Goal: Task Accomplishment & Management: Manage account settings

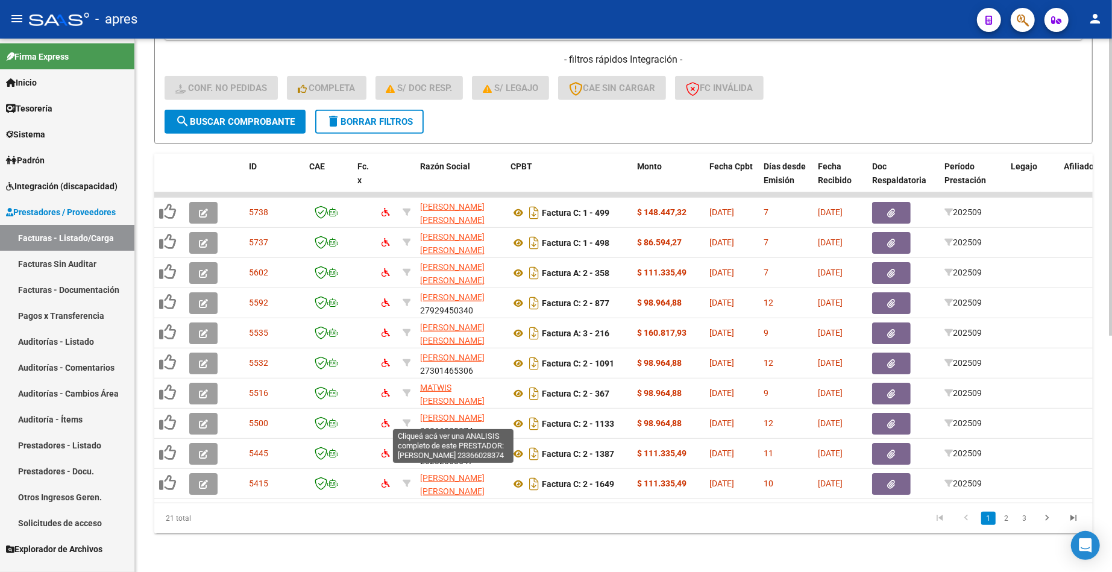
scroll to position [15, 0]
click at [1008, 518] on link "2" at bounding box center [1006, 518] width 14 height 13
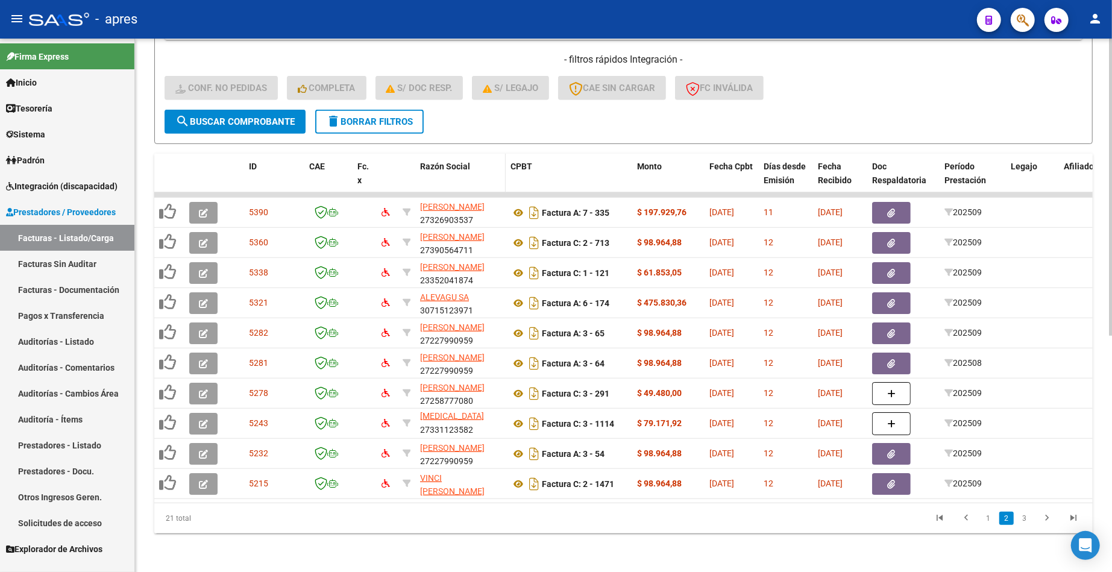
click at [439, 162] on span "Razón Social" at bounding box center [445, 167] width 50 height 10
click at [468, 162] on span "Razón Social" at bounding box center [445, 167] width 50 height 10
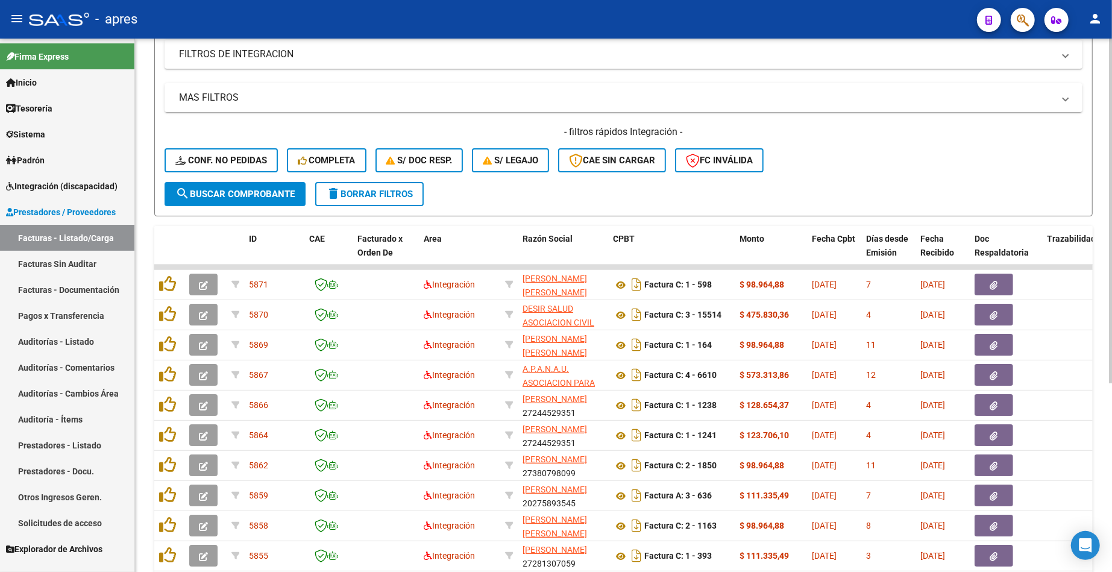
scroll to position [160, 0]
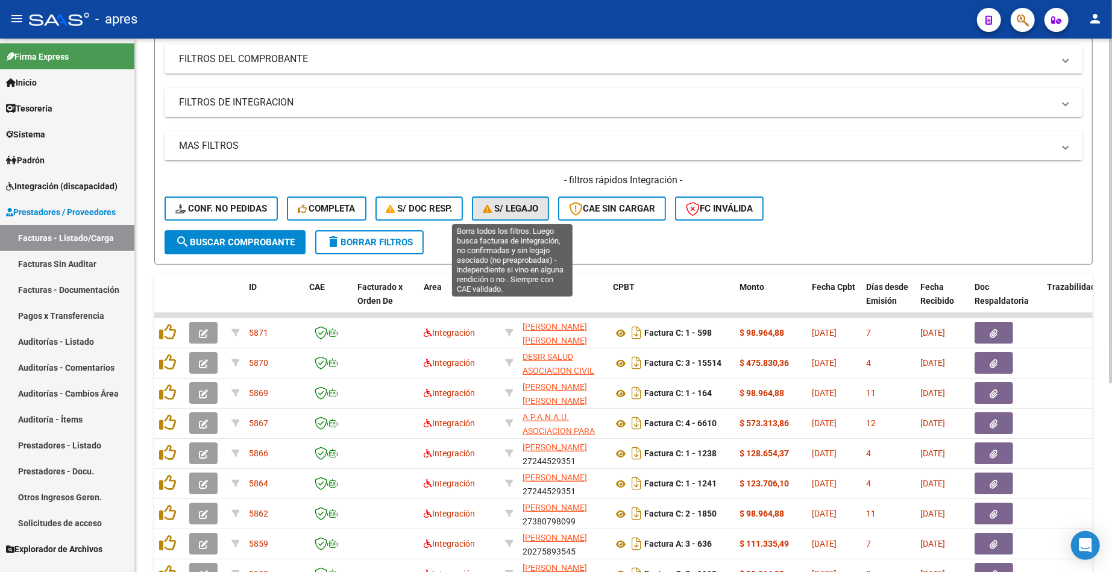
click at [526, 208] on span "S/ legajo" at bounding box center [510, 208] width 55 height 11
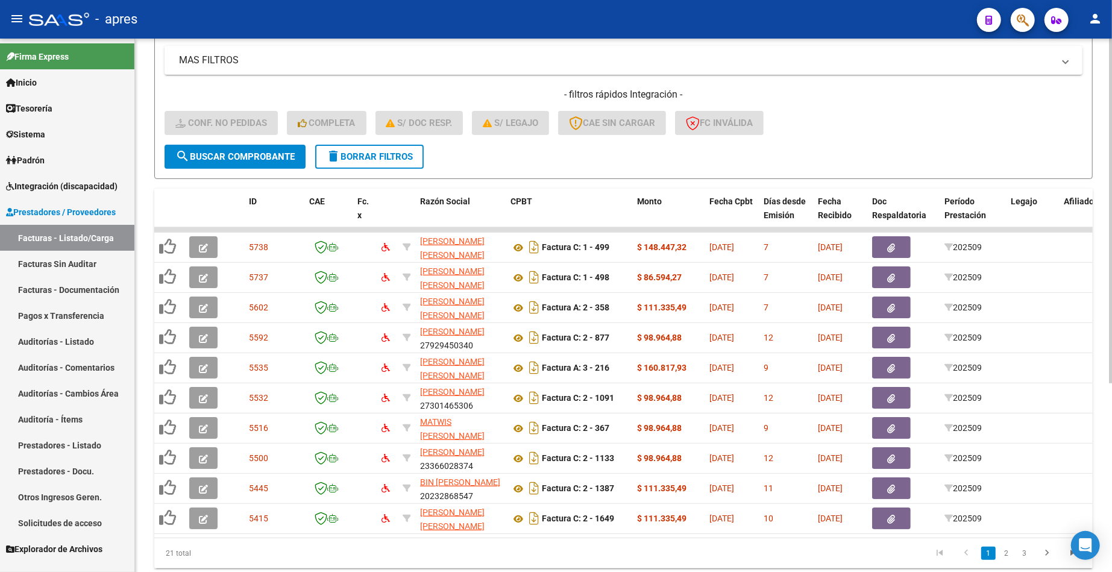
scroll to position [292, 0]
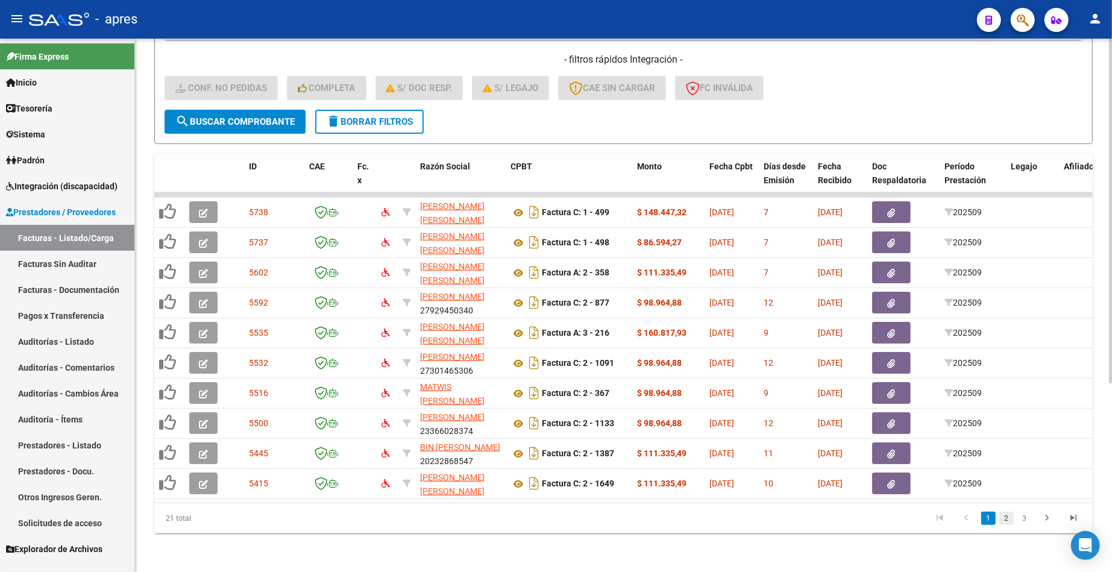
click at [1008, 518] on link "2" at bounding box center [1006, 518] width 14 height 13
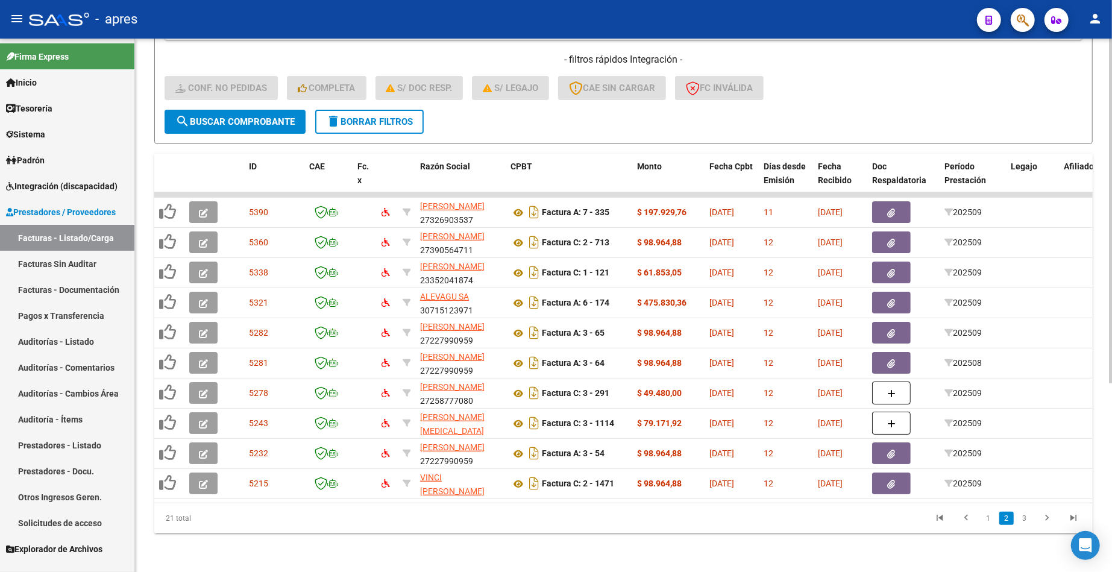
click at [1034, 516] on li at bounding box center [1047, 518] width 27 height 20
click at [1024, 517] on link "3" at bounding box center [1025, 518] width 14 height 13
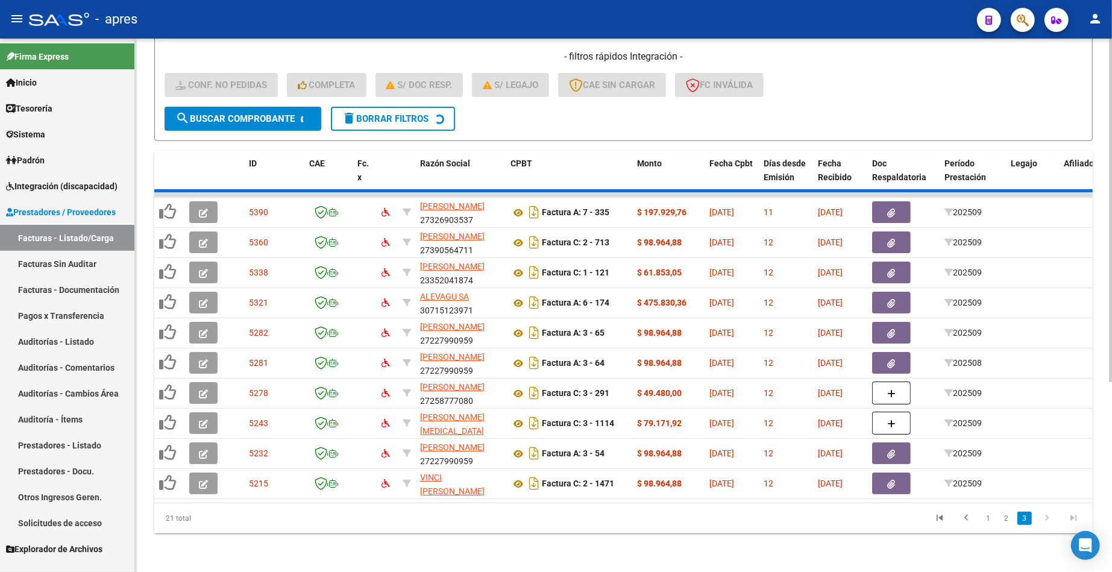
scroll to position [20, 0]
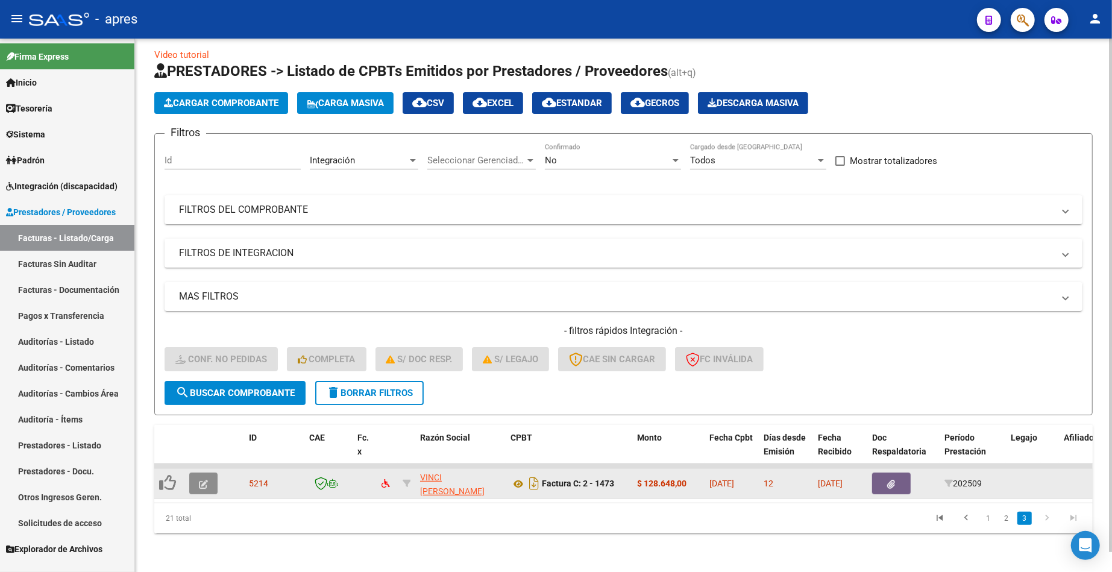
click at [210, 473] on button "button" at bounding box center [203, 484] width 28 height 22
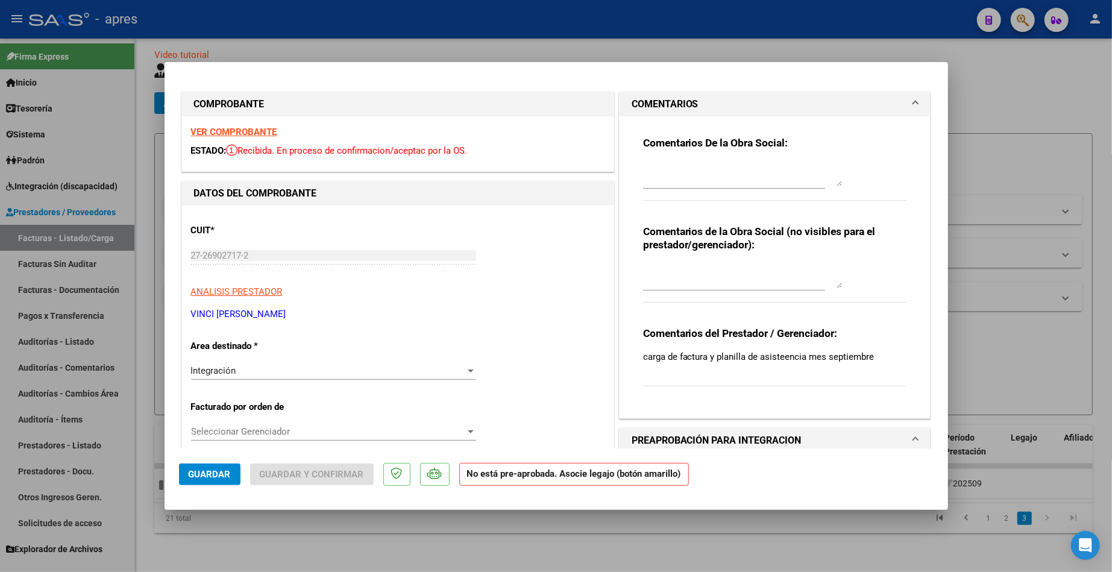
scroll to position [0, 0]
click at [231, 131] on strong "VER COMPROBANTE" at bounding box center [234, 132] width 86 height 11
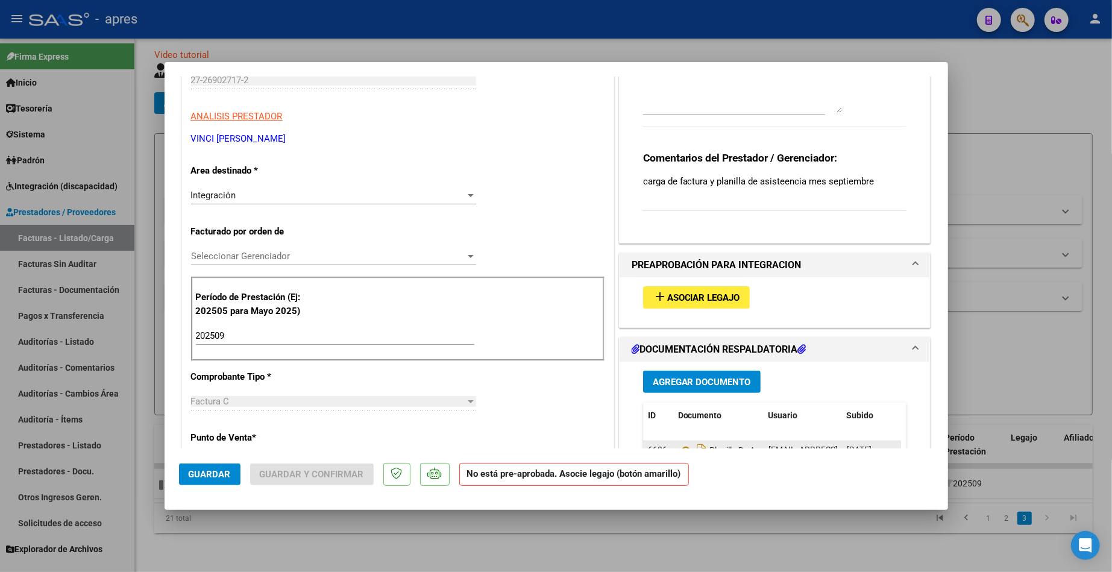
scroll to position [321, 0]
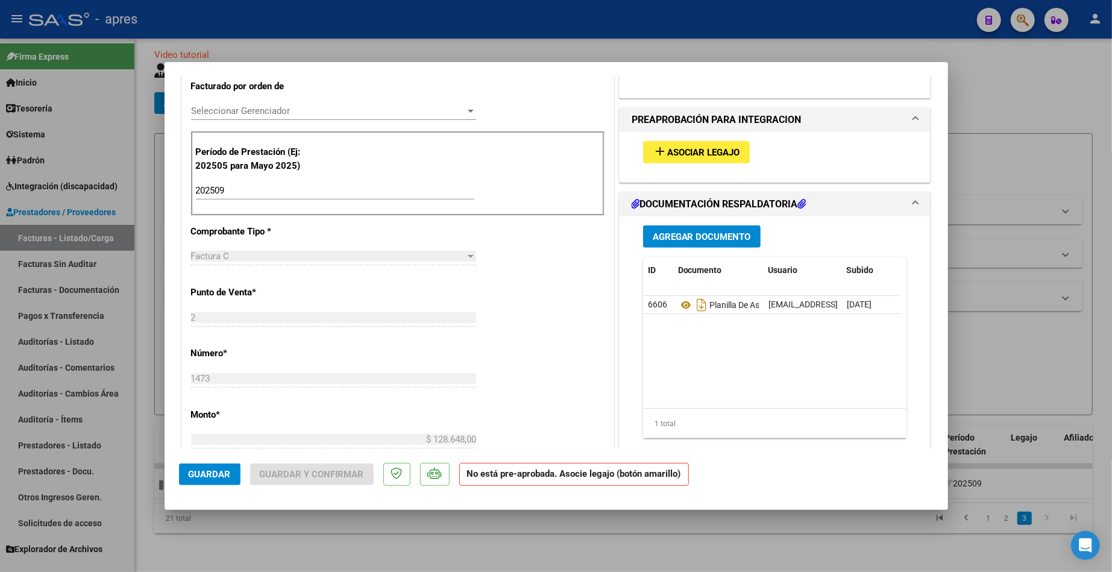
click at [707, 155] on span "Asociar Legajo" at bounding box center [703, 152] width 73 height 11
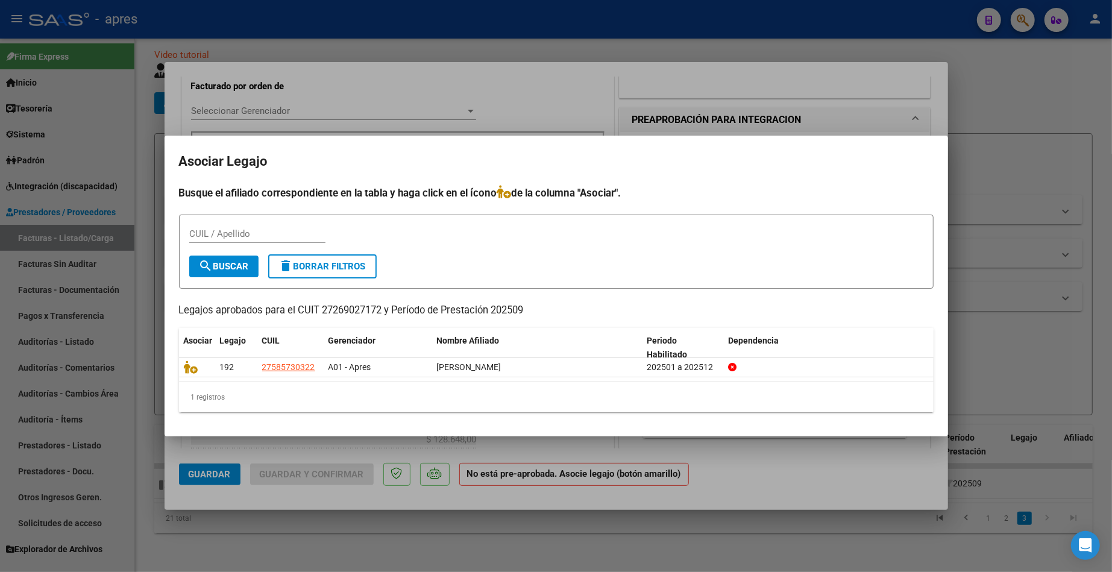
click at [186, 449] on div at bounding box center [556, 286] width 1112 height 572
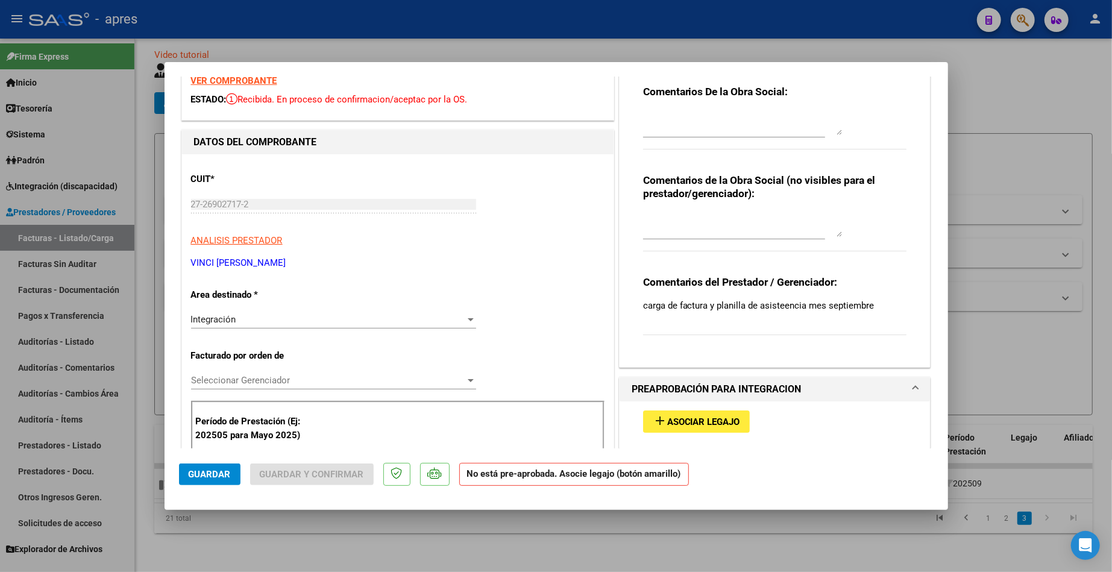
scroll to position [80, 0]
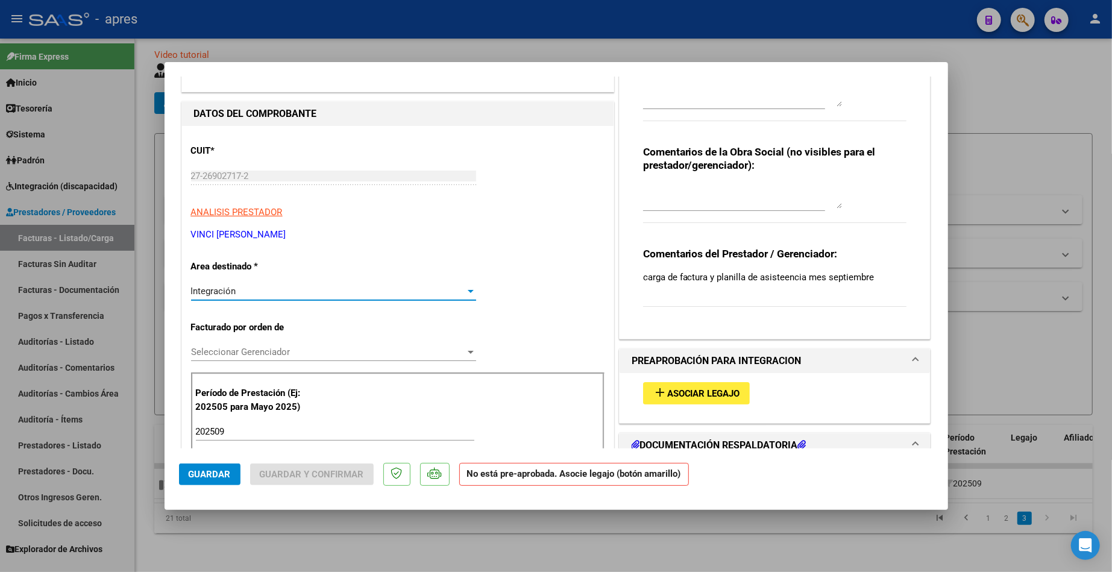
click at [389, 293] on div "Integración" at bounding box center [328, 291] width 274 height 11
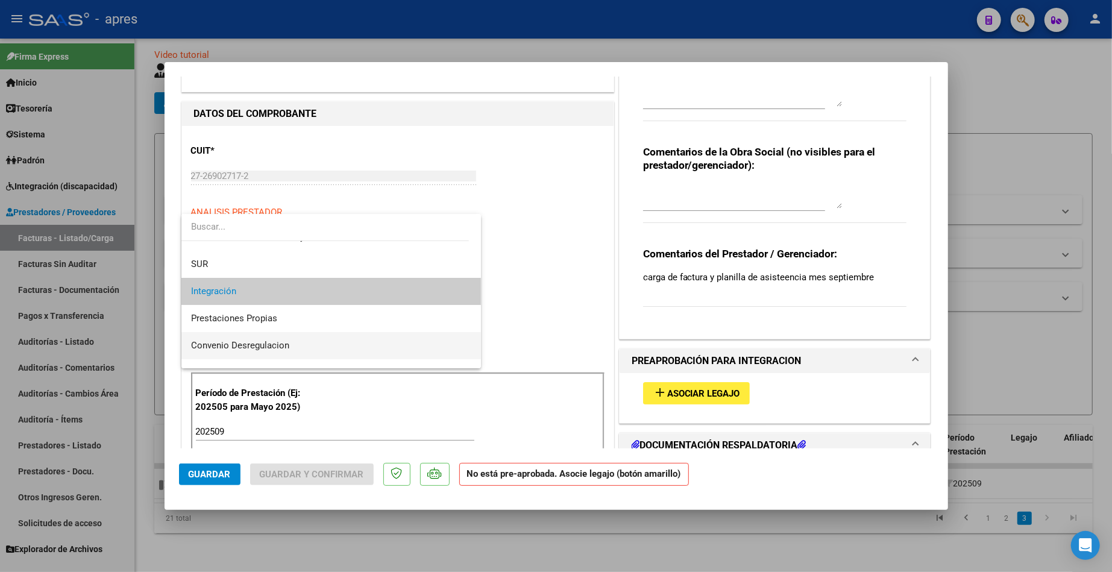
scroll to position [116, 0]
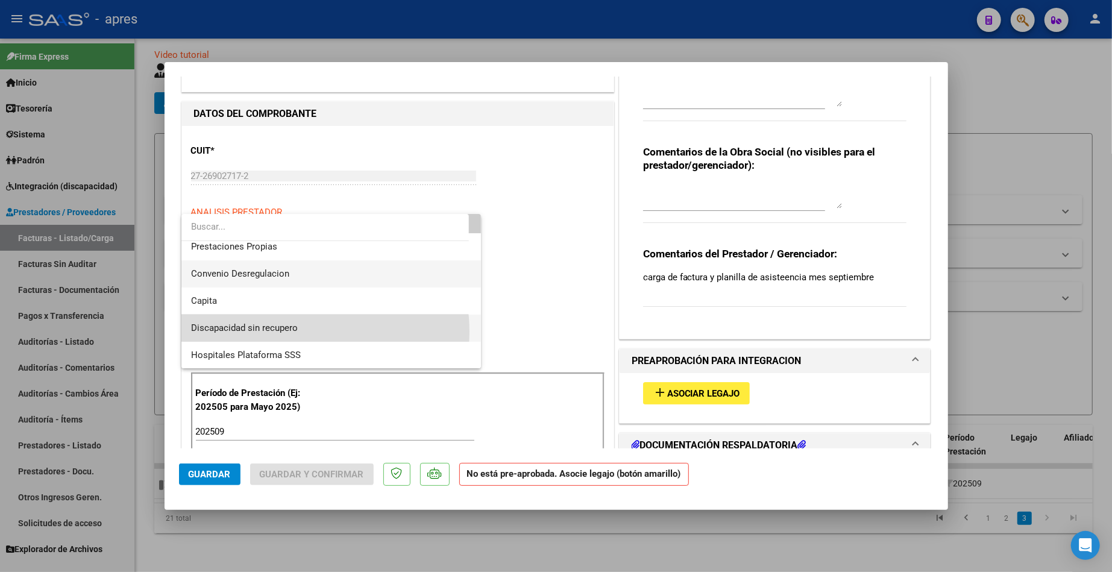
click at [304, 332] on span "Discapacidad sin recupero" at bounding box center [331, 328] width 280 height 27
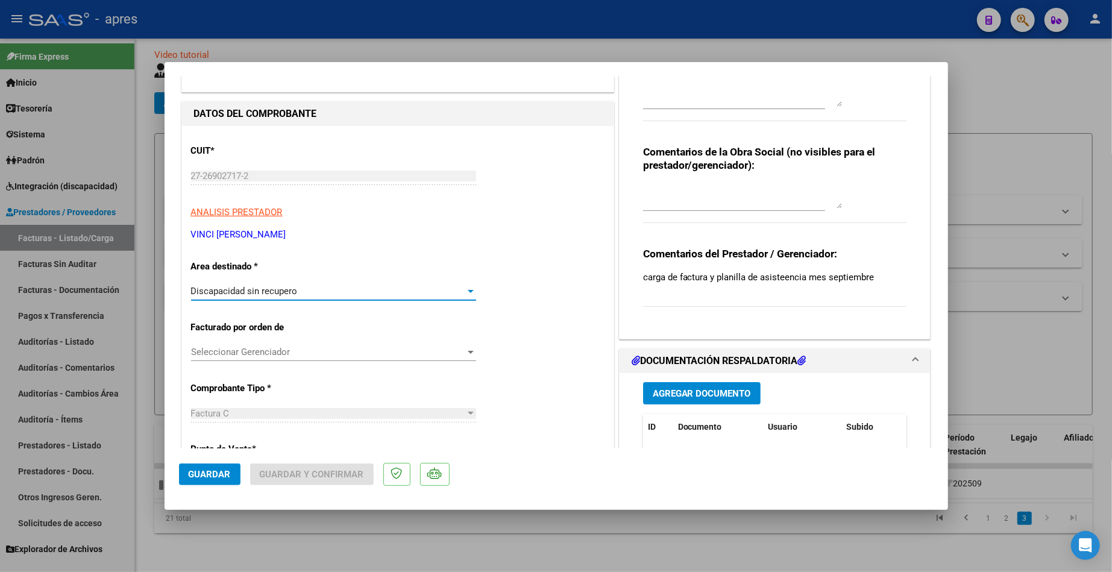
click at [676, 186] on textarea at bounding box center [742, 196] width 199 height 24
type textarea "B"
type textarea "voluntario"
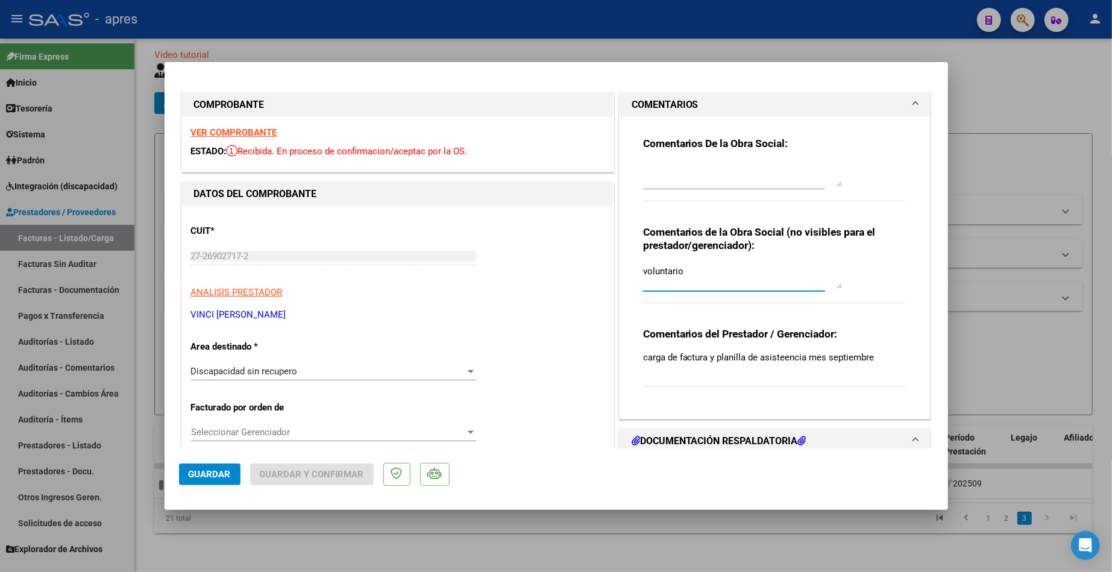
click at [661, 160] on div at bounding box center [742, 174] width 199 height 29
click at [661, 165] on textarea at bounding box center [742, 175] width 199 height 24
paste textarea "13/10 Se rechaza, la fc de socio VOLUNTARIO deben ser enviadas a [EMAIL_ADDRESS…"
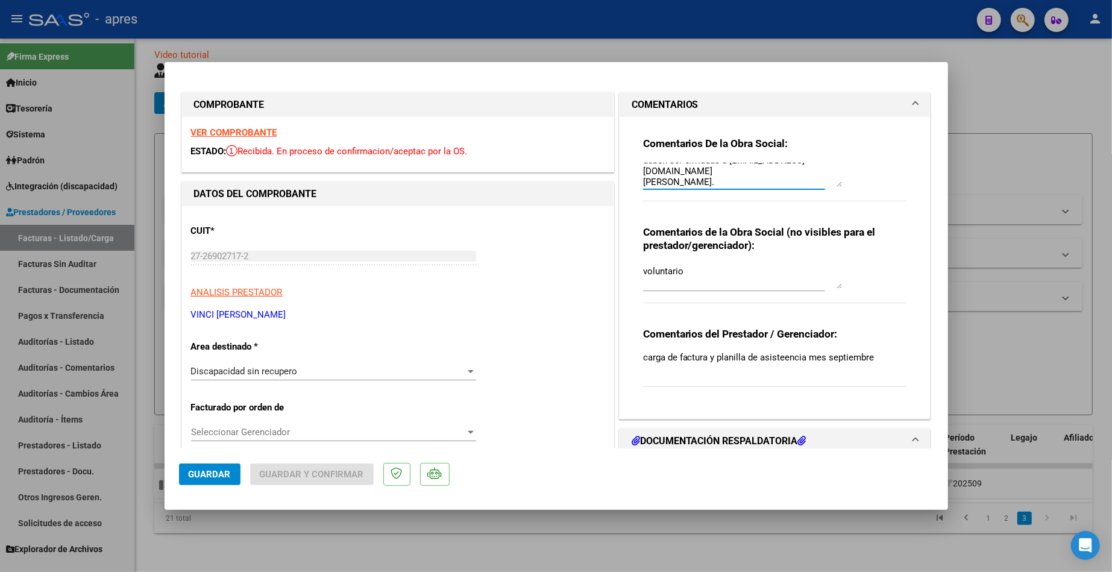
type textarea "13/10 Se rechaza, la fc de socio VOLUNTARIO deben ser enviadas a [EMAIL_ADDRESS…"
click at [218, 471] on span "Guardar" at bounding box center [210, 474] width 42 height 11
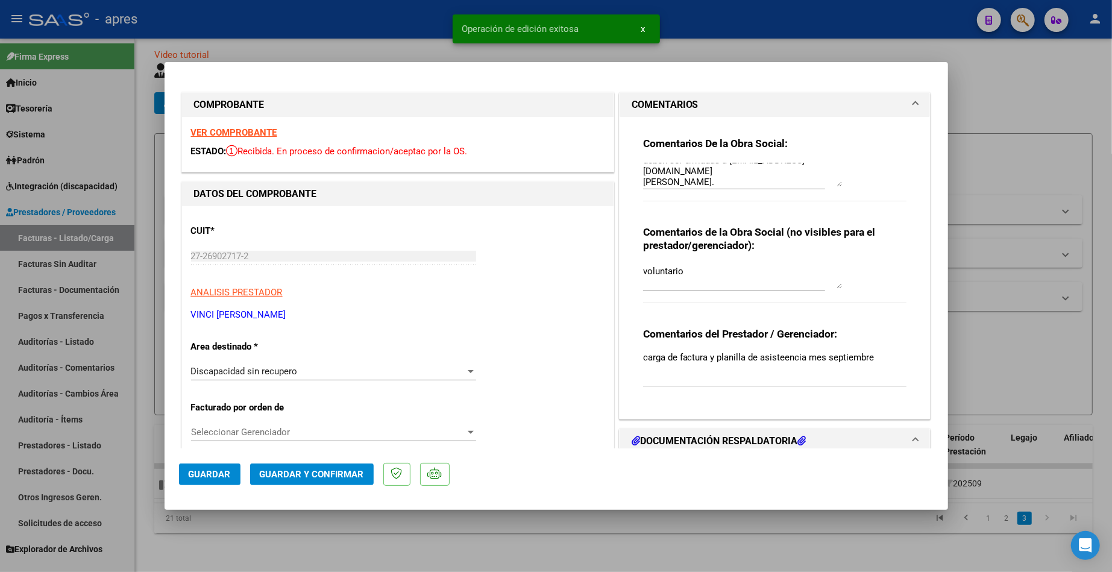
click at [280, 528] on div at bounding box center [556, 286] width 1112 height 572
type input "$ 0,00"
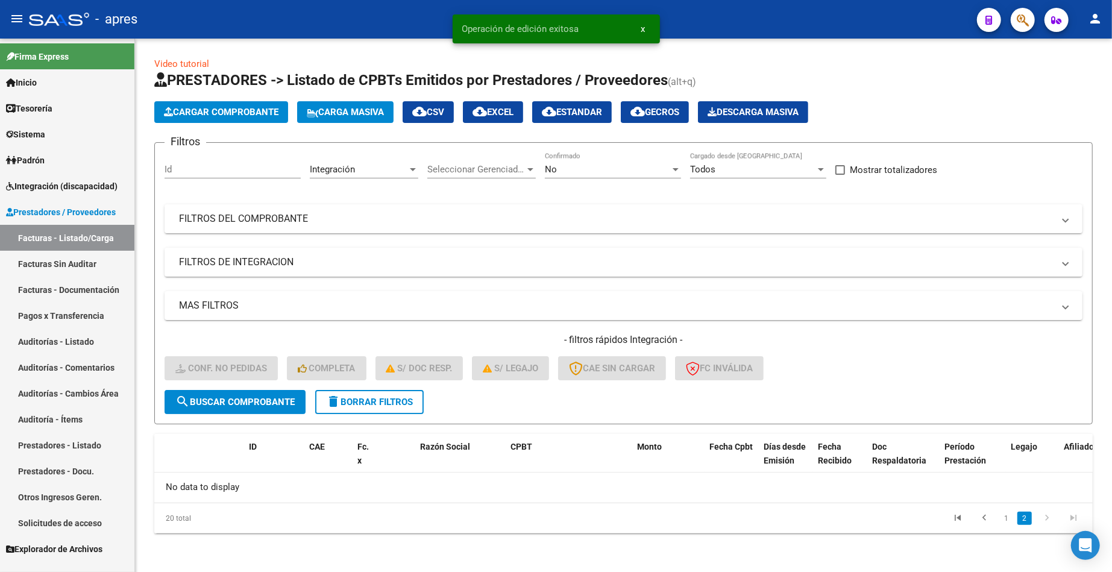
scroll to position [0, 0]
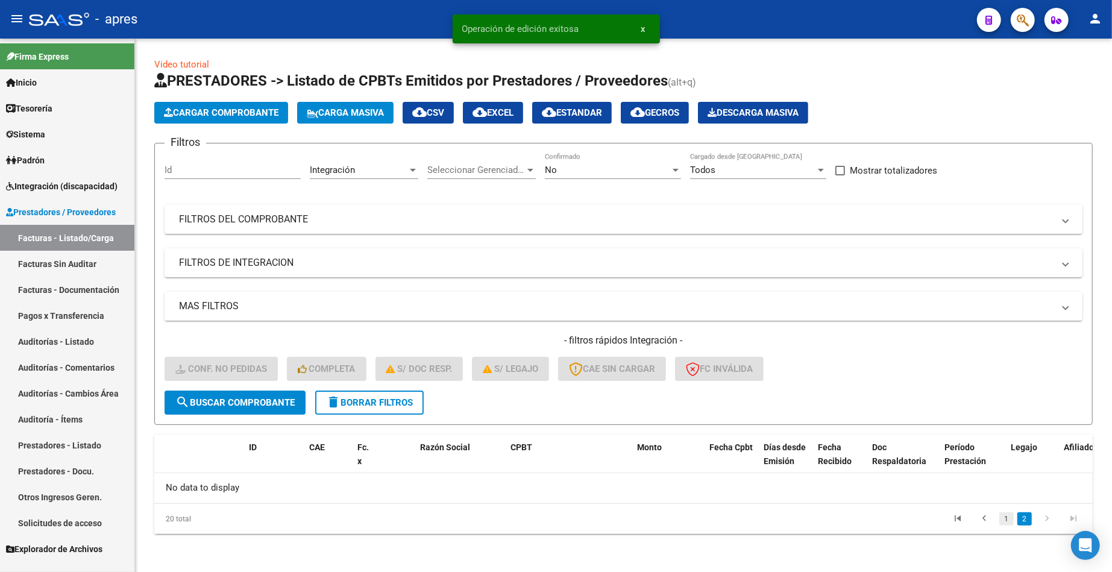
click at [1005, 517] on link "1" at bounding box center [1006, 518] width 14 height 13
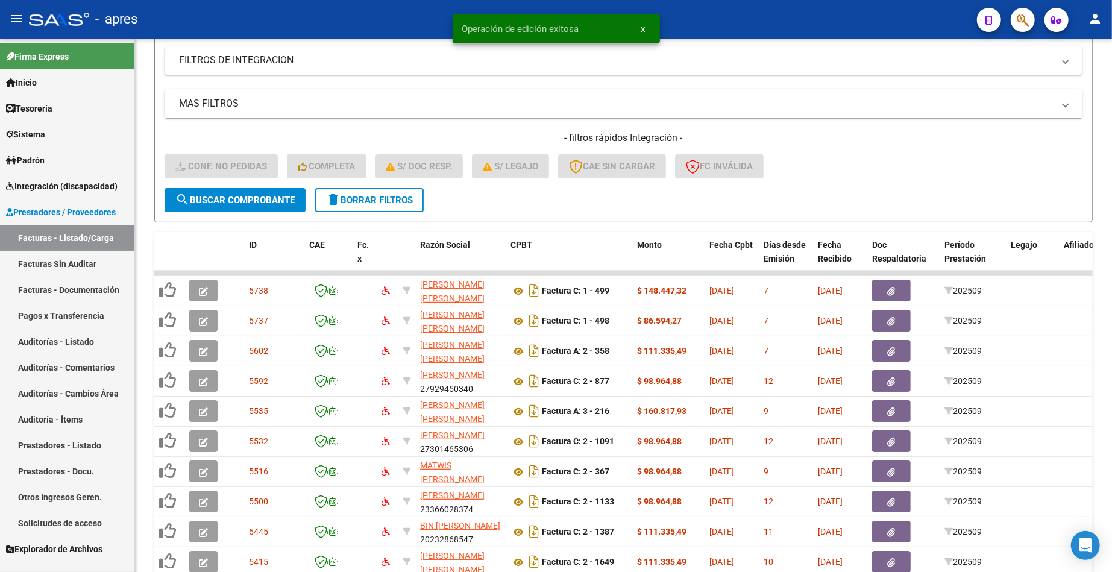
scroll to position [292, 0]
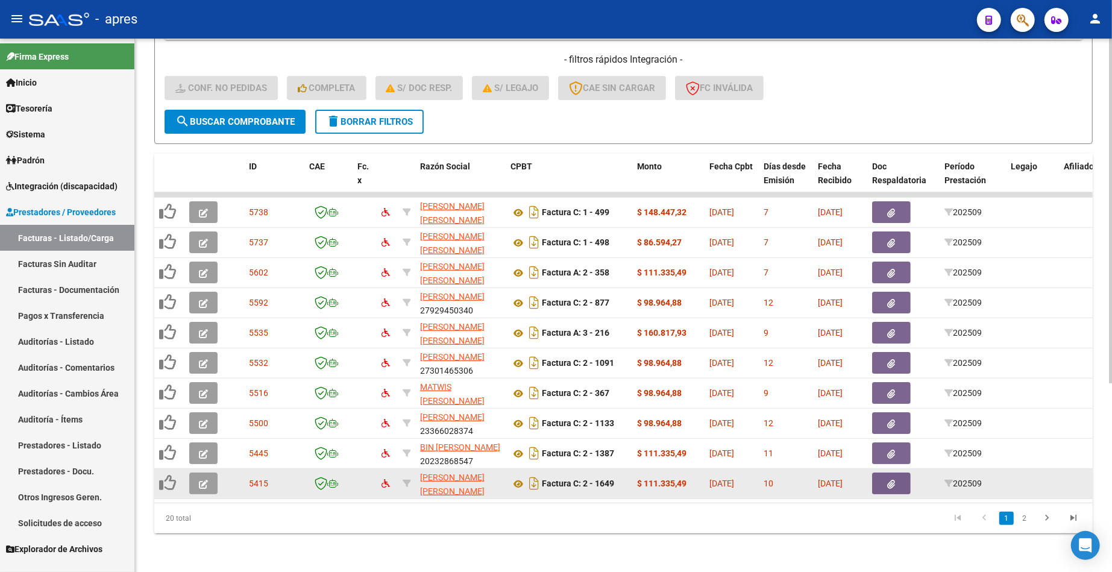
click at [206, 480] on icon "button" at bounding box center [203, 484] width 9 height 9
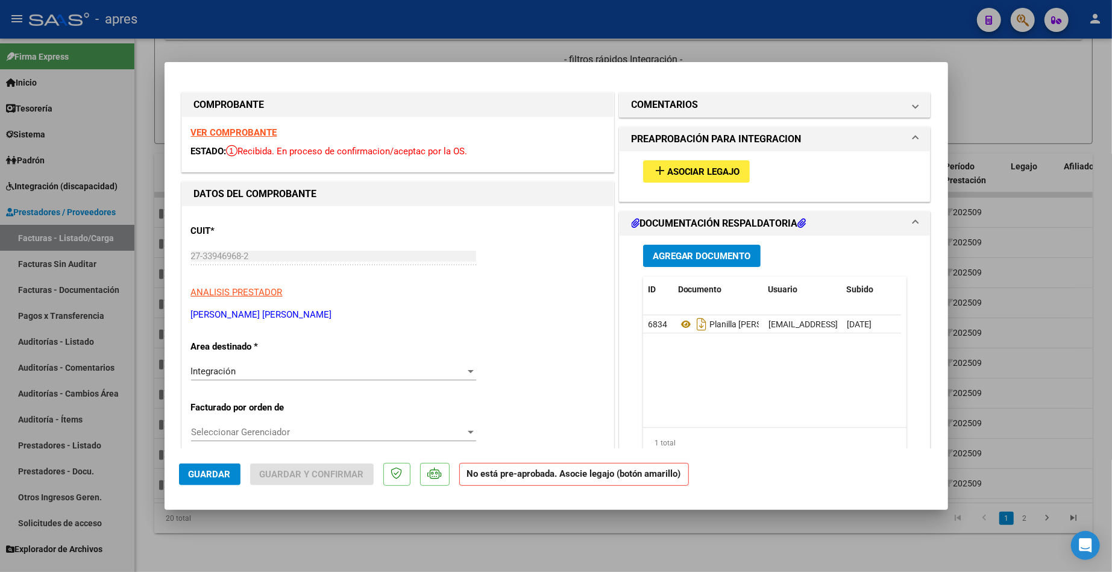
click at [213, 131] on strong "VER COMPROBANTE" at bounding box center [234, 132] width 86 height 11
click at [702, 174] on span "Asociar Legajo" at bounding box center [703, 171] width 73 height 11
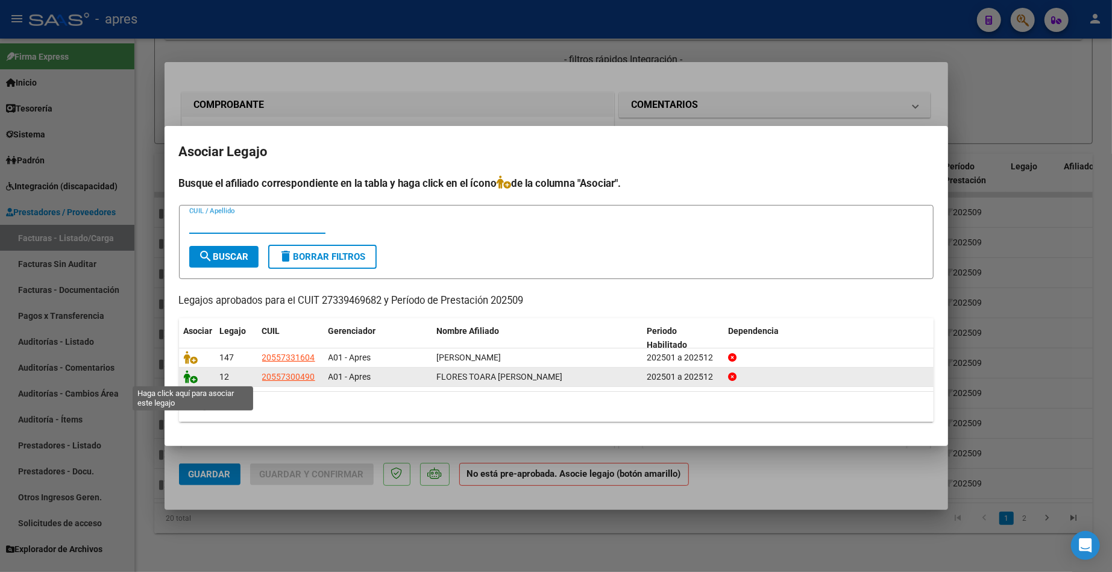
click at [189, 379] on icon at bounding box center [191, 376] width 14 height 13
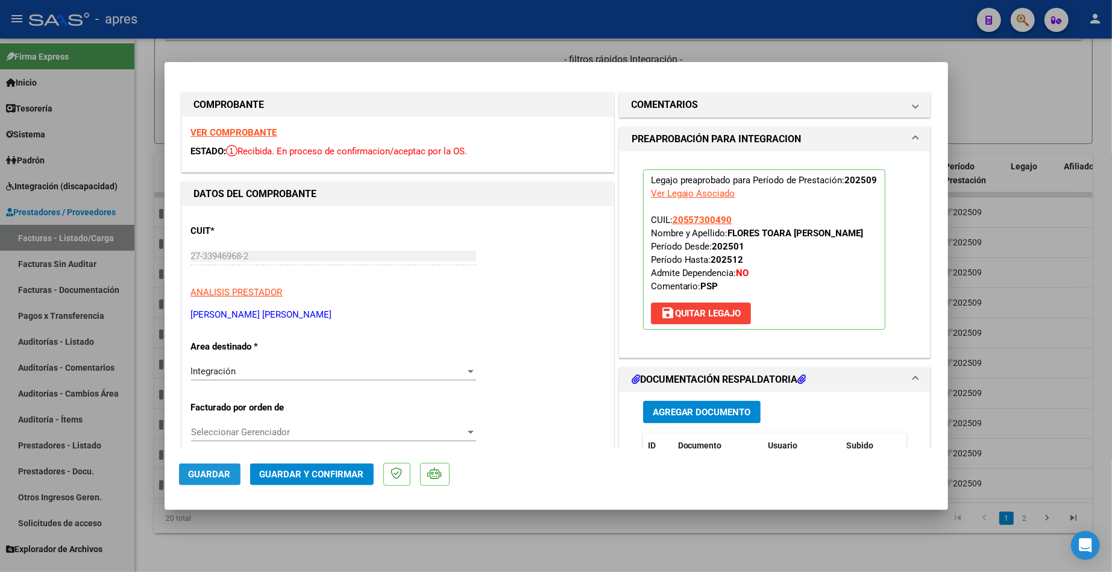
click at [211, 476] on span "Guardar" at bounding box center [210, 474] width 42 height 11
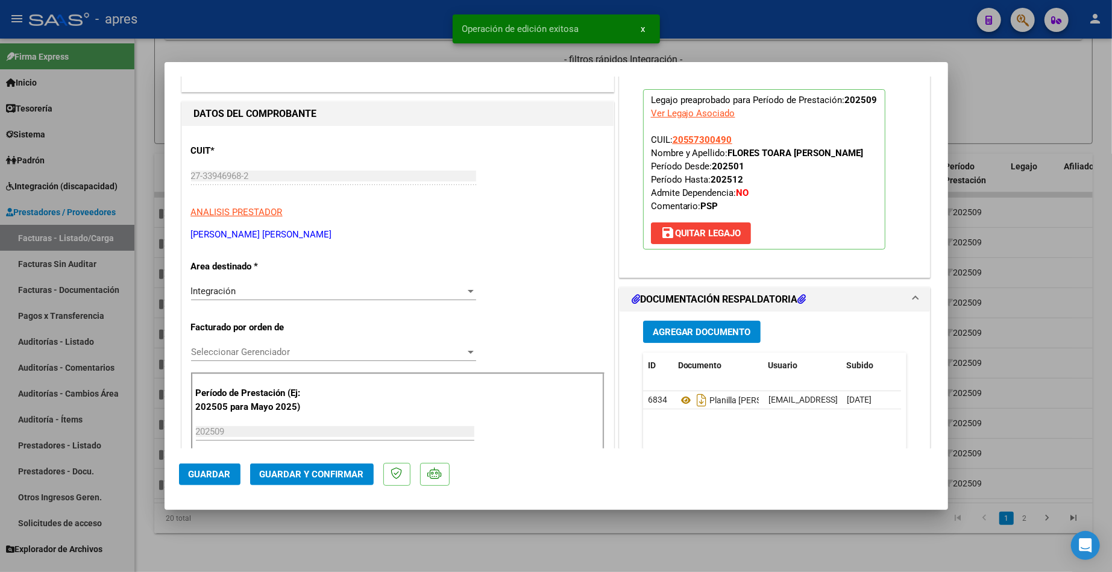
scroll to position [160, 0]
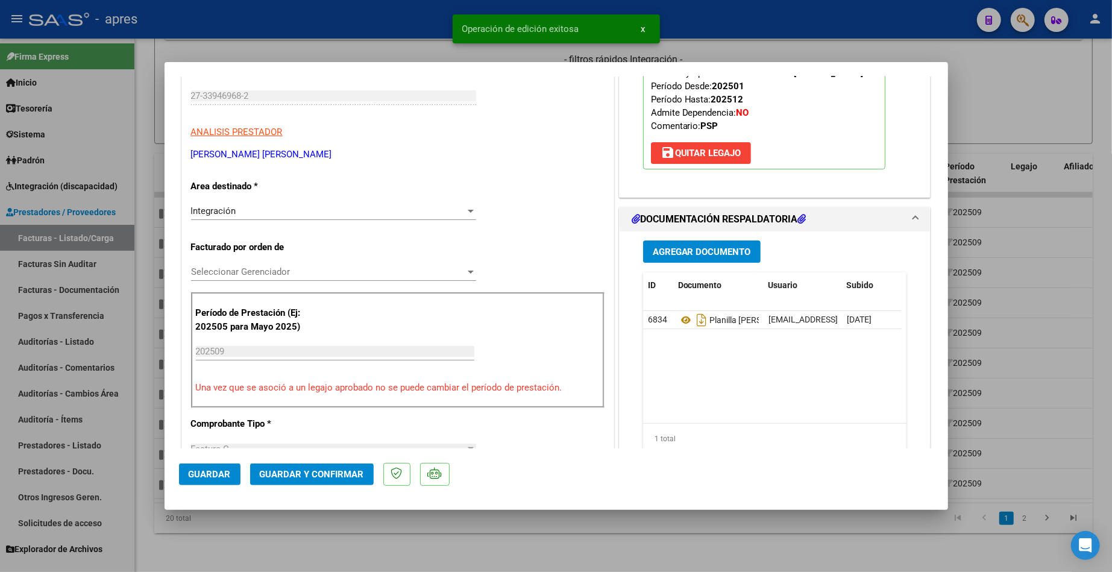
click at [269, 546] on div at bounding box center [556, 286] width 1112 height 572
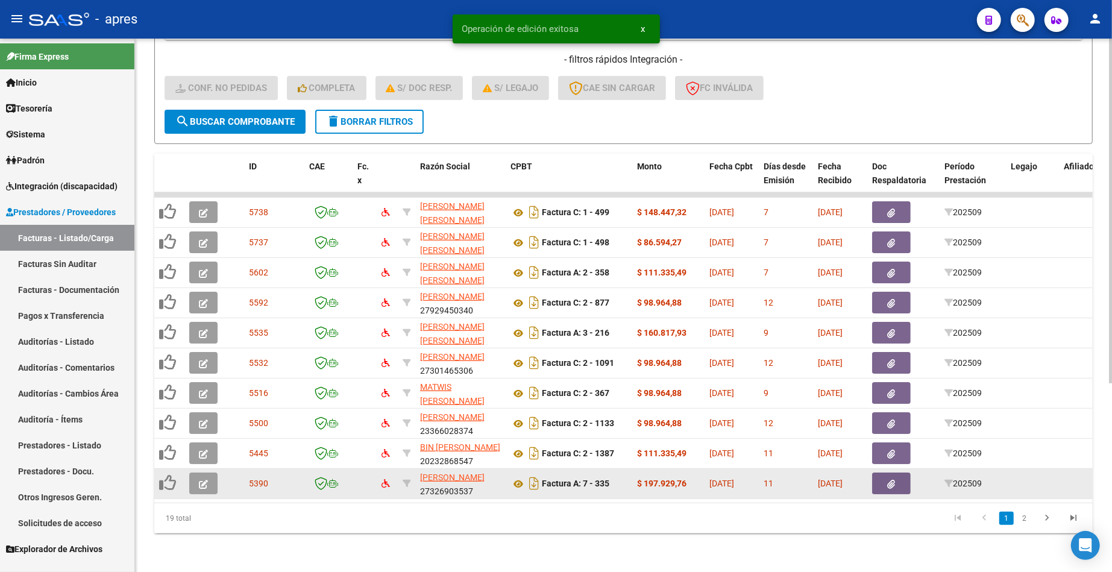
click at [205, 480] on icon "button" at bounding box center [203, 484] width 9 height 9
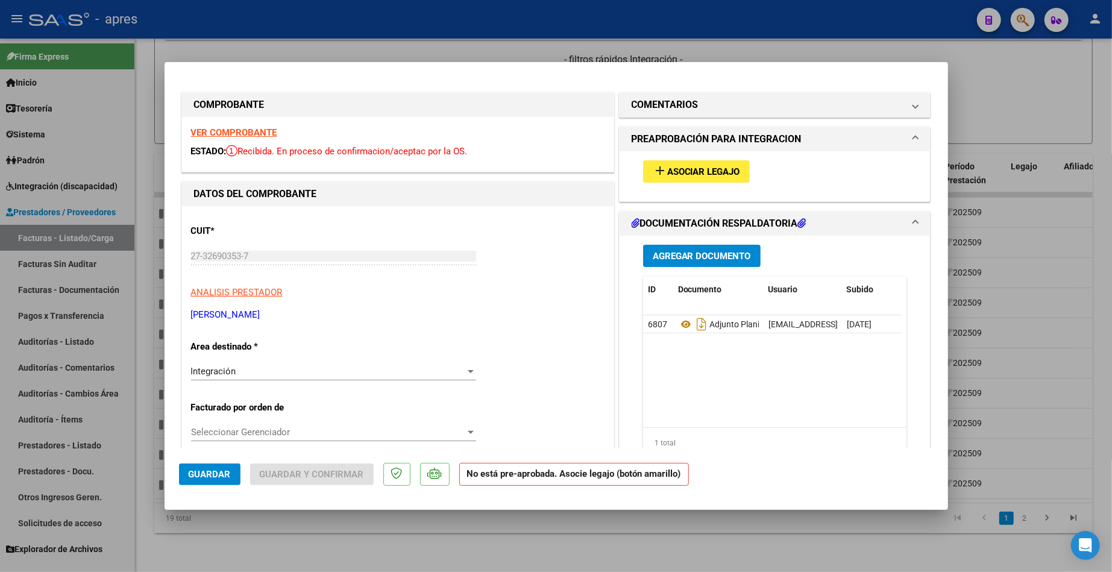
click at [266, 133] on strong "VER COMPROBANTE" at bounding box center [234, 132] width 86 height 11
click at [688, 174] on span "Asociar Legajo" at bounding box center [703, 171] width 73 height 11
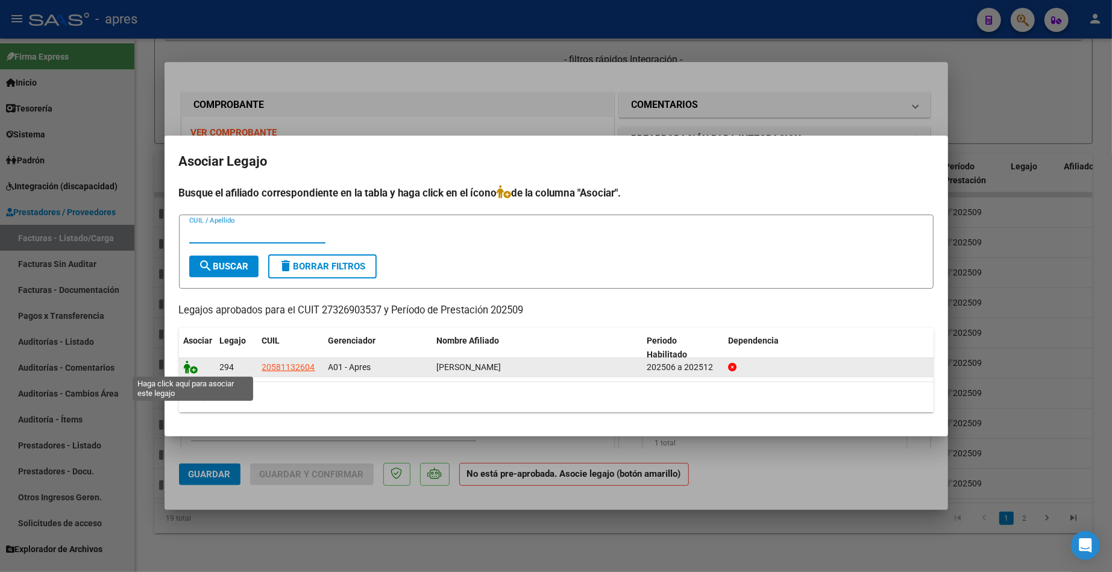
click at [192, 367] on icon at bounding box center [191, 366] width 14 height 13
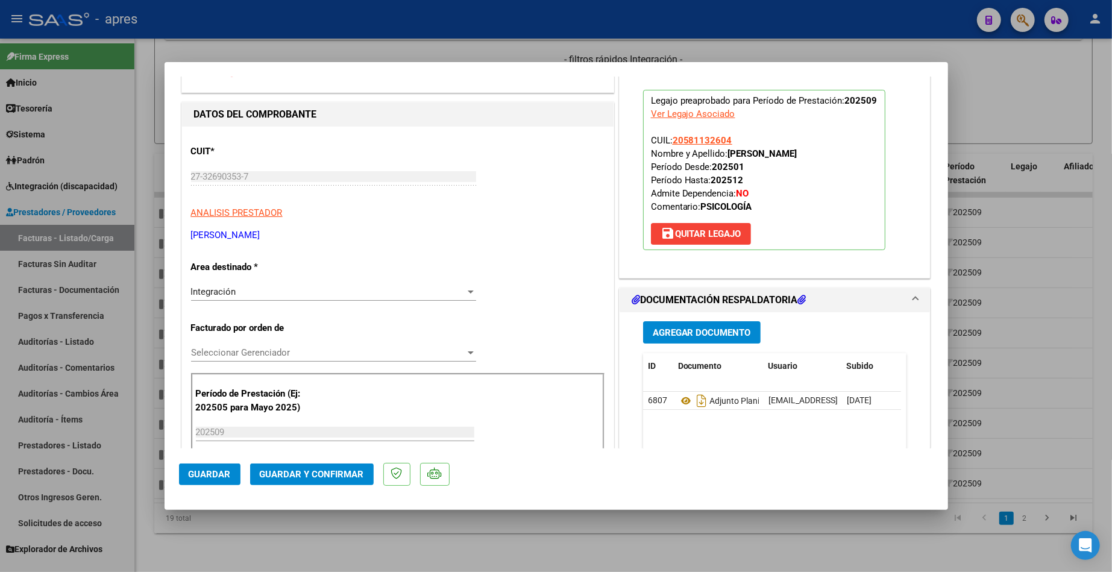
scroll to position [80, 0]
click at [193, 482] on button "Guardar" at bounding box center [209, 475] width 61 height 22
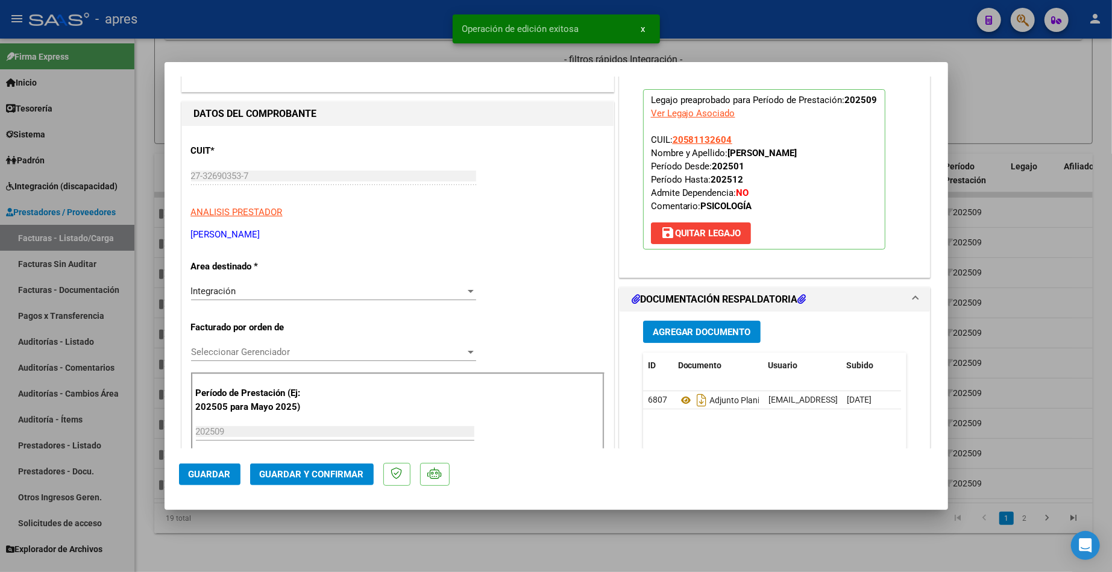
click at [228, 543] on div at bounding box center [556, 286] width 1112 height 572
type input "$ 0,00"
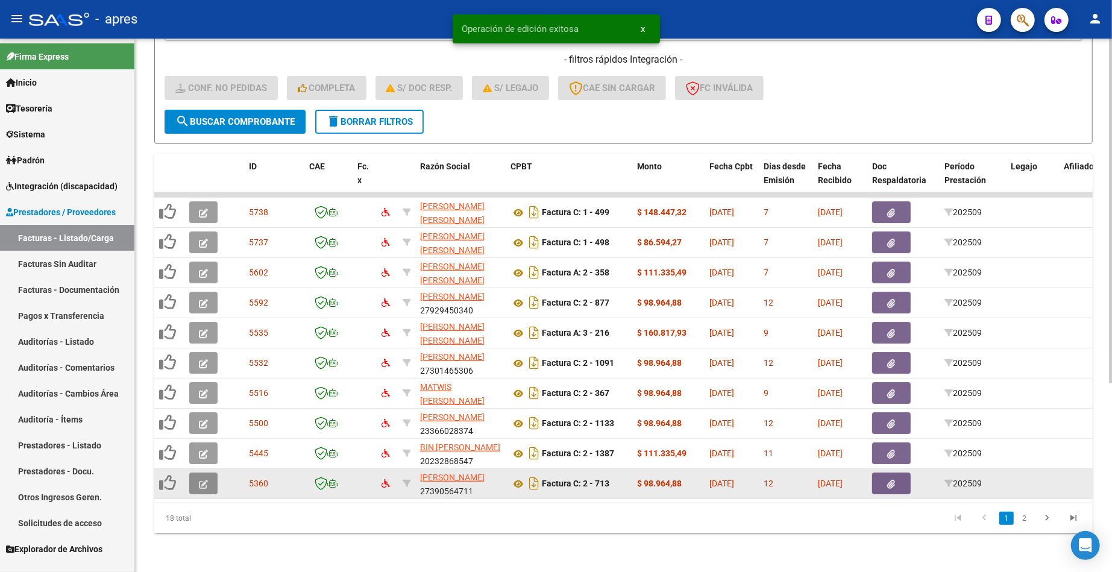
click at [193, 473] on button "button" at bounding box center [203, 484] width 28 height 22
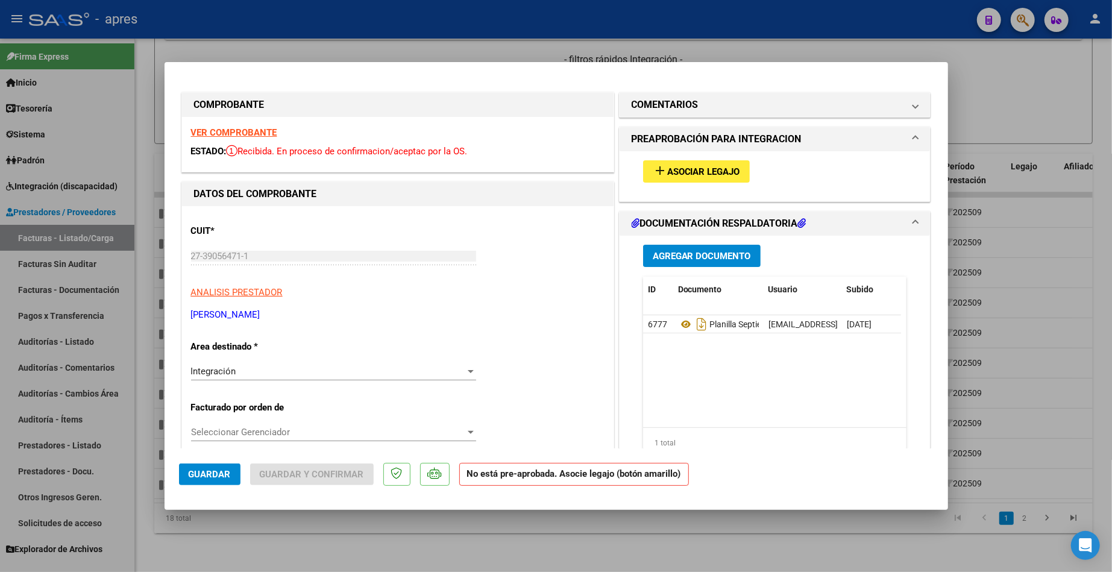
click at [249, 129] on strong "VER COMPROBANTE" at bounding box center [234, 132] width 86 height 11
click at [711, 176] on span "Asociar Legajo" at bounding box center [703, 171] width 73 height 11
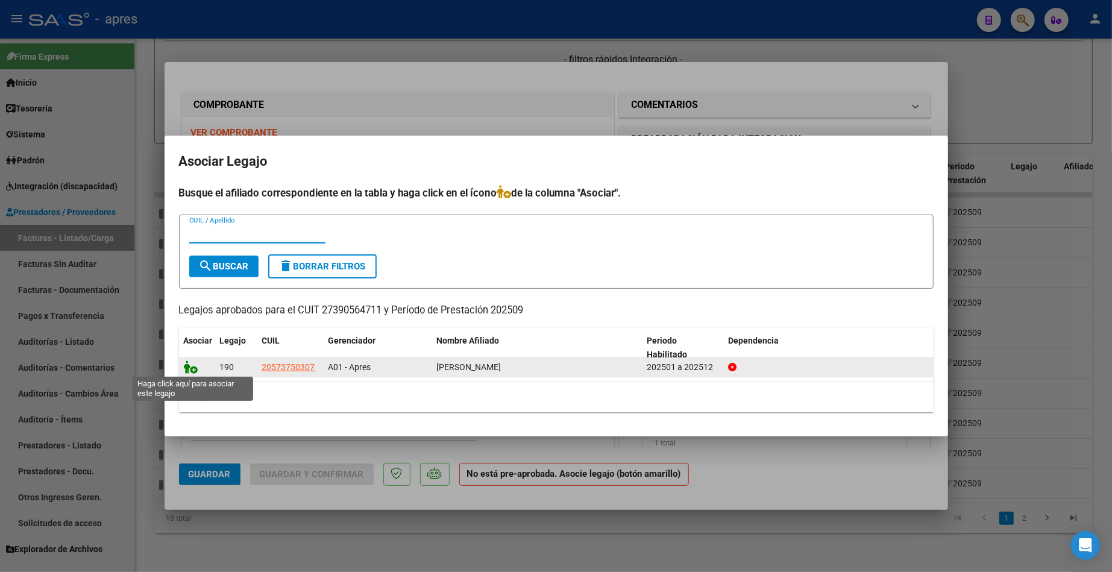
click at [193, 369] on icon at bounding box center [191, 366] width 14 height 13
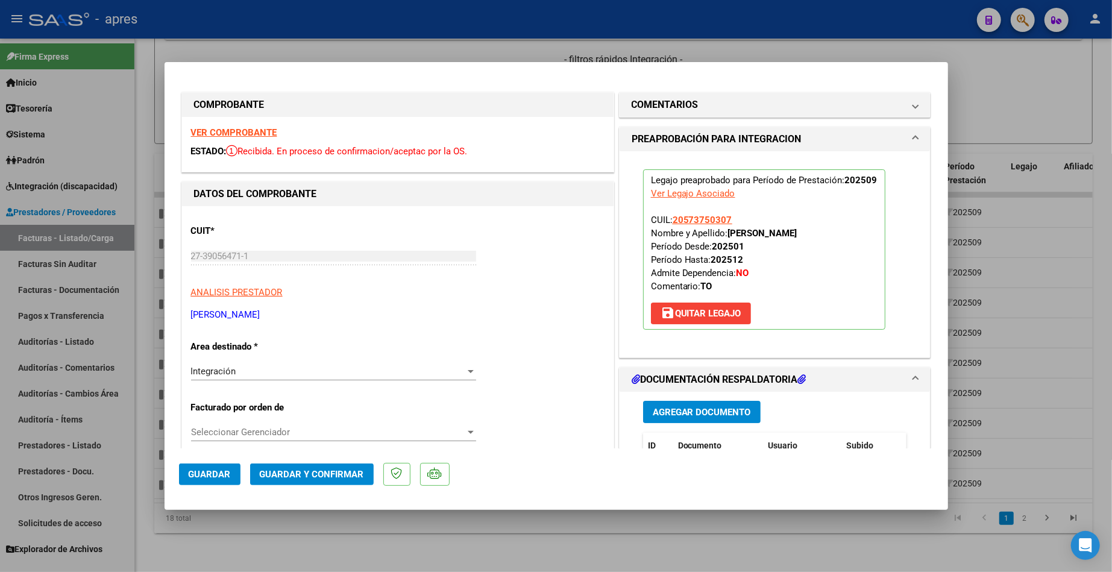
click at [234, 480] on button "Guardar" at bounding box center [209, 475] width 61 height 22
click at [244, 540] on div at bounding box center [556, 286] width 1112 height 572
type input "$ 0,00"
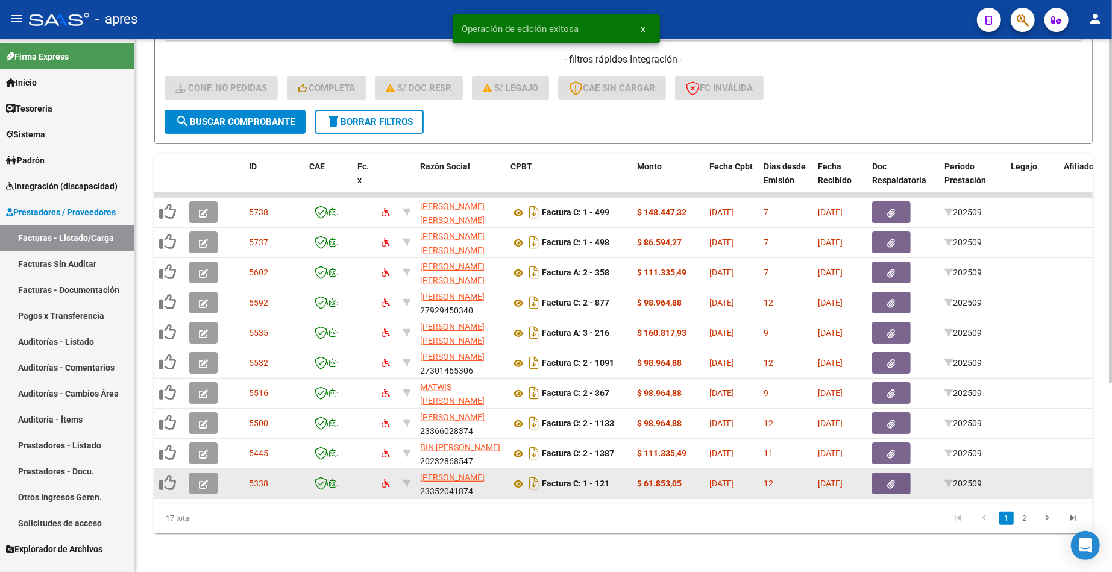
click at [207, 480] on icon "button" at bounding box center [203, 484] width 9 height 9
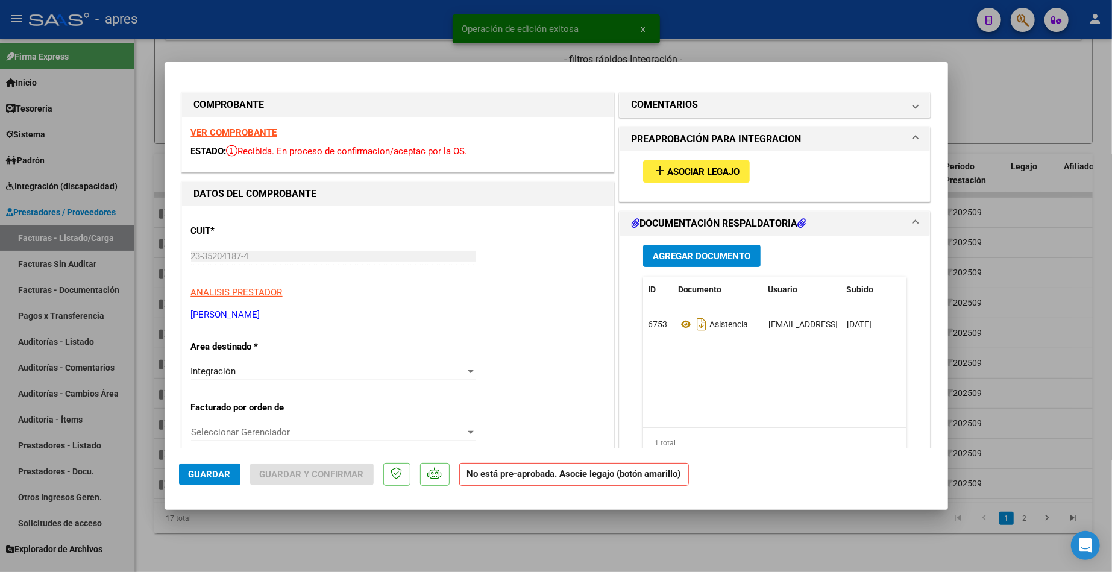
click at [261, 134] on strong "VER COMPROBANTE" at bounding box center [234, 132] width 86 height 11
click at [720, 162] on button "add Asociar Legajo" at bounding box center [696, 171] width 107 height 22
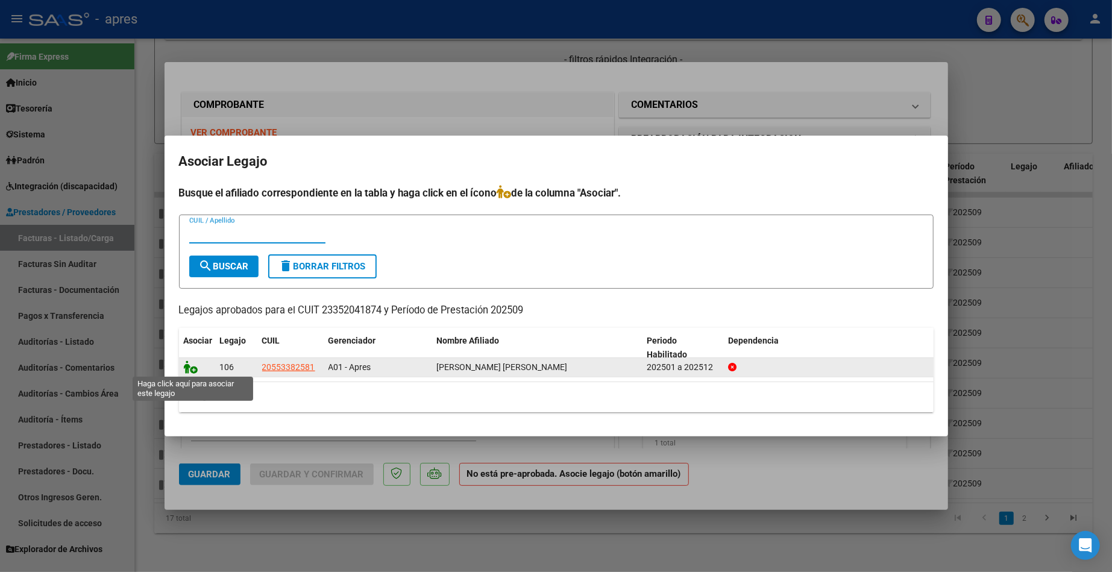
click at [186, 363] on icon at bounding box center [191, 366] width 14 height 13
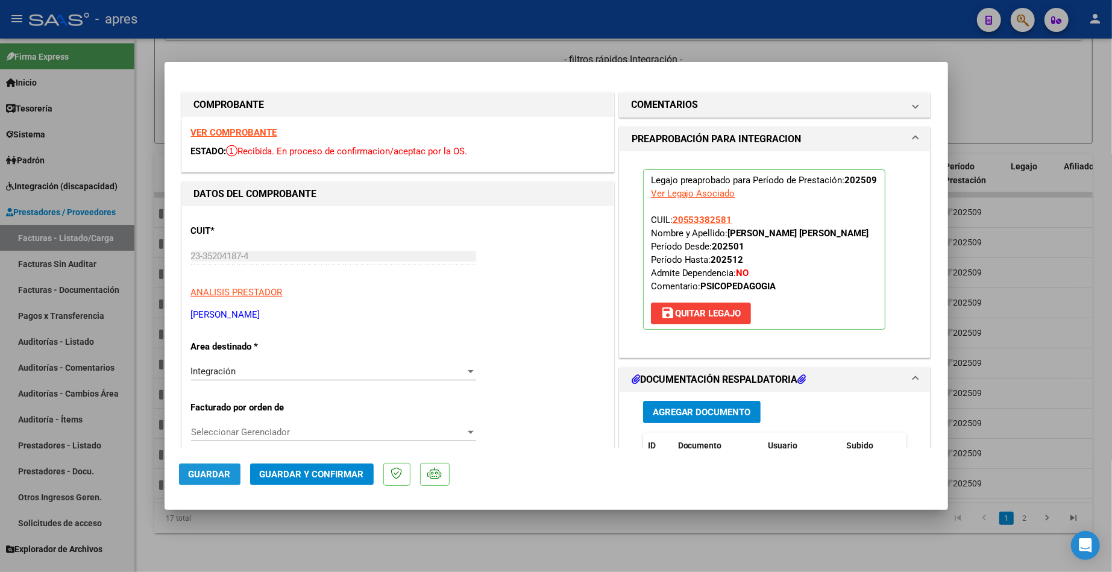
click at [216, 478] on span "Guardar" at bounding box center [210, 474] width 42 height 11
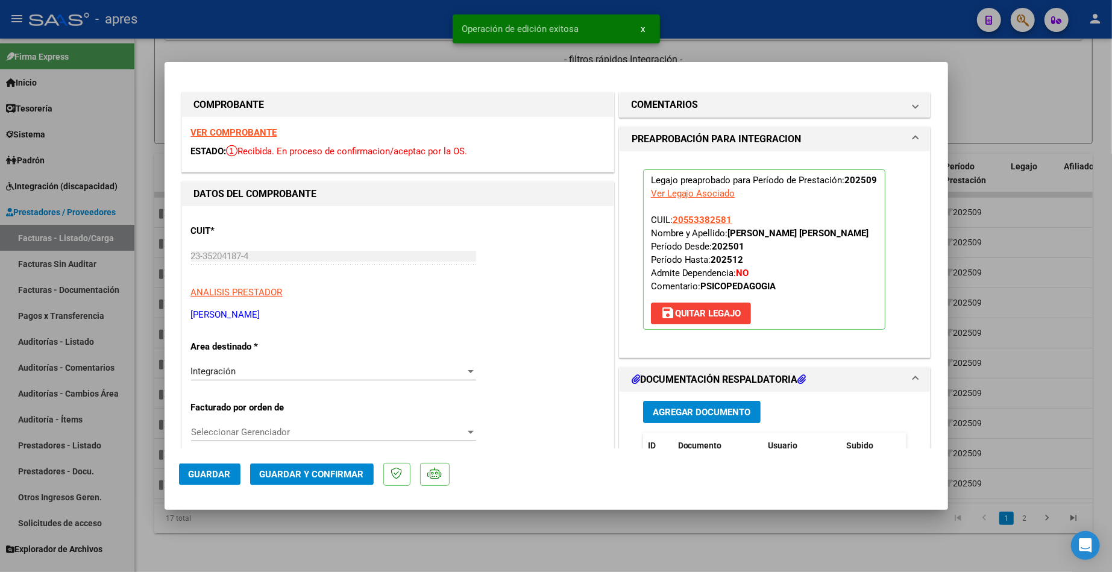
click at [357, 521] on div at bounding box center [556, 286] width 1112 height 572
type input "$ 0,00"
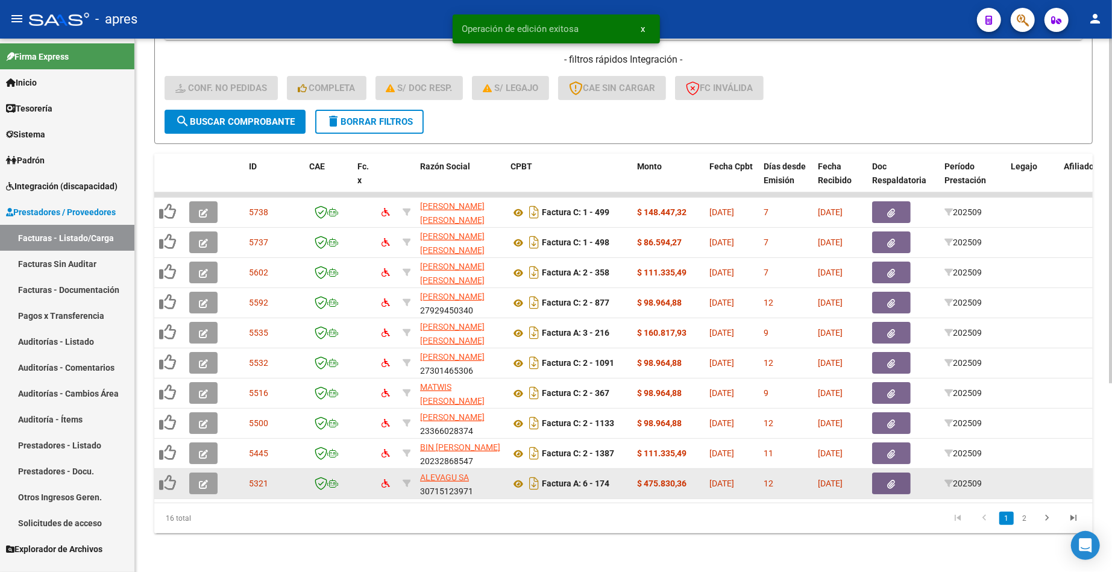
click at [195, 475] on button "button" at bounding box center [203, 484] width 28 height 22
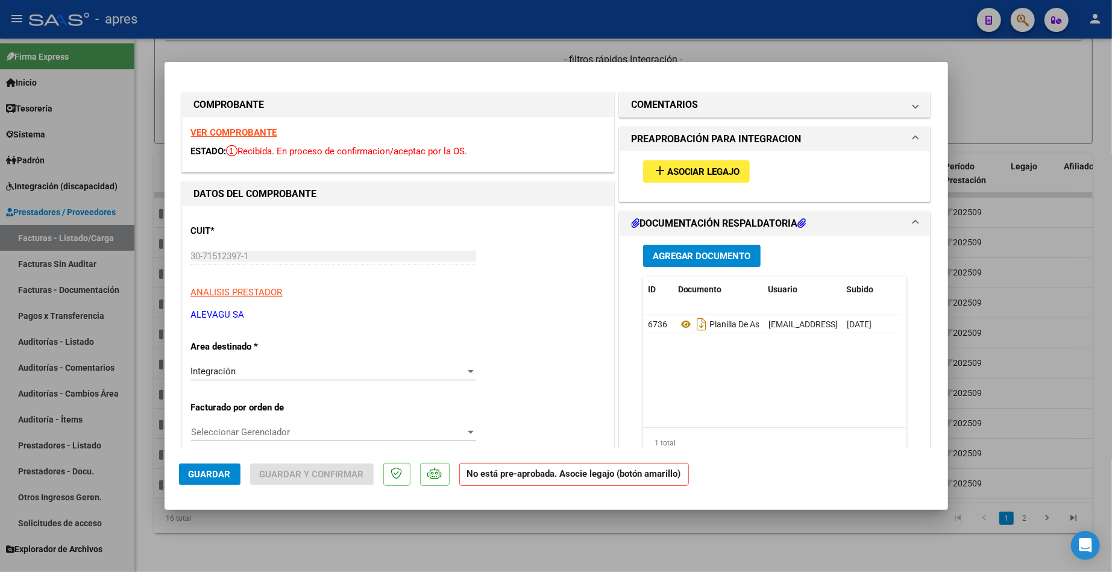
click at [259, 130] on strong "VER COMPROBANTE" at bounding box center [234, 132] width 86 height 11
click at [668, 171] on span "Asociar Legajo" at bounding box center [703, 171] width 73 height 11
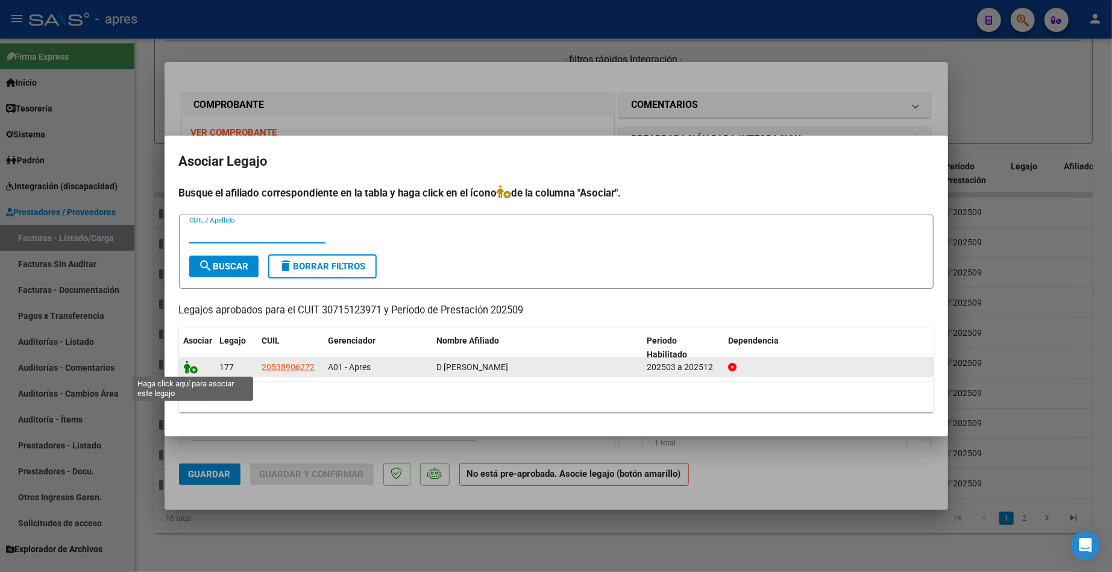
click at [191, 369] on icon at bounding box center [191, 366] width 14 height 13
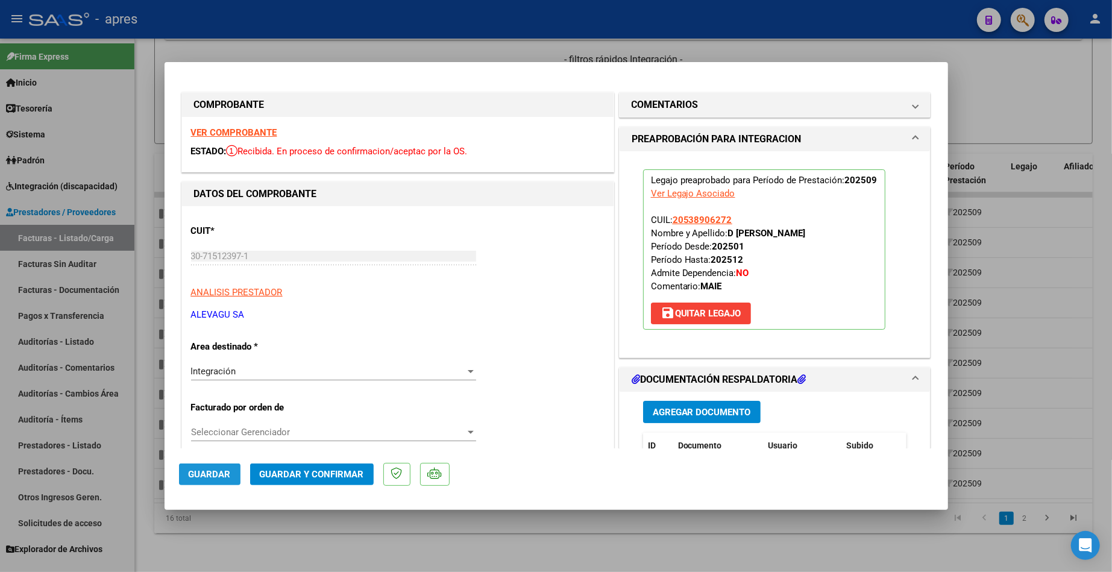
click at [215, 476] on span "Guardar" at bounding box center [210, 474] width 42 height 11
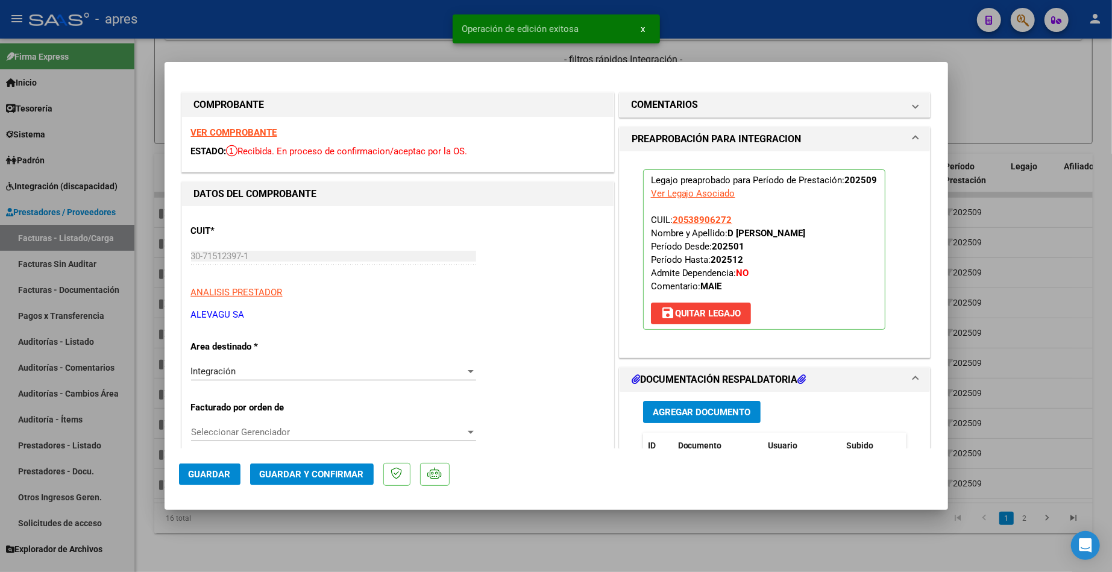
click at [241, 536] on div at bounding box center [556, 286] width 1112 height 572
type input "$ 0,00"
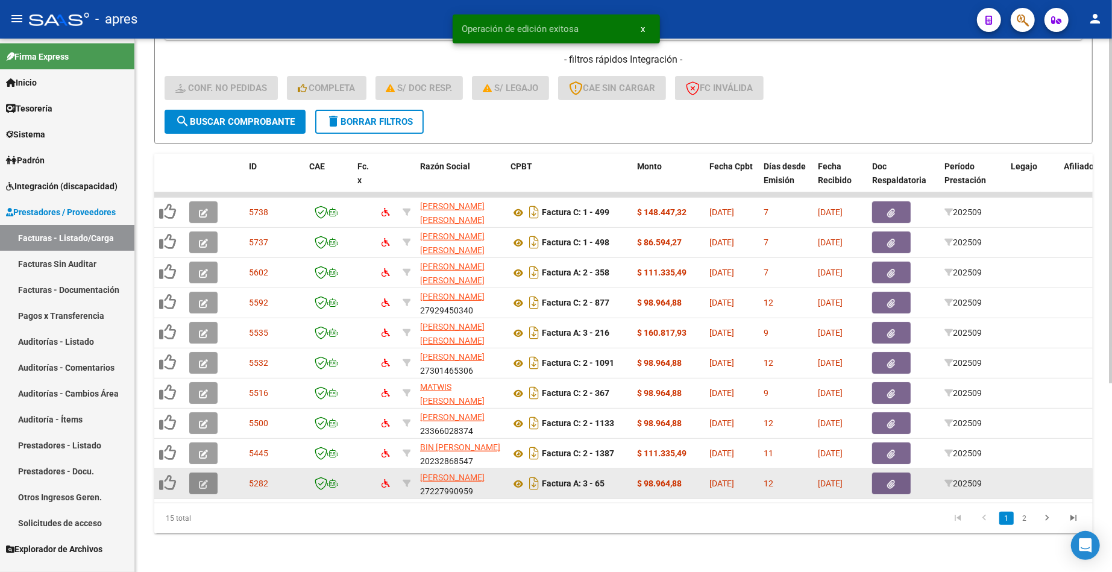
click at [201, 480] on icon "button" at bounding box center [203, 484] width 9 height 9
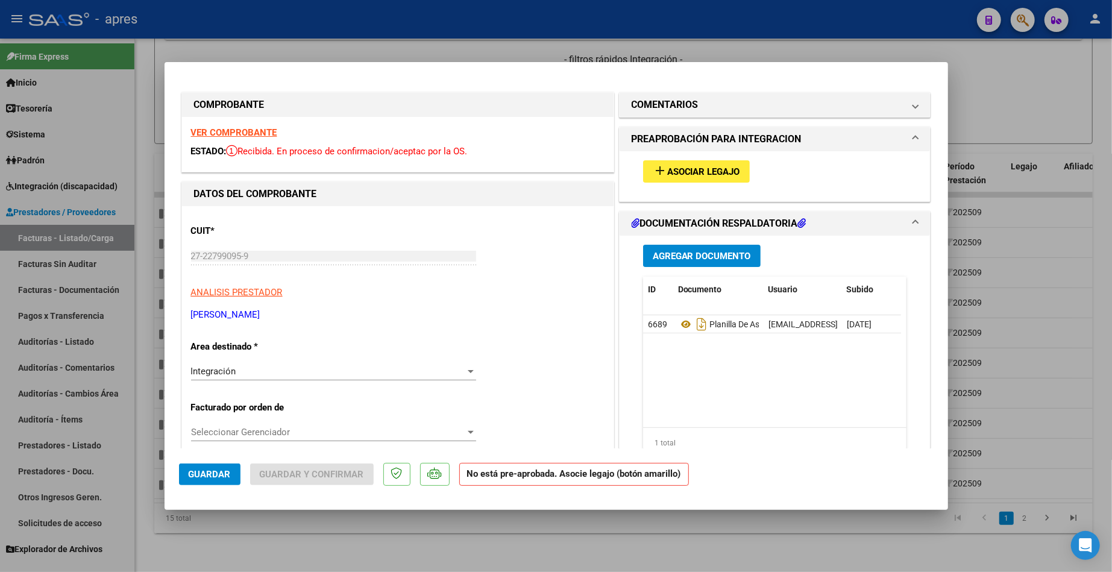
click at [238, 134] on strong "VER COMPROBANTE" at bounding box center [234, 132] width 86 height 11
click at [683, 177] on span "Asociar Legajo" at bounding box center [703, 171] width 73 height 11
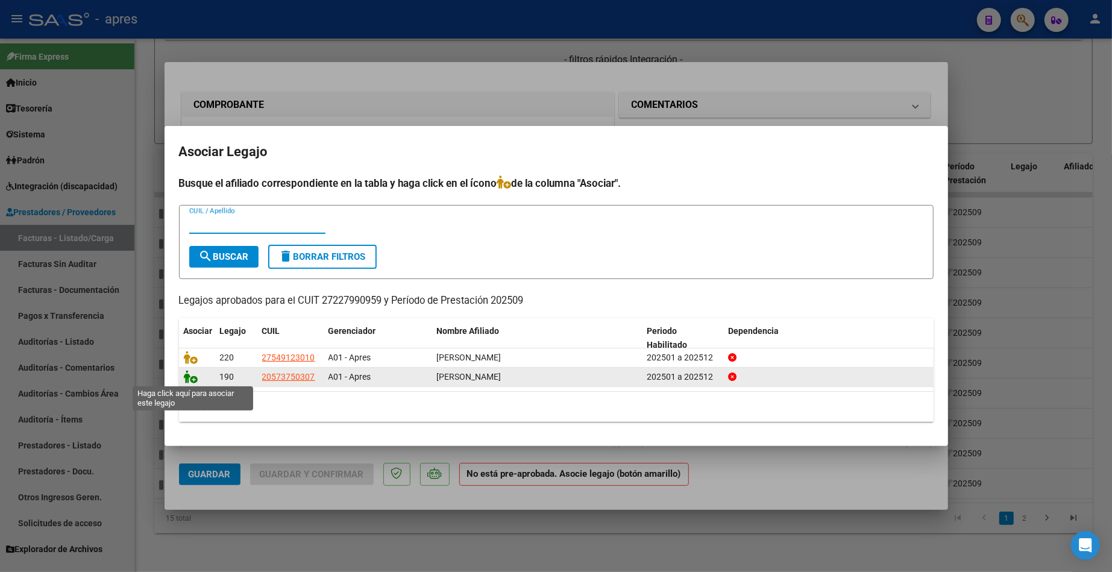
click at [192, 373] on icon at bounding box center [191, 376] width 14 height 13
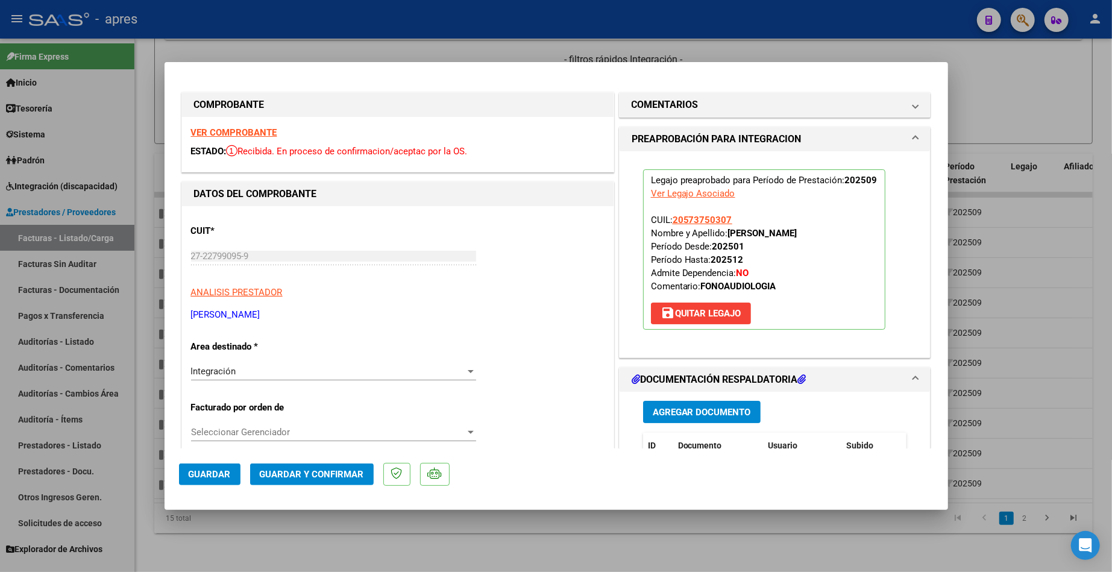
click at [219, 471] on span "Guardar" at bounding box center [210, 474] width 42 height 11
click at [394, 540] on div at bounding box center [556, 286] width 1112 height 572
type input "$ 0,00"
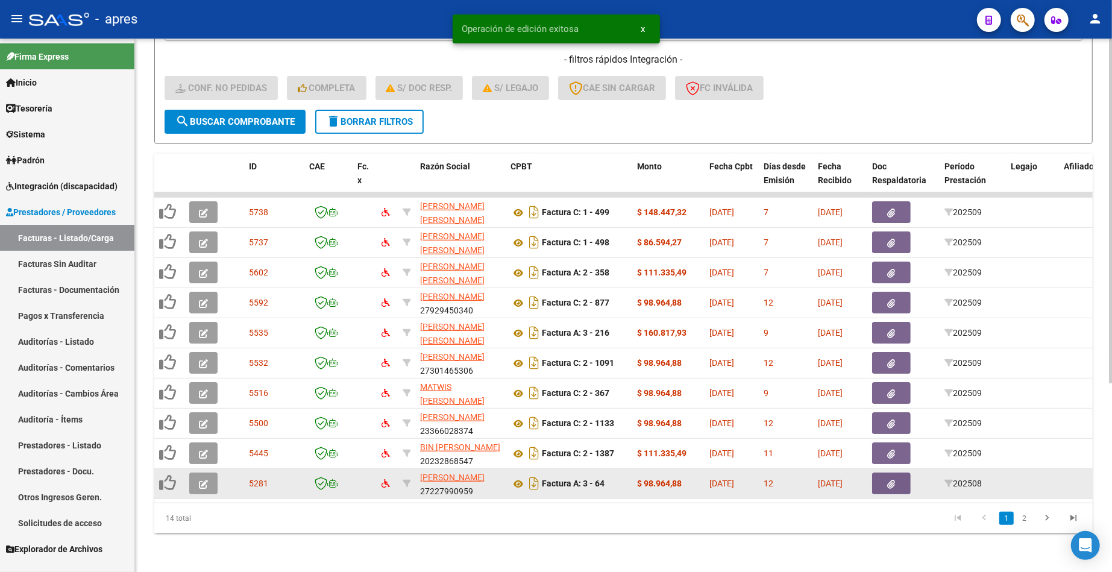
click at [218, 476] on div at bounding box center [205, 484] width 33 height 22
click at [206, 478] on span "button" at bounding box center [203, 483] width 9 height 11
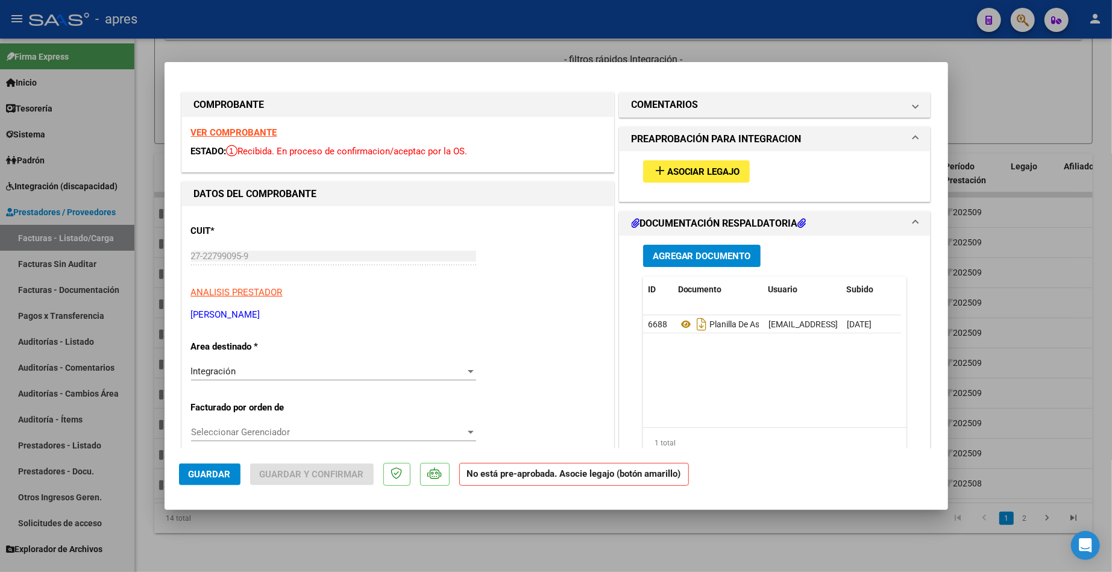
click at [239, 135] on strong "VER COMPROBANTE" at bounding box center [234, 132] width 86 height 11
click at [687, 177] on span "Asociar Legajo" at bounding box center [703, 171] width 73 height 11
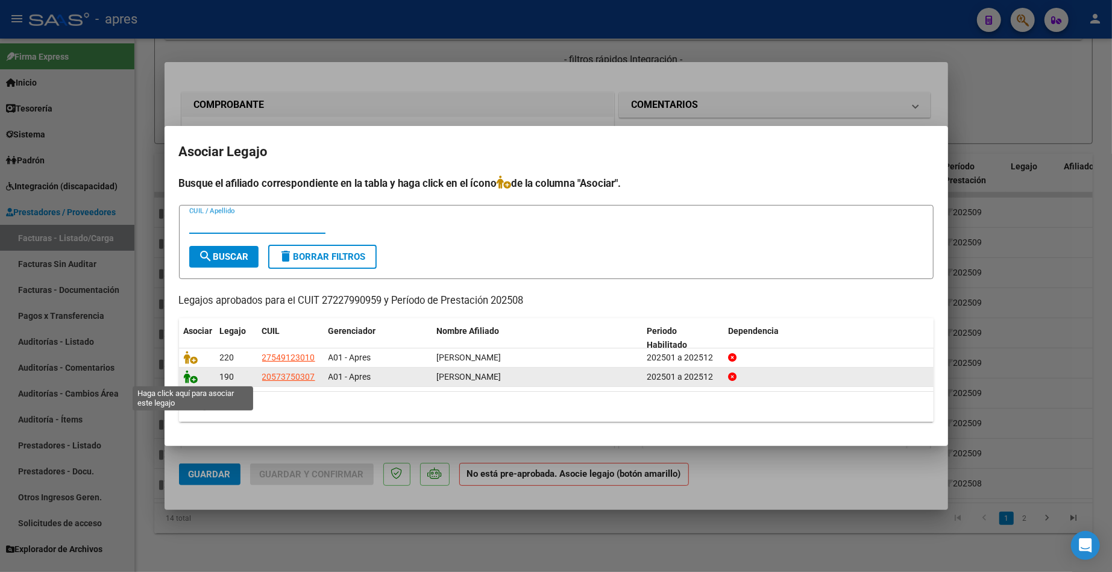
click at [193, 377] on icon at bounding box center [191, 376] width 14 height 13
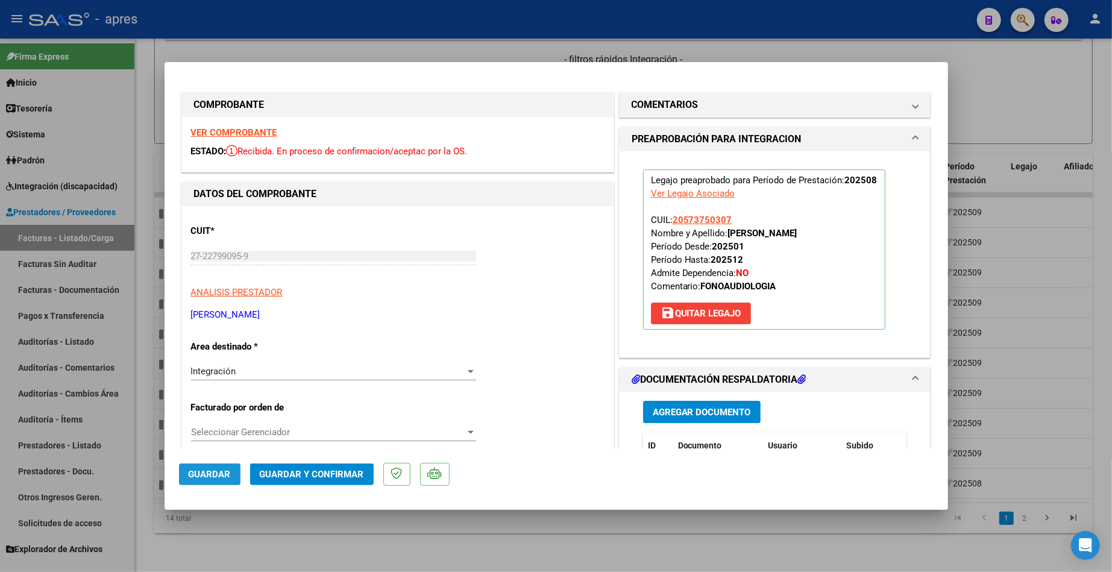
click at [211, 479] on span "Guardar" at bounding box center [210, 474] width 42 height 11
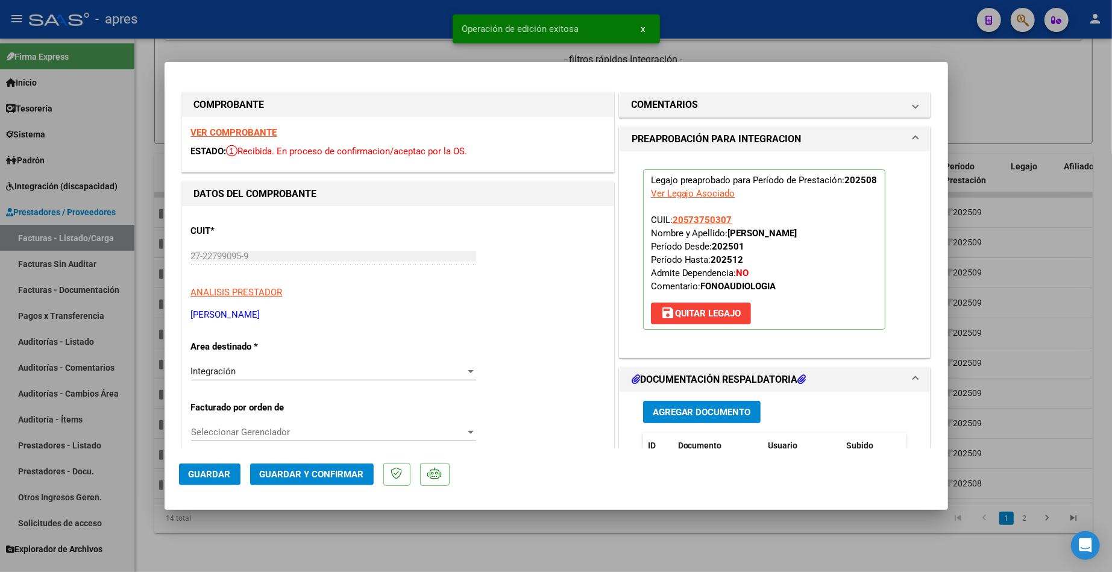
click at [299, 548] on div at bounding box center [556, 286] width 1112 height 572
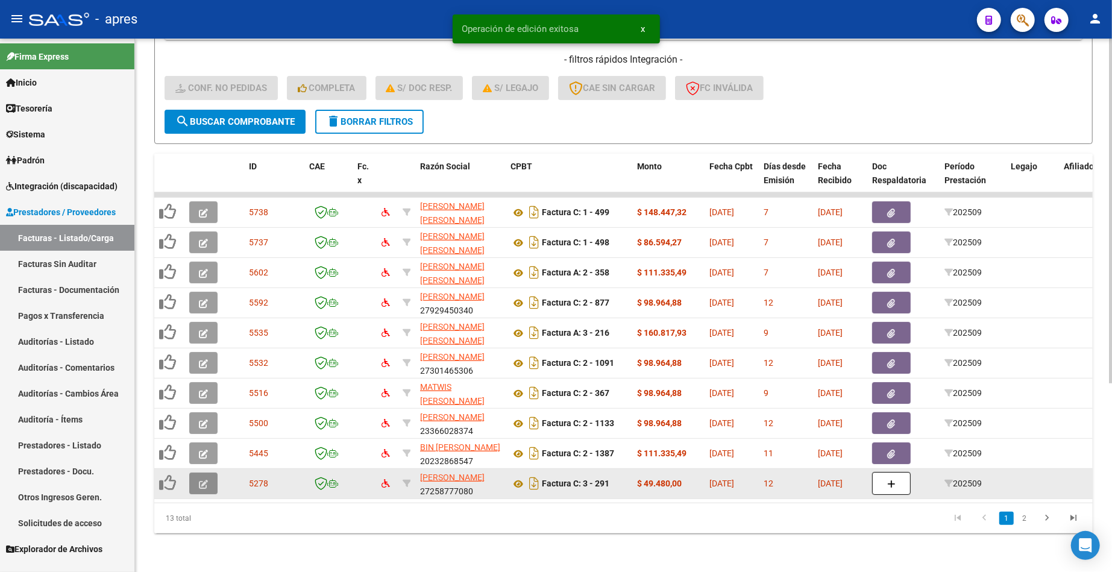
click at [199, 480] on icon "button" at bounding box center [203, 484] width 9 height 9
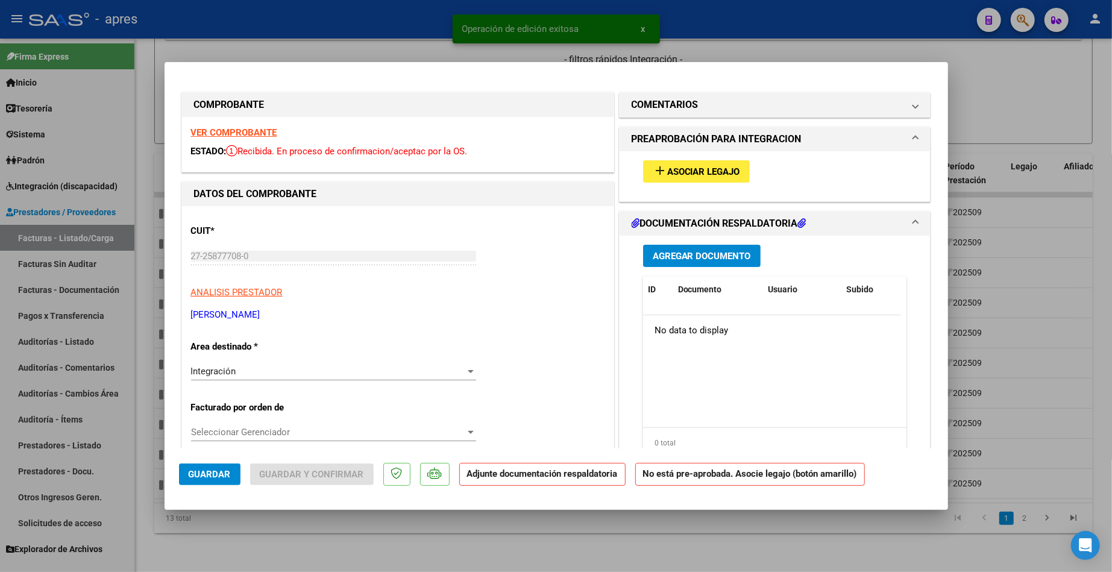
click at [254, 135] on strong "VER COMPROBANTE" at bounding box center [234, 132] width 86 height 11
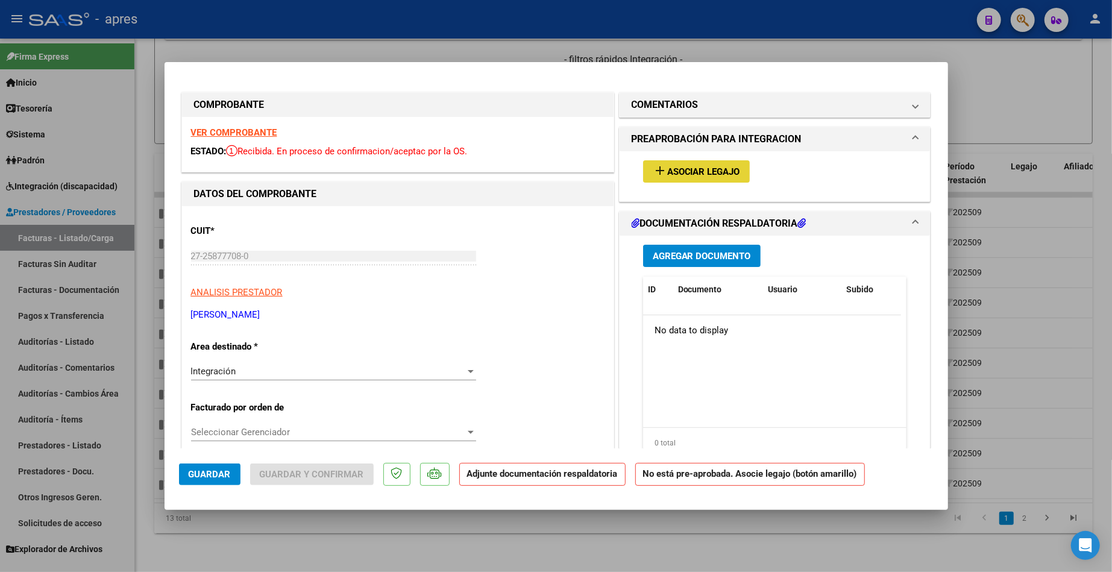
click at [709, 167] on span "Asociar Legajo" at bounding box center [703, 171] width 73 height 11
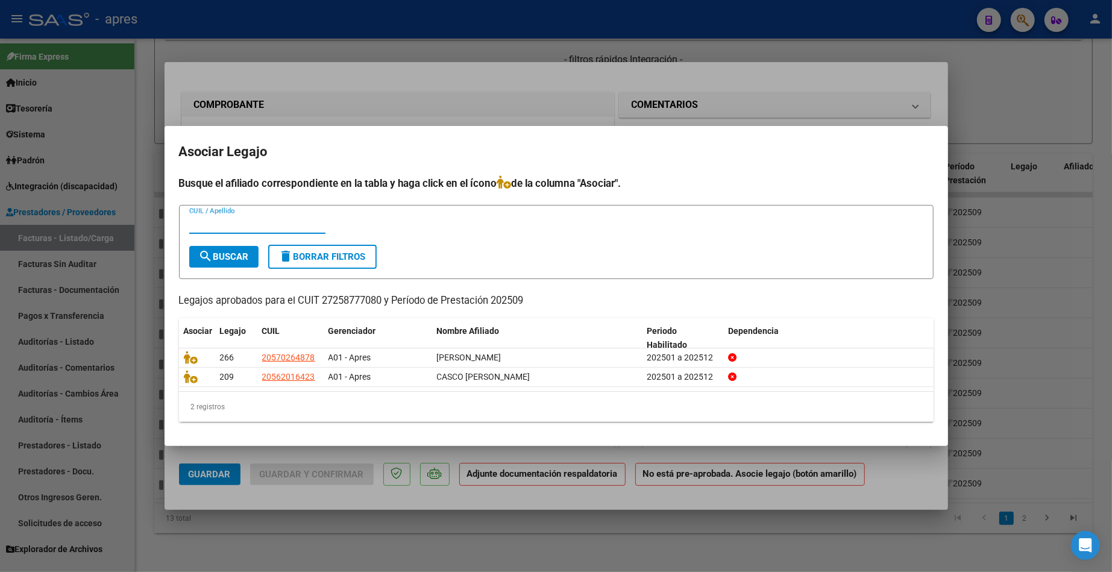
click at [181, 453] on div at bounding box center [556, 286] width 1112 height 572
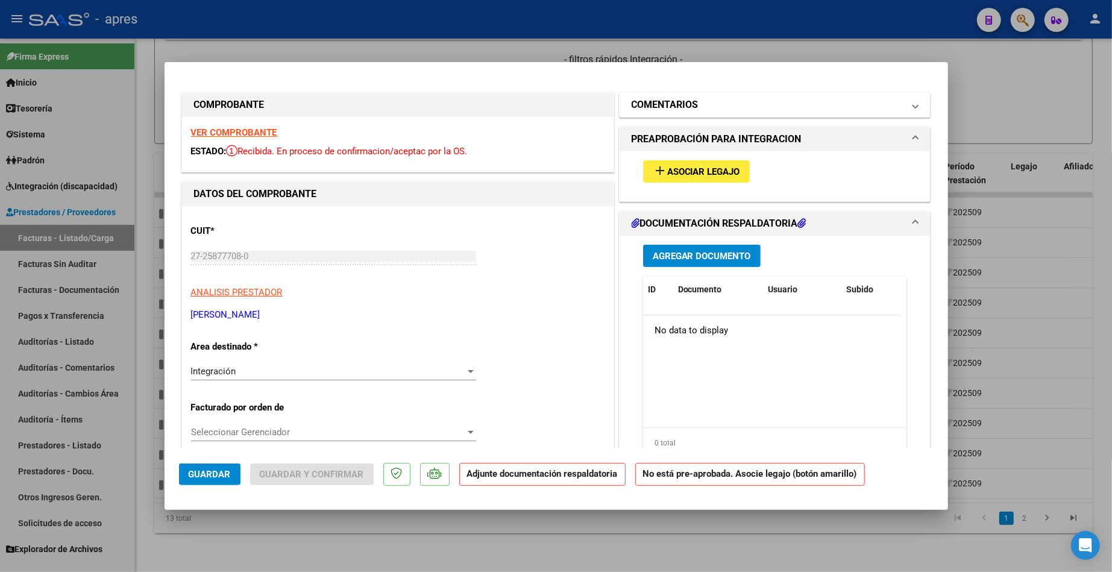
click at [709, 104] on mat-panel-title "COMENTARIOS" at bounding box center [768, 105] width 272 height 14
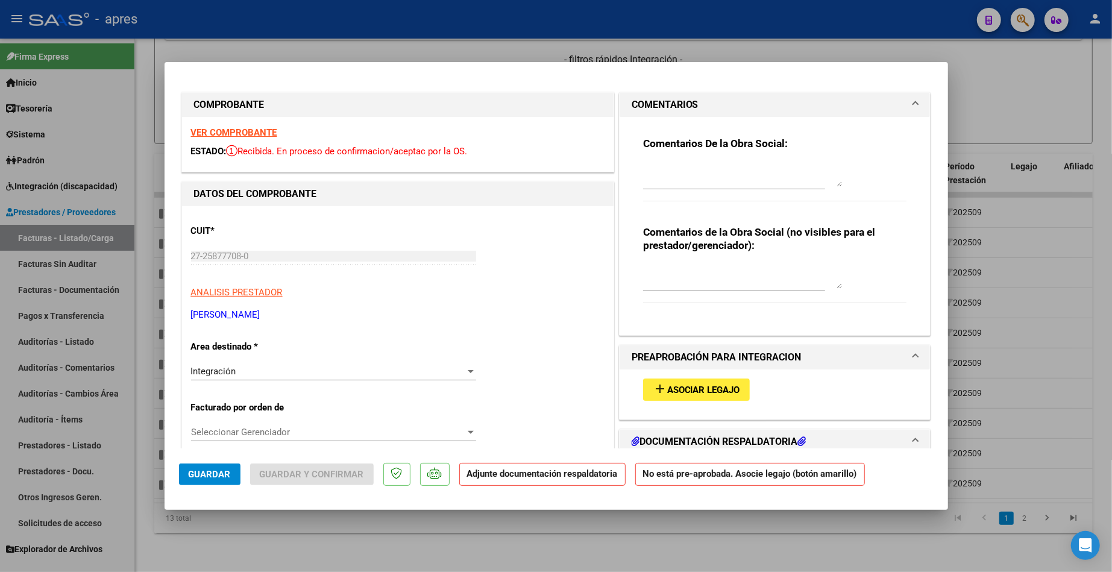
click at [669, 252] on div "Comentarios de la Obra Social (no visibles para el prestador/gerenciador):" at bounding box center [775, 270] width 264 height 91
click at [678, 262] on div at bounding box center [742, 276] width 199 height 29
type textarea "Voluntario"
click at [644, 168] on textarea at bounding box center [742, 175] width 199 height 24
paste textarea "13/10 Se rechaza, la fc de socio VOLUNTARIO deben ser enviadas a [EMAIL_ADDRESS…"
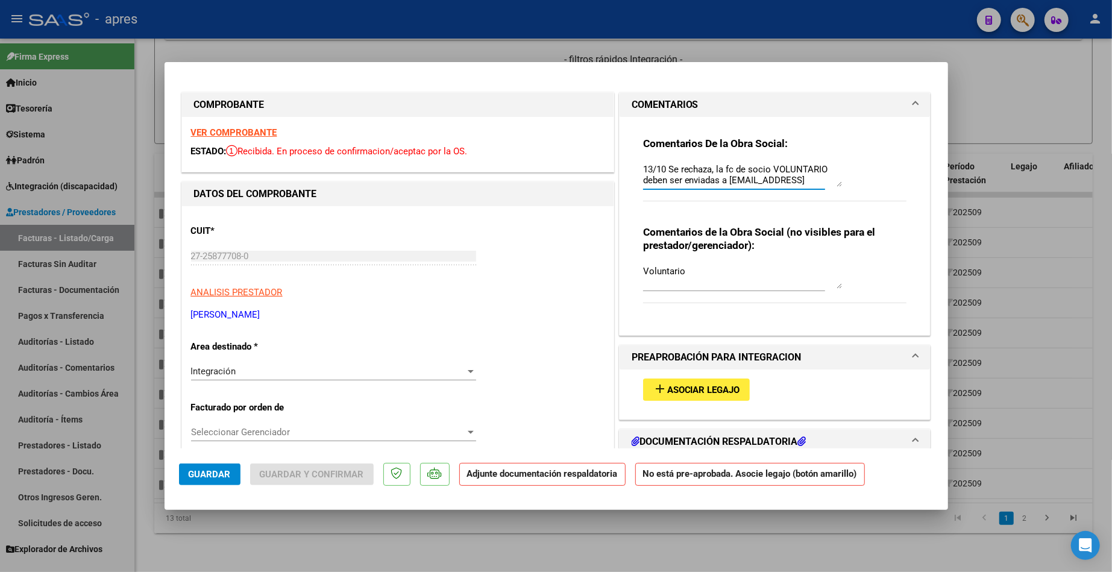
scroll to position [20, 0]
type textarea "13/10 Se rechaza, la fc de socio VOLUNTARIO deben ser enviadas a [EMAIL_ADDRESS…"
click at [289, 371] on div "Integración" at bounding box center [328, 371] width 274 height 11
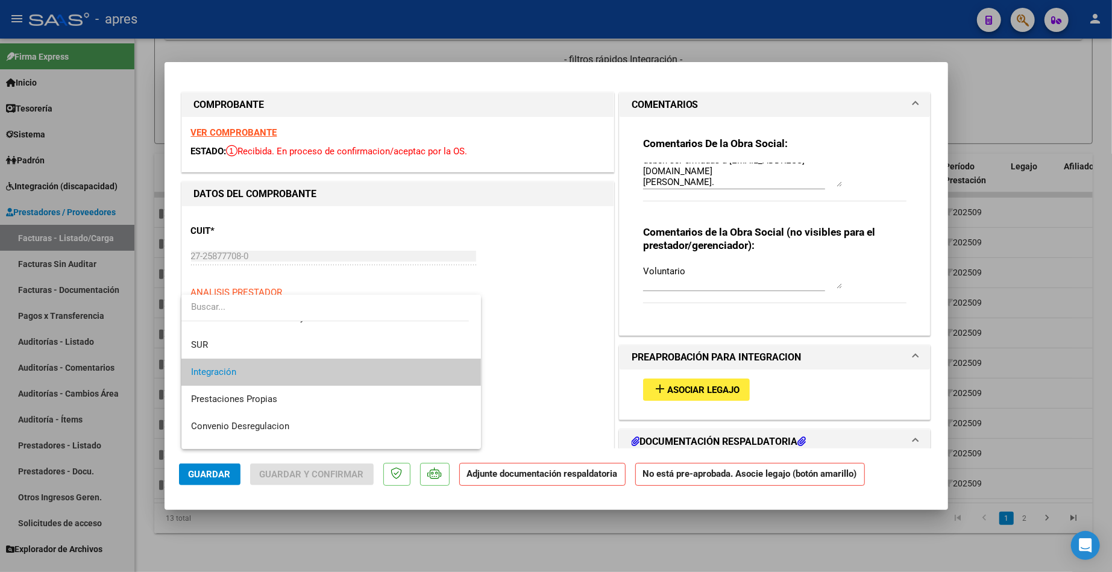
scroll to position [116, 0]
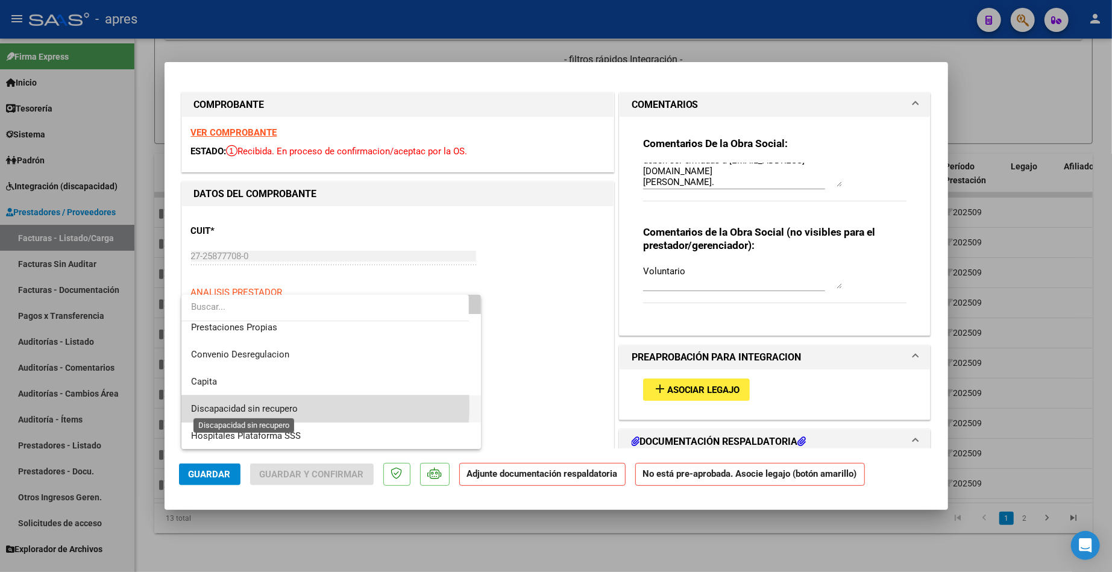
click at [245, 406] on span "Discapacidad sin recupero" at bounding box center [244, 408] width 107 height 11
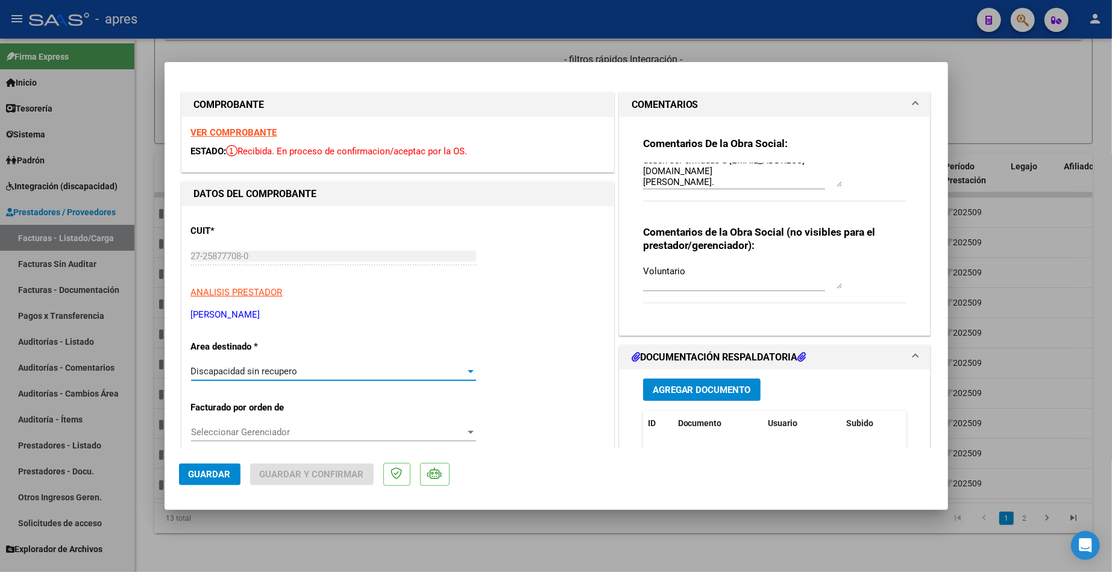
click at [206, 477] on span "Guardar" at bounding box center [210, 474] width 42 height 11
click at [207, 536] on div at bounding box center [556, 286] width 1112 height 572
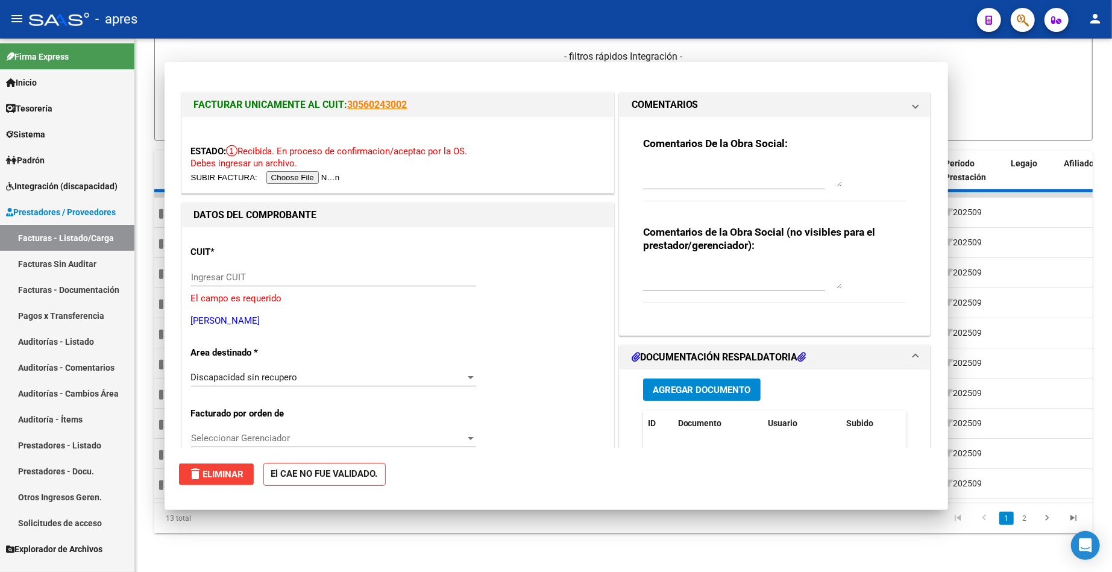
scroll to position [0, 0]
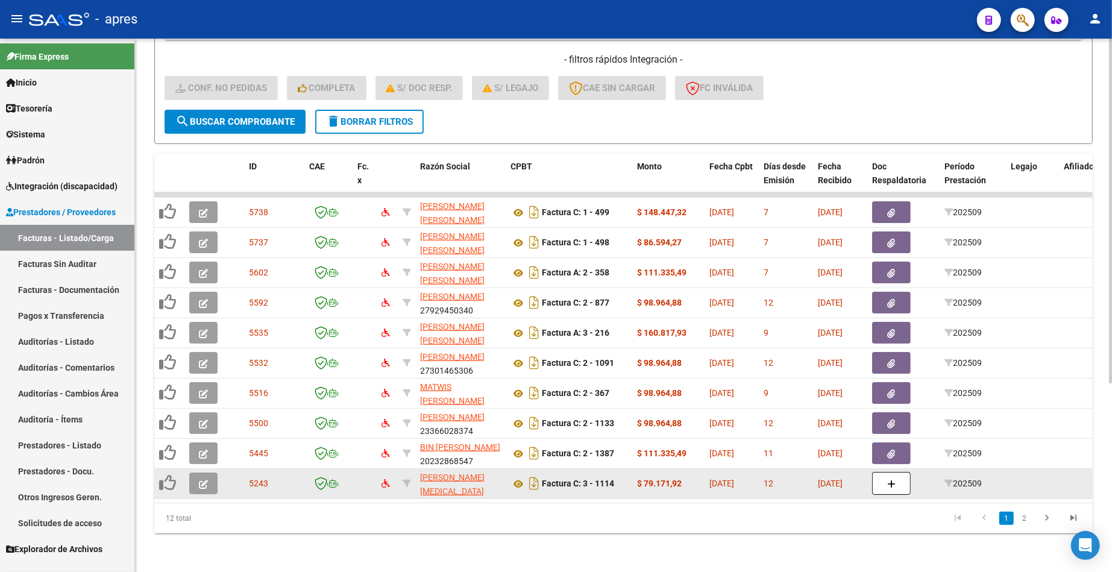
click at [208, 473] on button "button" at bounding box center [203, 484] width 28 height 22
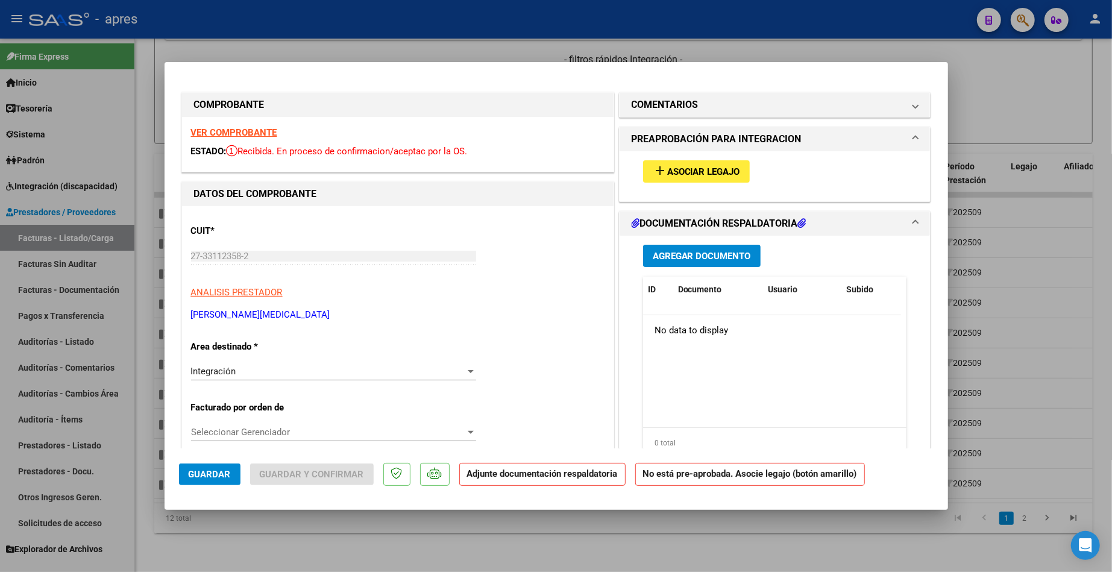
click at [257, 128] on strong "VER COMPROBANTE" at bounding box center [234, 132] width 86 height 11
click at [678, 110] on h1 "COMENTARIOS" at bounding box center [665, 105] width 67 height 14
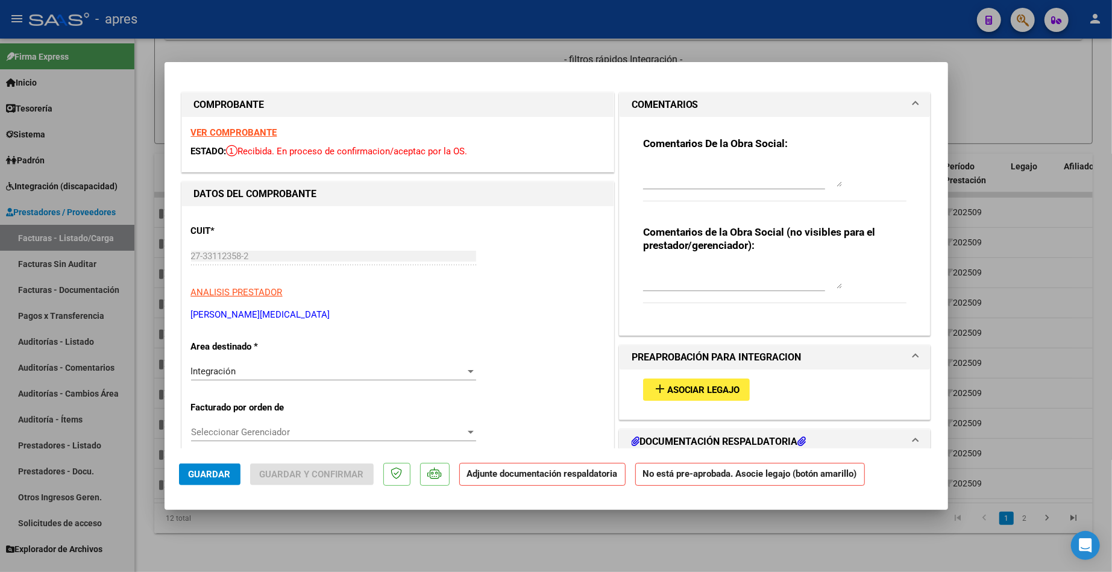
click at [656, 260] on div "Comentarios de la Obra Social (no visibles para el prestador/gerenciador):" at bounding box center [775, 270] width 264 height 91
click at [664, 266] on textarea at bounding box center [742, 277] width 199 height 24
type textarea "Voluntario"
click at [670, 163] on textarea at bounding box center [742, 175] width 199 height 24
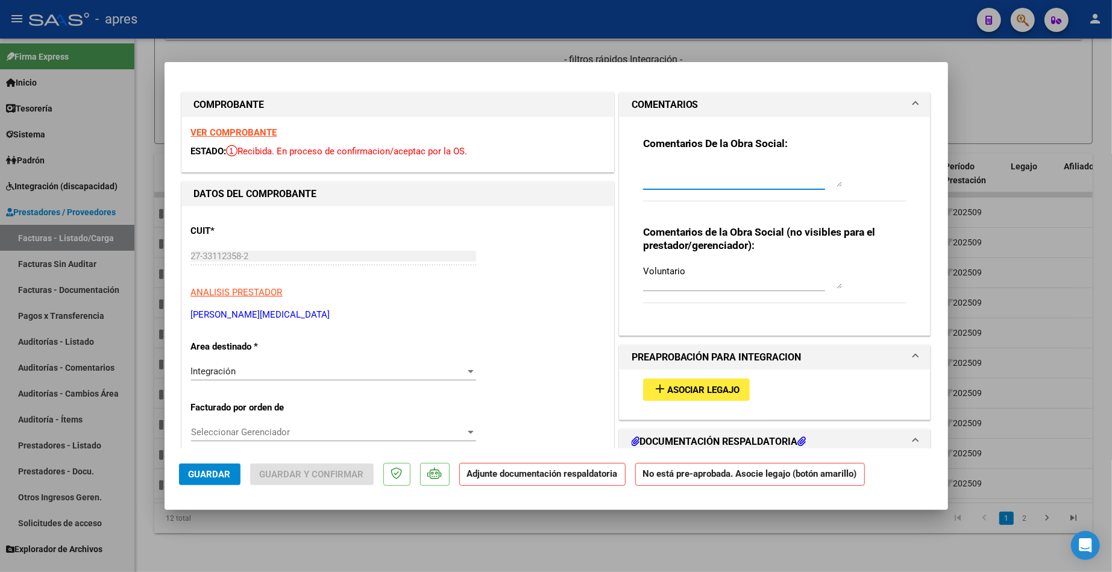
paste textarea "13/10 Se rechaza, la fc de socio VOLUNTARIO deben ser enviadas a [EMAIL_ADDRESS…"
type textarea "13/10 Se rechaza, la fc de socio VOLUNTARIO deben ser enviadas a [EMAIL_ADDRESS…"
click at [316, 374] on div "Integración" at bounding box center [328, 371] width 274 height 11
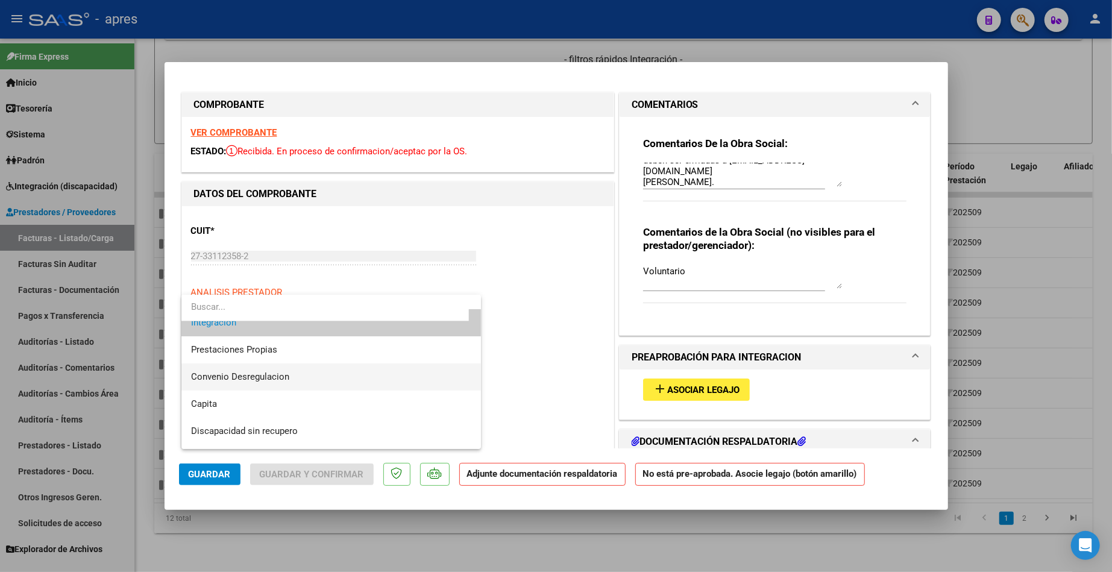
scroll to position [116, 0]
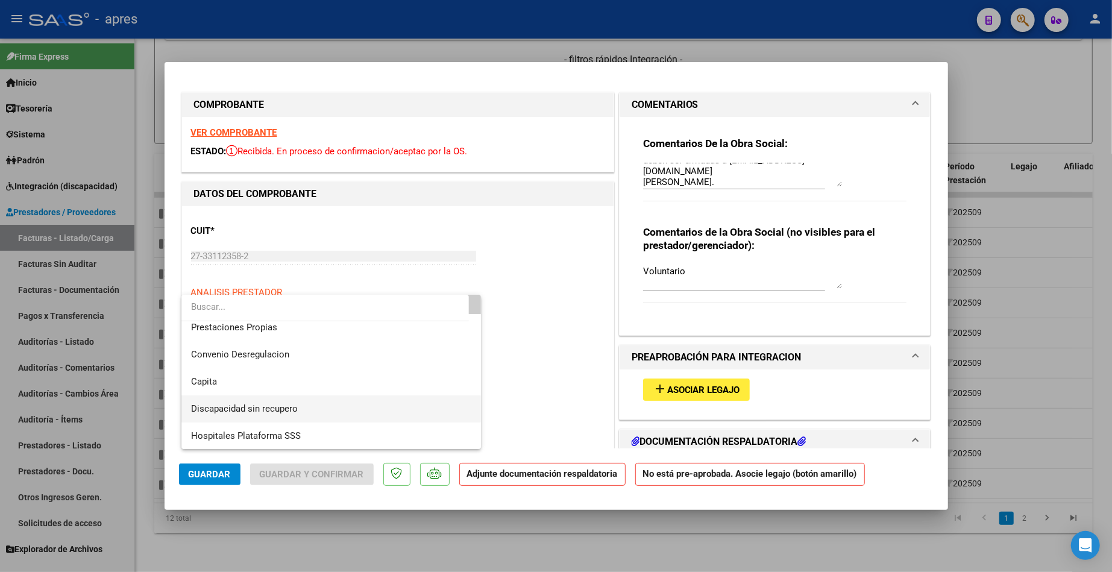
click at [302, 414] on span "Discapacidad sin recupero" at bounding box center [331, 408] width 280 height 27
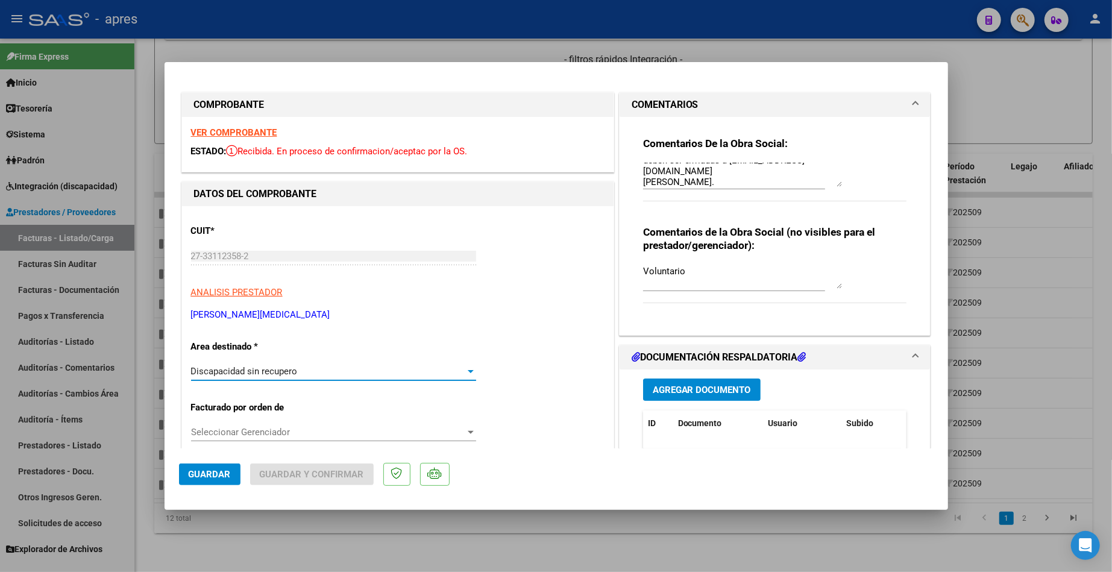
click at [218, 478] on span "Guardar" at bounding box center [210, 474] width 42 height 11
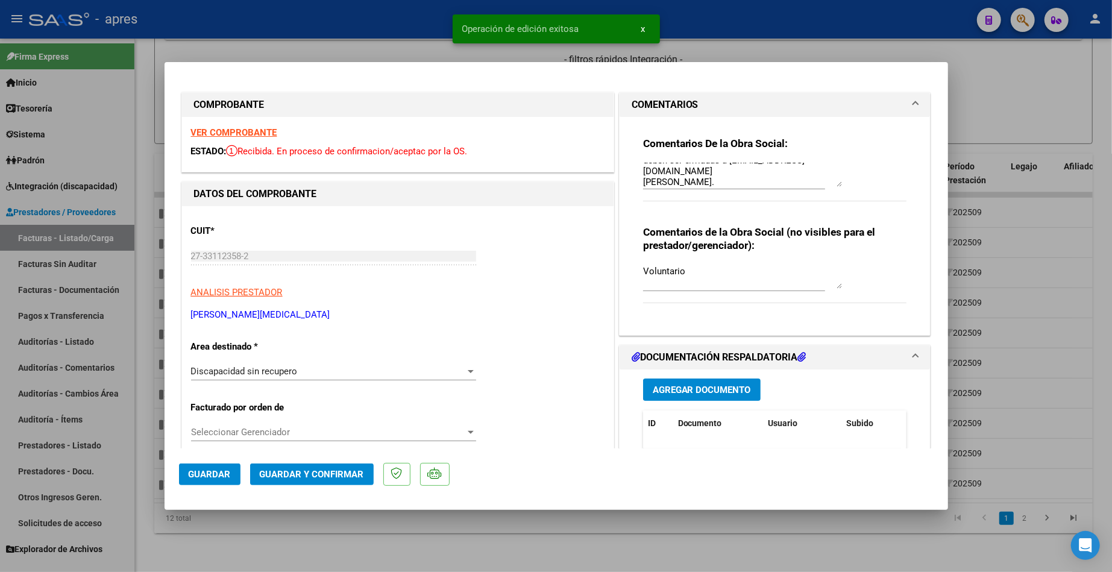
click at [247, 541] on div at bounding box center [556, 286] width 1112 height 572
type input "$ 0,00"
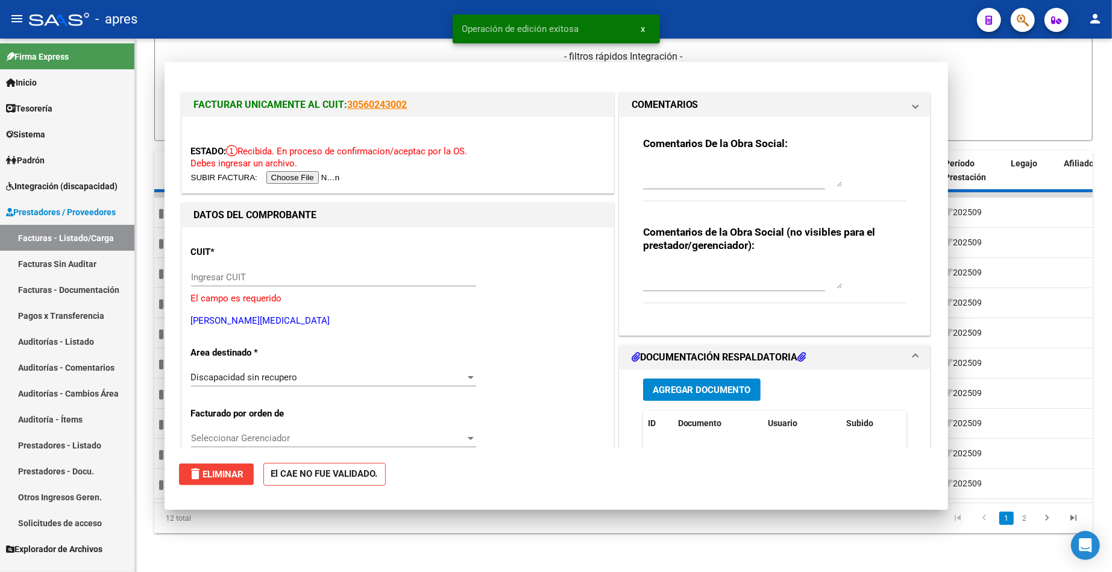
scroll to position [0, 0]
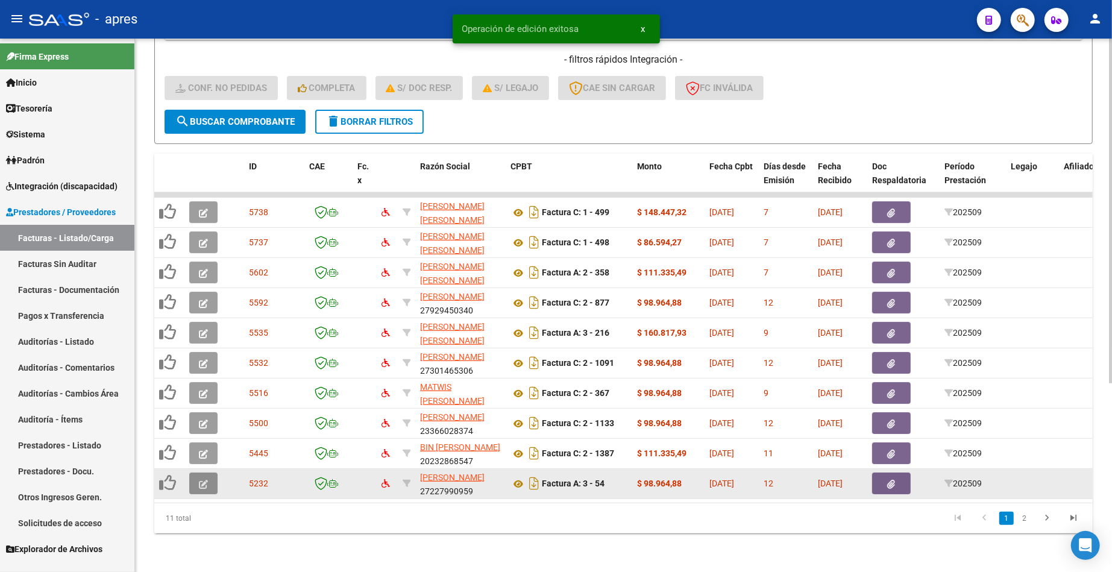
click at [213, 476] on button "button" at bounding box center [203, 484] width 28 height 22
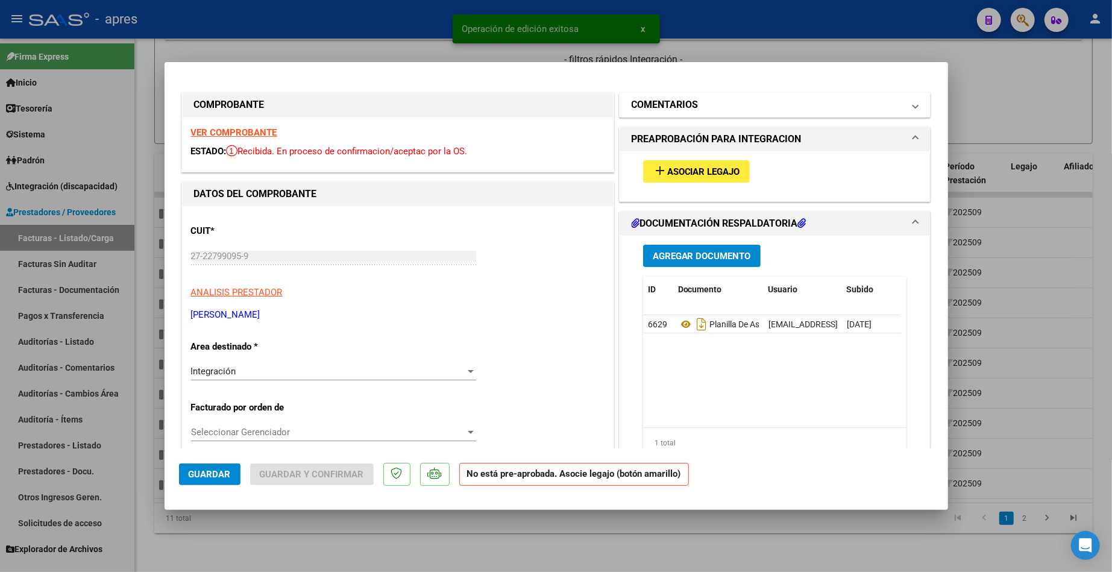
click at [663, 102] on h1 "COMENTARIOS" at bounding box center [665, 105] width 67 height 14
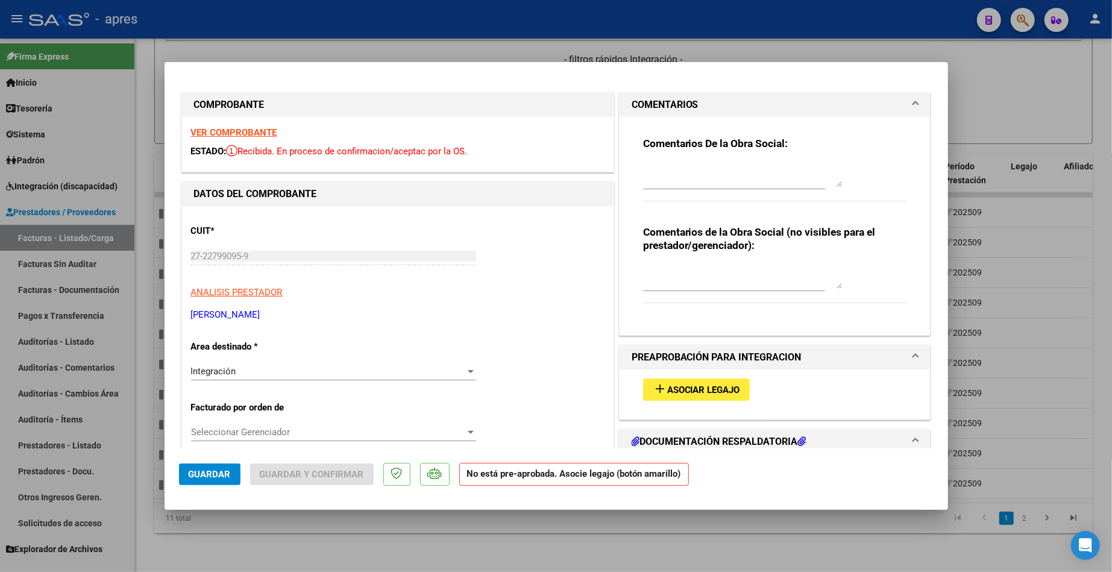
click at [266, 134] on strong "VER COMPROBANTE" at bounding box center [234, 132] width 86 height 11
click at [702, 386] on span "Asociar Legajo" at bounding box center [703, 390] width 73 height 11
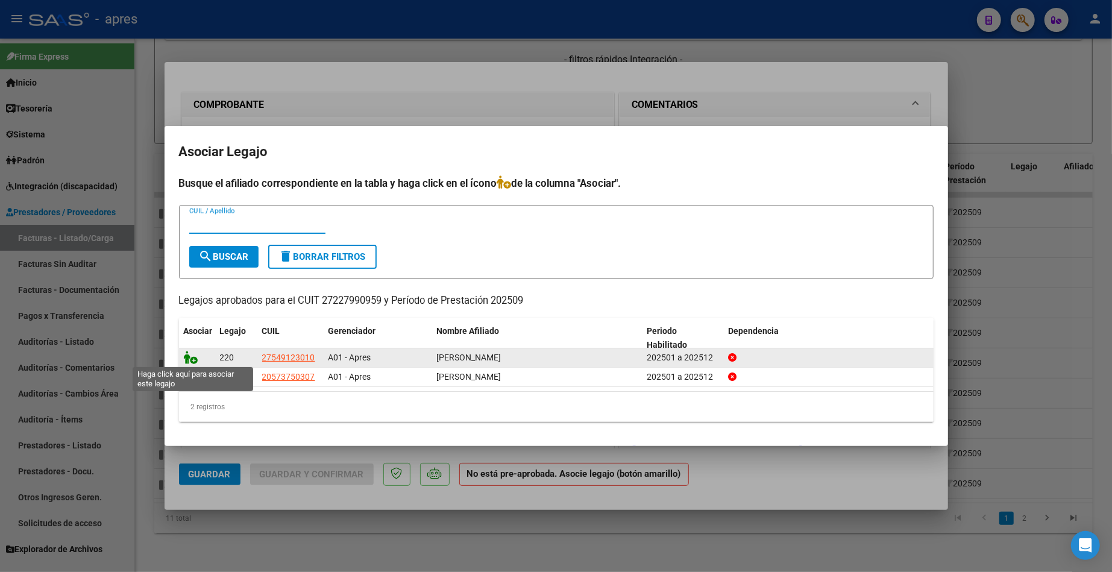
click at [187, 354] on icon at bounding box center [191, 357] width 14 height 13
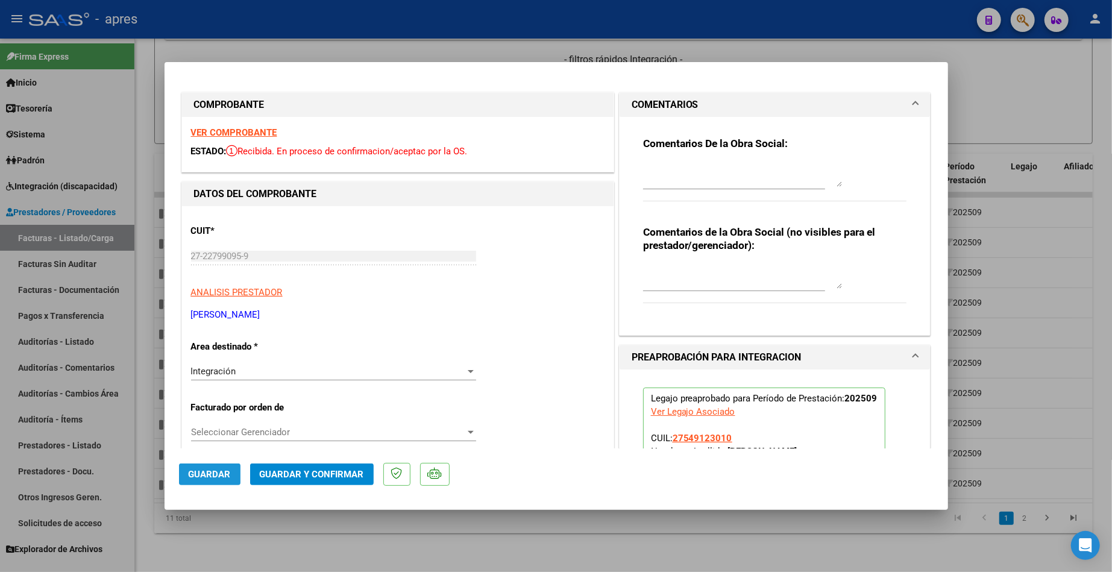
click at [204, 469] on span "Guardar" at bounding box center [210, 474] width 42 height 11
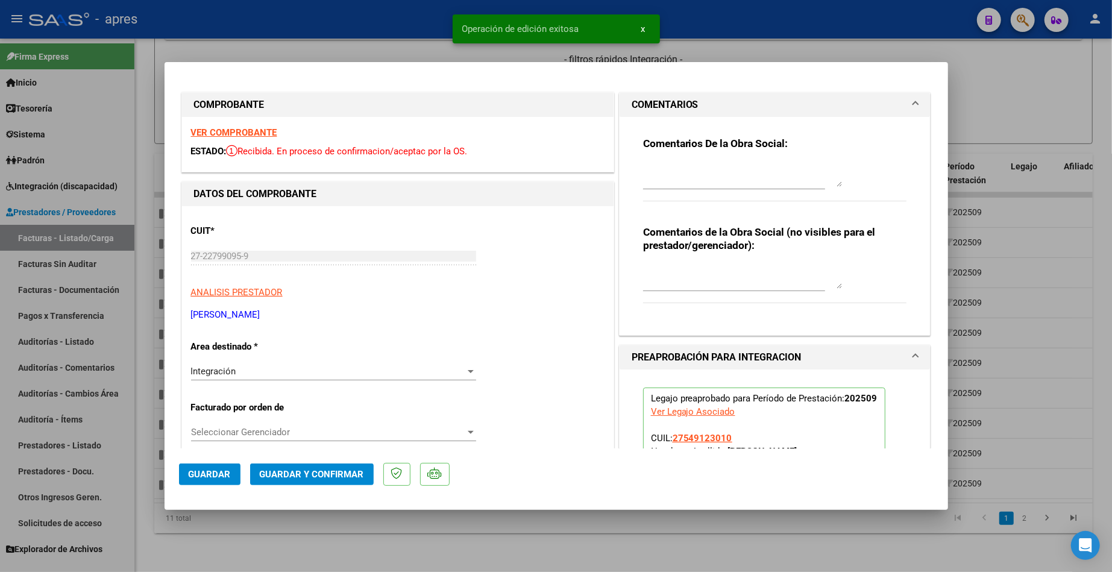
click at [224, 552] on div at bounding box center [556, 286] width 1112 height 572
type input "$ 0,00"
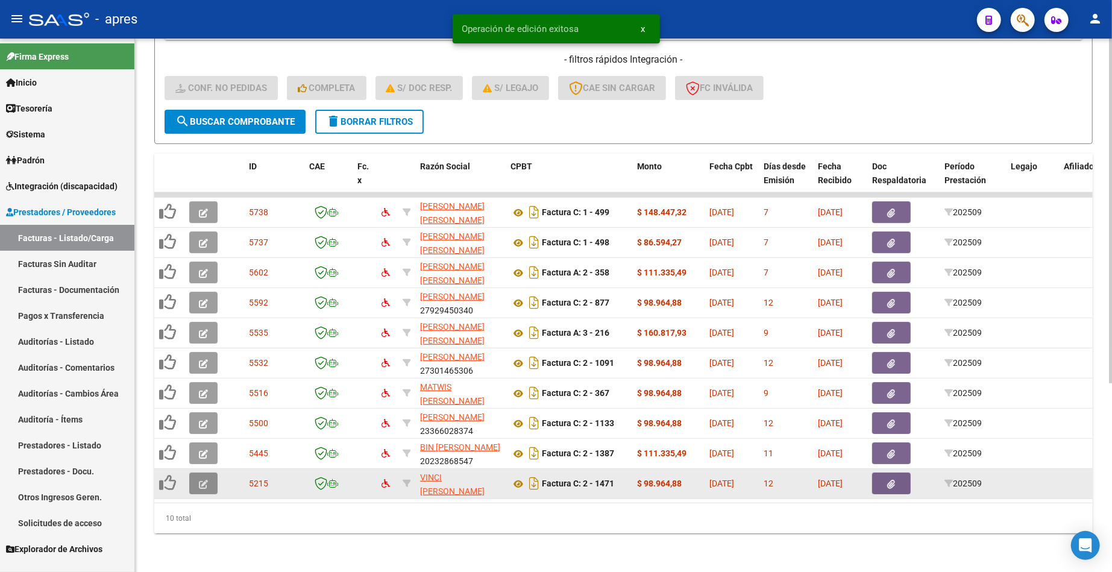
click at [205, 480] on icon "button" at bounding box center [203, 484] width 9 height 9
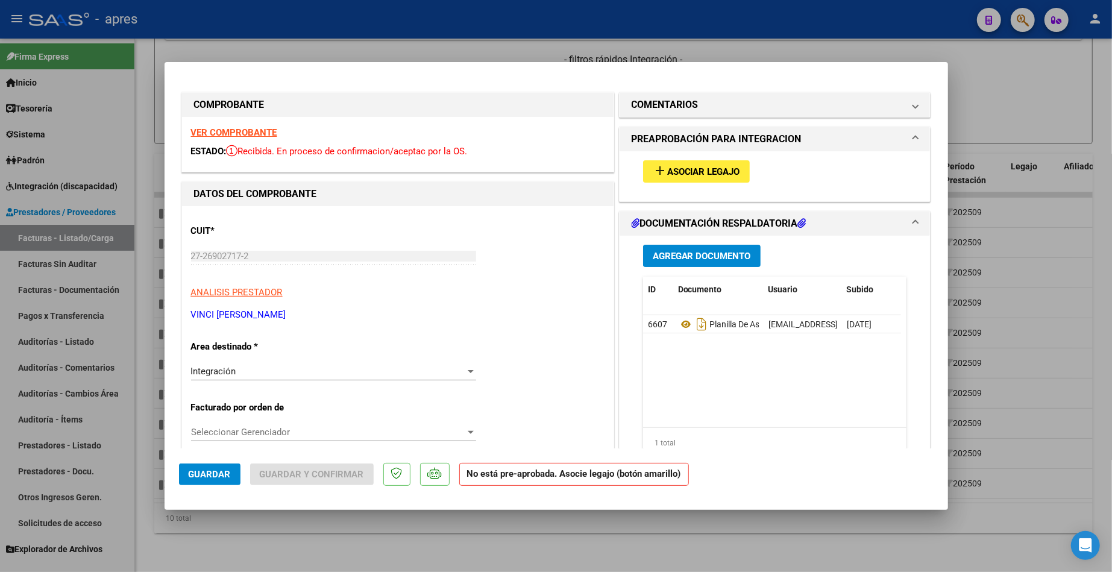
click at [265, 128] on strong "VER COMPROBANTE" at bounding box center [234, 132] width 86 height 11
click at [708, 167] on span "Asociar Legajo" at bounding box center [703, 171] width 73 height 11
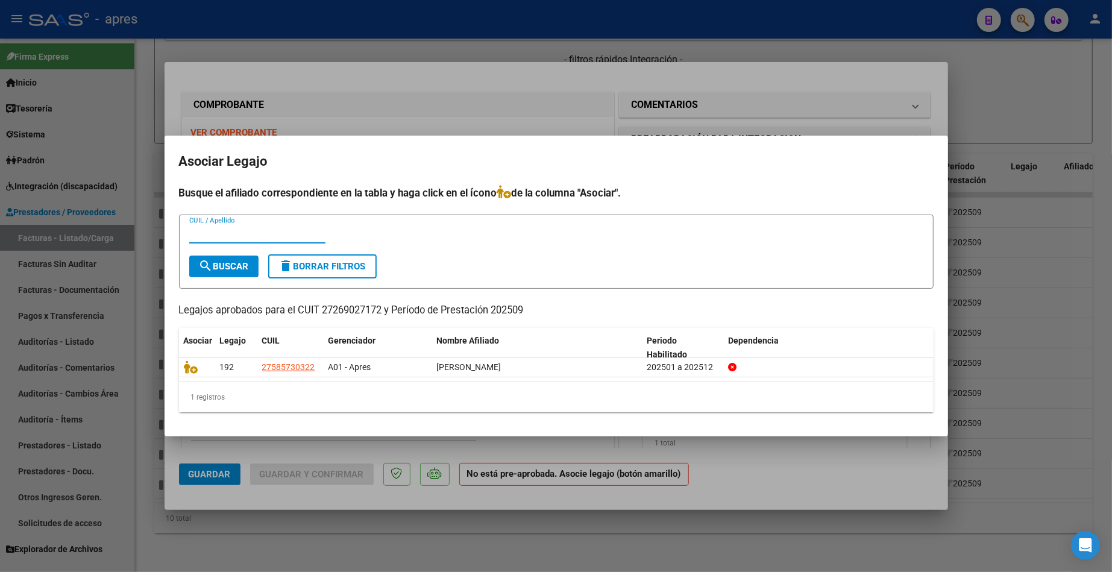
click at [401, 102] on div at bounding box center [556, 286] width 1112 height 572
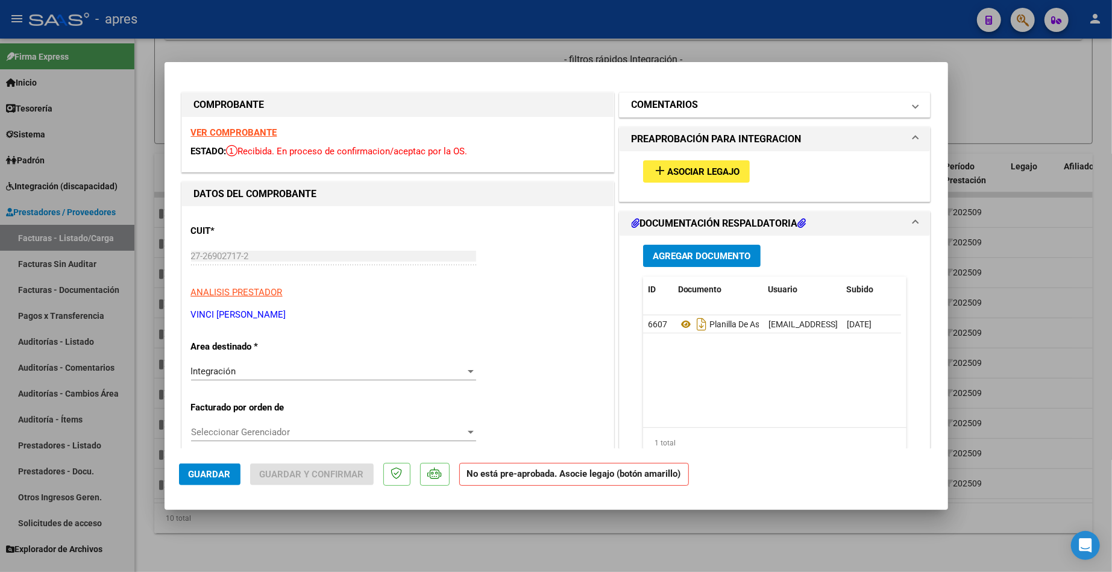
click at [673, 107] on h1 "COMENTARIOS" at bounding box center [665, 105] width 67 height 14
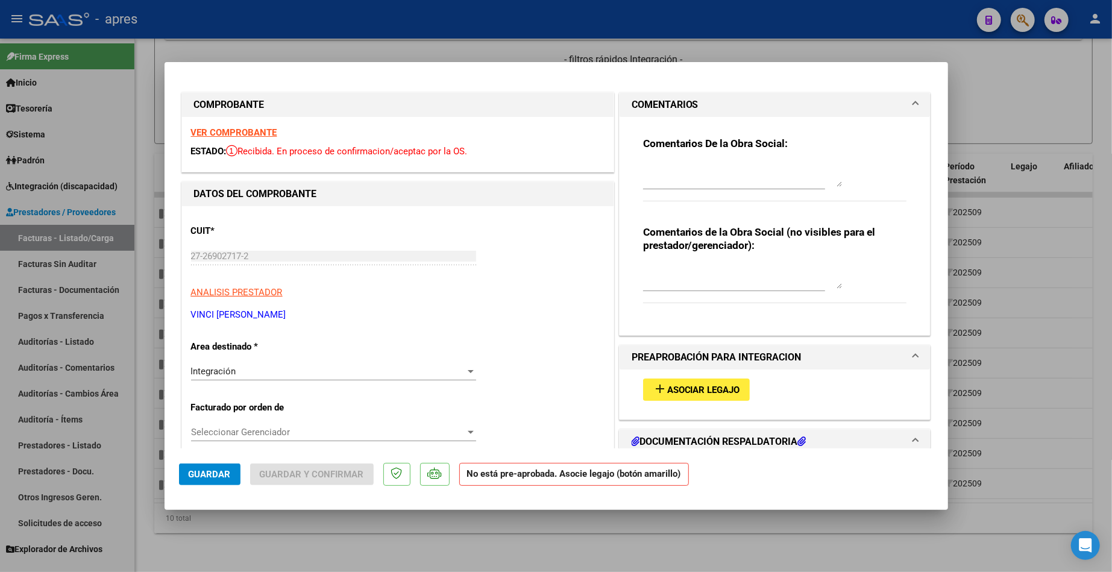
click at [651, 263] on div at bounding box center [742, 276] width 199 height 29
type textarea "Voluntario"
click at [672, 165] on textarea at bounding box center [742, 175] width 199 height 24
paste textarea "13/10 Se rechaza, la fc de socio VOLUNTARIO deben ser enviadas a [EMAIL_ADDRESS…"
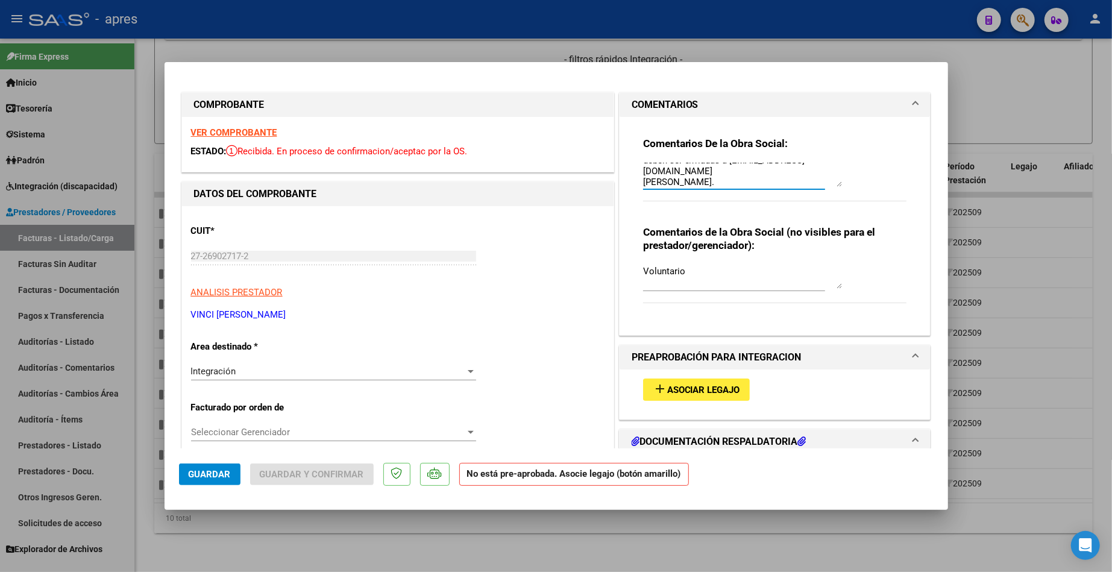
type textarea "13/10 Se rechaza, la fc de socio VOLUNTARIO deben ser enviadas a [EMAIL_ADDRESS…"
click at [251, 373] on div "Integración" at bounding box center [328, 371] width 274 height 11
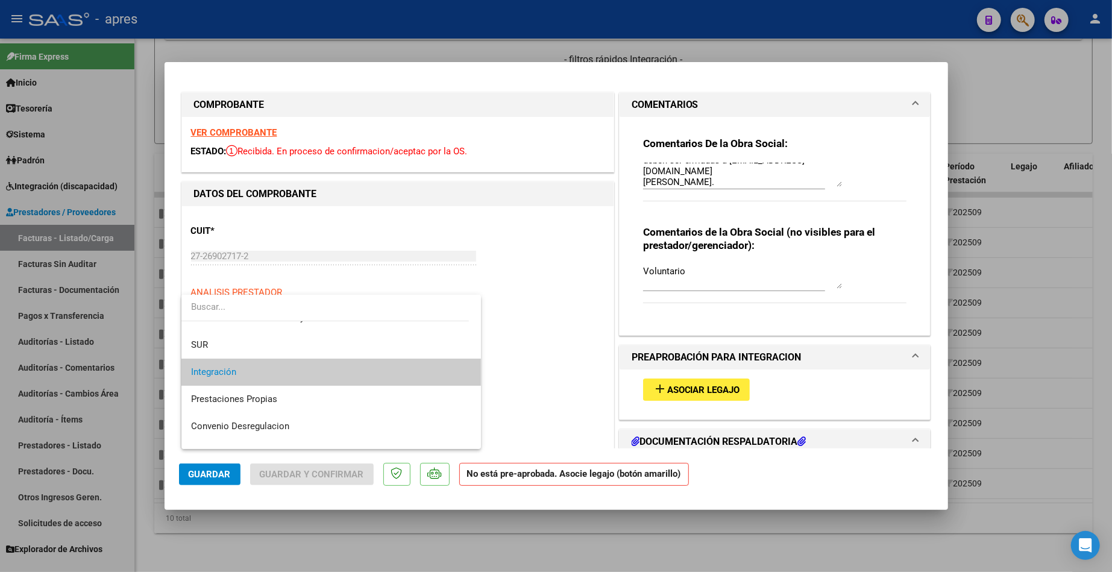
scroll to position [116, 0]
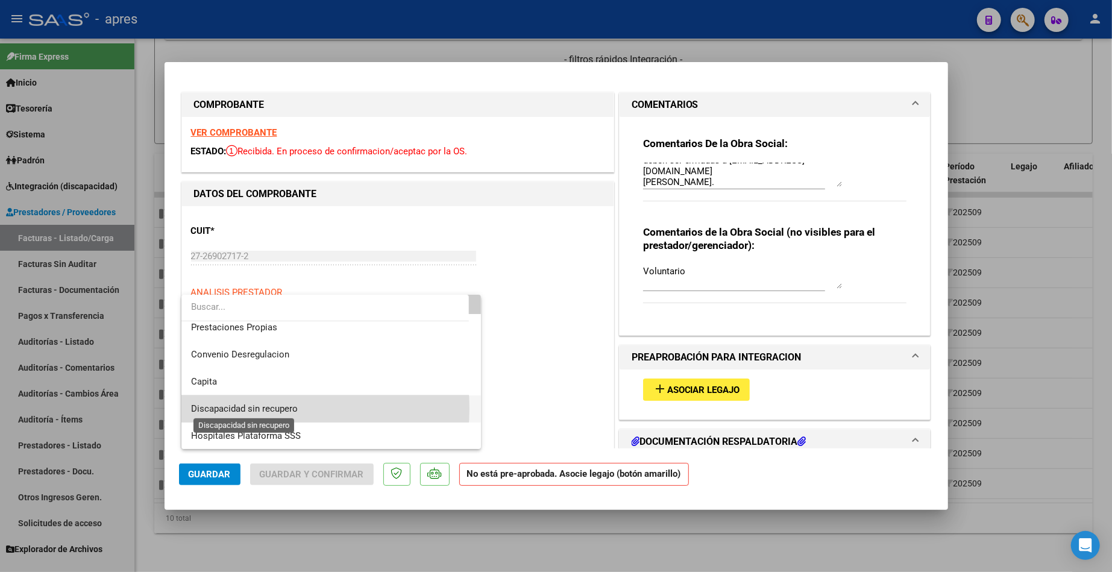
click at [251, 408] on span "Discapacidad sin recupero" at bounding box center [244, 408] width 107 height 11
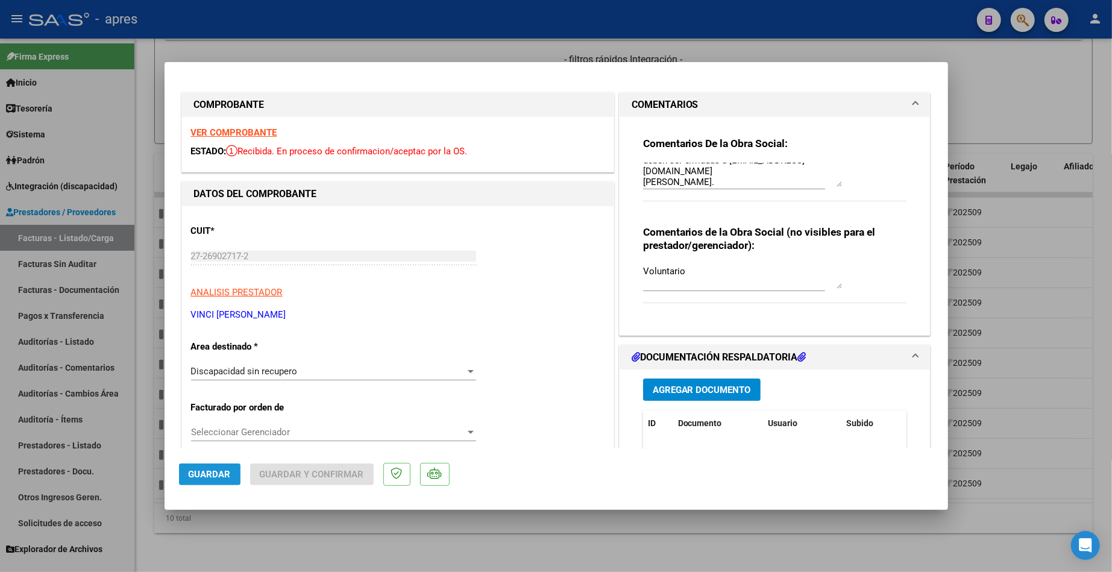
click at [201, 470] on span "Guardar" at bounding box center [210, 474] width 42 height 11
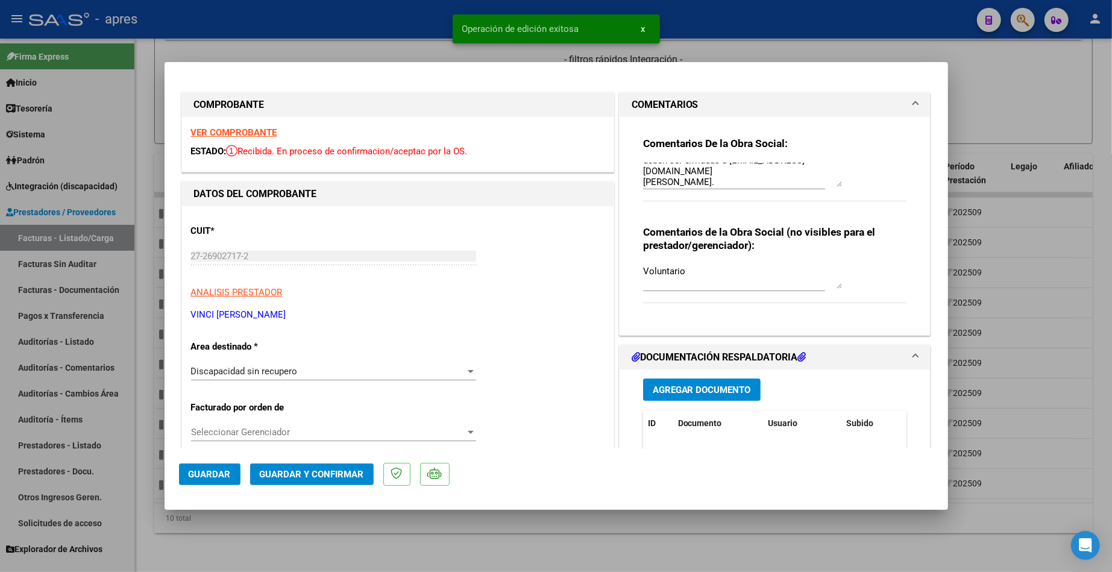
click at [321, 536] on div at bounding box center [556, 286] width 1112 height 572
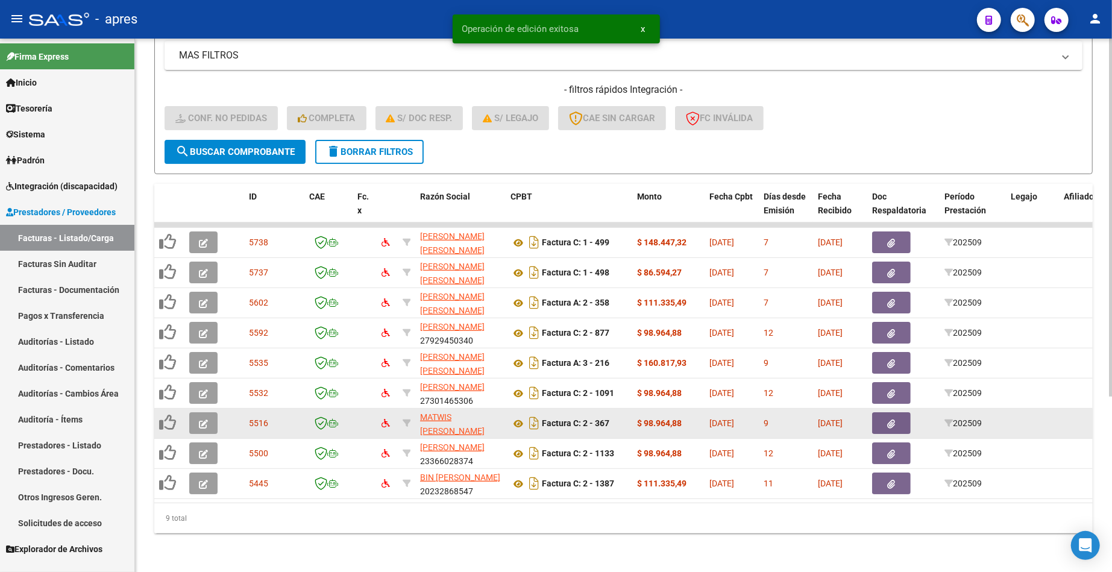
scroll to position [262, 0]
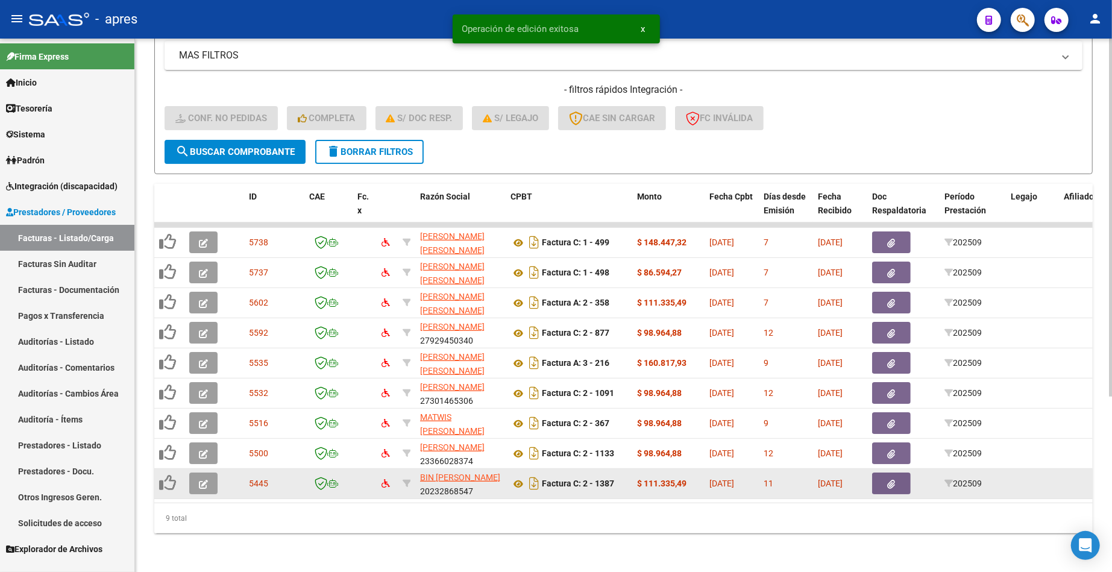
click at [205, 480] on icon "button" at bounding box center [203, 484] width 9 height 9
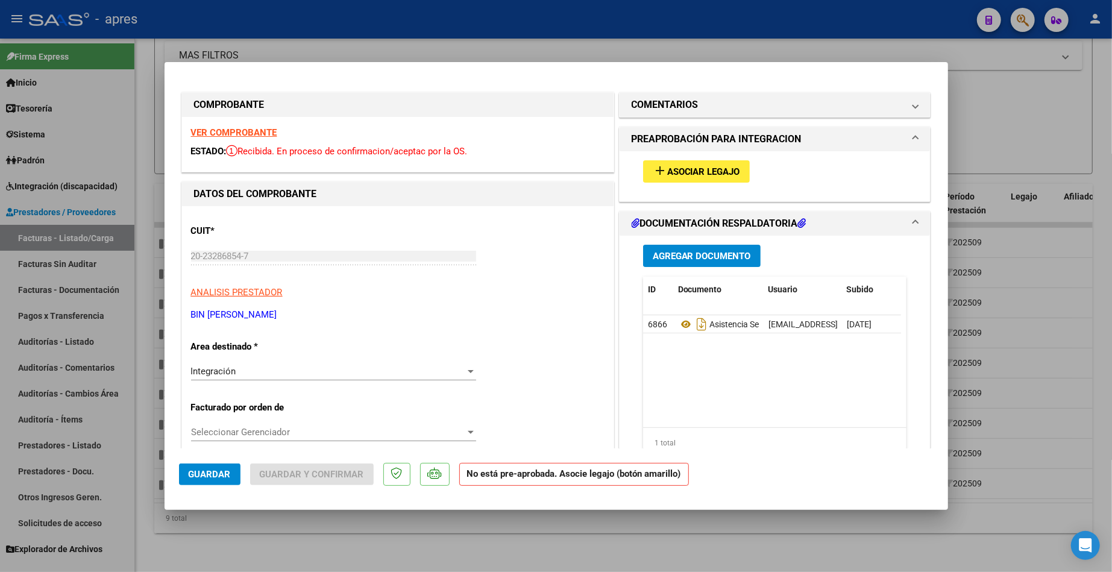
click at [242, 130] on strong "VER COMPROBANTE" at bounding box center [234, 132] width 86 height 11
click at [720, 174] on span "Asociar Legajo" at bounding box center [703, 171] width 73 height 11
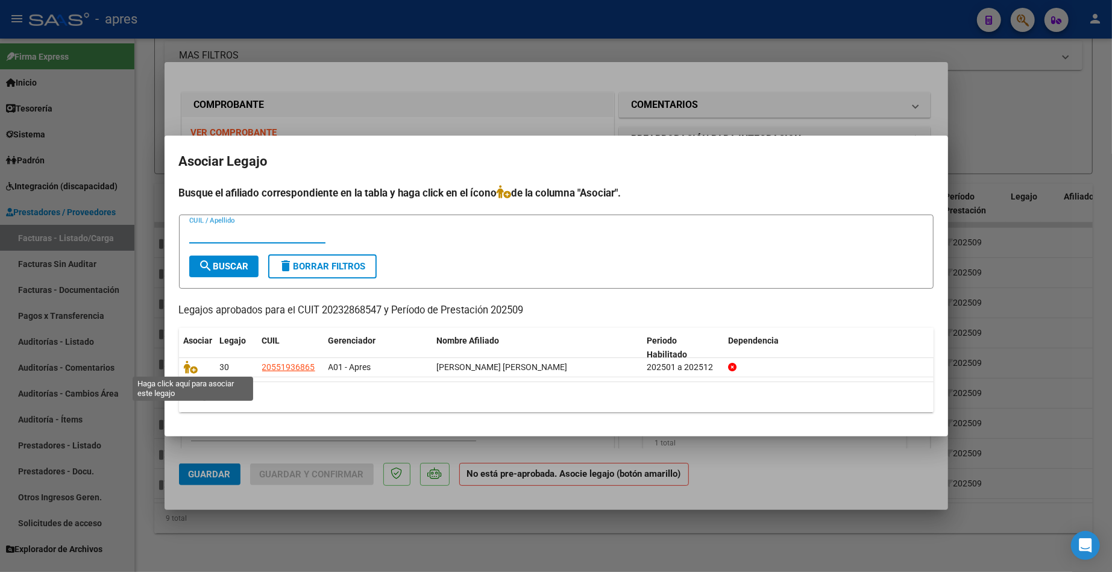
drag, startPoint x: 194, startPoint y: 365, endPoint x: 191, endPoint y: 421, distance: 56.1
click at [194, 370] on icon at bounding box center [191, 366] width 14 height 13
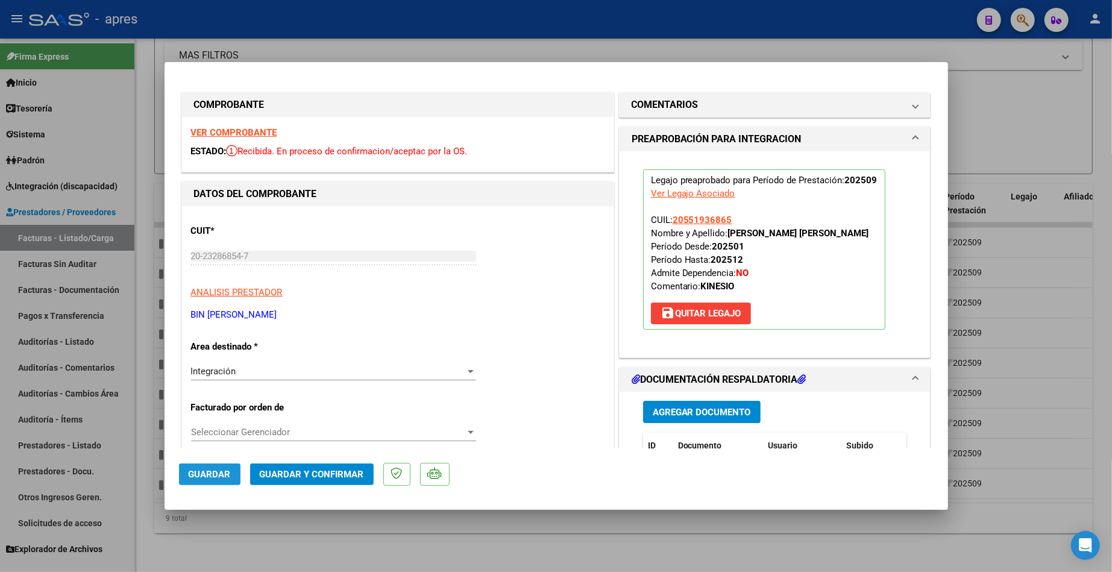
click at [208, 475] on span "Guardar" at bounding box center [210, 474] width 42 height 11
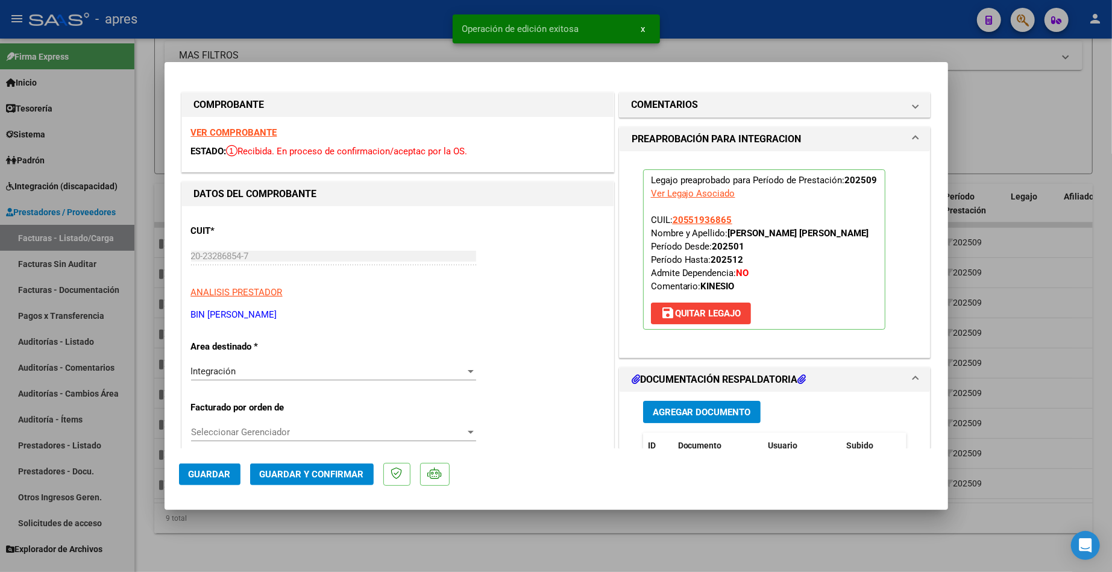
click at [212, 540] on div at bounding box center [556, 286] width 1112 height 572
type input "$ 0,00"
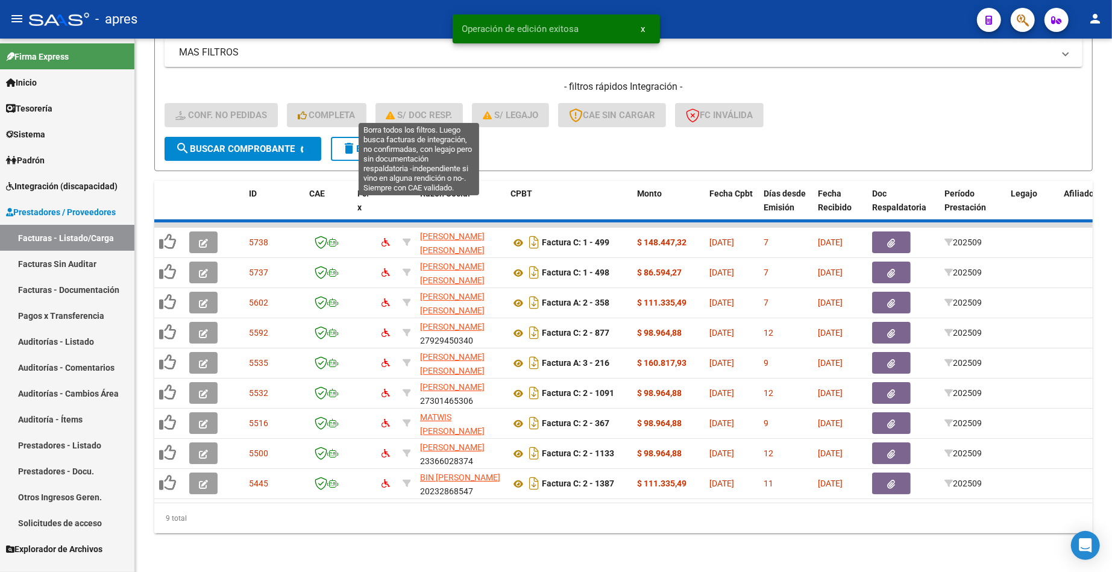
scroll to position [231, 0]
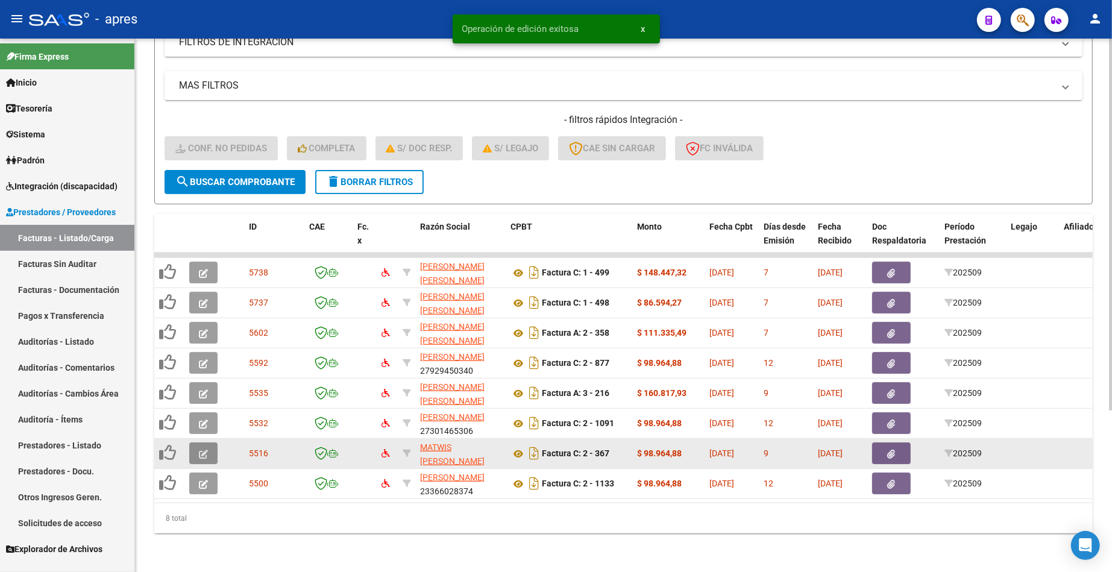
click at [201, 448] on button "button" at bounding box center [203, 453] width 28 height 22
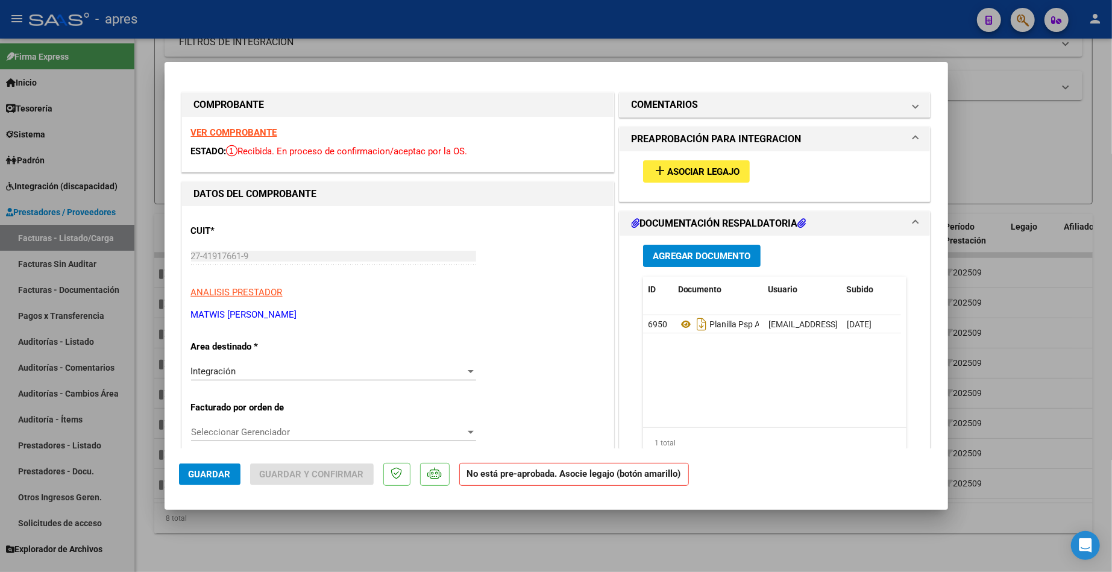
click at [230, 134] on strong "VER COMPROBANTE" at bounding box center [234, 132] width 86 height 11
click at [710, 171] on span "Asociar Legajo" at bounding box center [703, 171] width 73 height 11
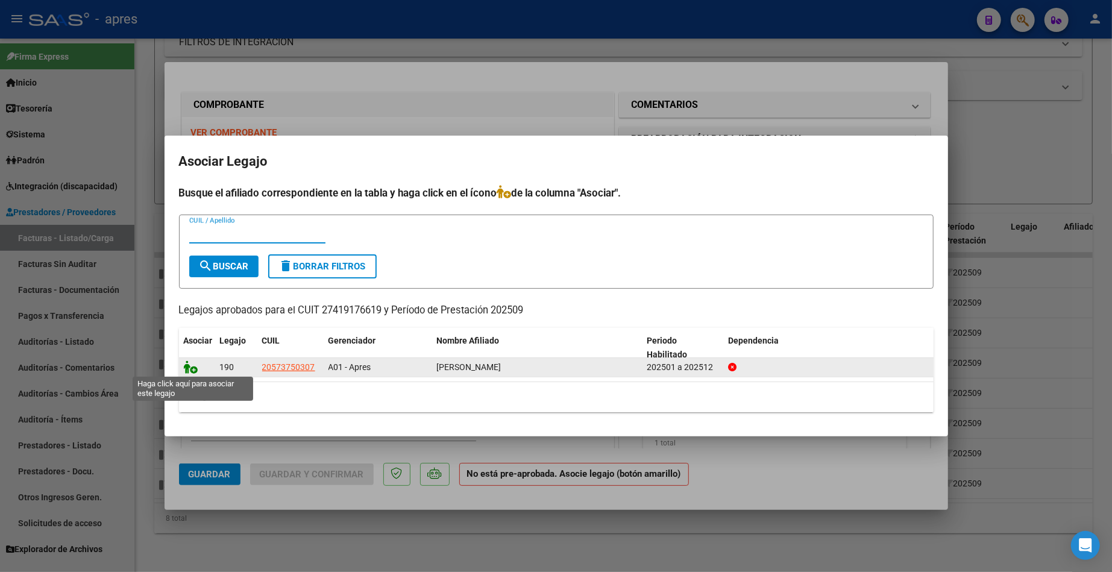
click at [193, 365] on icon at bounding box center [191, 366] width 14 height 13
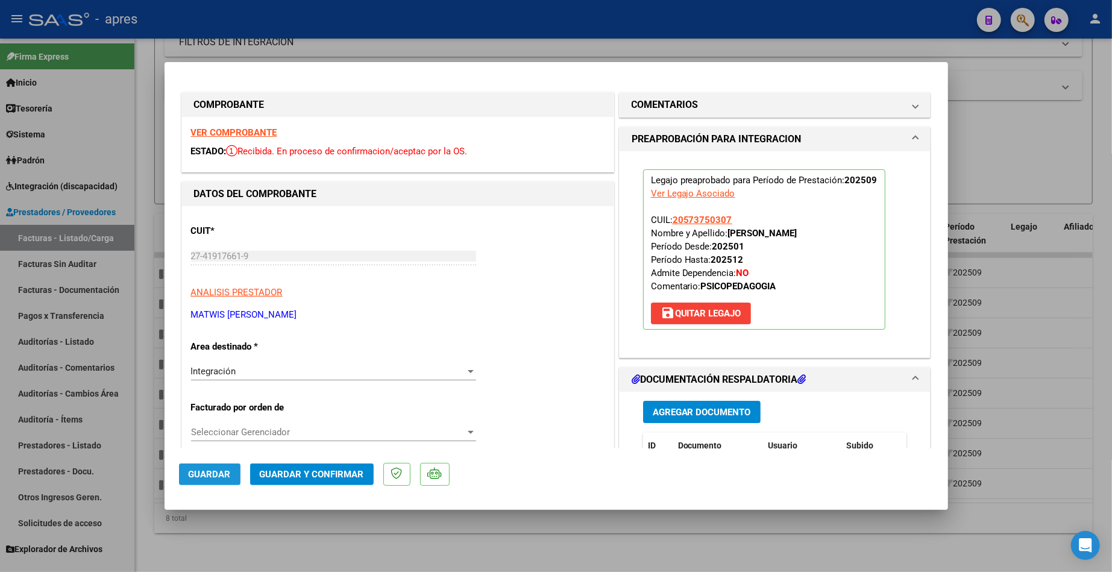
click at [208, 466] on button "Guardar" at bounding box center [209, 475] width 61 height 22
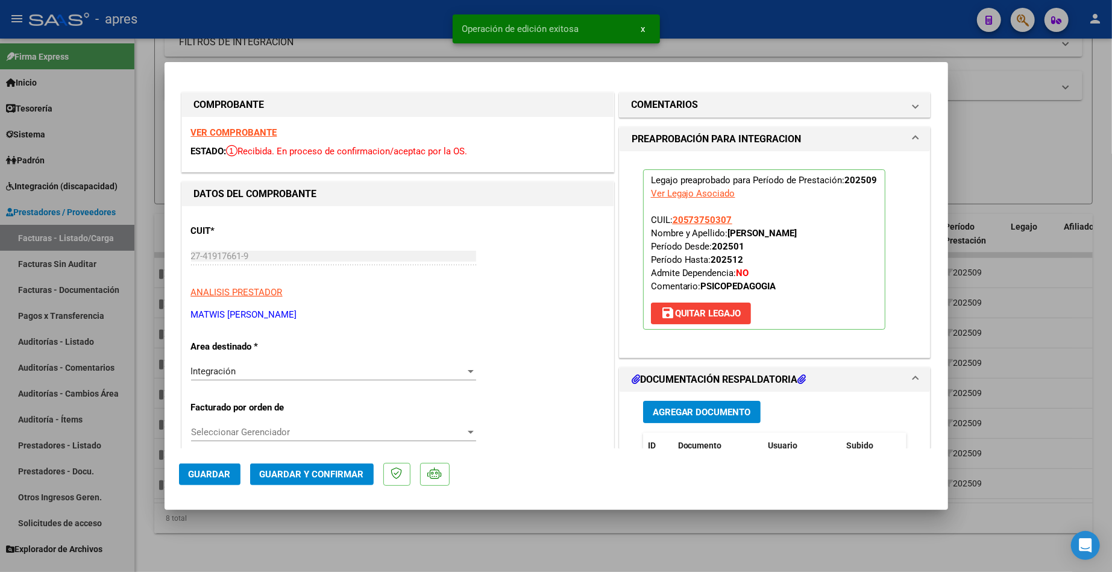
click at [237, 523] on div at bounding box center [556, 286] width 1112 height 572
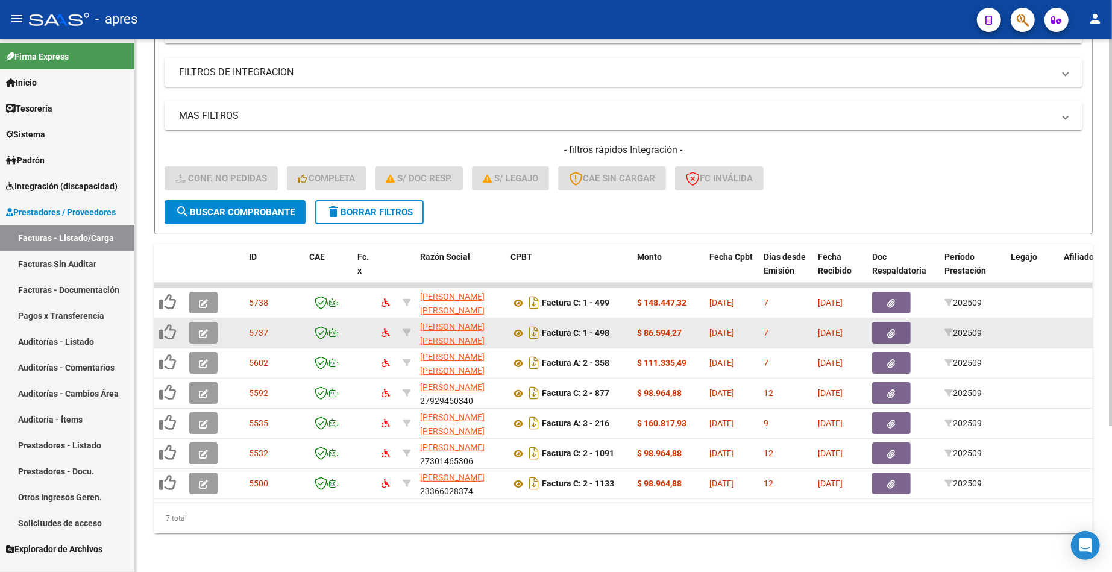
scroll to position [201, 0]
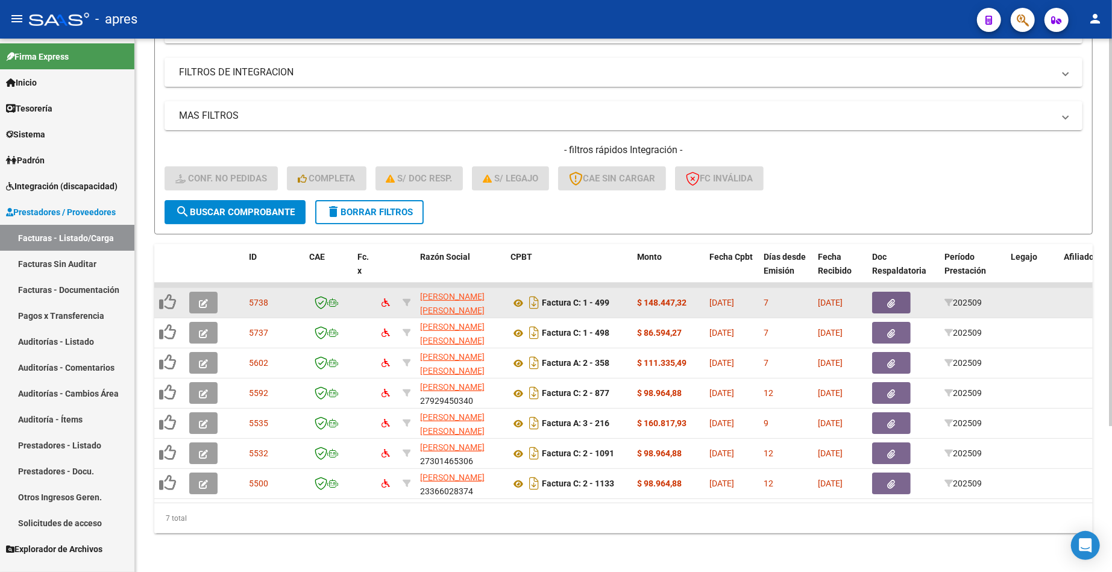
click at [198, 288] on datatable-body-cell at bounding box center [205, 303] width 42 height 30
click at [207, 299] on icon "button" at bounding box center [203, 303] width 9 height 9
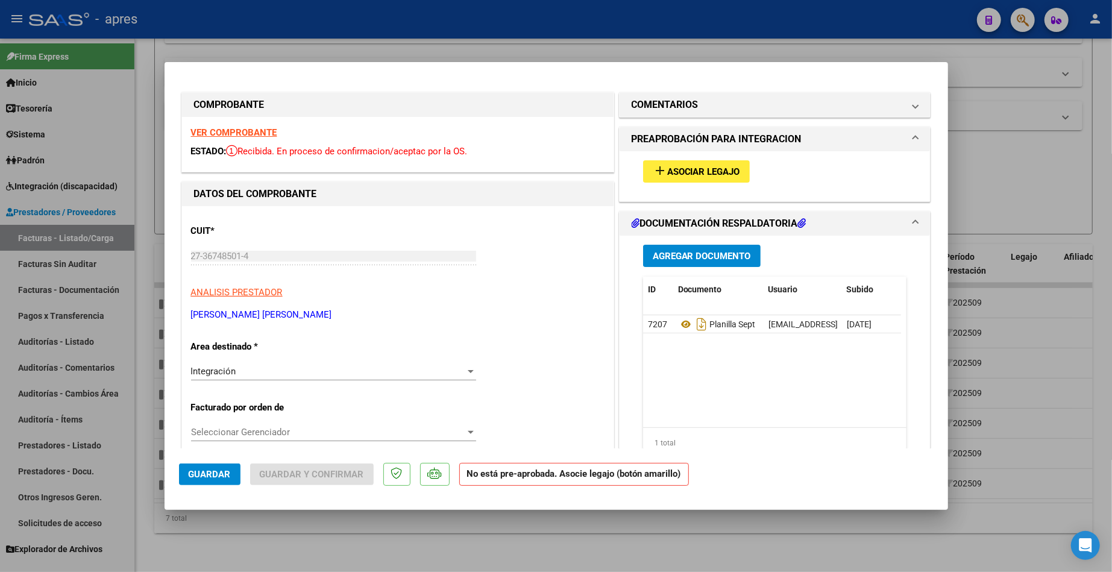
click at [239, 134] on strong "VER COMPROBANTE" at bounding box center [234, 132] width 86 height 11
click at [664, 182] on button "add Asociar Legajo" at bounding box center [696, 171] width 107 height 22
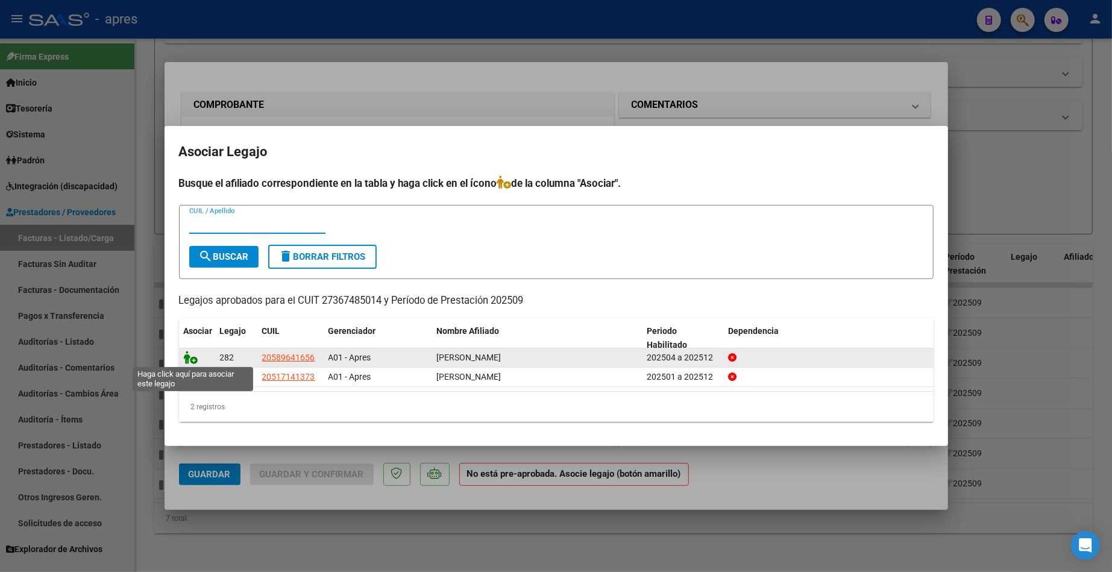
click at [192, 358] on icon at bounding box center [191, 357] width 14 height 13
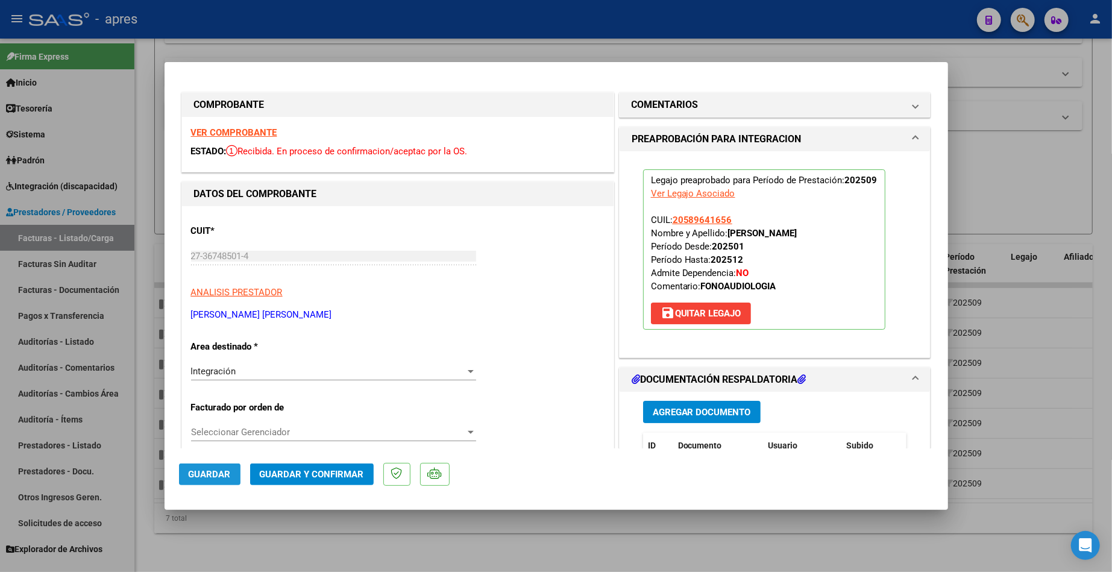
click at [231, 475] on button "Guardar" at bounding box center [209, 475] width 61 height 22
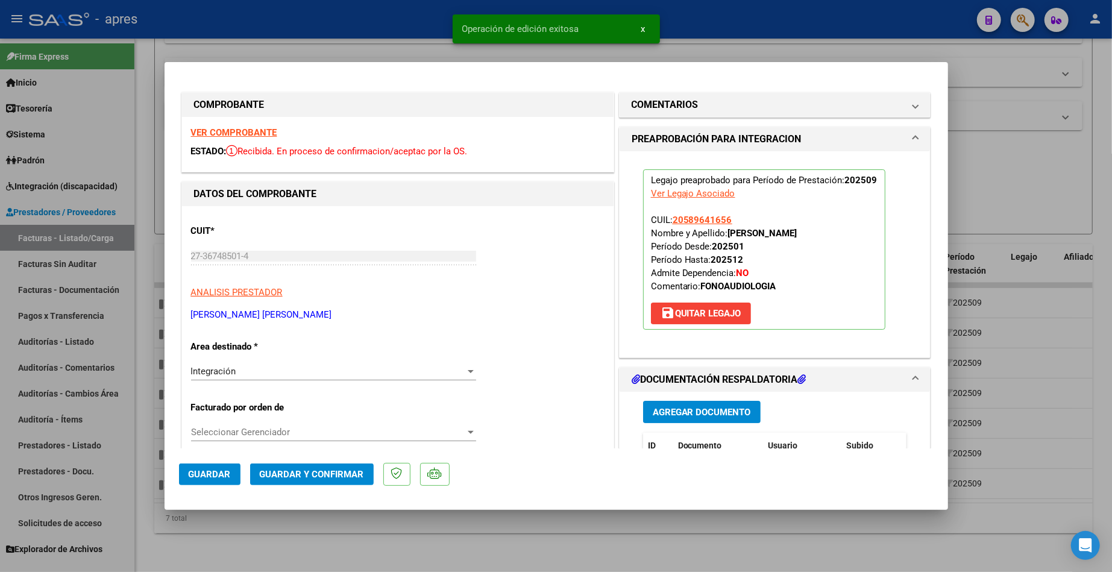
click at [278, 530] on div at bounding box center [556, 286] width 1112 height 572
type input "$ 0,00"
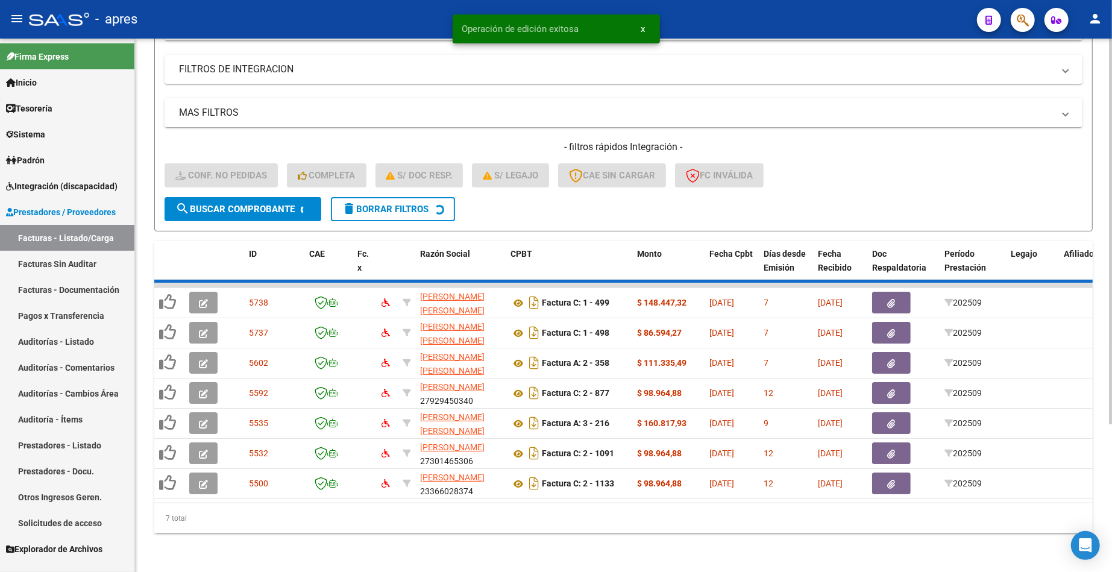
scroll to position [171, 0]
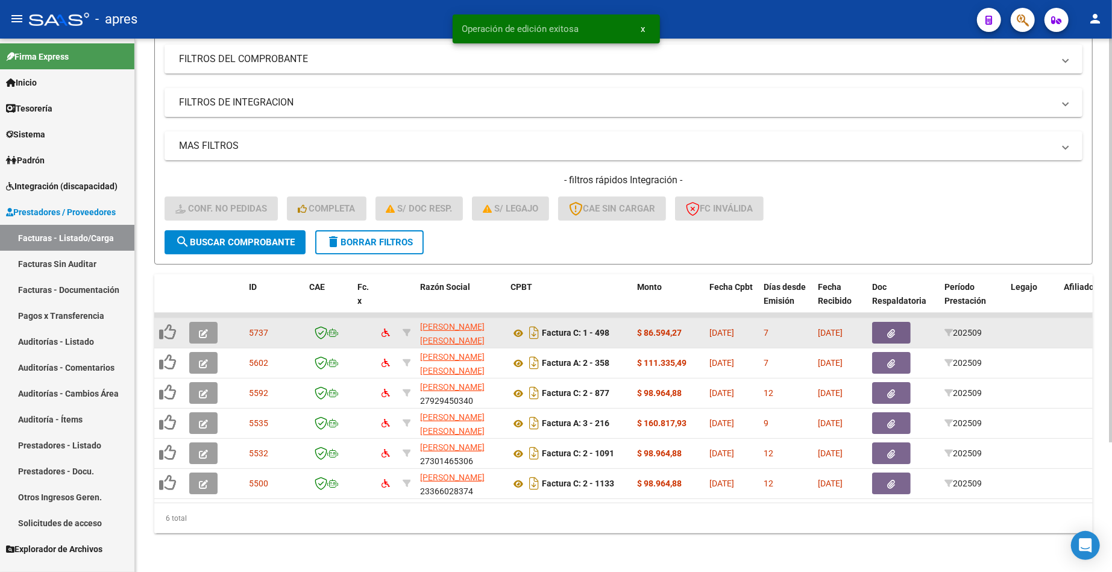
click at [193, 322] on button "button" at bounding box center [203, 333] width 28 height 22
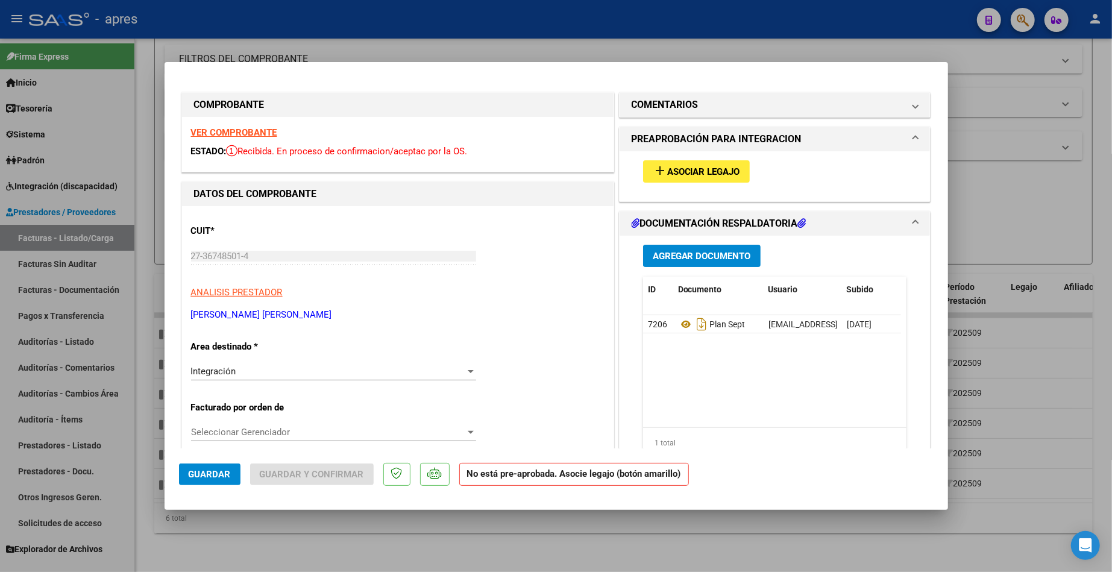
click at [262, 131] on strong "VER COMPROBANTE" at bounding box center [234, 132] width 86 height 11
click at [690, 172] on span "Asociar Legajo" at bounding box center [703, 171] width 73 height 11
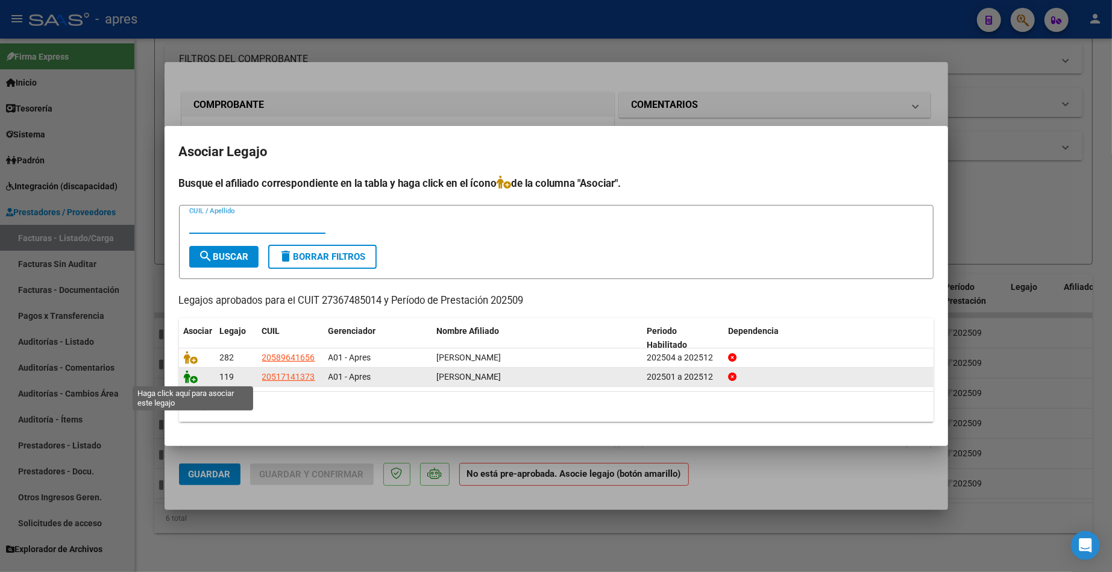
click at [192, 380] on icon at bounding box center [191, 376] width 14 height 13
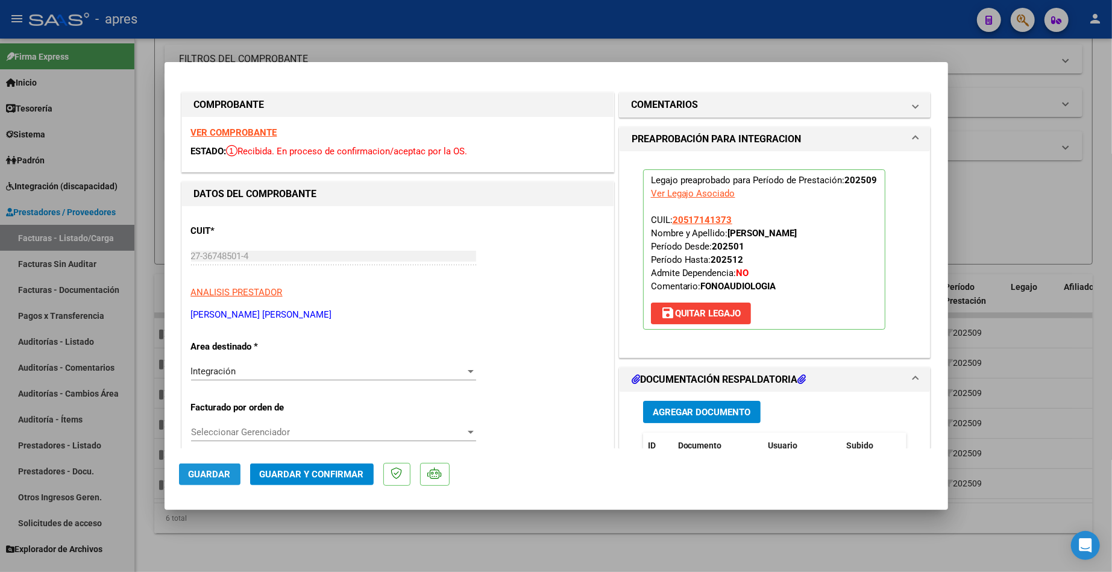
click at [211, 475] on span "Guardar" at bounding box center [210, 474] width 42 height 11
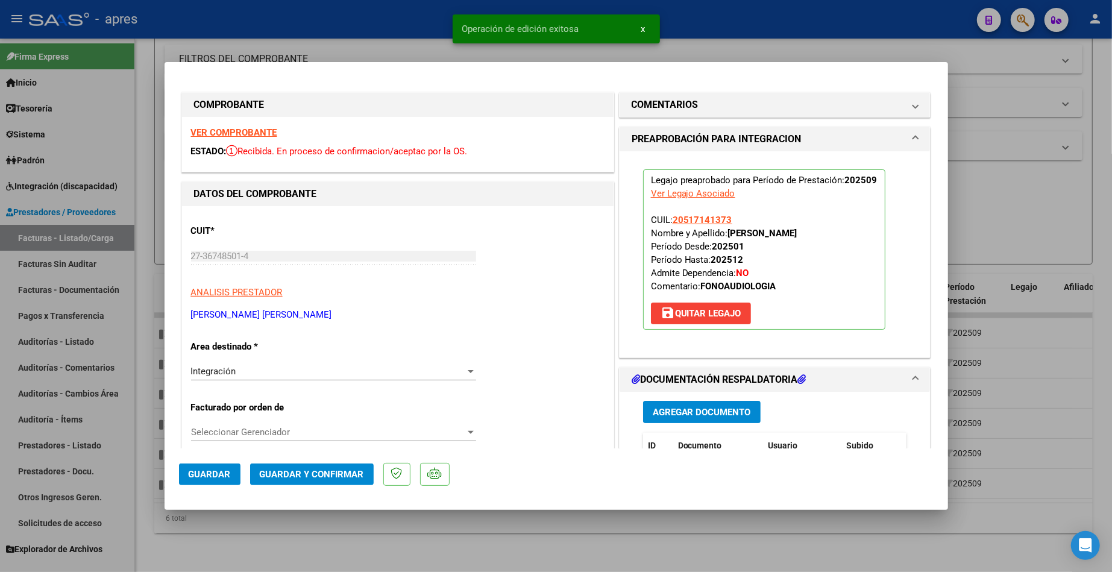
click at [145, 201] on div at bounding box center [556, 286] width 1112 height 572
type input "$ 0,00"
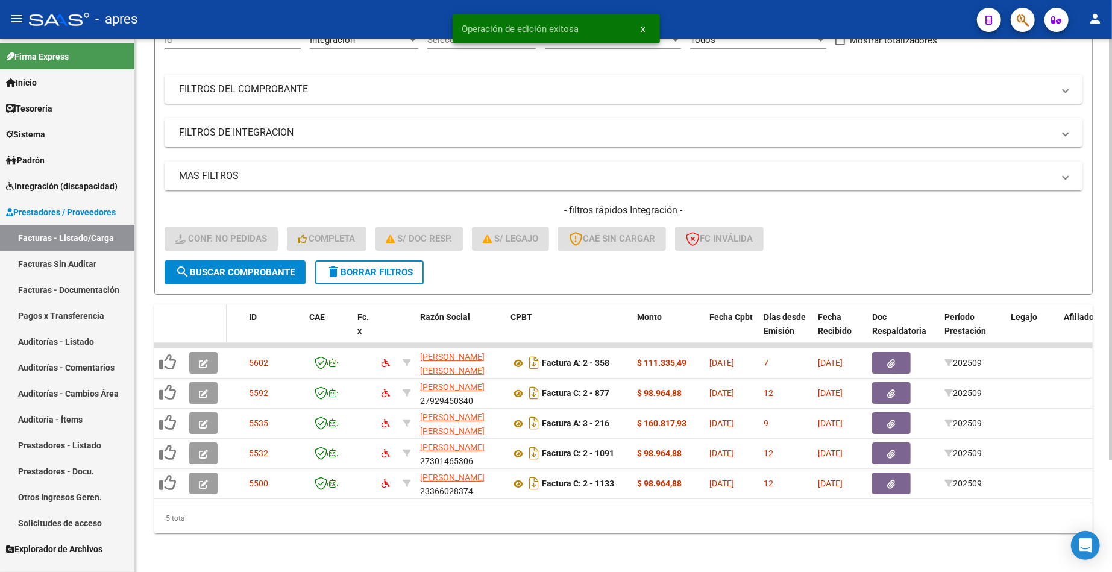
scroll to position [141, 0]
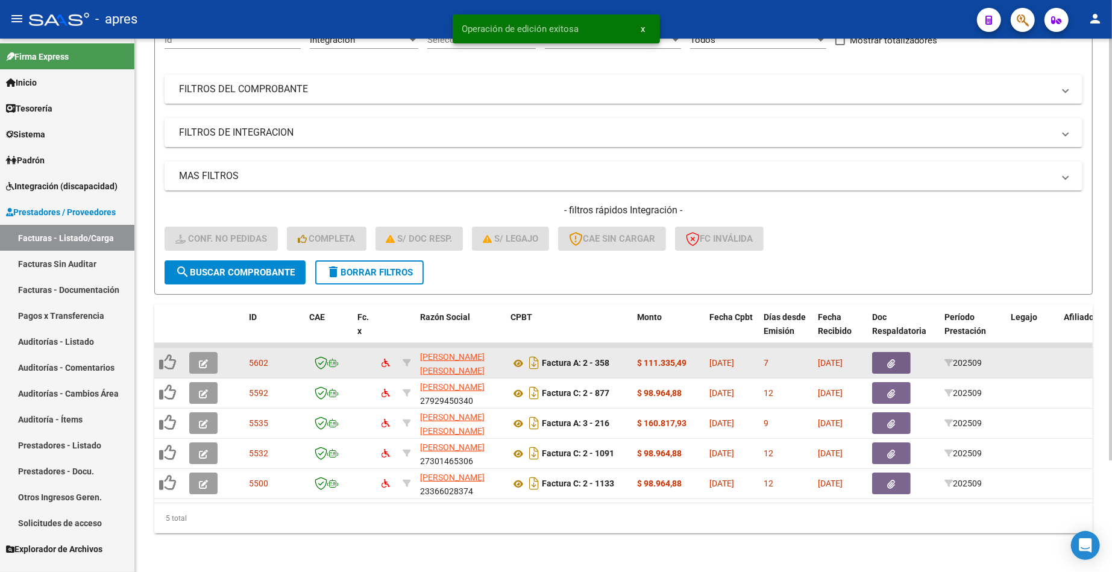
click at [208, 353] on button "button" at bounding box center [203, 363] width 28 height 22
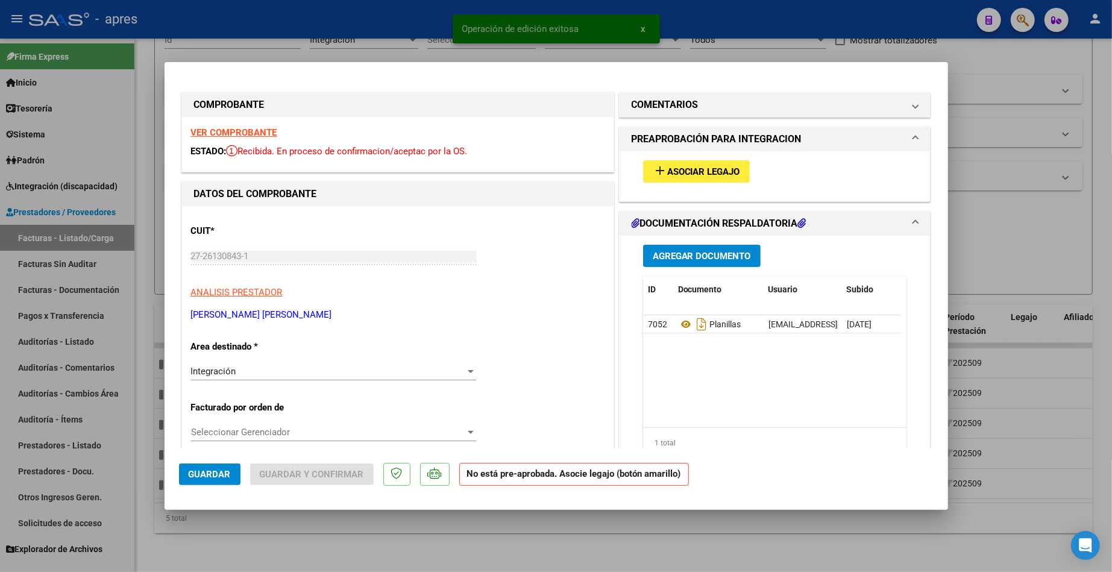
click at [253, 139] on div "VER COMPROBANTE ESTADO: Recibida. En proceso de confirmacion/aceptac por la OS." at bounding box center [398, 144] width 432 height 55
click at [249, 136] on strong "VER COMPROBANTE" at bounding box center [234, 132] width 86 height 11
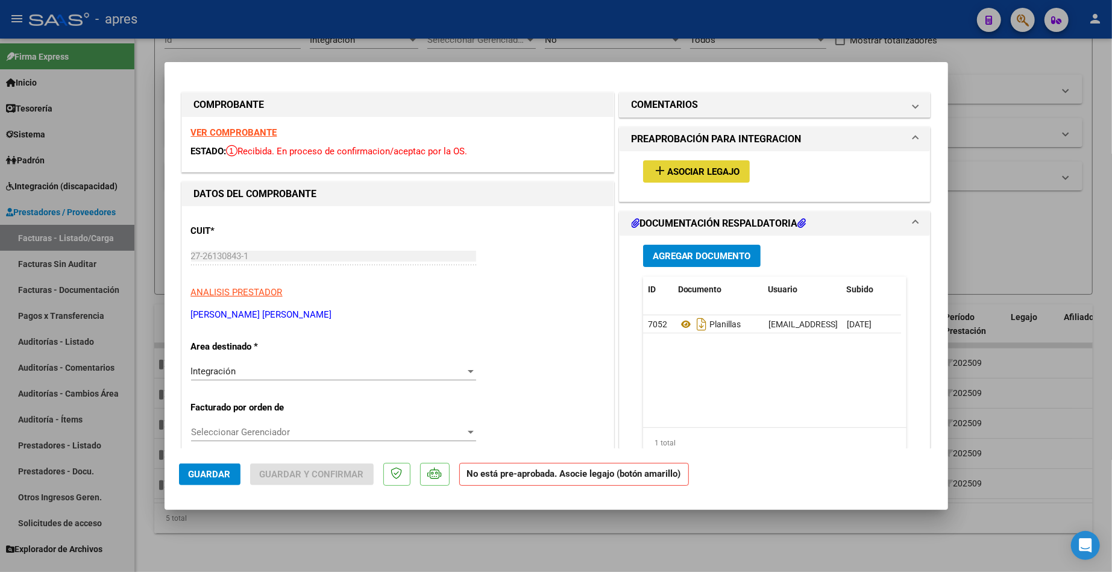
click at [675, 170] on span "Asociar Legajo" at bounding box center [703, 171] width 73 height 11
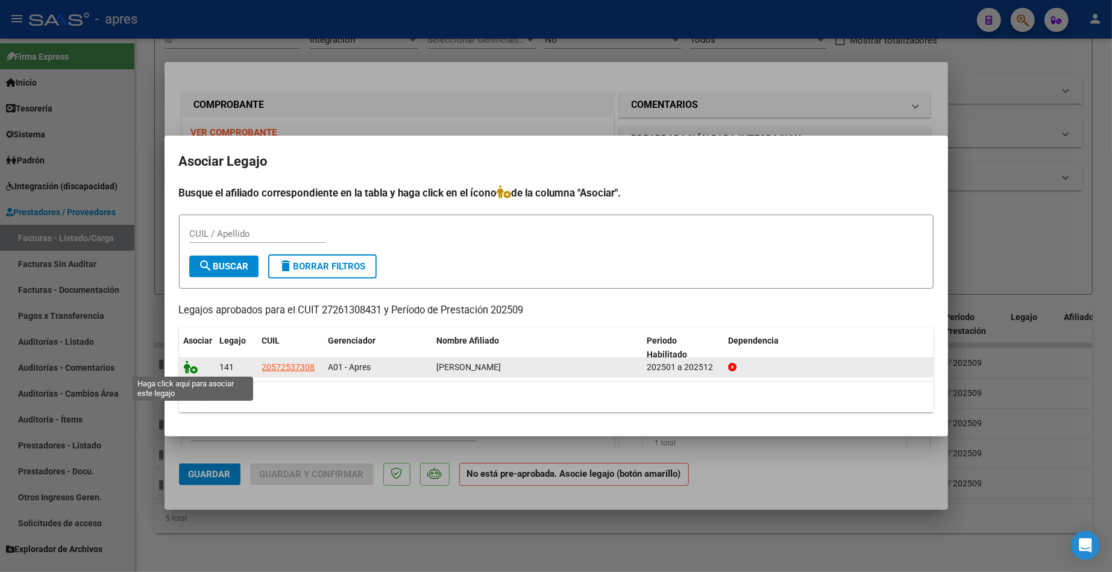
click at [189, 367] on icon at bounding box center [191, 366] width 14 height 13
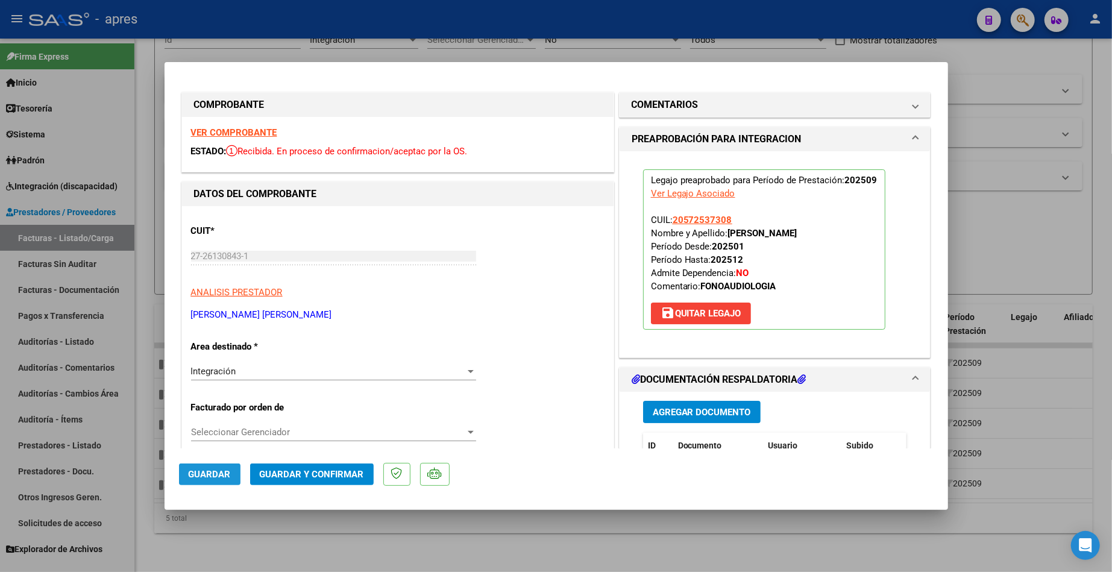
click at [229, 478] on span "Guardar" at bounding box center [210, 474] width 42 height 11
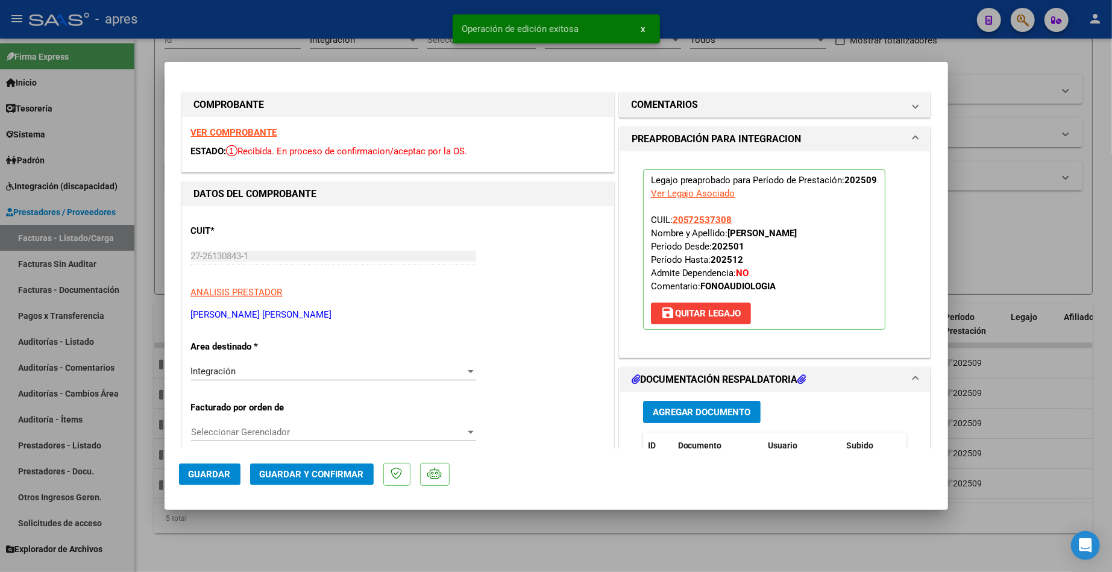
click at [192, 529] on div at bounding box center [556, 286] width 1112 height 572
type input "$ 0,00"
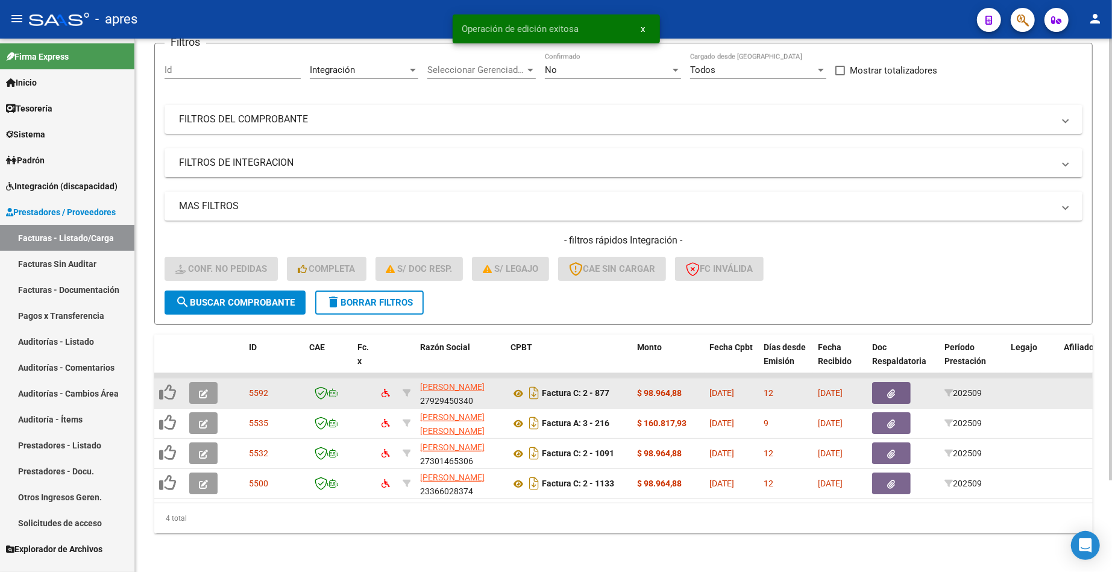
scroll to position [111, 0]
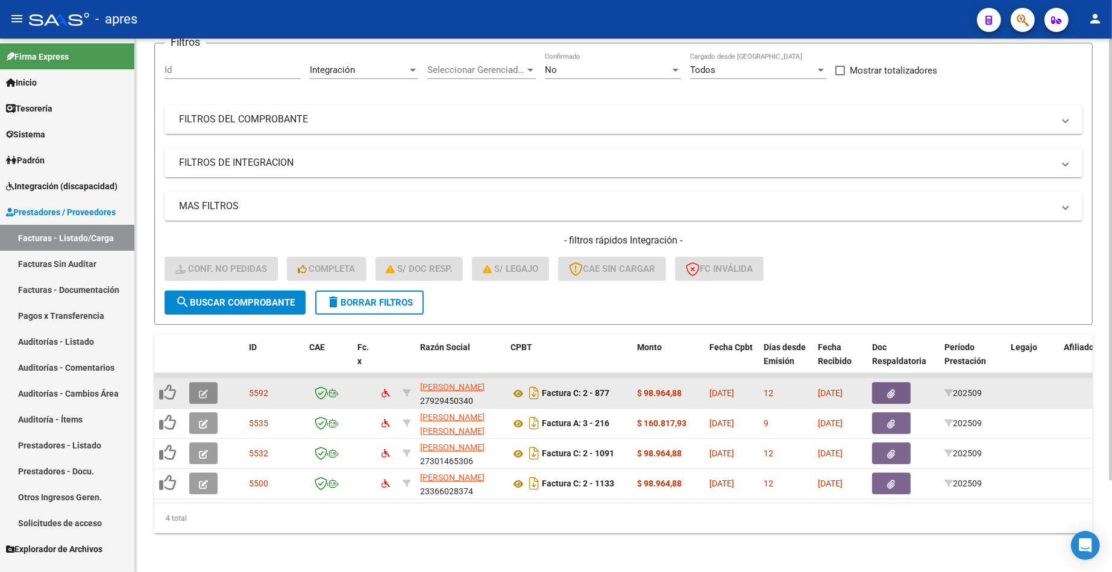
click at [207, 389] on icon "button" at bounding box center [203, 393] width 9 height 9
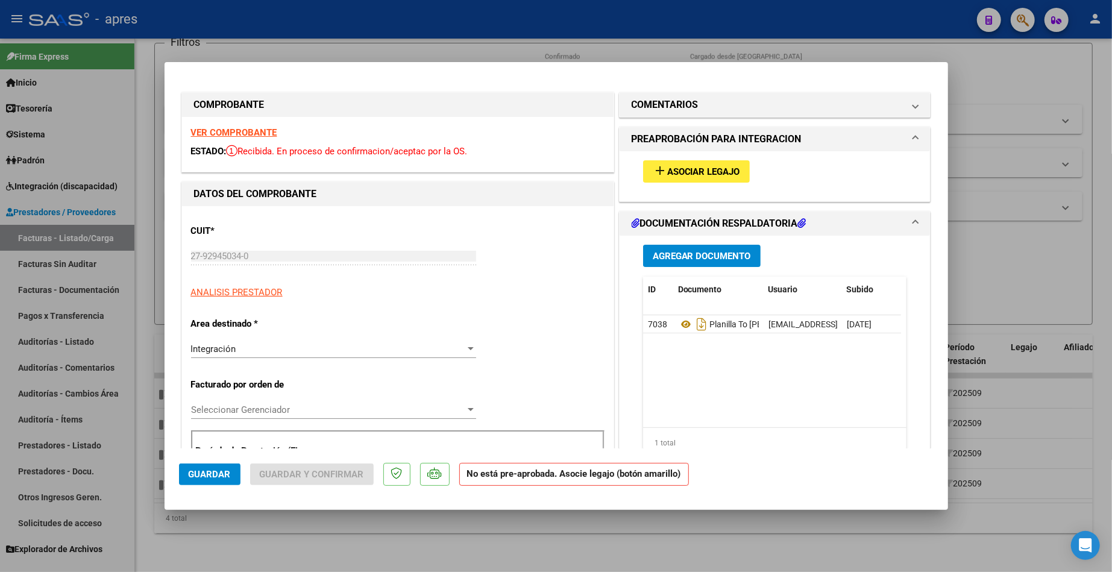
click at [230, 131] on strong "VER COMPROBANTE" at bounding box center [234, 132] width 86 height 11
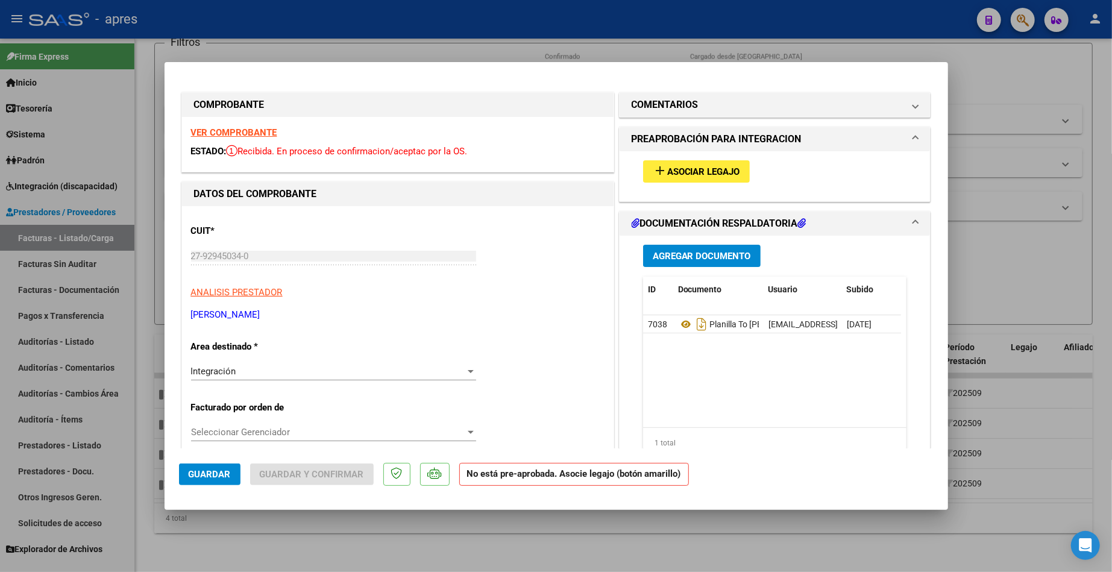
click at [671, 166] on span "Asociar Legajo" at bounding box center [703, 171] width 73 height 11
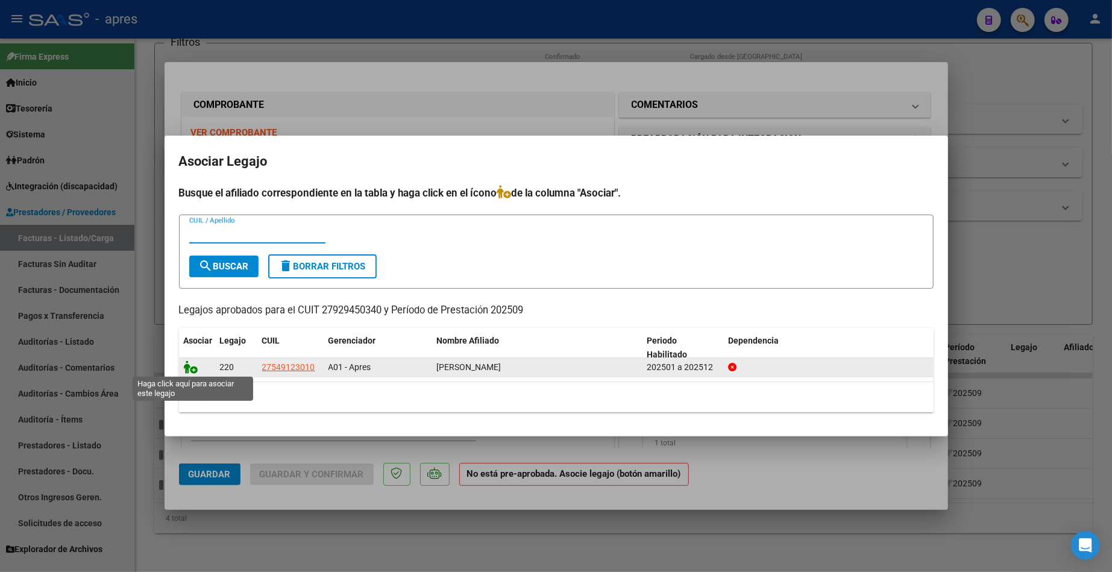
click at [193, 367] on icon at bounding box center [191, 366] width 14 height 13
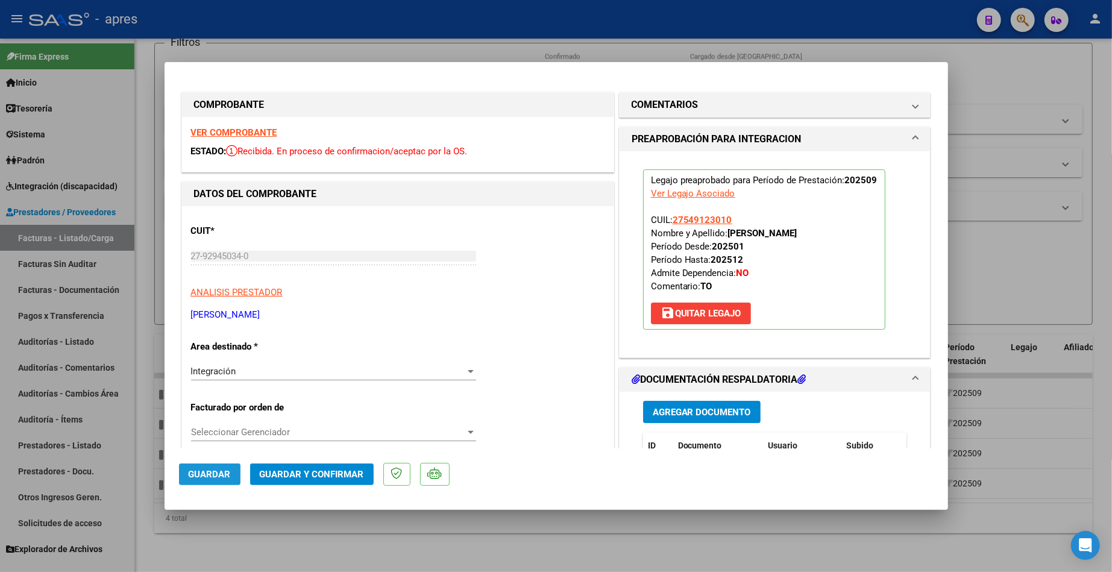
click at [209, 477] on span "Guardar" at bounding box center [210, 474] width 42 height 11
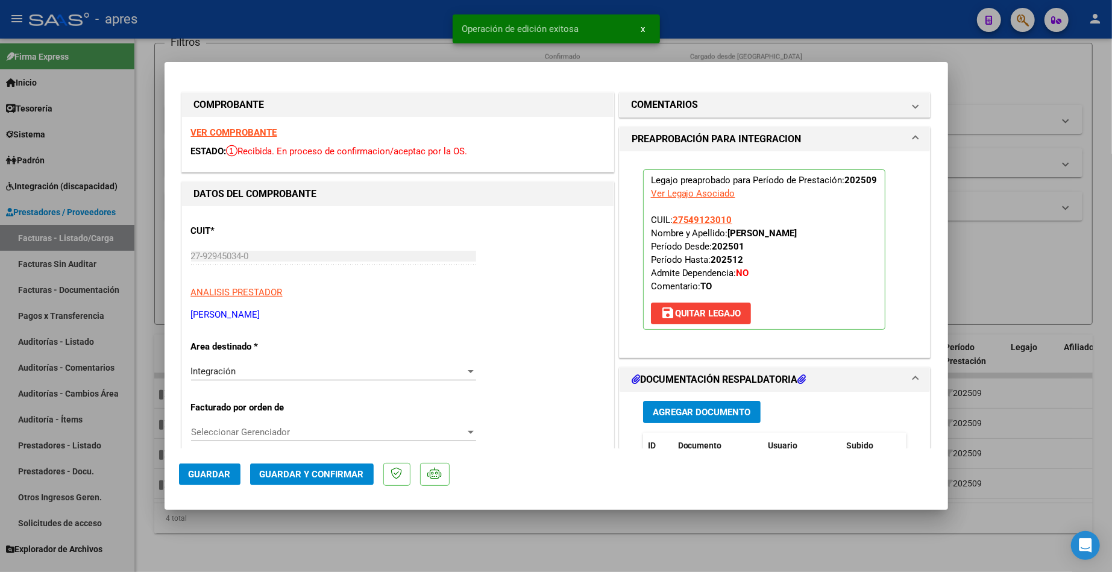
click at [244, 529] on div at bounding box center [556, 286] width 1112 height 572
type input "$ 0,00"
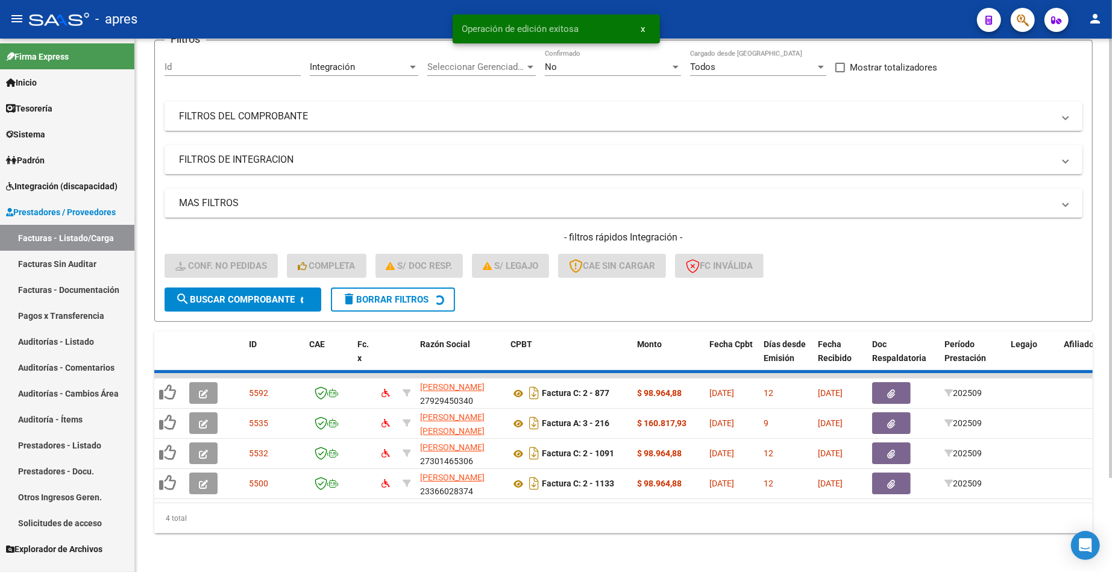
scroll to position [81, 0]
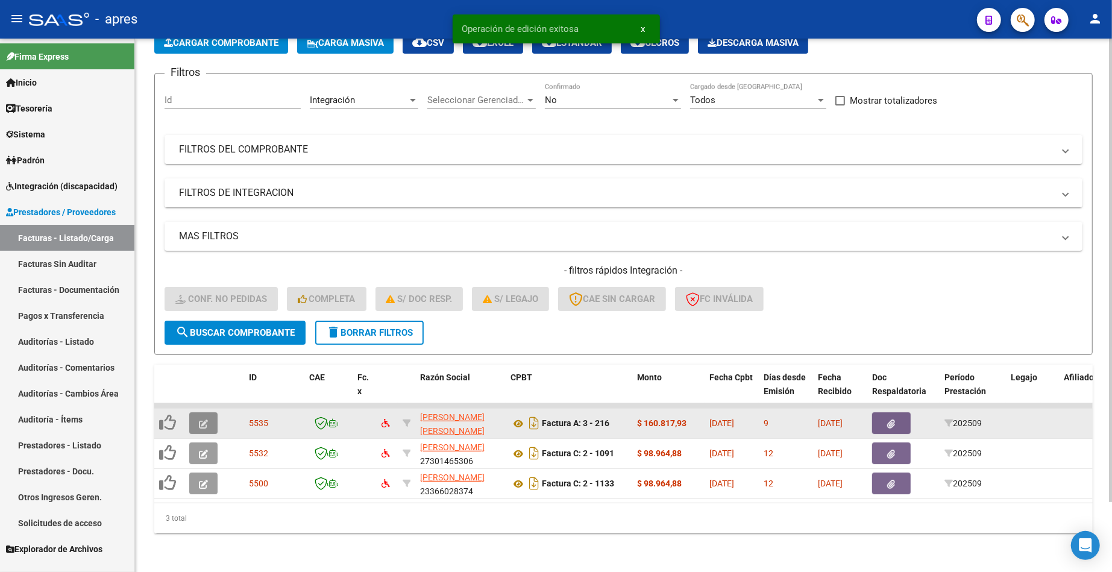
click at [201, 420] on icon "button" at bounding box center [203, 424] width 9 height 9
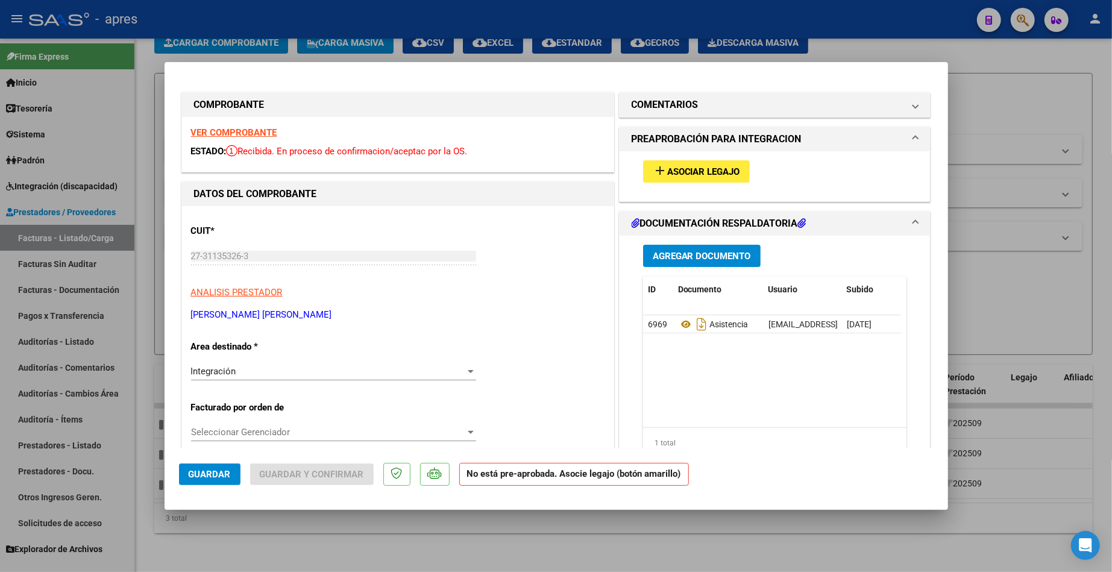
click at [241, 131] on strong "VER COMPROBANTE" at bounding box center [234, 132] width 86 height 11
click at [661, 180] on button "add Asociar Legajo" at bounding box center [696, 171] width 107 height 22
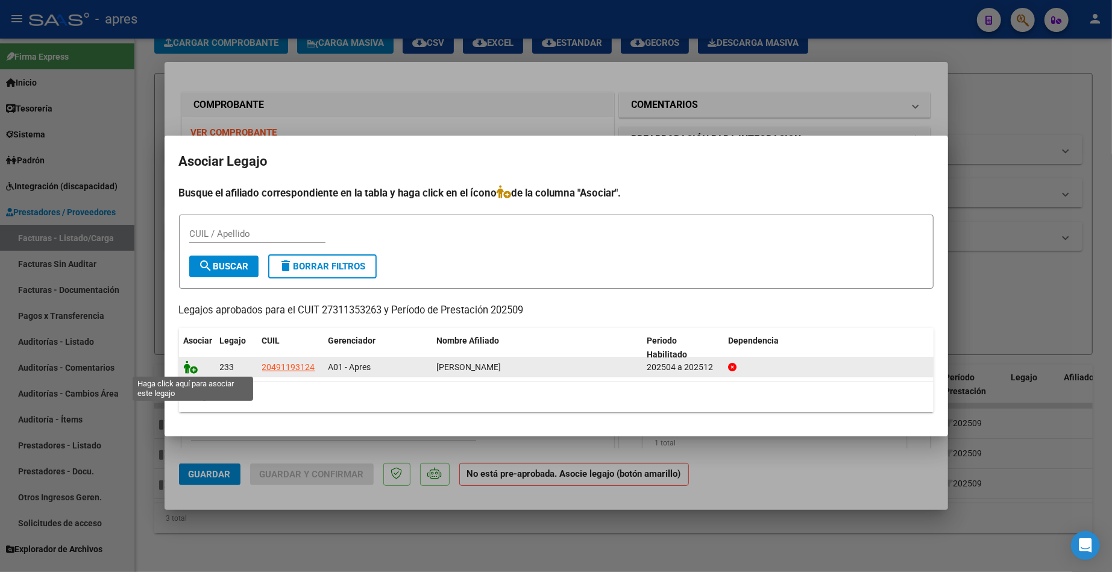
click at [190, 364] on icon at bounding box center [191, 366] width 14 height 13
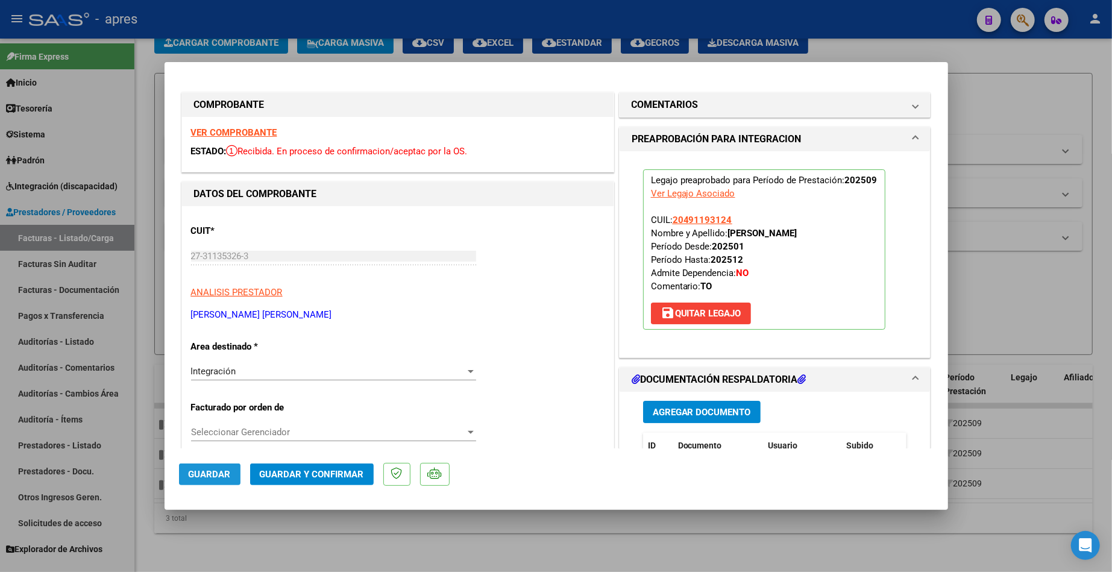
click at [200, 479] on span "Guardar" at bounding box center [210, 474] width 42 height 11
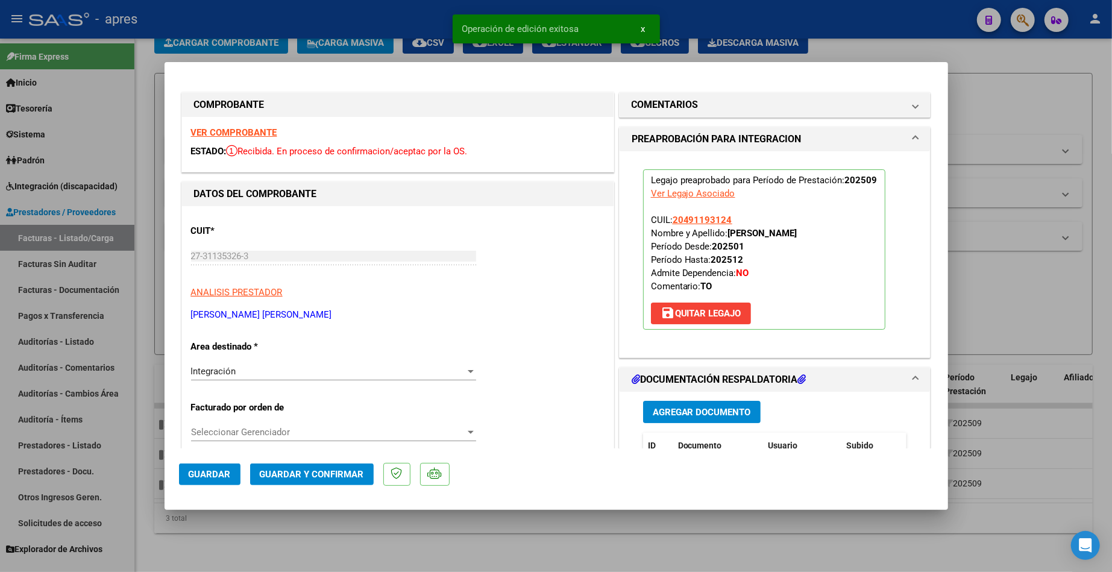
click at [268, 531] on div at bounding box center [556, 286] width 1112 height 572
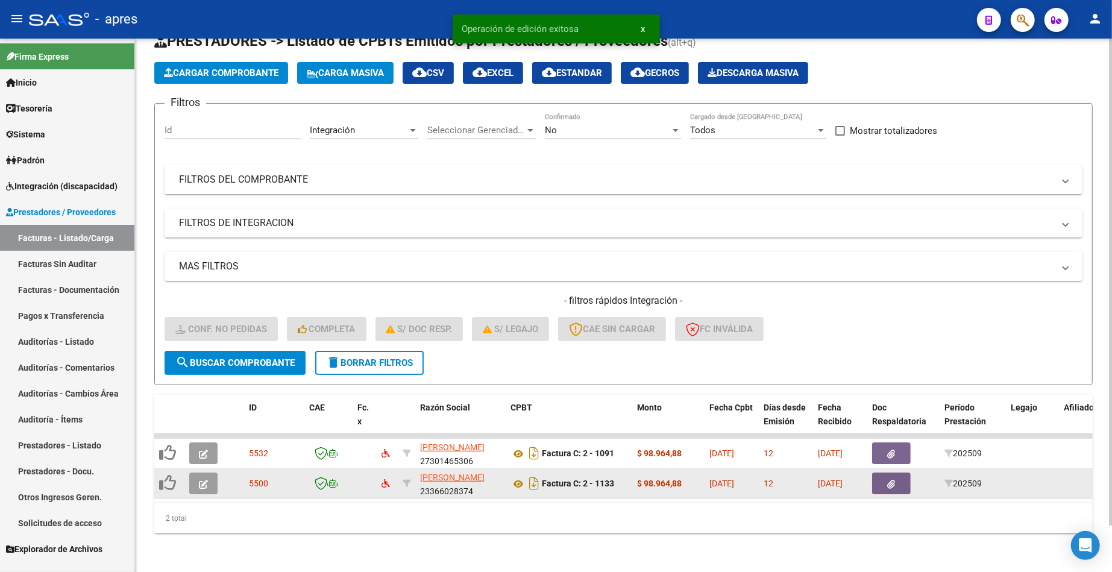
scroll to position [51, 0]
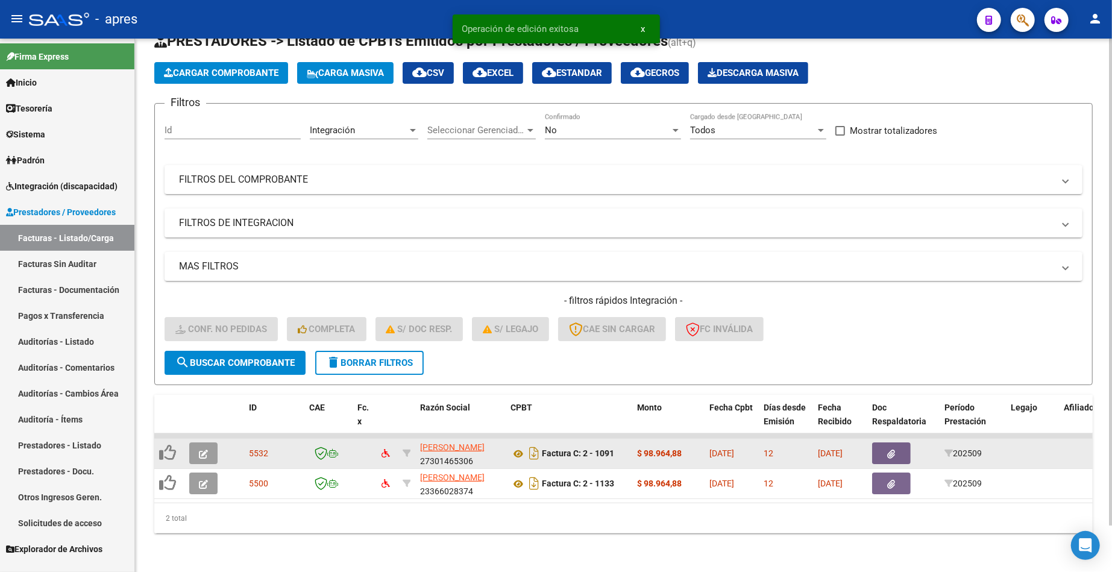
click at [207, 450] on icon "button" at bounding box center [203, 454] width 9 height 9
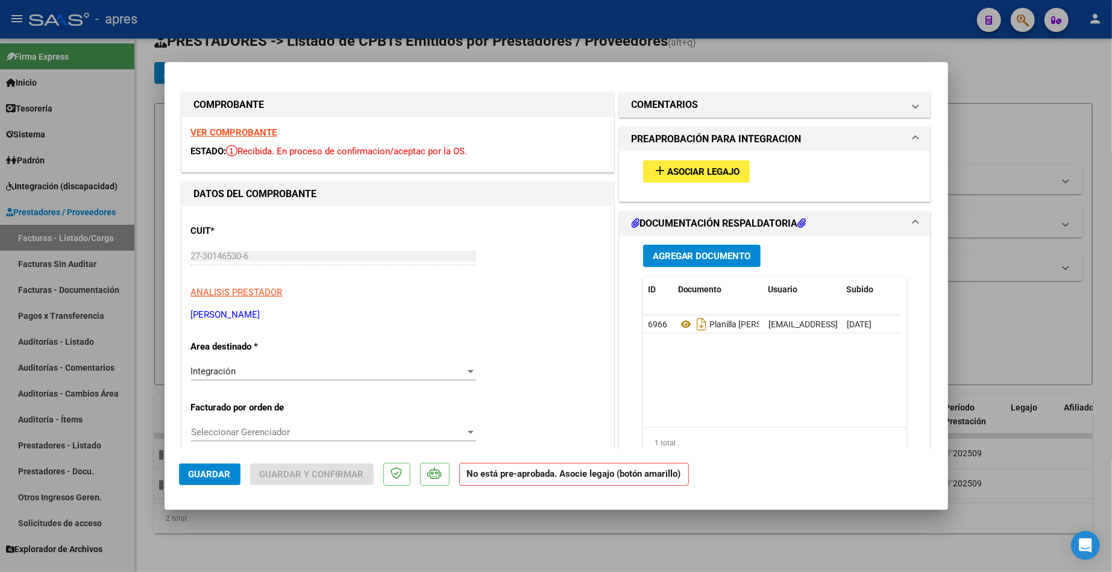
click at [263, 134] on strong "VER COMPROBANTE" at bounding box center [234, 132] width 86 height 11
click at [705, 177] on span "Asociar Legajo" at bounding box center [703, 171] width 73 height 11
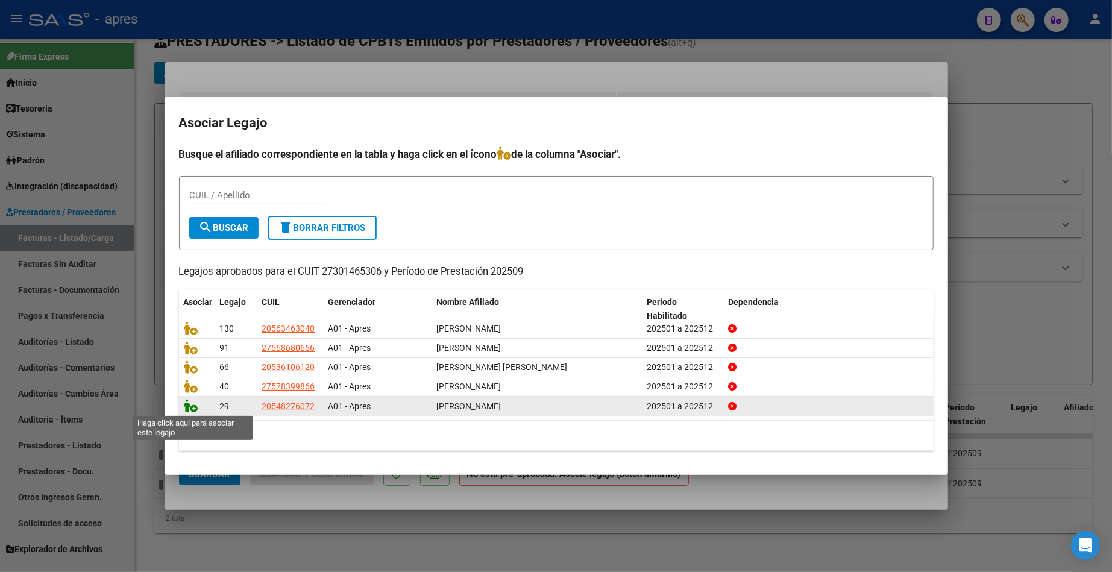
click at [186, 405] on icon at bounding box center [191, 405] width 14 height 13
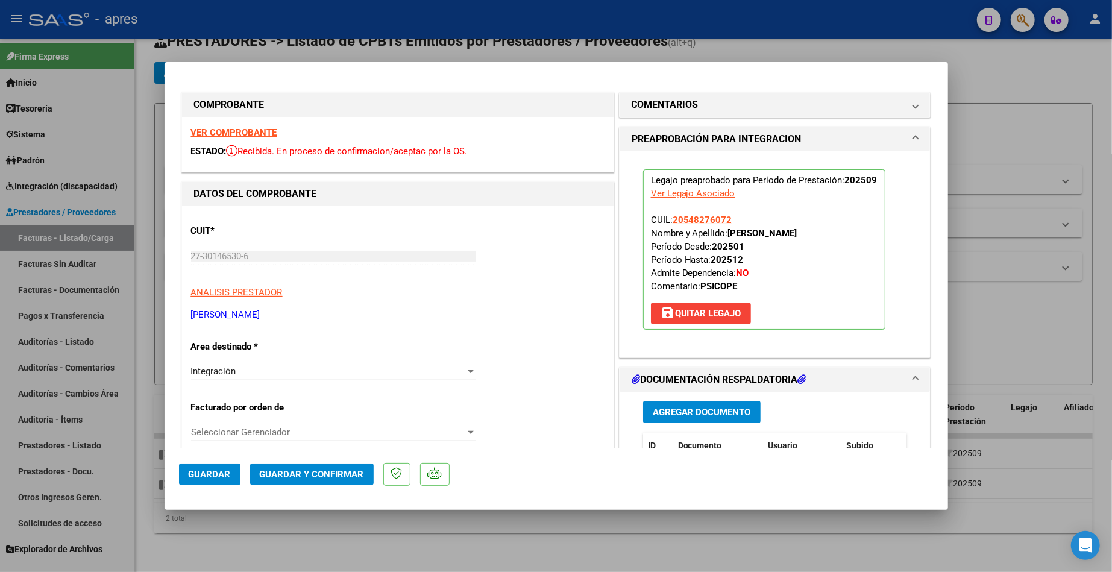
click at [194, 473] on span "Guardar" at bounding box center [210, 474] width 42 height 11
click at [324, 528] on div at bounding box center [556, 286] width 1112 height 572
type input "$ 0,00"
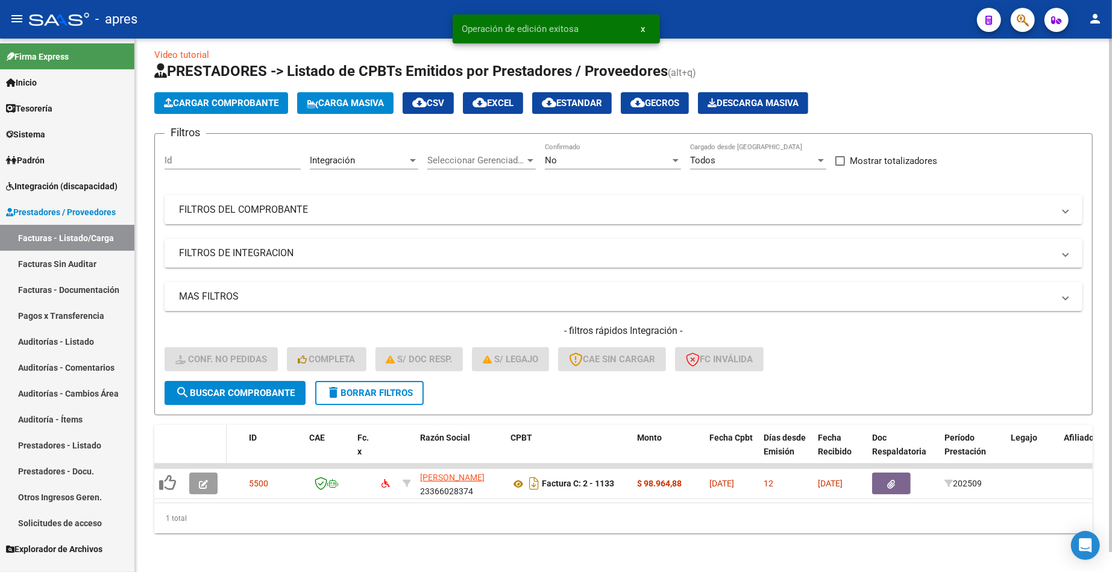
scroll to position [20, 0]
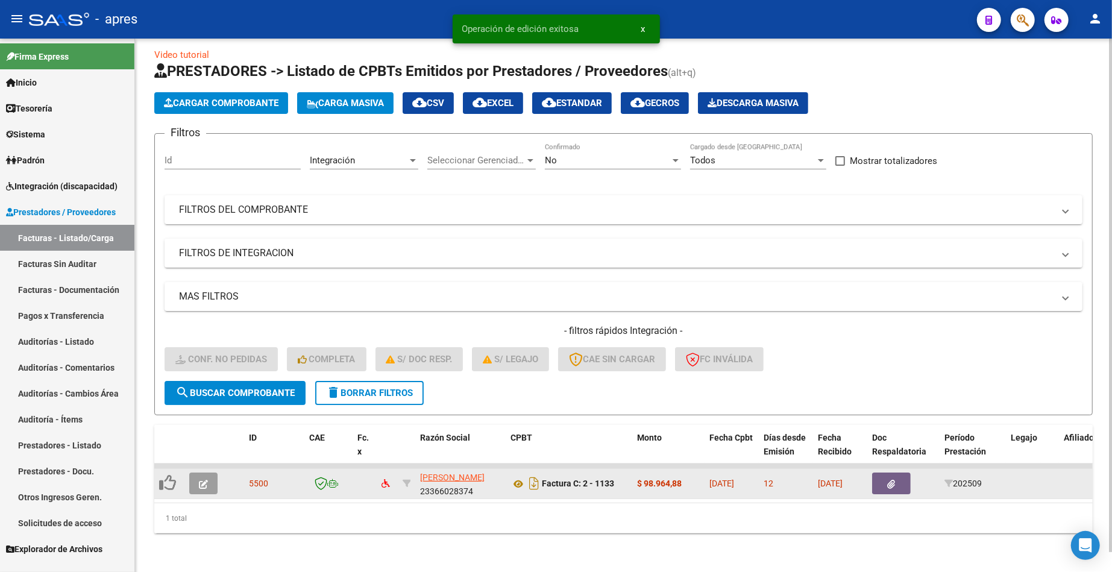
click at [205, 480] on icon "button" at bounding box center [203, 484] width 9 height 9
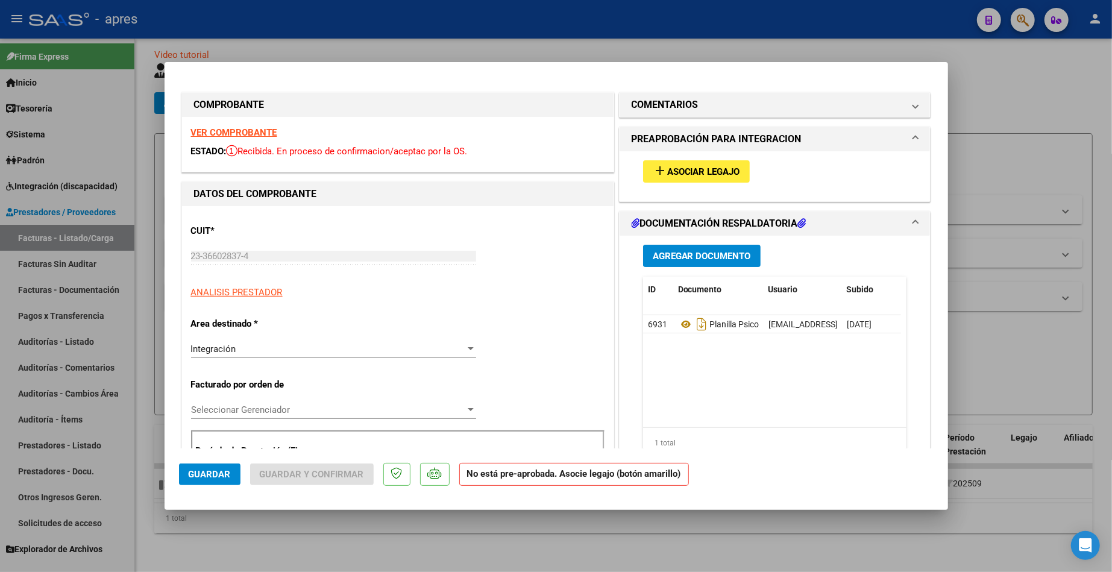
click at [231, 130] on strong "VER COMPROBANTE" at bounding box center [234, 132] width 86 height 11
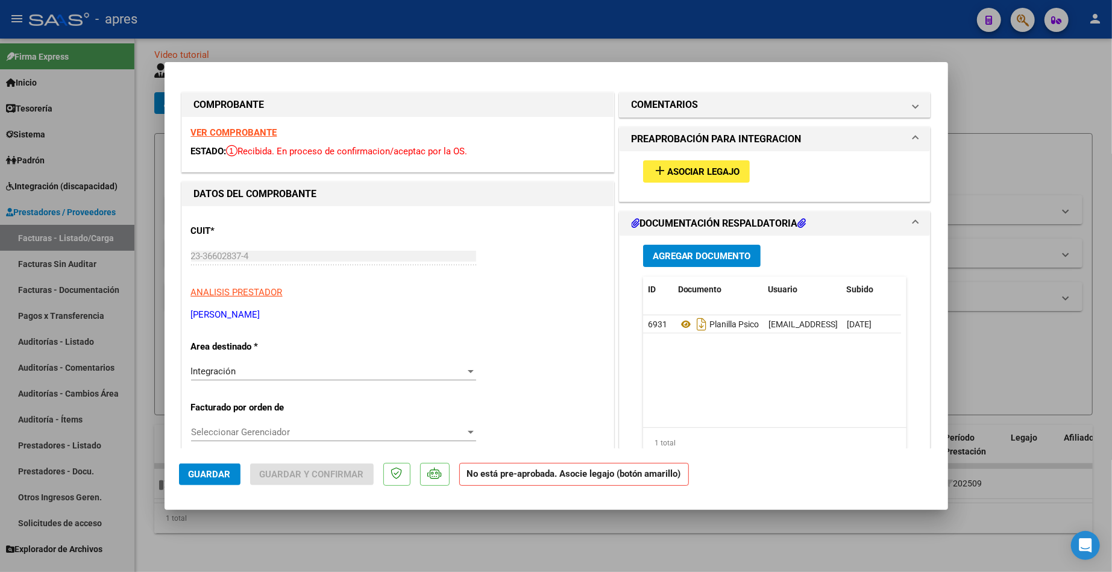
click at [681, 169] on span "Asociar Legajo" at bounding box center [703, 171] width 73 height 11
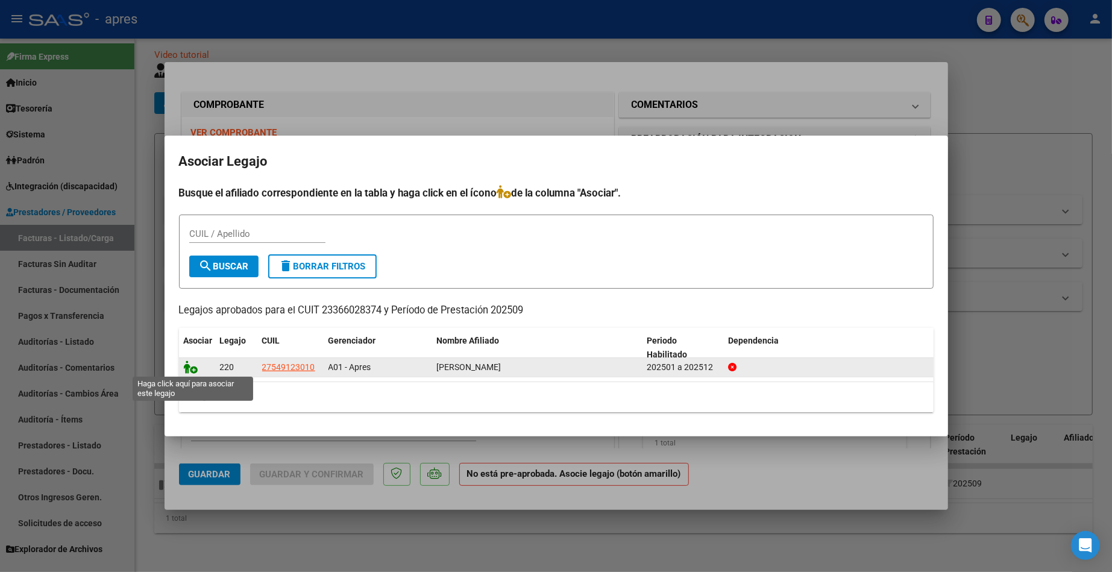
click at [188, 370] on icon at bounding box center [191, 366] width 14 height 13
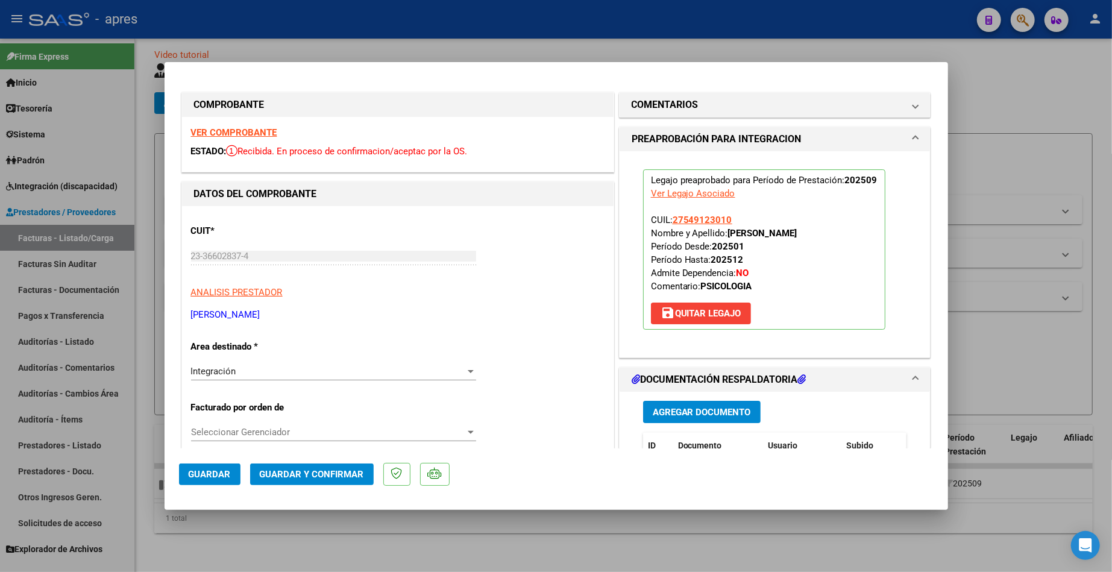
click at [233, 485] on button "Guardar" at bounding box center [209, 475] width 61 height 22
click at [253, 546] on div at bounding box center [556, 286] width 1112 height 572
type input "$ 0,00"
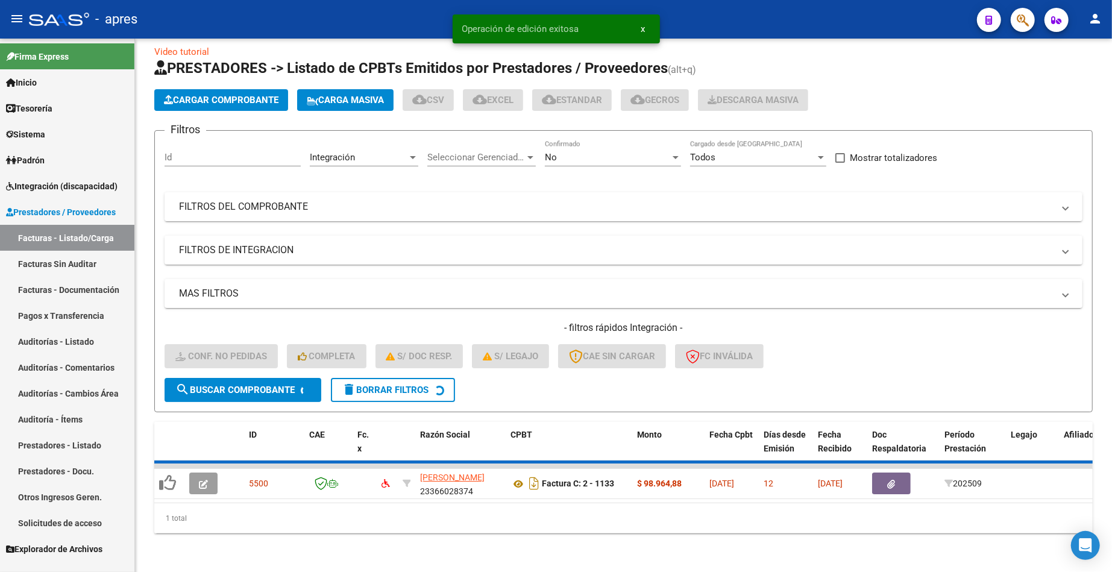
scroll to position [0, 0]
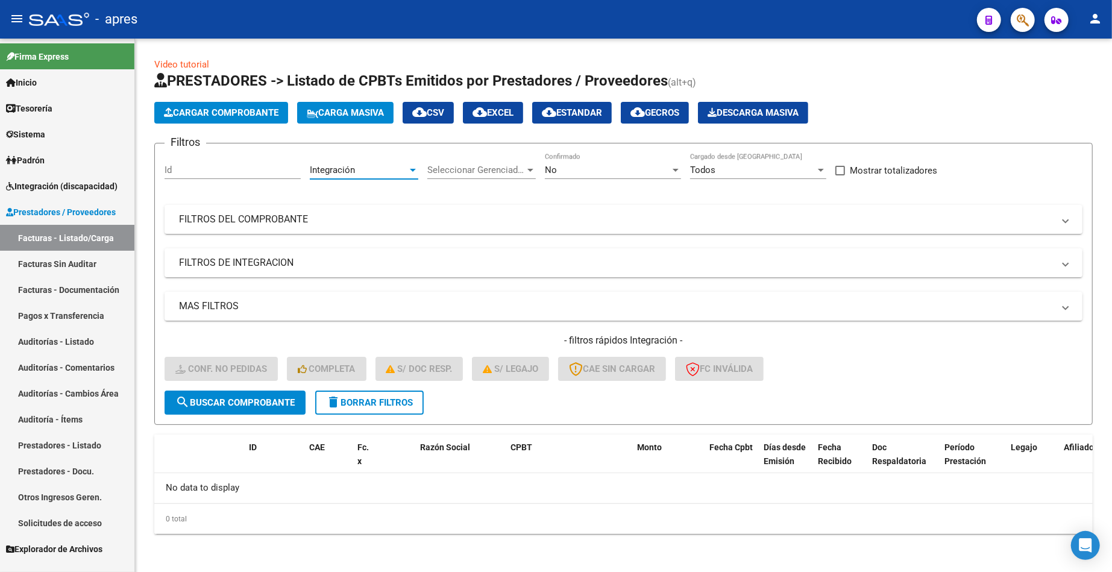
click at [338, 167] on span "Integración" at bounding box center [332, 170] width 45 height 11
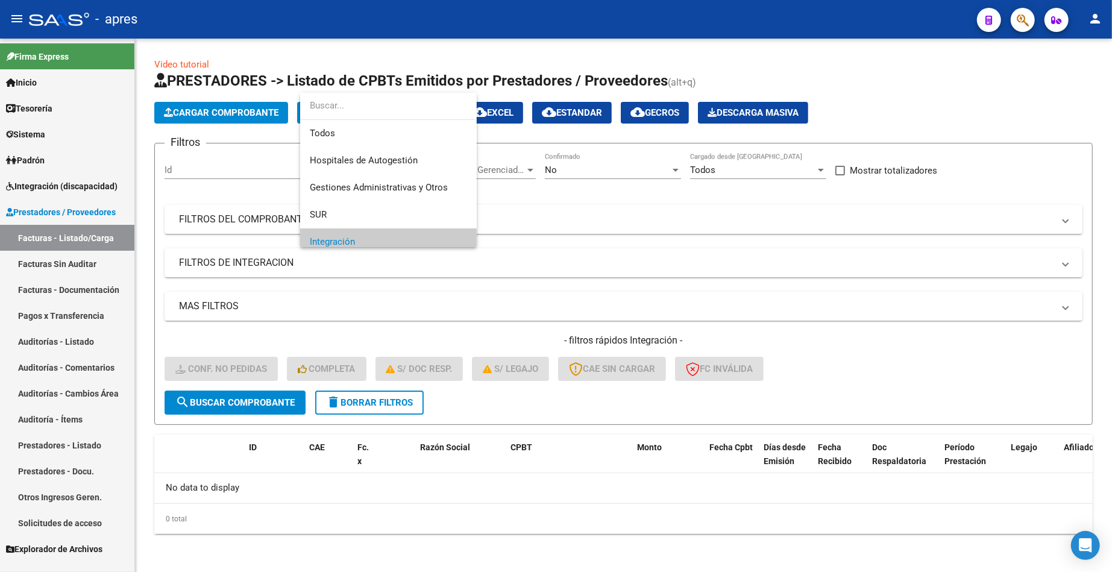
click at [152, 288] on div at bounding box center [556, 286] width 1112 height 572
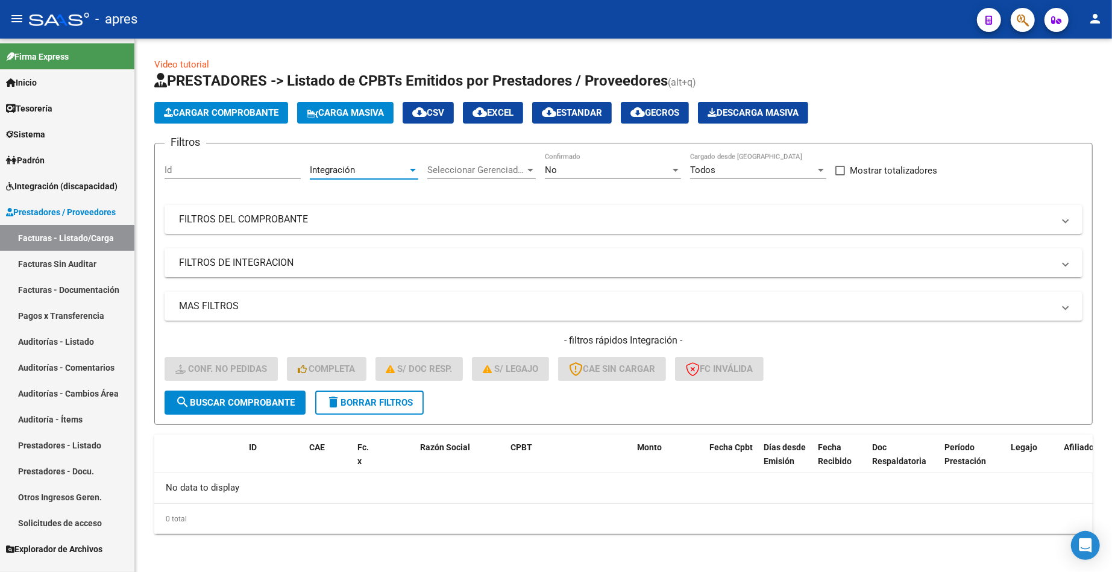
click at [362, 168] on div "Integración" at bounding box center [359, 170] width 98 height 11
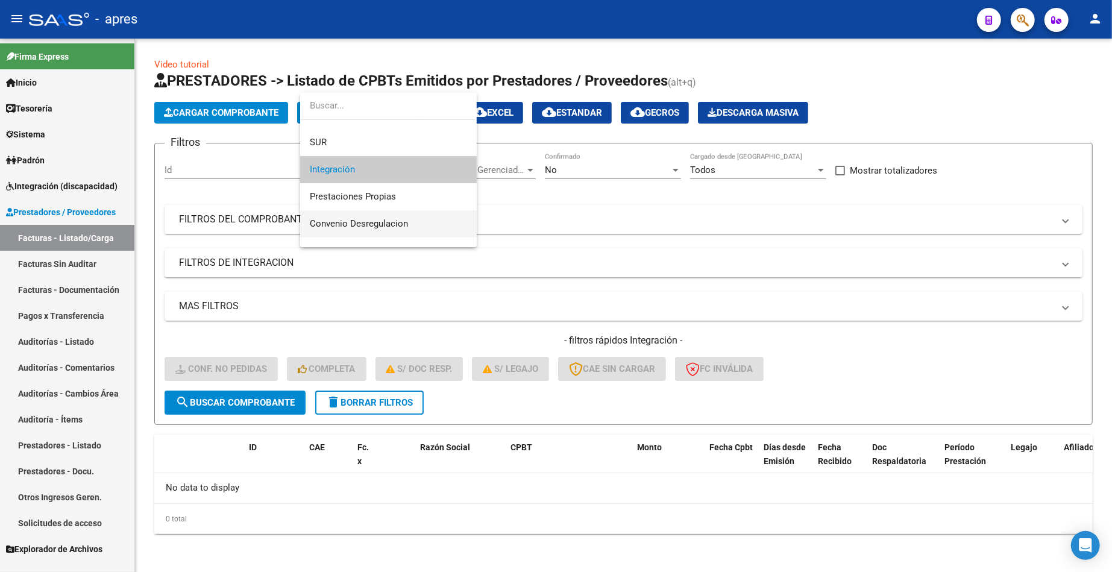
scroll to position [143, 0]
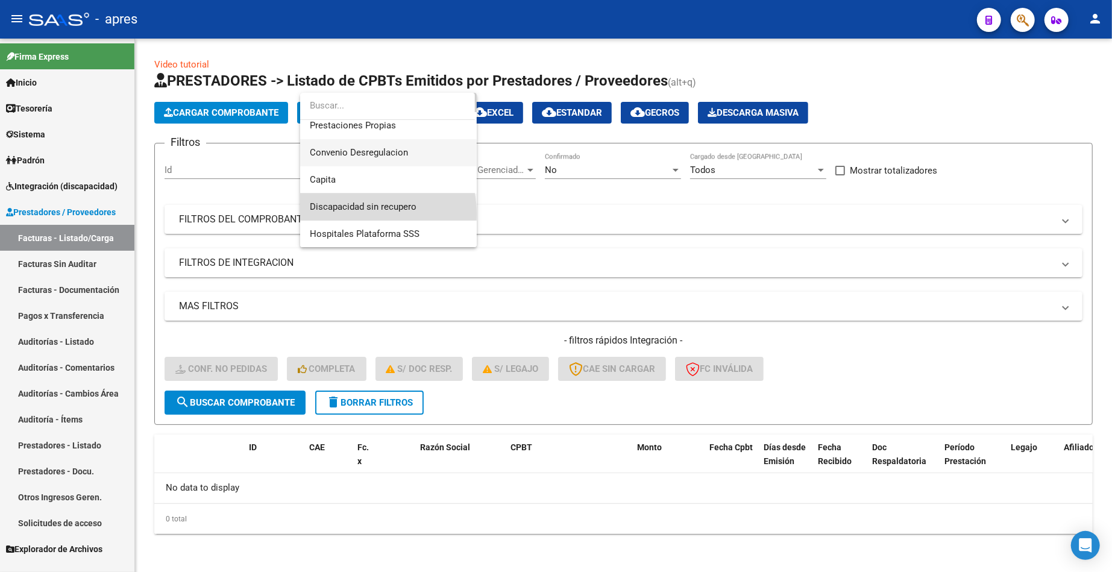
click at [357, 213] on span "Discapacidad sin recupero" at bounding box center [388, 206] width 157 height 27
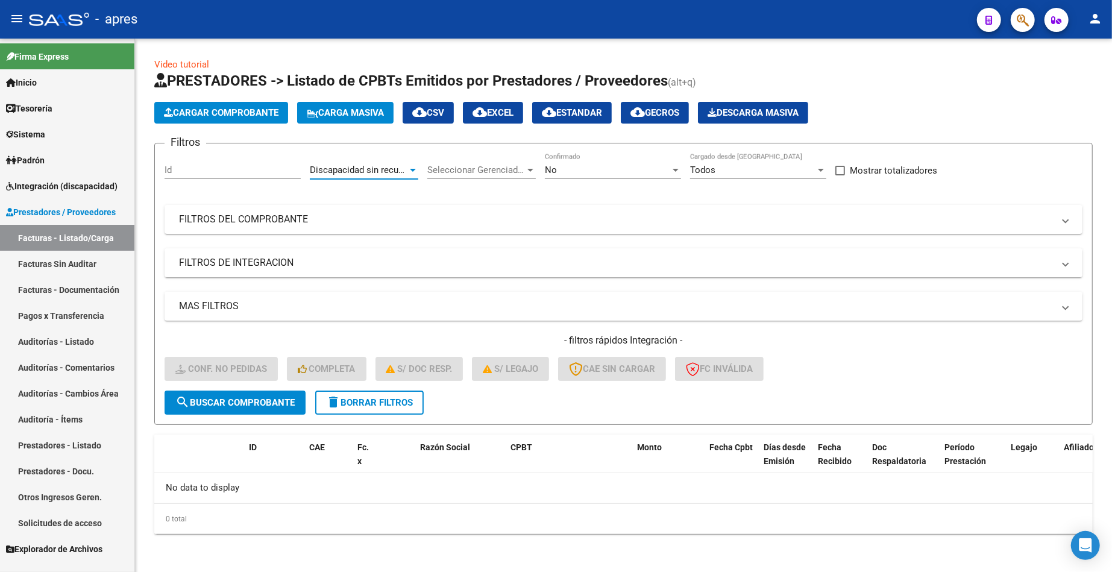
click at [227, 399] on span "search Buscar Comprobante" at bounding box center [234, 402] width 119 height 11
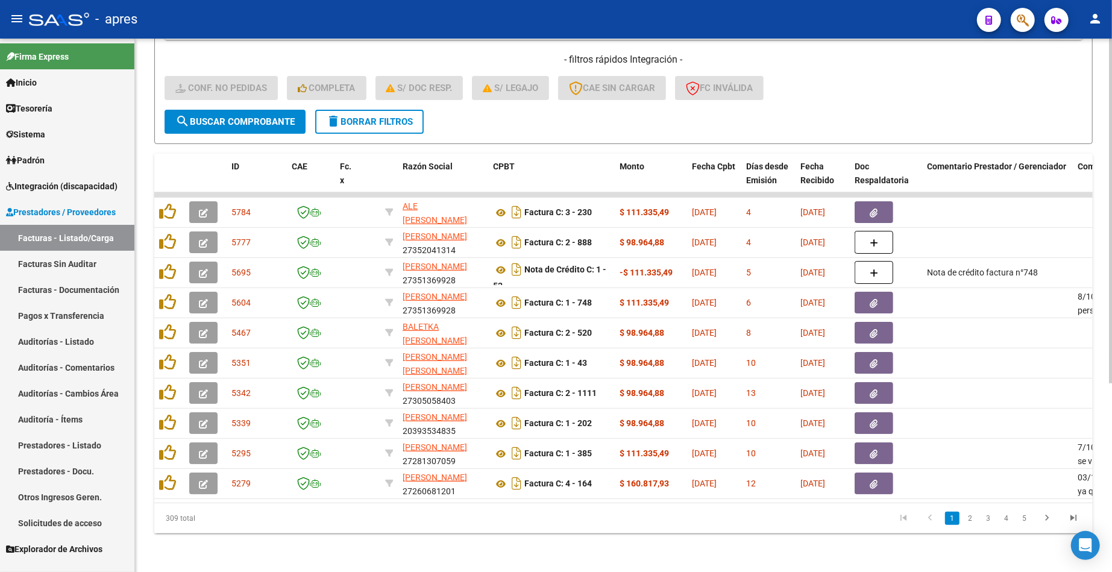
scroll to position [292, 0]
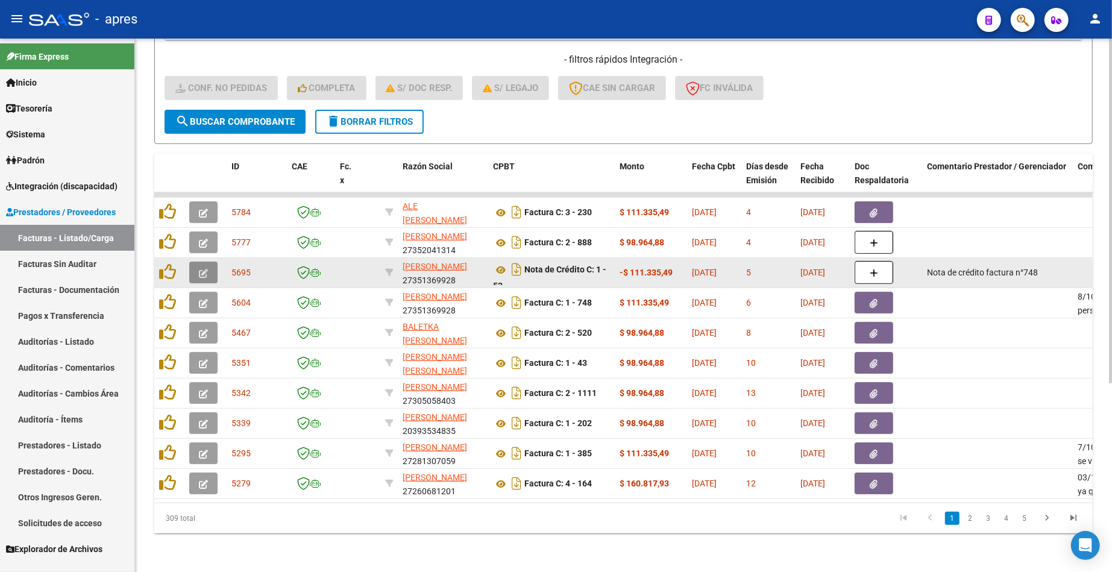
click at [200, 269] on icon "button" at bounding box center [203, 273] width 9 height 9
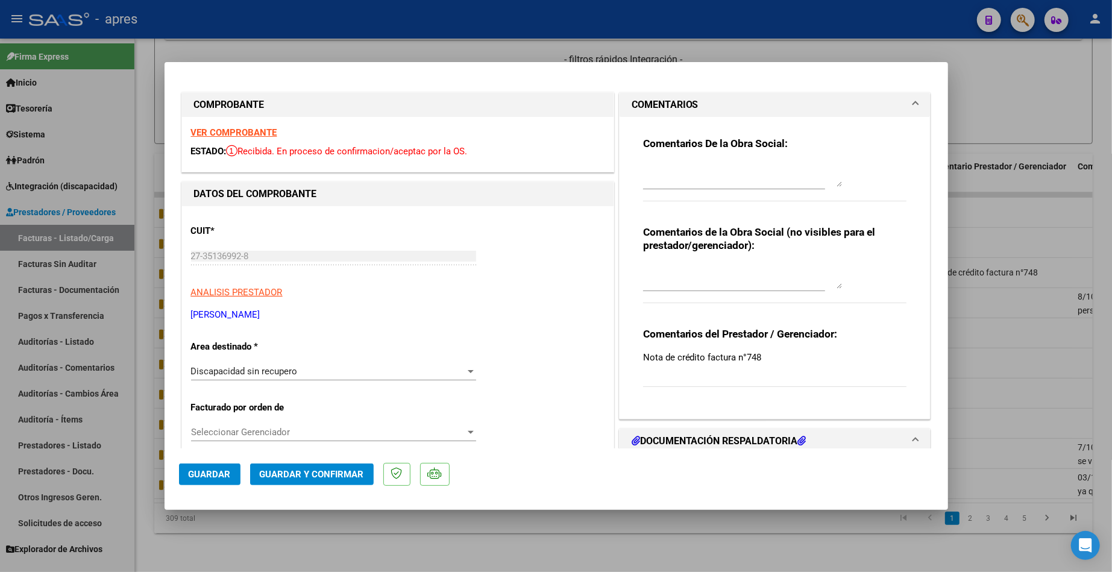
click at [245, 131] on strong "VER COMPROBANTE" at bounding box center [234, 132] width 86 height 11
click at [292, 478] on span "Guardar y Confirmar" at bounding box center [312, 474] width 104 height 11
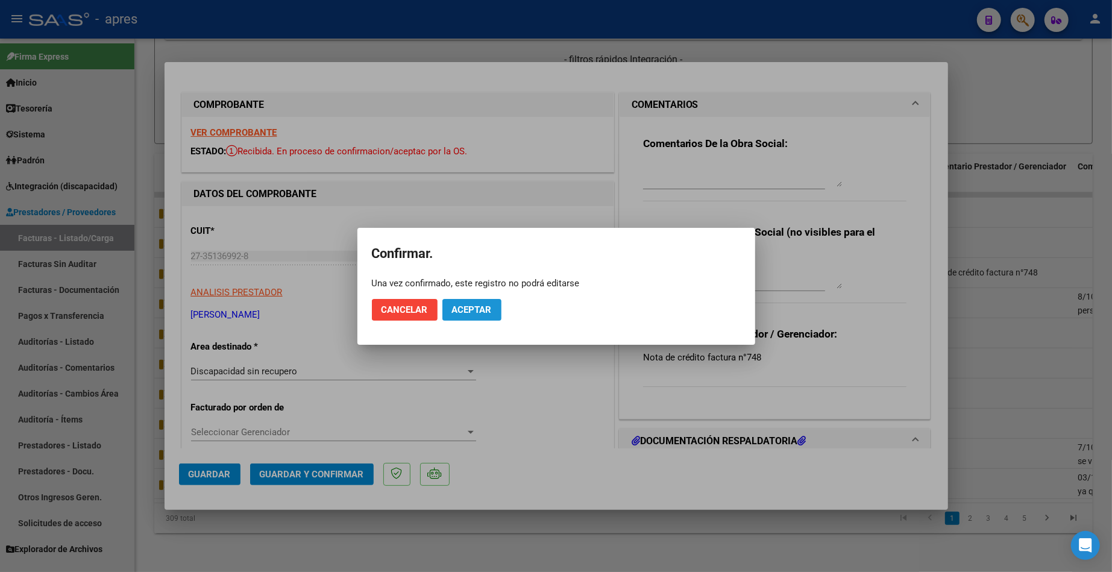
click at [470, 309] on span "Aceptar" at bounding box center [472, 309] width 40 height 11
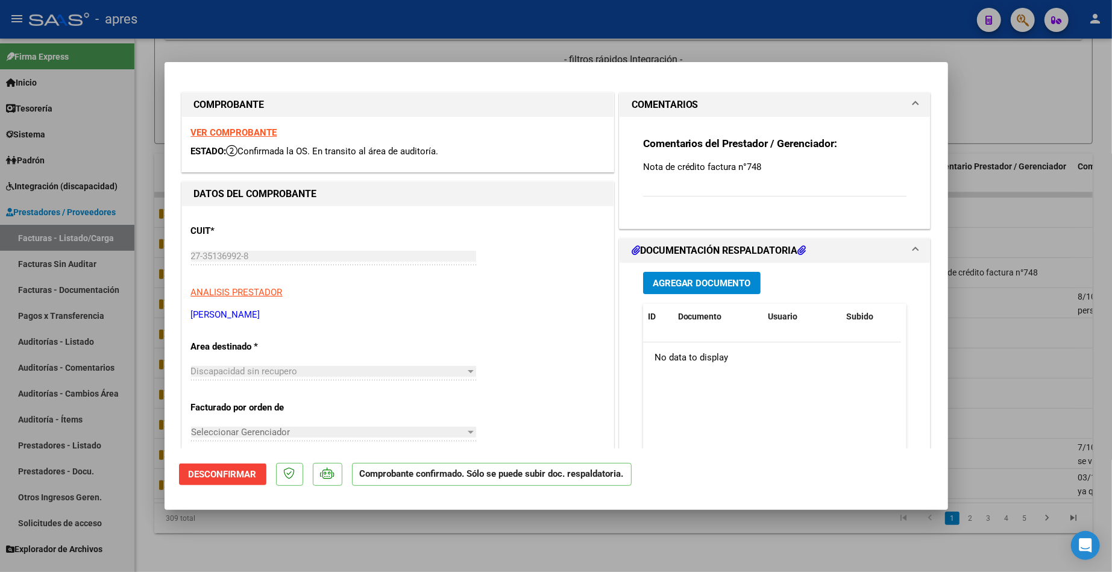
click at [266, 543] on div at bounding box center [556, 286] width 1112 height 572
type input "$ 0,00"
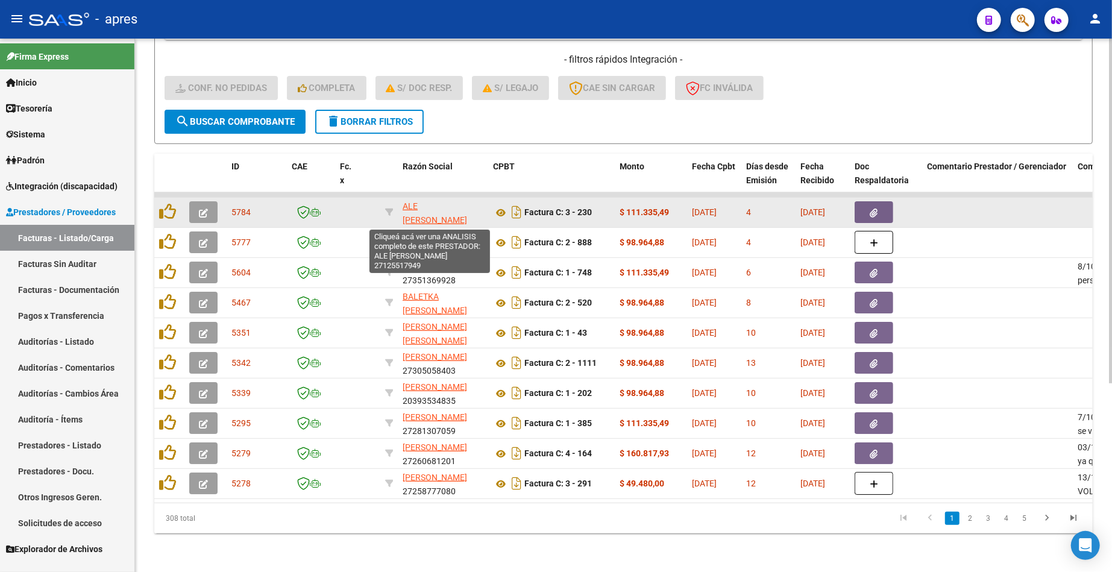
scroll to position [51, 0]
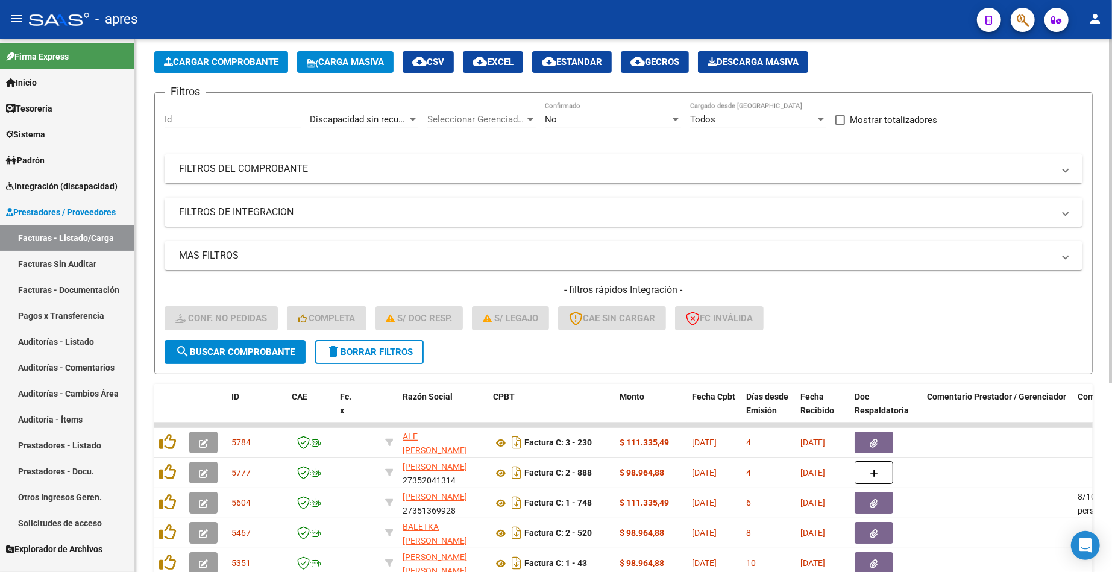
click at [526, 160] on mat-expansion-panel-header "FILTROS DEL COMPROBANTE" at bounding box center [624, 168] width 918 height 29
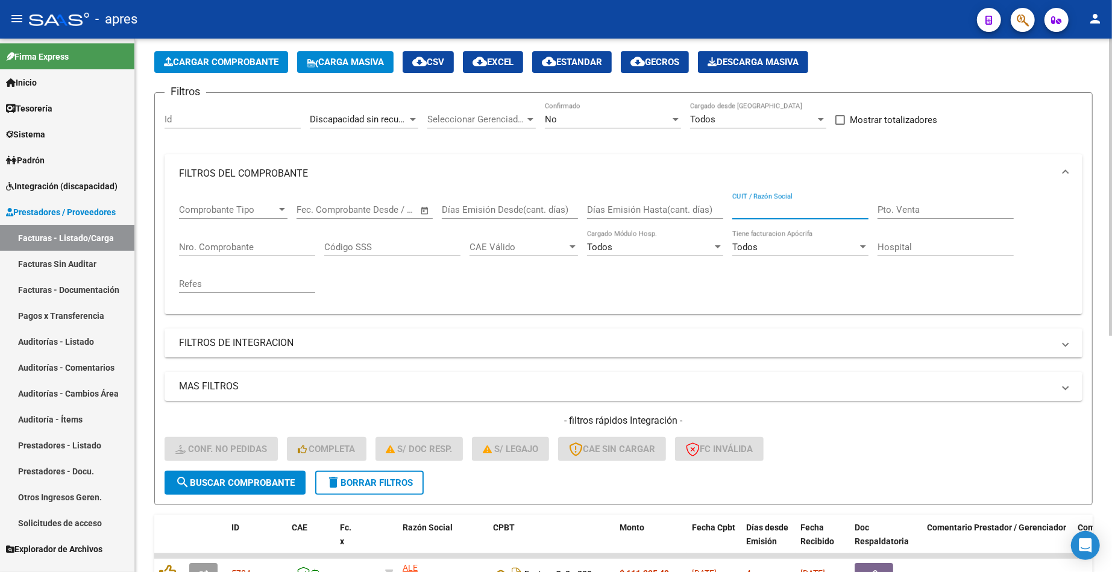
click at [752, 213] on input "CUIT / Razón Social" at bounding box center [800, 209] width 136 height 11
paste input "13/10 Se rechaza, la fc de socio VOLUNTARIO deben ser enviadas a [EMAIL_ADDRESS…"
click at [868, 209] on div "Comprobante Tipo Comprobante Tipo Fecha inicio – Fecha fin Fec. Comprobante Des…" at bounding box center [623, 249] width 889 height 112
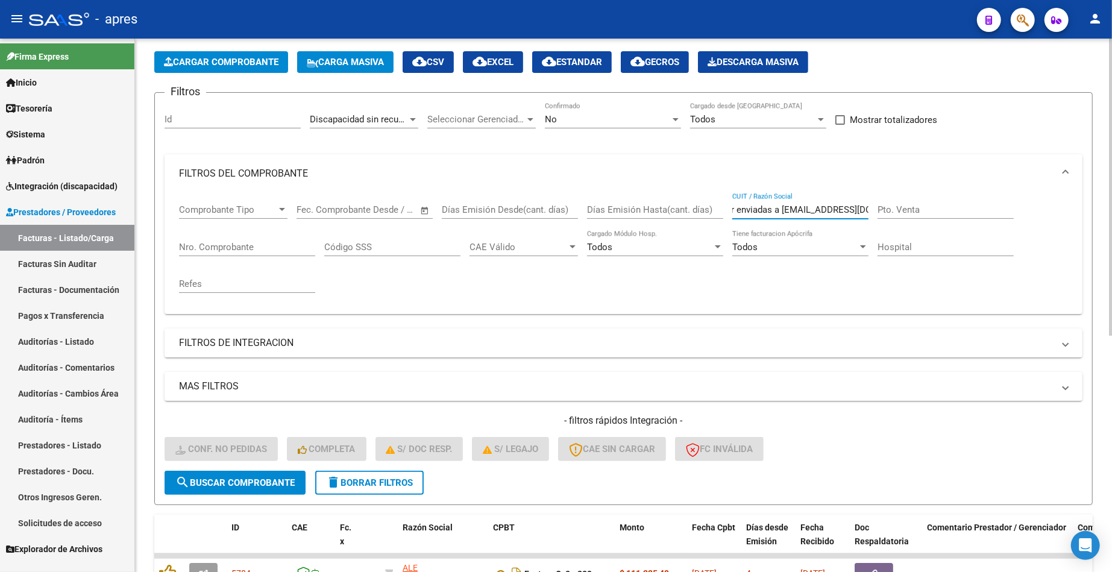
click at [868, 209] on input "13/10 Se rechaza, la fc de socio VOLUNTARIO deben ser enviadas a [EMAIL_ADDRESS…" at bounding box center [800, 209] width 136 height 11
click at [848, 210] on input "13/10 Se rechaza, la fc de socio VOLUNTARIO deben ser enviadas a [EMAIL_ADDRESS…" at bounding box center [800, 209] width 136 height 11
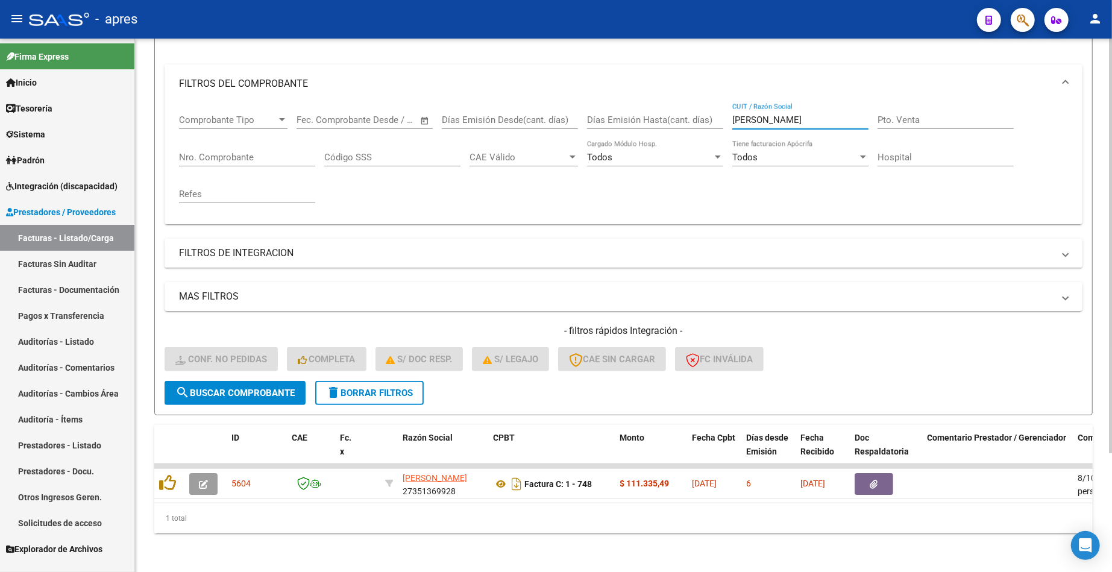
scroll to position [152, 0]
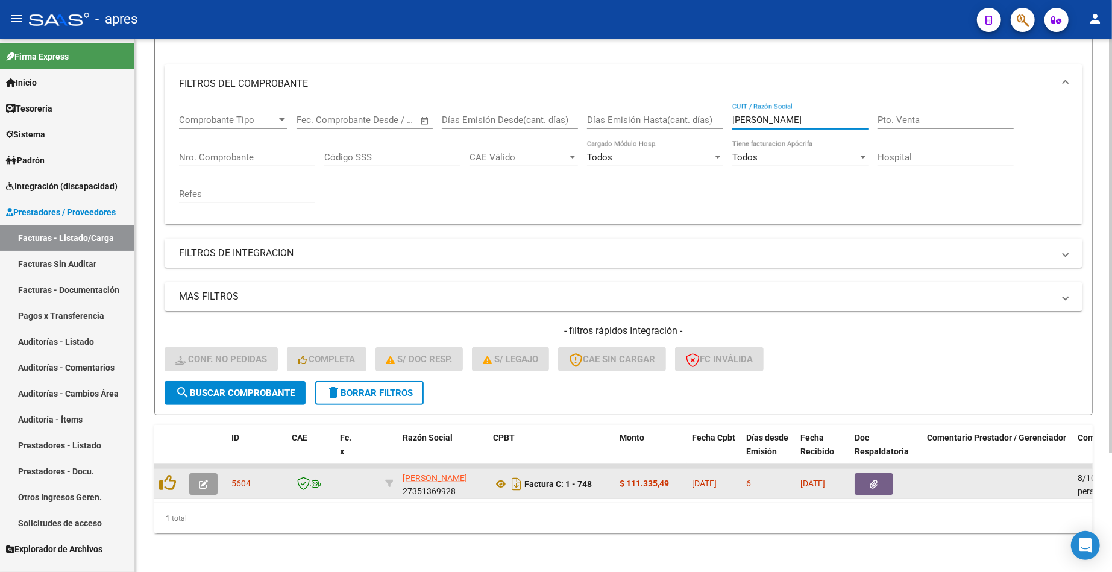
type input "[PERSON_NAME]"
click at [193, 473] on button "button" at bounding box center [203, 484] width 28 height 22
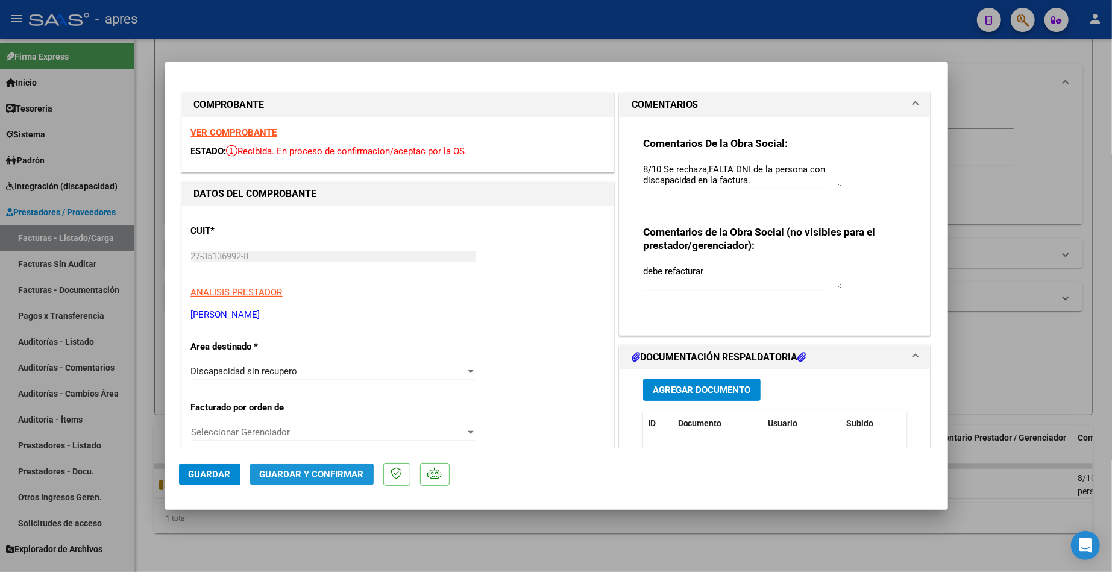
click at [276, 480] on button "Guardar y Confirmar" at bounding box center [312, 475] width 124 height 22
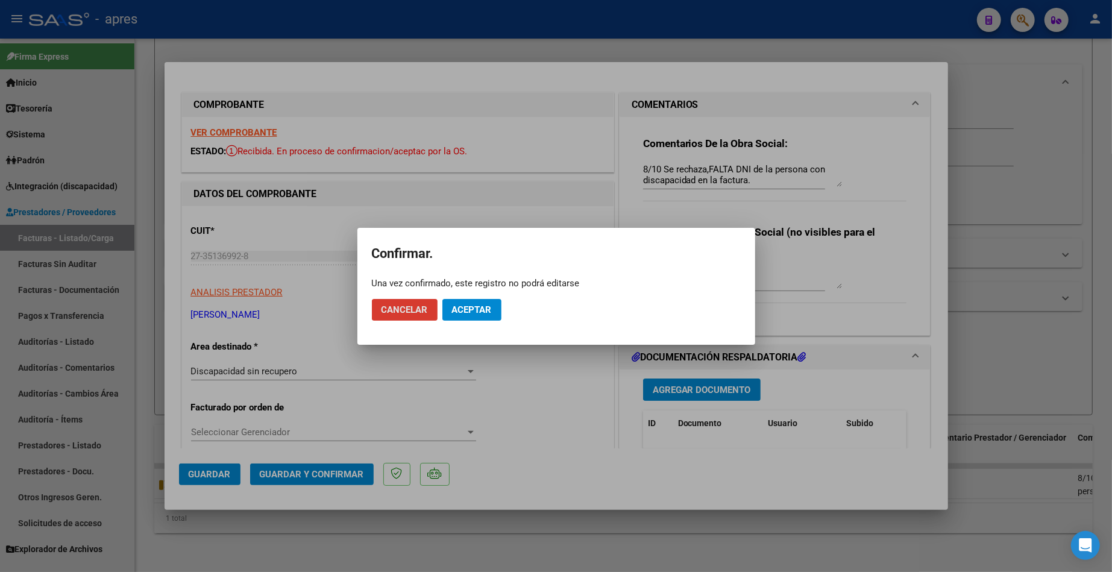
click at [473, 307] on span "Aceptar" at bounding box center [472, 309] width 40 height 11
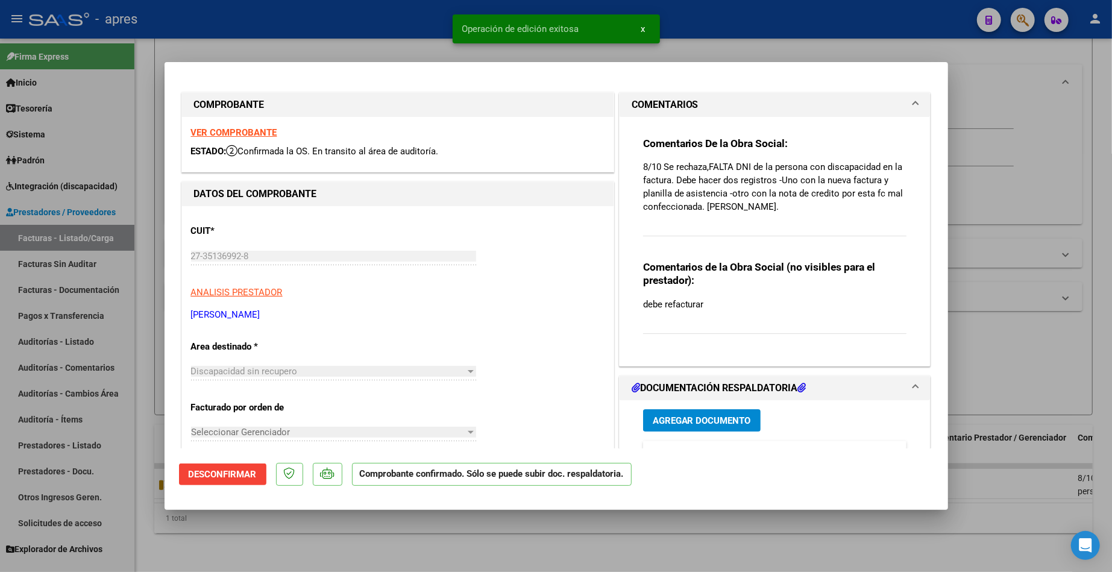
click at [210, 533] on div at bounding box center [556, 286] width 1112 height 572
type input "$ 0,00"
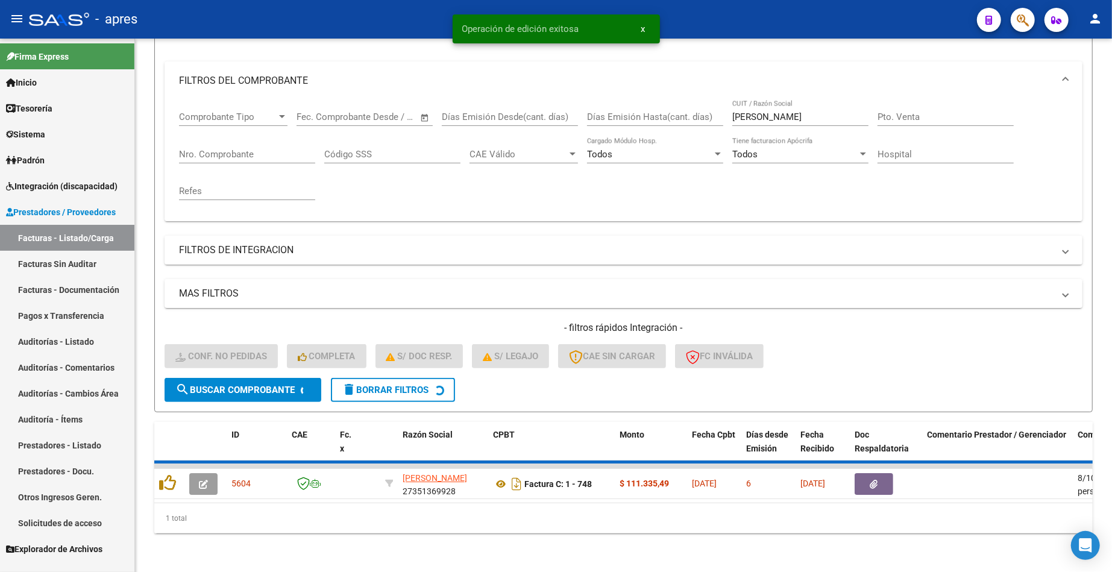
scroll to position [131, 0]
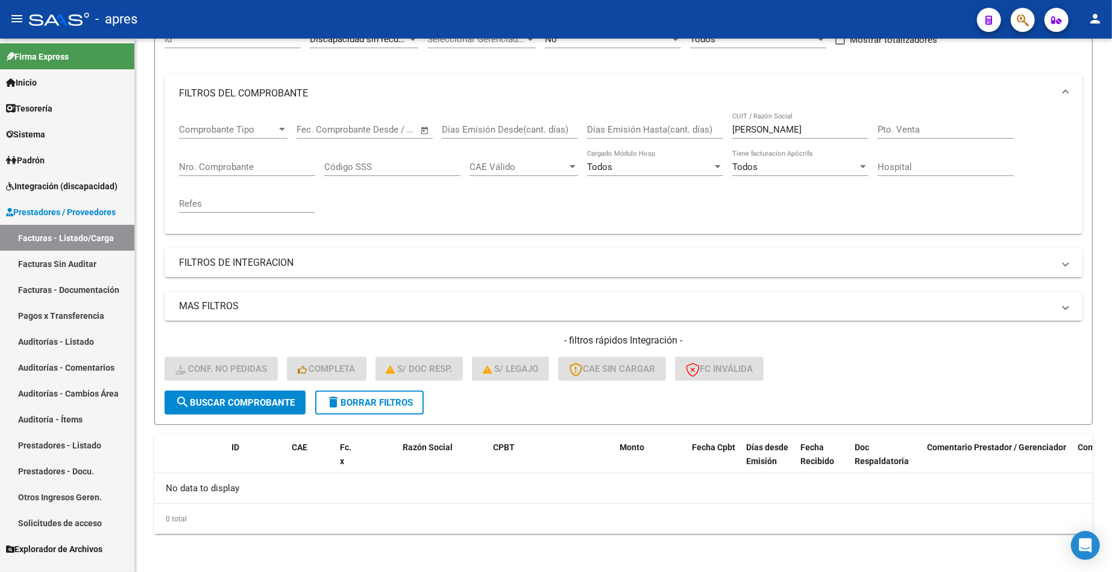
click at [75, 345] on link "Auditorías - Listado" at bounding box center [67, 342] width 134 height 26
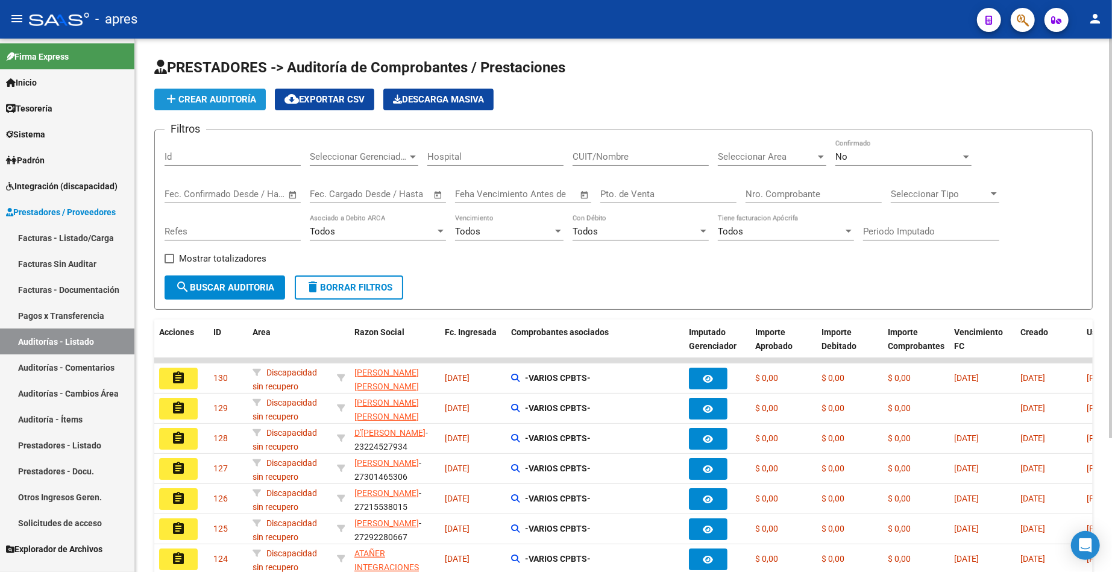
click at [227, 102] on span "add Crear Auditoría" at bounding box center [210, 99] width 92 height 11
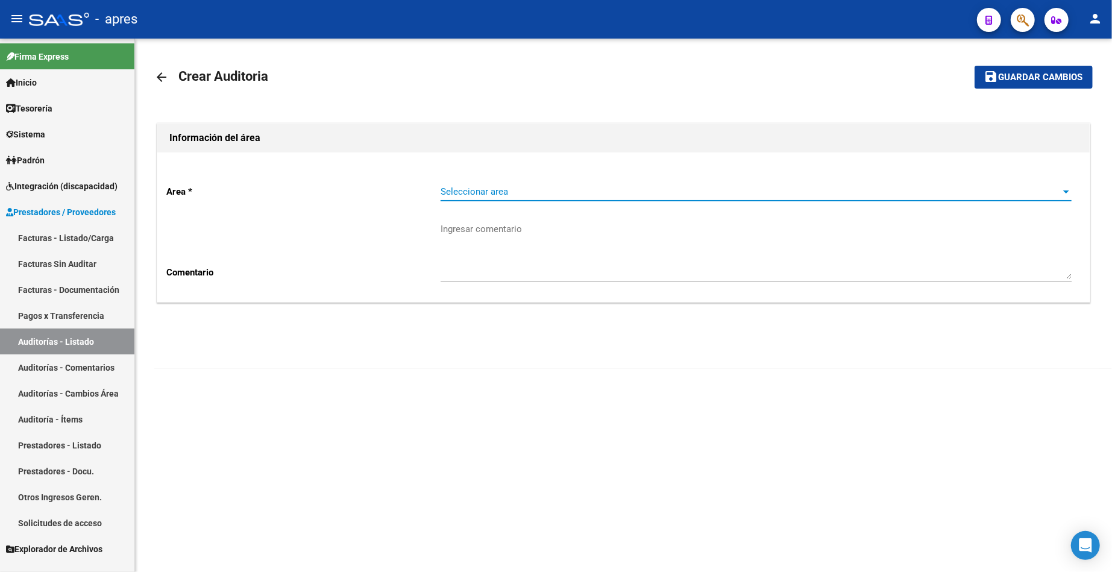
click at [497, 190] on span "Seleccionar area" at bounding box center [751, 191] width 620 height 11
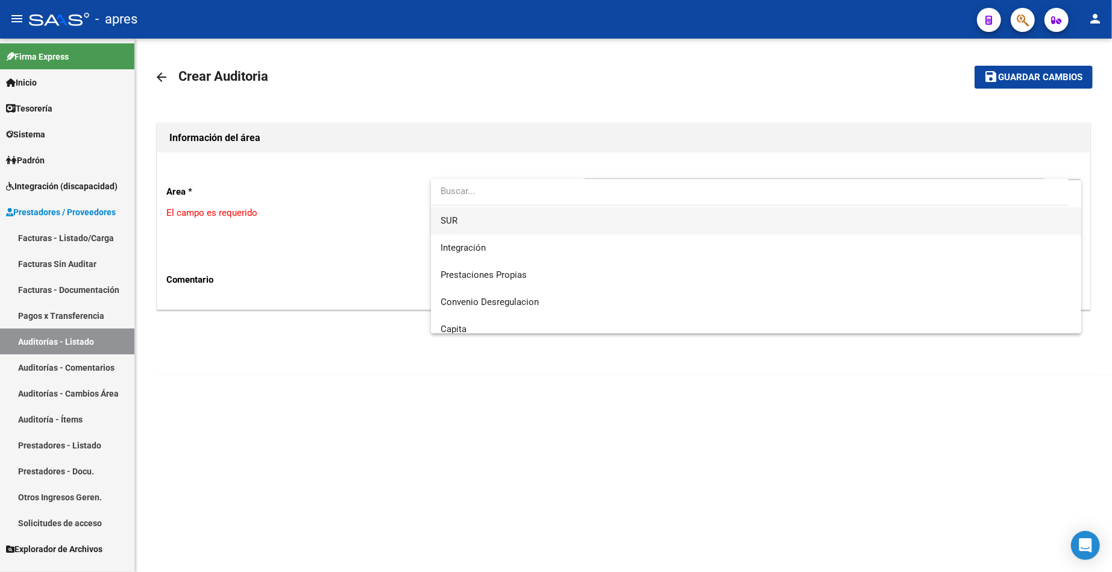
scroll to position [117, 0]
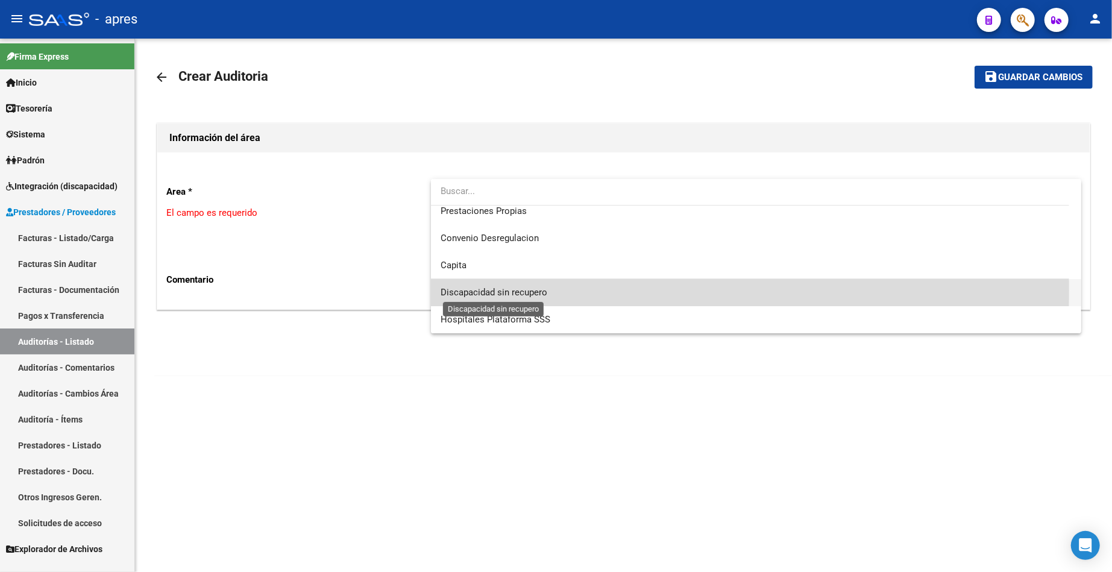
click at [511, 290] on span "Discapacidad sin recupero" at bounding box center [494, 292] width 107 height 11
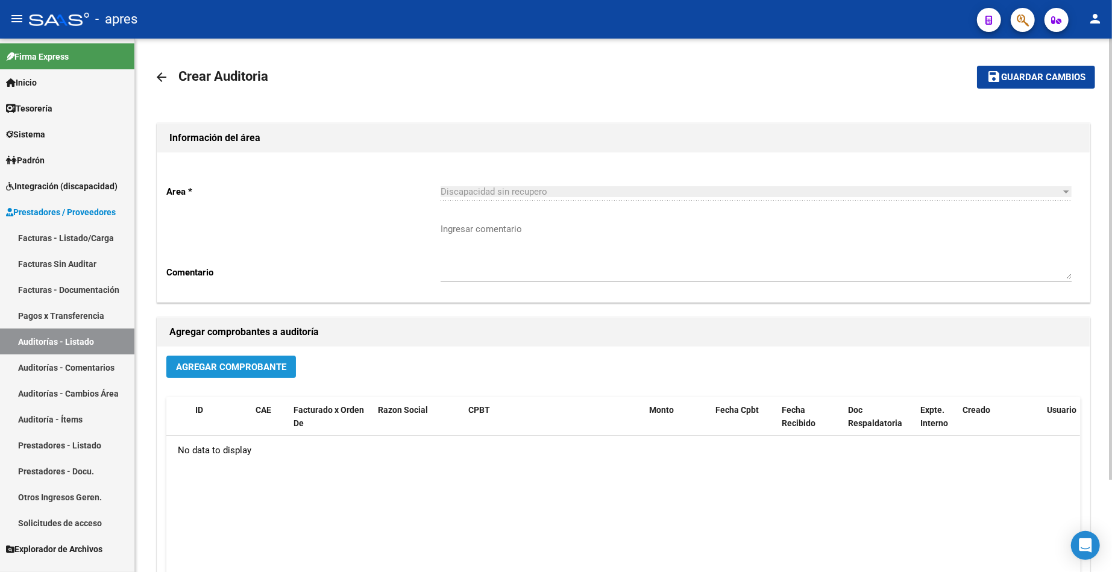
click at [241, 373] on span "Agregar Comprobante" at bounding box center [231, 367] width 110 height 11
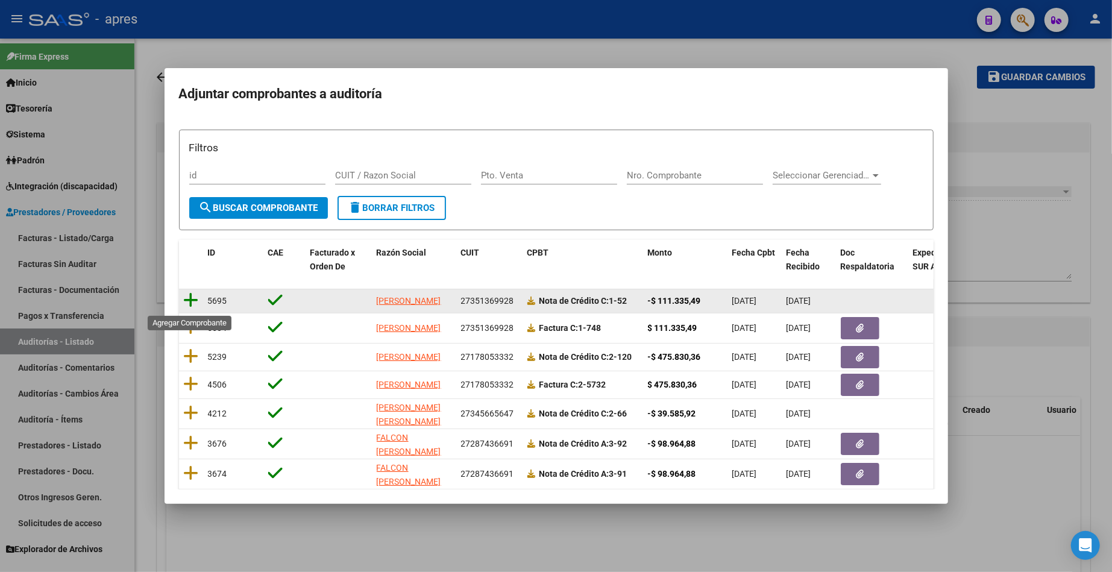
click at [192, 303] on icon at bounding box center [191, 300] width 15 height 17
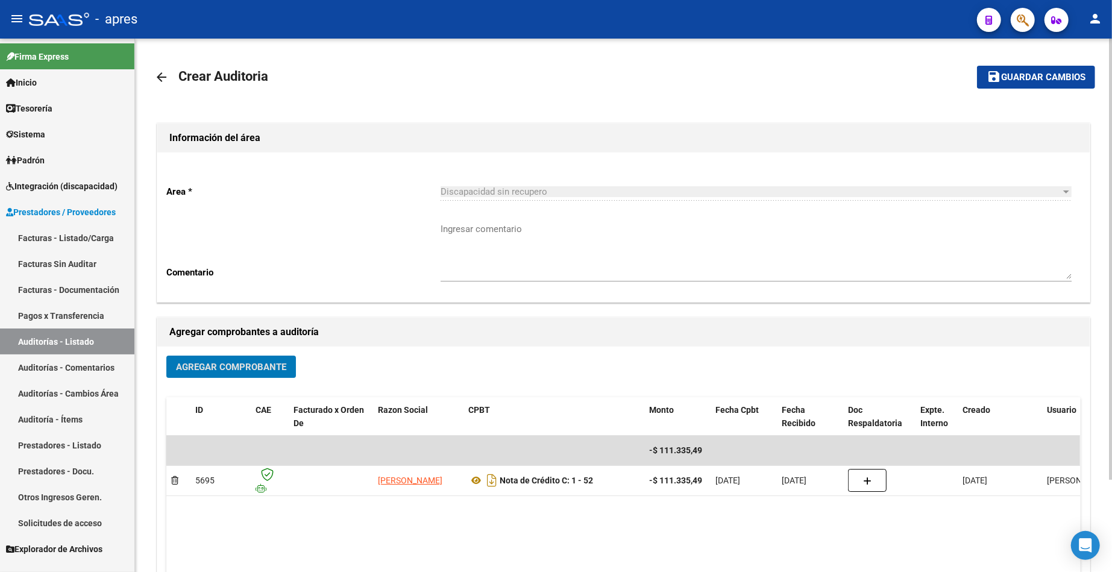
click at [187, 368] on span "Agregar Comprobante" at bounding box center [231, 367] width 110 height 11
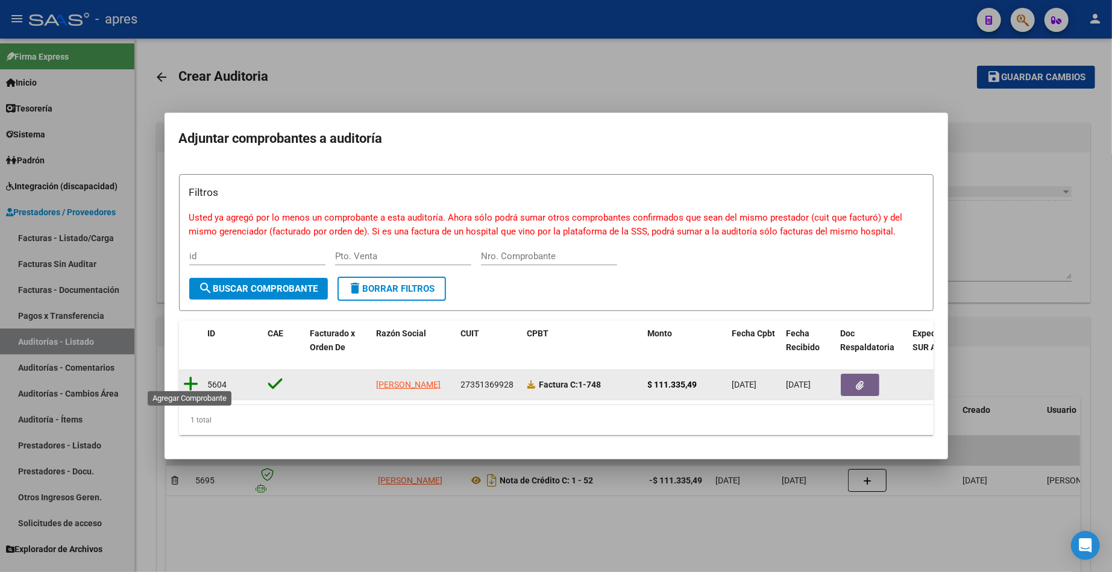
click at [194, 376] on icon at bounding box center [191, 384] width 15 height 17
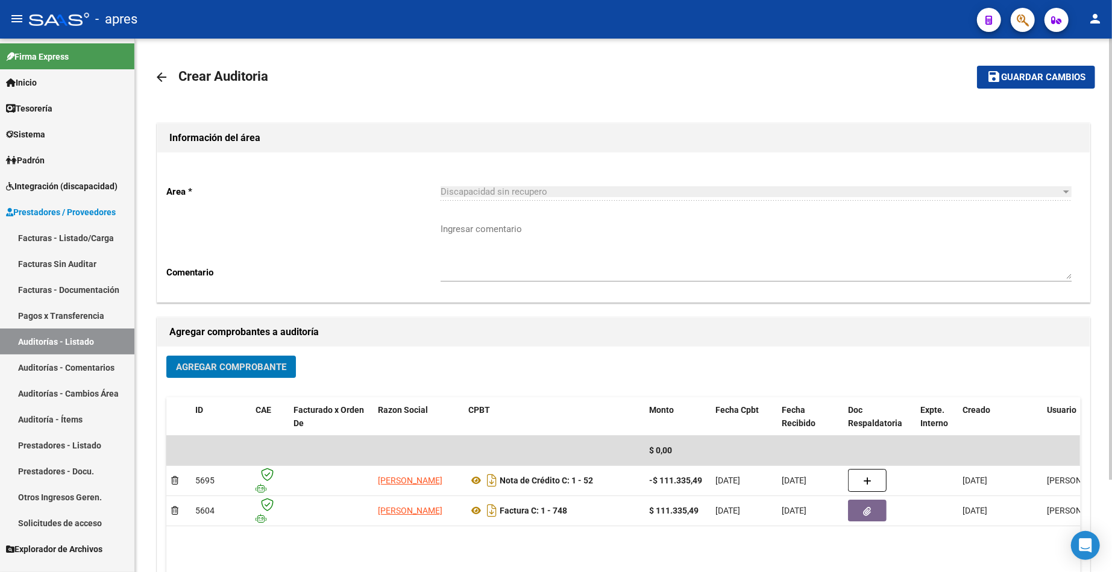
click at [1005, 72] on span "Guardar cambios" at bounding box center [1043, 77] width 84 height 11
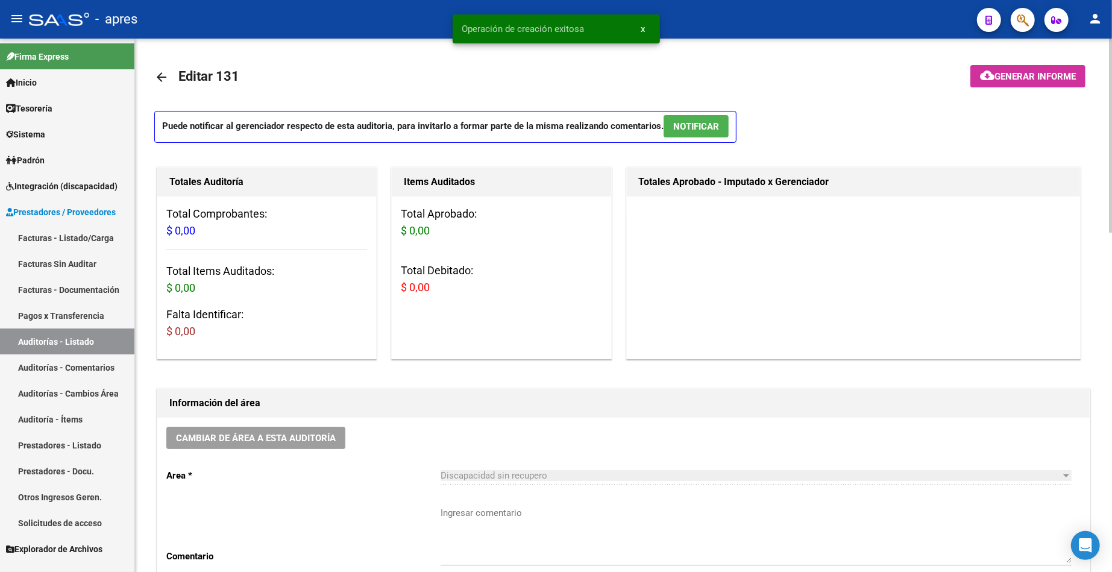
click at [57, 225] on link "Facturas - Listado/Carga" at bounding box center [67, 238] width 134 height 26
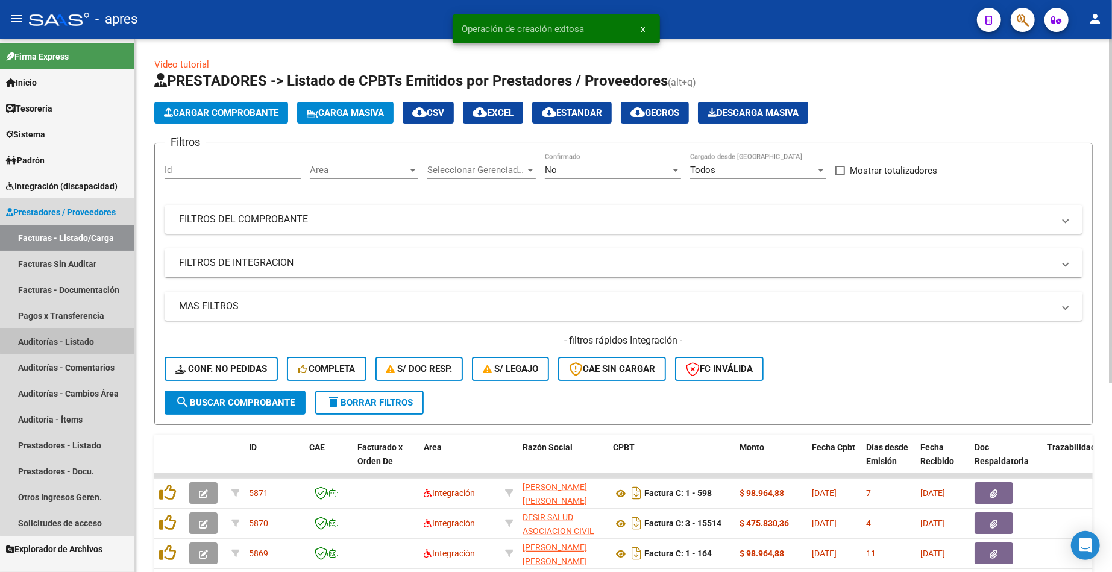
click at [68, 340] on link "Auditorías - Listado" at bounding box center [67, 342] width 134 height 26
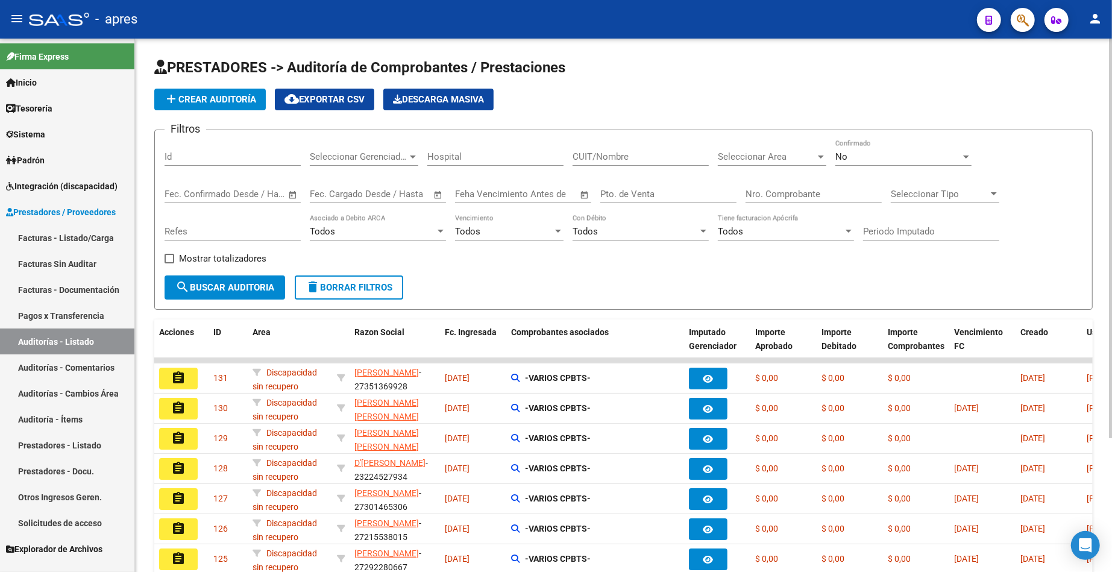
click at [78, 236] on link "Facturas - Listado/Carga" at bounding box center [67, 238] width 134 height 26
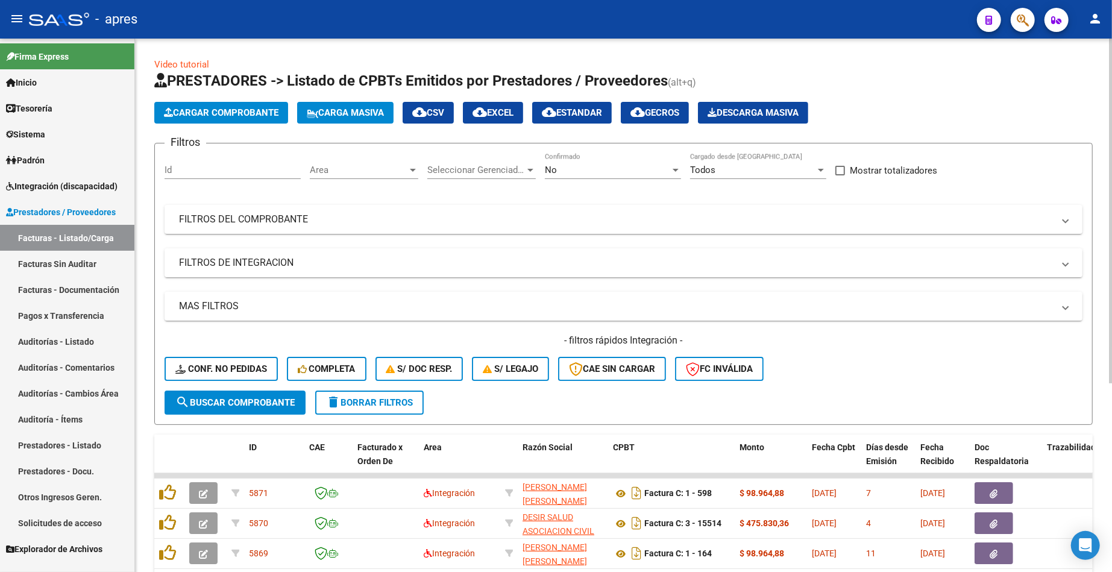
click at [374, 174] on span "Area" at bounding box center [359, 170] width 98 height 11
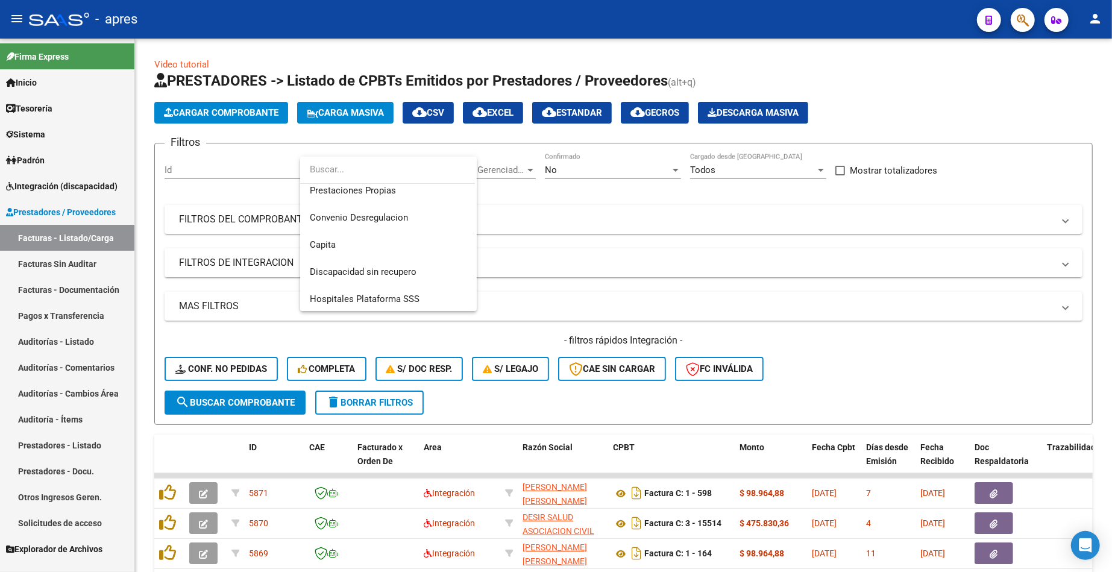
scroll to position [143, 0]
click at [375, 266] on span "Discapacidad sin recupero" at bounding box center [363, 270] width 107 height 11
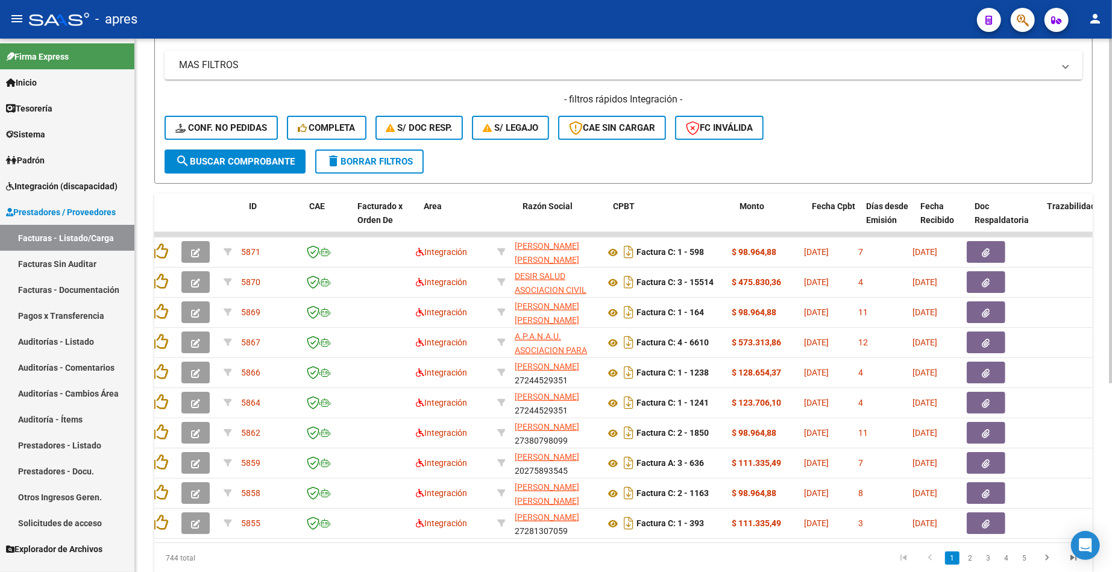
scroll to position [0, 0]
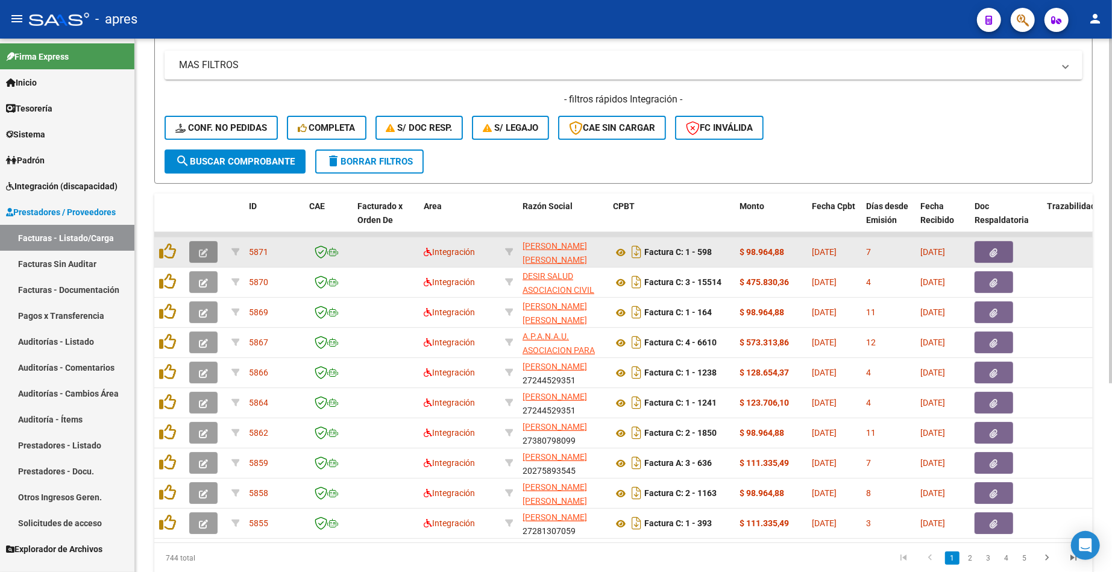
click at [208, 250] on button "button" at bounding box center [203, 252] width 28 height 22
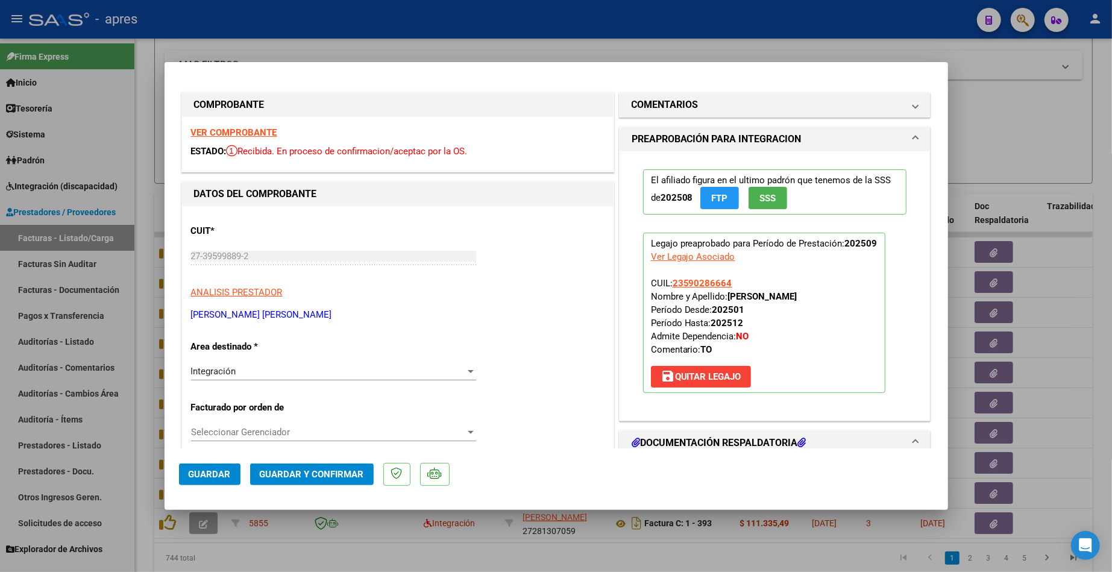
click at [136, 398] on div at bounding box center [556, 286] width 1112 height 572
type input "$ 0,00"
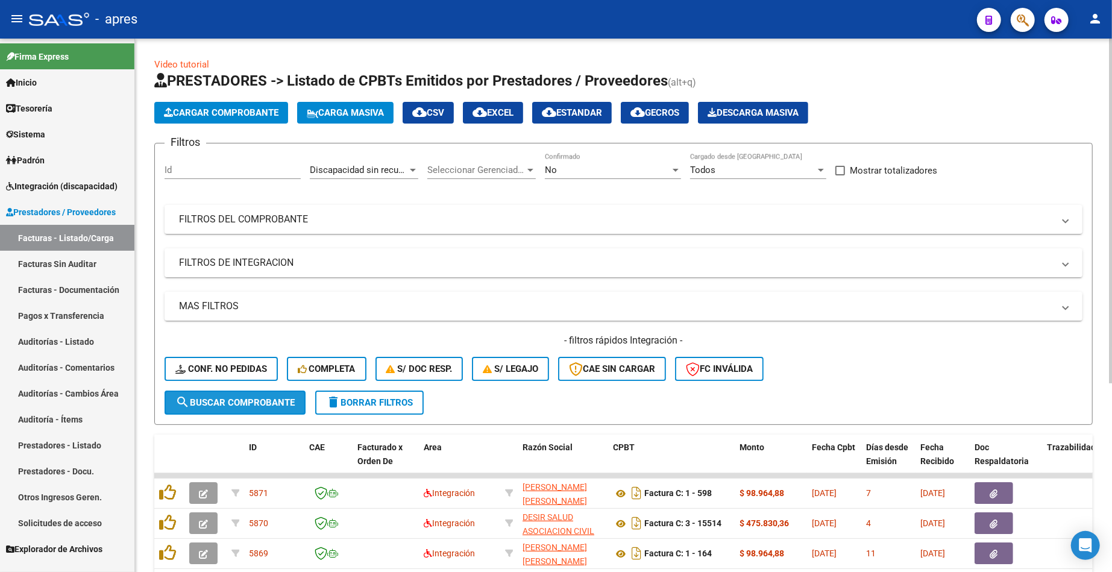
click at [244, 408] on button "search Buscar Comprobante" at bounding box center [235, 403] width 141 height 24
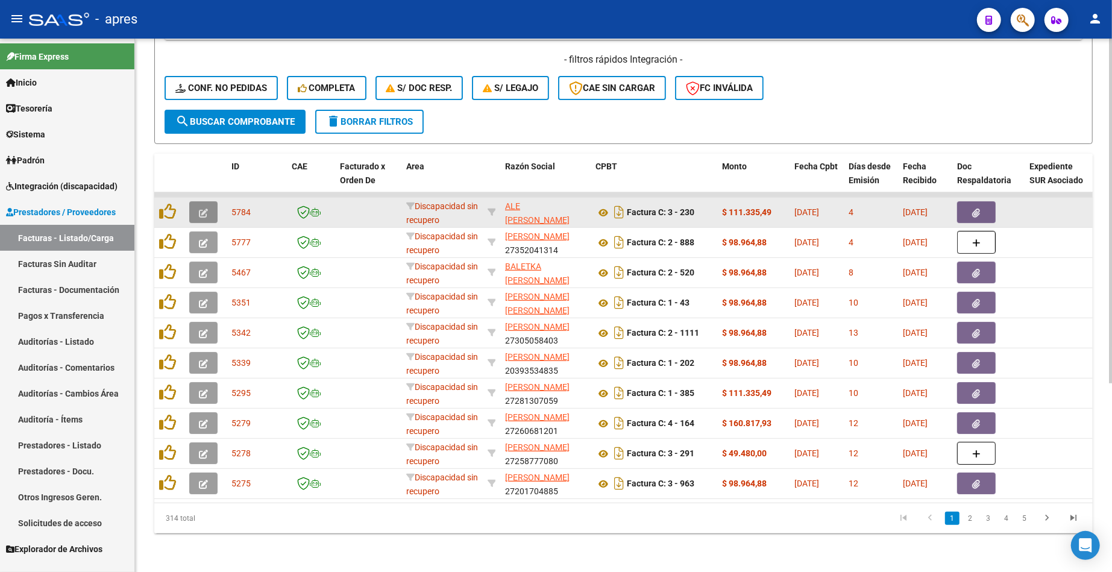
click at [203, 201] on button "button" at bounding box center [203, 212] width 28 height 22
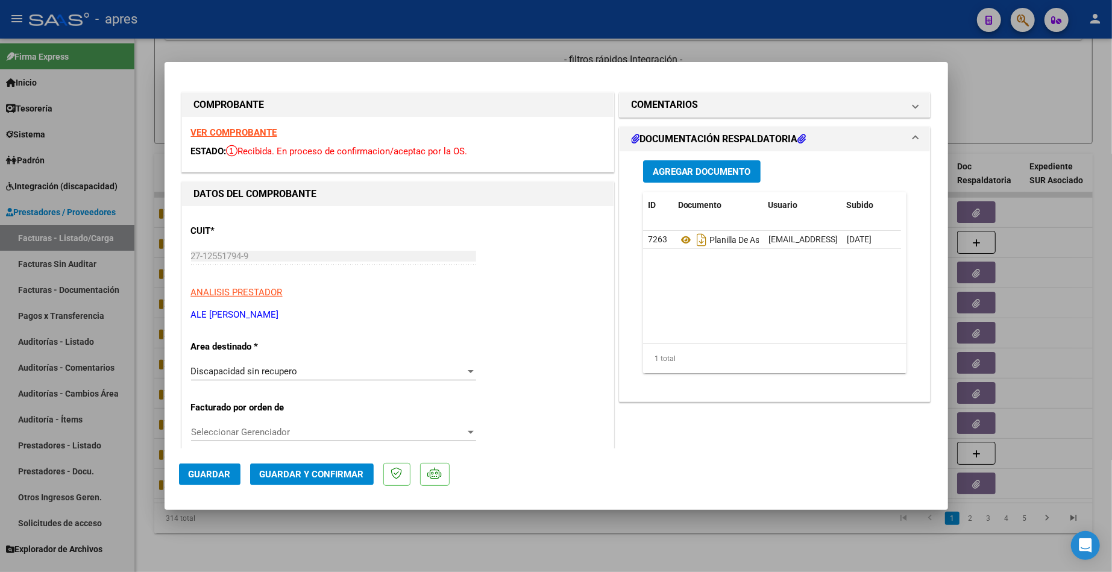
click at [287, 544] on div at bounding box center [556, 286] width 1112 height 572
type input "$ 0,00"
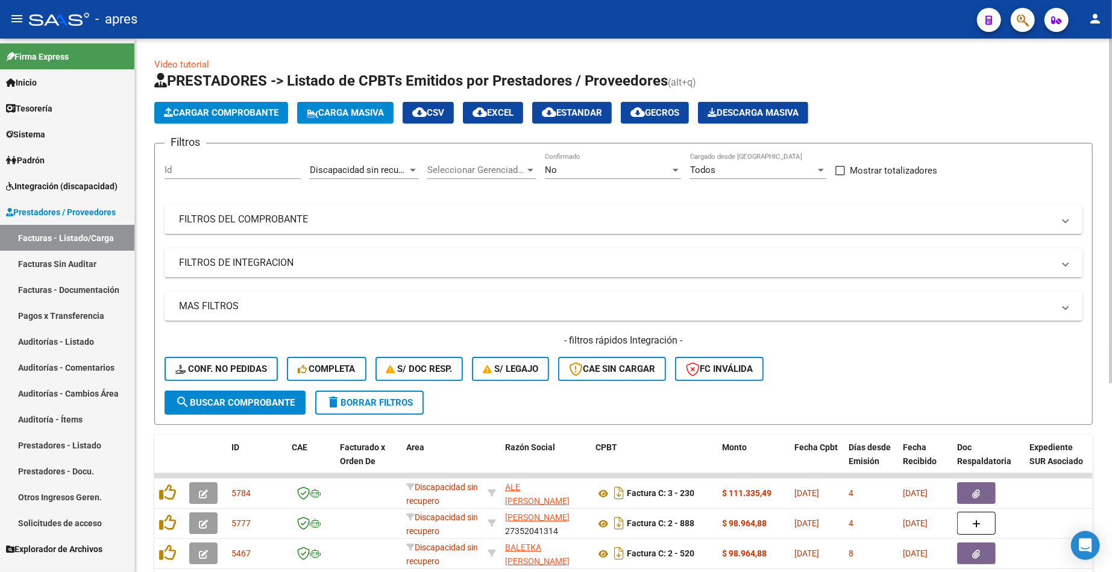
click at [400, 167] on span "Discapacidad sin recupero" at bounding box center [363, 170] width 107 height 11
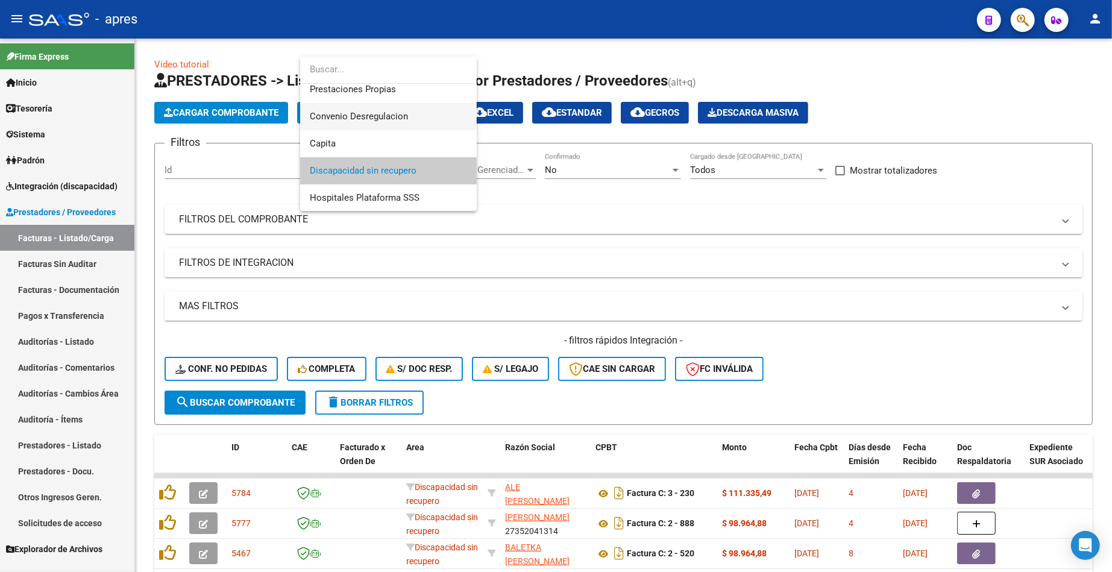
scroll to position [63, 0]
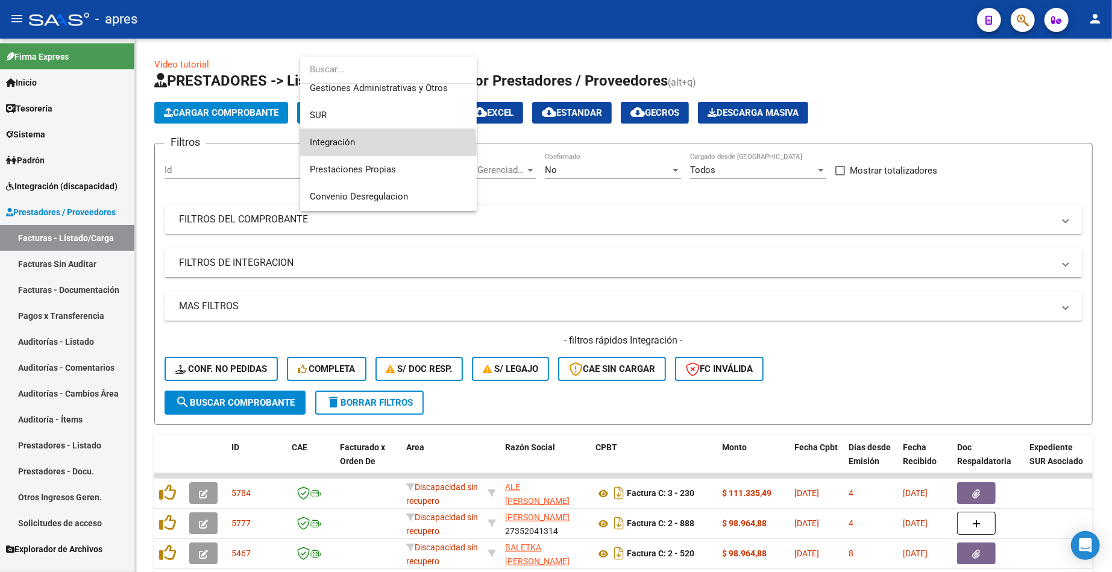
click at [387, 147] on span "Integración" at bounding box center [388, 142] width 157 height 27
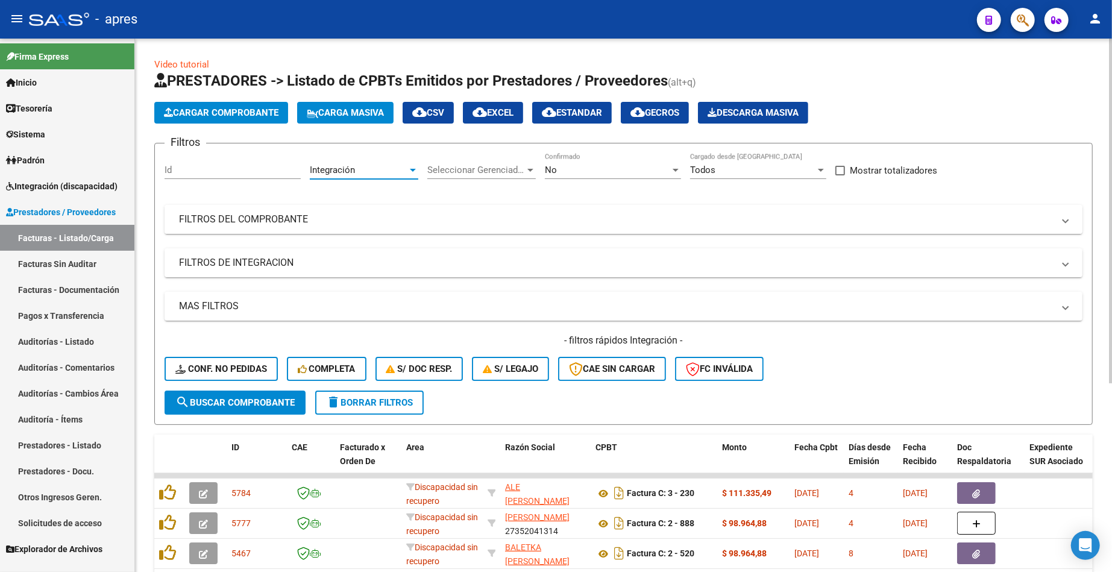
click at [365, 208] on mat-expansion-panel-header "FILTROS DEL COMPROBANTE" at bounding box center [624, 219] width 918 height 29
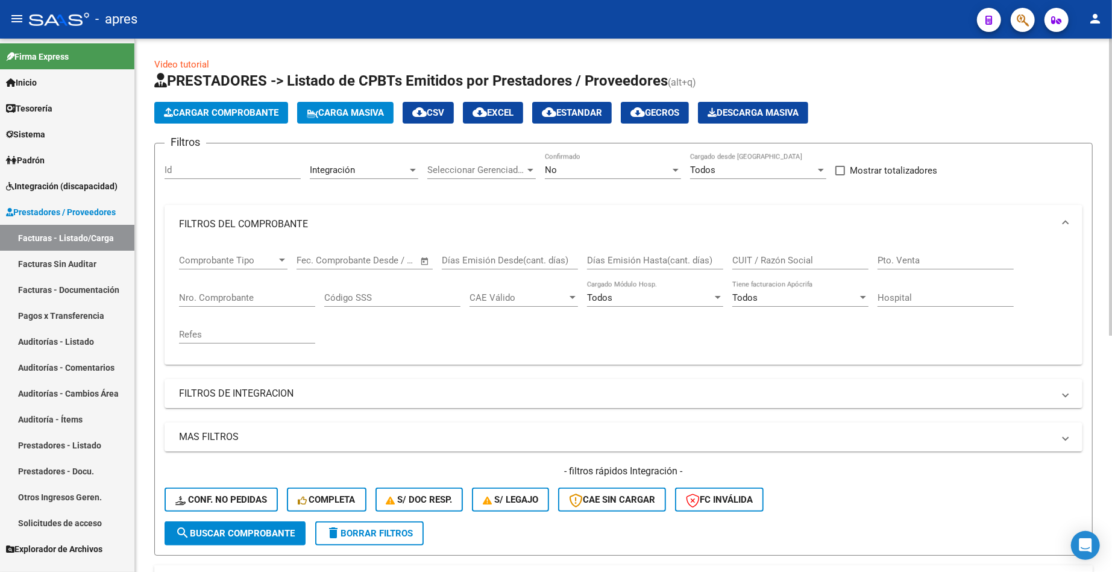
click at [422, 258] on span "Open calendar" at bounding box center [425, 261] width 29 height 29
drag, startPoint x: 387, startPoint y: 342, endPoint x: 369, endPoint y: 377, distance: 39.4
click at [383, 348] on span "1" at bounding box center [386, 348] width 22 height 22
type input "[DATE]"
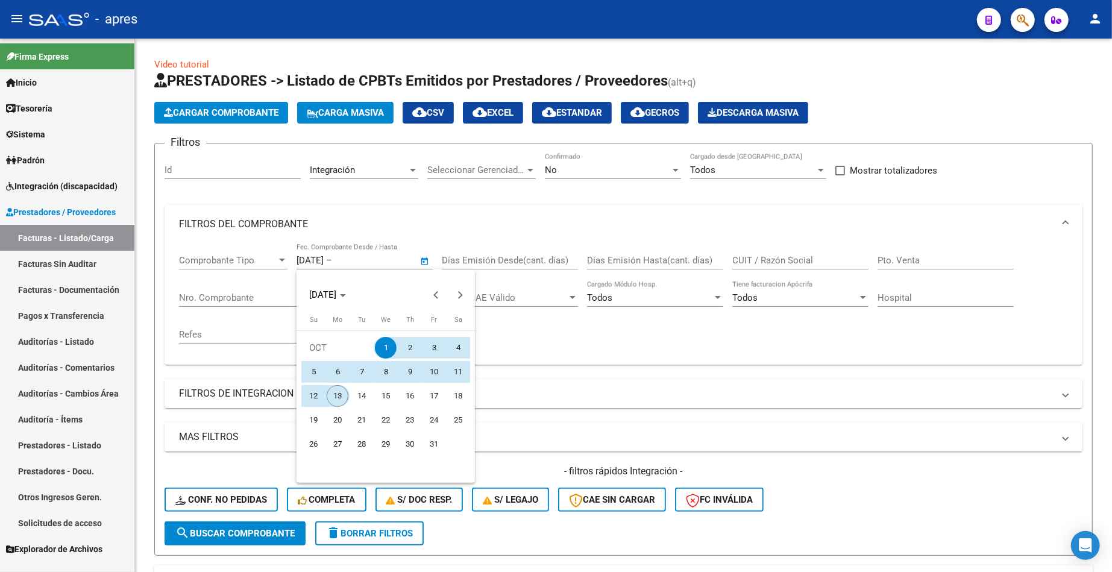
click at [336, 395] on span "13" at bounding box center [338, 396] width 22 height 22
type input "[DATE]"
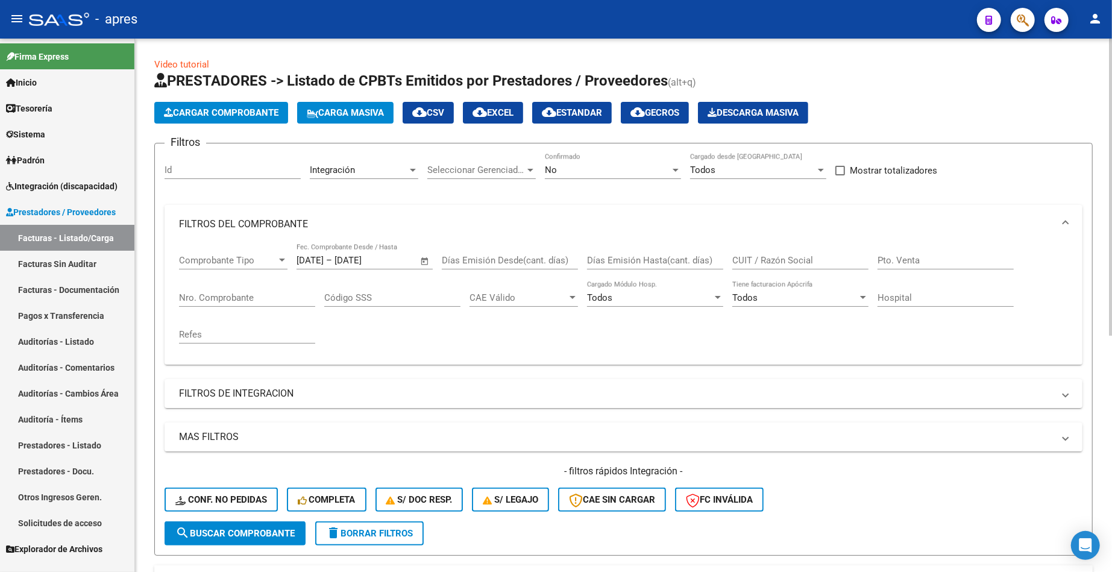
click at [276, 529] on span "search Buscar Comprobante" at bounding box center [234, 533] width 119 height 11
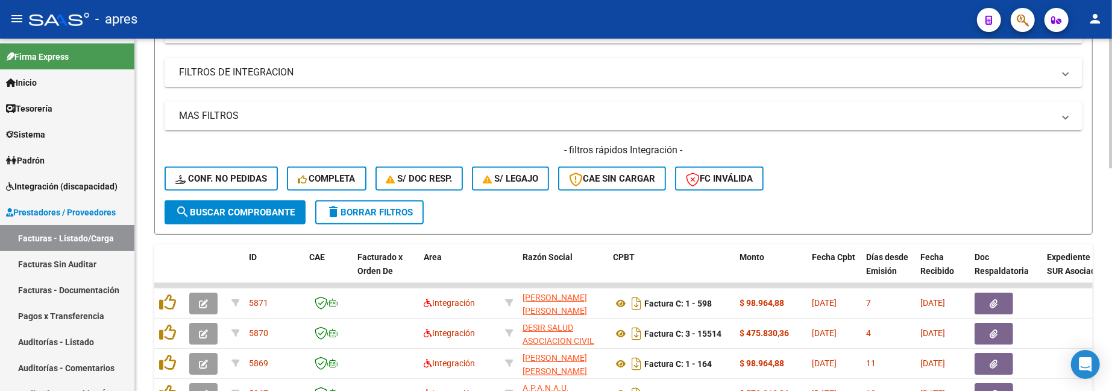
scroll to position [283, 0]
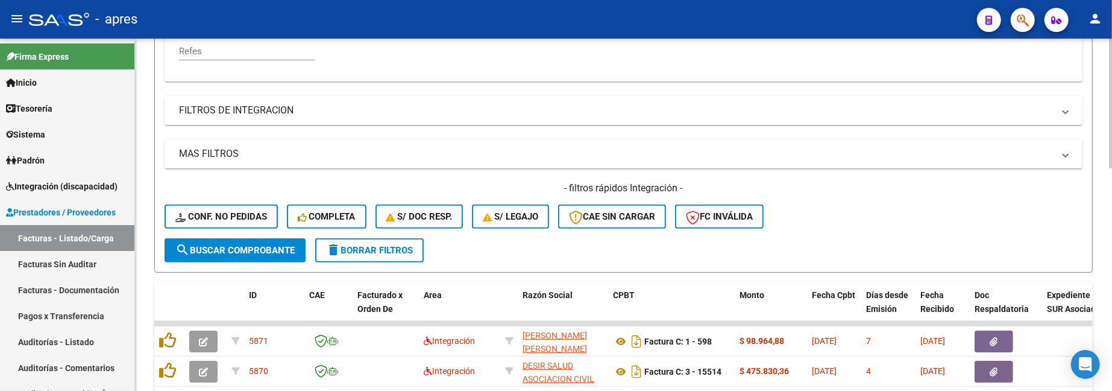
click at [254, 116] on mat-panel-title "FILTROS DE INTEGRACION" at bounding box center [616, 110] width 875 height 13
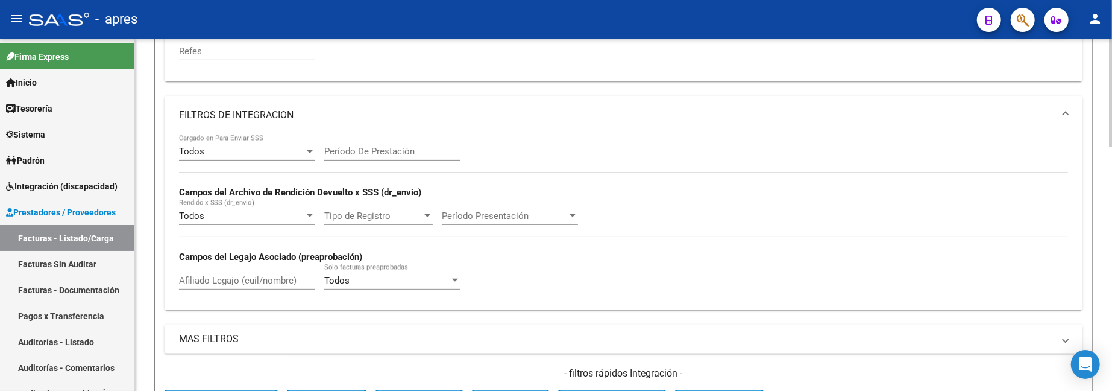
click at [229, 272] on div "Afiliado Legajo (cuil/nombre)" at bounding box center [247, 276] width 136 height 26
paste input "56498882"
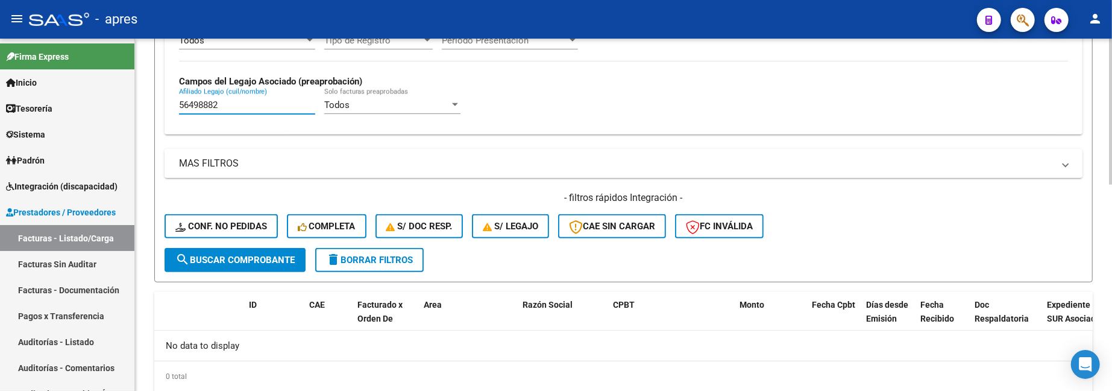
scroll to position [498, 0]
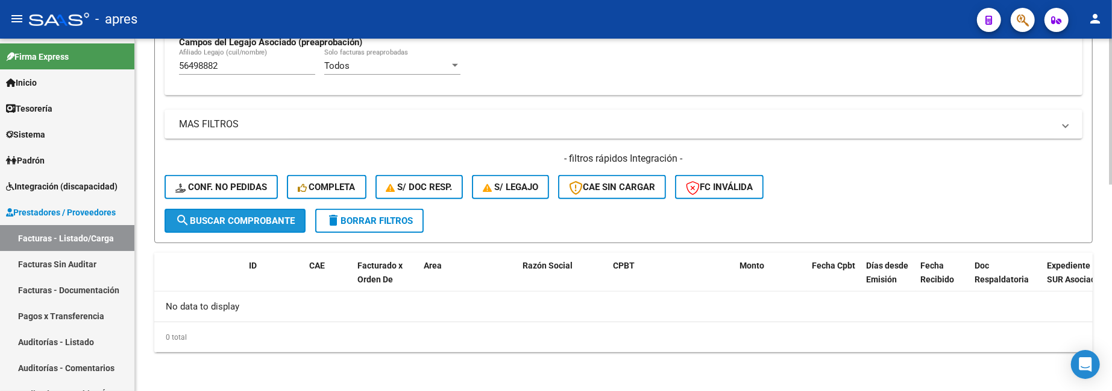
click at [275, 216] on span "search Buscar Comprobante" at bounding box center [234, 220] width 119 height 11
drag, startPoint x: 235, startPoint y: 65, endPoint x: 162, endPoint y: 63, distance: 73.0
paste input "2728954"
click at [237, 72] on div "52728954 [PERSON_NAME] (cuil/nombre)" at bounding box center [247, 62] width 136 height 26
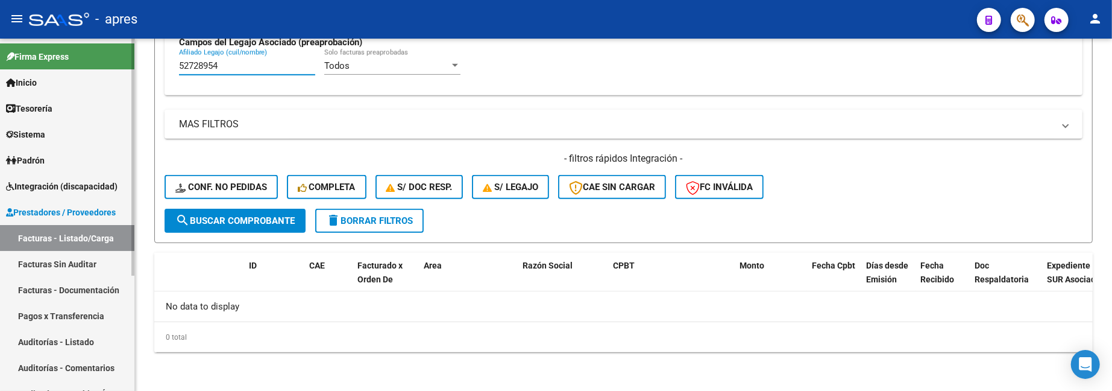
drag, startPoint x: 239, startPoint y: 66, endPoint x: 43, endPoint y: 66, distance: 195.3
click at [43, 66] on mat-sidenav-container "Firma Express Inicio Calendario SSS Instructivos Contacto OS Tesorería Extracto…" at bounding box center [556, 215] width 1112 height 352
paste input "5733160"
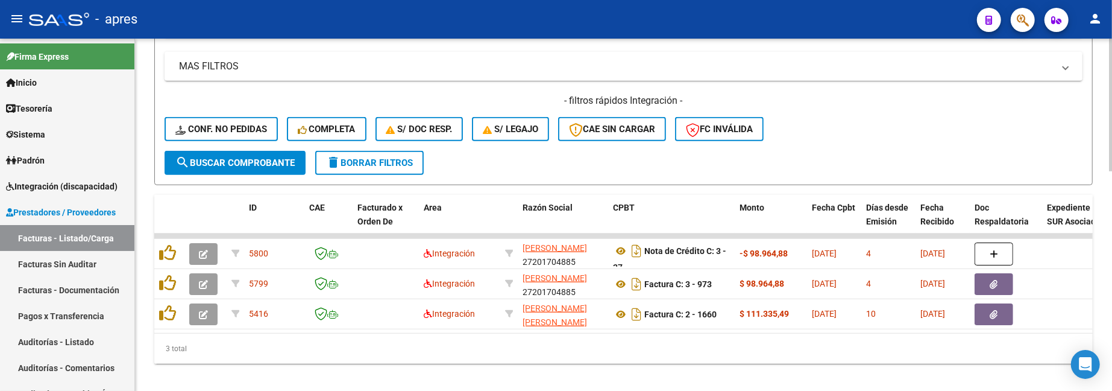
scroll to position [579, 0]
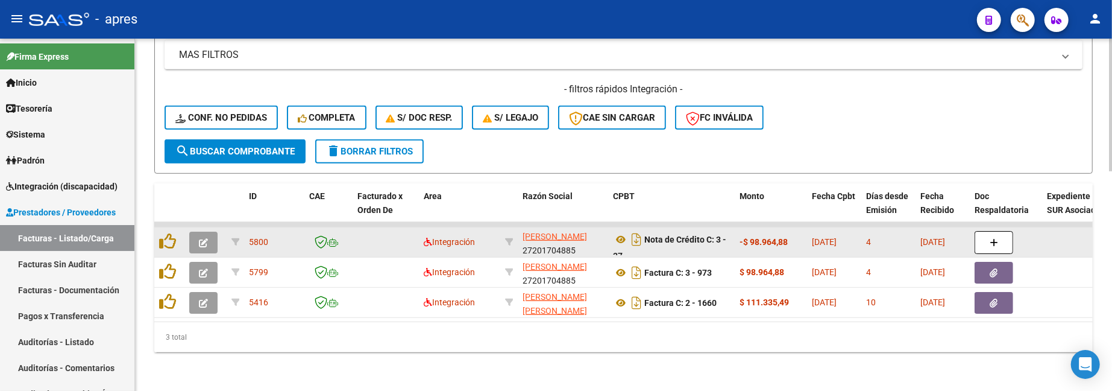
type input "55733160"
click at [205, 238] on icon "button" at bounding box center [203, 242] width 9 height 9
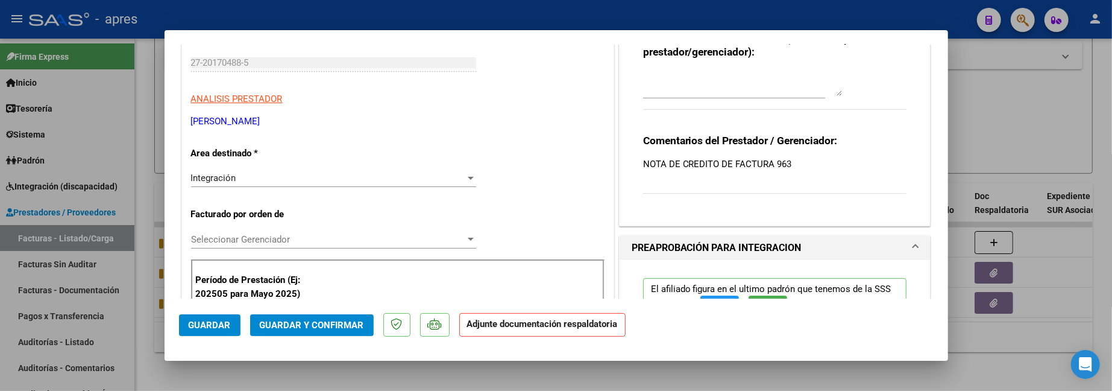
scroll to position [160, 0]
click at [341, 177] on div "Integración" at bounding box center [328, 179] width 274 height 11
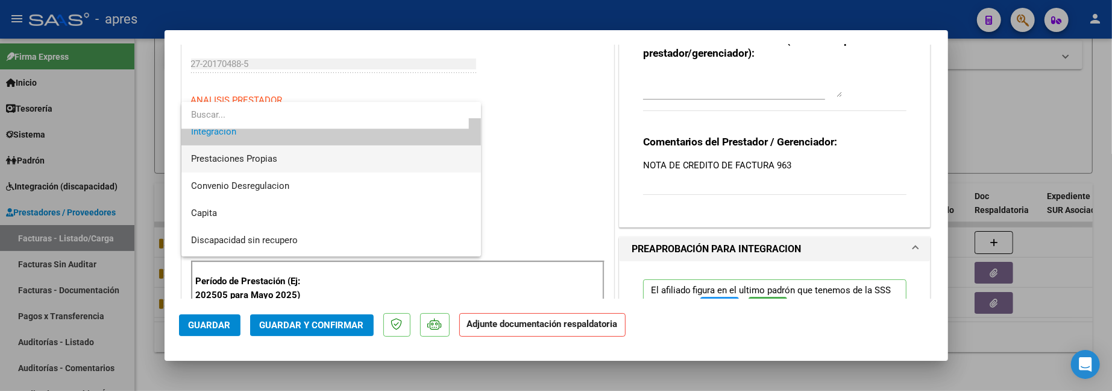
scroll to position [117, 0]
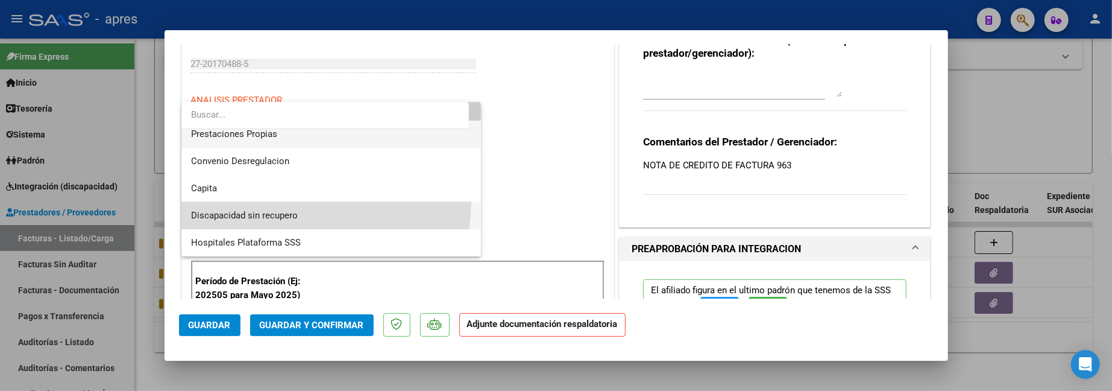
click at [321, 203] on span "Discapacidad sin recupero" at bounding box center [331, 215] width 280 height 27
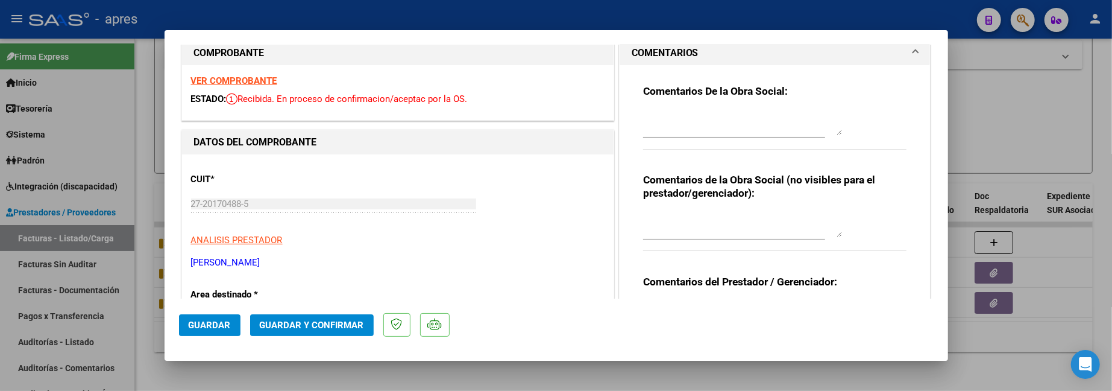
scroll to position [0, 0]
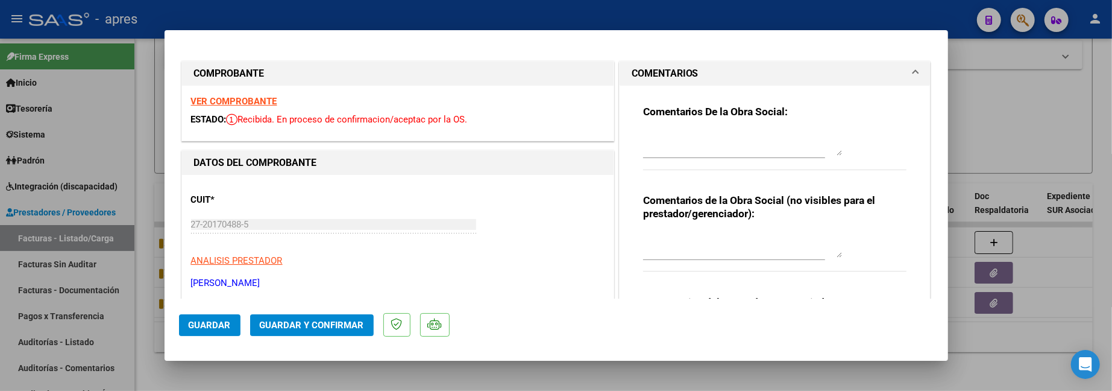
click at [254, 97] on strong "VER COMPROBANTE" at bounding box center [234, 101] width 86 height 11
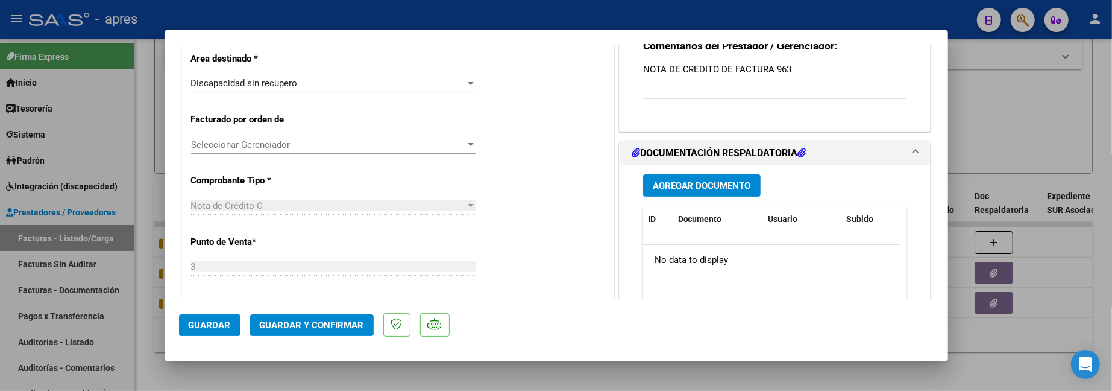
scroll to position [241, 0]
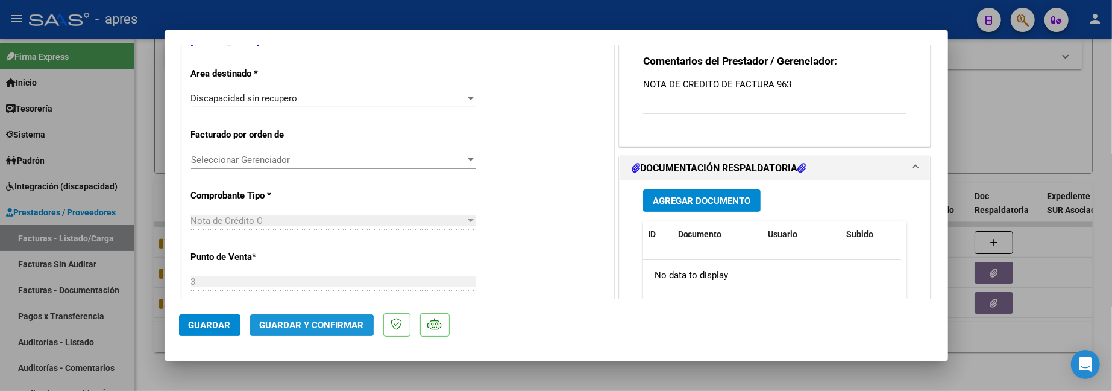
click at [292, 329] on span "Guardar y Confirmar" at bounding box center [312, 324] width 104 height 11
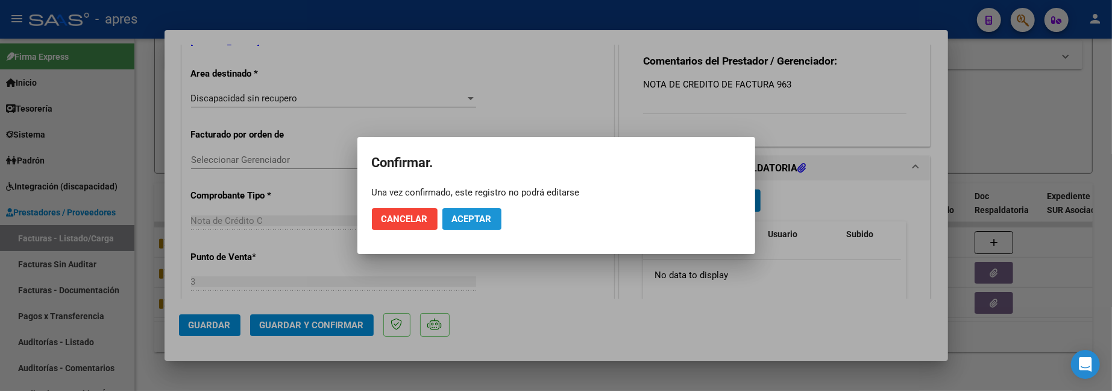
click at [476, 220] on span "Aceptar" at bounding box center [472, 218] width 40 height 11
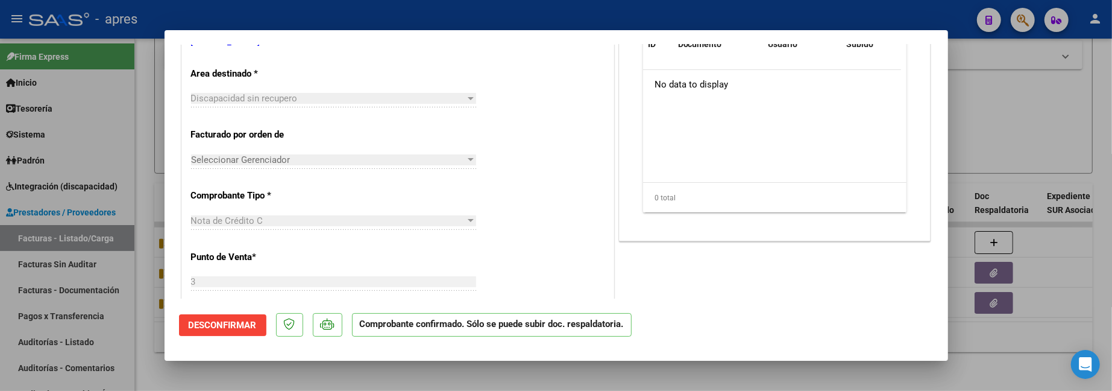
click at [210, 367] on div at bounding box center [556, 195] width 1112 height 391
type input "$ 0,00"
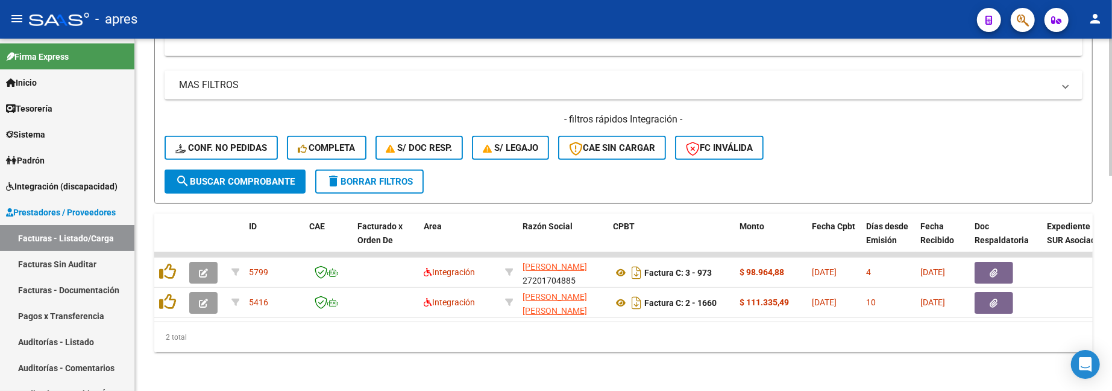
scroll to position [550, 0]
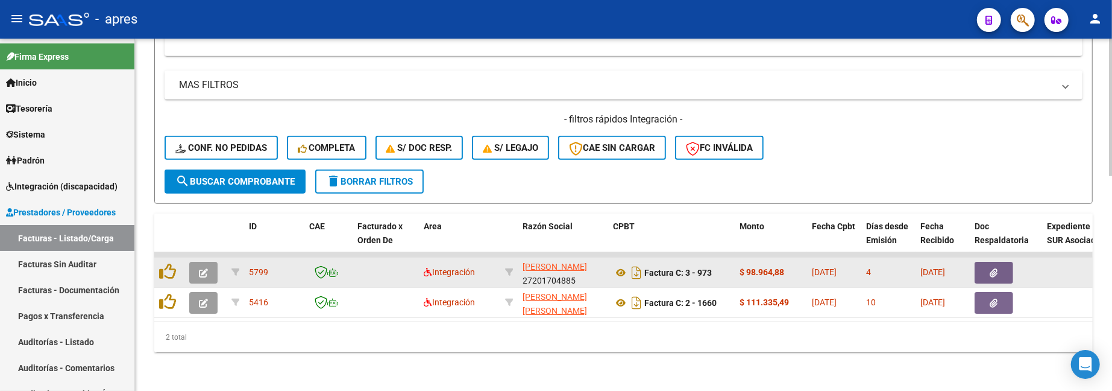
click at [199, 262] on button "button" at bounding box center [203, 273] width 28 height 22
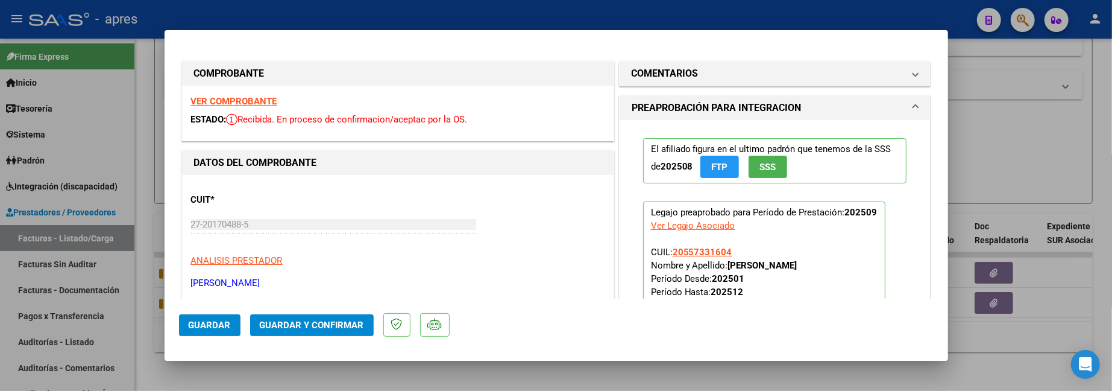
click at [269, 99] on strong "VER COMPROBANTE" at bounding box center [234, 101] width 86 height 11
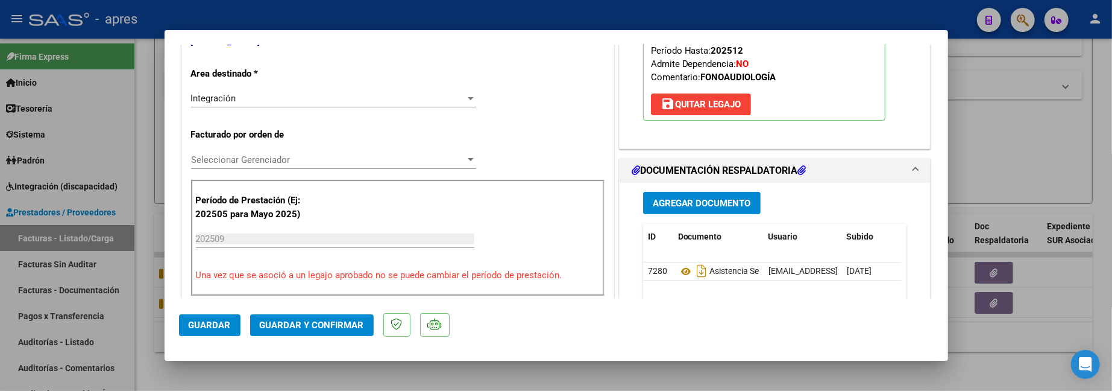
scroll to position [321, 0]
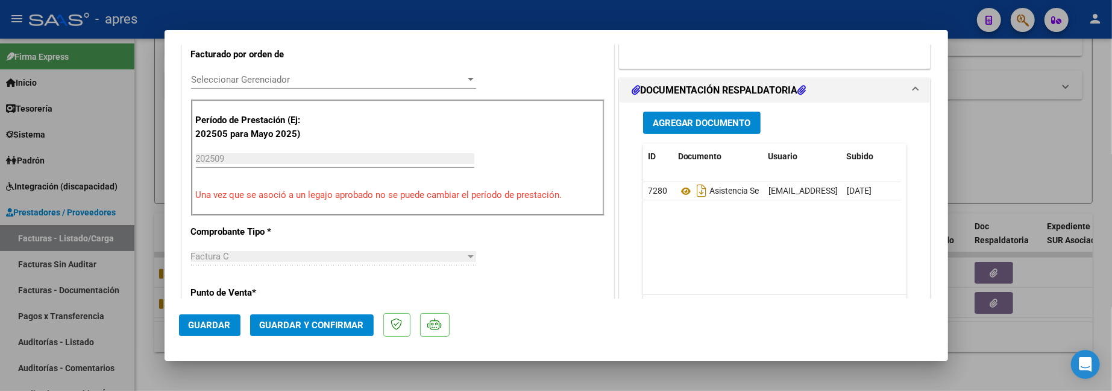
drag, startPoint x: 695, startPoint y: 191, endPoint x: 695, endPoint y: 229, distance: 38.0
click at [695, 229] on datatable-body "7280 Asistencia Sep [EMAIL_ADDRESS][DOMAIN_NAME] - [PERSON_NAME] [DATE]" at bounding box center [772, 238] width 258 height 112
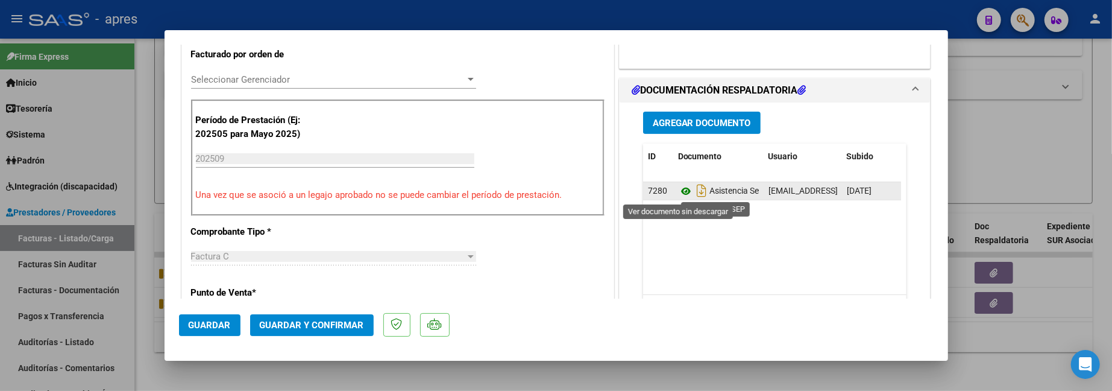
click at [678, 189] on icon at bounding box center [686, 191] width 16 height 14
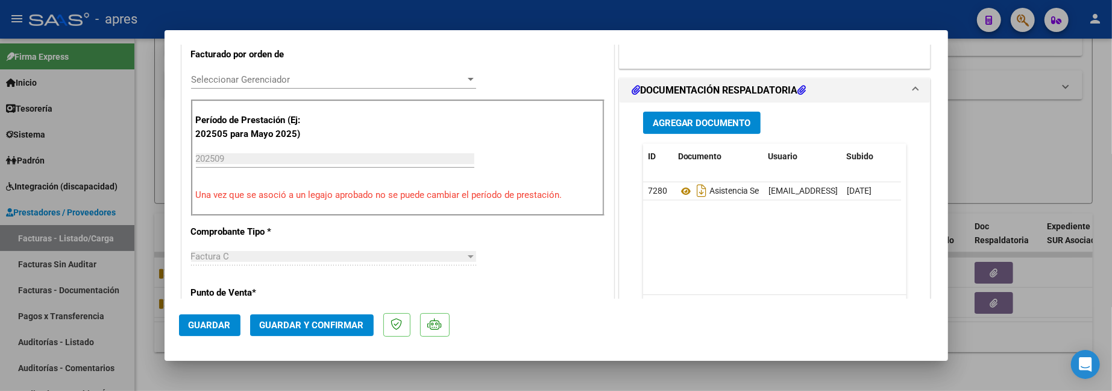
click at [555, 262] on div "CUIT * 27-20170488-5 Ingresar CUIT ANALISIS PRESTADOR CASTRIOTI [PERSON_NAME] A…" at bounding box center [398, 369] width 432 height 1031
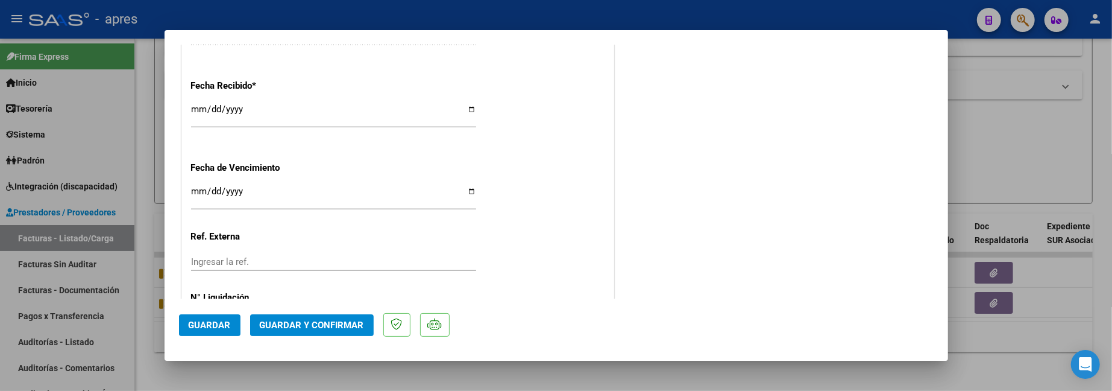
scroll to position [912, 0]
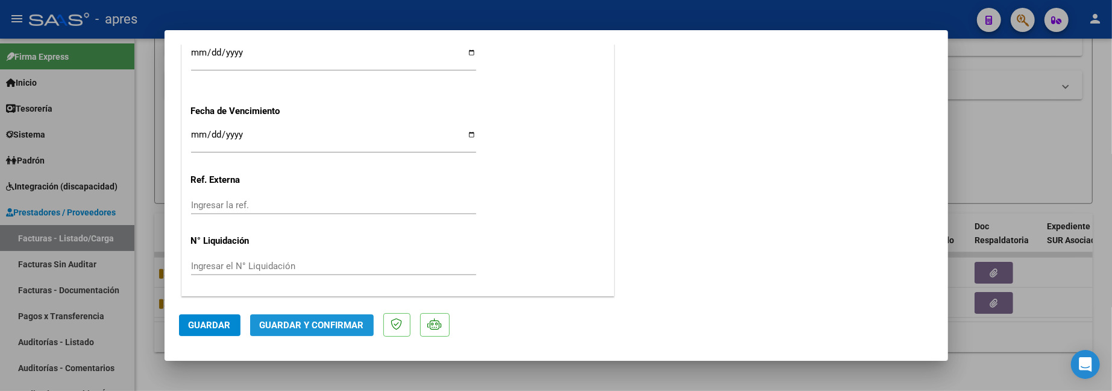
click at [336, 327] on span "Guardar y Confirmar" at bounding box center [312, 324] width 104 height 11
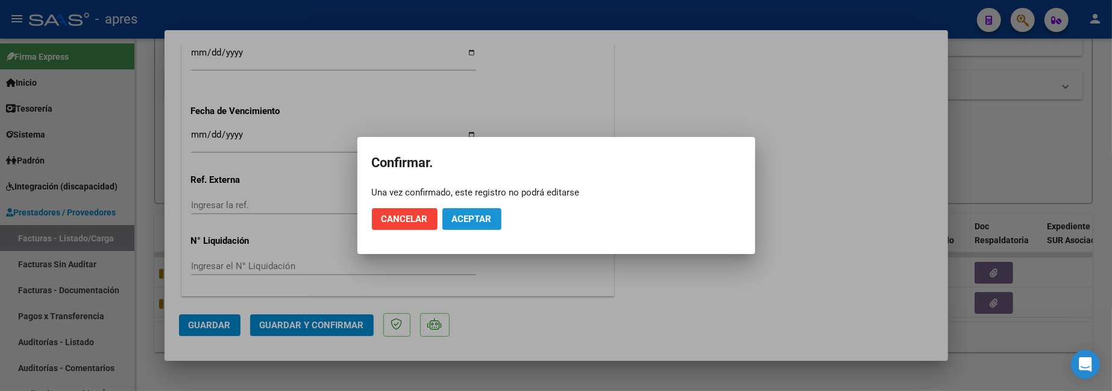
drag, startPoint x: 465, startPoint y: 222, endPoint x: 550, endPoint y: 13, distance: 225.2
click at [466, 217] on span "Aceptar" at bounding box center [472, 218] width 40 height 11
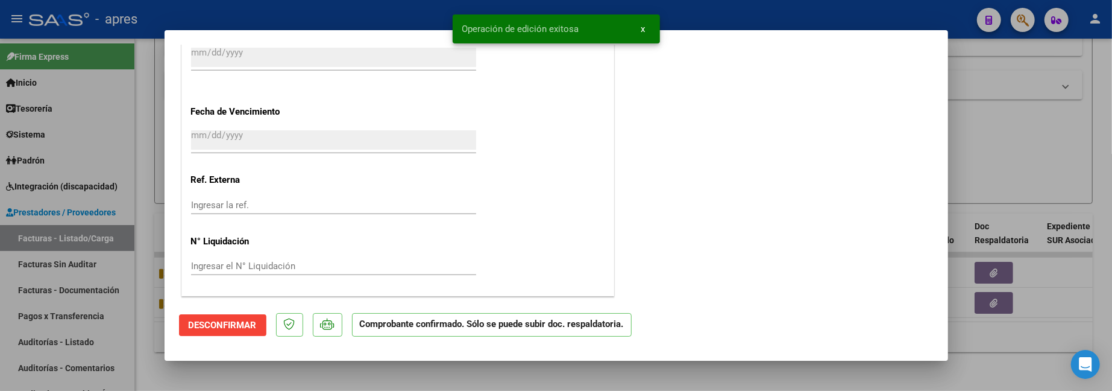
click at [319, 375] on div at bounding box center [556, 195] width 1112 height 391
type input "$ 0,00"
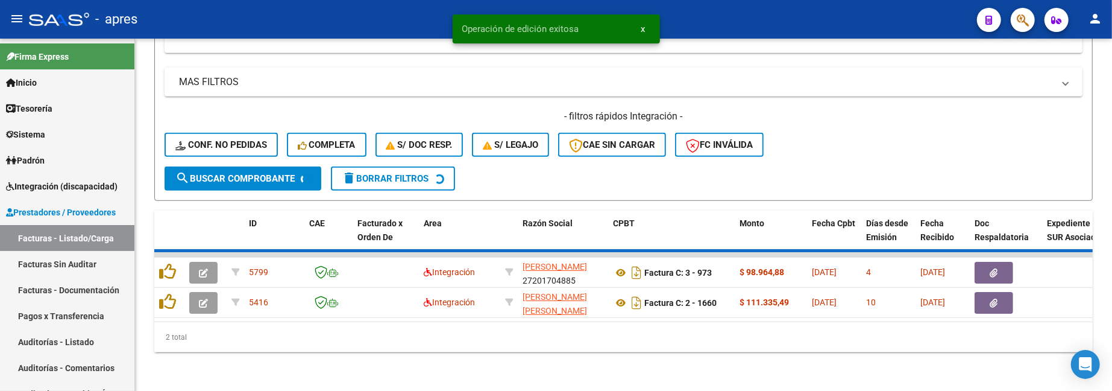
scroll to position [520, 0]
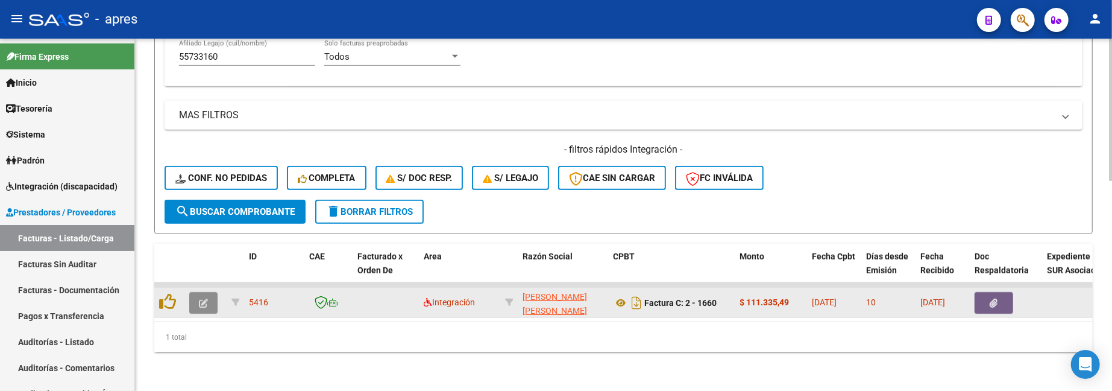
click at [196, 297] on button "button" at bounding box center [203, 303] width 28 height 22
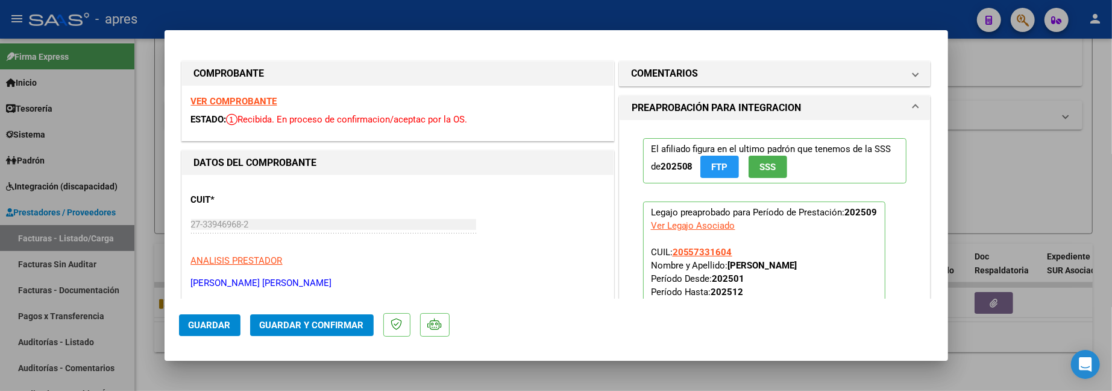
click at [218, 96] on strong "VER COMPROBANTE" at bounding box center [234, 101] width 86 height 11
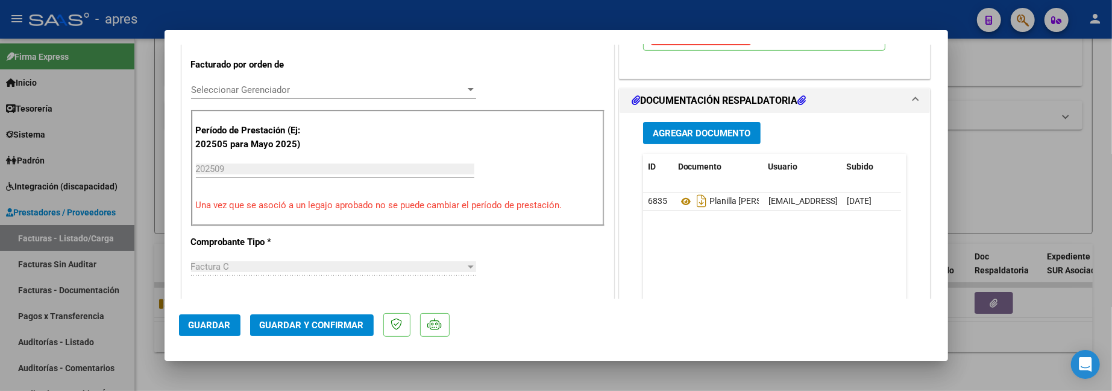
scroll to position [401, 0]
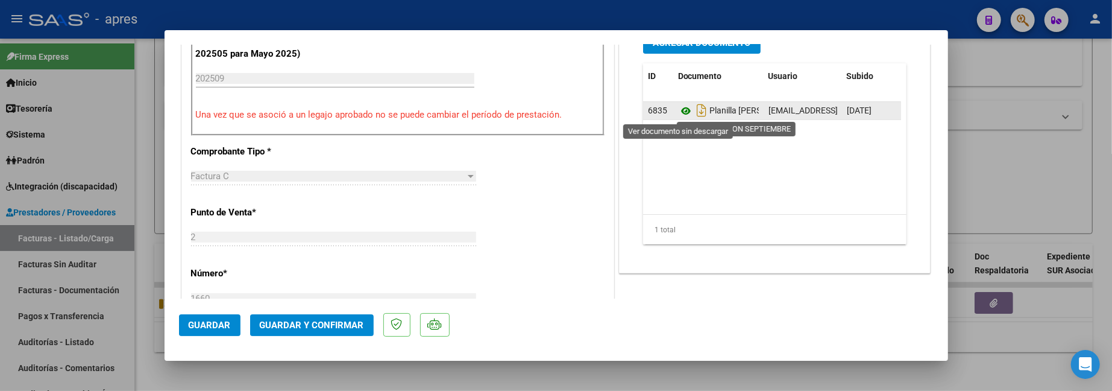
click at [678, 112] on icon at bounding box center [686, 111] width 16 height 14
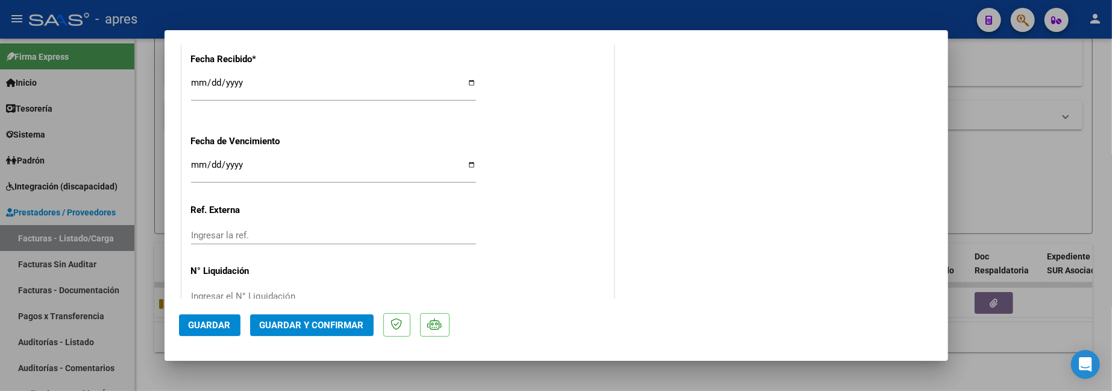
scroll to position [884, 0]
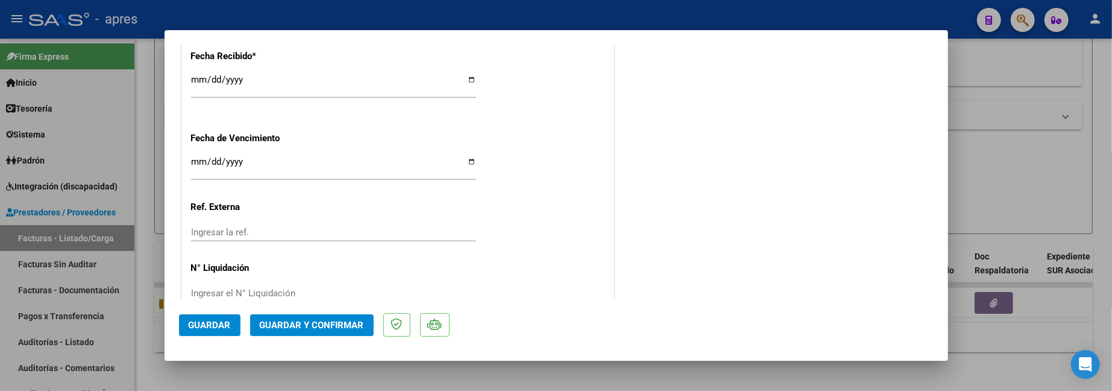
click at [199, 170] on input "Ingresar la fecha" at bounding box center [333, 166] width 285 height 19
type input "[DATE]"
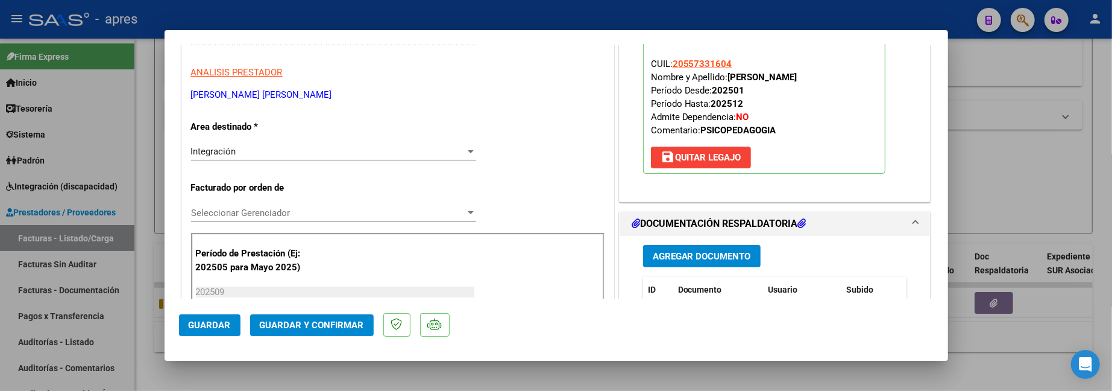
scroll to position [189, 0]
click at [342, 324] on span "Guardar y Confirmar" at bounding box center [312, 324] width 104 height 11
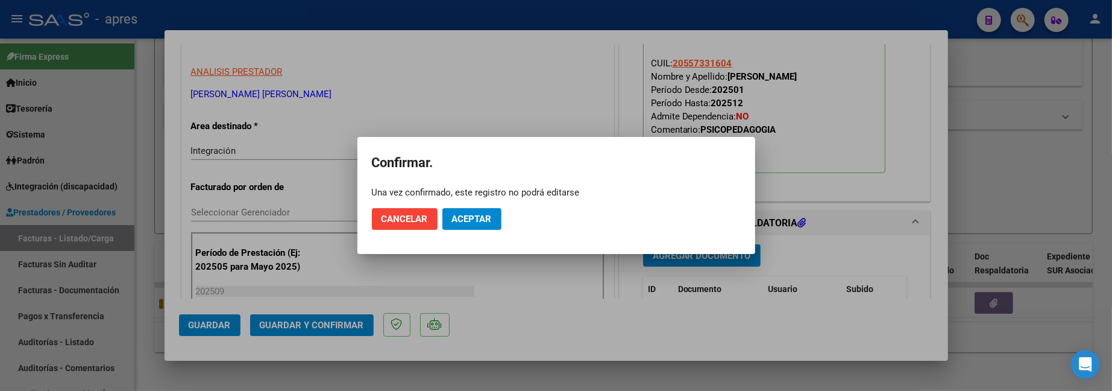
click at [490, 206] on mat-dialog-actions "Cancelar Aceptar" at bounding box center [556, 218] width 369 height 41
click at [454, 220] on span "Aceptar" at bounding box center [472, 218] width 40 height 11
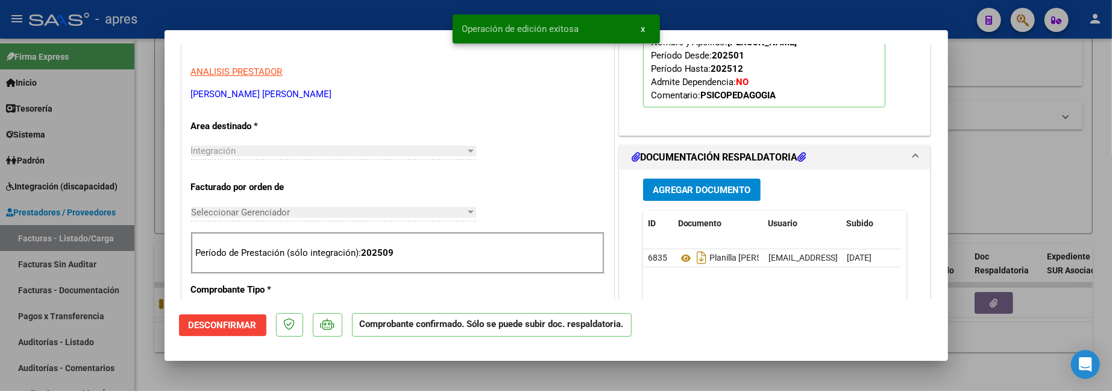
click at [309, 375] on div at bounding box center [556, 195] width 1112 height 391
type input "$ 0,00"
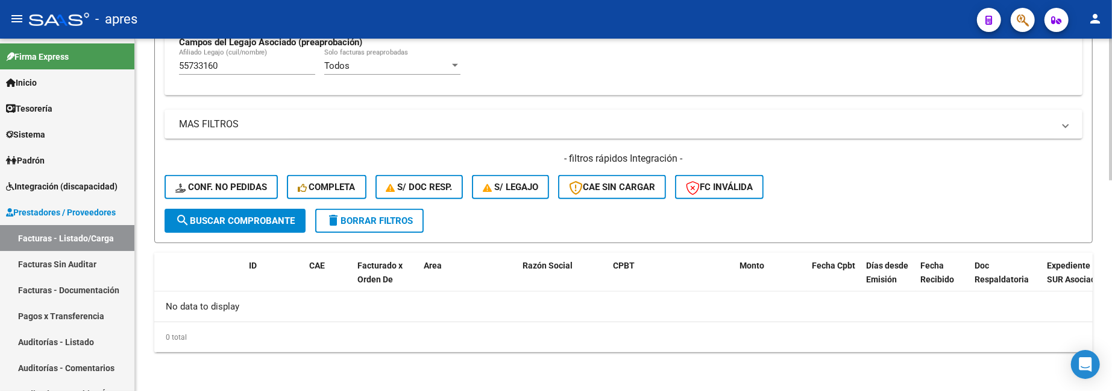
scroll to position [498, 0]
drag, startPoint x: 205, startPoint y: 60, endPoint x: 172, endPoint y: 55, distance: 33.5
click at [172, 55] on div "Todos Cargado en Para Enviar SSS Período De Prestación Campos del Archivo de Re…" at bounding box center [624, 7] width 918 height 175
paste input "8440597"
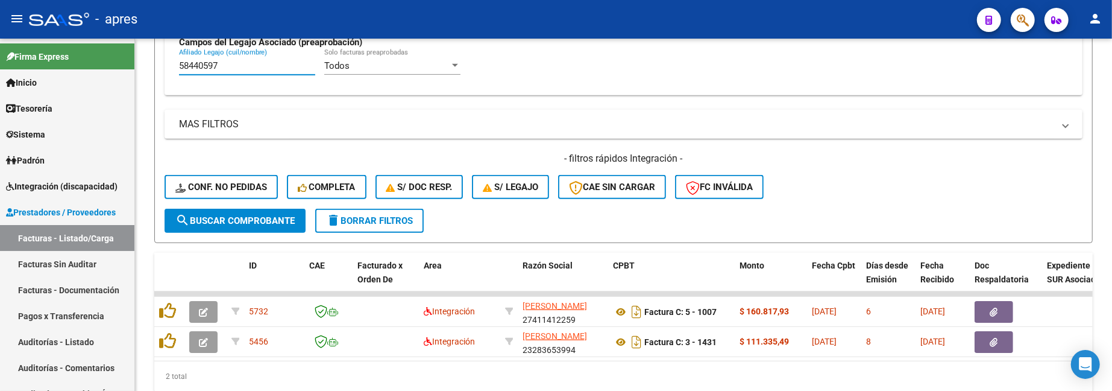
type input "58440597"
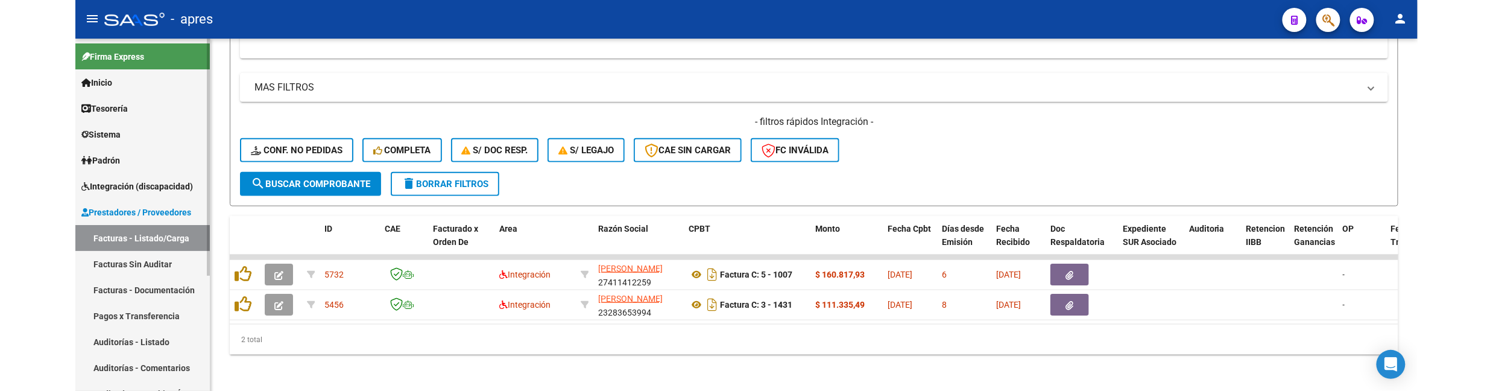
scroll to position [461, 0]
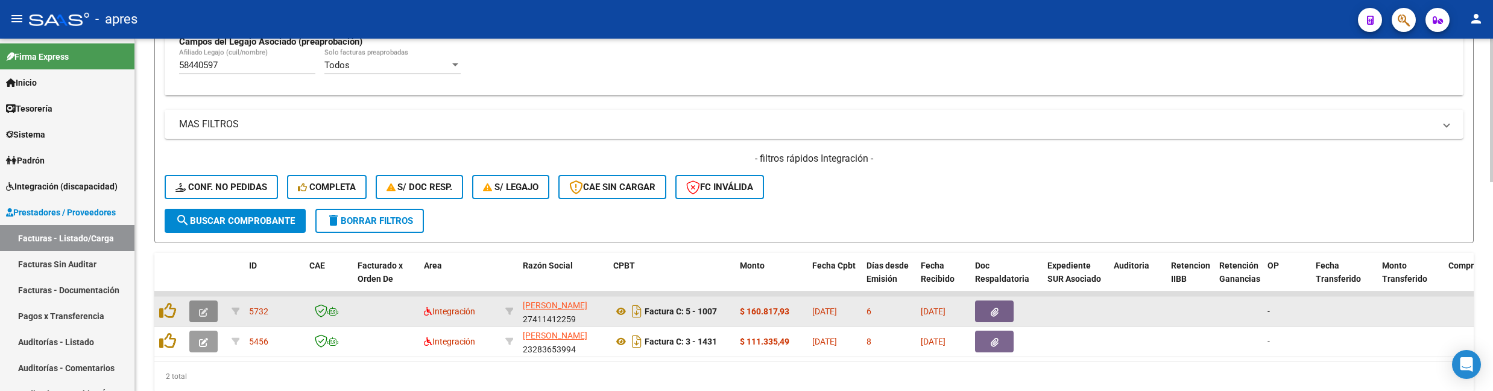
click at [204, 307] on icon "button" at bounding box center [203, 311] width 9 height 9
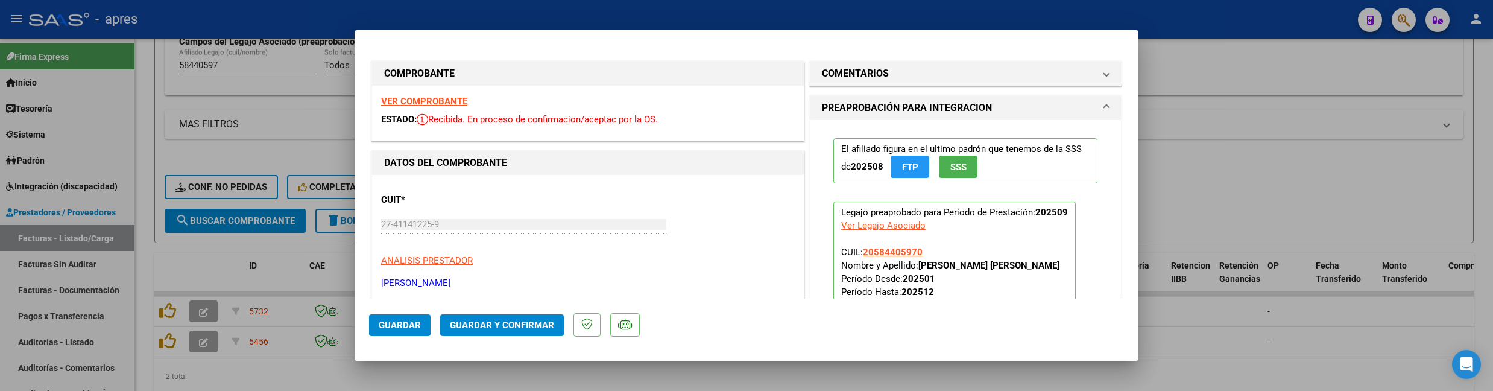
click at [394, 96] on strong "VER COMPROBANTE" at bounding box center [424, 101] width 86 height 11
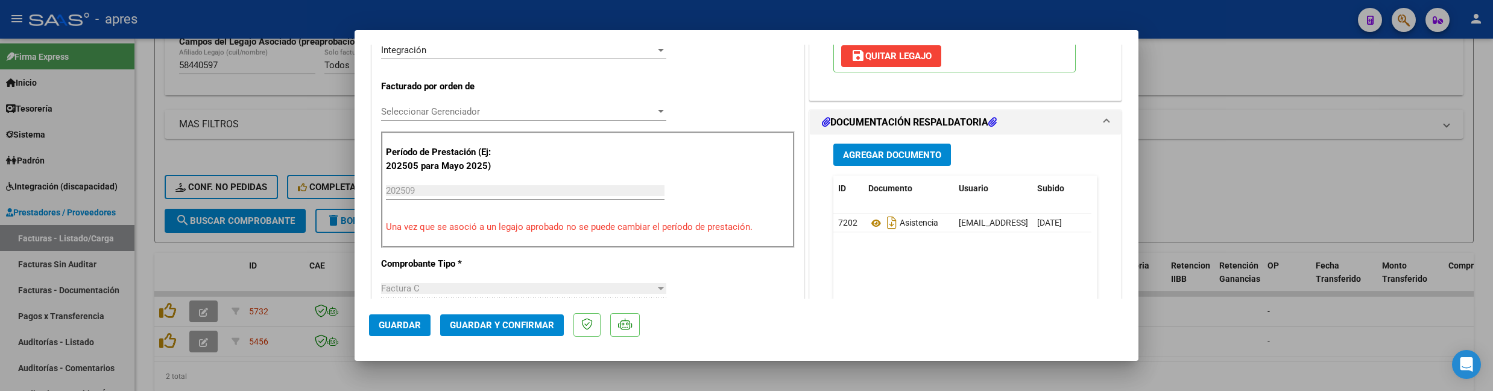
scroll to position [401, 0]
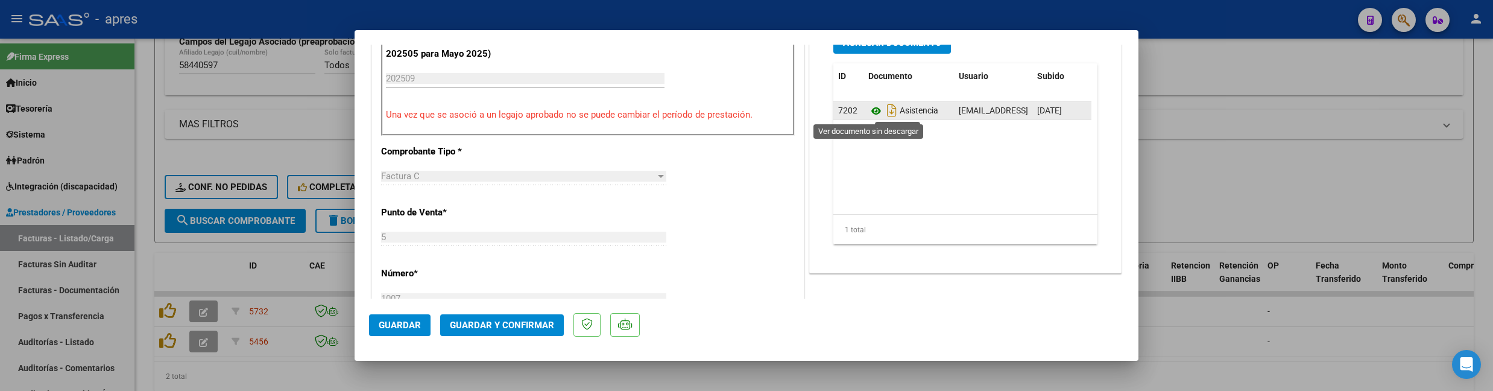
click at [868, 115] on icon at bounding box center [876, 111] width 16 height 14
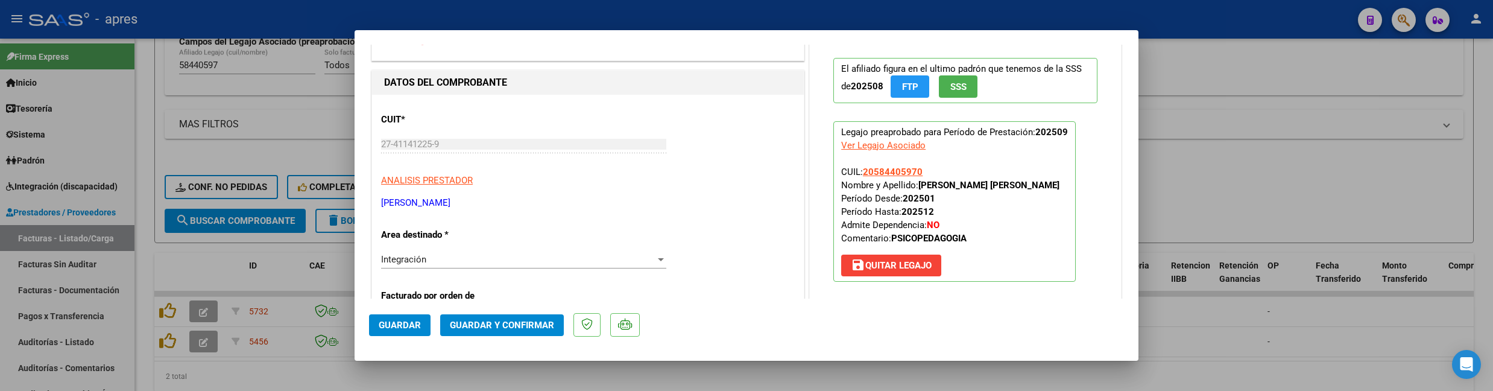
scroll to position [0, 0]
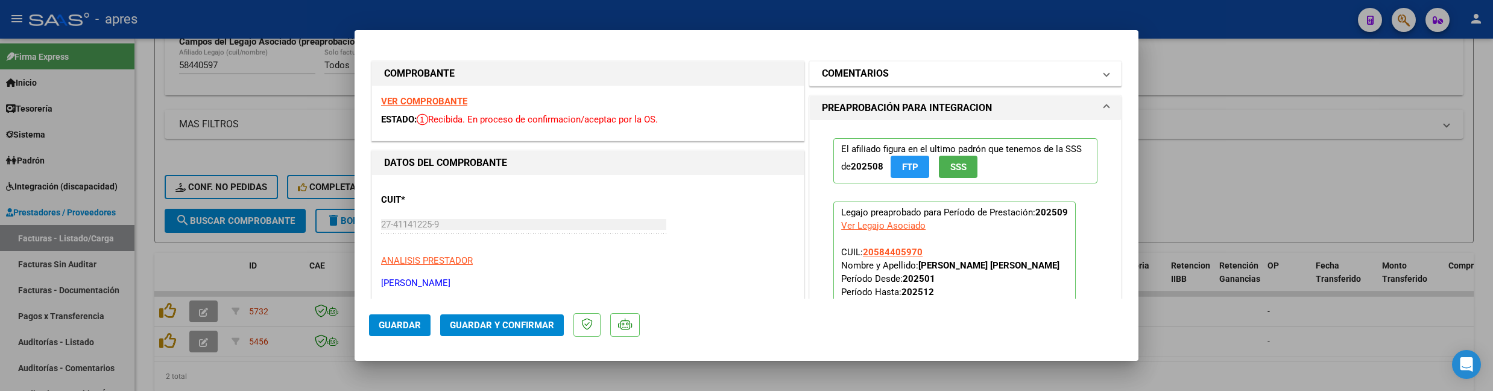
click at [922, 70] on mat-panel-title "COMENTARIOS" at bounding box center [958, 73] width 272 height 14
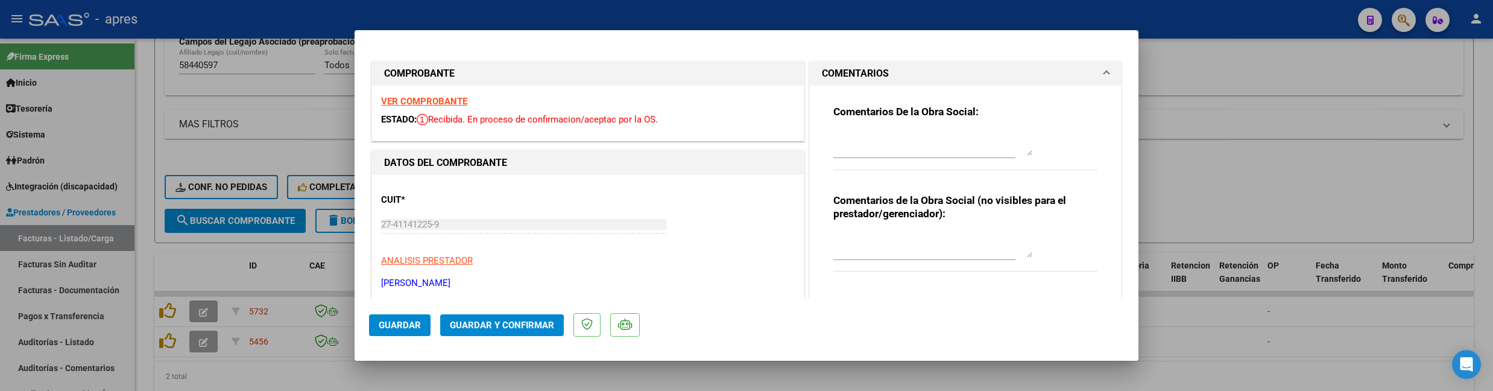
click at [874, 146] on textarea at bounding box center [932, 143] width 199 height 24
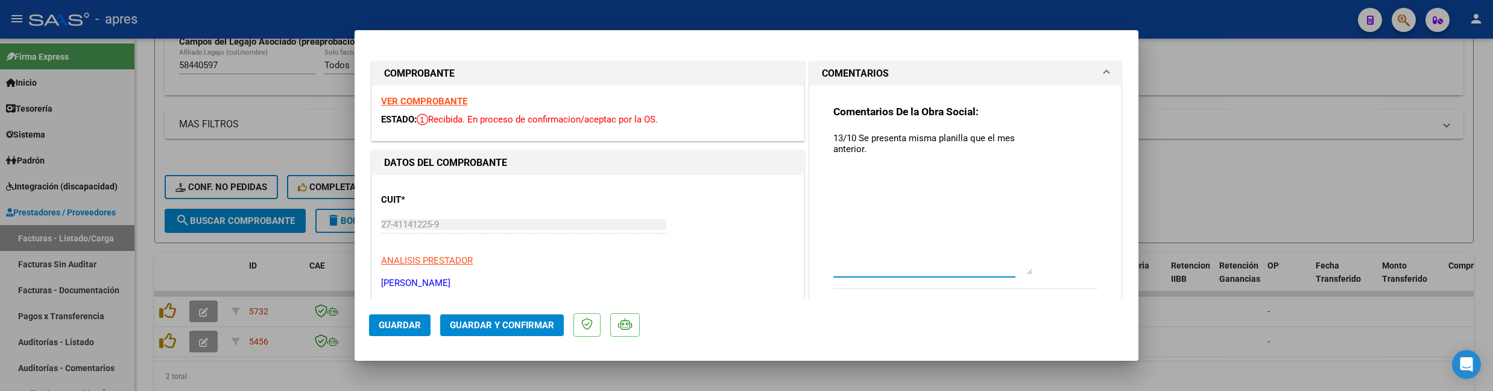
drag, startPoint x: 1016, startPoint y: 154, endPoint x: 949, endPoint y: 201, distance: 81.8
click at [1022, 271] on textarea "13/10 Se presenta misma planilla que el mes anterior." at bounding box center [932, 202] width 199 height 143
click at [927, 184] on textarea "13/10 Se presenta misma planilla que el mes anterior." at bounding box center [932, 201] width 199 height 140
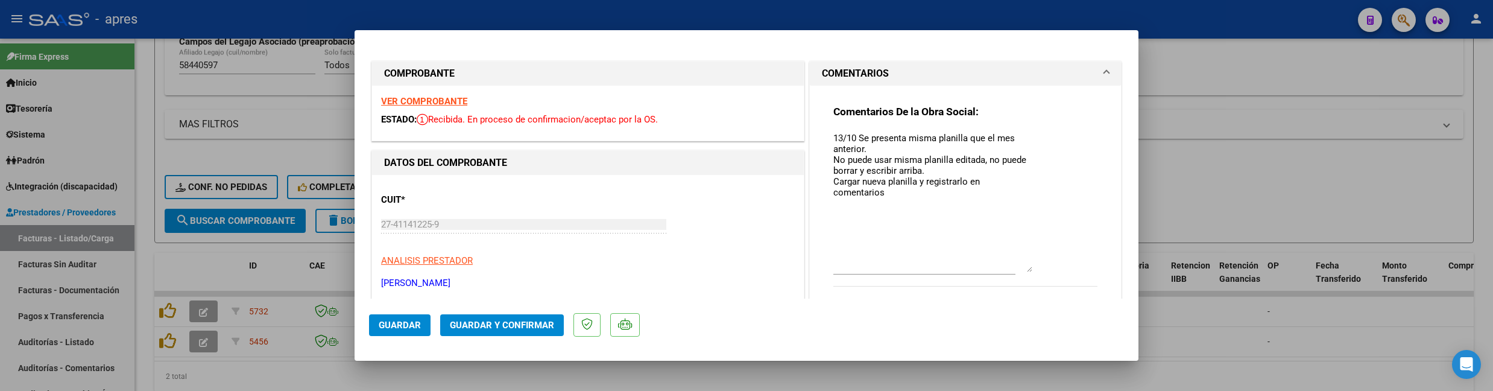
drag, startPoint x: 420, startPoint y: 324, endPoint x: 875, endPoint y: 209, distance: 470.2
click at [858, 215] on mat-dialog-container "COMPROBANTE VER COMPROBANTE ESTADO: Recibida. En proceso de confirmacion/acepta…" at bounding box center [746, 195] width 784 height 330
click at [1025, 179] on div "Comentarios De la Obra Social: 13/10 Se presenta misma planilla que el mes ante…" at bounding box center [965, 202] width 264 height 194
click at [1023, 181] on textarea "13/10 Se presenta misma planilla que el mes anterior. No puede usar misma plani…" at bounding box center [932, 201] width 199 height 140
type textarea "13/10 Se presenta misma planilla que el mes anterior. No puede usar misma plani…"
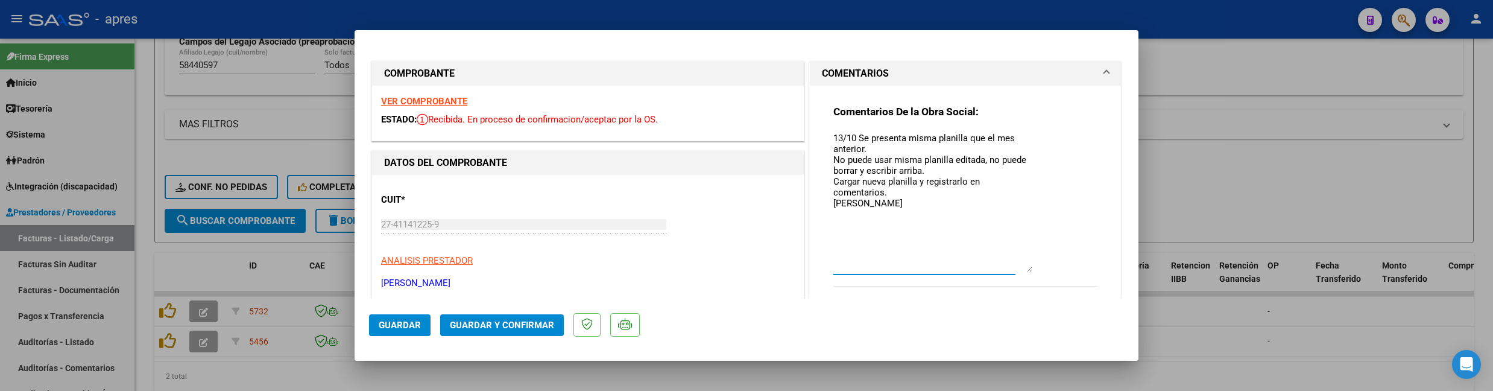
click at [411, 319] on span "Guardar" at bounding box center [400, 324] width 42 height 11
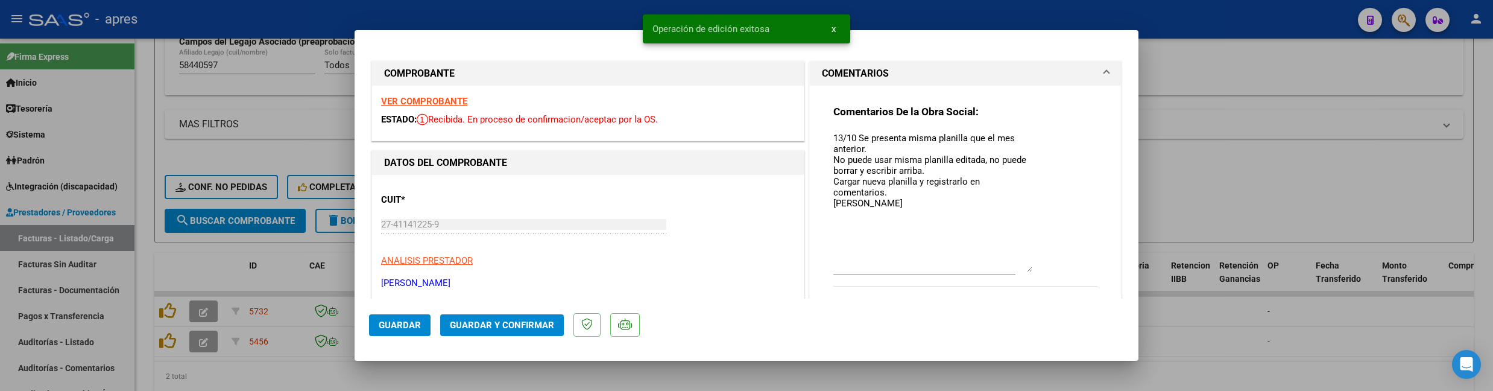
click at [136, 247] on div at bounding box center [746, 195] width 1493 height 391
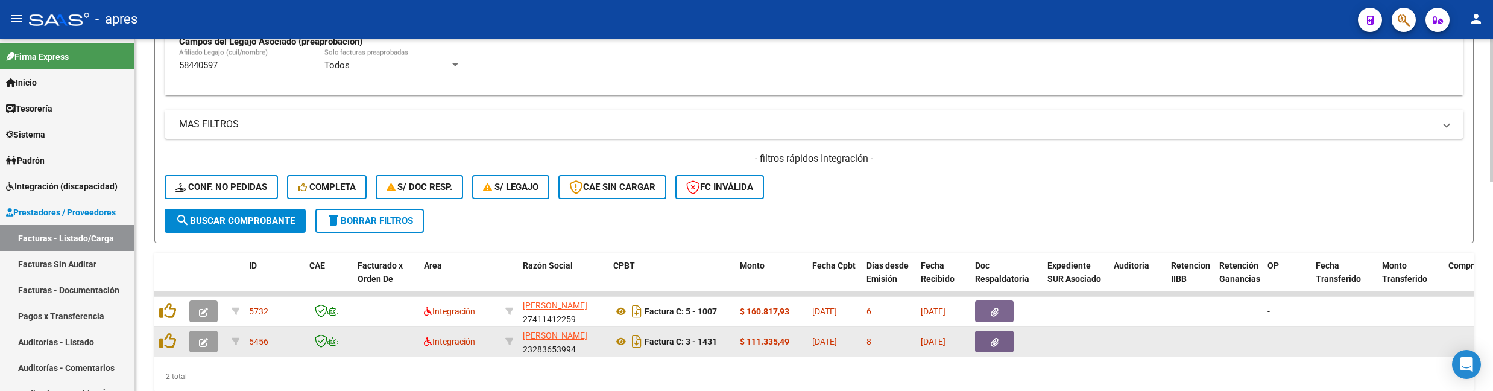
click at [199, 338] on icon "button" at bounding box center [203, 342] width 9 height 9
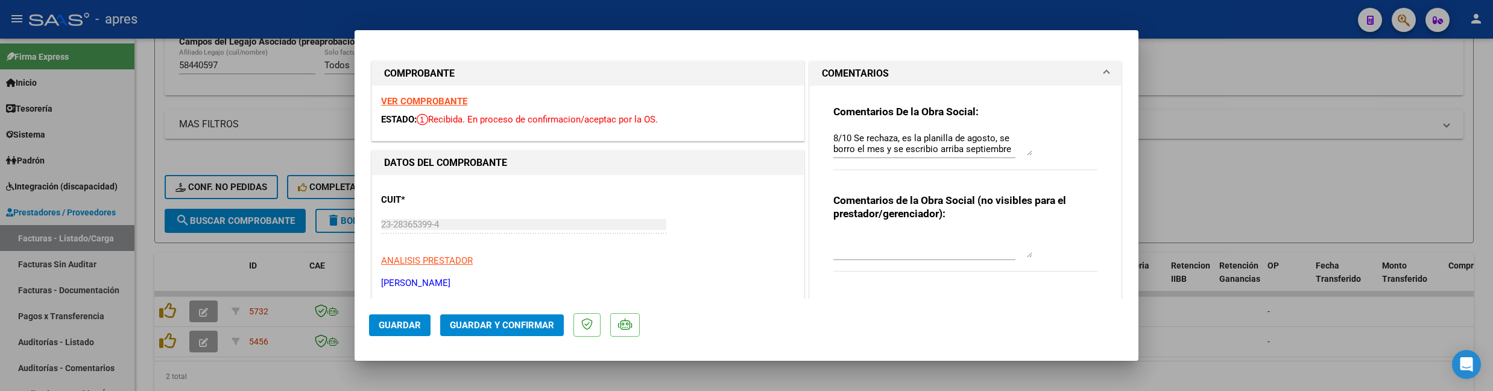
click at [451, 100] on strong "VER COMPROBANTE" at bounding box center [424, 101] width 86 height 11
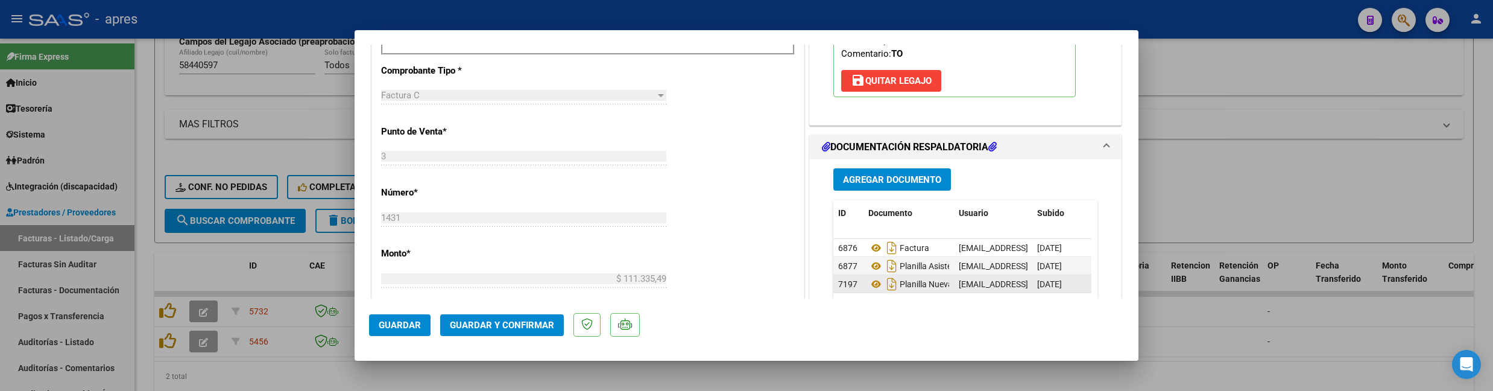
scroll to position [562, 0]
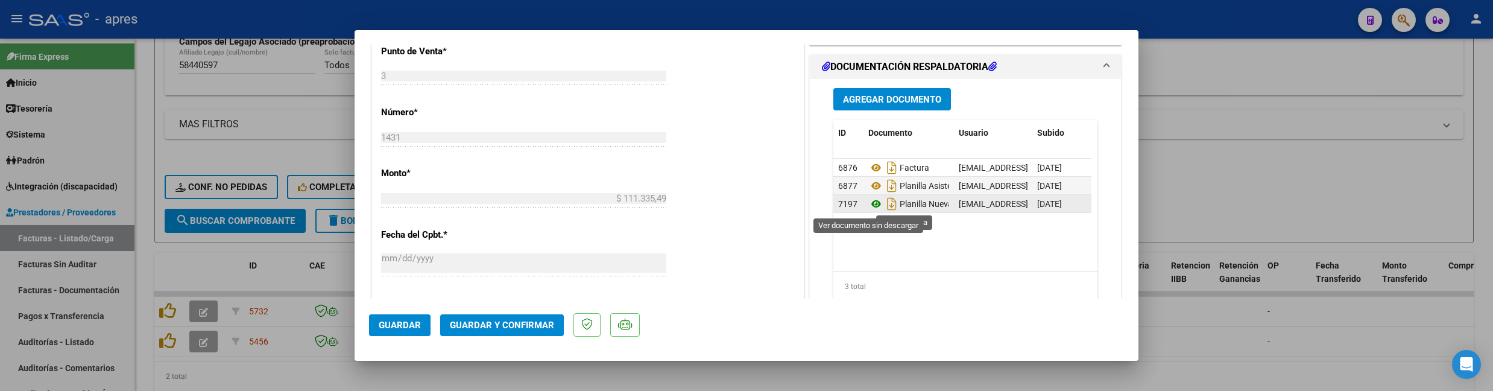
click at [868, 201] on icon at bounding box center [876, 204] width 16 height 14
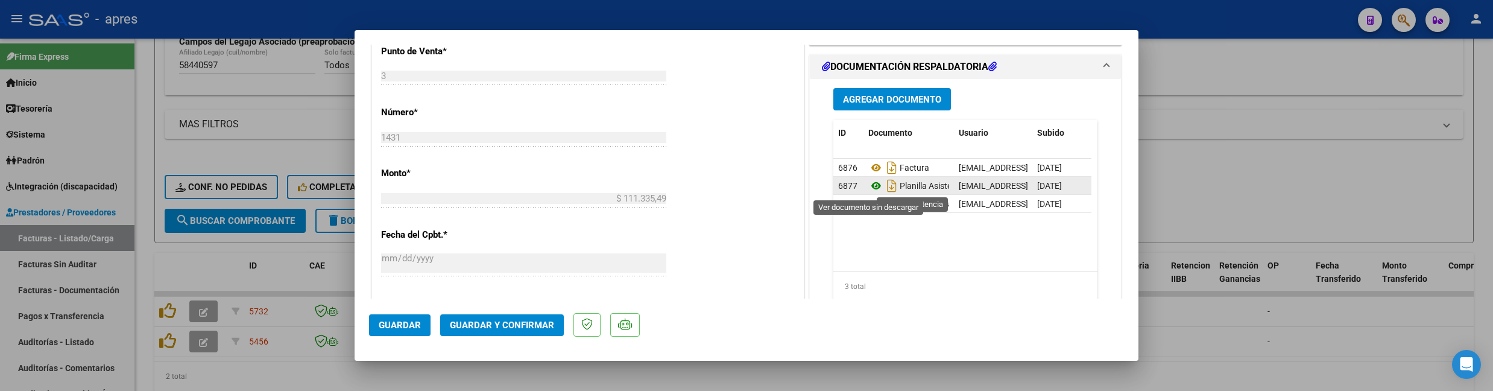
click at [868, 182] on icon at bounding box center [876, 185] width 16 height 14
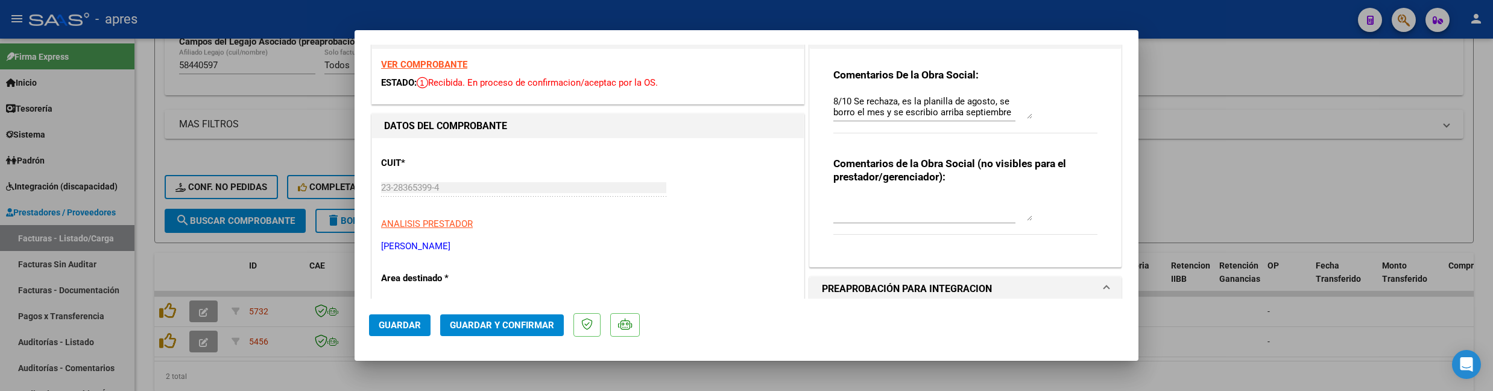
scroll to position [0, 0]
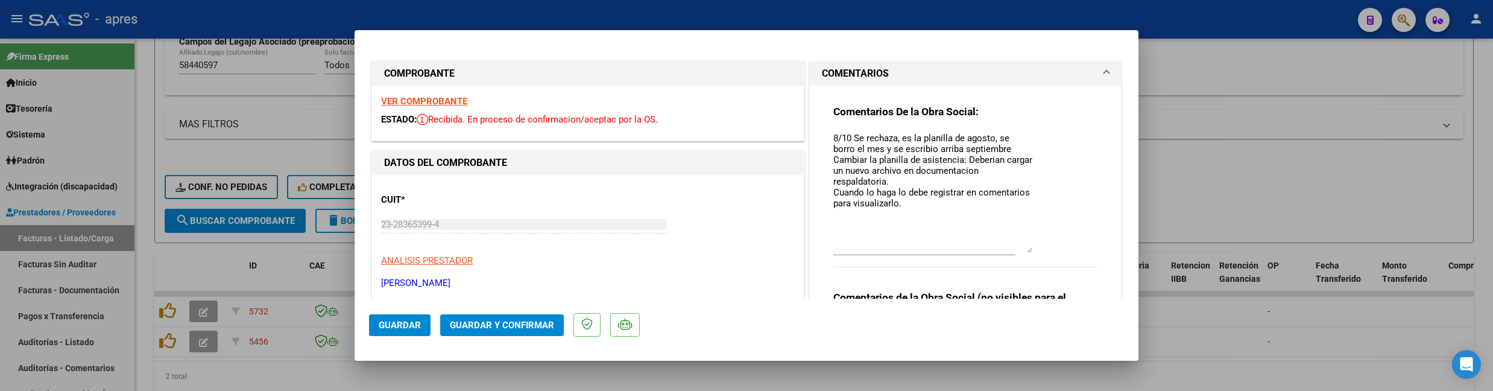
drag, startPoint x: 1018, startPoint y: 151, endPoint x: 1020, endPoint y: 248, distance: 97.7
click at [1020, 248] on textarea "8/10 Se rechaza, es la planilla de agosto, se borro el mes y se escribio arriba…" at bounding box center [932, 191] width 199 height 121
click at [917, 213] on textarea "8/10 Se rechaza, es la planilla de agosto, se borro el mes y se escribio arriba…" at bounding box center [932, 191] width 199 height 121
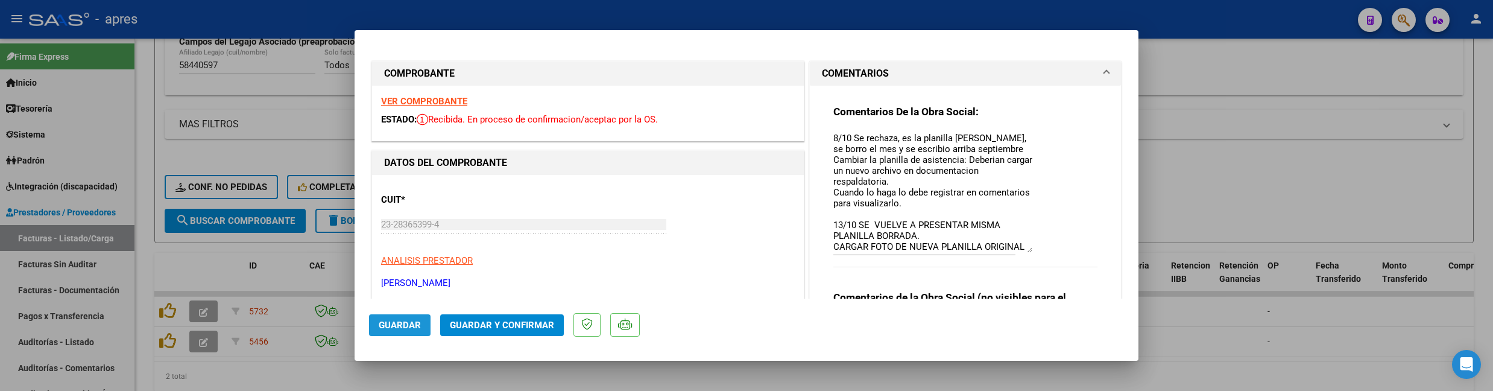
click at [405, 316] on button "Guardar" at bounding box center [399, 325] width 61 height 22
click at [136, 154] on div at bounding box center [746, 195] width 1493 height 391
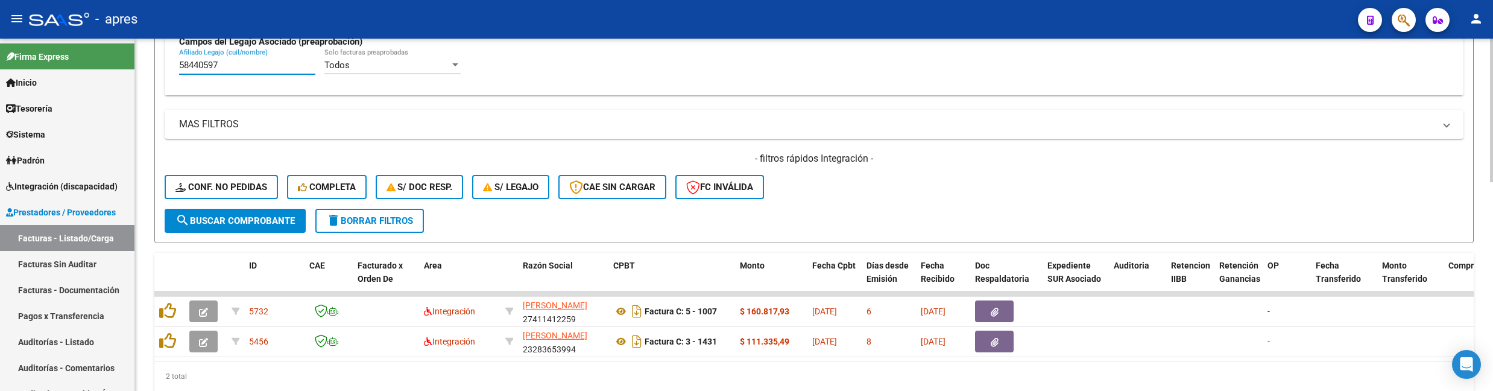
drag, startPoint x: 264, startPoint y: 71, endPoint x: 178, endPoint y: 61, distance: 86.1
click at [178, 61] on div "Todos Cargado en Para Enviar SSS Período De Prestación Campos del Archivo de Re…" at bounding box center [814, 6] width 1298 height 175
paste input "6796631"
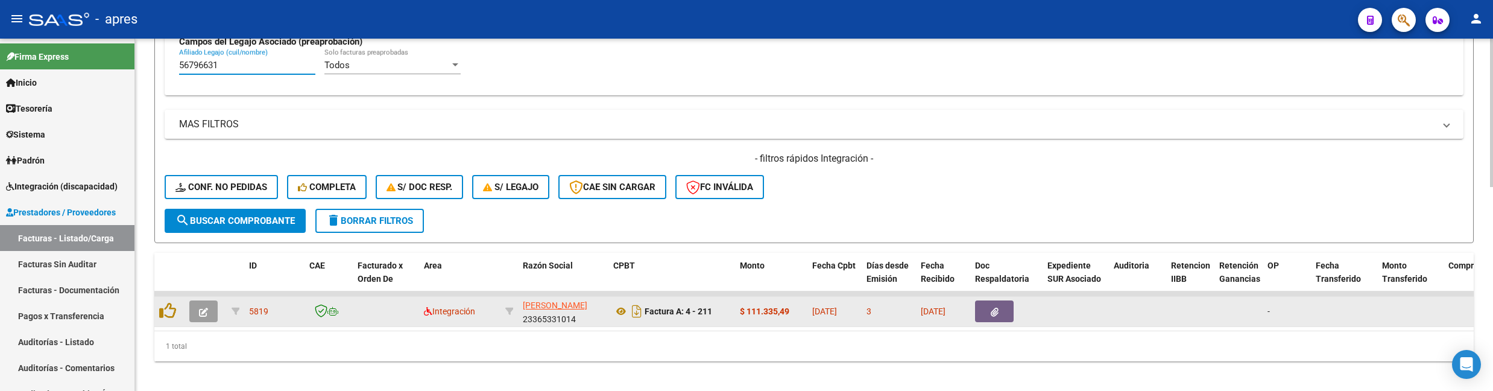
click at [198, 309] on button "button" at bounding box center [203, 311] width 28 height 22
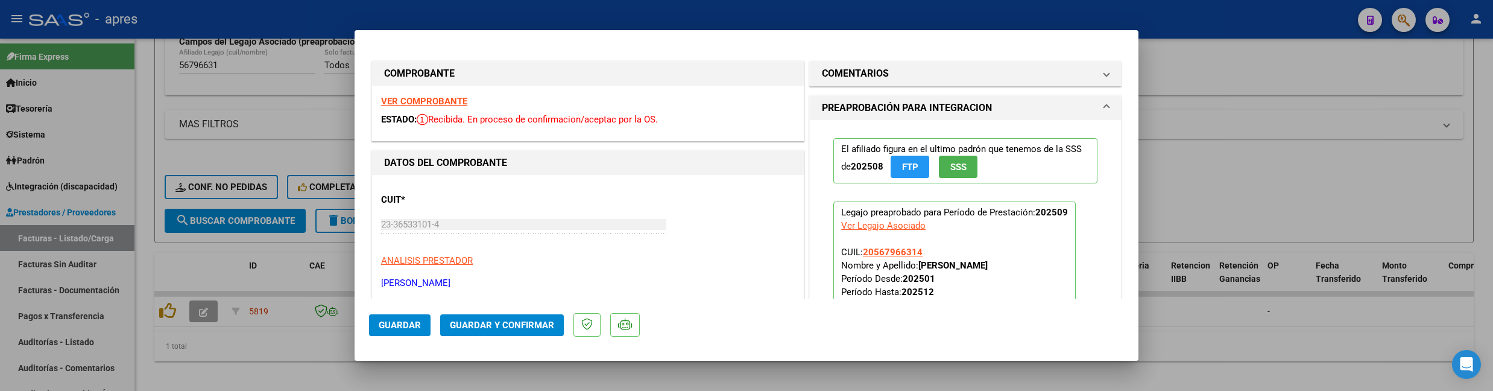
click at [461, 101] on strong "VER COMPROBANTE" at bounding box center [424, 101] width 86 height 11
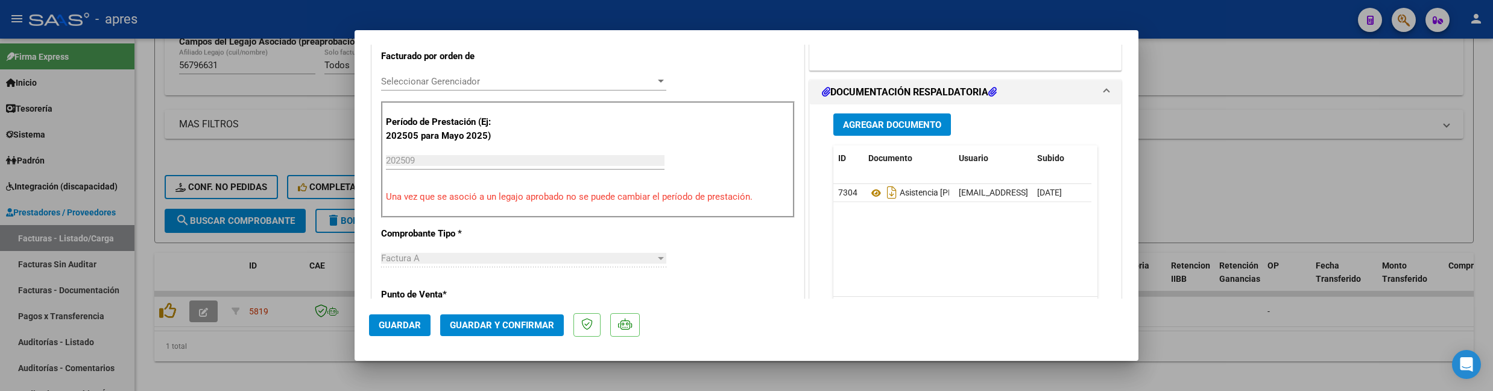
scroll to position [321, 0]
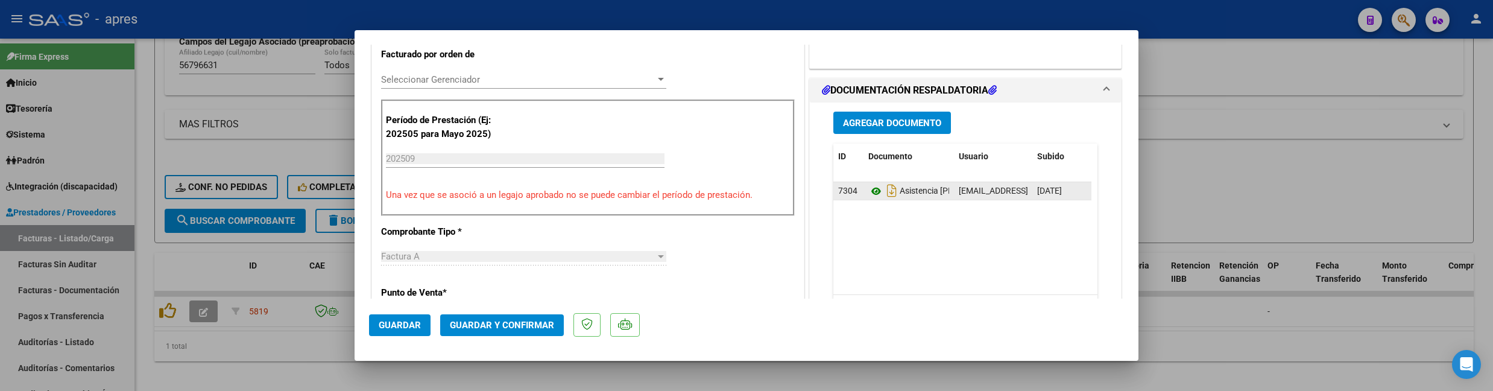
click at [863, 192] on datatable-body-cell "Asistencia [PERSON_NAME]" at bounding box center [908, 190] width 90 height 17
click at [868, 192] on icon at bounding box center [876, 191] width 16 height 14
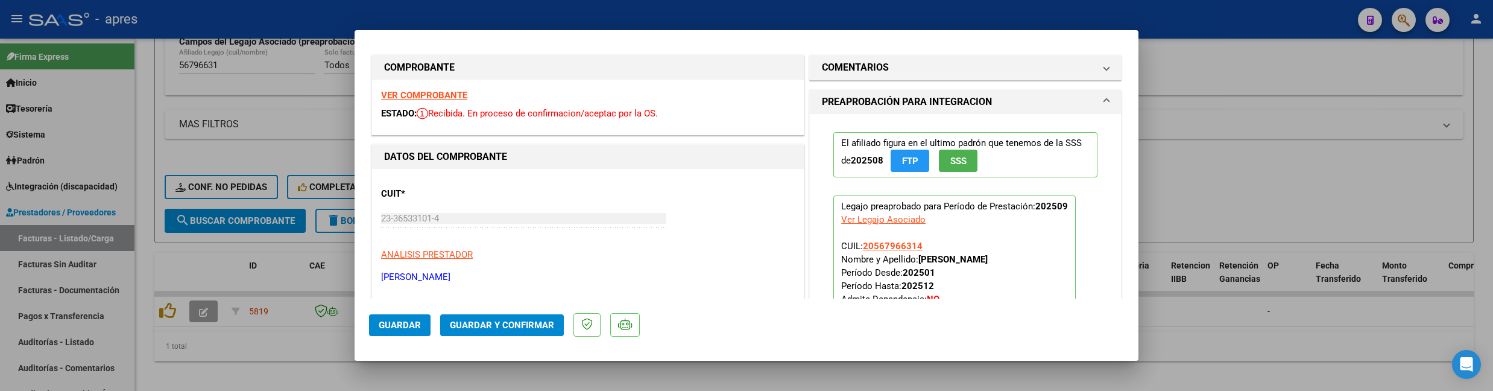
scroll to position [0, 0]
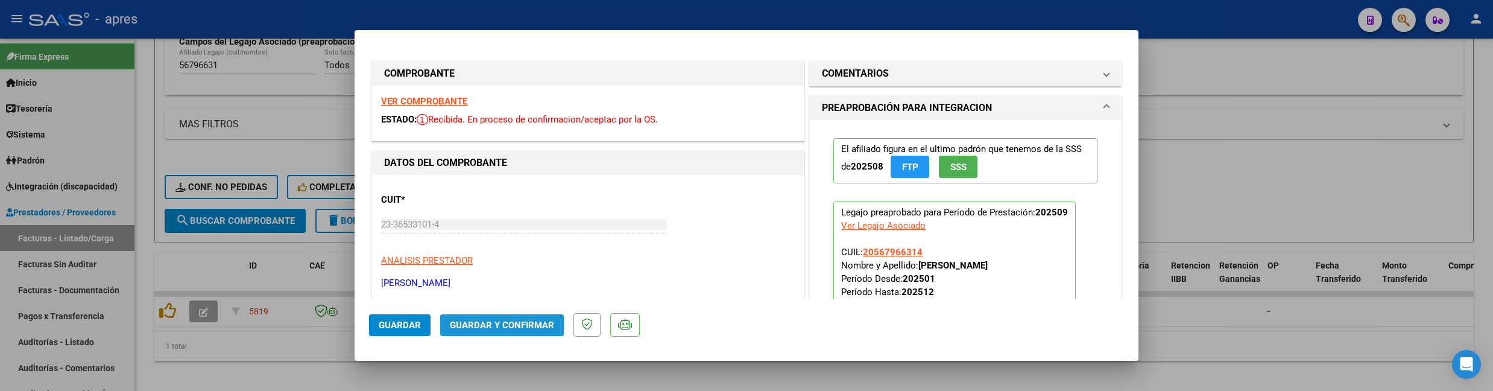
click at [521, 330] on button "Guardar y Confirmar" at bounding box center [502, 325] width 124 height 22
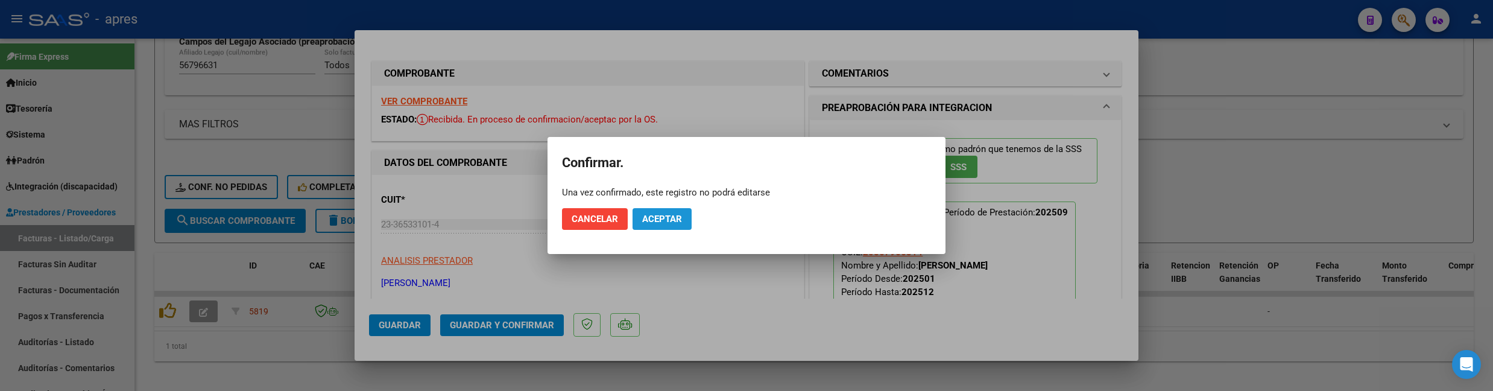
click at [673, 218] on span "Aceptar" at bounding box center [662, 218] width 40 height 11
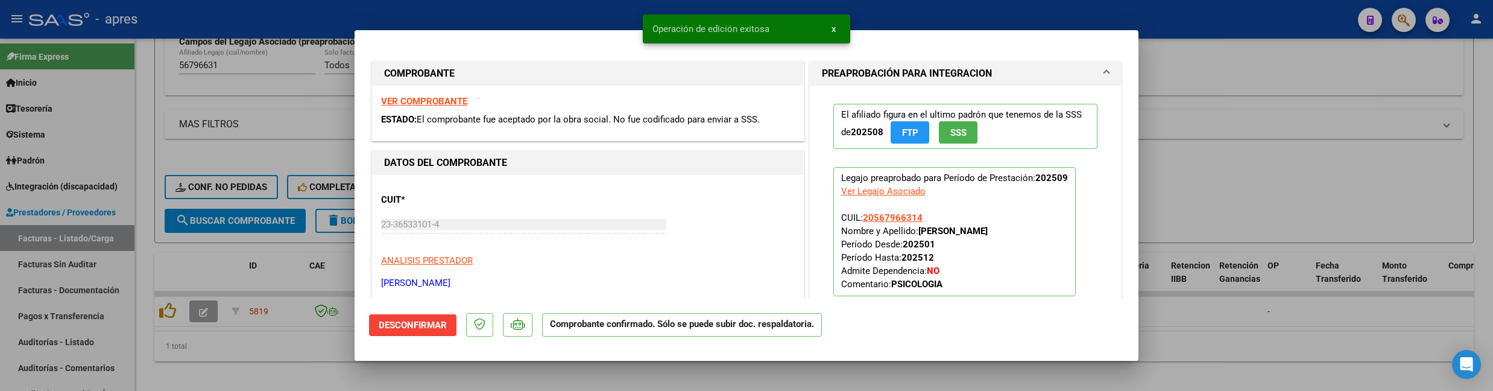
click at [268, 375] on div at bounding box center [746, 195] width 1493 height 391
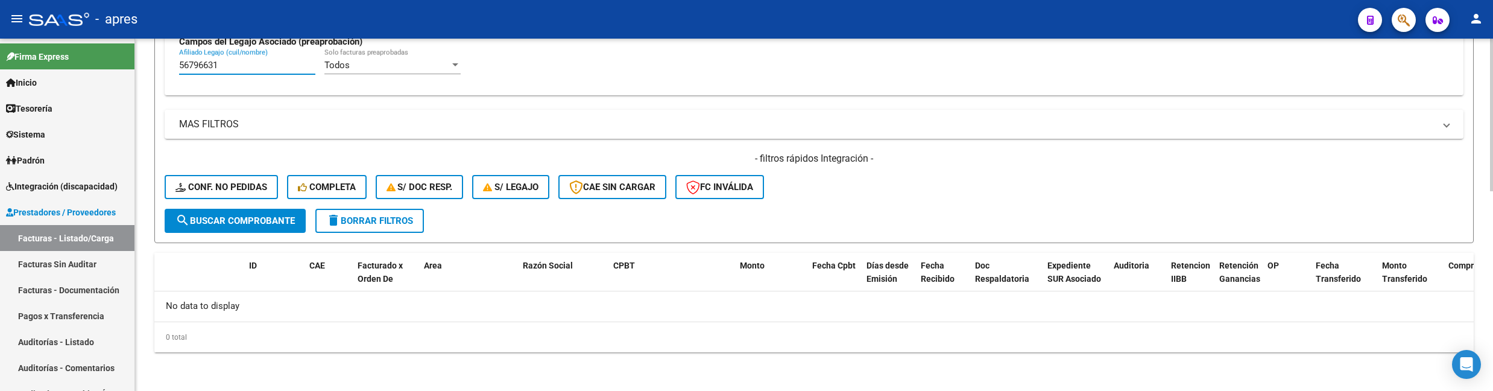
drag, startPoint x: 262, startPoint y: 66, endPoint x: 157, endPoint y: 66, distance: 104.3
paste input "5338606"
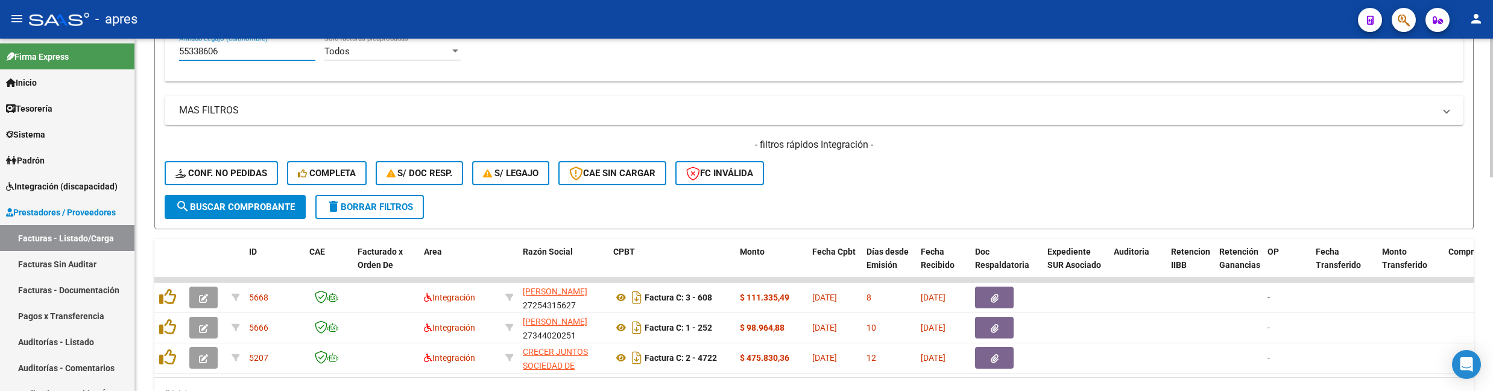
scroll to position [485, 0]
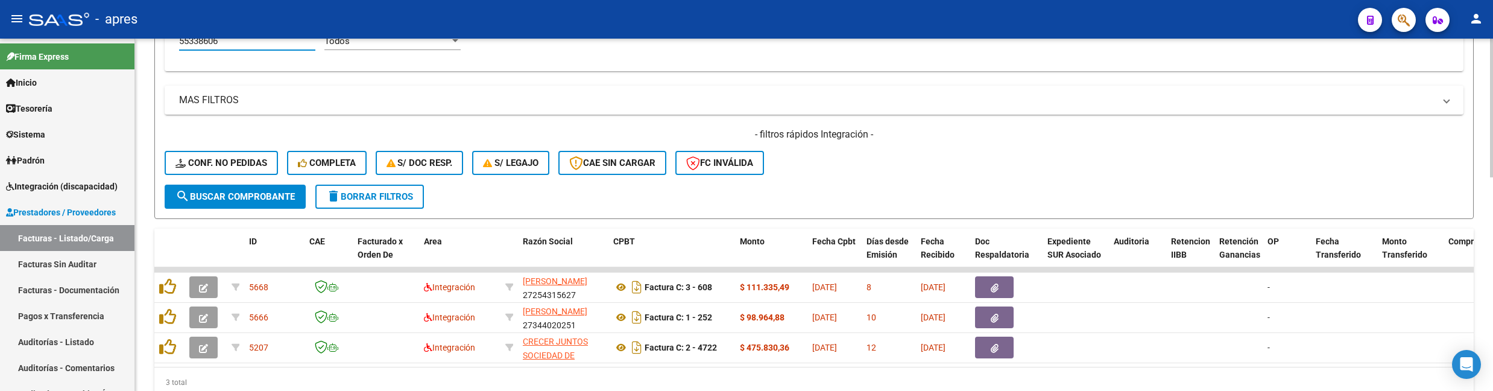
click at [1112, 253] on div at bounding box center [1491, 303] width 3 height 139
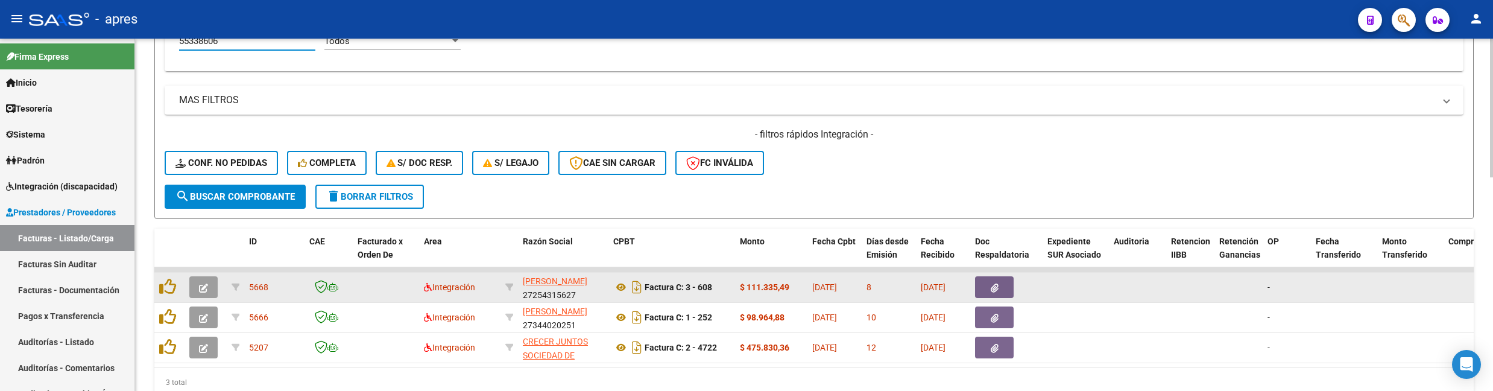
click at [201, 290] on icon "button" at bounding box center [203, 287] width 9 height 9
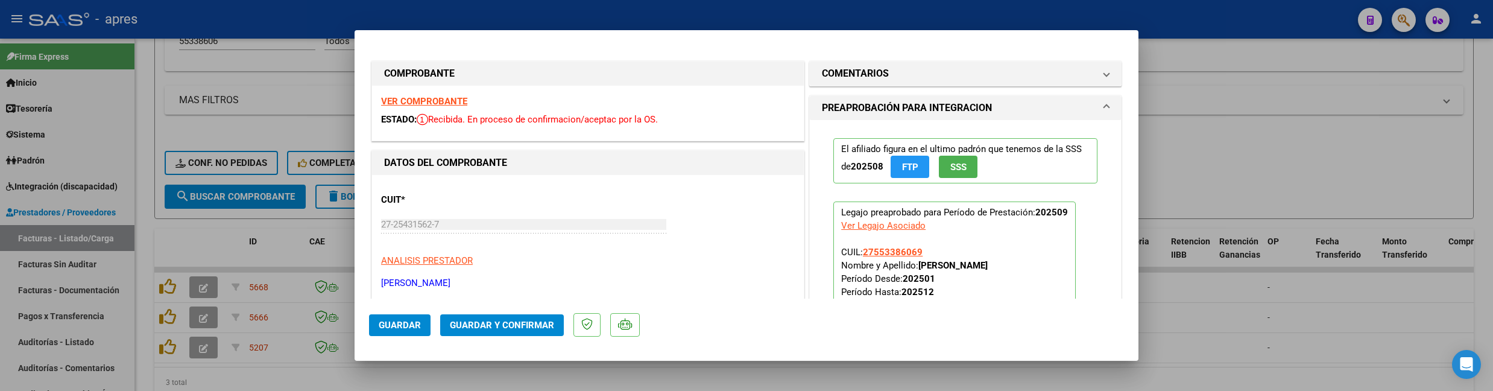
click at [449, 97] on strong "VER COMPROBANTE" at bounding box center [424, 101] width 86 height 11
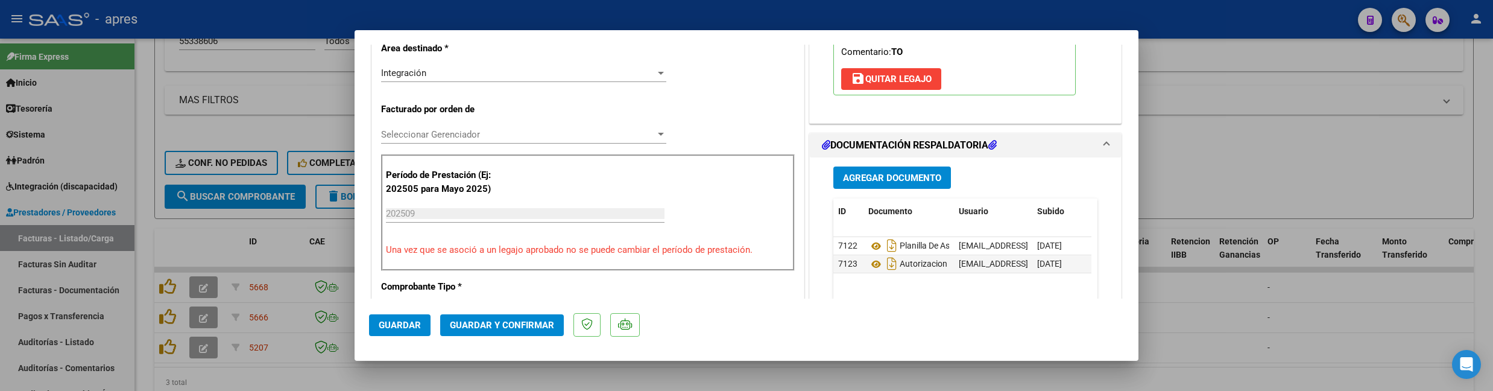
scroll to position [321, 0]
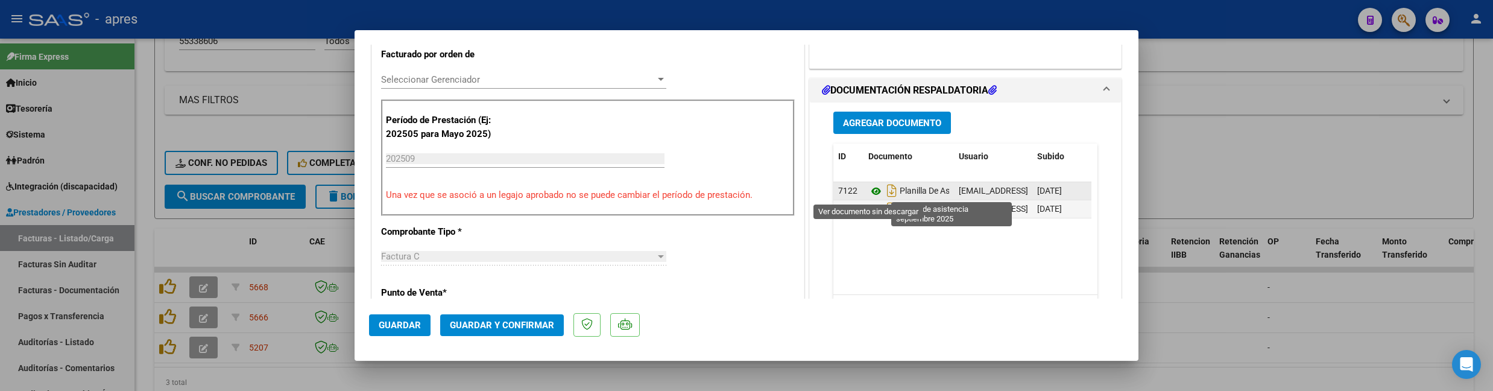
click at [868, 190] on icon at bounding box center [876, 191] width 16 height 14
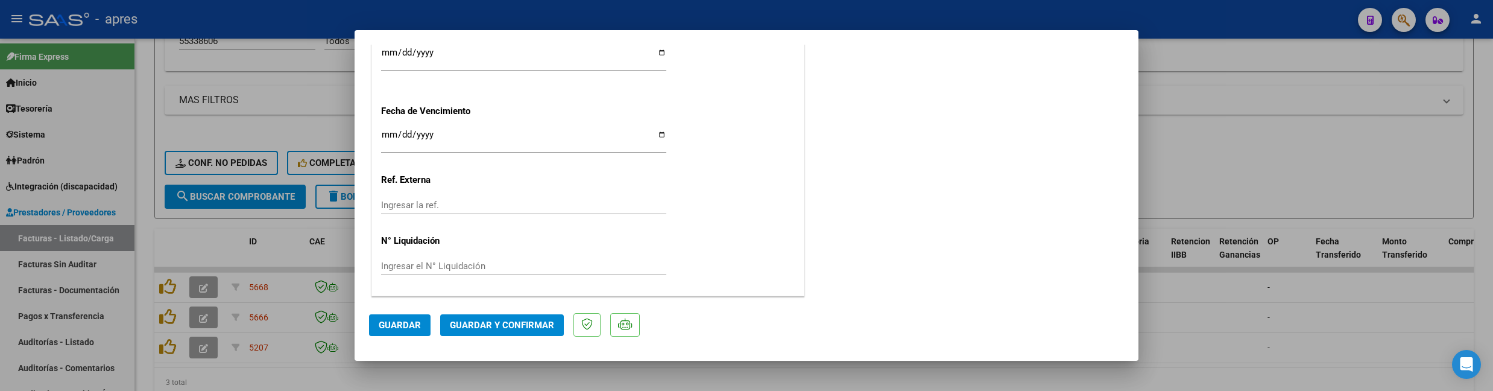
scroll to position [912, 0]
click at [533, 319] on span "Guardar y Confirmar" at bounding box center [502, 324] width 104 height 11
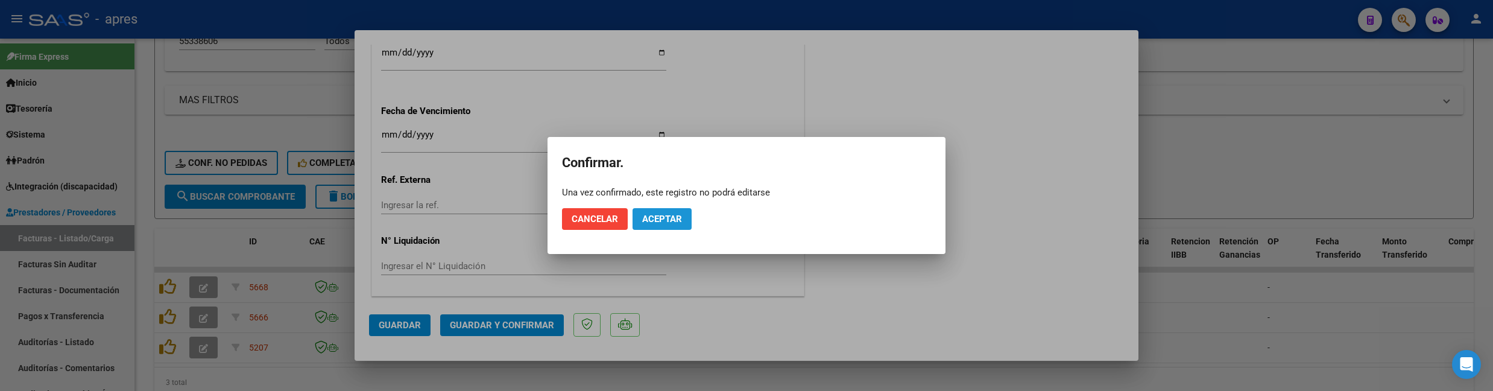
drag, startPoint x: 674, startPoint y: 215, endPoint x: 863, endPoint y: 31, distance: 263.9
click at [676, 210] on button "Aceptar" at bounding box center [661, 219] width 59 height 22
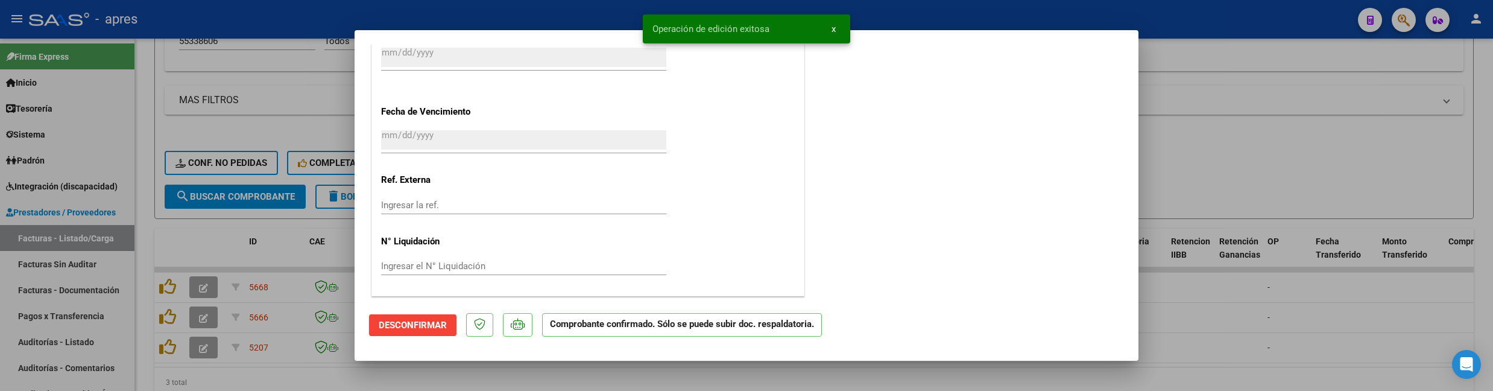
click at [148, 217] on div at bounding box center [746, 195] width 1493 height 391
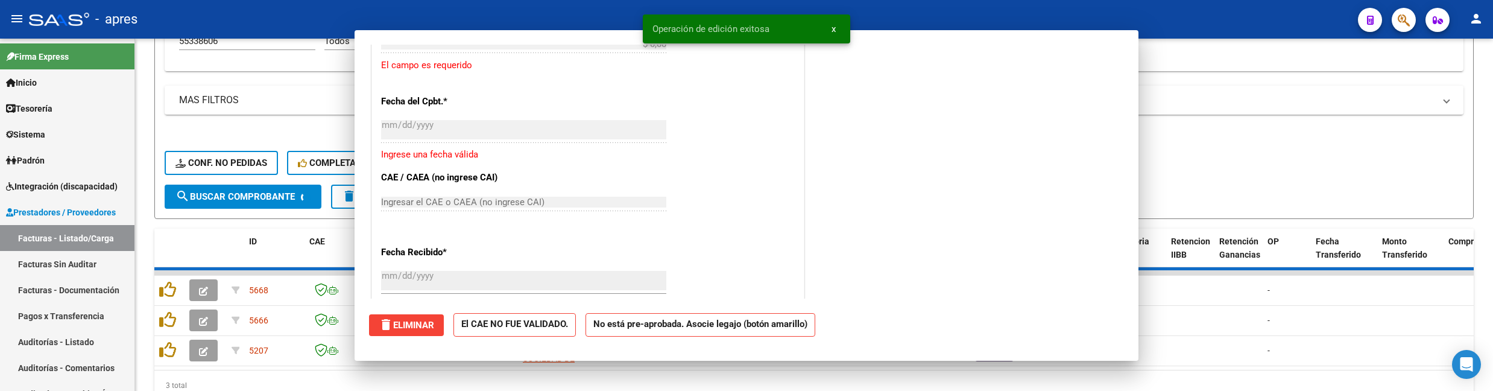
scroll to position [1062, 0]
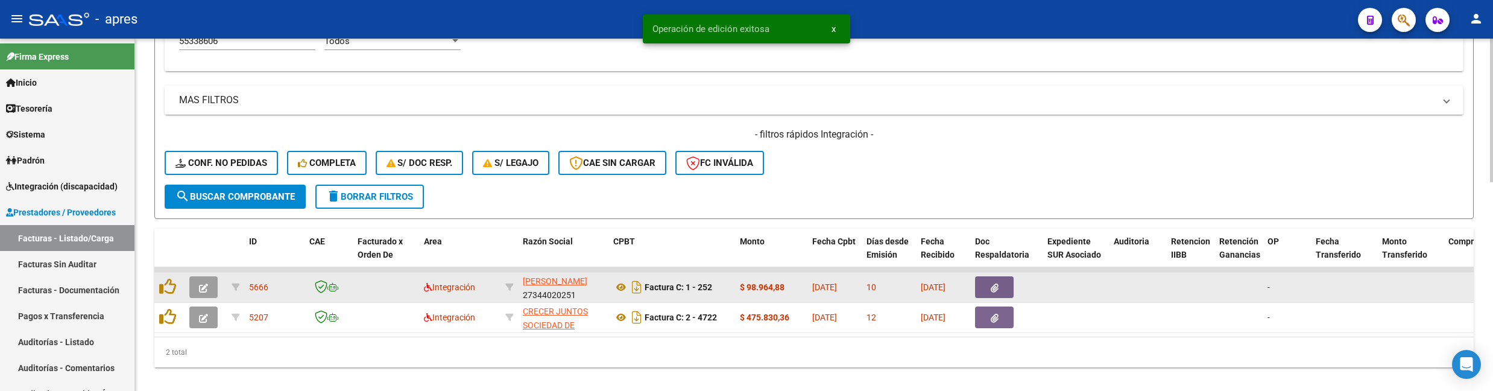
click at [207, 287] on icon "button" at bounding box center [203, 287] width 9 height 9
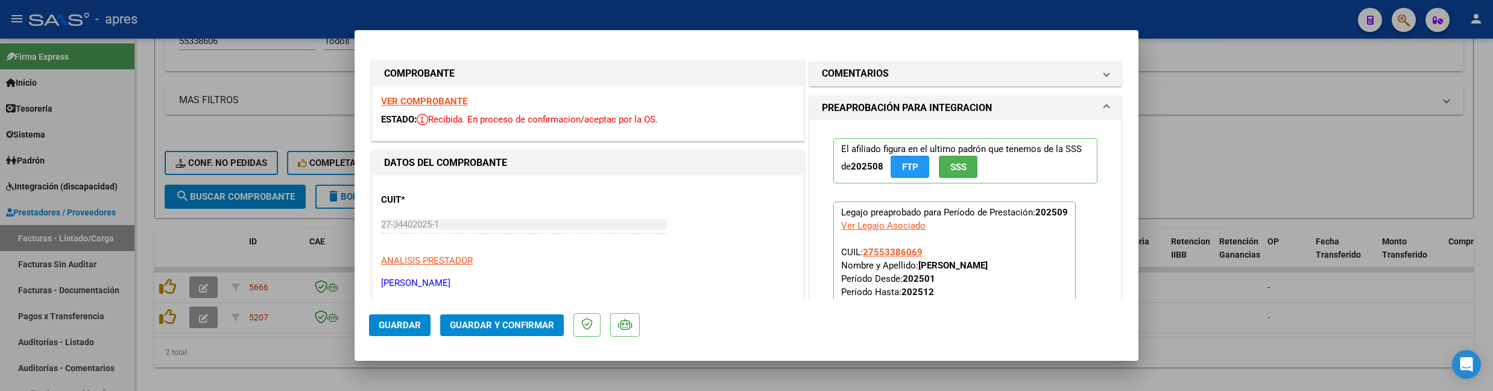
click at [451, 99] on strong "VER COMPROBANTE" at bounding box center [424, 101] width 86 height 11
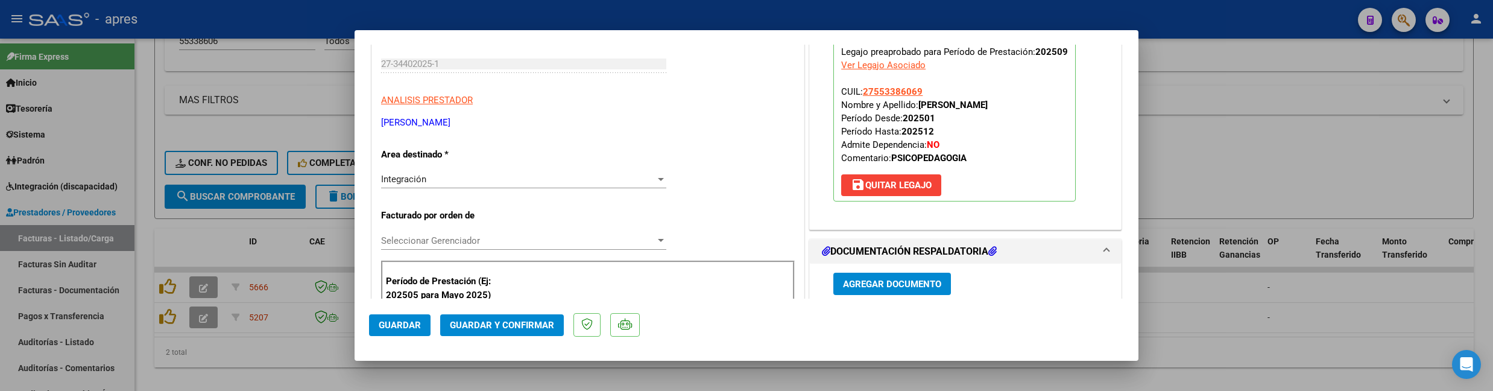
scroll to position [321, 0]
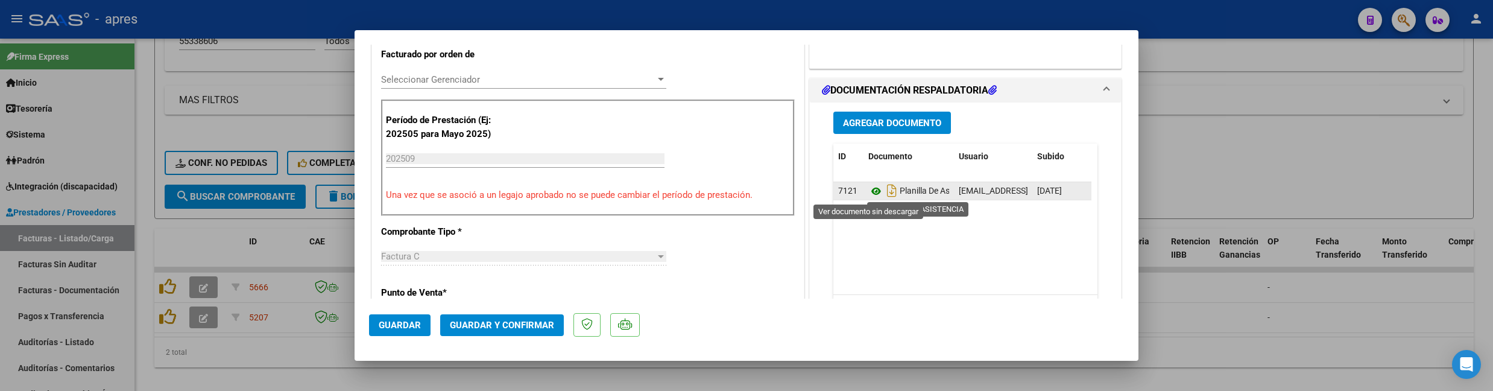
click at [868, 190] on icon at bounding box center [876, 191] width 16 height 14
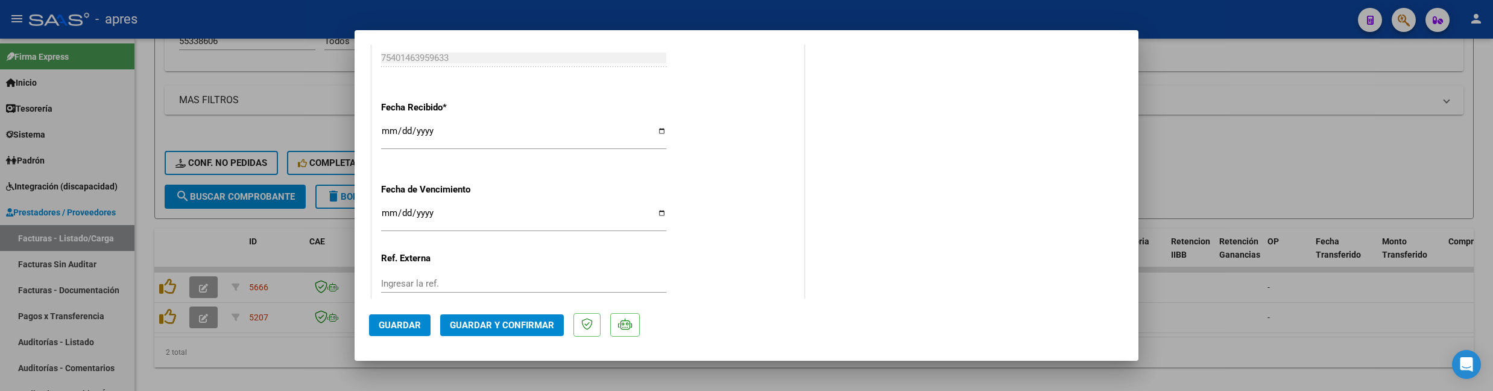
scroll to position [832, 0]
click at [478, 324] on span "Guardar y Confirmar" at bounding box center [502, 324] width 104 height 11
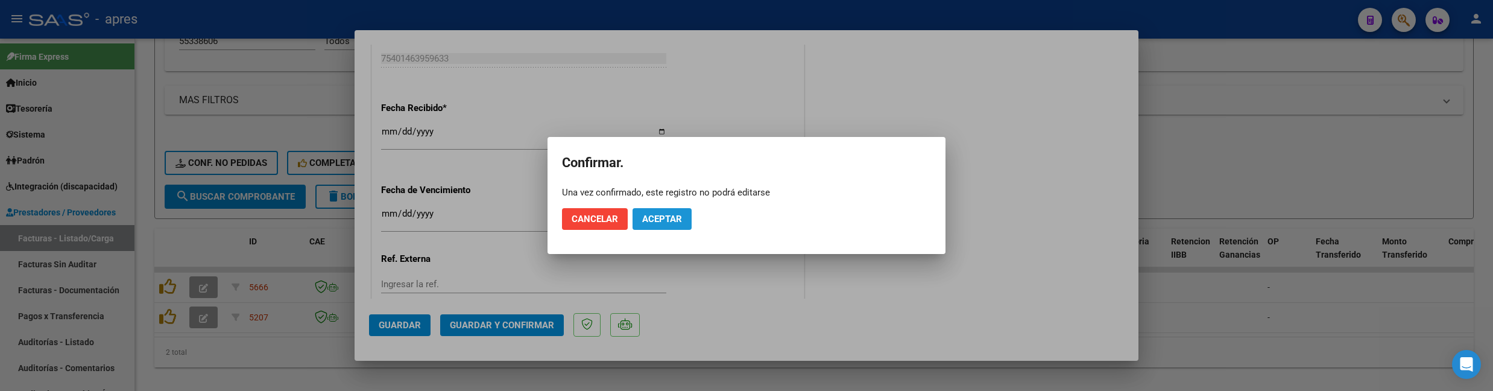
click at [661, 215] on span "Aceptar" at bounding box center [662, 218] width 40 height 11
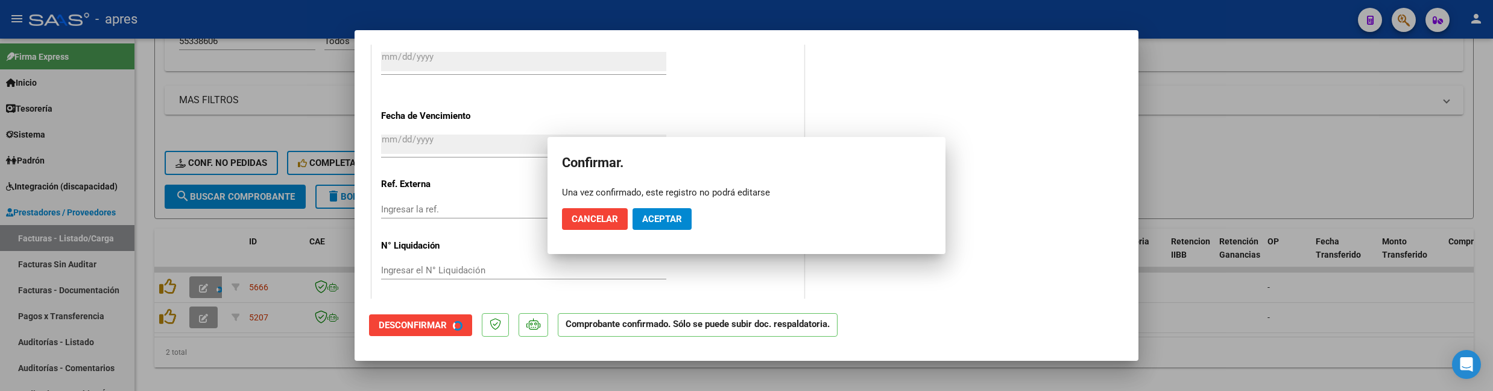
scroll to position [757, 0]
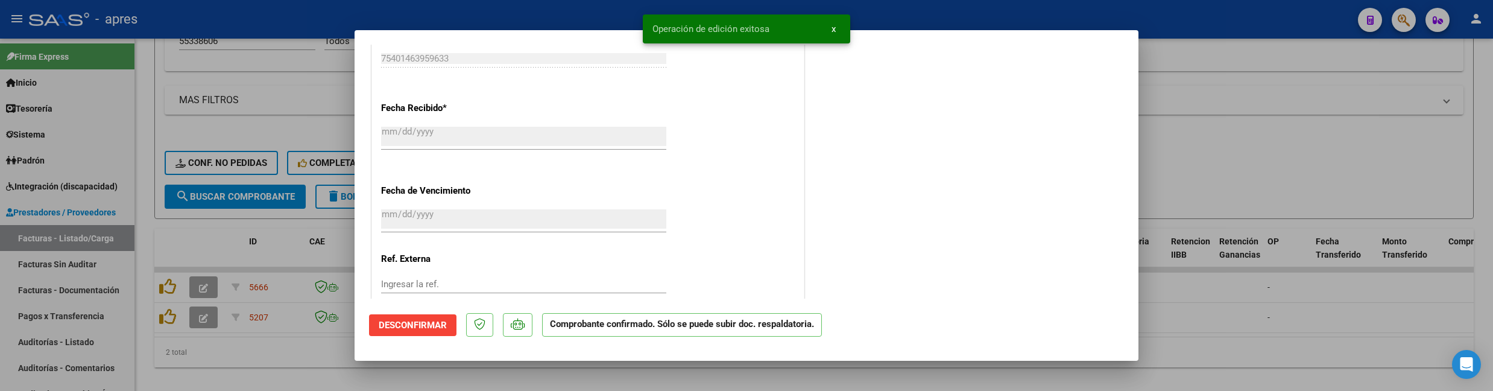
click at [280, 379] on div at bounding box center [746, 195] width 1493 height 391
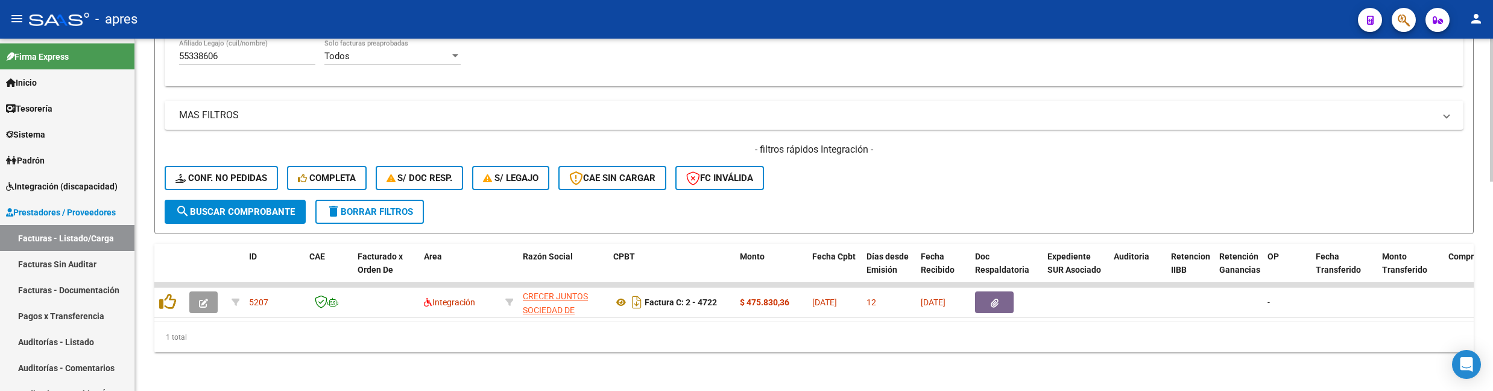
scroll to position [482, 0]
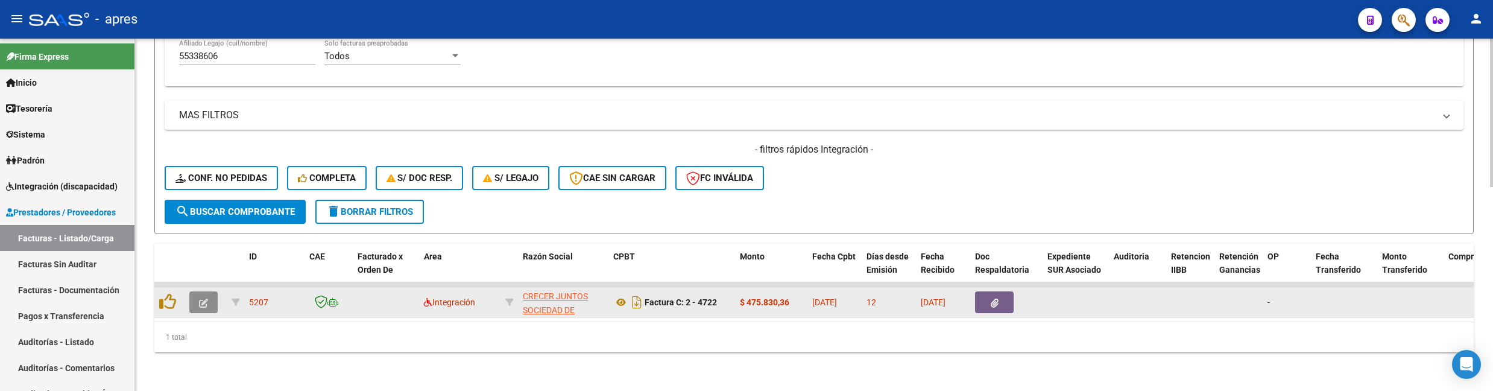
click at [203, 298] on icon "button" at bounding box center [203, 302] width 9 height 9
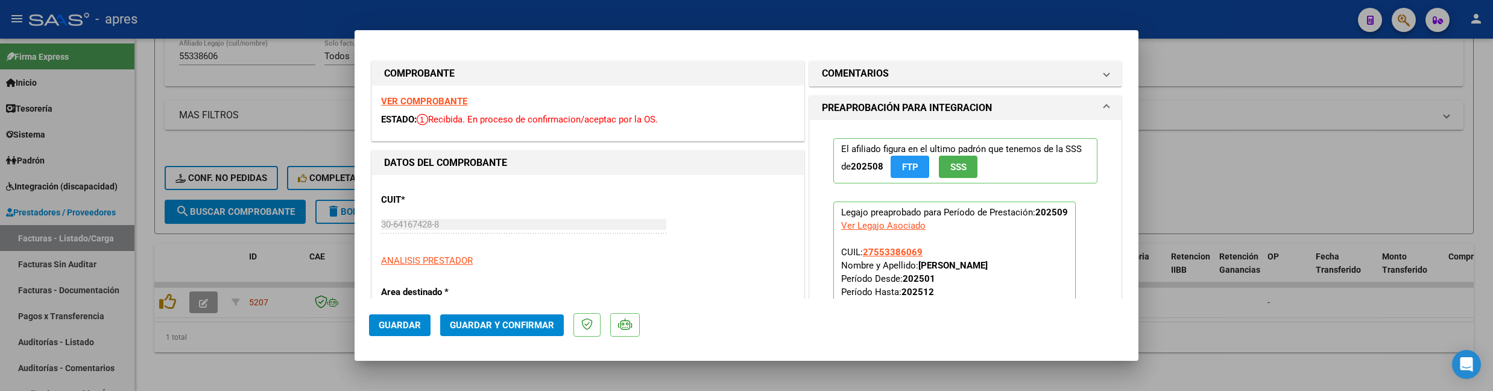
click at [459, 100] on strong "VER COMPROBANTE" at bounding box center [424, 101] width 86 height 11
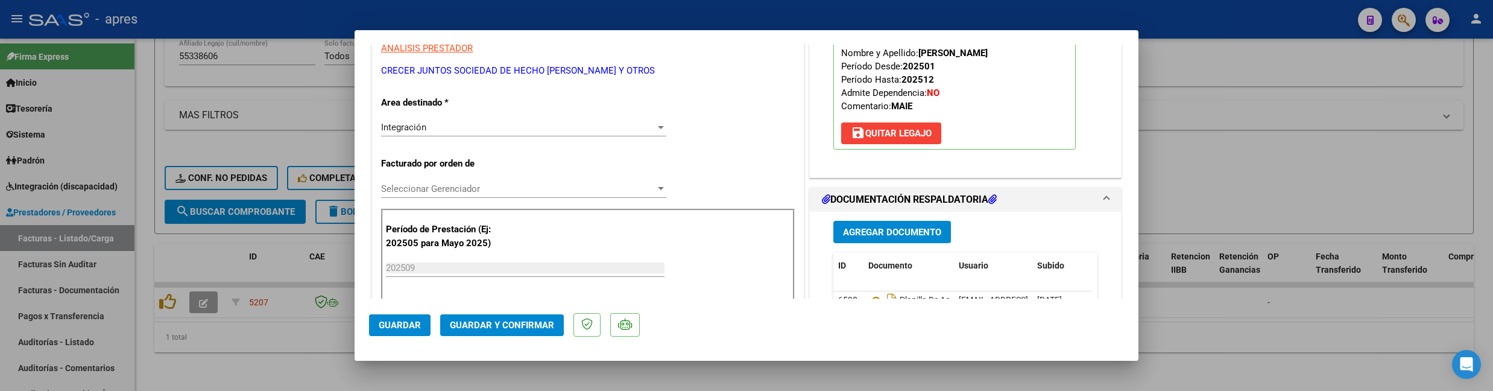
scroll to position [321, 0]
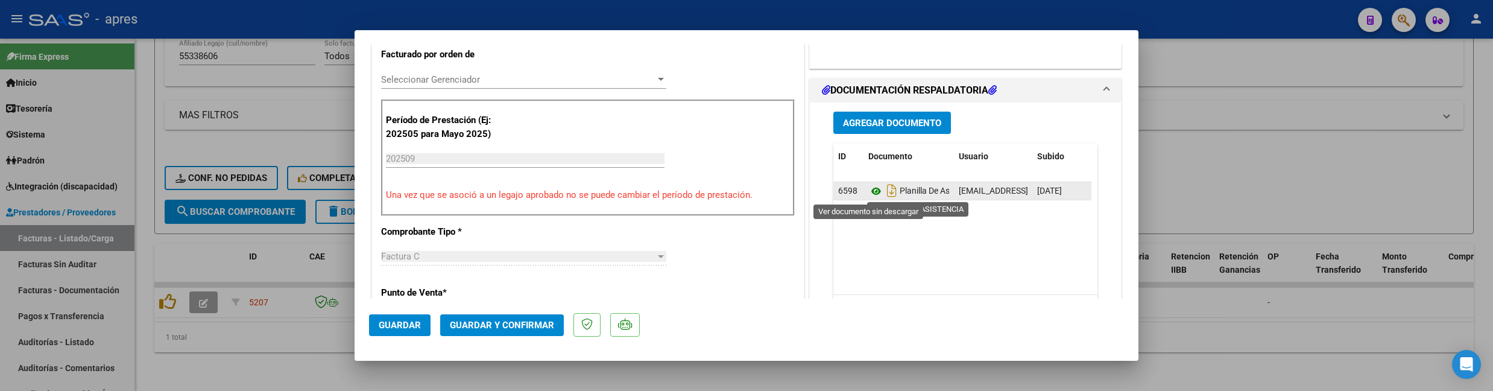
click at [869, 188] on icon at bounding box center [876, 191] width 16 height 14
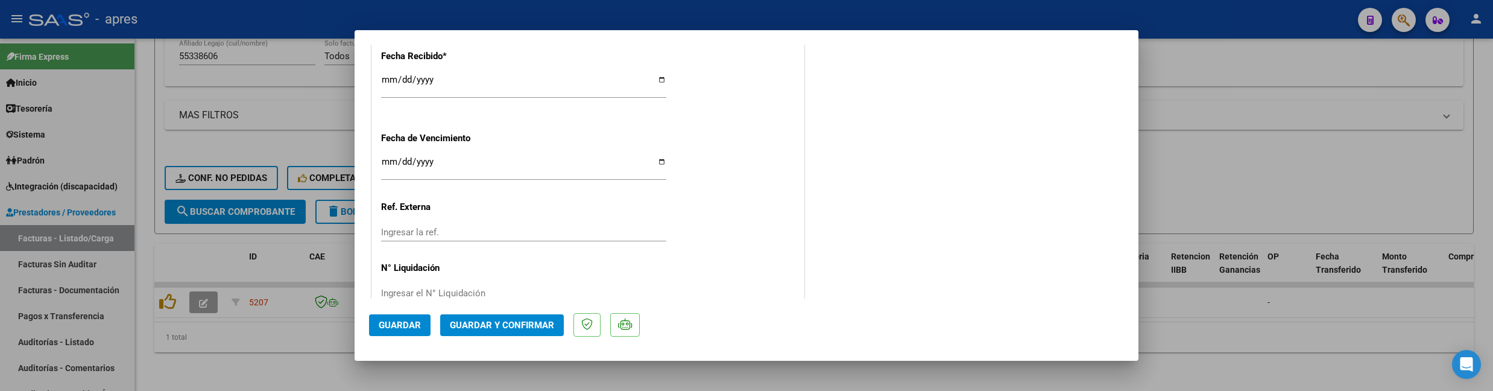
scroll to position [912, 0]
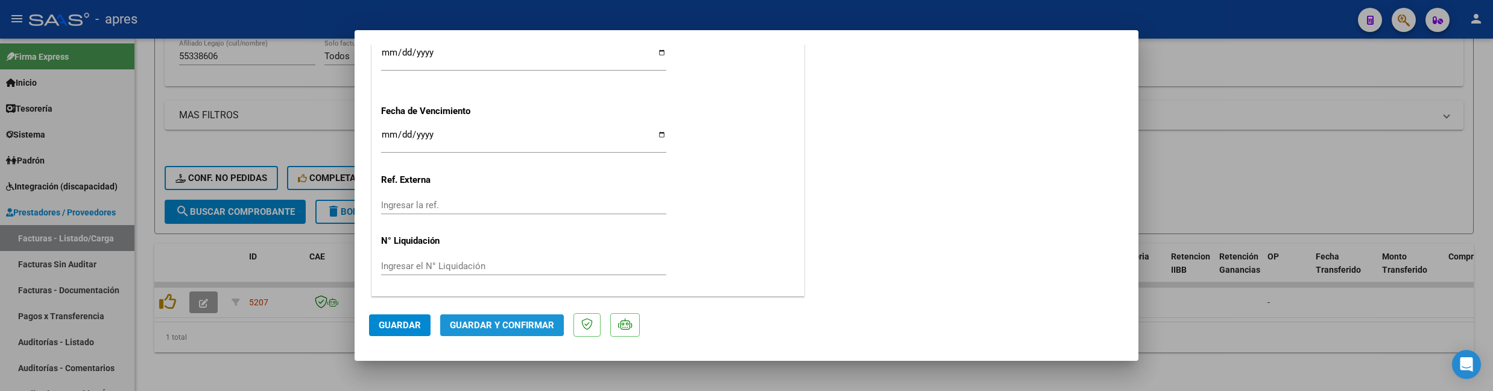
click at [473, 324] on span "Guardar y Confirmar" at bounding box center [502, 324] width 104 height 11
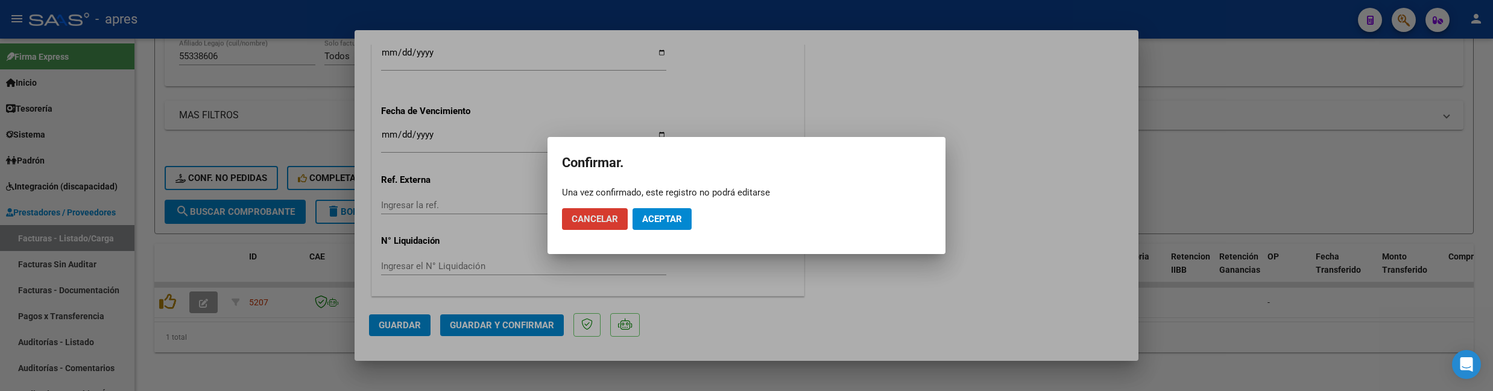
drag, startPoint x: 673, startPoint y: 222, endPoint x: 746, endPoint y: 156, distance: 98.1
click at [684, 208] on button "Aceptar" at bounding box center [661, 219] width 59 height 22
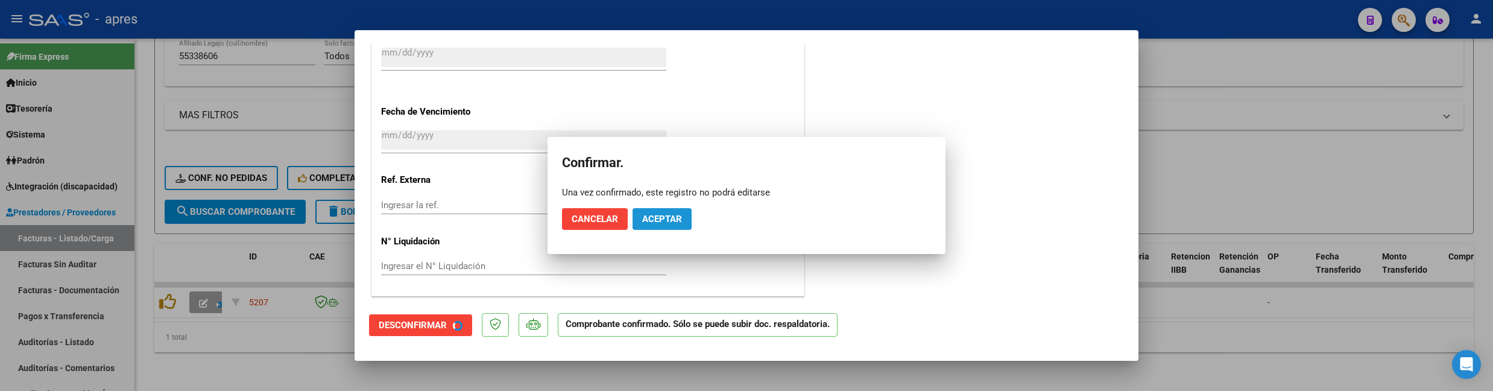
scroll to position [837, 0]
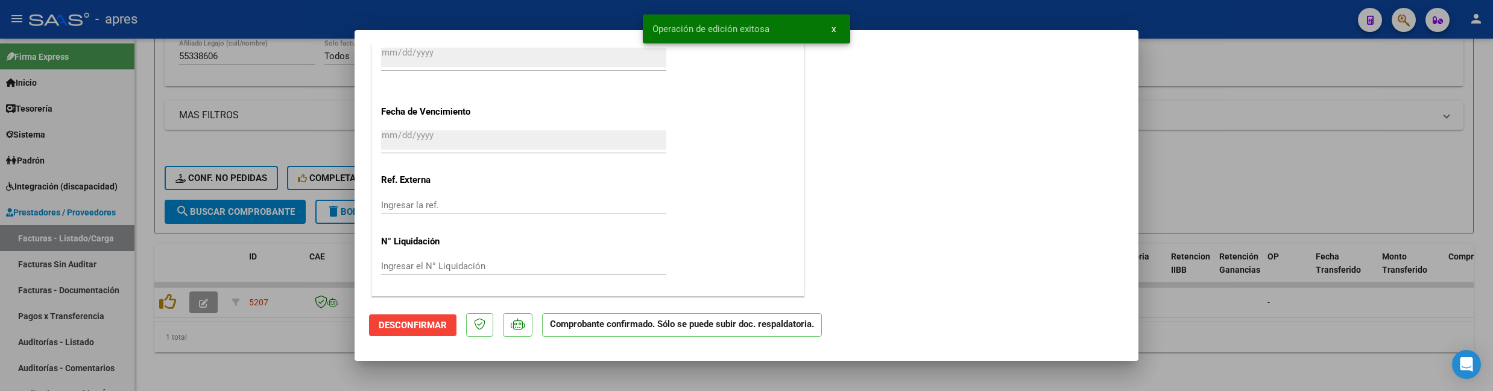
click at [220, 359] on div at bounding box center [746, 195] width 1493 height 391
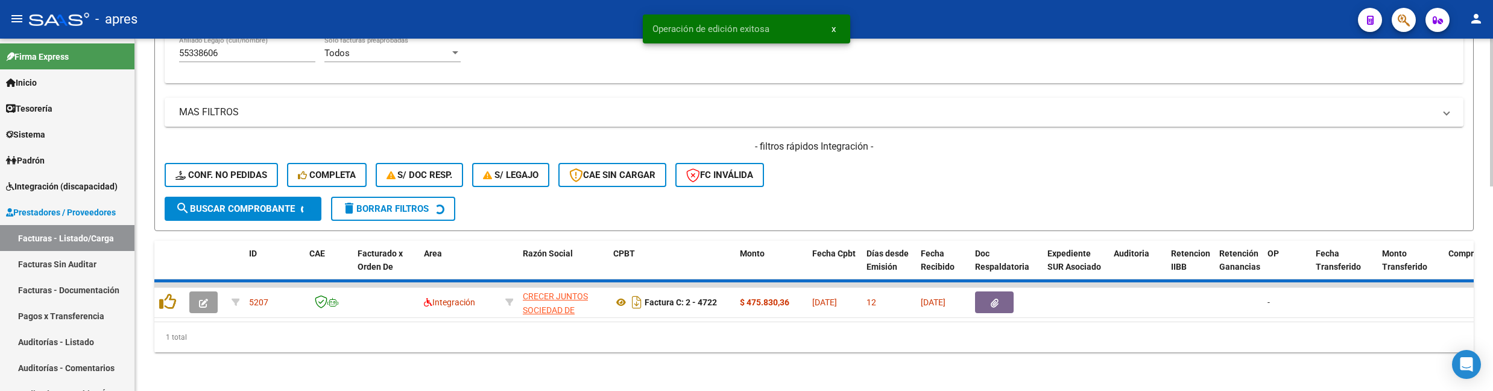
scroll to position [461, 0]
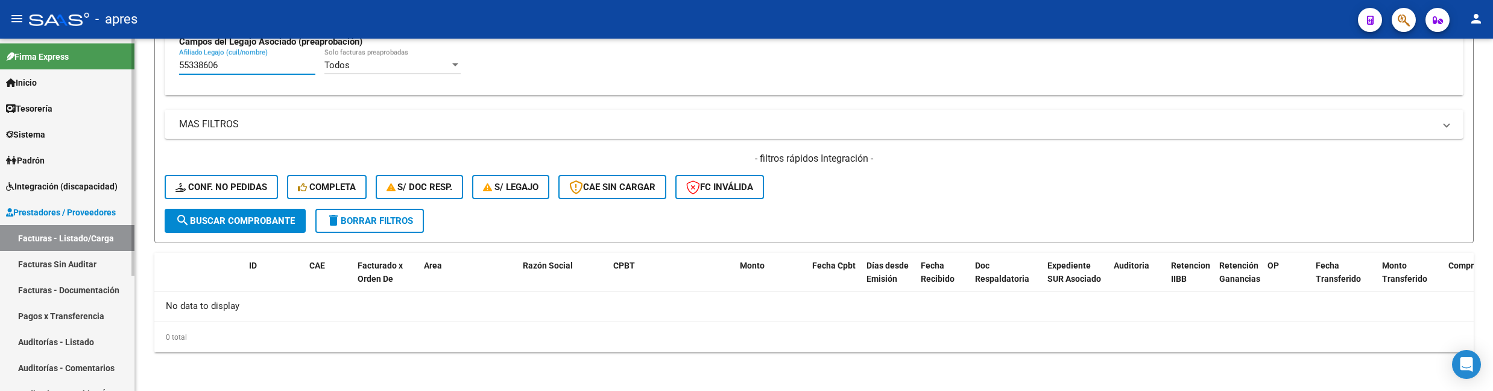
drag, startPoint x: 285, startPoint y: 66, endPoint x: 90, endPoint y: 107, distance: 198.4
click at [90, 107] on mat-sidenav-container "Firma Express Inicio Calendario SSS Instructivos Contacto OS Tesorería Extracto…" at bounding box center [746, 215] width 1493 height 352
paste input "387437"
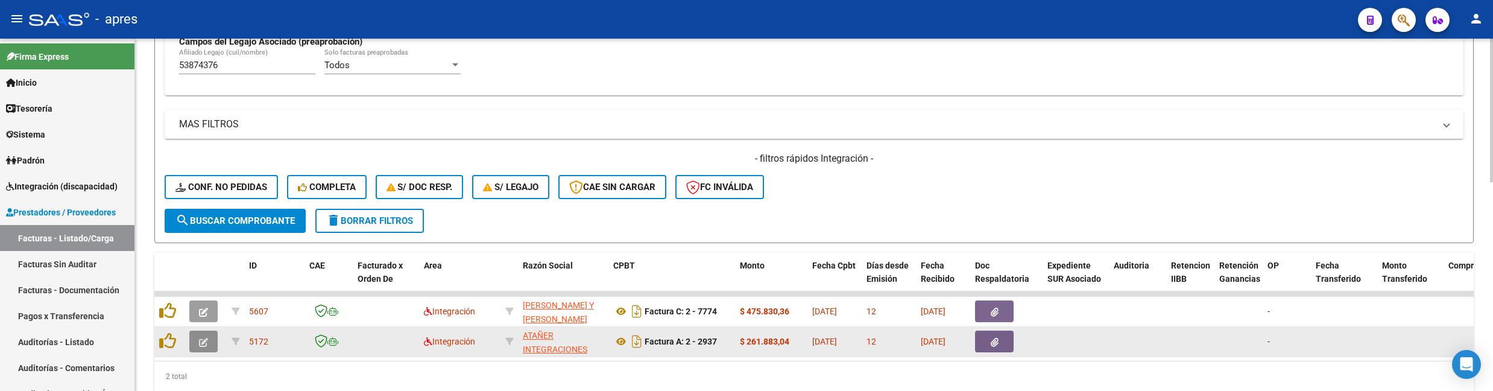
click at [206, 333] on button "button" at bounding box center [203, 341] width 28 height 22
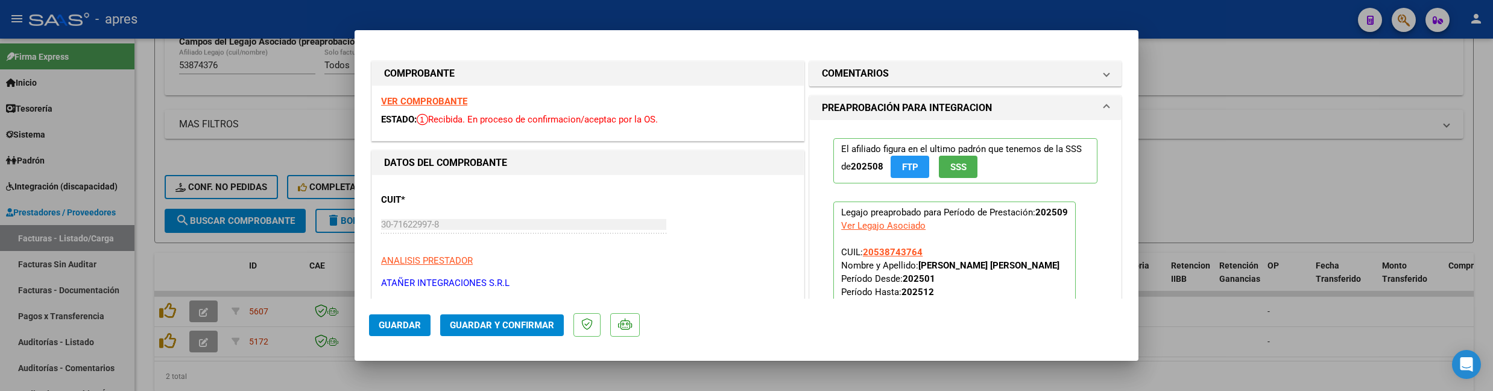
click at [457, 104] on strong "VER COMPROBANTE" at bounding box center [424, 101] width 86 height 11
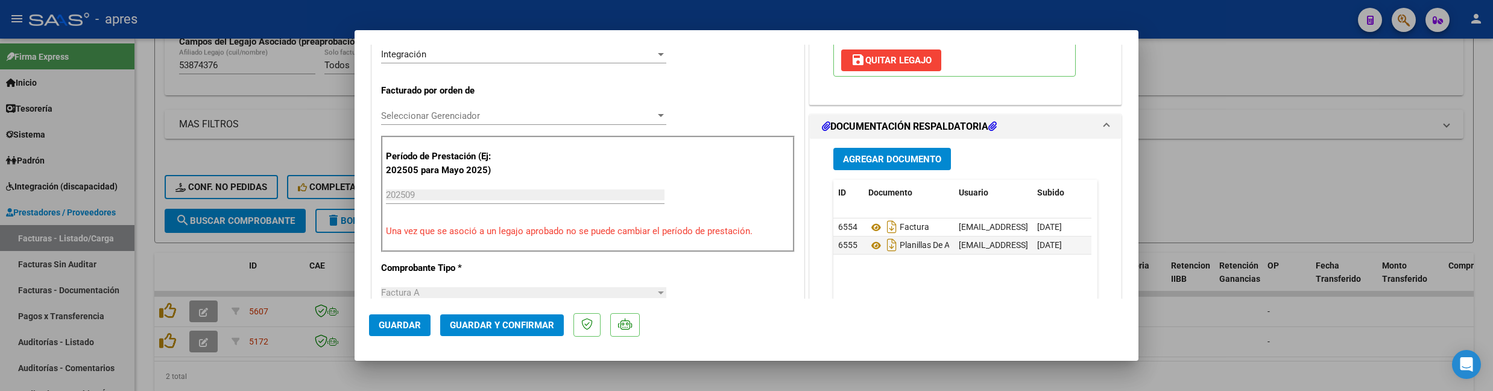
scroll to position [321, 0]
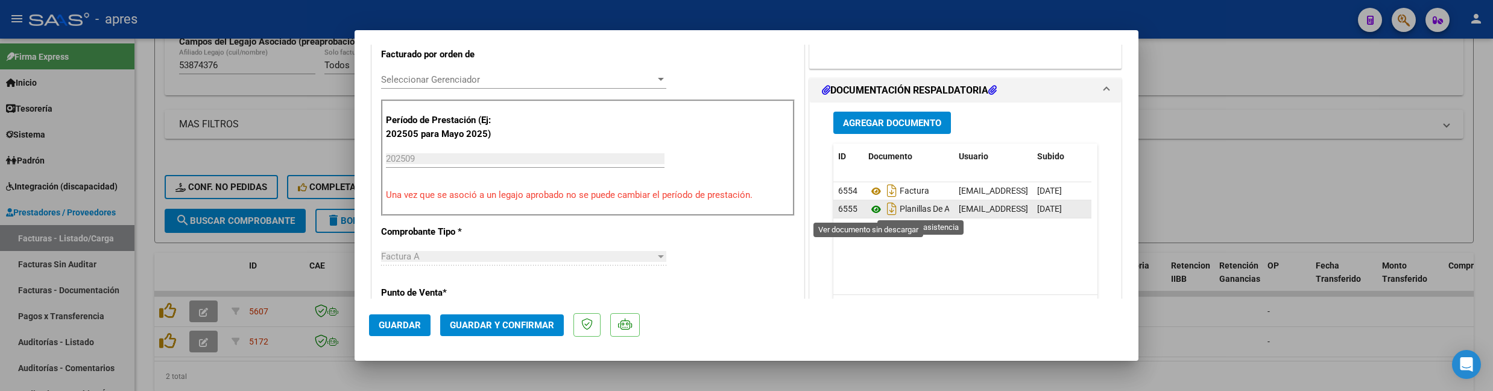
click at [868, 213] on icon at bounding box center [876, 209] width 16 height 14
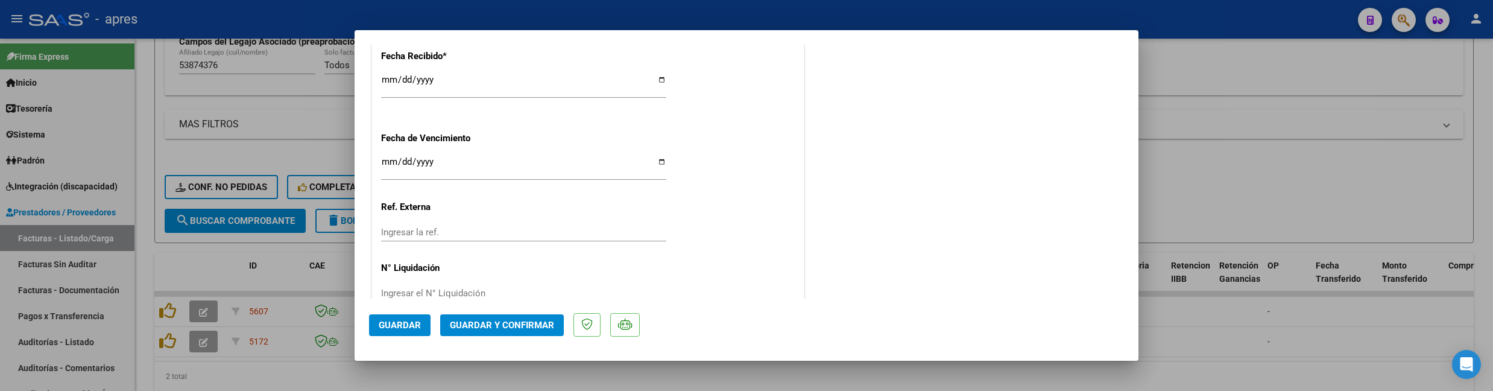
scroll to position [912, 0]
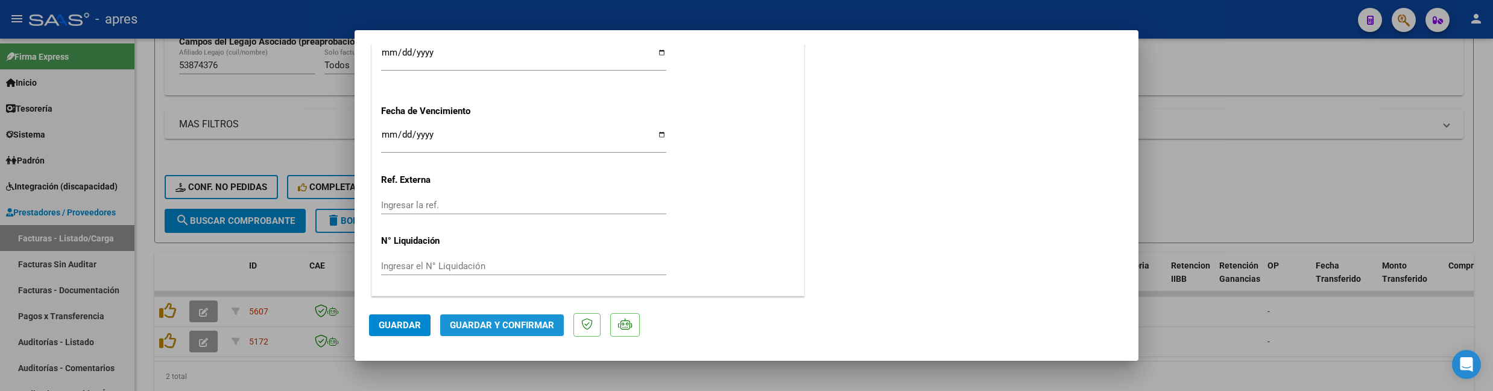
click at [517, 324] on span "Guardar y Confirmar" at bounding box center [502, 324] width 104 height 11
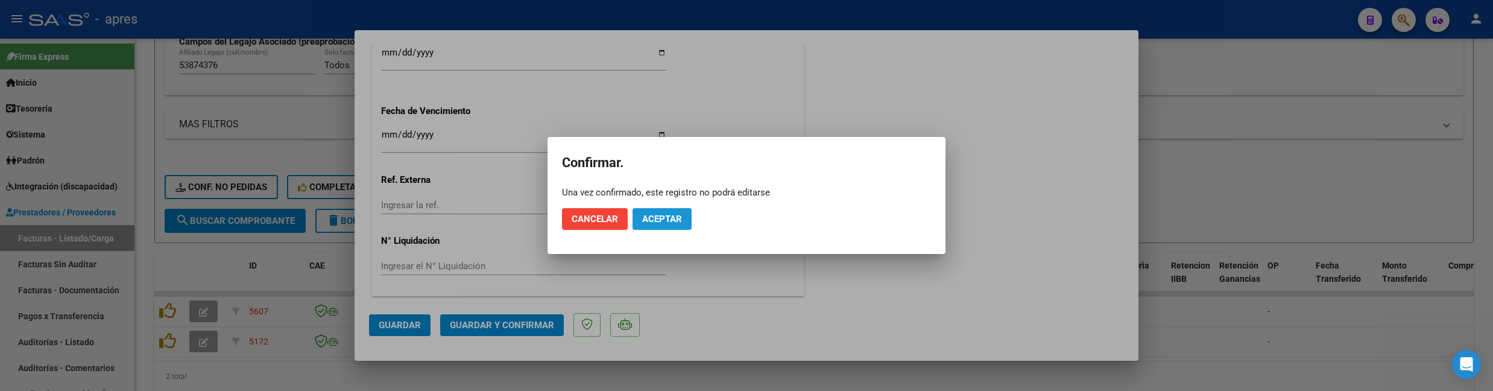
click at [671, 224] on button "Aceptar" at bounding box center [661, 219] width 59 height 22
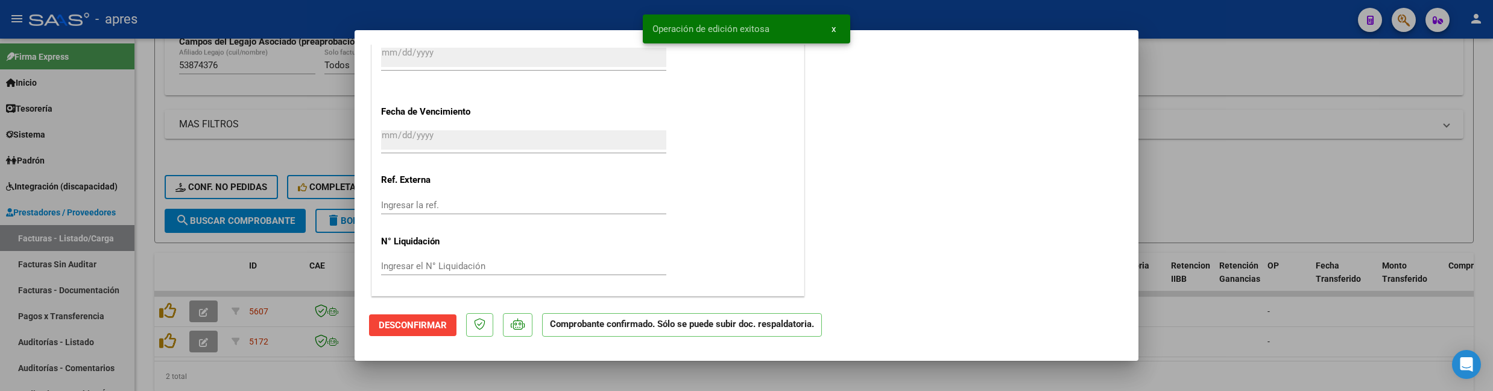
click at [338, 382] on div at bounding box center [746, 195] width 1493 height 391
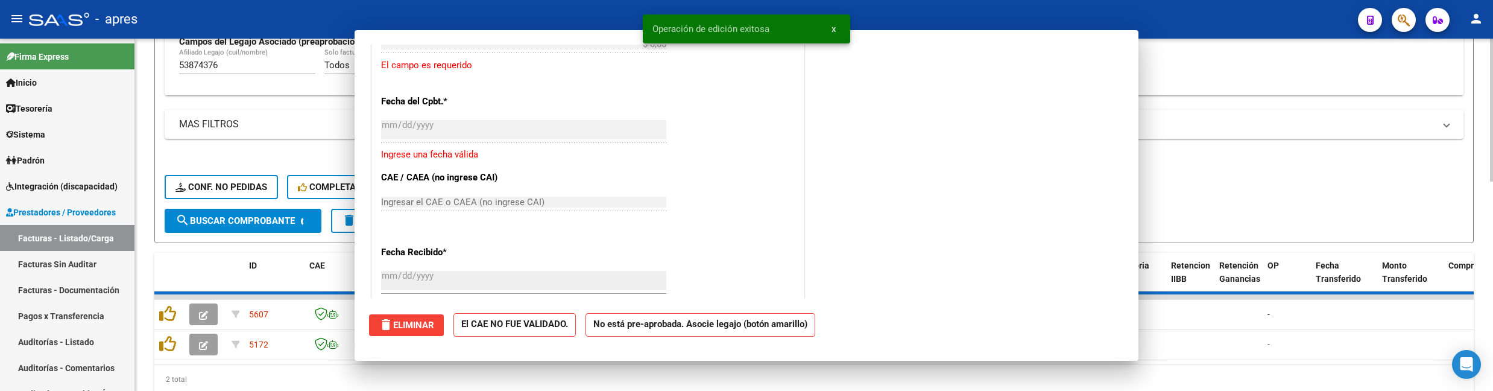
scroll to position [1062, 0]
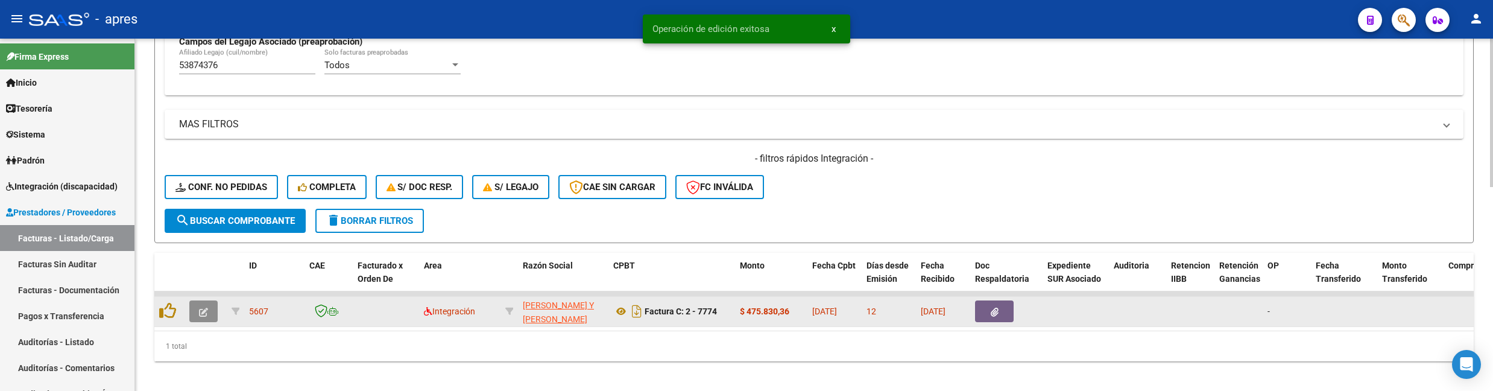
click at [204, 306] on span "button" at bounding box center [203, 311] width 9 height 11
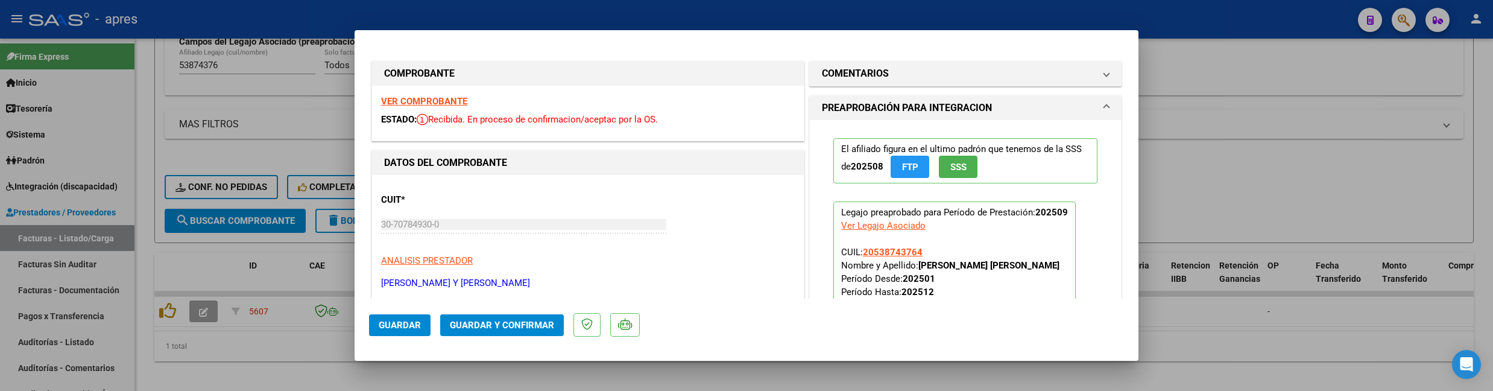
click at [442, 104] on strong "VER COMPROBANTE" at bounding box center [424, 101] width 86 height 11
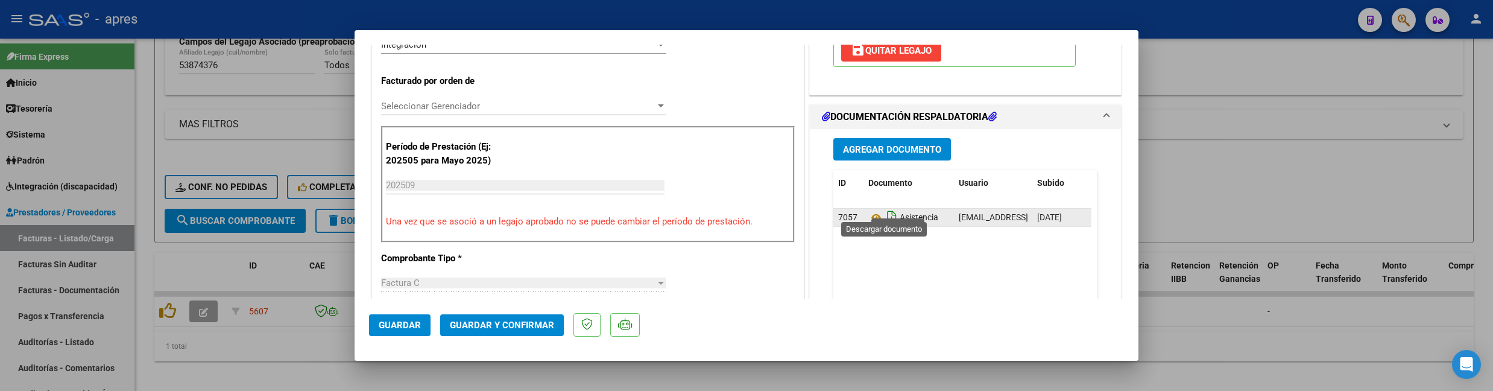
scroll to position [401, 0]
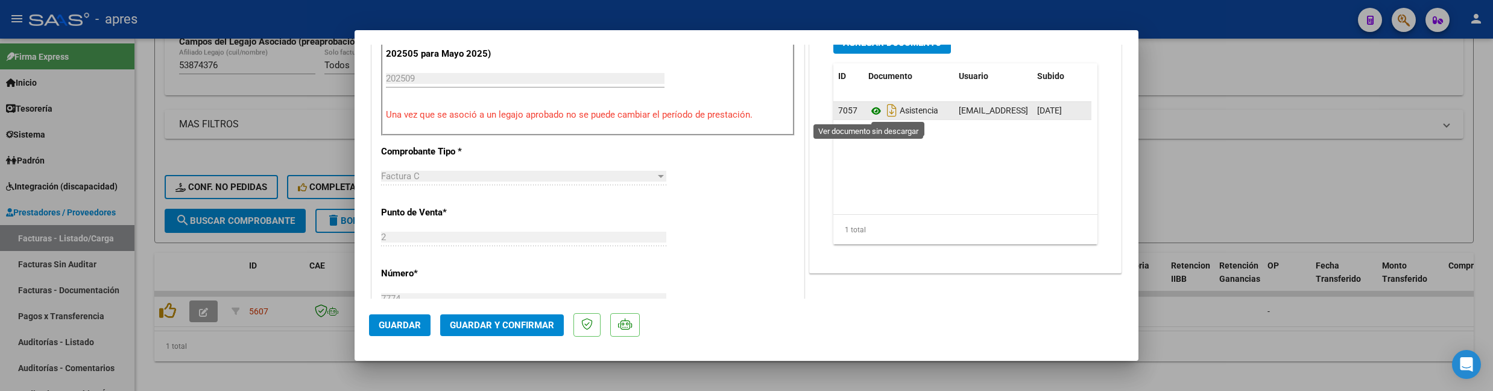
click at [868, 109] on icon at bounding box center [876, 111] width 16 height 14
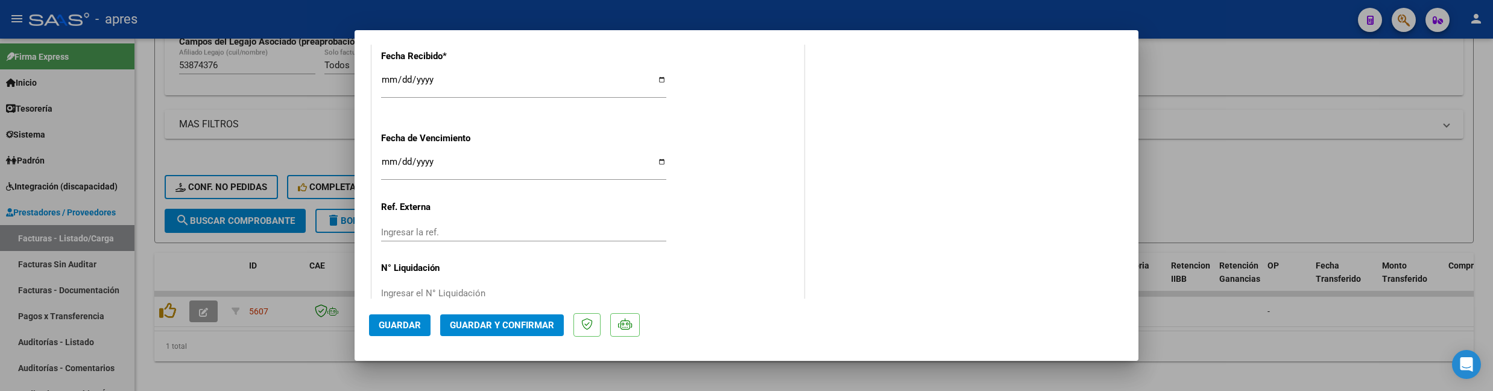
scroll to position [912, 0]
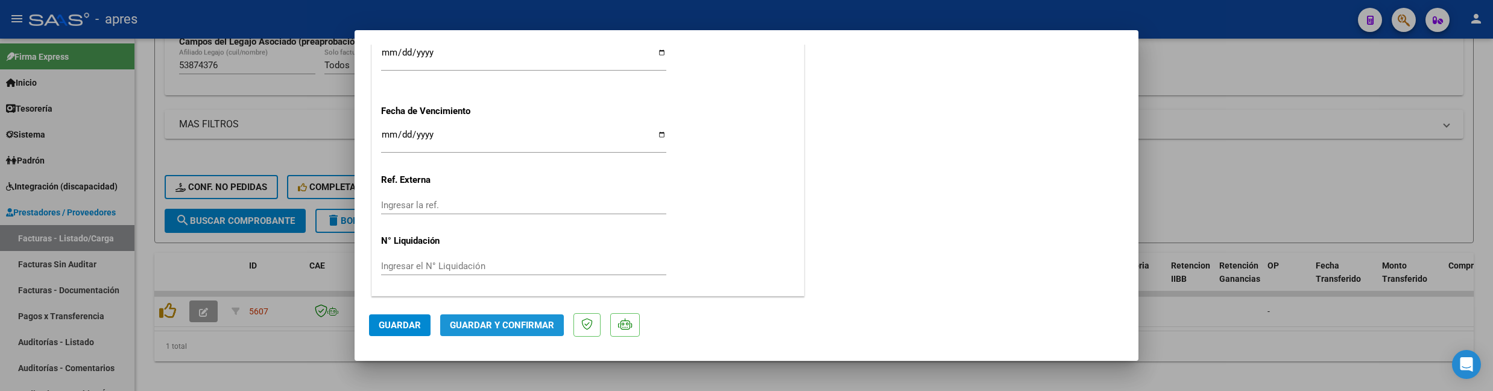
click at [482, 324] on span "Guardar y Confirmar" at bounding box center [502, 324] width 104 height 11
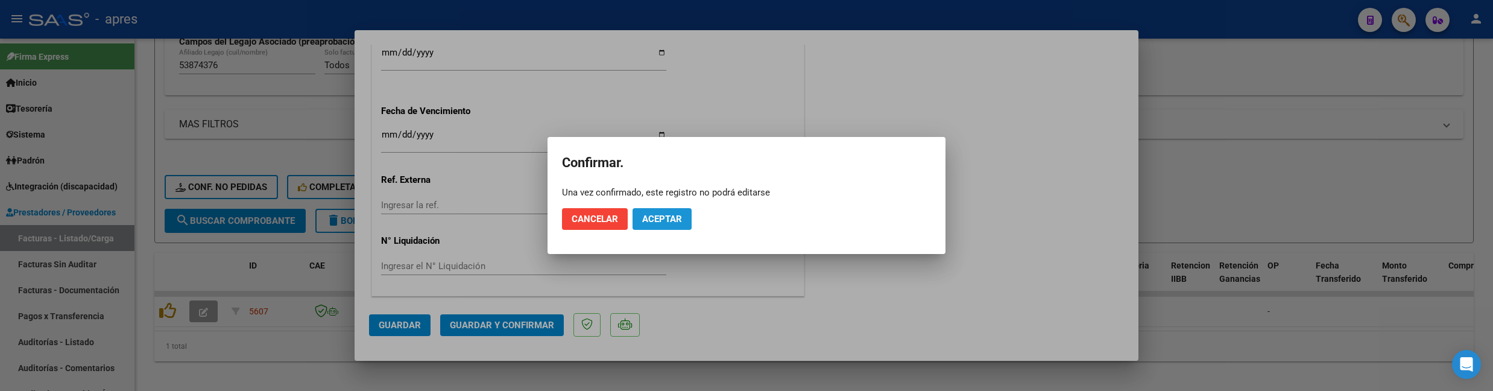
click at [668, 225] on button "Aceptar" at bounding box center [661, 219] width 59 height 22
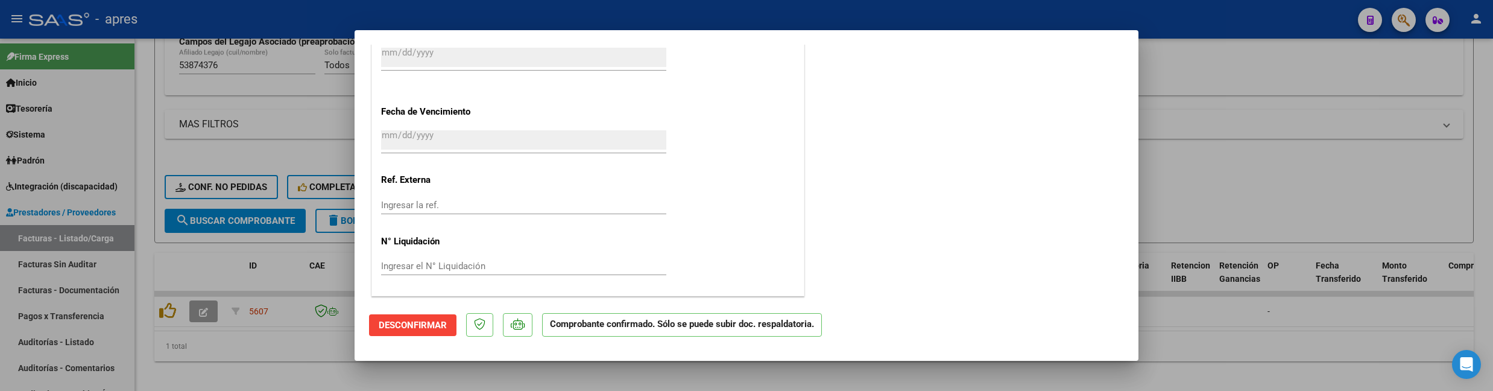
click at [222, 373] on div at bounding box center [746, 195] width 1493 height 391
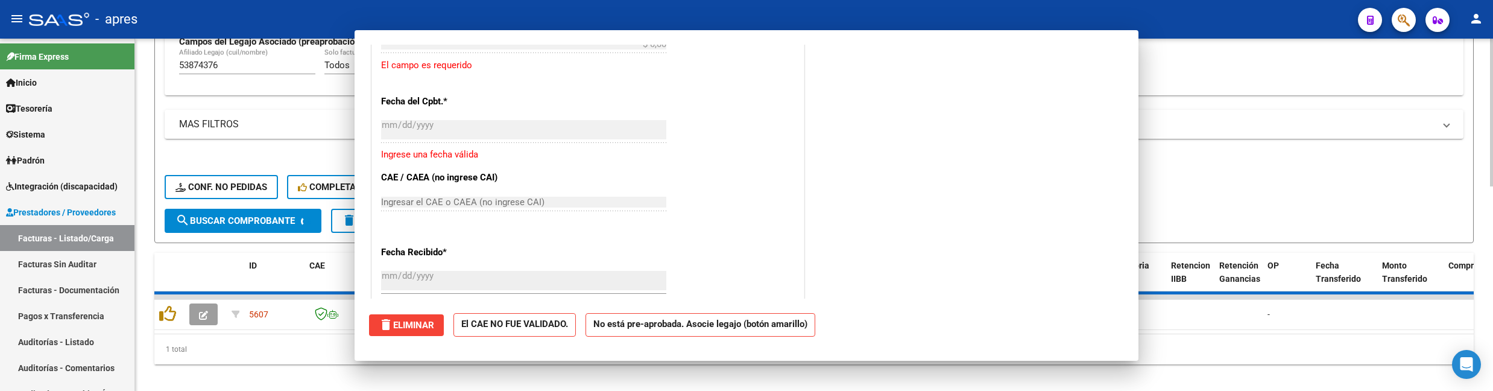
scroll to position [0, 0]
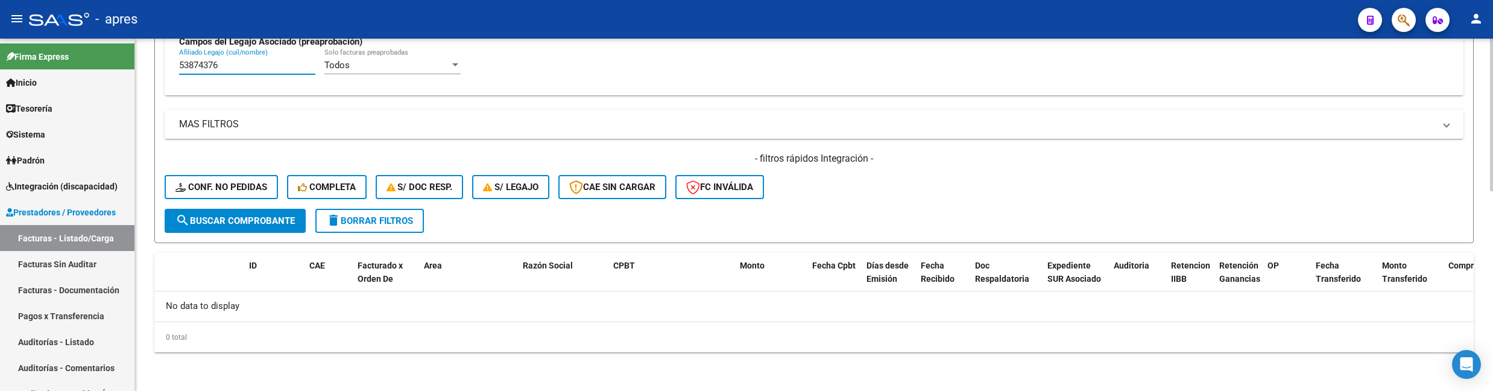
drag, startPoint x: 260, startPoint y: 69, endPoint x: 184, endPoint y: 68, distance: 76.6
click at [184, 68] on input "53874376" at bounding box center [247, 65] width 136 height 11
paste input "59029338"
click at [181, 68] on input "559029338" at bounding box center [247, 65] width 136 height 11
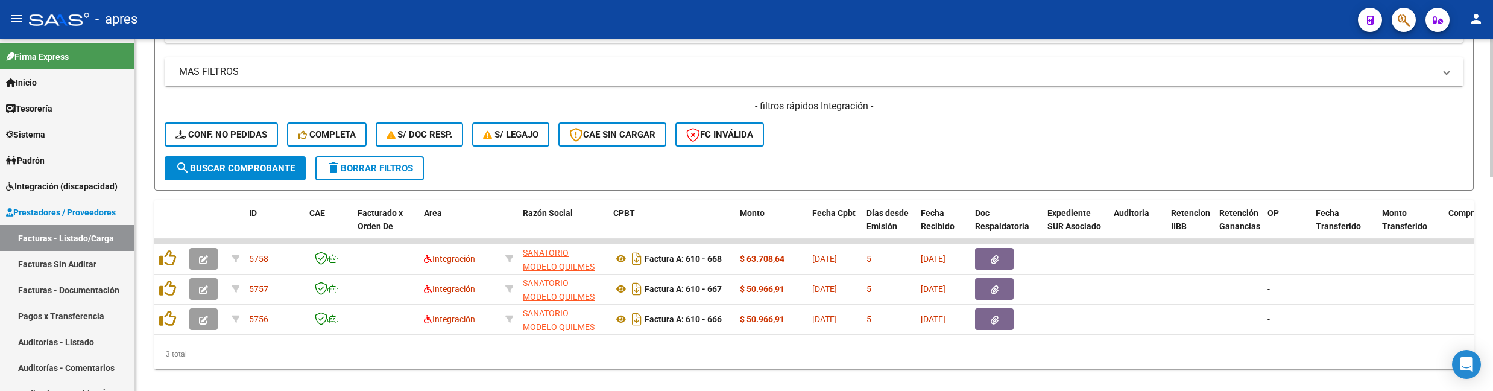
scroll to position [543, 0]
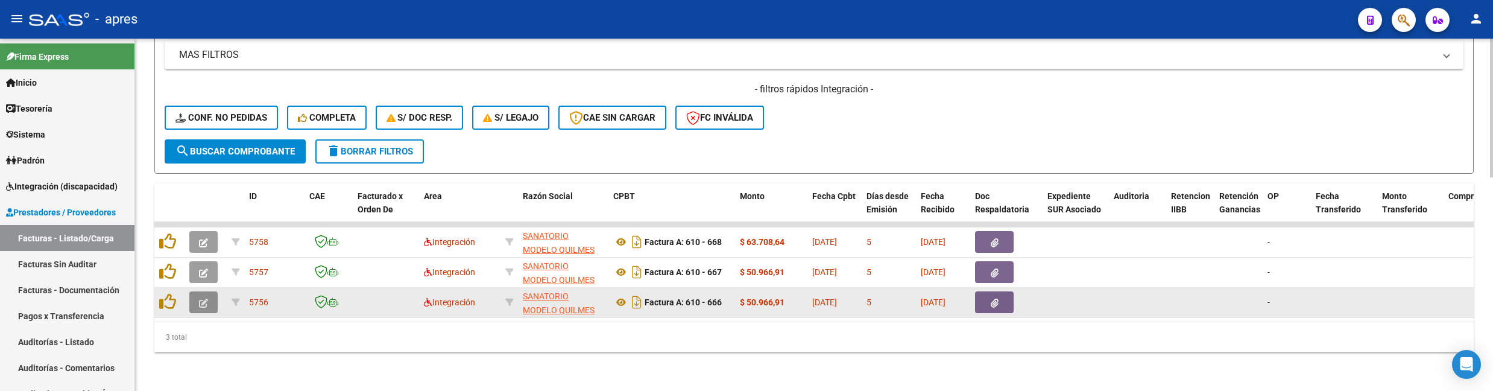
click at [199, 298] on icon "button" at bounding box center [203, 302] width 9 height 9
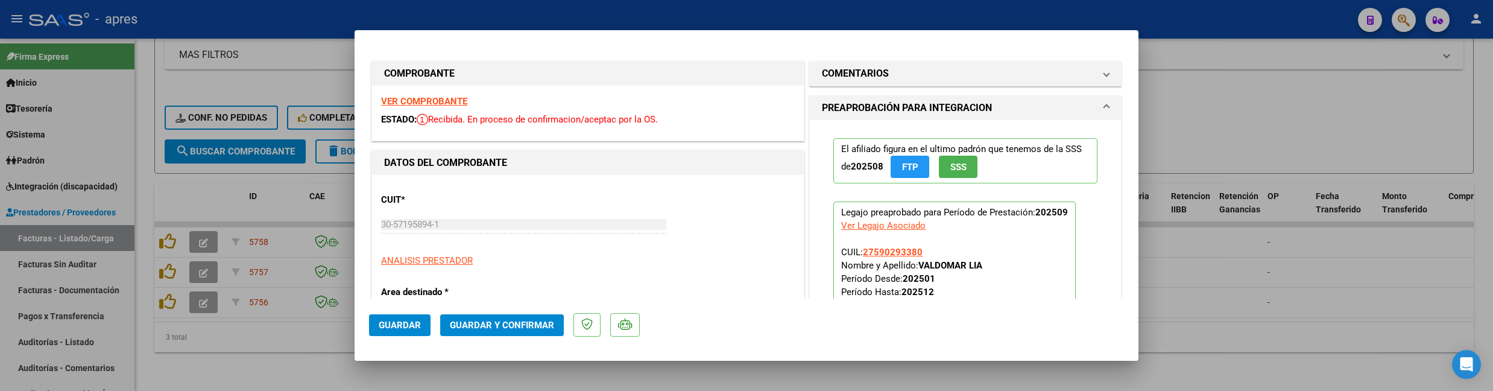
click at [427, 101] on strong "VER COMPROBANTE" at bounding box center [424, 101] width 86 height 11
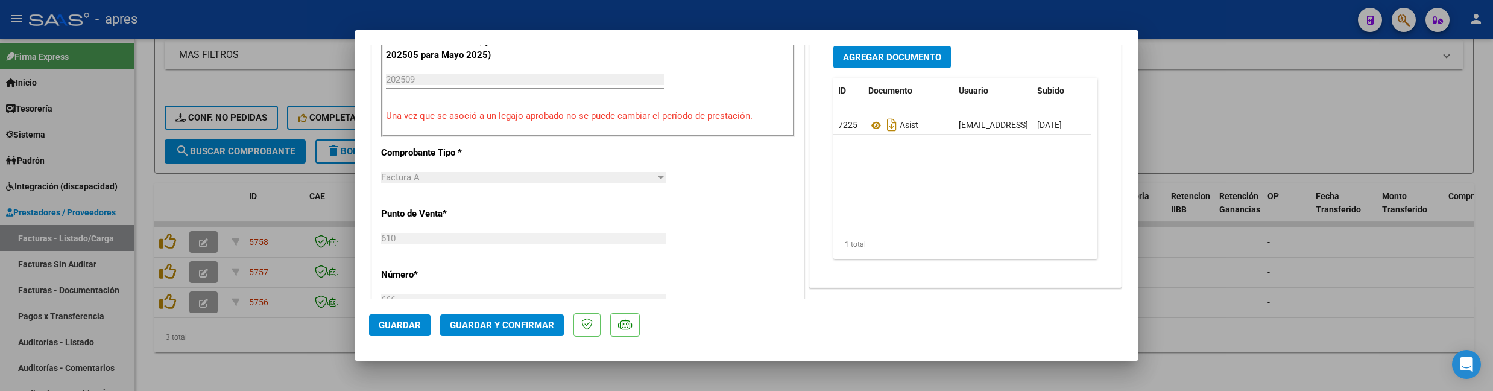
scroll to position [401, 0]
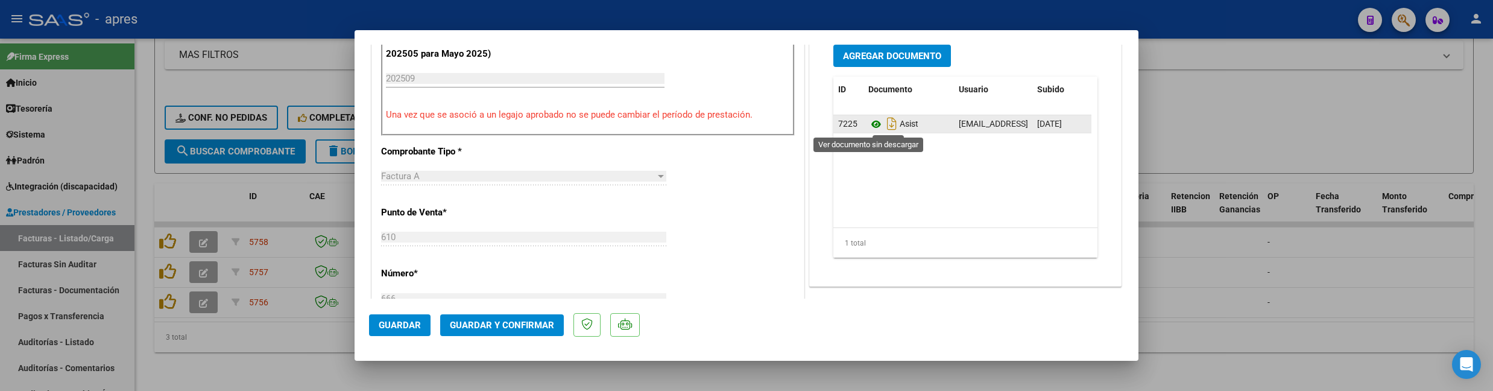
click at [870, 121] on icon at bounding box center [876, 124] width 16 height 14
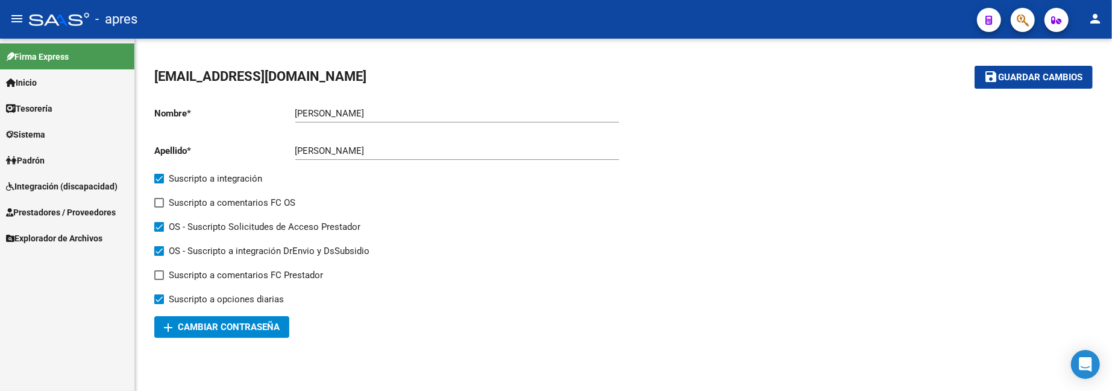
click at [59, 182] on span "Integración (discapacidad)" at bounding box center [62, 186] width 112 height 13
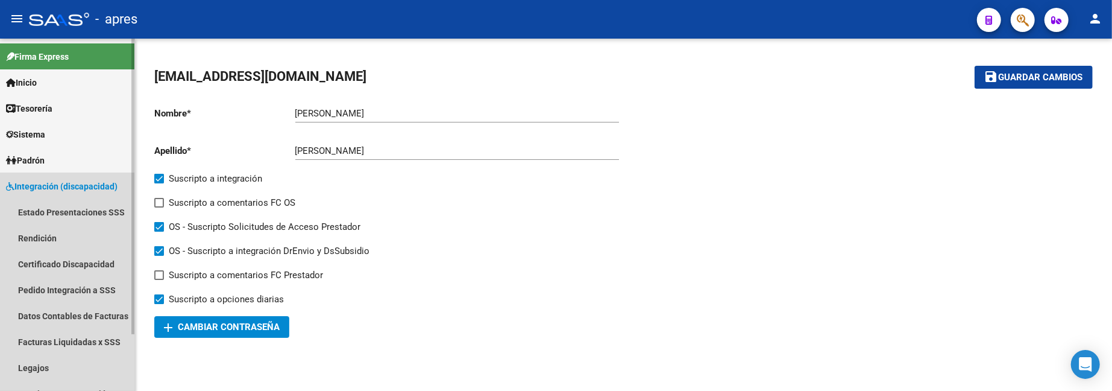
click at [56, 183] on span "Integración (discapacidad)" at bounding box center [62, 186] width 112 height 13
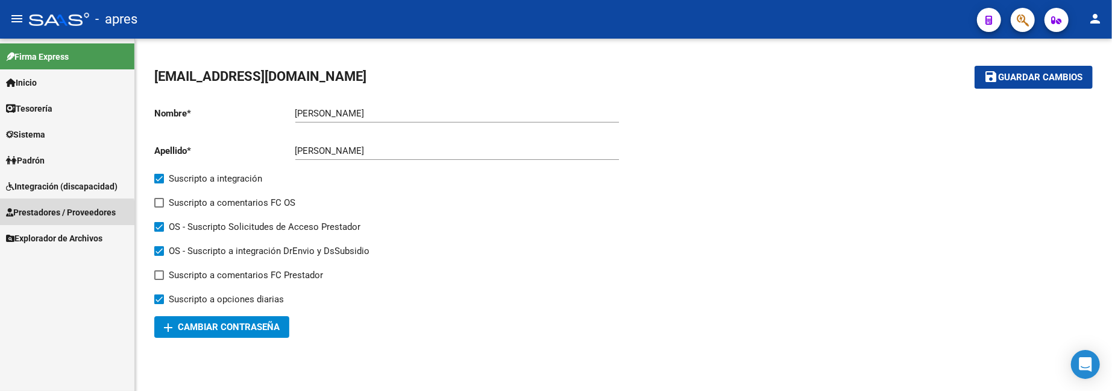
click at [53, 215] on span "Prestadores / Proveedores" at bounding box center [61, 212] width 110 height 13
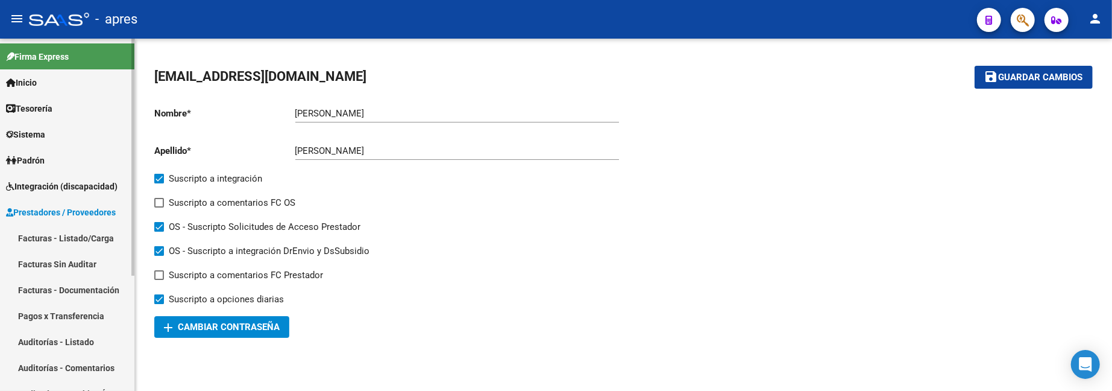
click at [84, 228] on link "Facturas - Listado/Carga" at bounding box center [67, 238] width 134 height 26
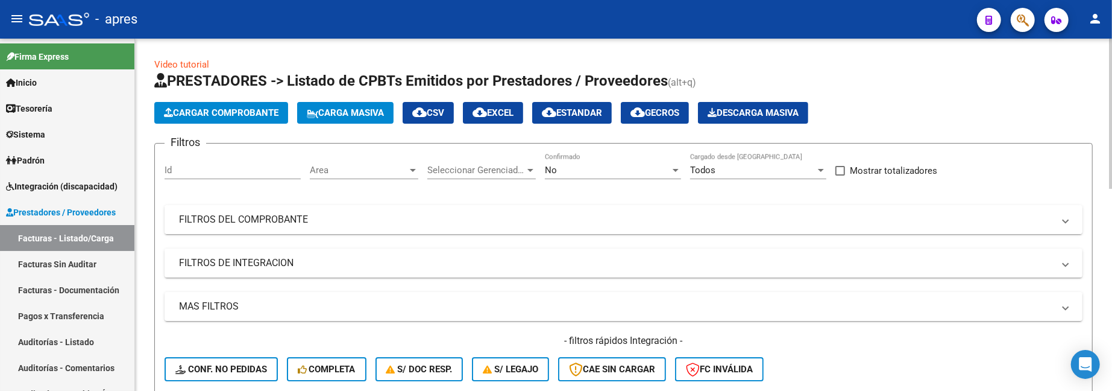
click at [523, 218] on mat-panel-title "FILTROS DEL COMPROBANTE" at bounding box center [616, 219] width 875 height 13
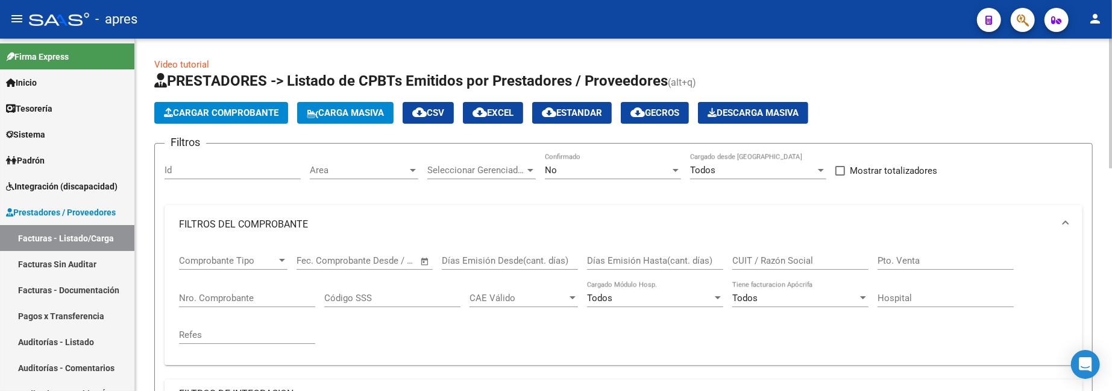
click at [606, 160] on div "No Confirmado" at bounding box center [613, 166] width 136 height 26
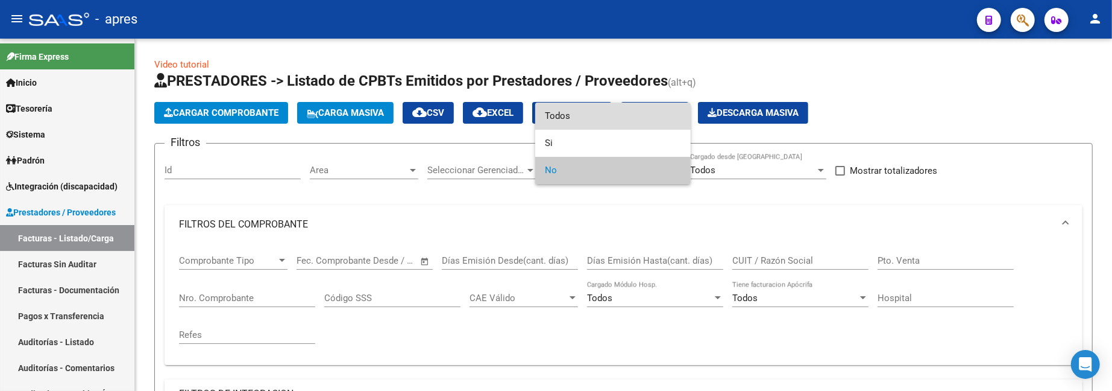
click at [605, 116] on span "Todos" at bounding box center [613, 115] width 136 height 27
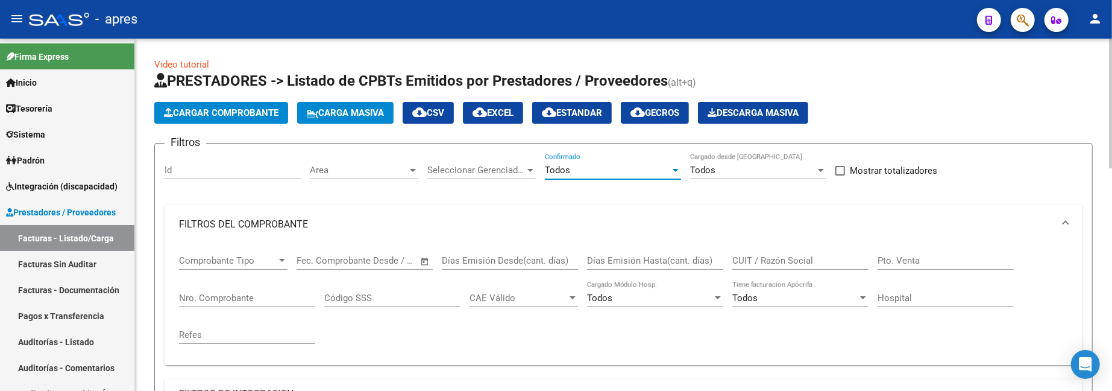
click at [799, 257] on input "CUIT / Razón Social" at bounding box center [800, 260] width 136 height 11
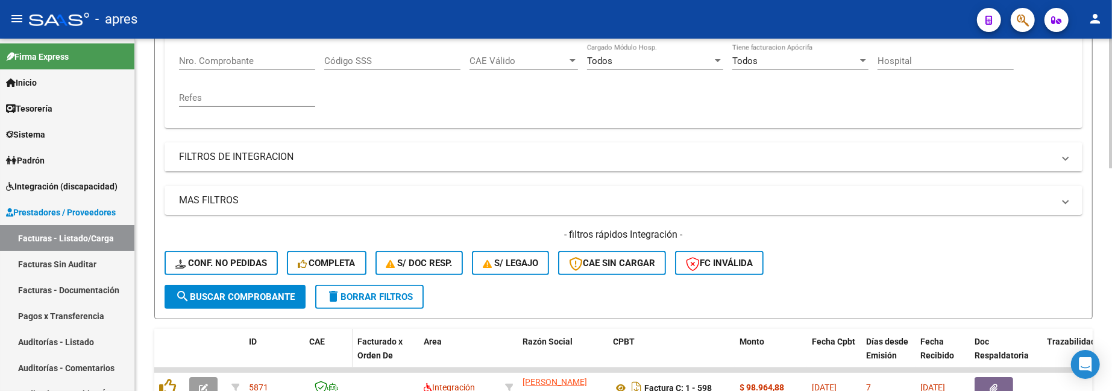
scroll to position [321, 0]
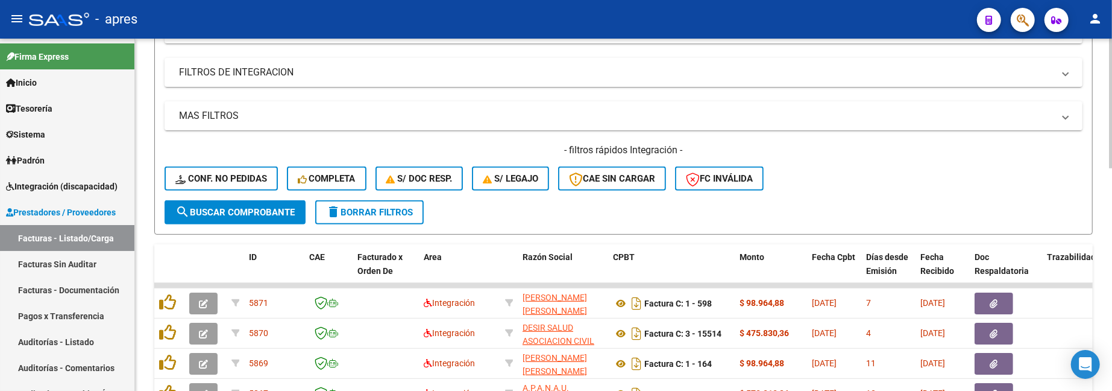
type input "castrioti"
click at [277, 203] on button "search Buscar Comprobante" at bounding box center [235, 212] width 141 height 24
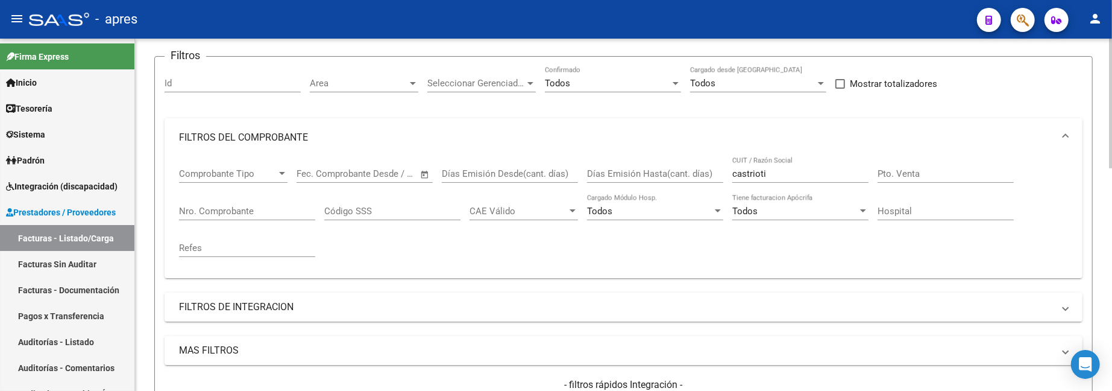
scroll to position [80, 0]
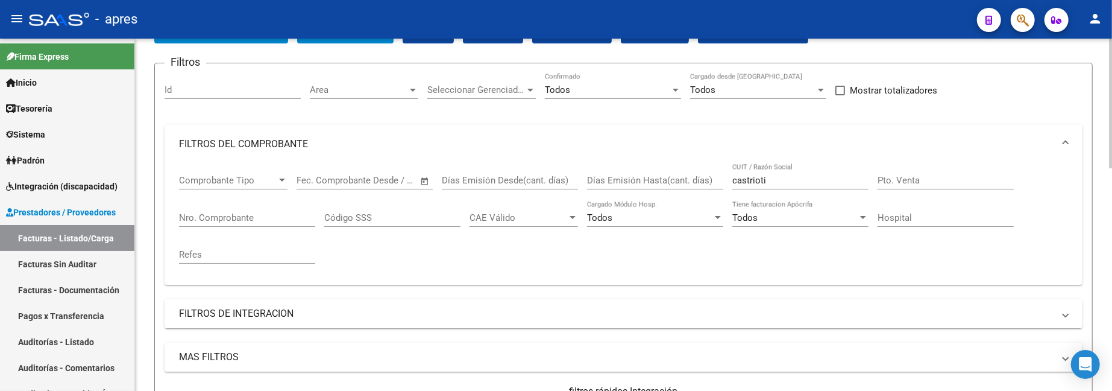
click at [198, 218] on input "Nro. Comprobante" at bounding box center [247, 217] width 136 height 11
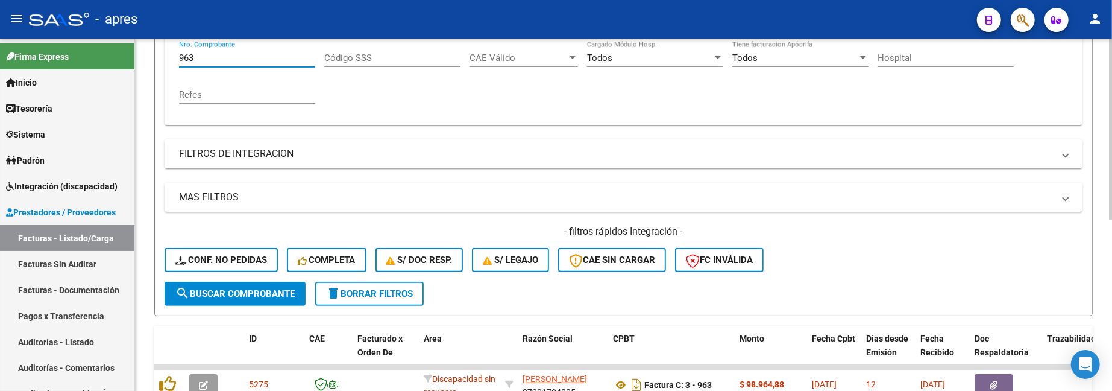
scroll to position [241, 0]
type input "963"
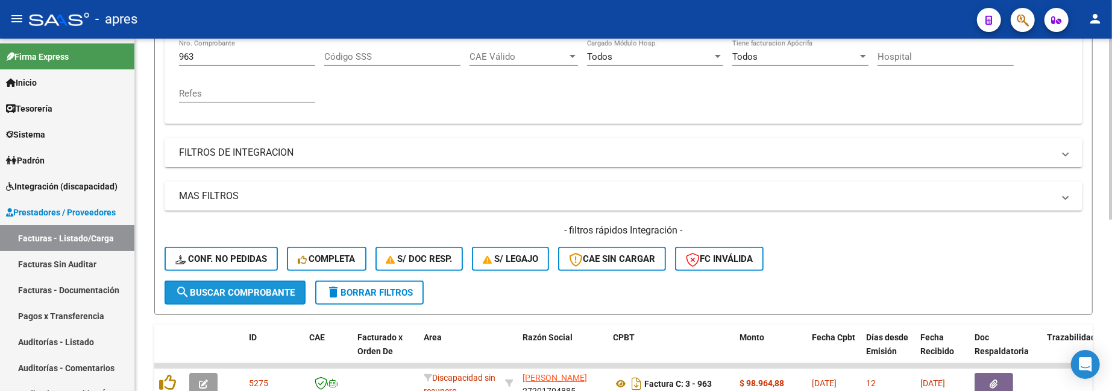
click at [270, 297] on button "search Buscar Comprobante" at bounding box center [235, 292] width 141 height 24
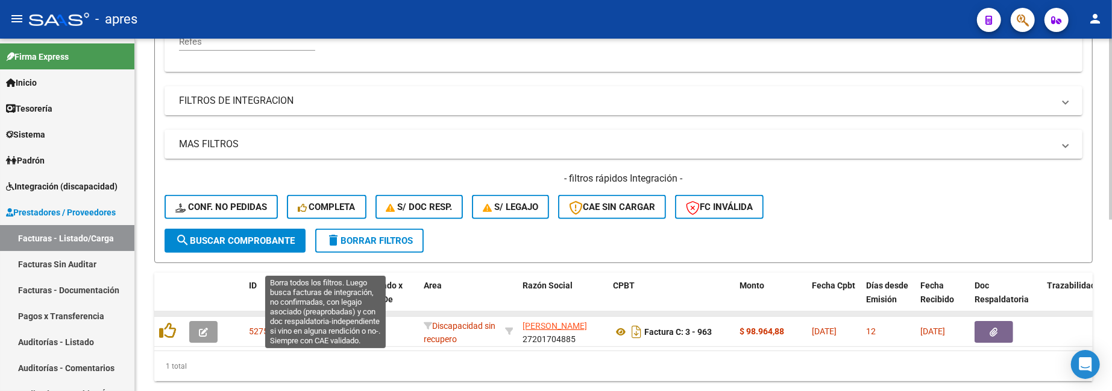
scroll to position [321, 0]
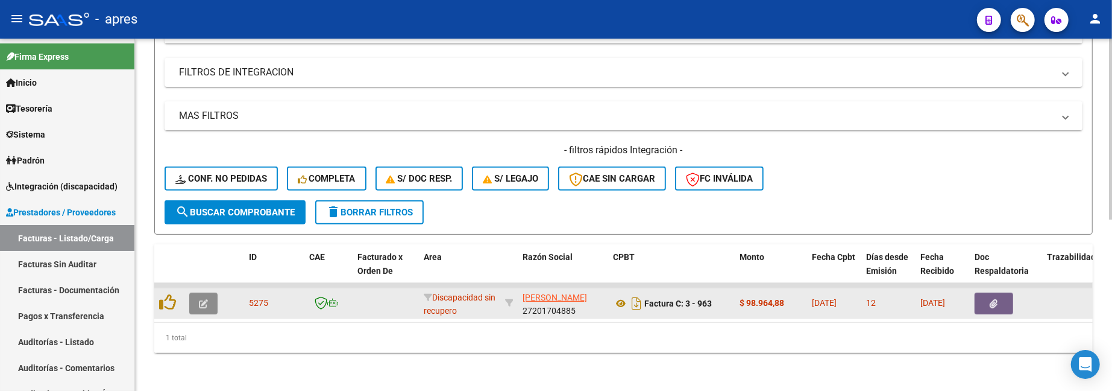
click at [201, 306] on icon "button" at bounding box center [203, 303] width 9 height 9
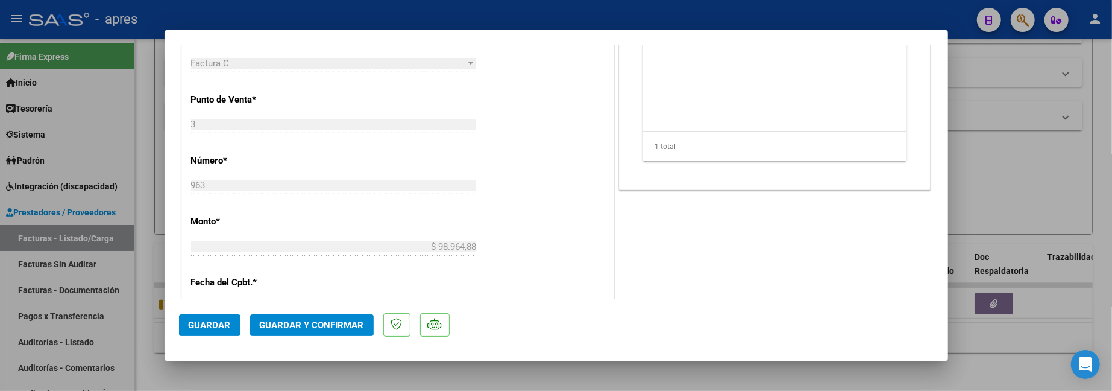
scroll to position [401, 0]
click at [305, 322] on span "Guardar y Confirmar" at bounding box center [312, 324] width 104 height 11
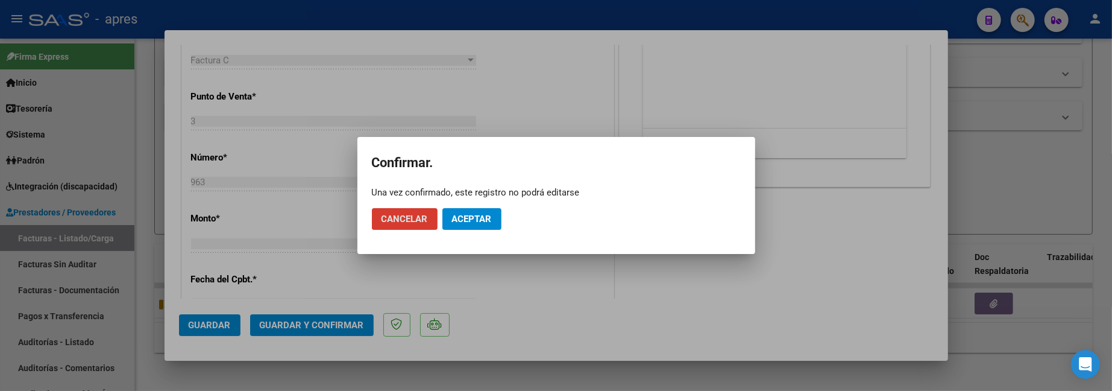
click at [477, 218] on span "Aceptar" at bounding box center [472, 218] width 40 height 11
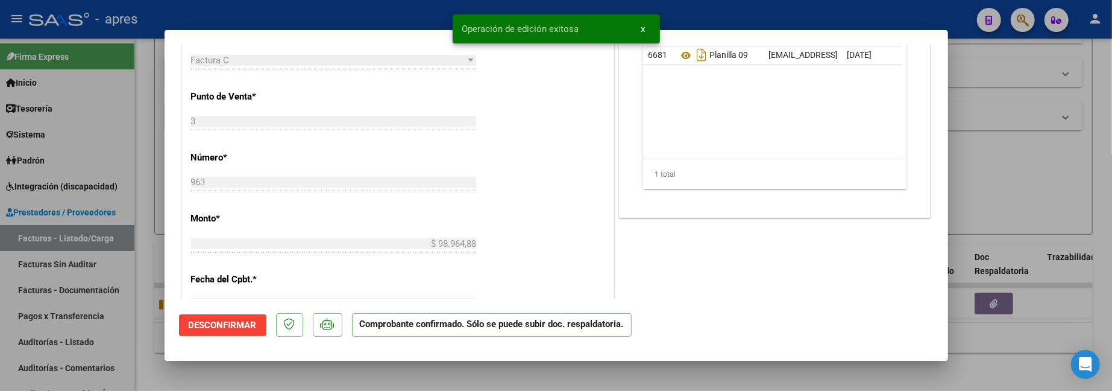
click at [148, 218] on div at bounding box center [556, 195] width 1112 height 391
type input "$ 0,00"
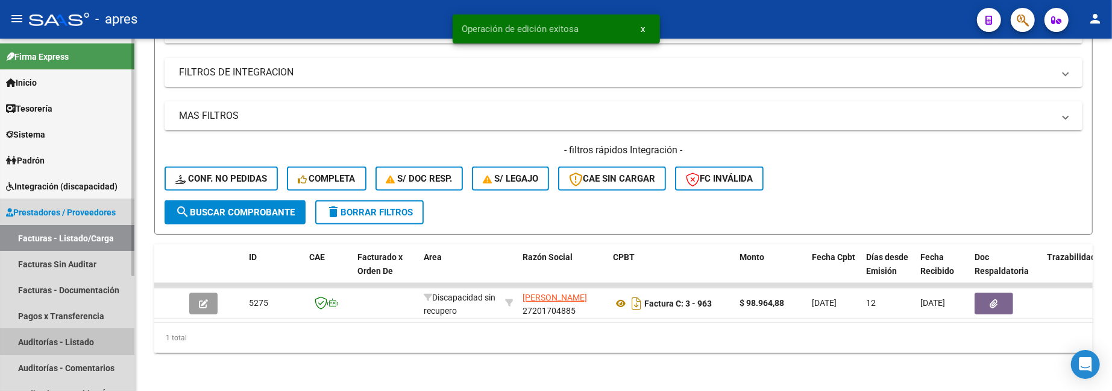
click at [77, 339] on link "Auditorías - Listado" at bounding box center [67, 342] width 134 height 26
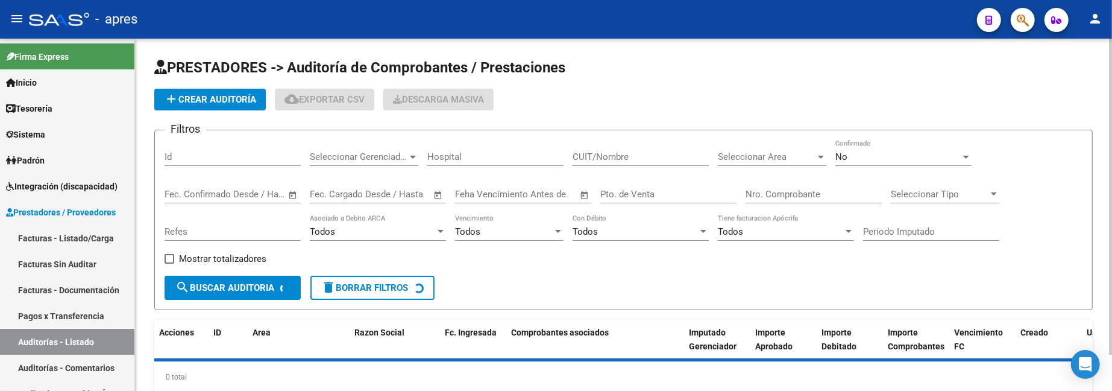
click at [234, 95] on span "add Crear Auditoría" at bounding box center [210, 99] width 92 height 11
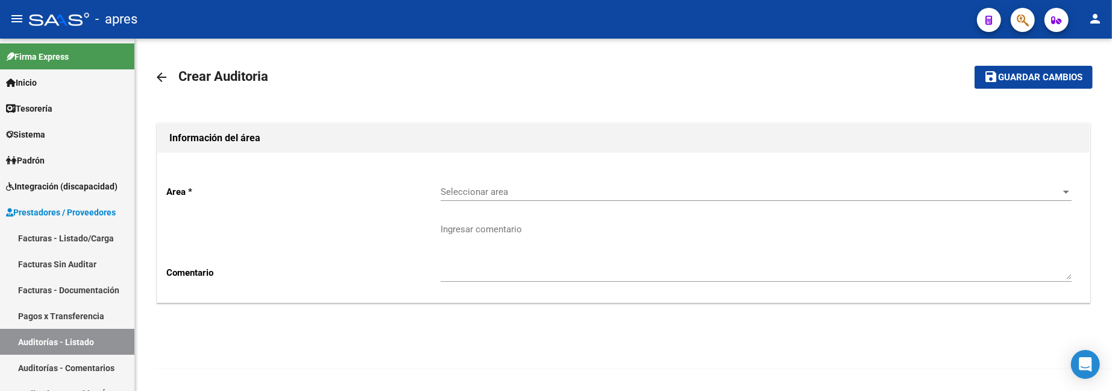
click at [507, 189] on span "Seleccionar area" at bounding box center [751, 191] width 620 height 11
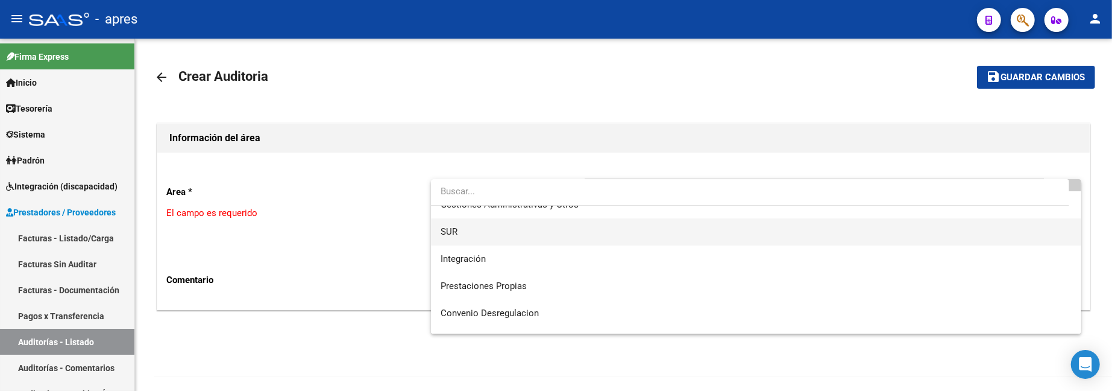
scroll to position [80, 0]
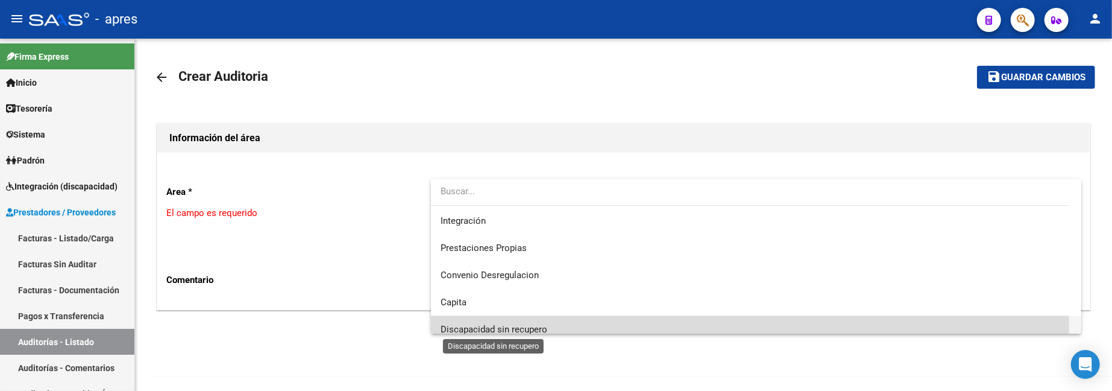
click at [502, 324] on span "Discapacidad sin recupero" at bounding box center [494, 329] width 107 height 11
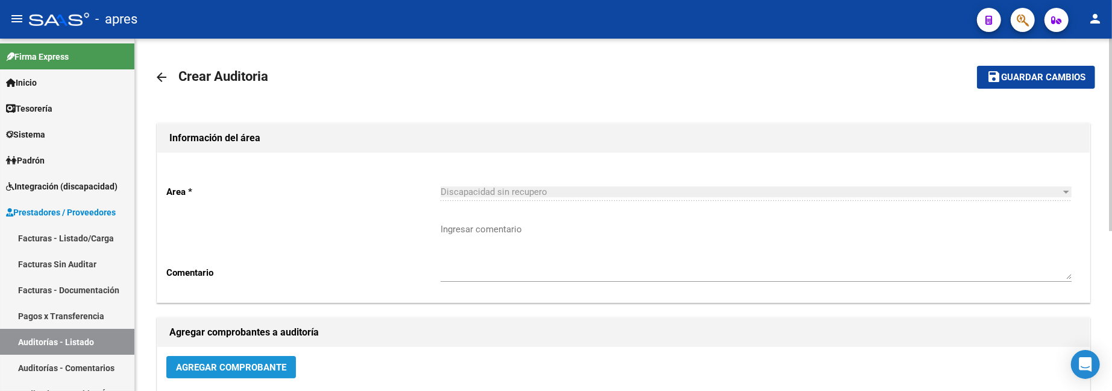
click at [254, 362] on span "Agregar Comprobante" at bounding box center [231, 367] width 110 height 11
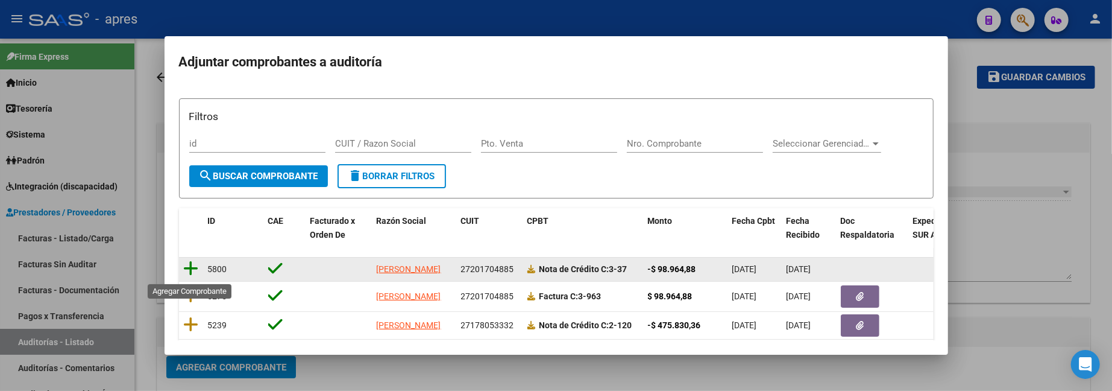
click at [191, 270] on icon at bounding box center [191, 268] width 15 height 17
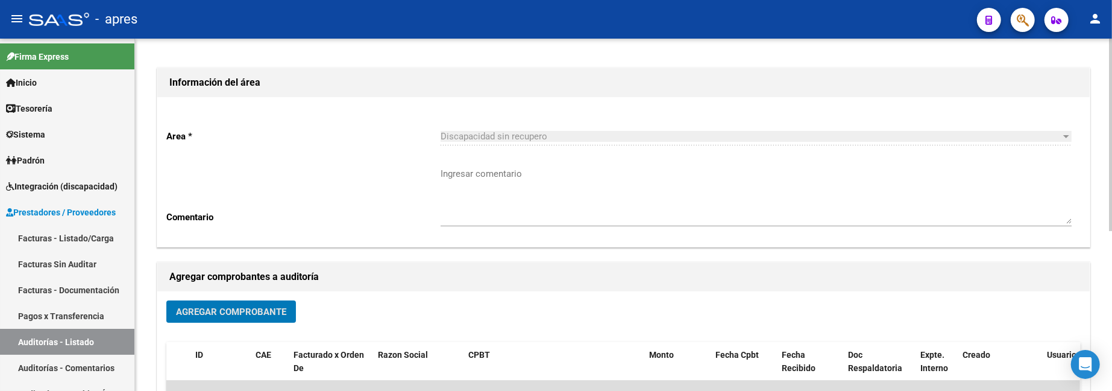
scroll to position [160, 0]
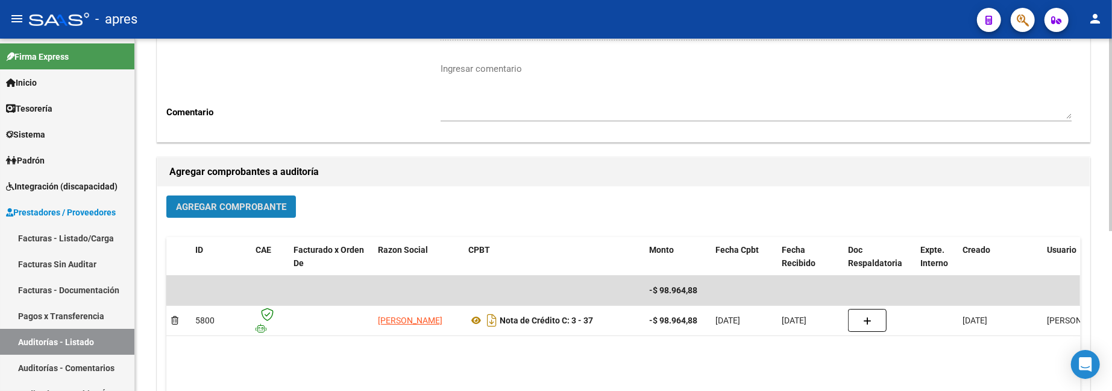
click at [249, 208] on span "Agregar Comprobante" at bounding box center [231, 206] width 110 height 11
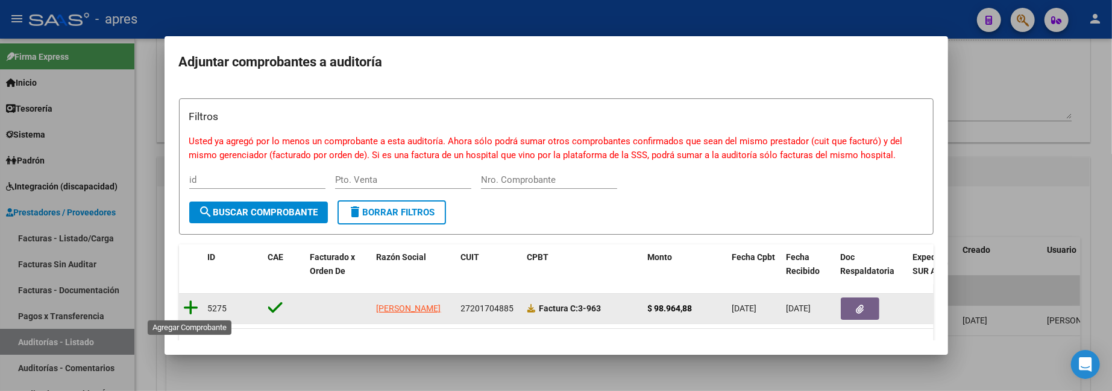
click at [190, 300] on icon at bounding box center [191, 307] width 15 height 17
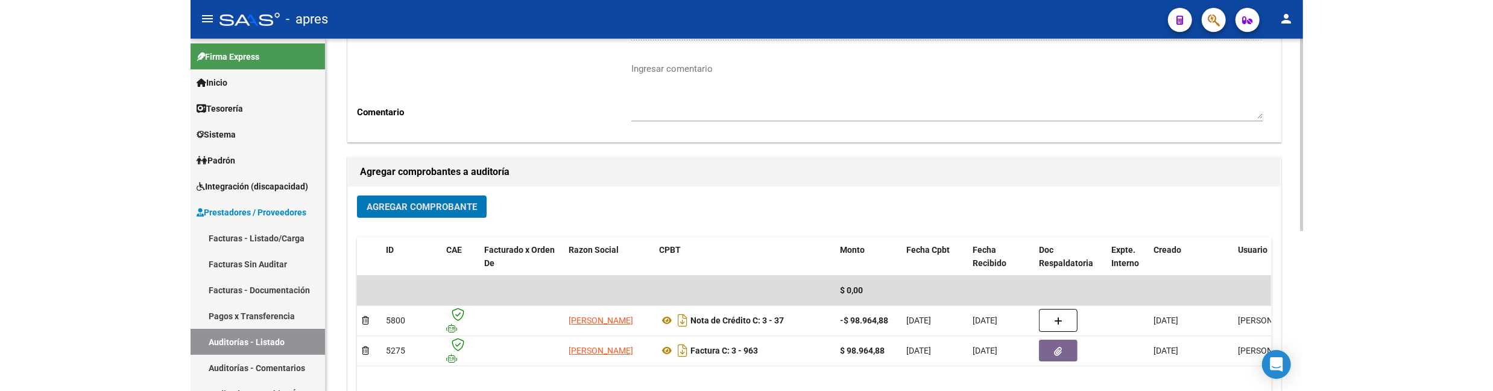
scroll to position [0, 0]
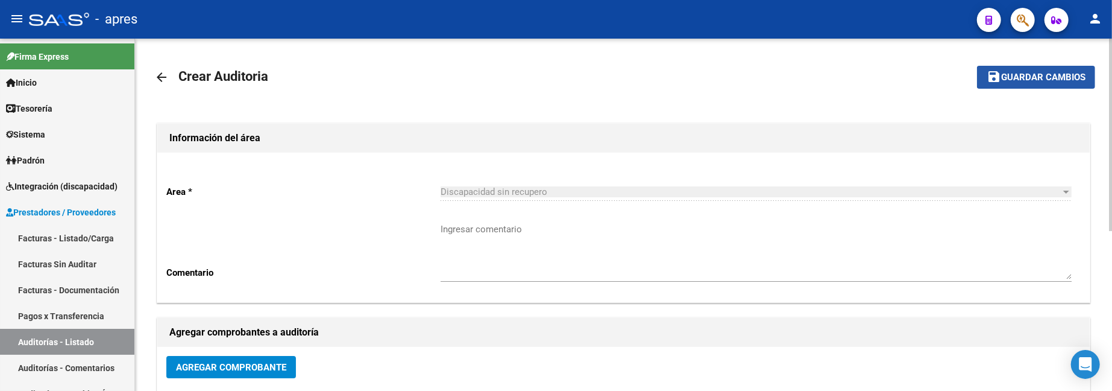
click at [997, 76] on mat-icon "save" at bounding box center [994, 76] width 14 height 14
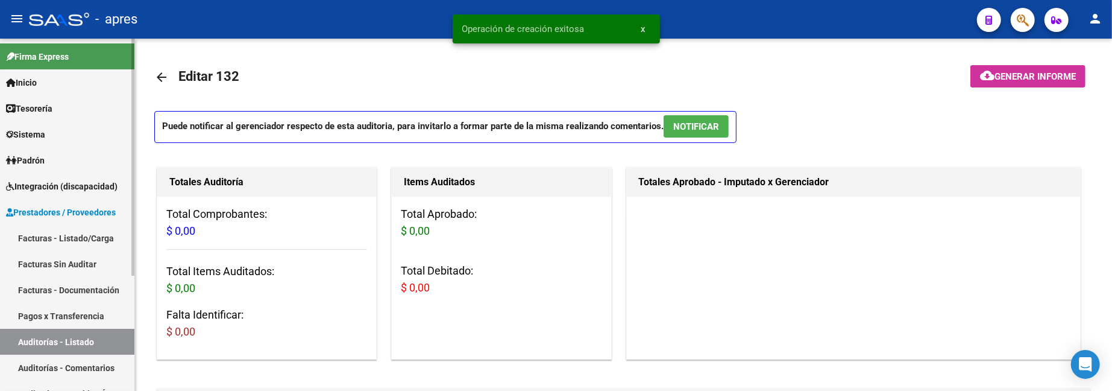
click at [43, 208] on span "Prestadores / Proveedores" at bounding box center [61, 212] width 110 height 13
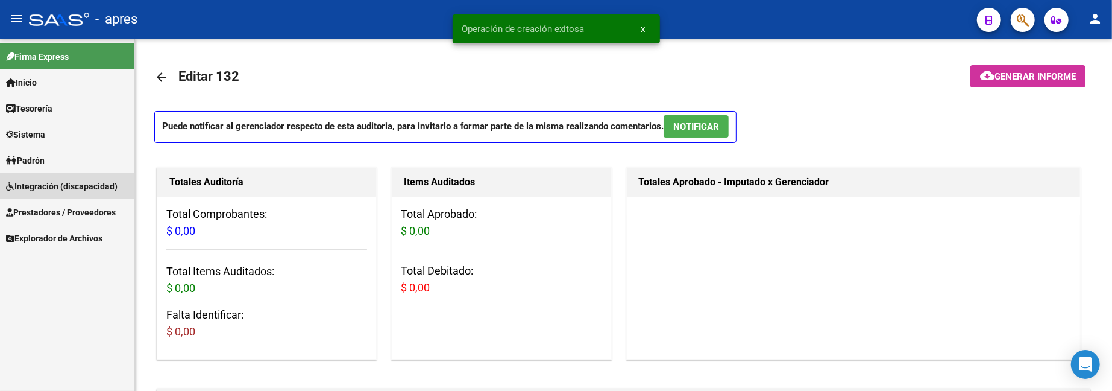
click at [61, 189] on span "Integración (discapacidad)" at bounding box center [62, 186] width 112 height 13
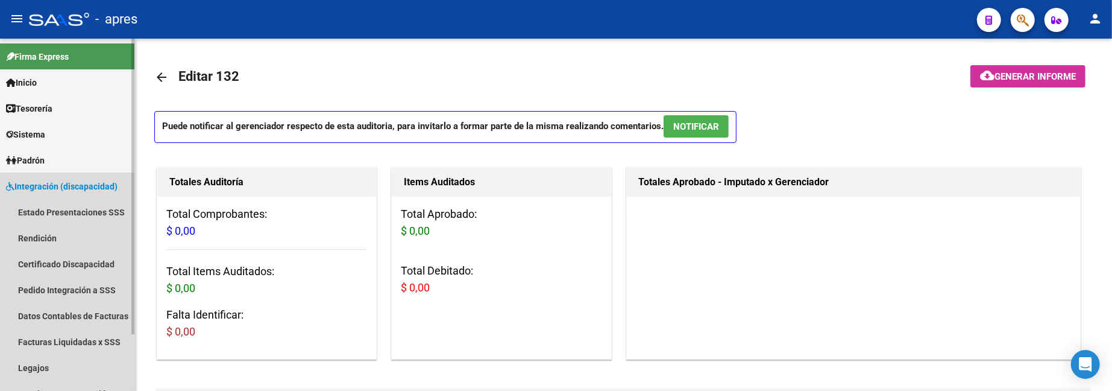
click at [61, 189] on span "Integración (discapacidad)" at bounding box center [62, 186] width 112 height 13
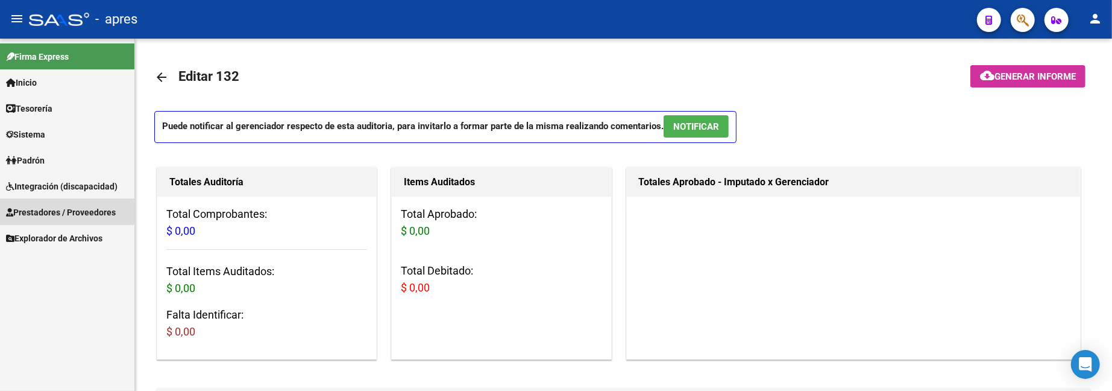
click at [63, 199] on link "Prestadores / Proveedores" at bounding box center [67, 212] width 134 height 26
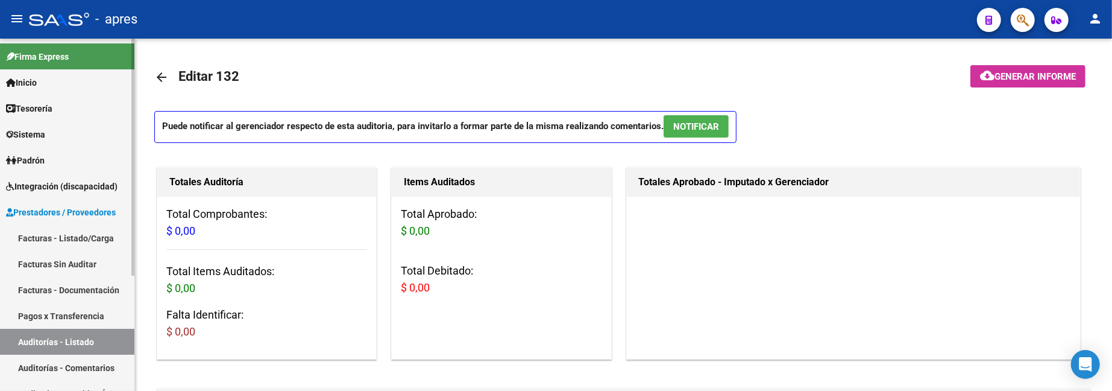
click at [51, 312] on link "Pagos x Transferencia" at bounding box center [67, 316] width 134 height 26
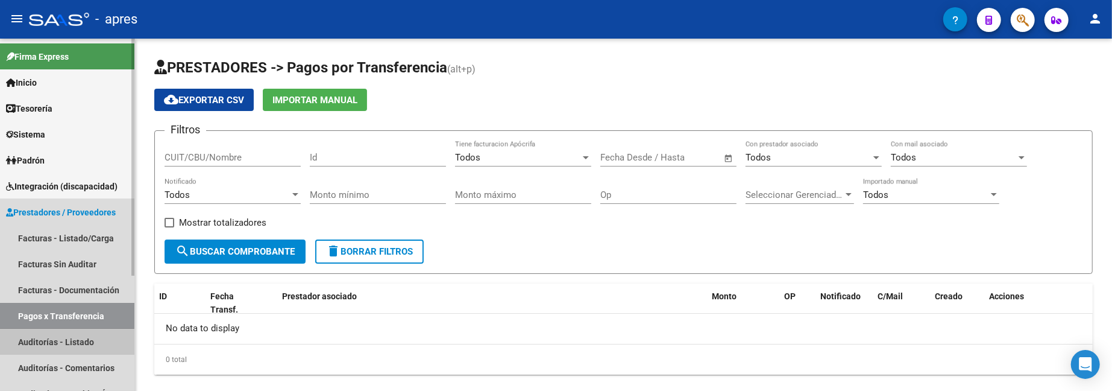
click at [47, 343] on link "Auditorías - Listado" at bounding box center [67, 342] width 134 height 26
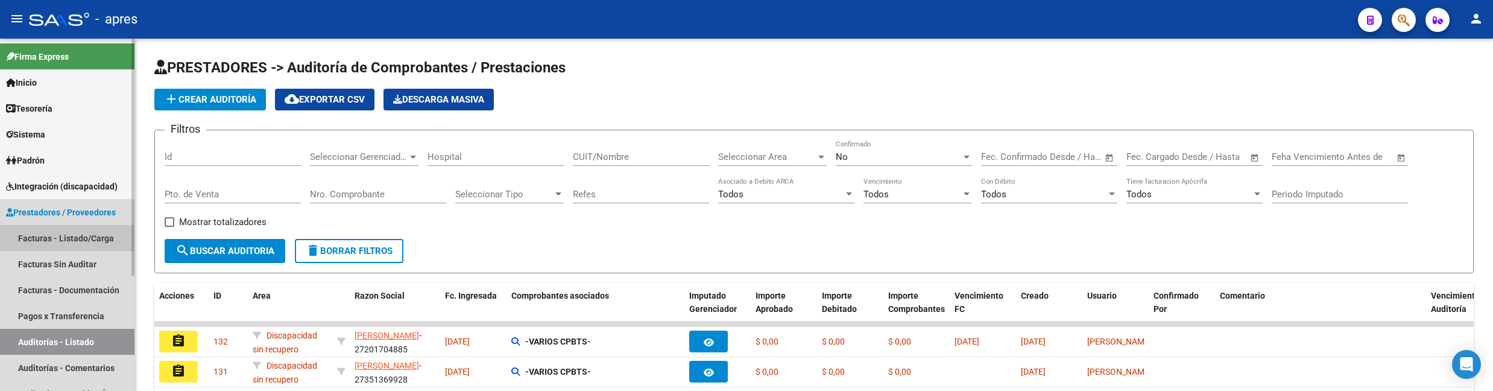
click at [74, 234] on link "Facturas - Listado/Carga" at bounding box center [67, 238] width 134 height 26
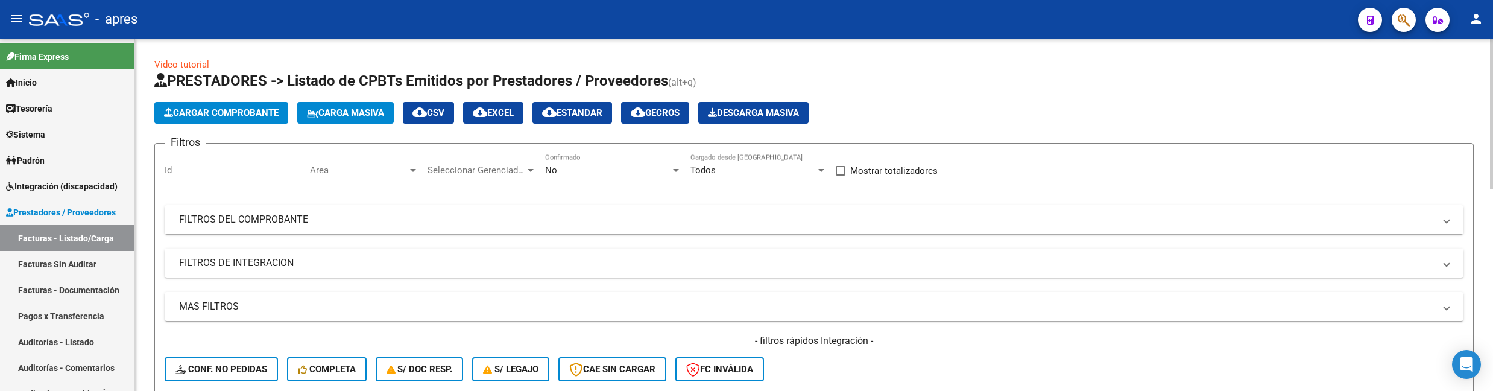
click at [547, 203] on div "Filtros Id Area Area Seleccionar Gerenciador Seleccionar Gerenciador No Confirm…" at bounding box center [814, 272] width 1298 height 238
click at [550, 213] on mat-panel-title "FILTROS DEL COMPROBANTE" at bounding box center [806, 219] width 1255 height 13
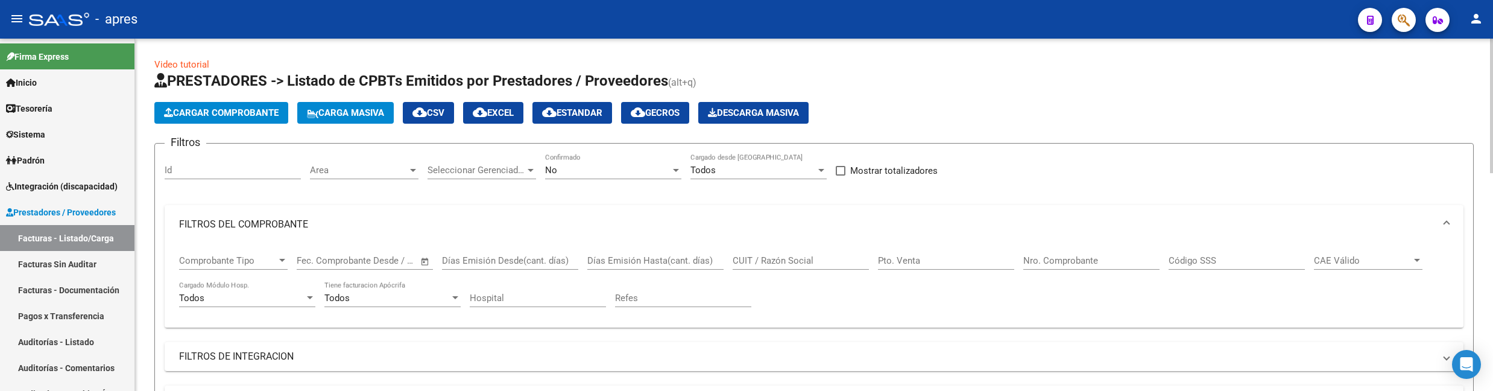
click at [817, 251] on div "CUIT / Razón Social" at bounding box center [800, 257] width 136 height 26
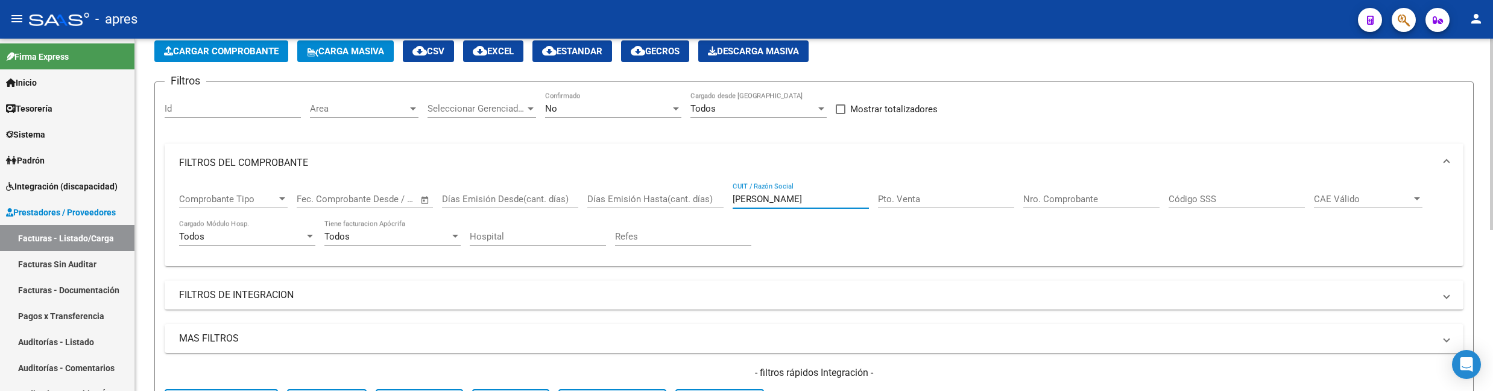
scroll to position [55, 0]
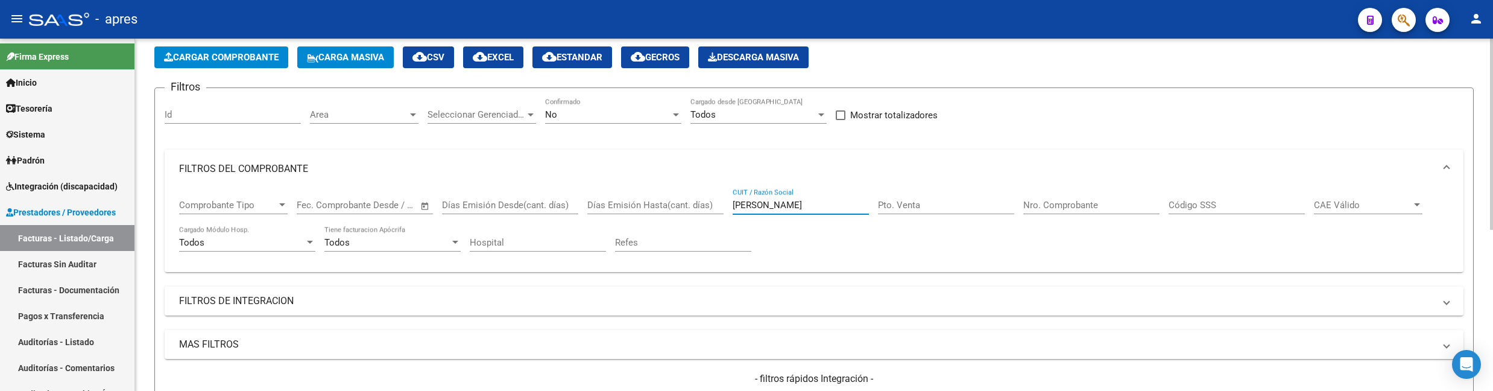
type input "garcia agostina"
click at [666, 118] on div "No" at bounding box center [607, 114] width 125 height 11
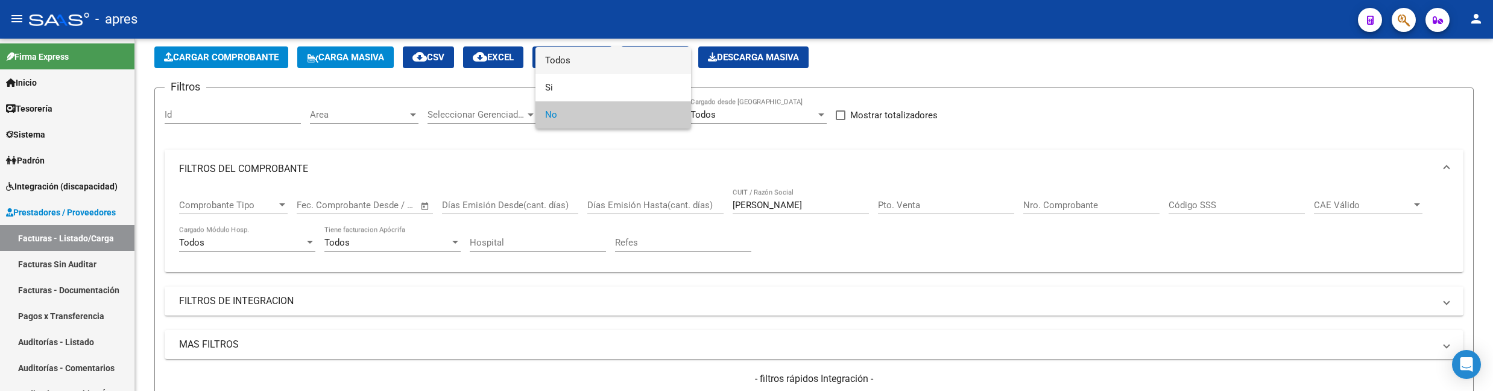
click at [656, 66] on span "Todos" at bounding box center [613, 60] width 136 height 27
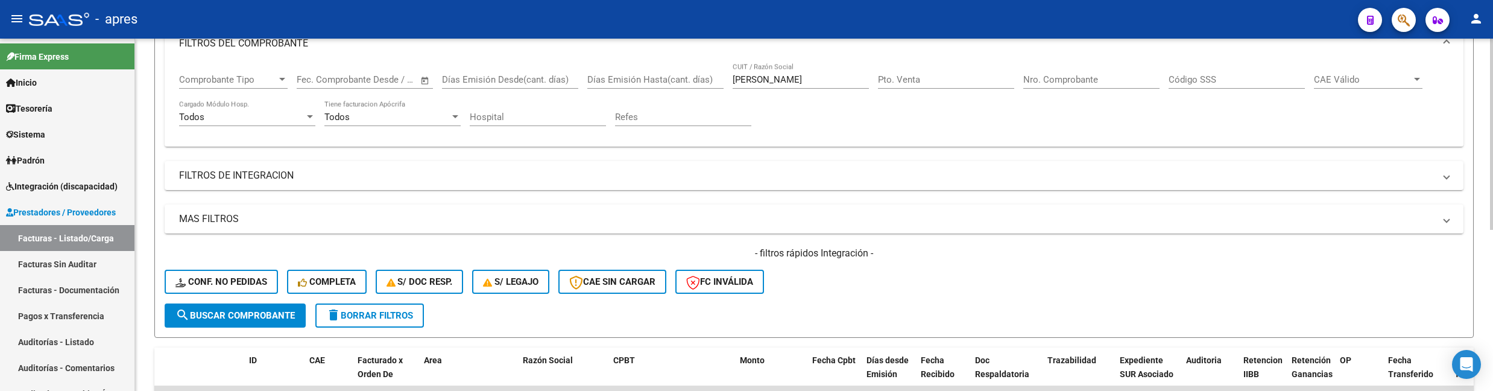
scroll to position [297, 0]
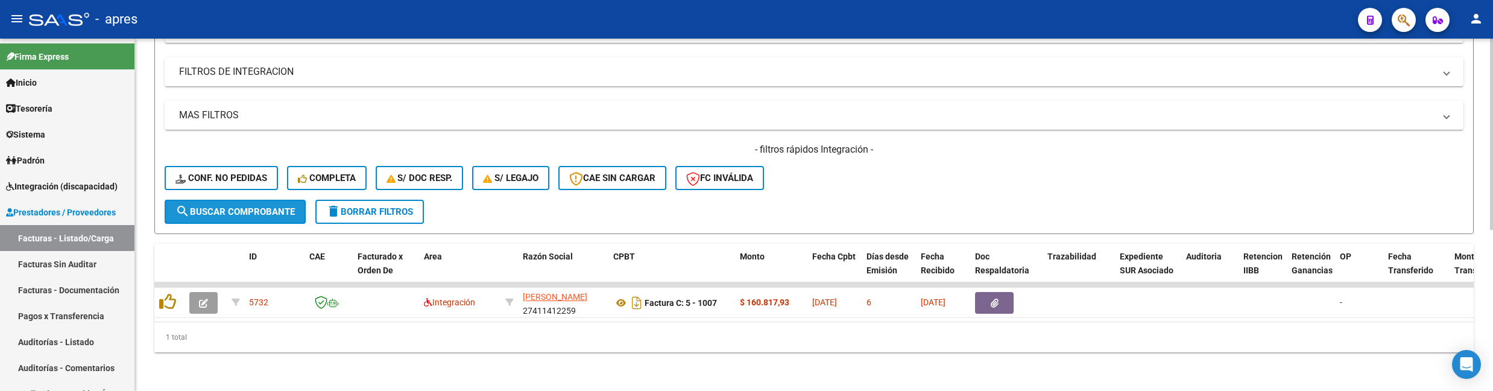
click at [265, 200] on button "search Buscar Comprobante" at bounding box center [235, 212] width 141 height 24
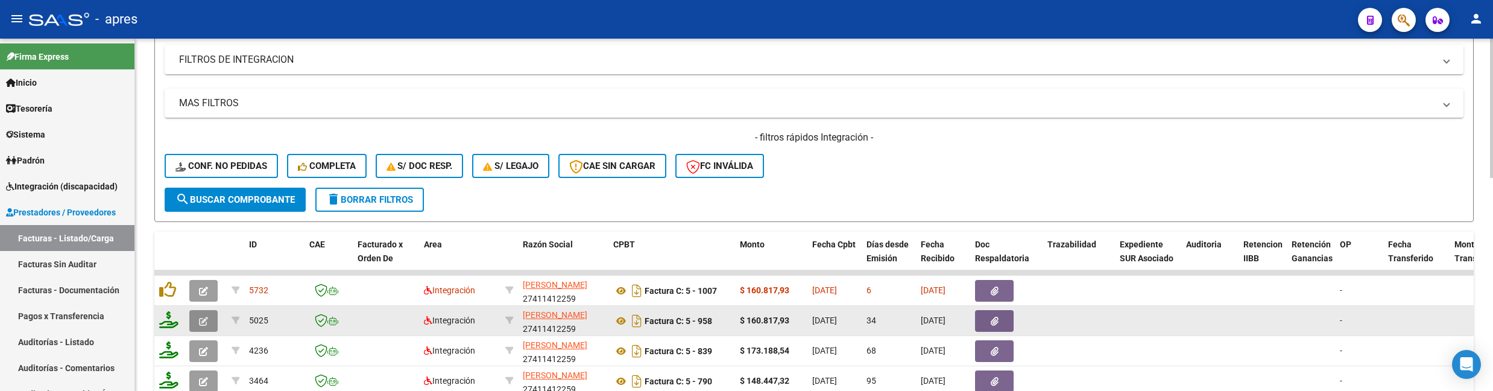
click at [201, 318] on icon "button" at bounding box center [203, 320] width 9 height 9
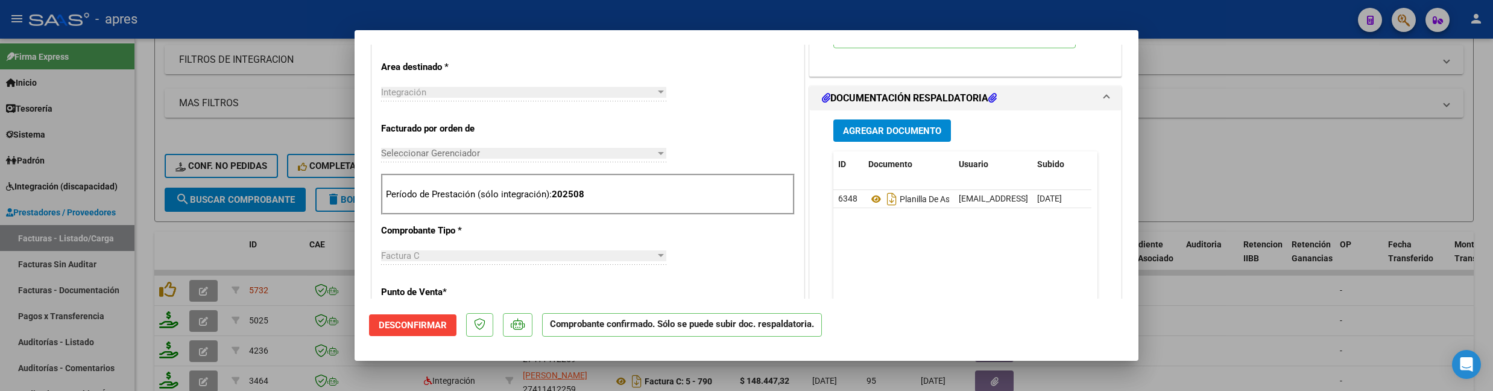
scroll to position [482, 0]
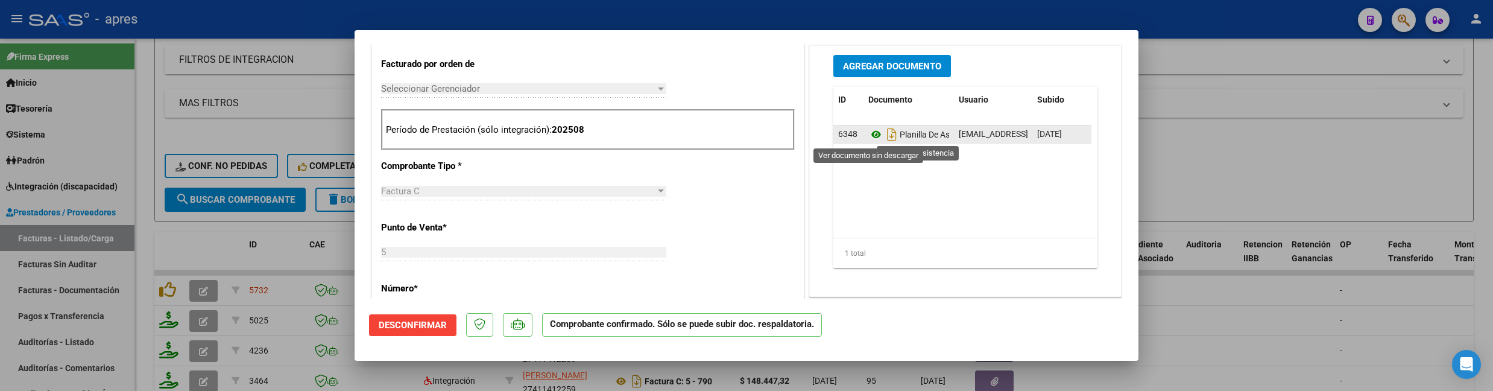
click at [869, 136] on icon at bounding box center [876, 134] width 16 height 14
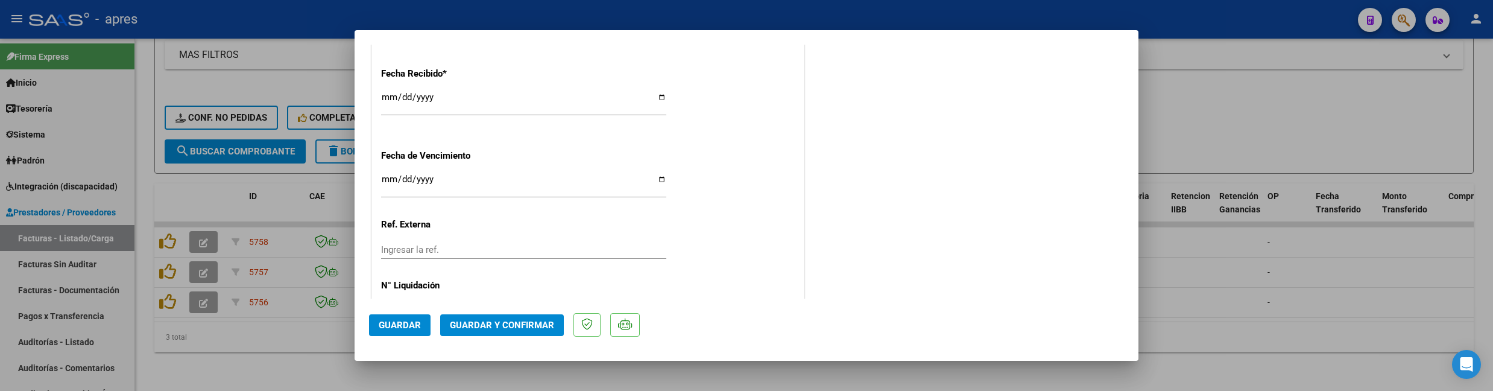
scroll to position [912, 0]
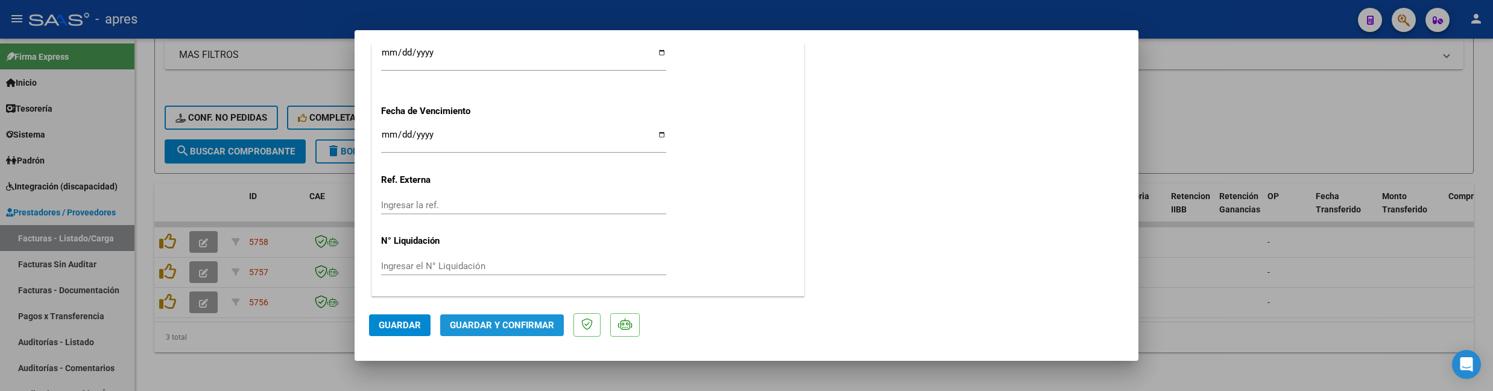
click at [518, 324] on span "Guardar y Confirmar" at bounding box center [502, 324] width 104 height 11
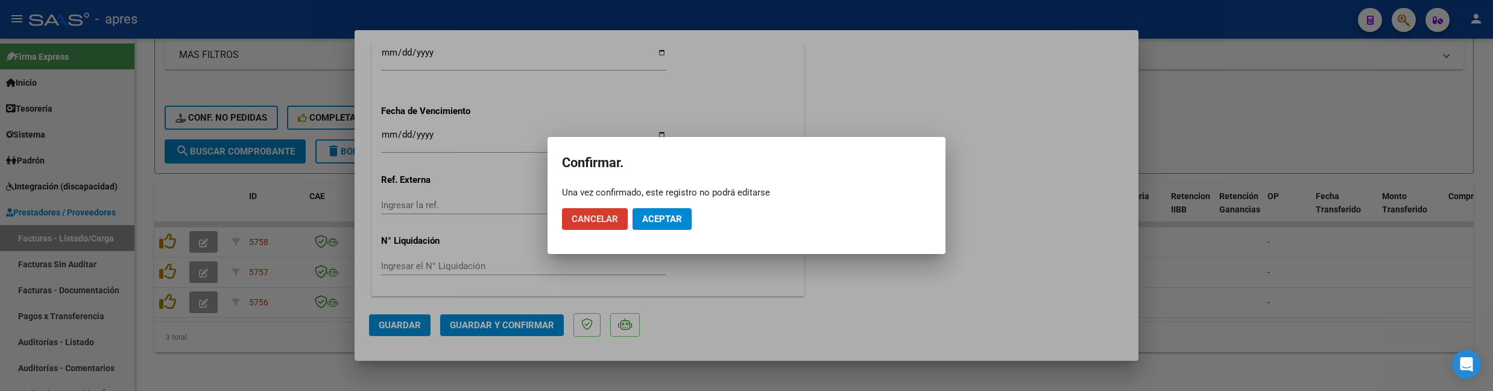
drag, startPoint x: 647, startPoint y: 220, endPoint x: 864, endPoint y: 22, distance: 293.5
click at [649, 217] on span "Aceptar" at bounding box center [662, 218] width 40 height 11
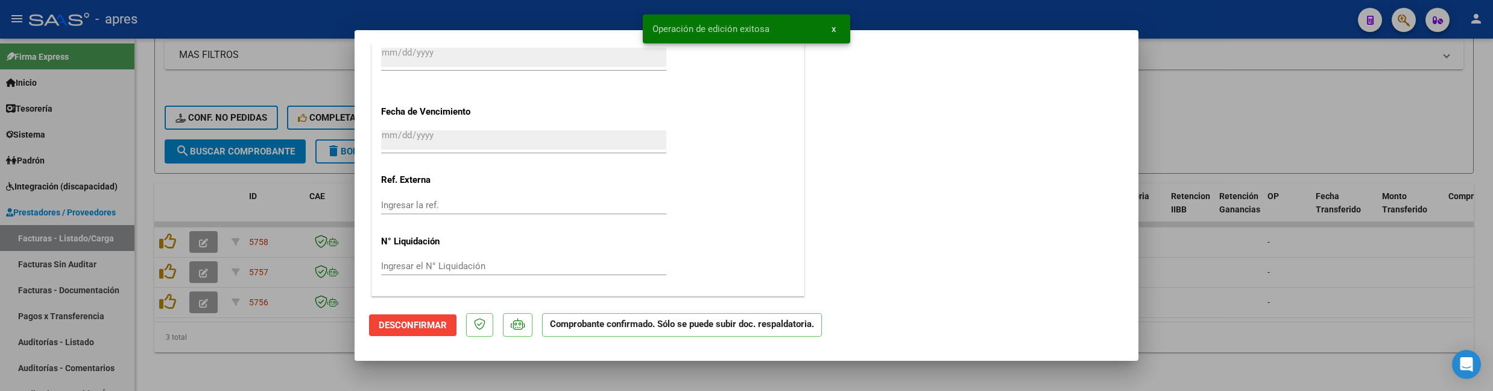
click at [286, 347] on div at bounding box center [746, 195] width 1493 height 391
type input "$ 0,00"
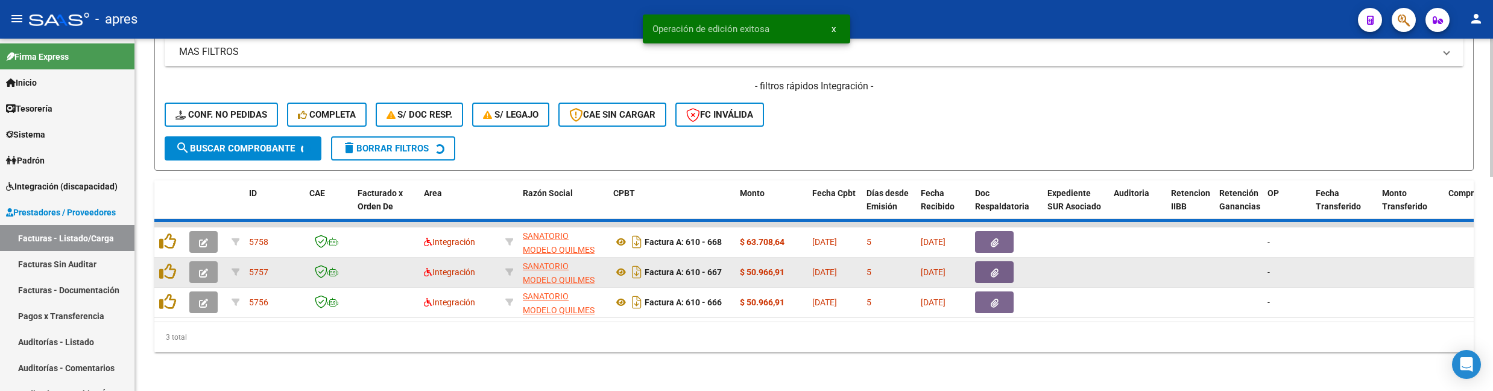
scroll to position [512, 0]
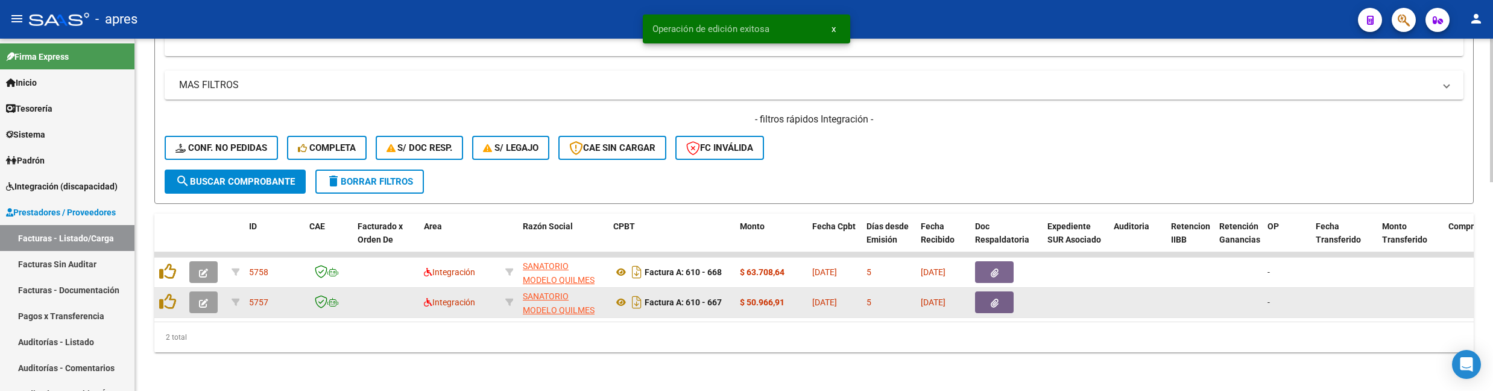
click at [207, 298] on icon "button" at bounding box center [203, 302] width 9 height 9
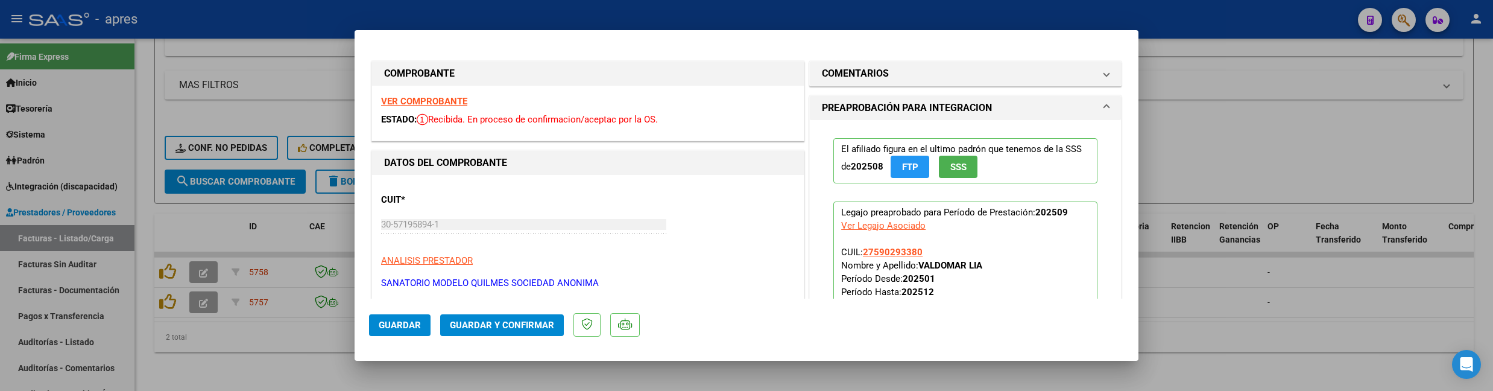
click at [408, 101] on strong "VER COMPROBANTE" at bounding box center [424, 101] width 86 height 11
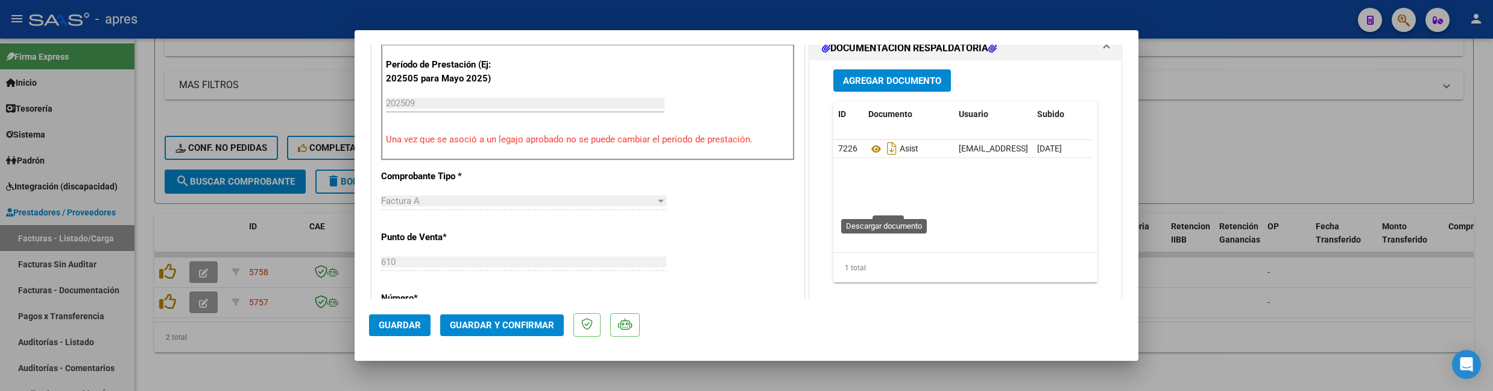
scroll to position [401, 0]
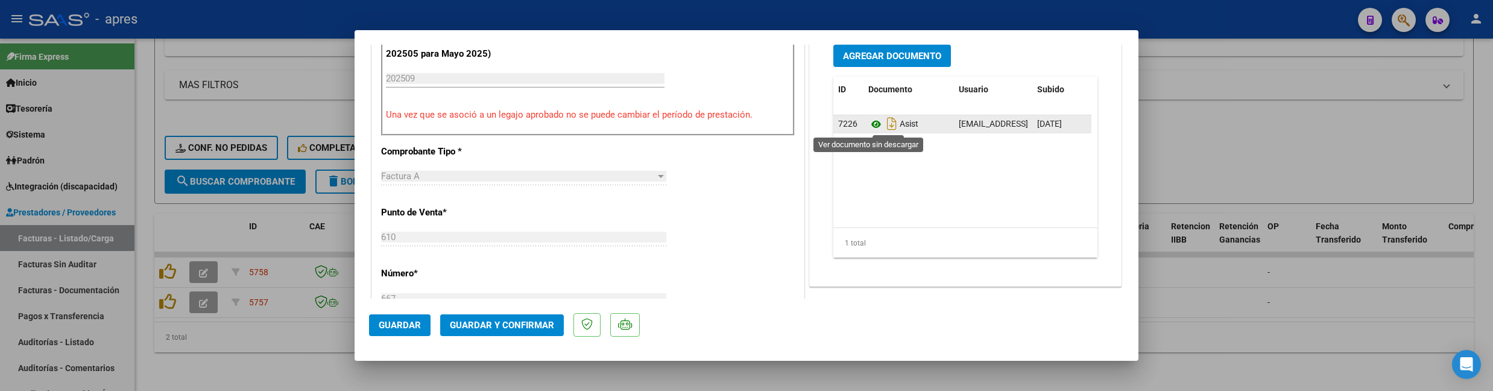
click at [869, 122] on icon at bounding box center [876, 124] width 16 height 14
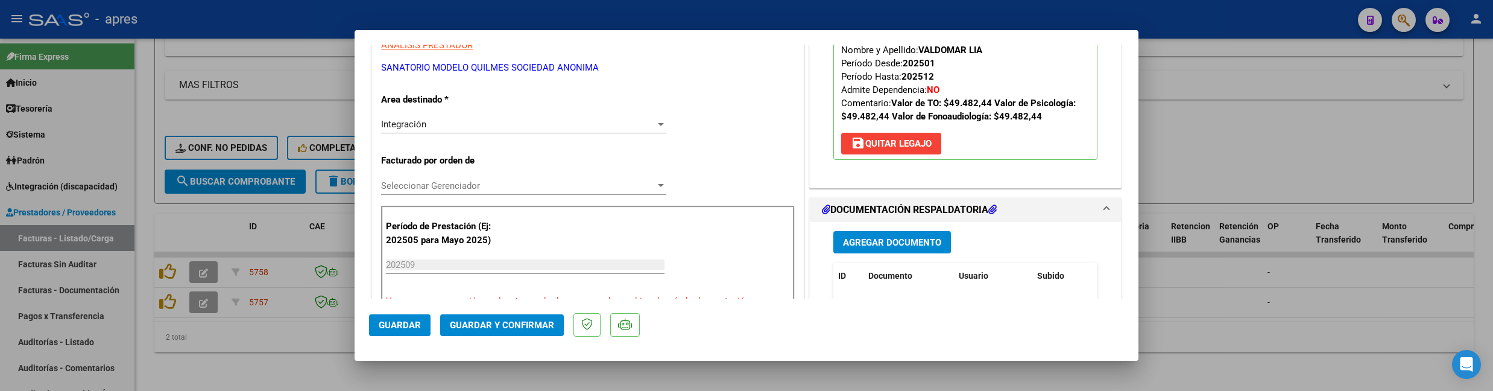
scroll to position [189, 0]
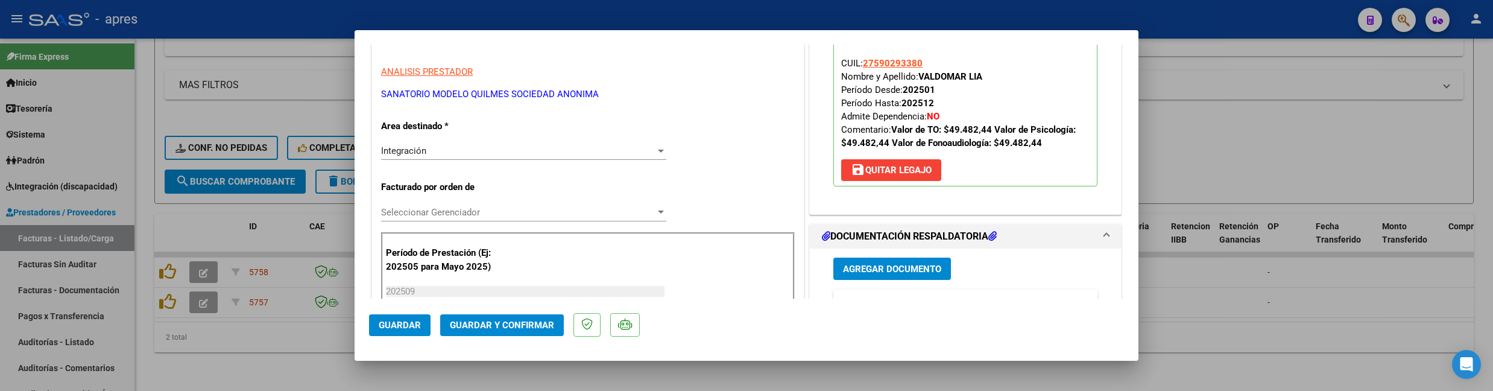
click at [509, 331] on button "Guardar y Confirmar" at bounding box center [502, 325] width 124 height 22
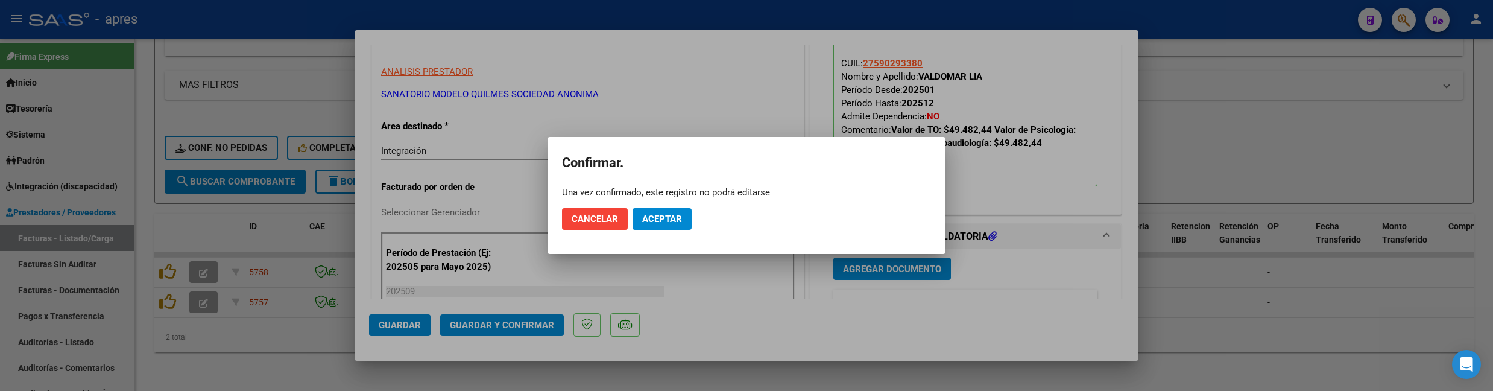
click at [661, 230] on mat-dialog-actions "Cancelar Aceptar" at bounding box center [746, 218] width 369 height 41
click at [664, 211] on button "Aceptar" at bounding box center [661, 219] width 59 height 22
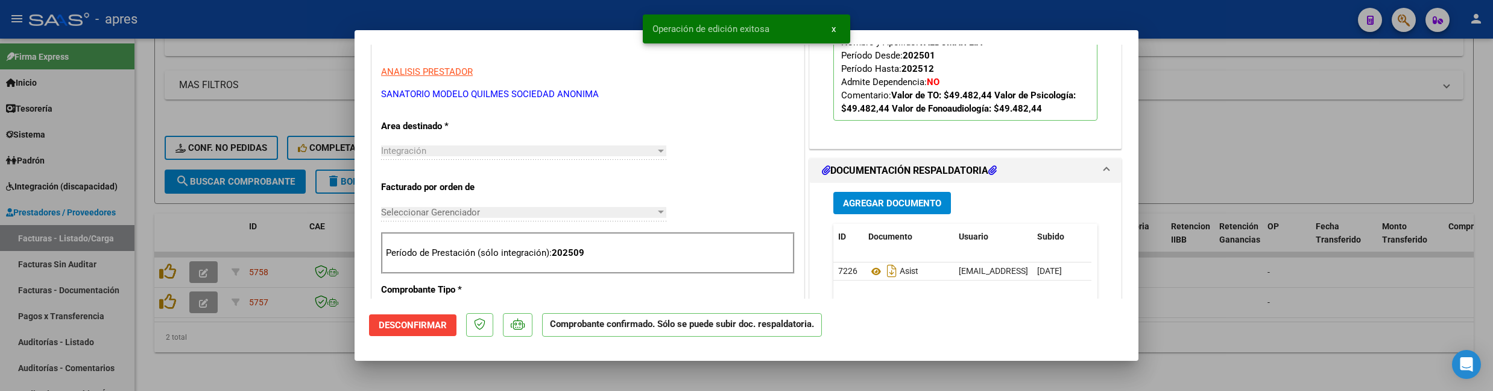
click at [236, 359] on div at bounding box center [746, 195] width 1493 height 391
type input "$ 0,00"
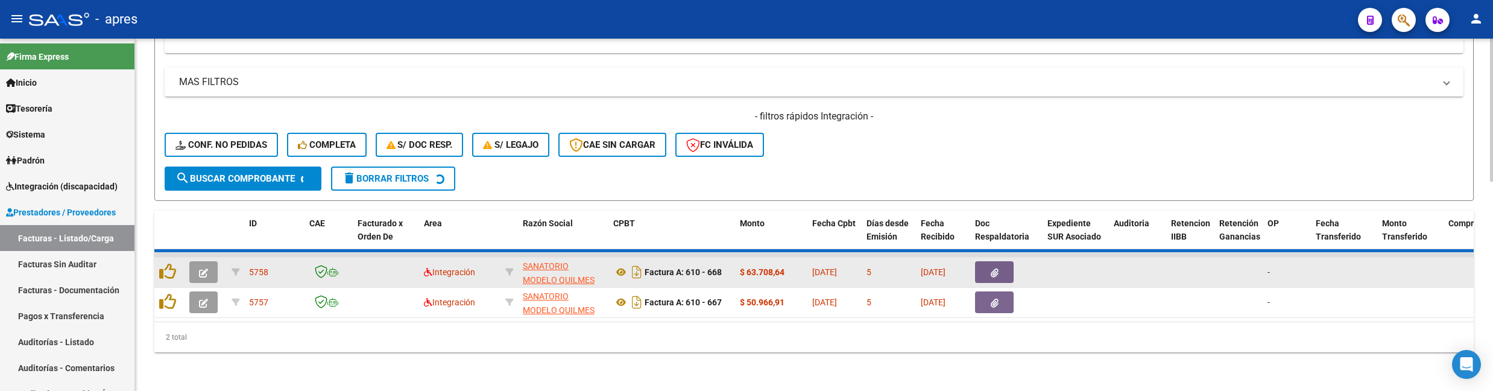
scroll to position [482, 0]
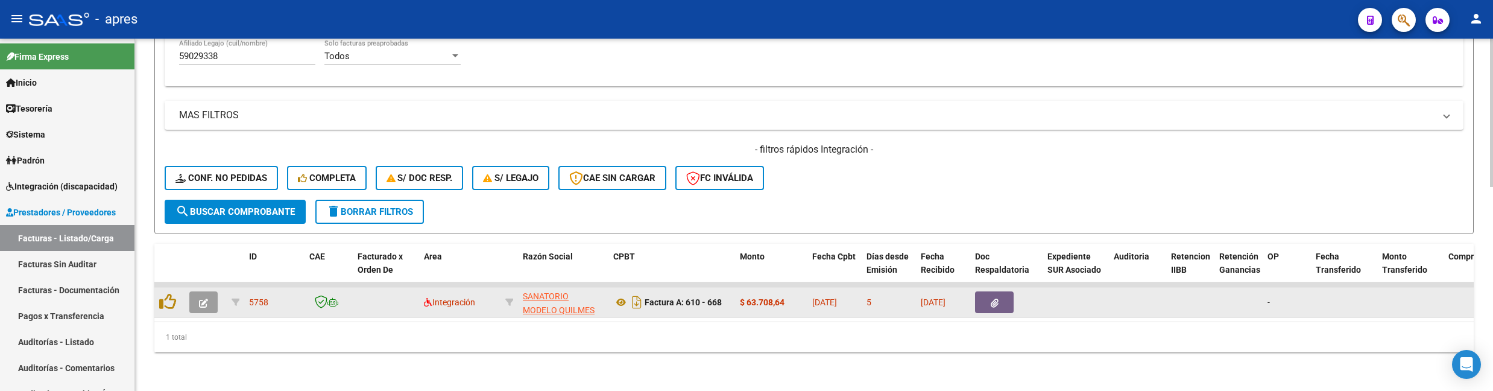
click at [207, 298] on icon "button" at bounding box center [203, 302] width 9 height 9
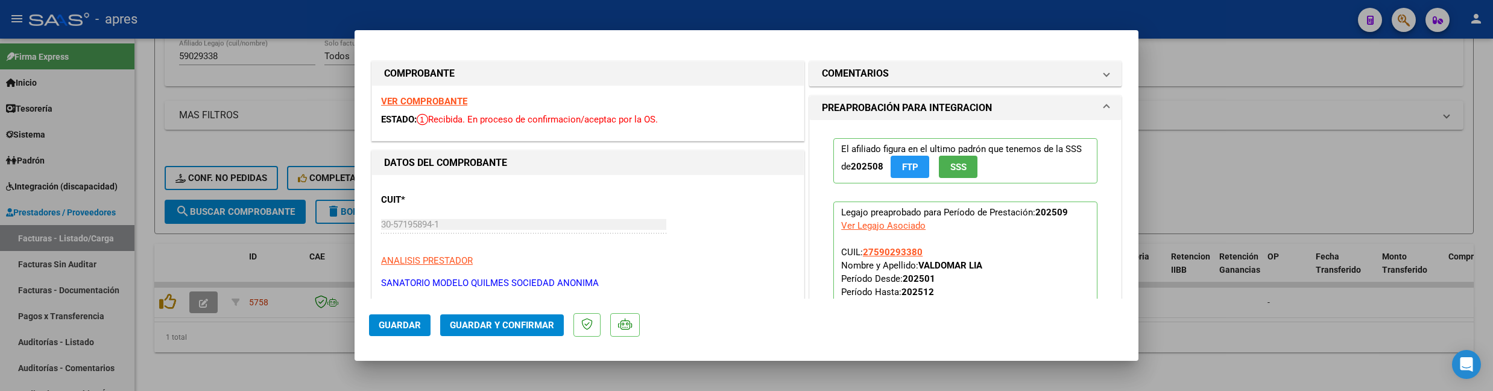
click at [420, 104] on strong "VER COMPROBANTE" at bounding box center [424, 101] width 86 height 11
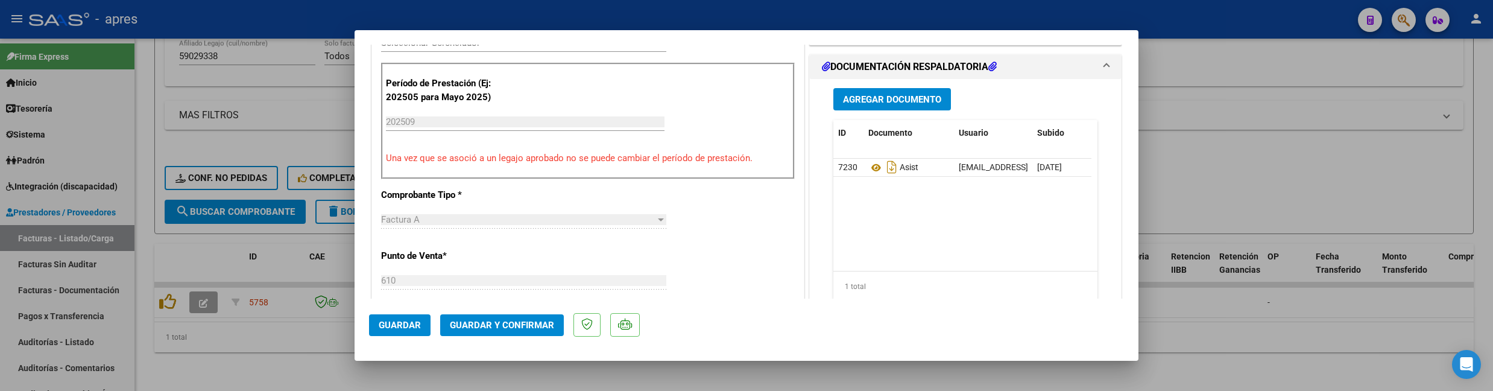
scroll to position [401, 0]
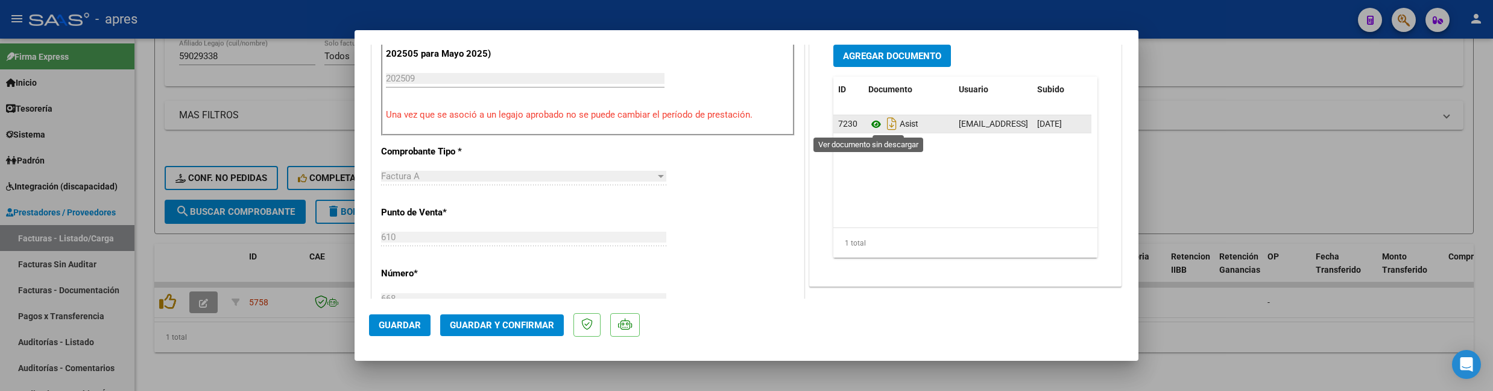
click at [868, 125] on icon at bounding box center [876, 124] width 16 height 14
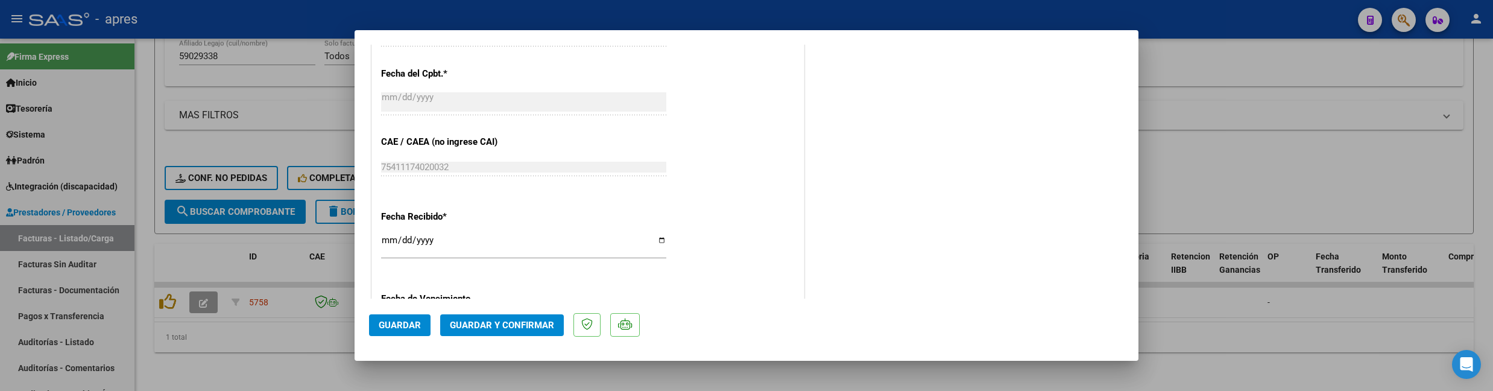
scroll to position [912, 0]
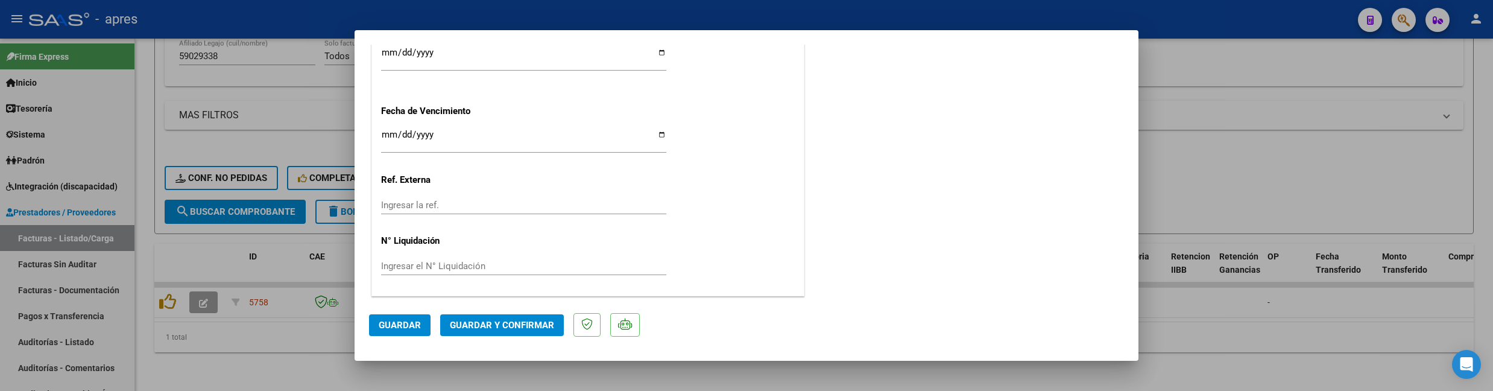
click at [471, 319] on span "Guardar y Confirmar" at bounding box center [502, 324] width 104 height 11
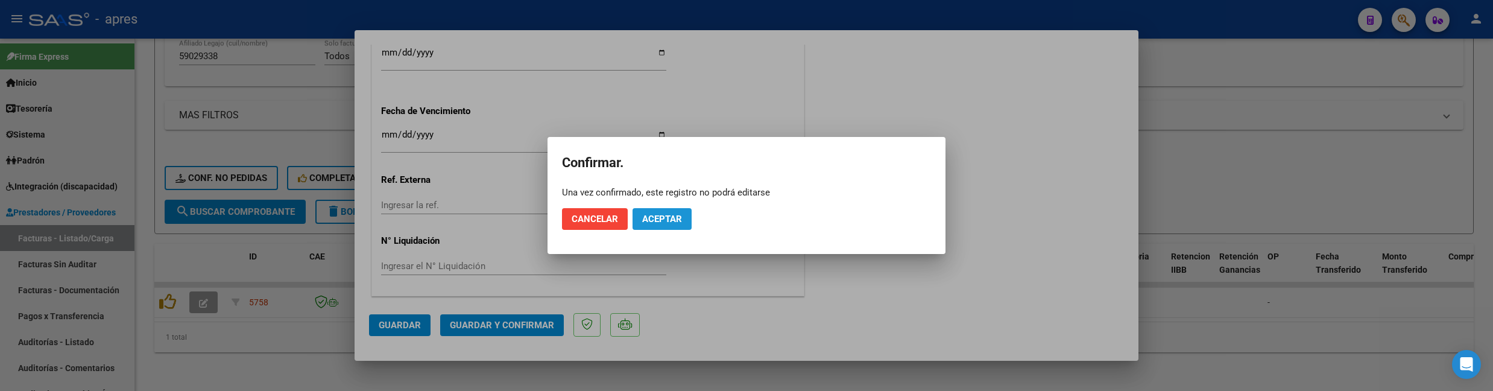
click at [664, 213] on span "Aceptar" at bounding box center [662, 218] width 40 height 11
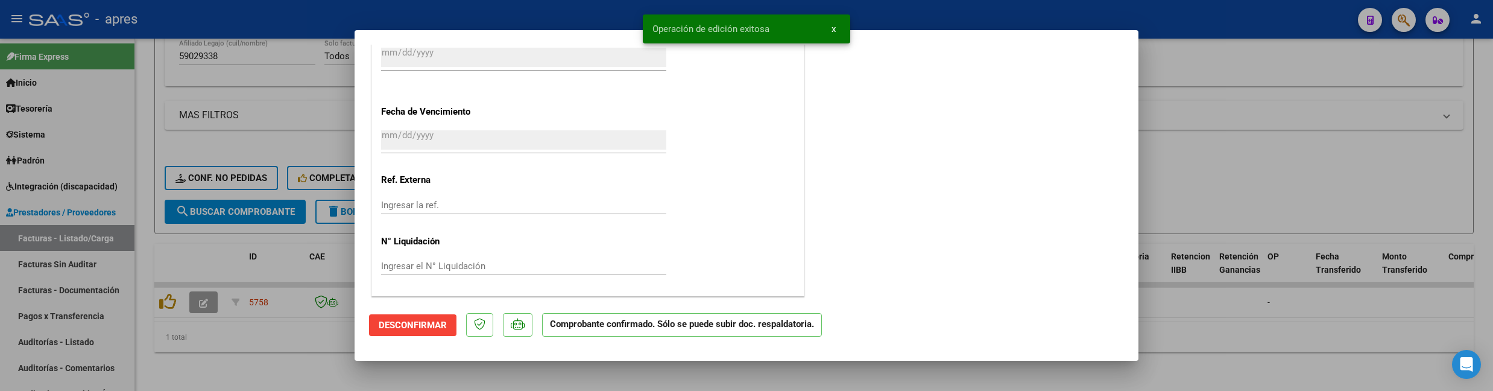
click at [145, 253] on div at bounding box center [746, 195] width 1493 height 391
type input "$ 0,00"
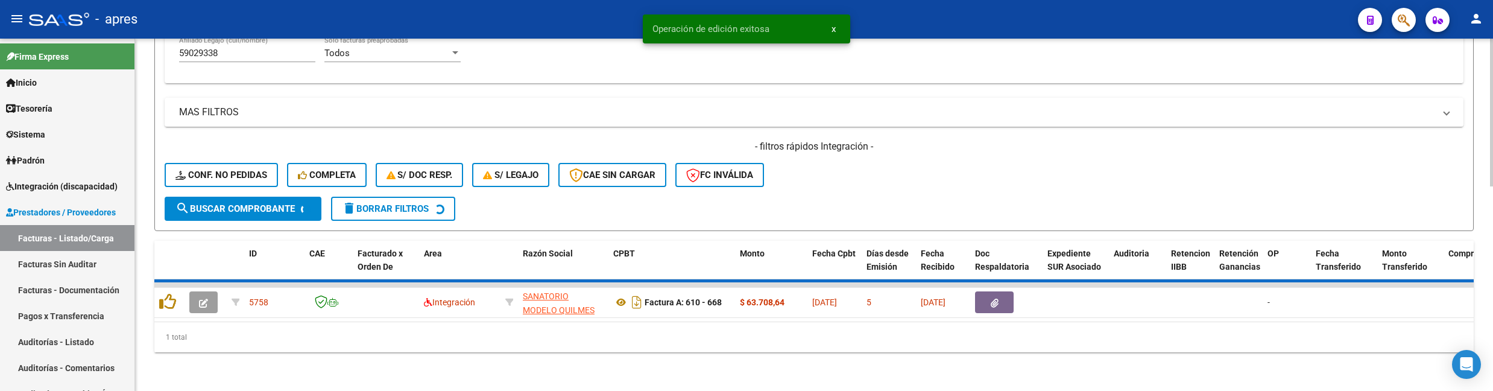
scroll to position [461, 0]
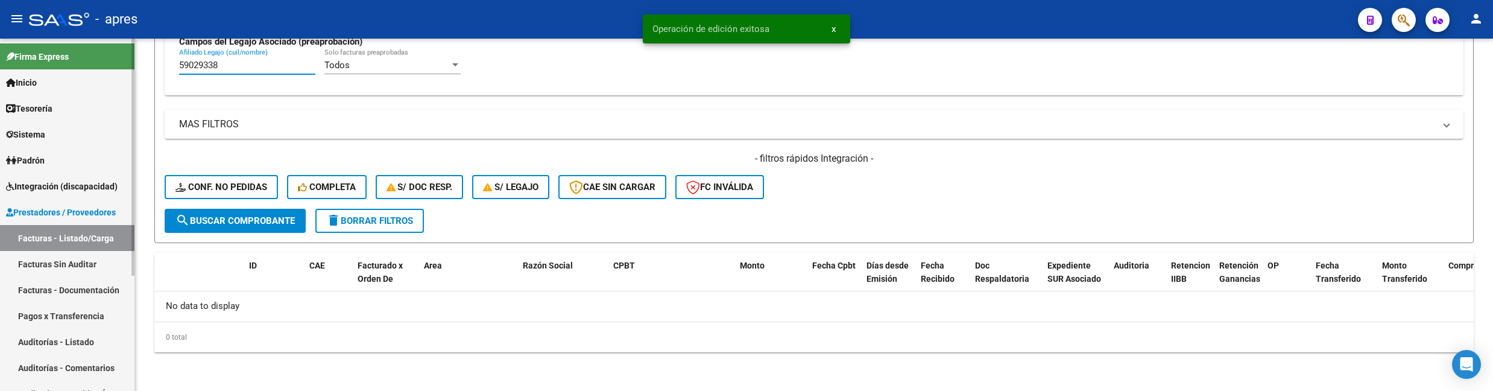
drag, startPoint x: 236, startPoint y: 66, endPoint x: 68, endPoint y: 86, distance: 170.0
click at [68, 86] on mat-sidenav-container "Firma Express Inicio Calendario SSS Instructivos Contacto OS Tesorería Extracto…" at bounding box center [746, 215] width 1493 height 352
paste input "5889199"
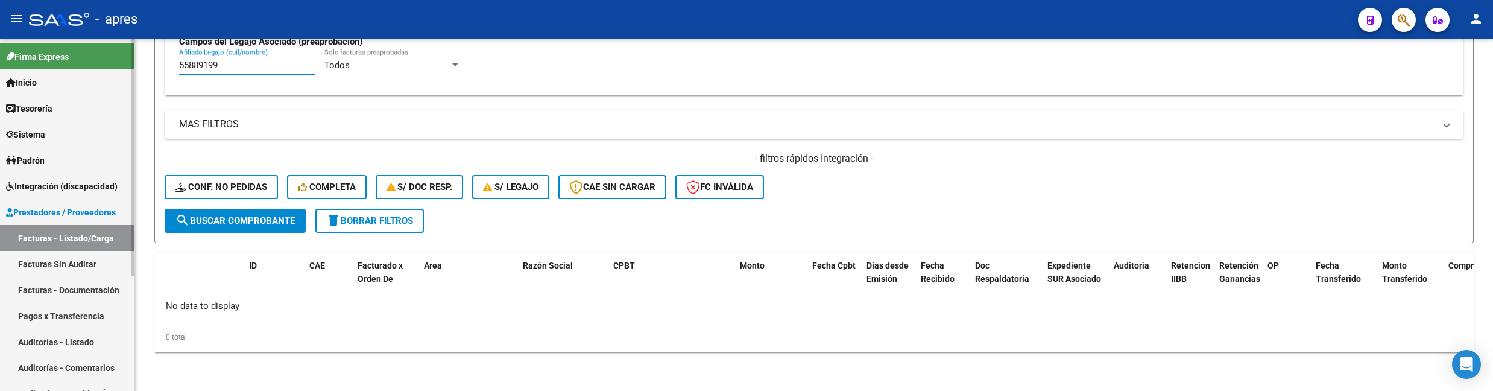
drag, startPoint x: 228, startPoint y: 69, endPoint x: 109, endPoint y: 73, distance: 119.4
click at [109, 73] on mat-sidenav-container "Firma Express Inicio Calendario SSS Instructivos Contacto OS Tesorería Extracto…" at bounding box center [746, 215] width 1493 height 352
paste input "3044787"
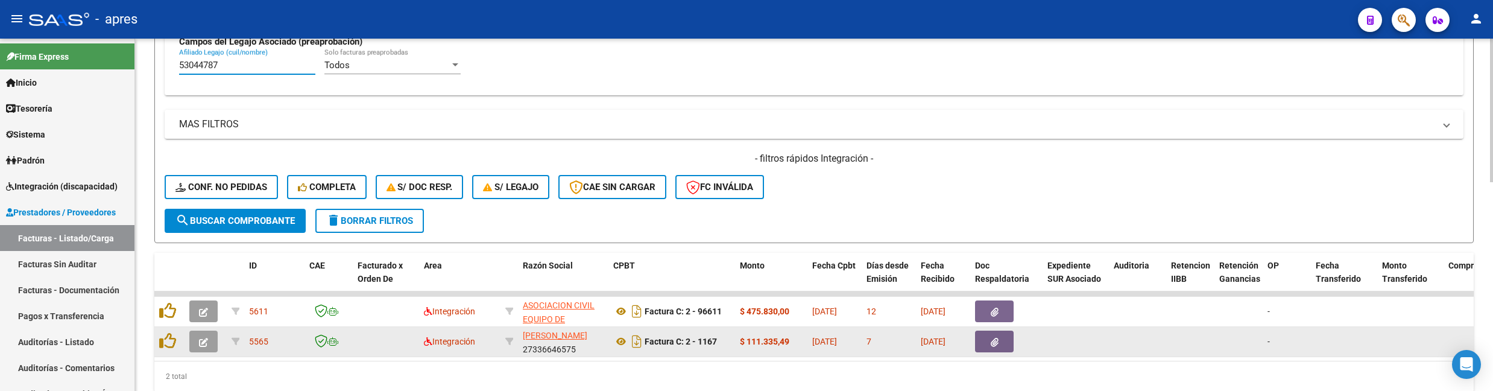
type input "53044787"
click at [211, 346] on button "button" at bounding box center [203, 341] width 28 height 22
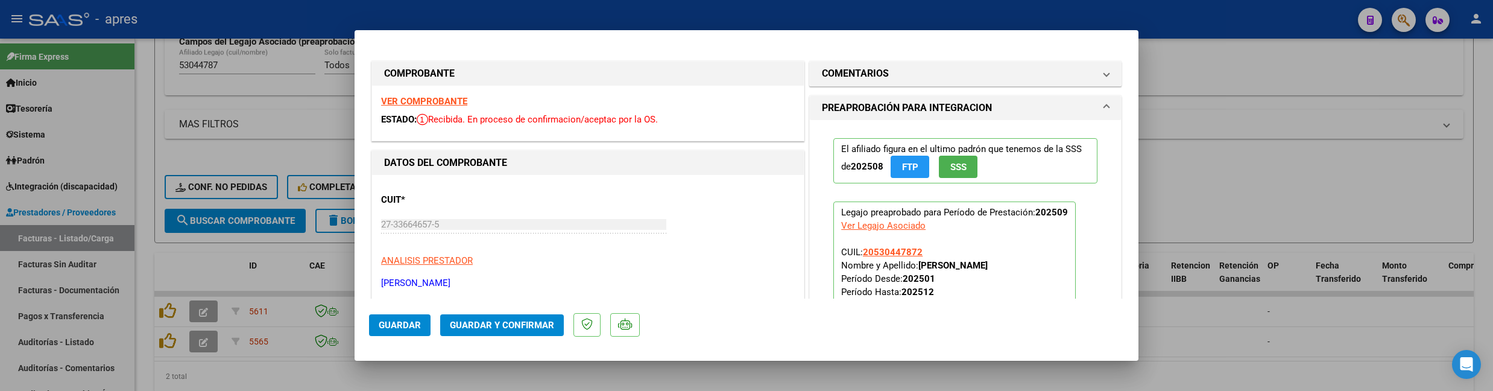
click at [461, 97] on strong "VER COMPROBANTE" at bounding box center [424, 101] width 86 height 11
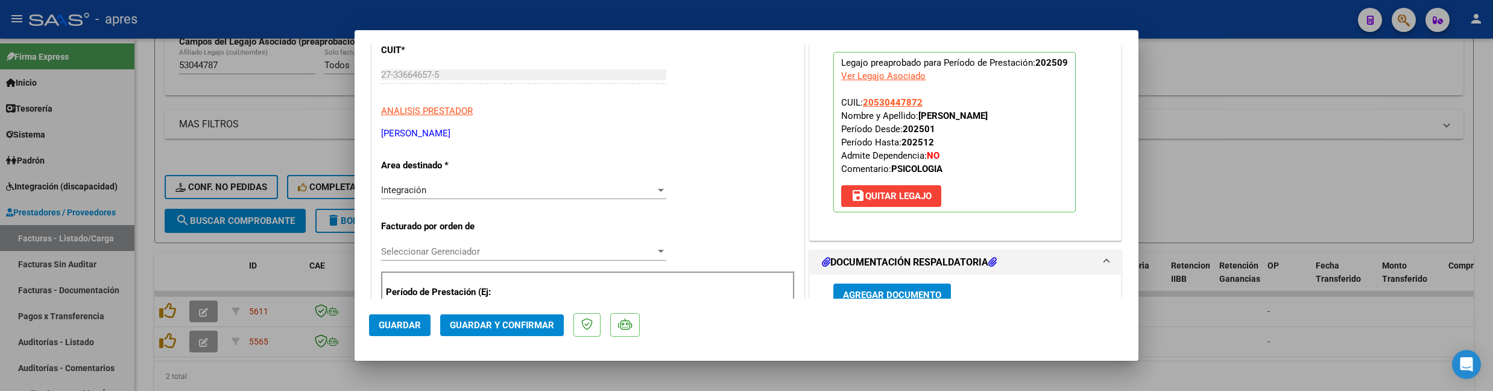
scroll to position [241, 0]
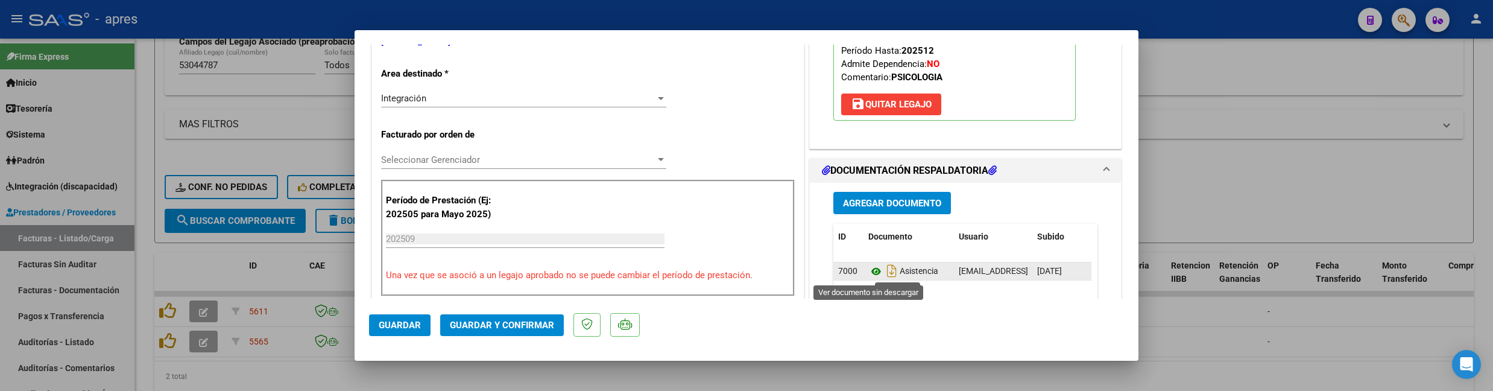
click at [868, 269] on icon at bounding box center [876, 271] width 16 height 14
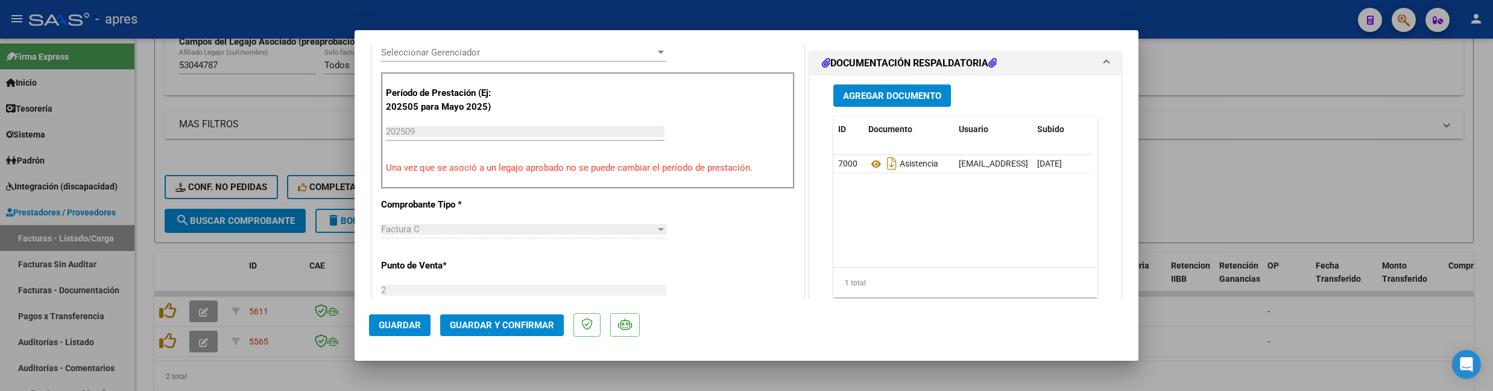
scroll to position [350, 0]
click at [497, 329] on span "Guardar y Confirmar" at bounding box center [502, 324] width 104 height 11
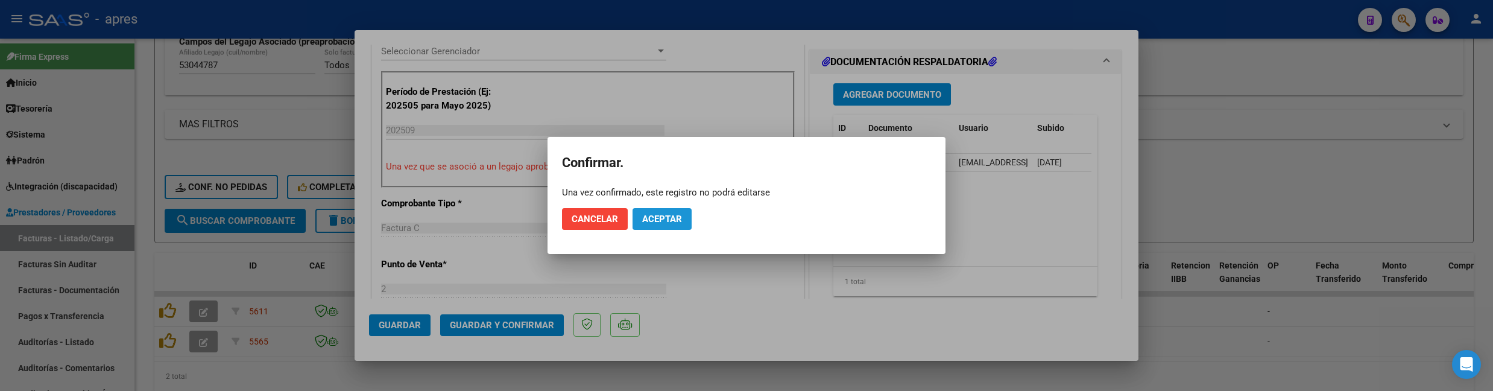
click at [647, 216] on span "Aceptar" at bounding box center [662, 218] width 40 height 11
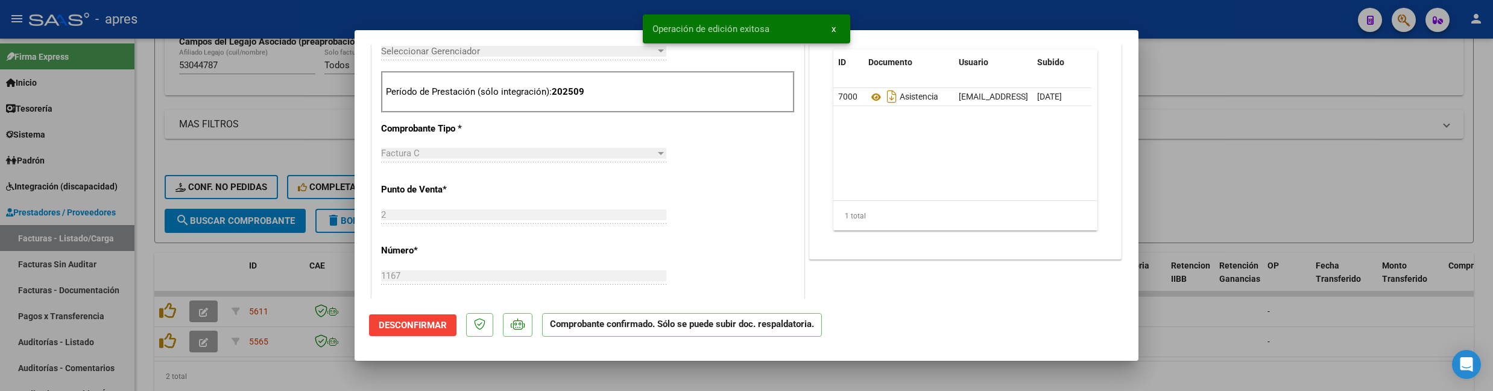
scroll to position [0, 0]
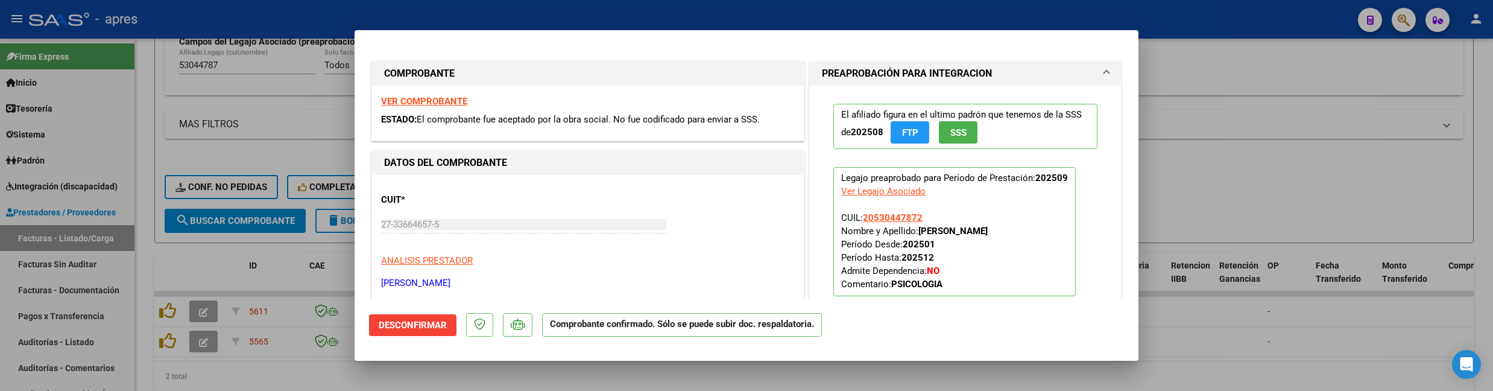
click at [436, 98] on strong "VER COMPROBANTE" at bounding box center [424, 101] width 86 height 11
click at [242, 272] on div at bounding box center [746, 195] width 1493 height 391
type input "$ 0,00"
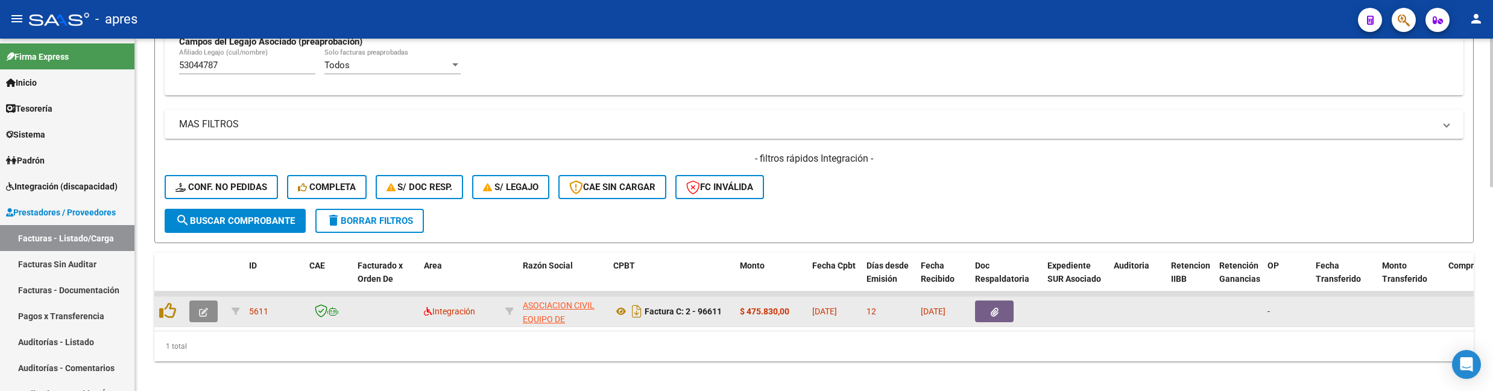
click at [192, 315] on button "button" at bounding box center [203, 311] width 28 height 22
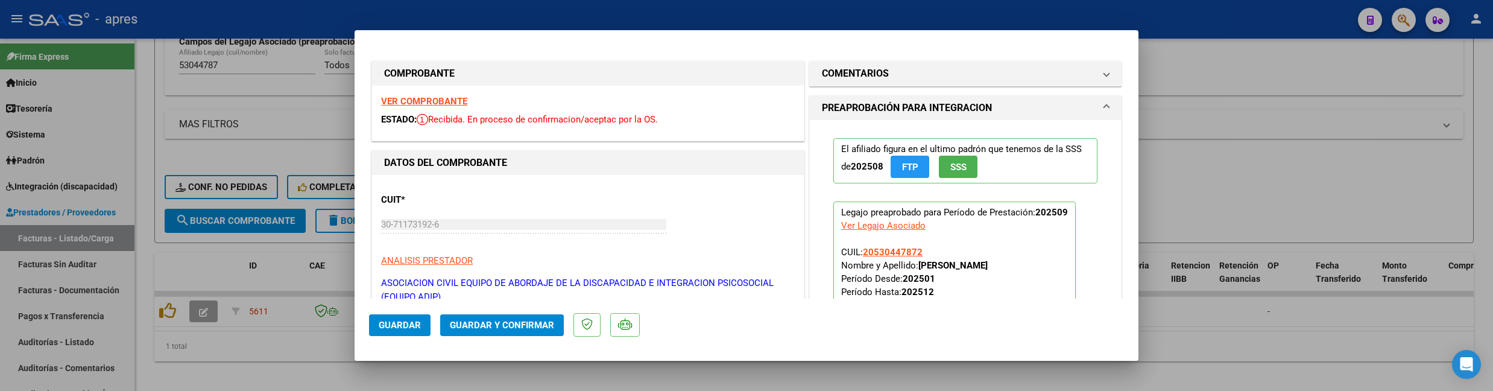
click at [454, 106] on strong "VER COMPROBANTE" at bounding box center [424, 101] width 86 height 11
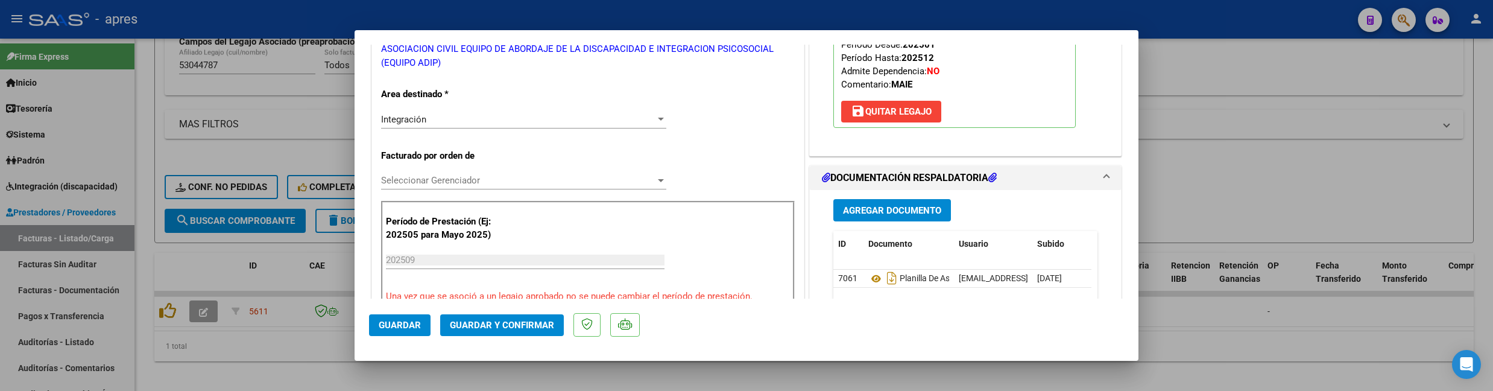
scroll to position [241, 0]
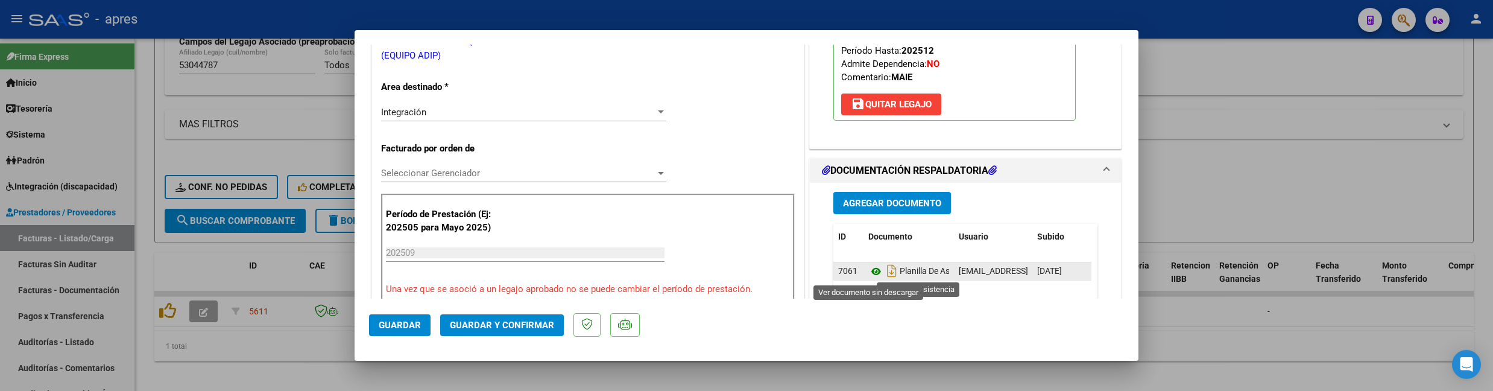
click at [868, 275] on icon at bounding box center [876, 271] width 16 height 14
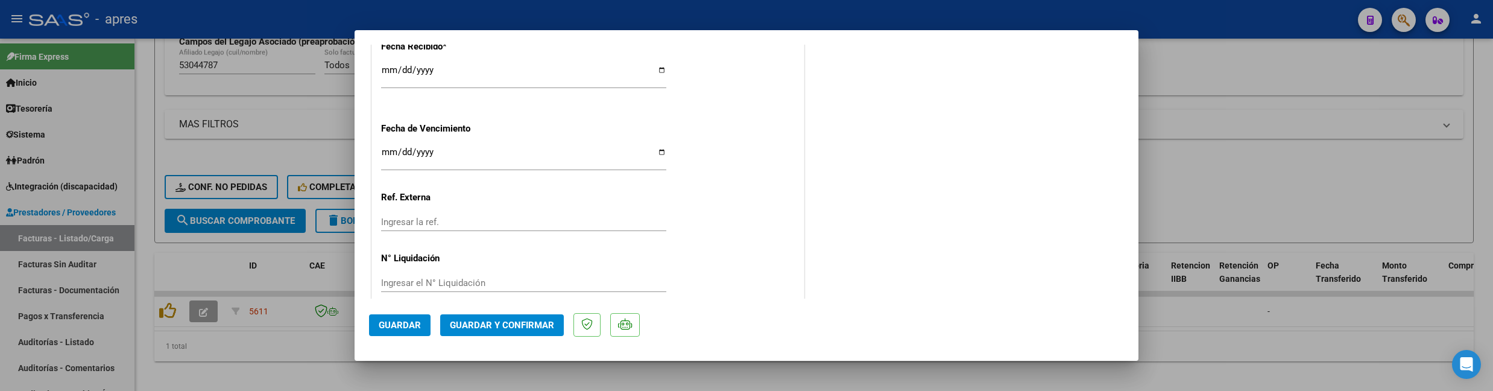
scroll to position [926, 0]
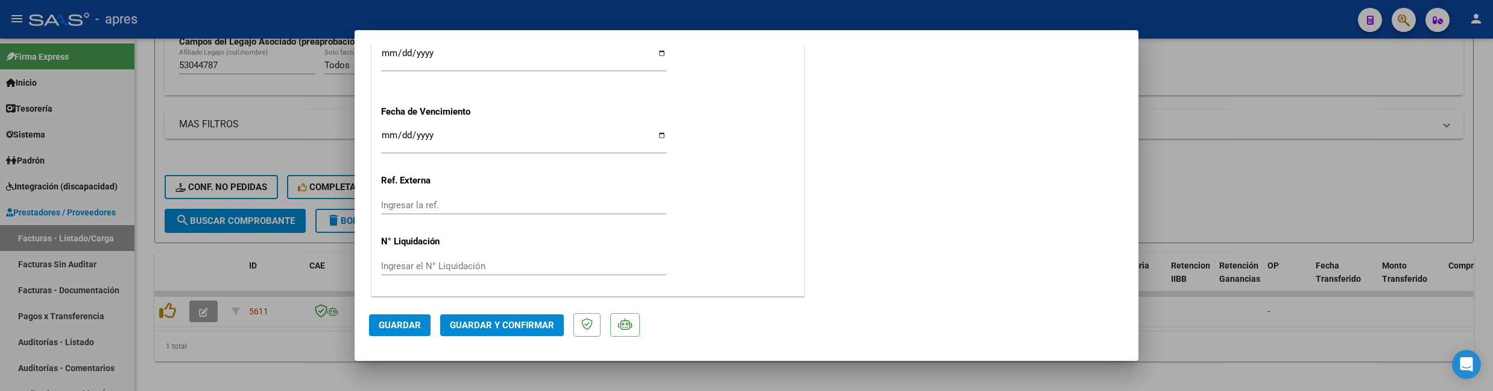
click at [487, 323] on span "Guardar y Confirmar" at bounding box center [502, 324] width 104 height 11
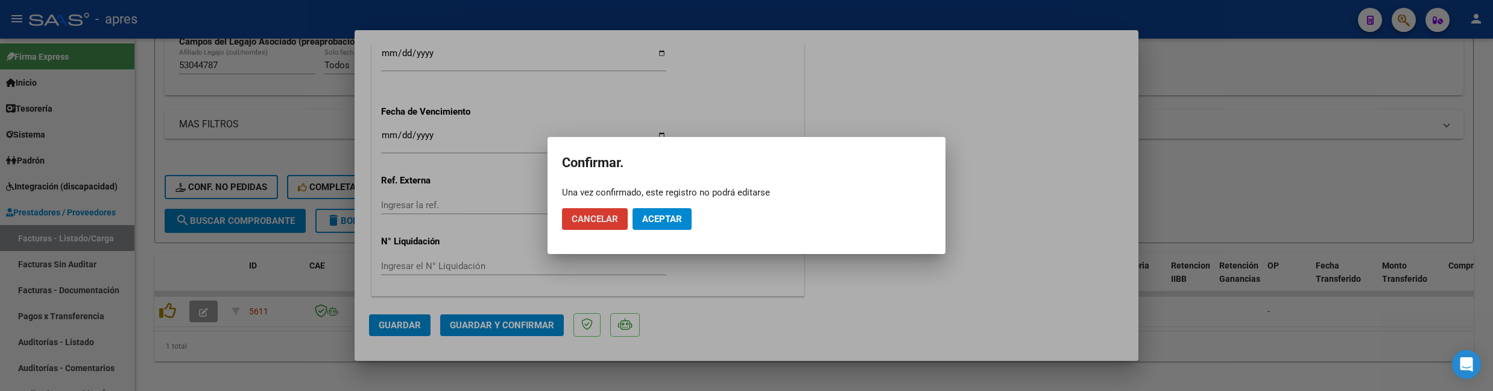
click at [666, 217] on span "Aceptar" at bounding box center [662, 218] width 40 height 11
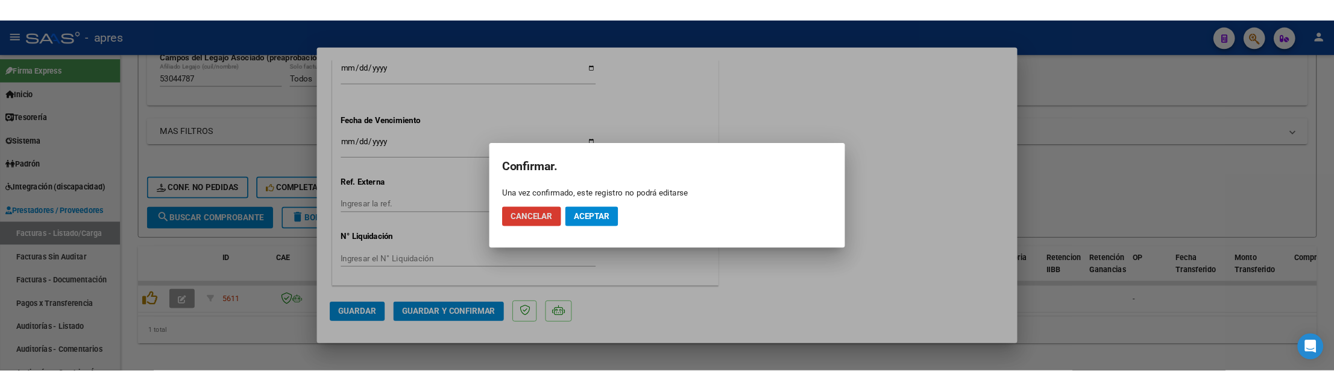
scroll to position [851, 0]
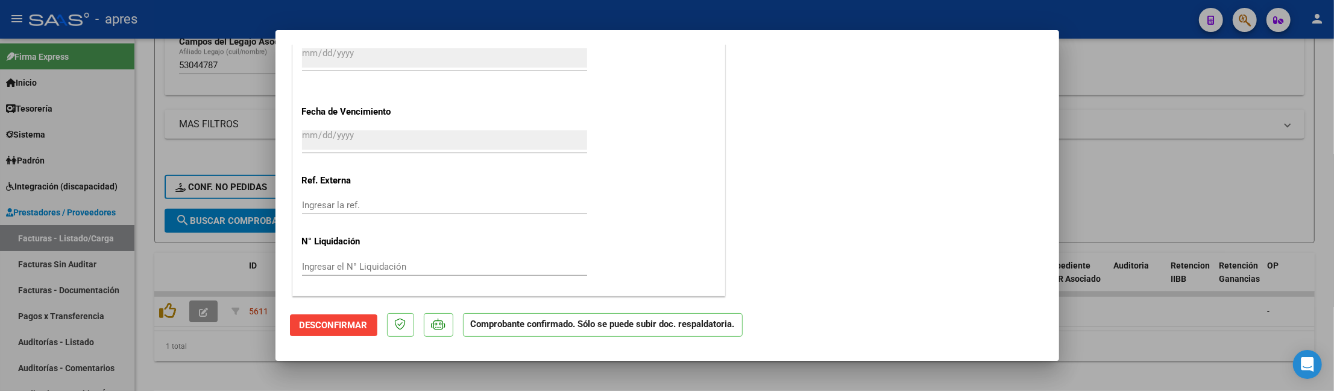
click at [211, 360] on div at bounding box center [667, 195] width 1334 height 391
type input "$ 0,00"
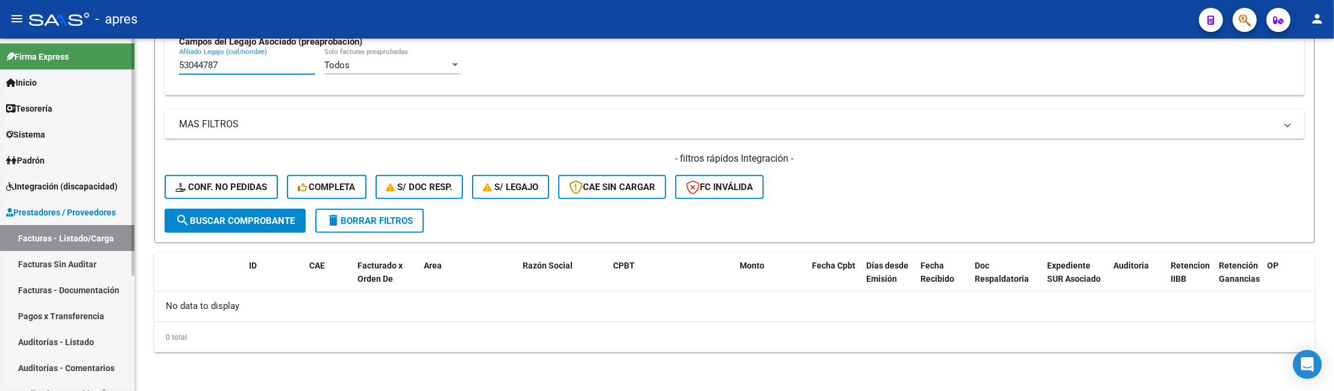
drag, startPoint x: 241, startPoint y: 65, endPoint x: 63, endPoint y: 65, distance: 178.4
click at [63, 65] on mat-sidenav-container "Firma Express Inicio Calendario SSS Instructivos Contacto OS Tesorería Extracto…" at bounding box center [667, 215] width 1334 height 352
paste input "7546443"
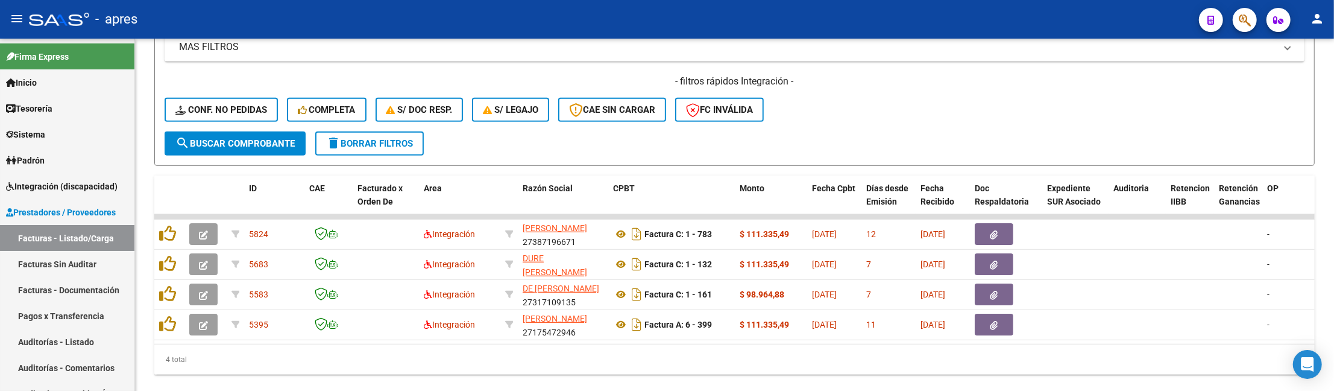
scroll to position [573, 0]
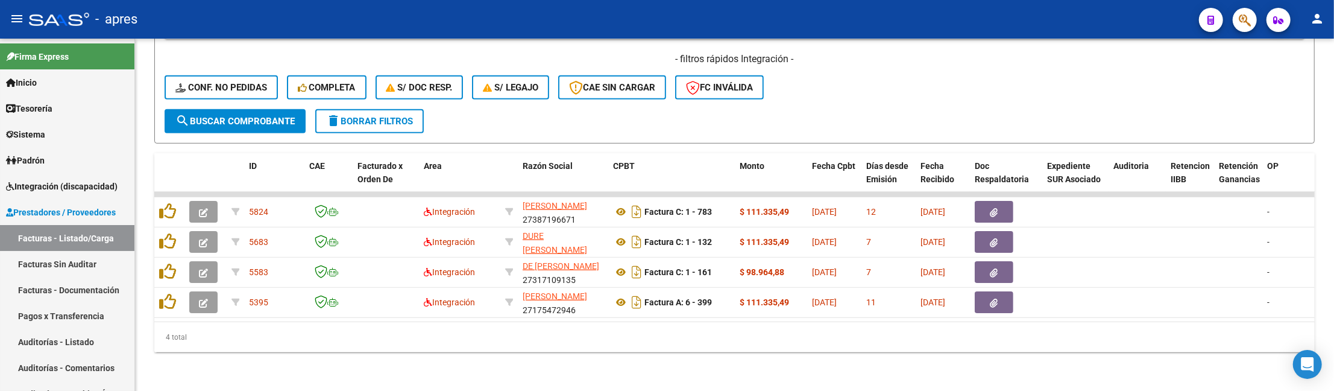
type input "57546443"
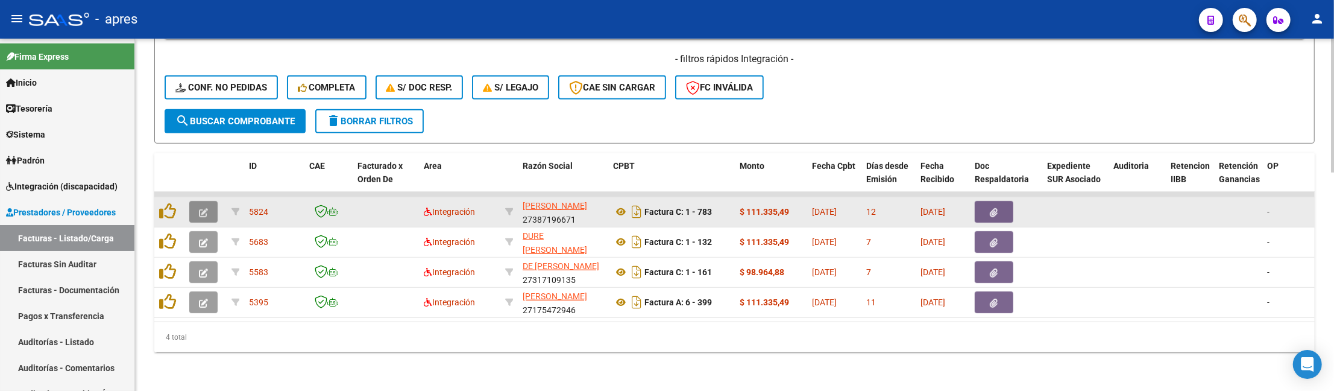
click at [200, 208] on icon "button" at bounding box center [203, 212] width 9 height 9
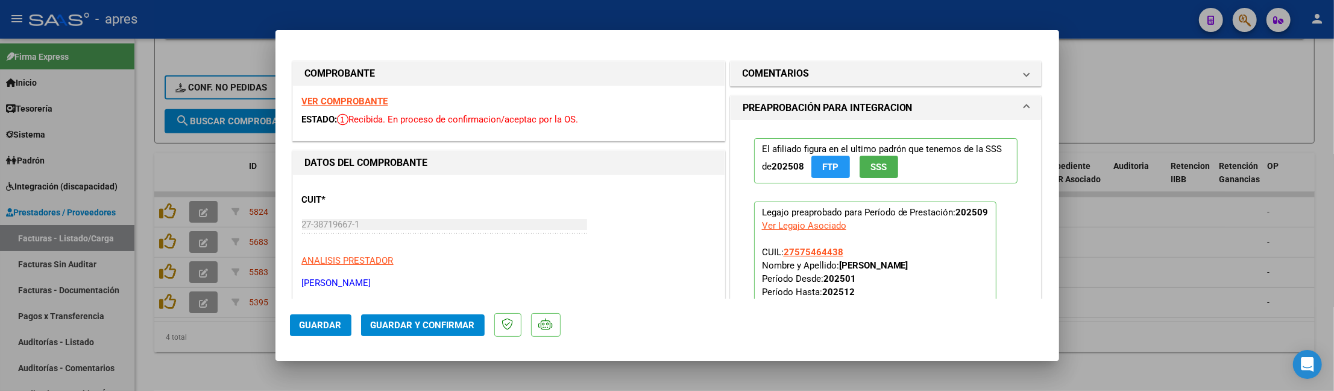
click at [377, 104] on strong "VER COMPROBANTE" at bounding box center [345, 101] width 86 height 11
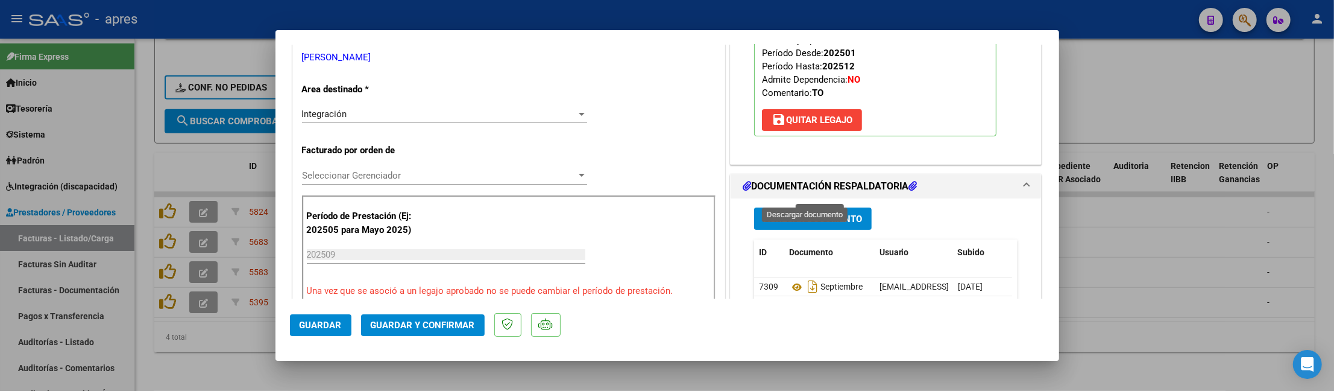
scroll to position [321, 0]
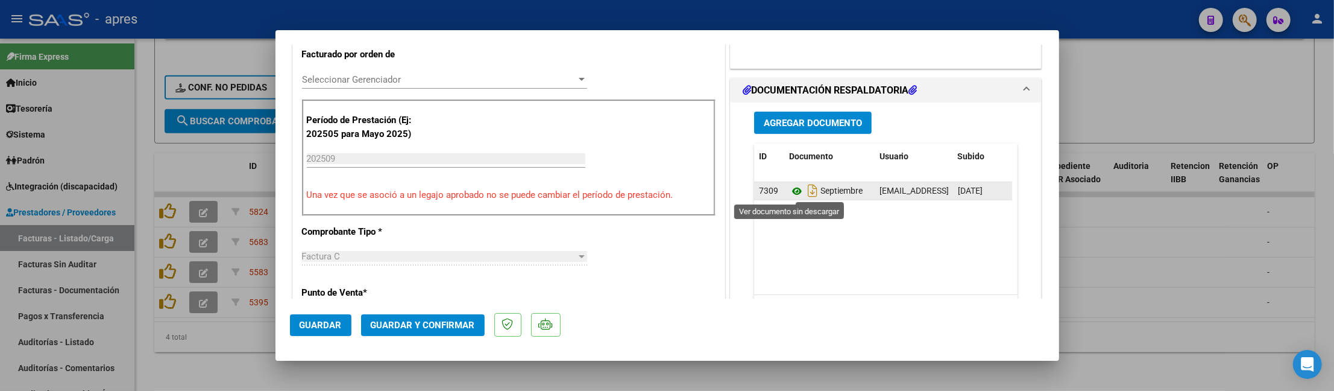
click at [789, 193] on icon at bounding box center [797, 191] width 16 height 14
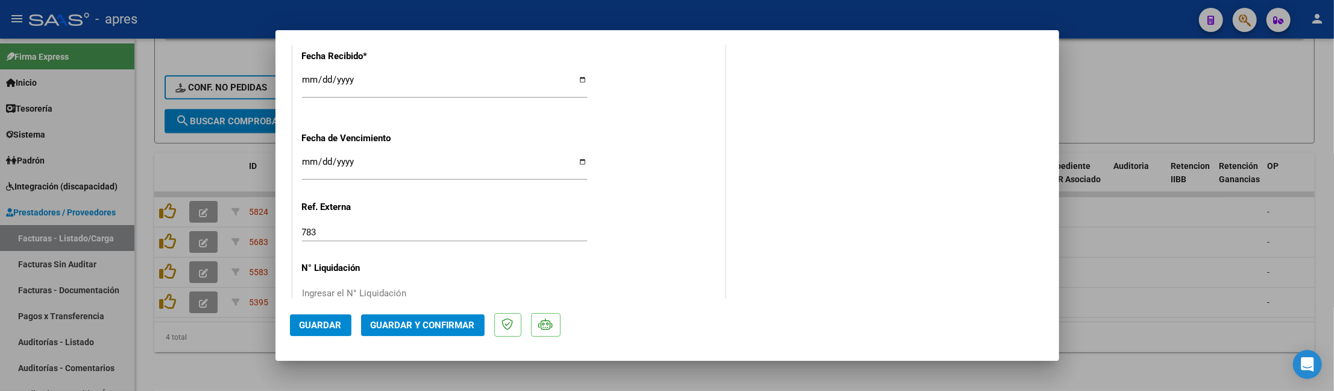
scroll to position [912, 0]
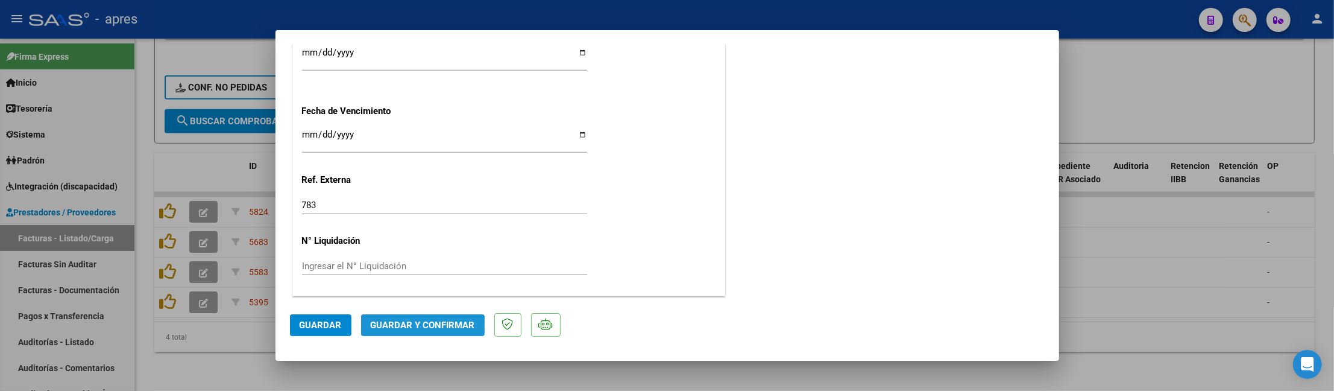
click at [415, 327] on span "Guardar y Confirmar" at bounding box center [423, 324] width 104 height 11
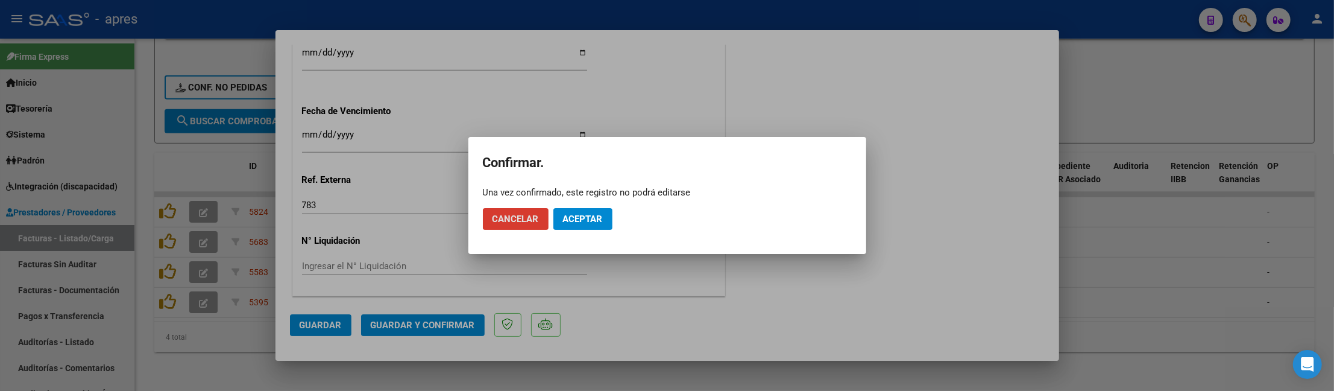
drag, startPoint x: 599, startPoint y: 219, endPoint x: 646, endPoint y: 163, distance: 74.0
click at [599, 218] on span "Aceptar" at bounding box center [583, 218] width 40 height 11
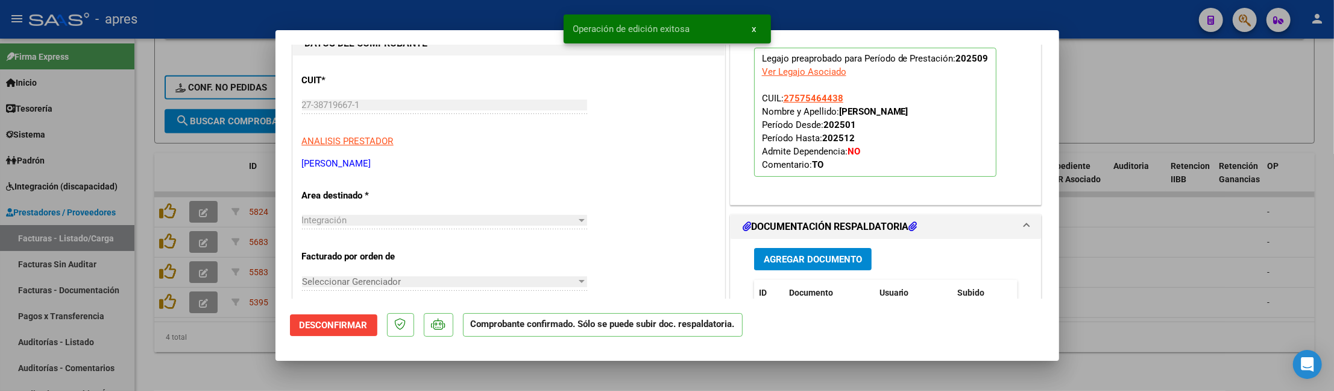
scroll to position [114, 0]
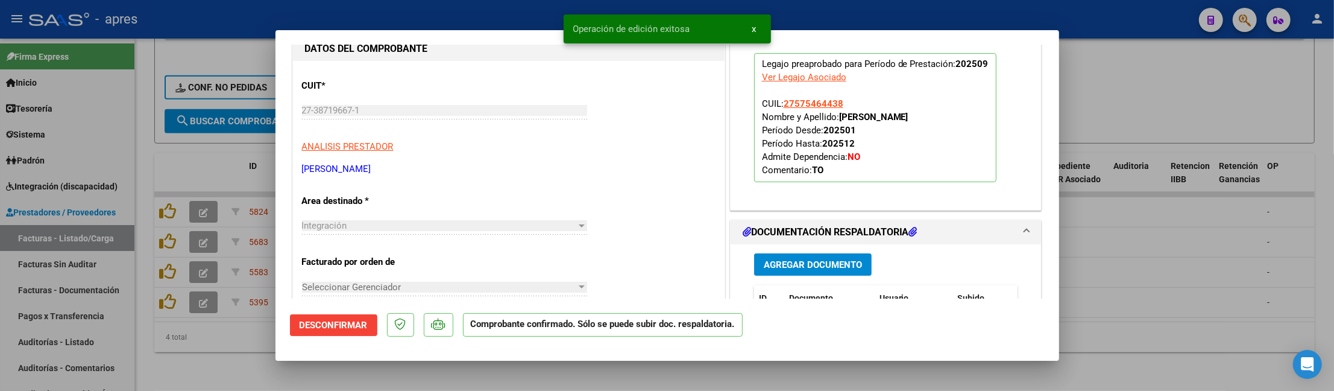
click at [159, 360] on div at bounding box center [667, 195] width 1334 height 391
type input "$ 0,00"
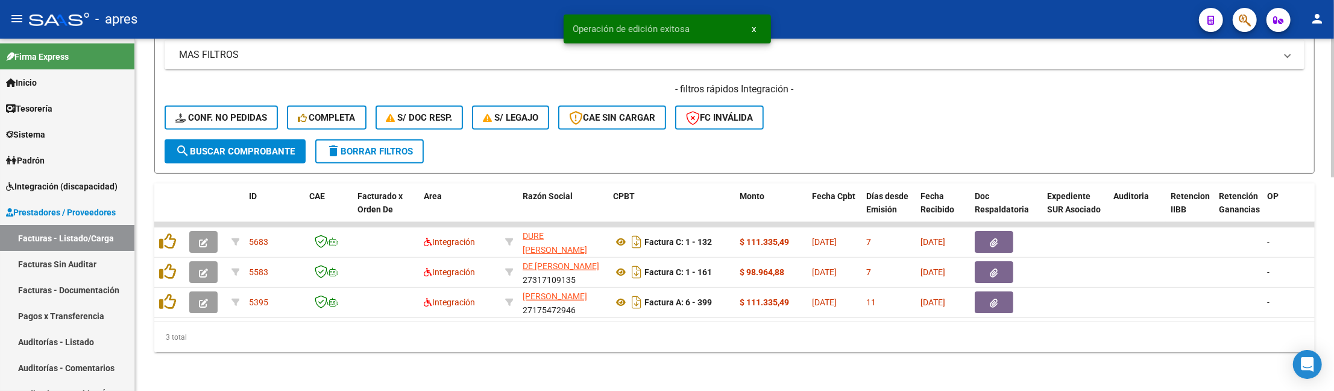
scroll to position [543, 0]
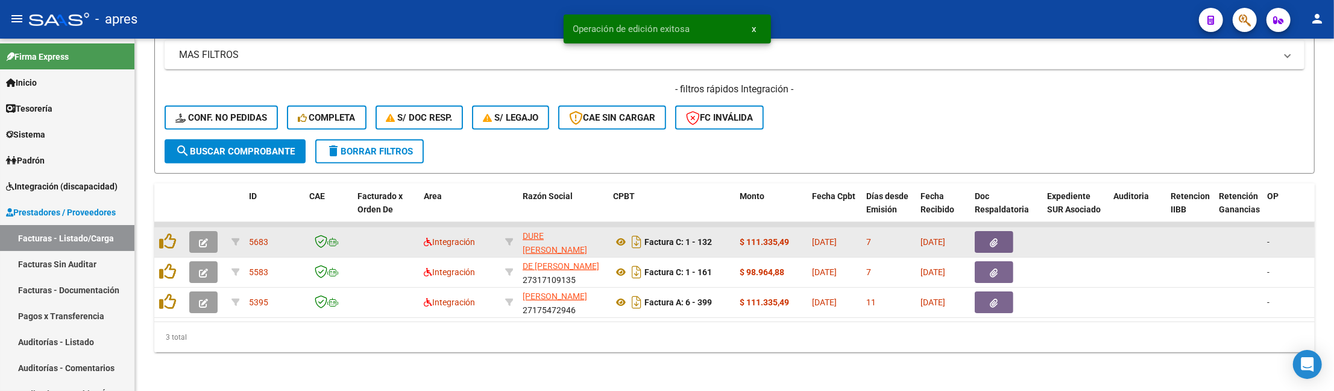
click at [200, 236] on span "button" at bounding box center [203, 241] width 9 height 11
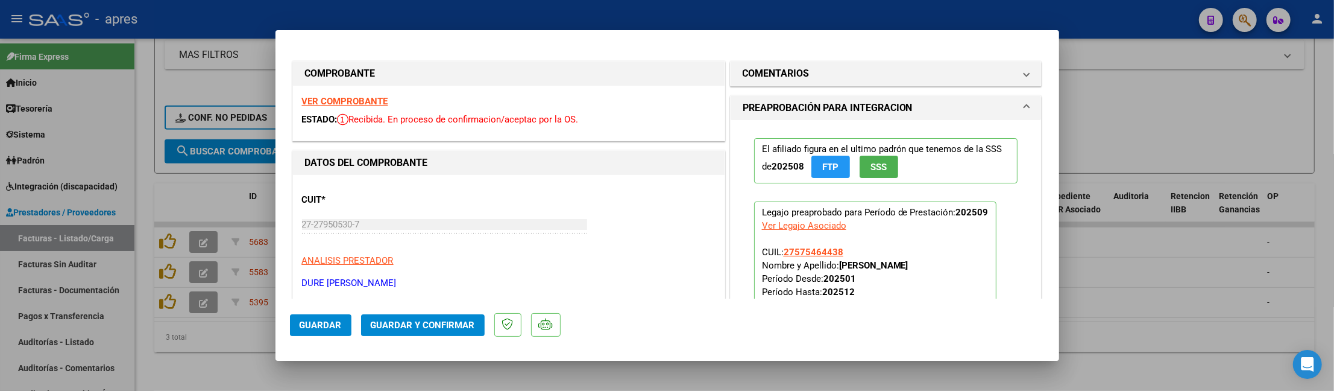
click at [364, 104] on strong "VER COMPROBANTE" at bounding box center [345, 101] width 86 height 11
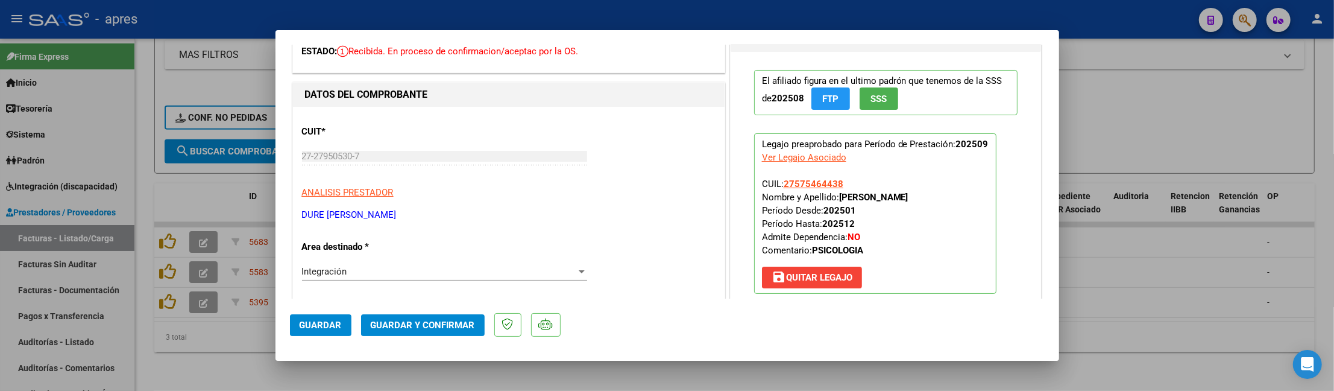
scroll to position [241, 0]
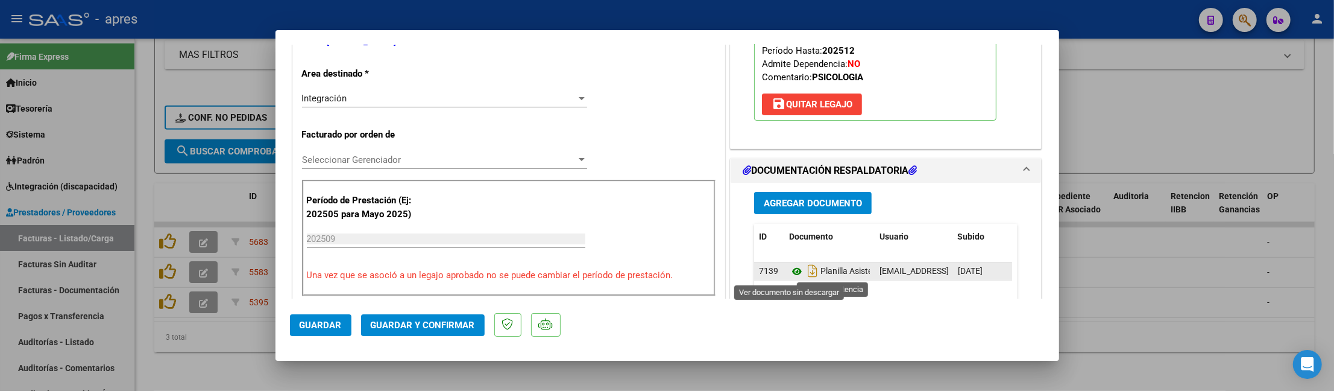
click at [789, 277] on icon at bounding box center [797, 271] width 16 height 14
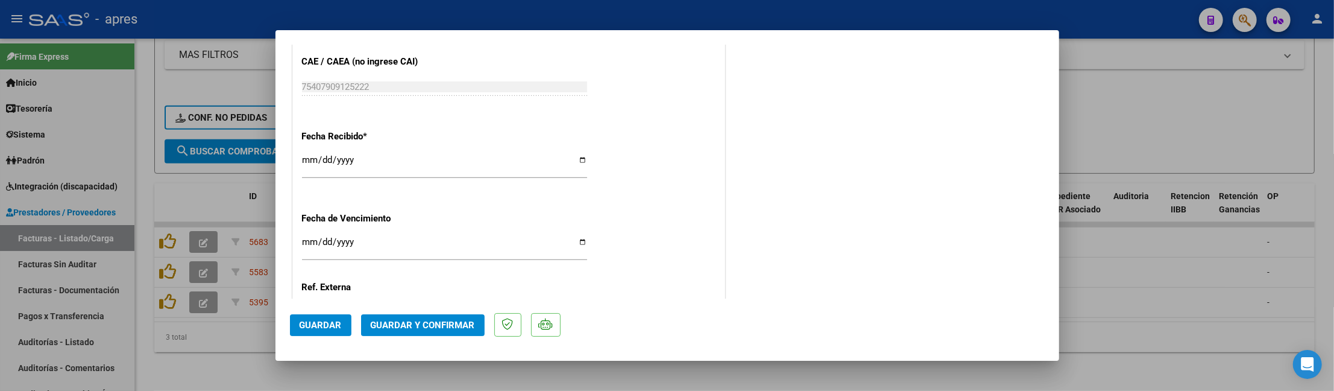
scroll to position [912, 0]
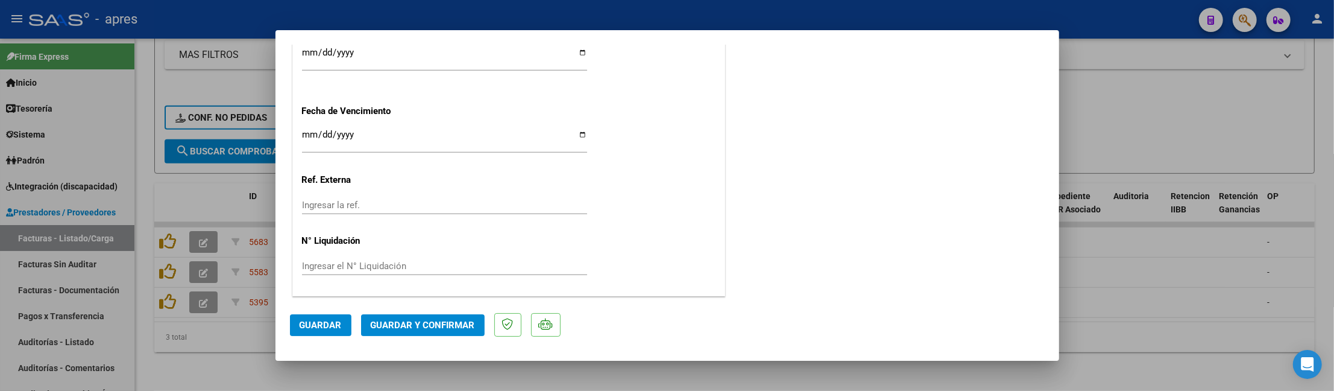
click at [412, 333] on button "Guardar y Confirmar" at bounding box center [423, 325] width 124 height 22
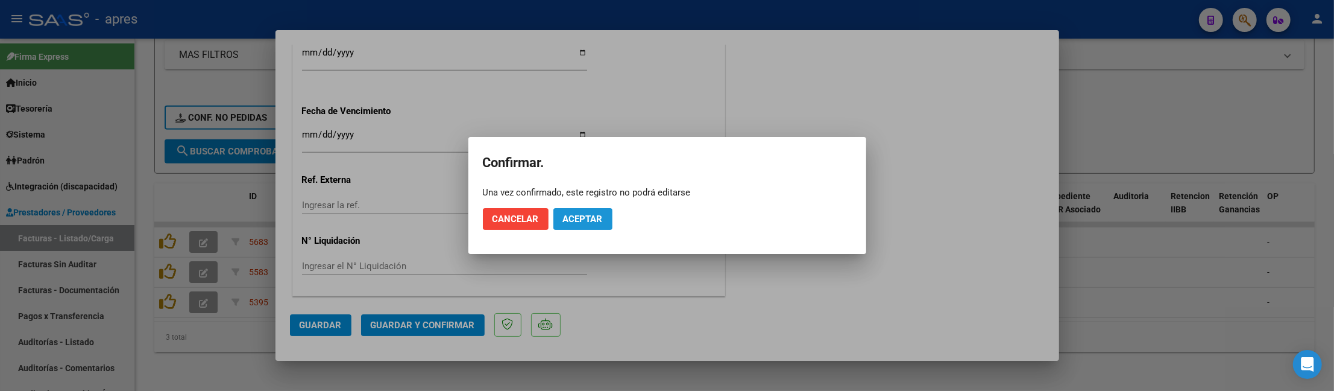
drag, startPoint x: 594, startPoint y: 218, endPoint x: 864, endPoint y: 7, distance: 342.7
click at [596, 213] on span "Aceptar" at bounding box center [583, 218] width 40 height 11
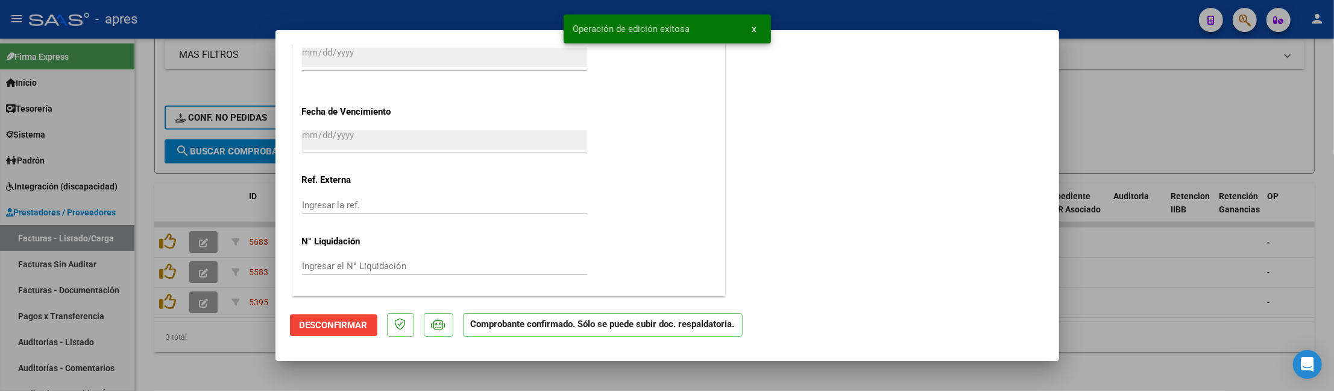
click at [204, 365] on div at bounding box center [667, 195] width 1334 height 391
type input "$ 0,00"
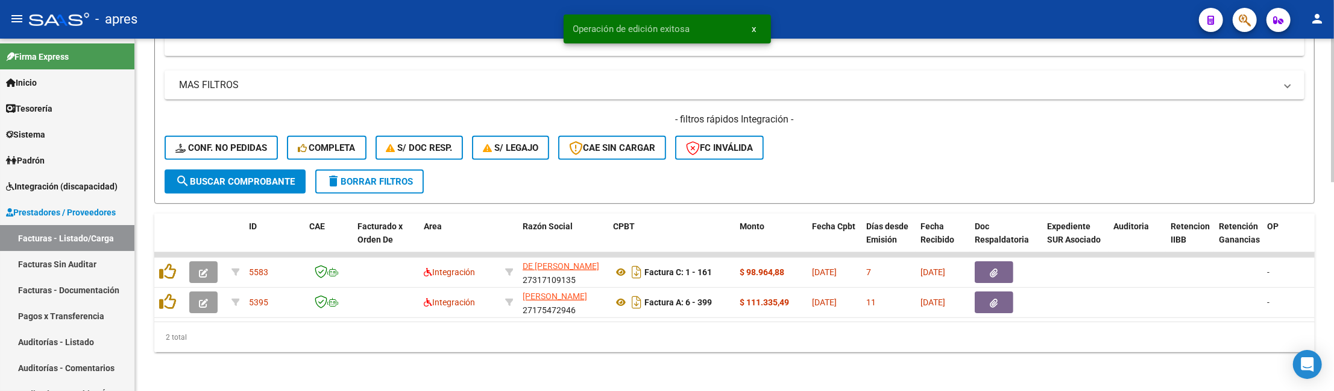
scroll to position [512, 0]
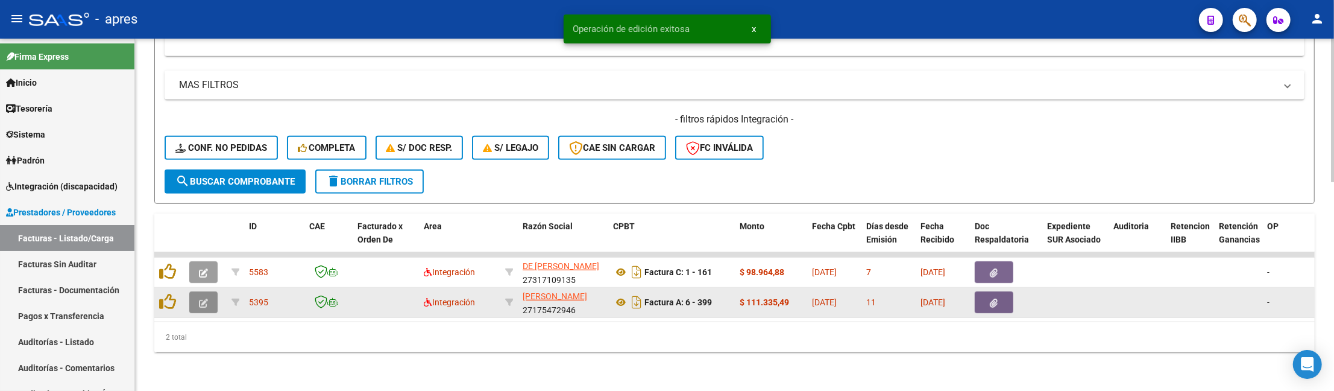
click at [207, 298] on icon "button" at bounding box center [203, 302] width 9 height 9
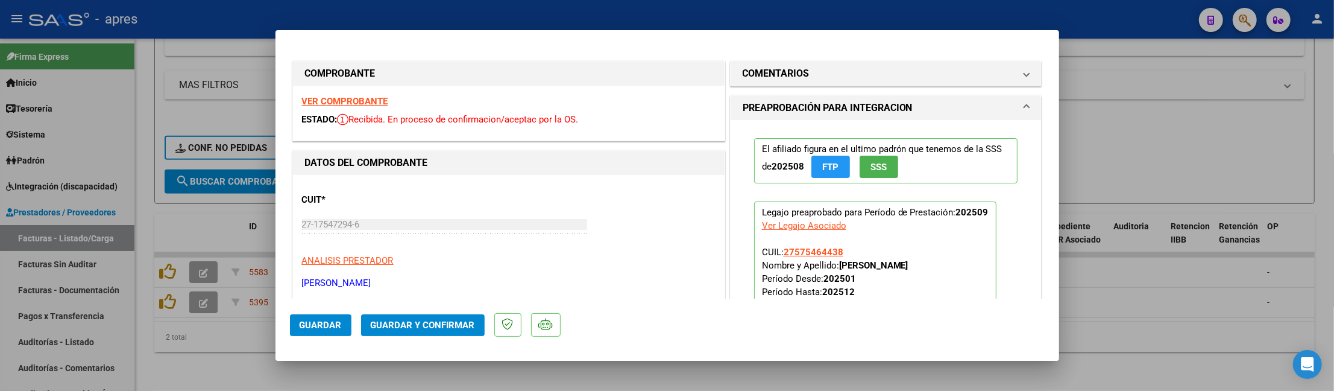
click at [372, 98] on strong "VER COMPROBANTE" at bounding box center [345, 101] width 86 height 11
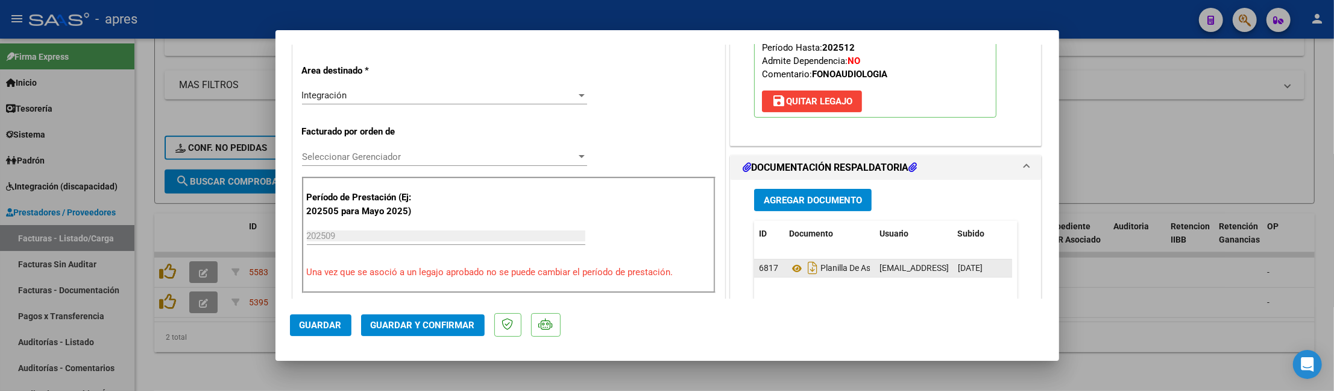
scroll to position [241, 0]
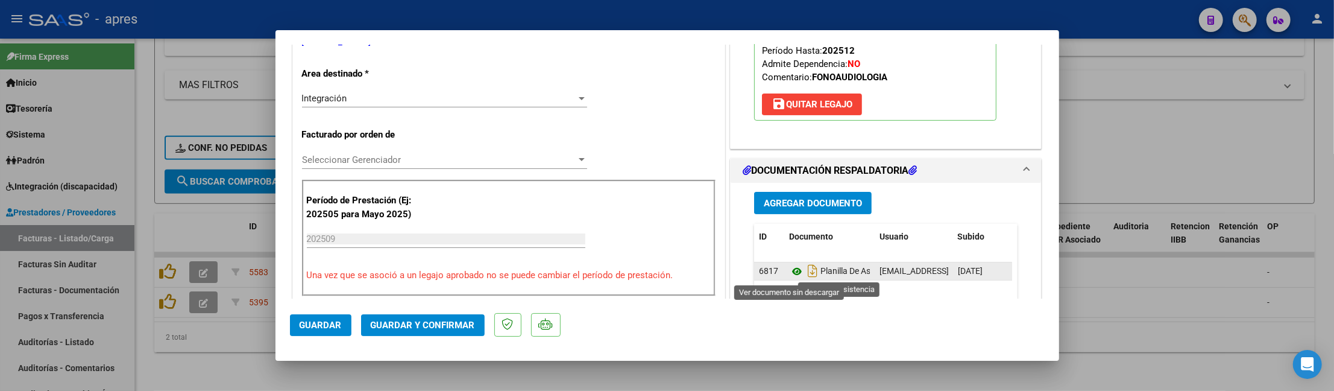
click at [789, 271] on icon at bounding box center [797, 271] width 16 height 14
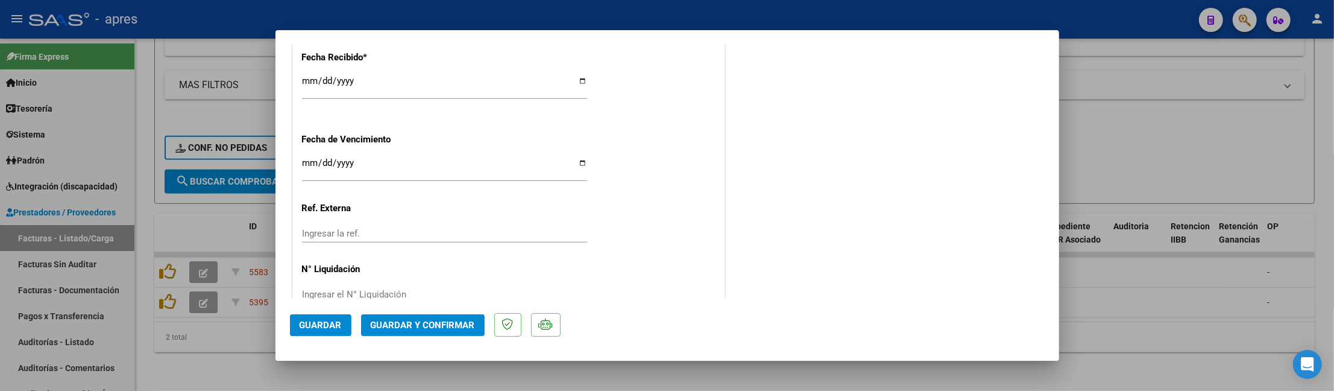
scroll to position [912, 0]
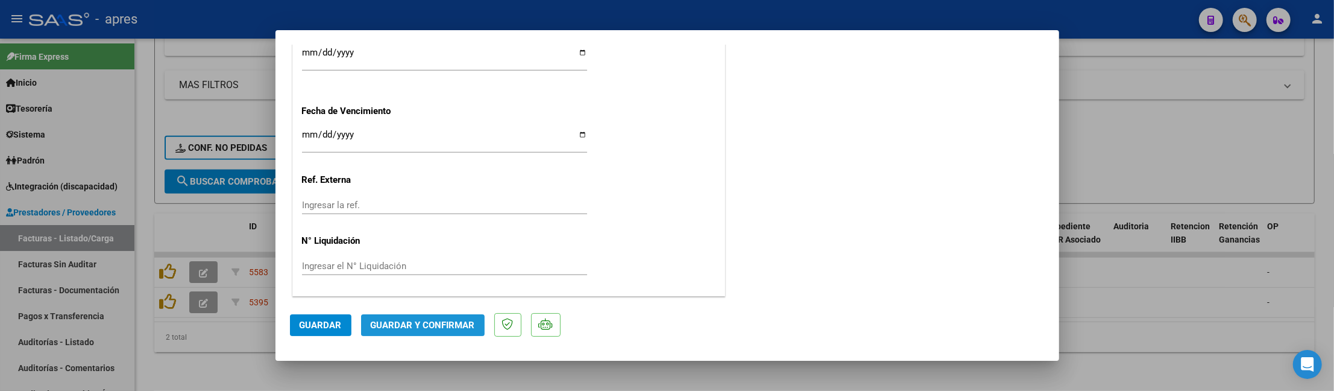
click at [446, 329] on span "Guardar y Confirmar" at bounding box center [423, 324] width 104 height 11
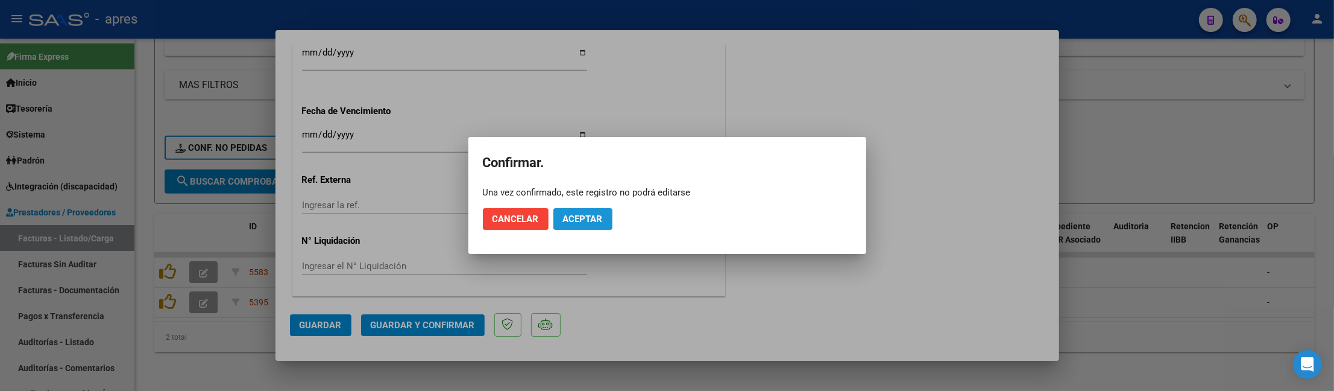
click at [565, 228] on button "Aceptar" at bounding box center [582, 219] width 59 height 22
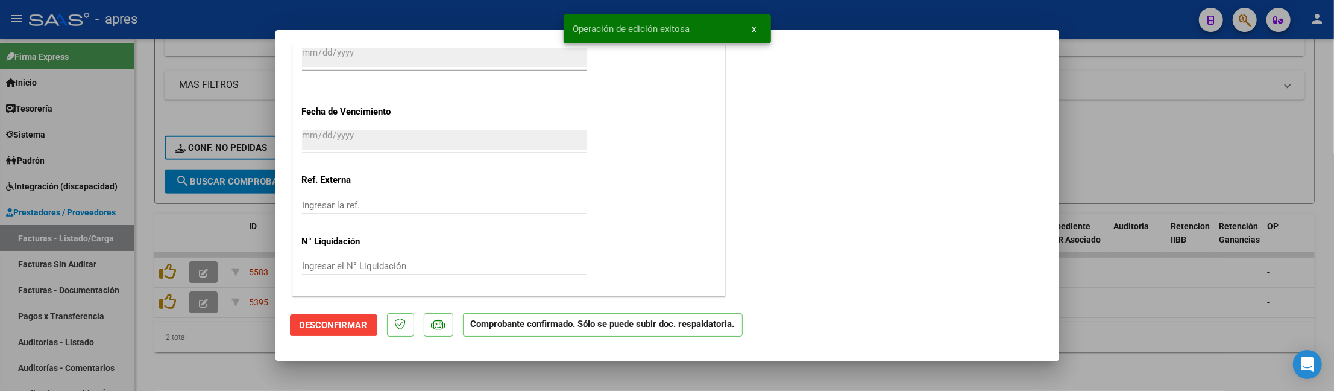
click at [206, 345] on div at bounding box center [667, 195] width 1334 height 391
type input "$ 0,00"
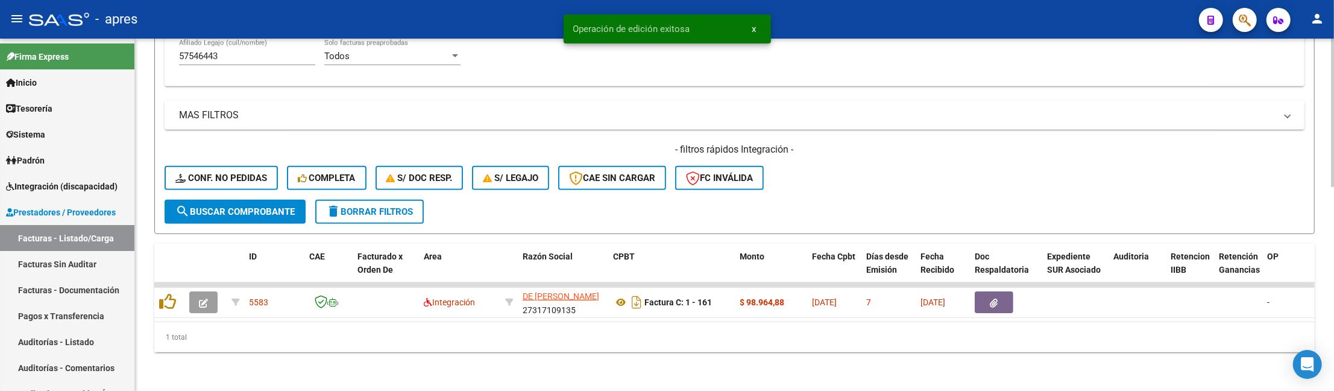
scroll to position [482, 0]
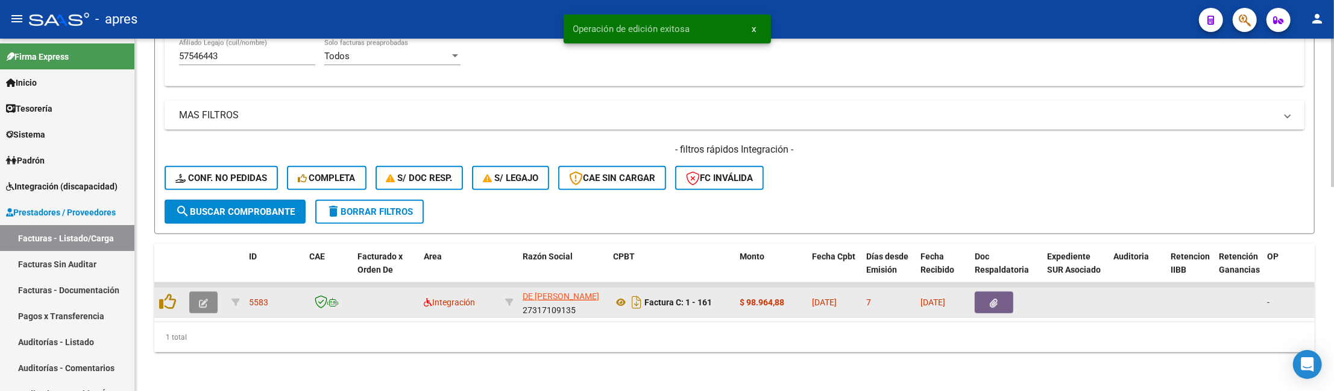
click at [196, 291] on button "button" at bounding box center [203, 302] width 28 height 22
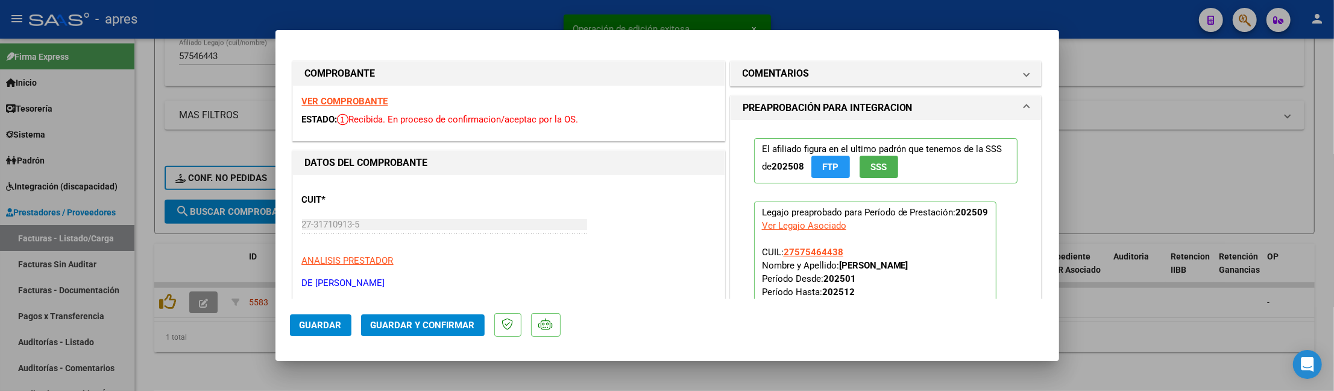
click at [341, 96] on strong "VER COMPROBANTE" at bounding box center [345, 101] width 86 height 11
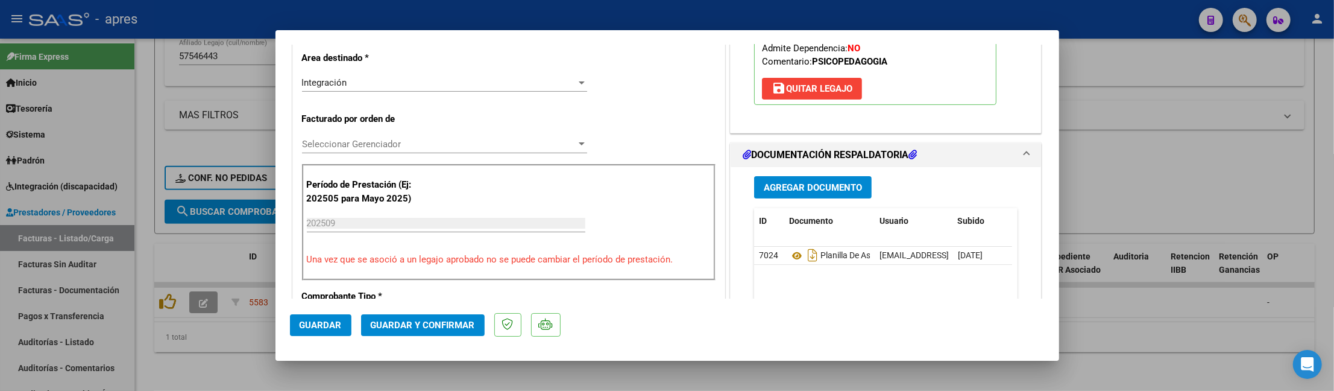
scroll to position [321, 0]
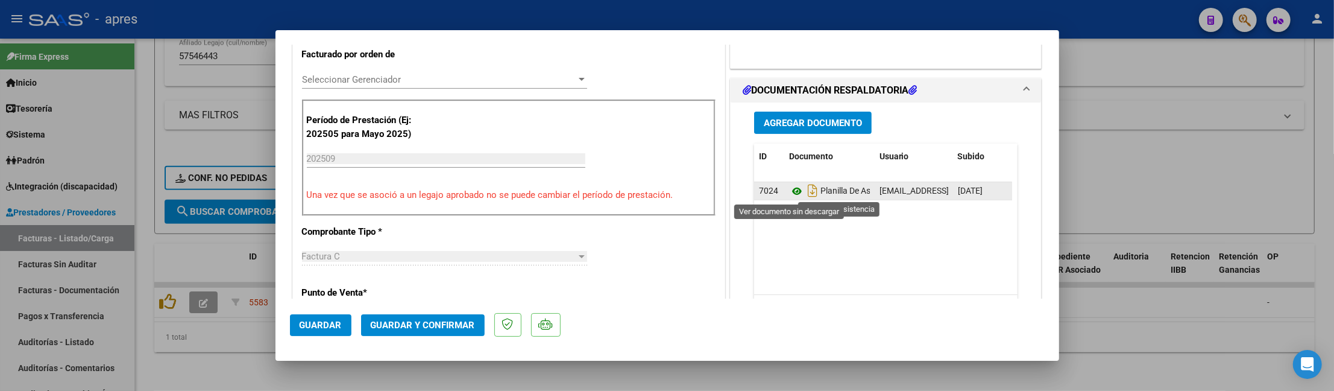
click at [789, 194] on icon at bounding box center [797, 191] width 16 height 14
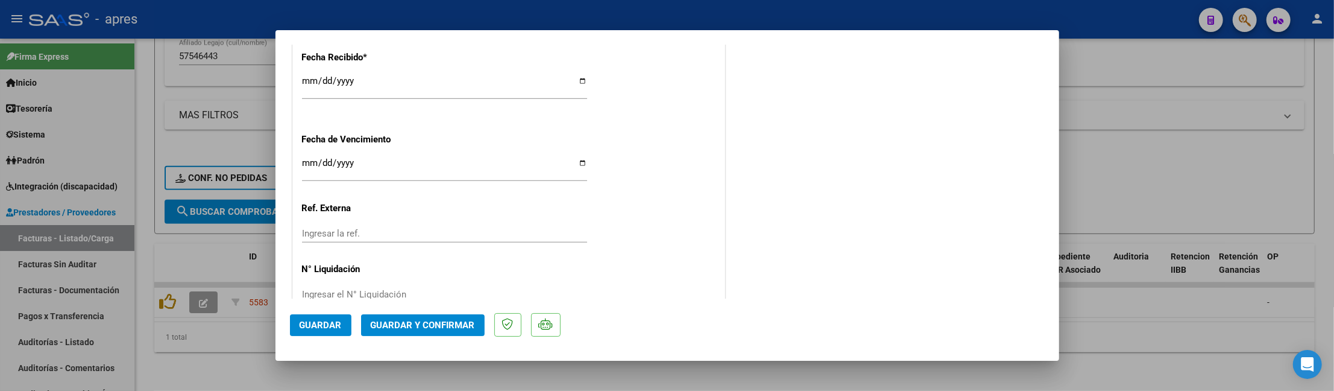
scroll to position [884, 0]
click at [303, 162] on input "[DATE]" at bounding box center [444, 166] width 285 height 19
type input "[DATE]"
click at [428, 322] on span "Guardar y Confirmar" at bounding box center [423, 324] width 104 height 11
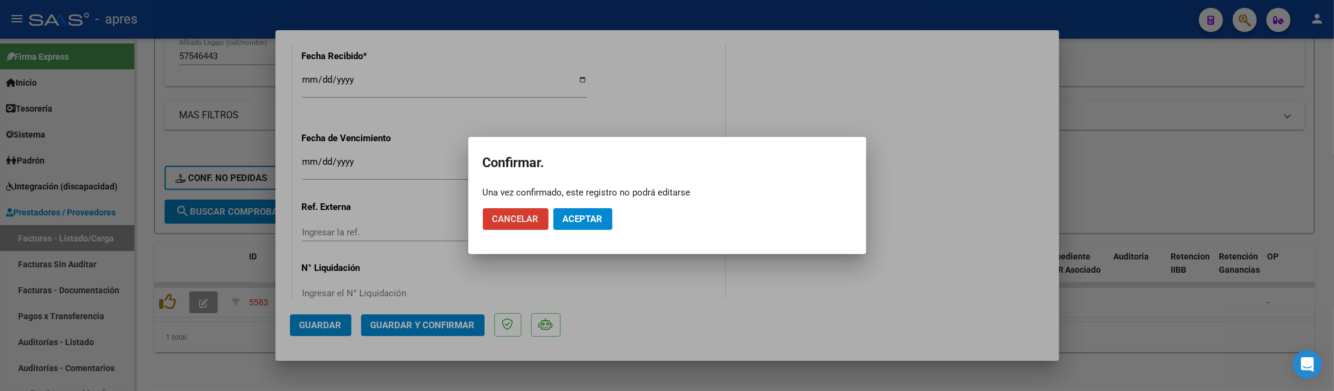
click at [577, 215] on span "Aceptar" at bounding box center [583, 218] width 40 height 11
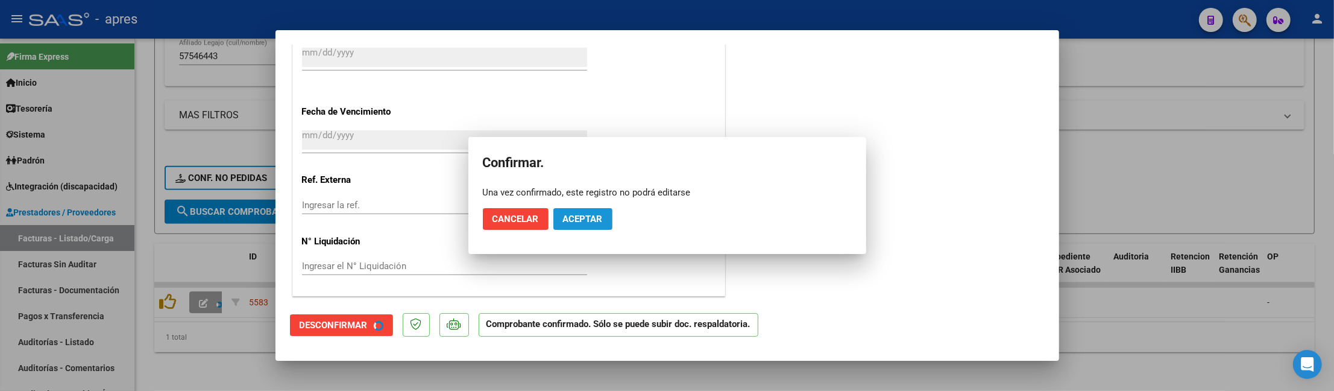
scroll to position [809, 0]
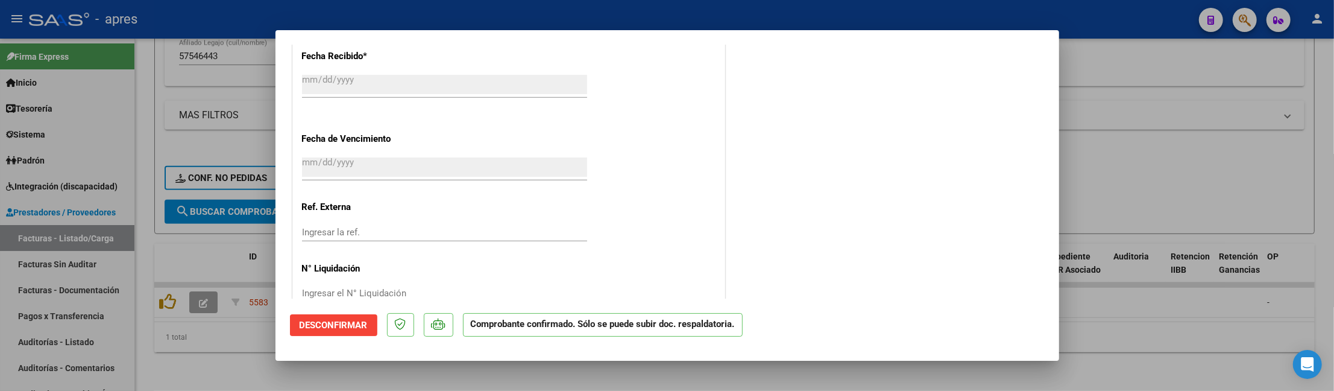
click at [140, 219] on div at bounding box center [667, 195] width 1334 height 391
type input "$ 0,00"
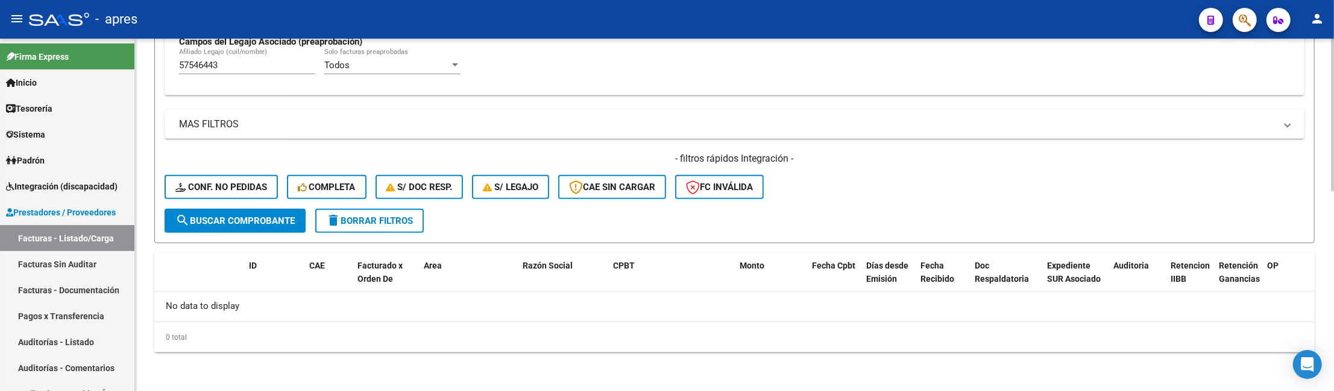
scroll to position [461, 0]
click at [258, 48] on div "Todos Cargado en Para Enviar SSS Período De Prestación Campos del Archivo de Re…" at bounding box center [734, 2] width 1111 height 166
drag, startPoint x: 240, startPoint y: 71, endPoint x: 128, endPoint y: 71, distance: 111.5
click at [128, 71] on mat-sidenav-container "Firma Express Inicio Calendario SSS Instructivos Contacto OS Tesorería Extracto…" at bounding box center [667, 215] width 1334 height 352
paste input "1396551"
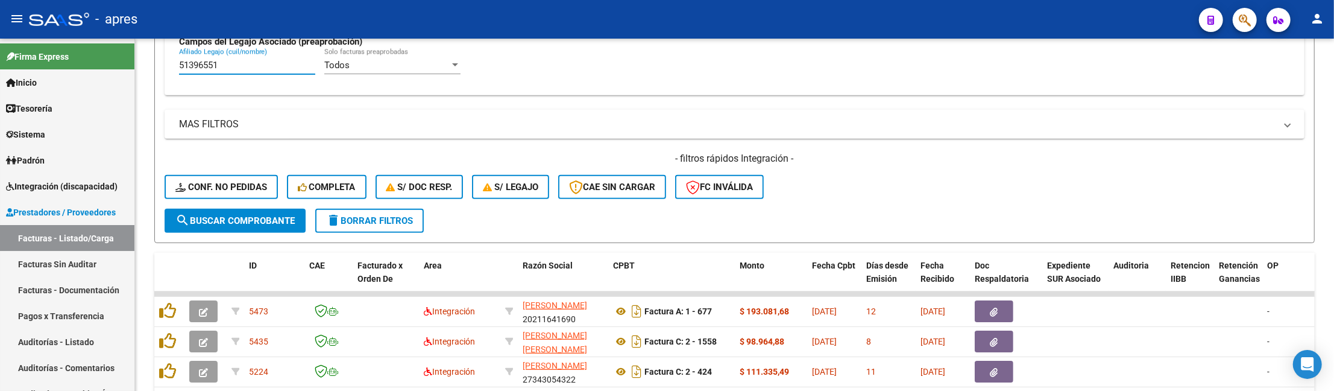
scroll to position [541, 0]
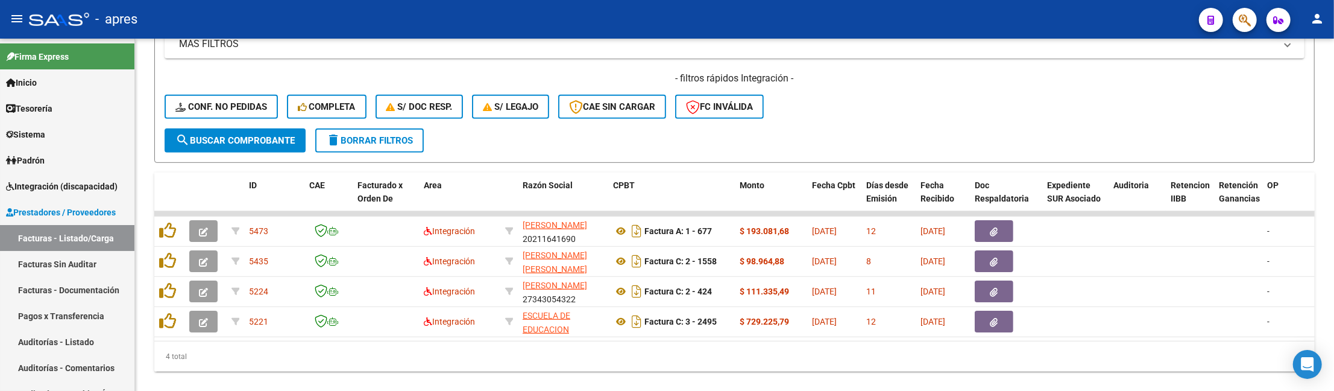
type input "51396551"
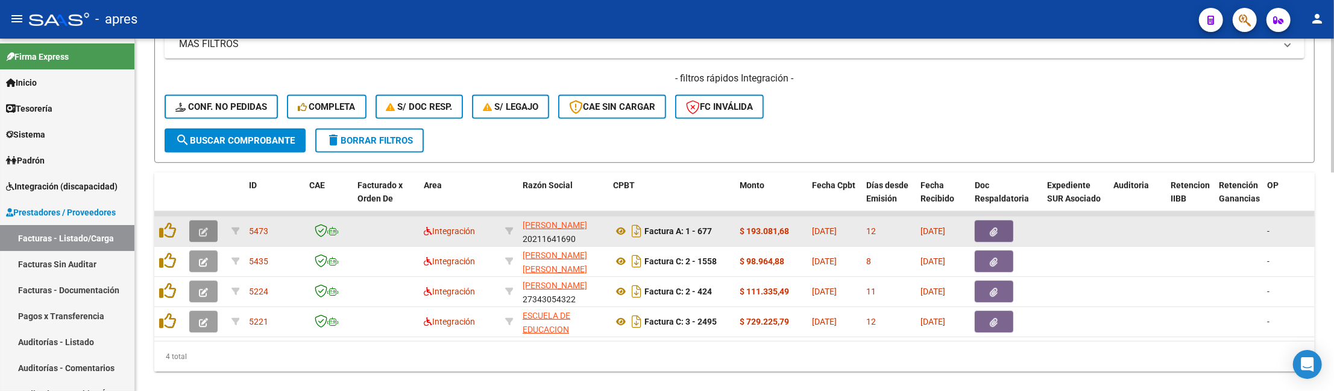
click at [209, 233] on button "button" at bounding box center [203, 231] width 28 height 22
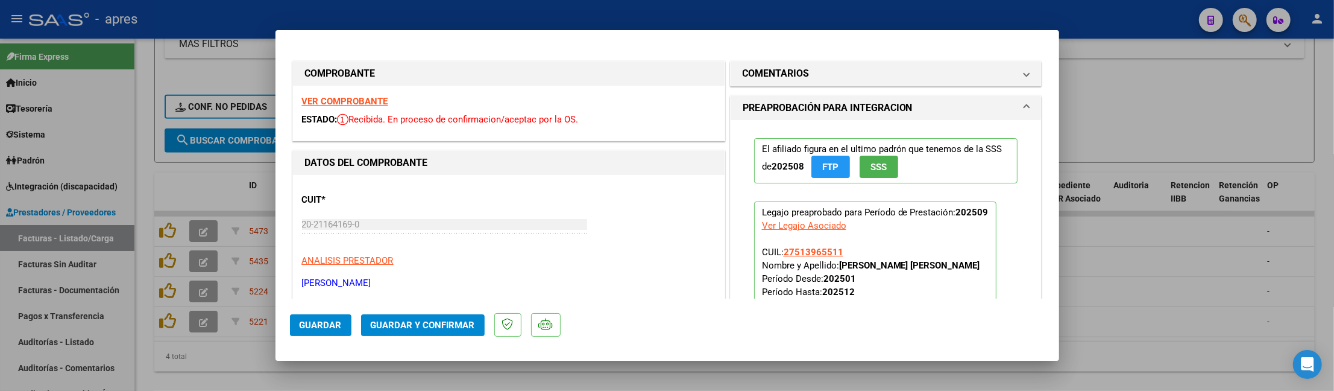
click at [358, 98] on strong "VER COMPROBANTE" at bounding box center [345, 101] width 86 height 11
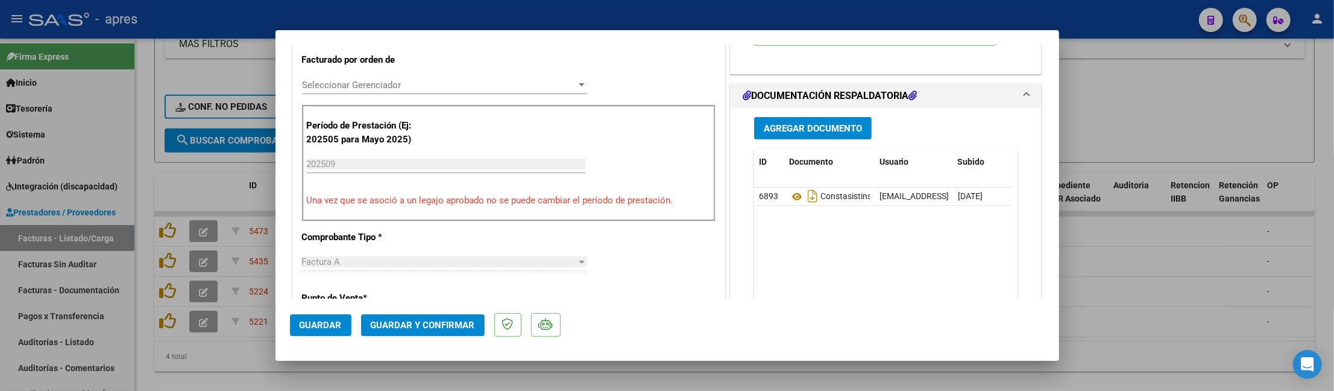
scroll to position [321, 0]
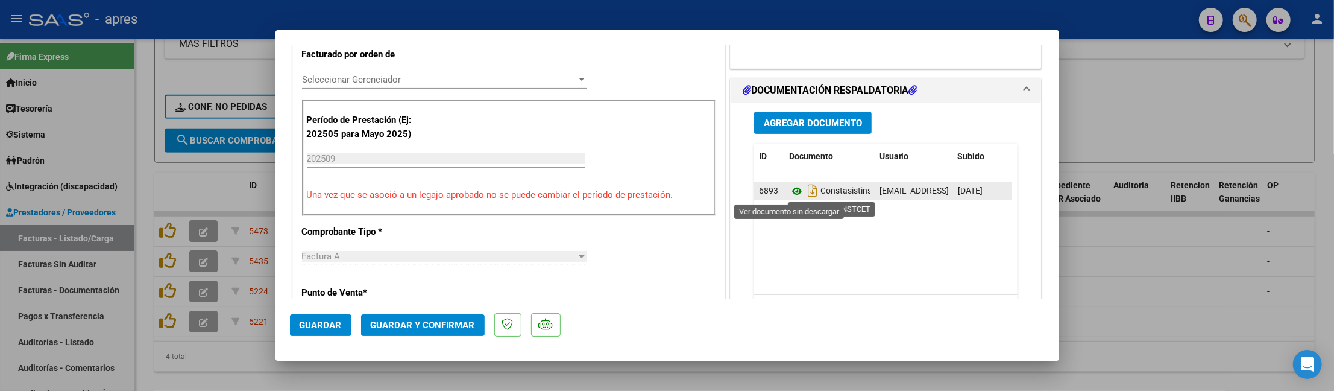
click at [789, 191] on icon at bounding box center [797, 191] width 16 height 14
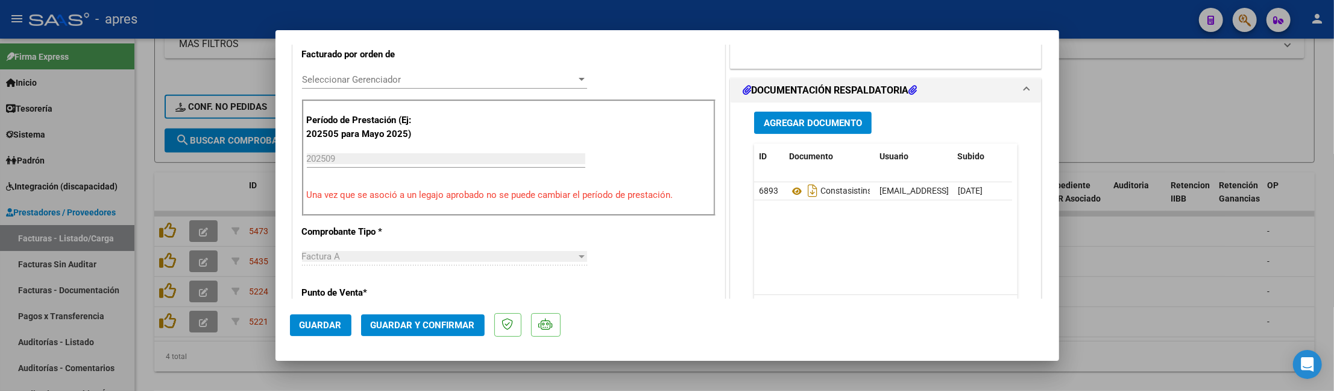
scroll to position [0, 0]
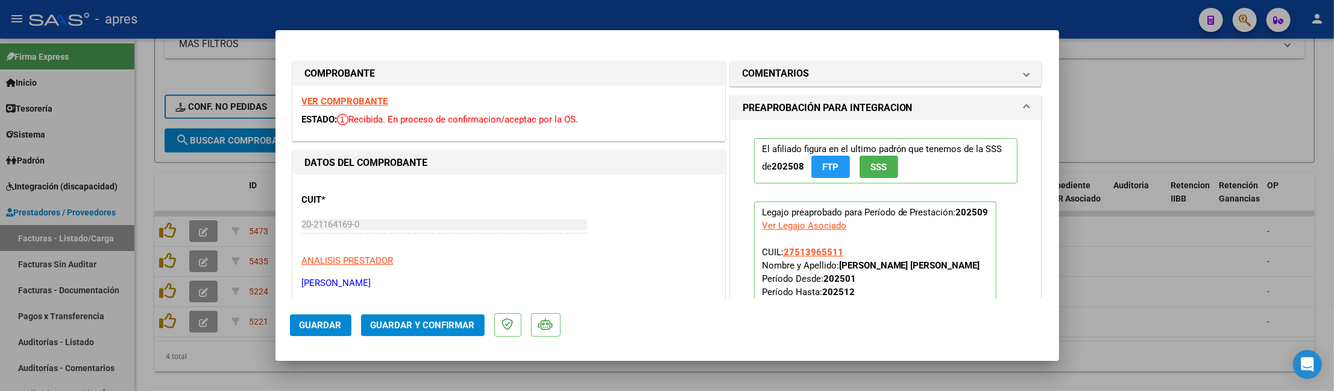
click at [251, 382] on div at bounding box center [667, 195] width 1334 height 391
type input "$ 0,00"
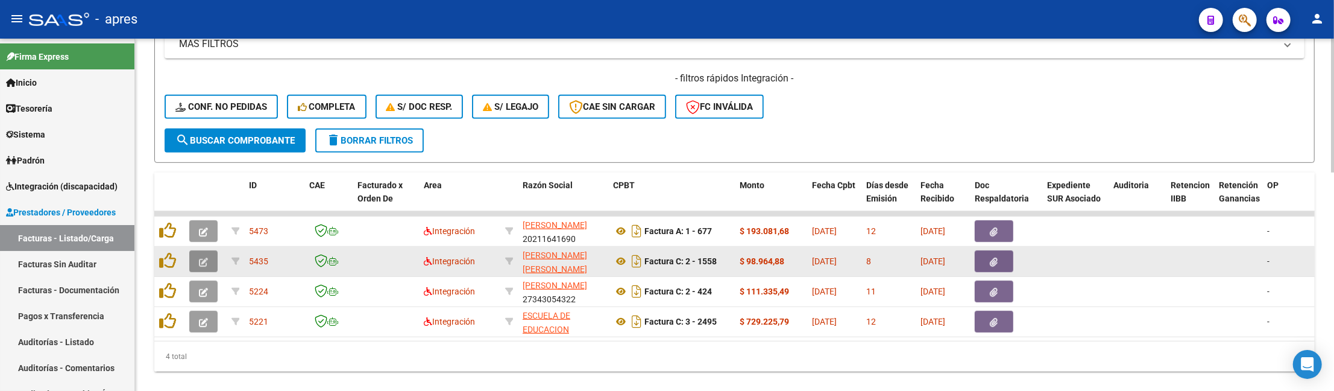
click at [203, 262] on icon "button" at bounding box center [203, 261] width 9 height 9
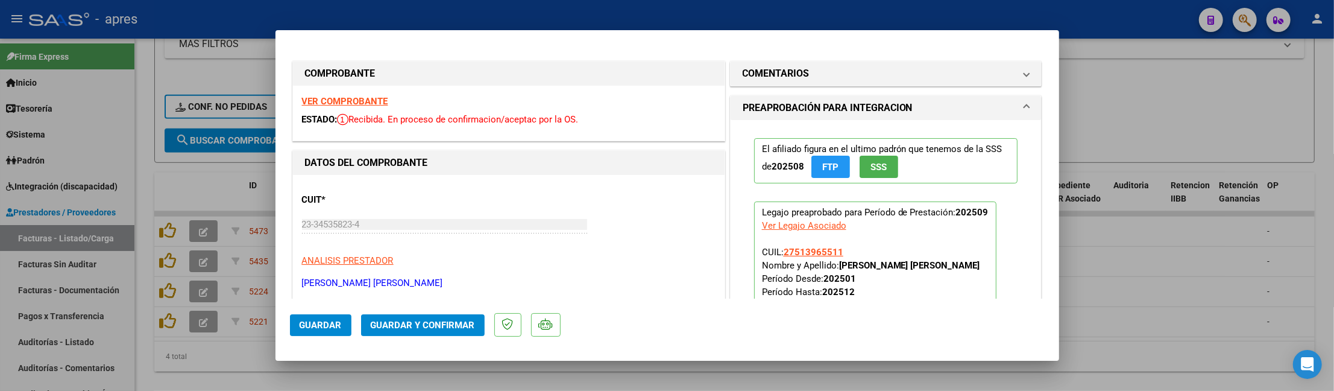
click at [380, 100] on strong "VER COMPROBANTE" at bounding box center [345, 101] width 86 height 11
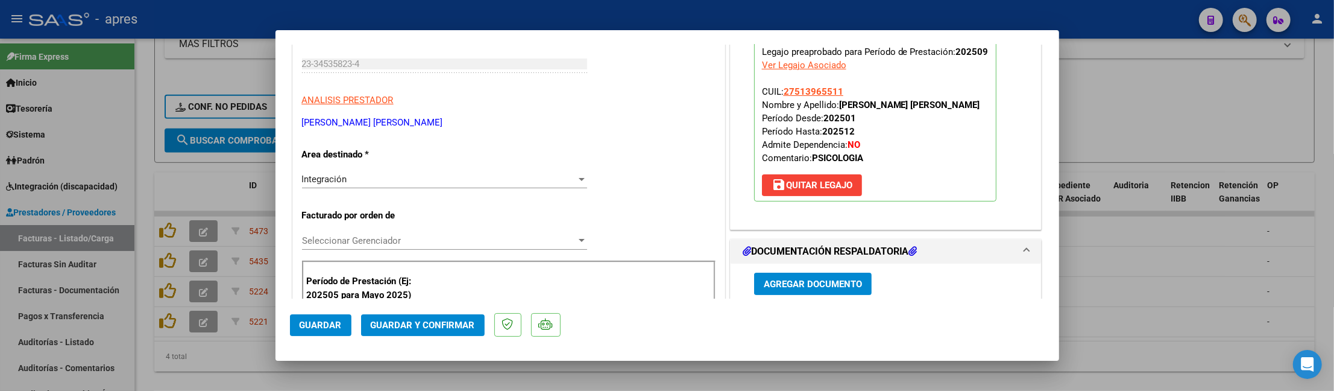
scroll to position [321, 0]
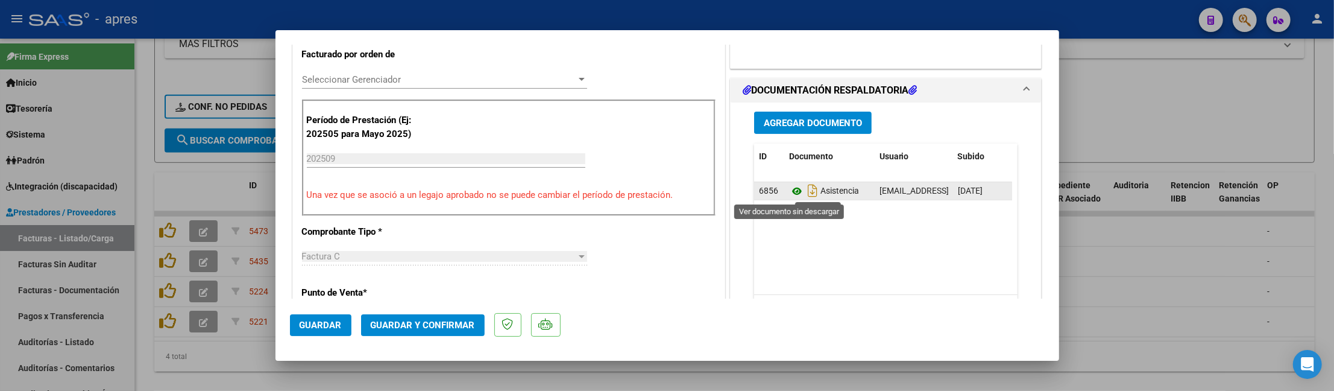
click at [789, 195] on icon at bounding box center [797, 191] width 16 height 14
click at [184, 353] on div at bounding box center [667, 195] width 1334 height 391
type input "$ 0,00"
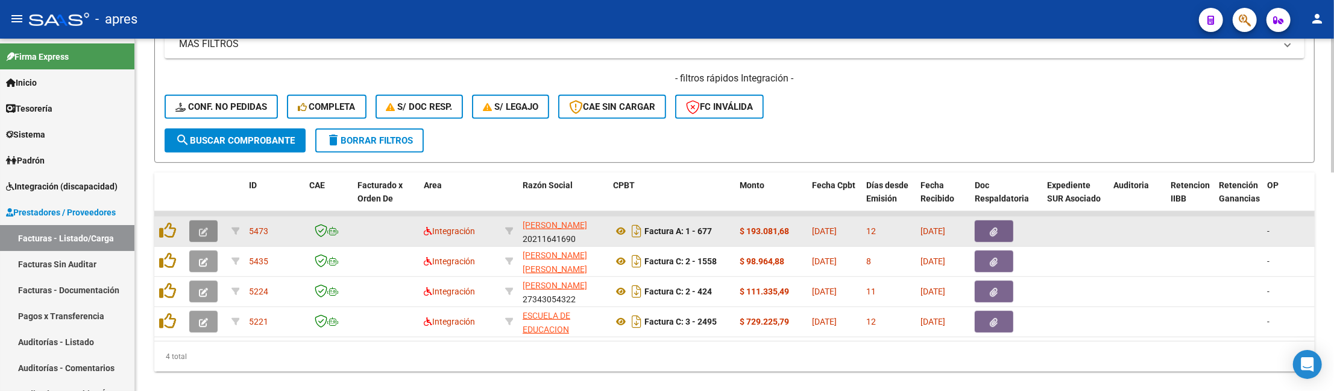
click at [215, 233] on button "button" at bounding box center [203, 231] width 28 height 22
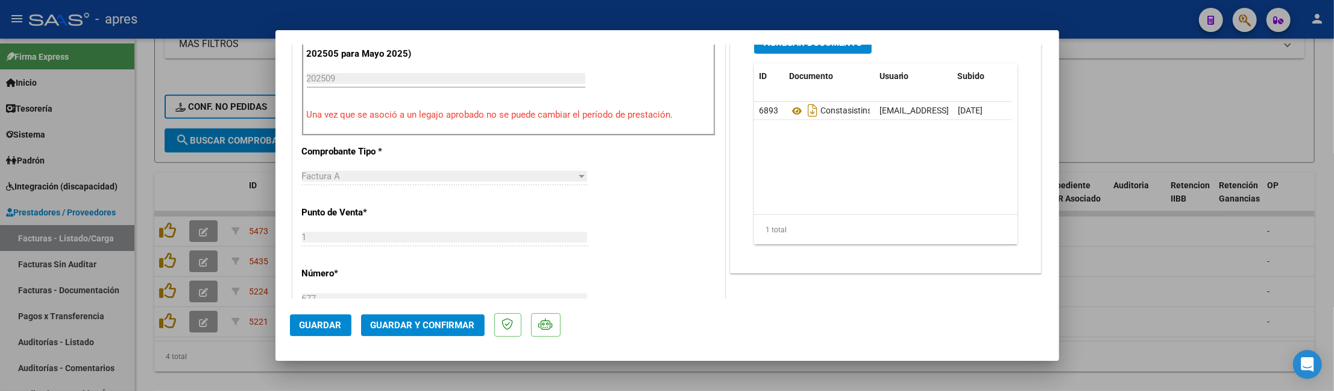
scroll to position [424, 0]
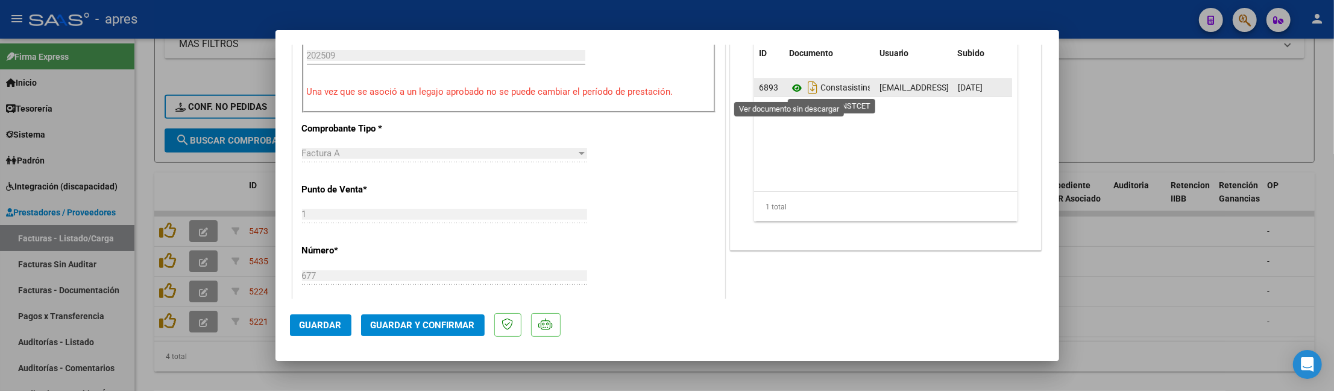
click at [789, 88] on icon at bounding box center [797, 88] width 16 height 14
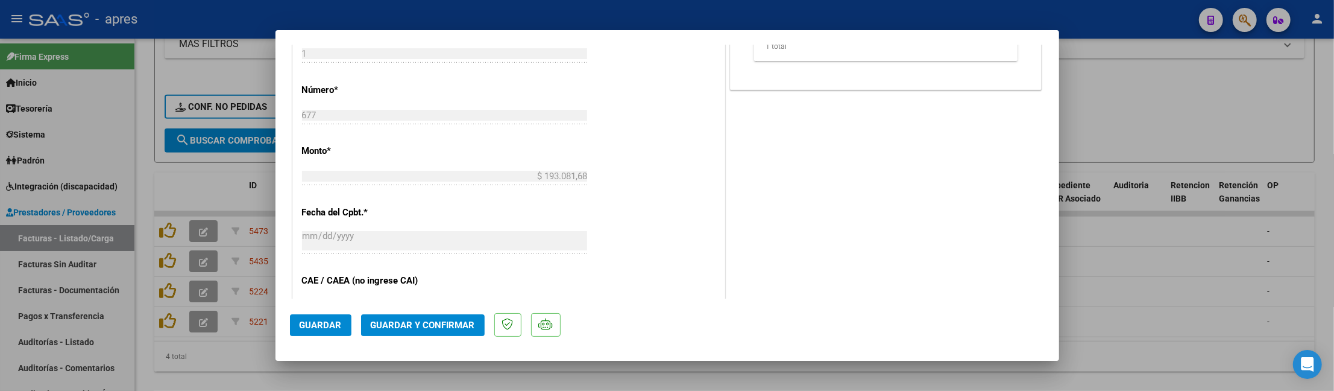
scroll to position [505, 0]
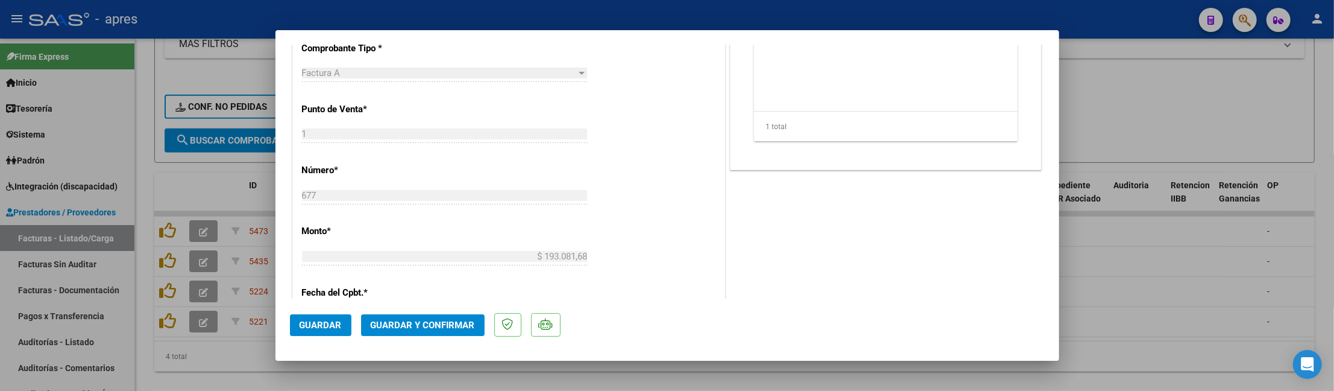
click at [209, 371] on div at bounding box center [667, 195] width 1334 height 391
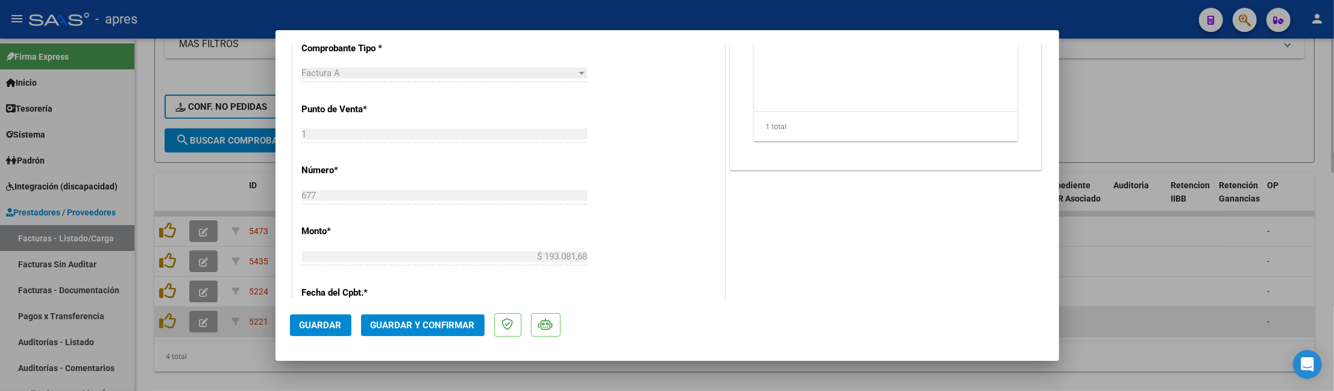
type input "$ 0,00"
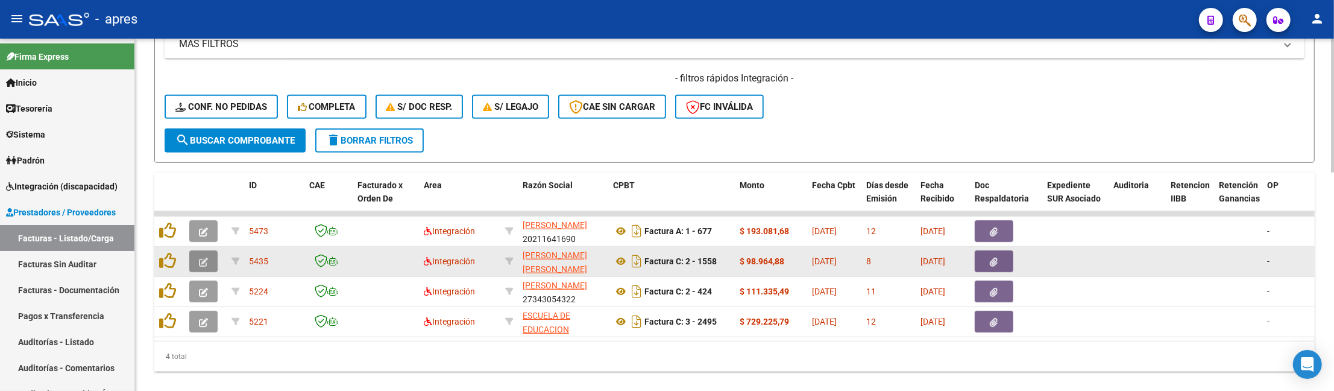
click at [205, 261] on icon "button" at bounding box center [203, 261] width 9 height 9
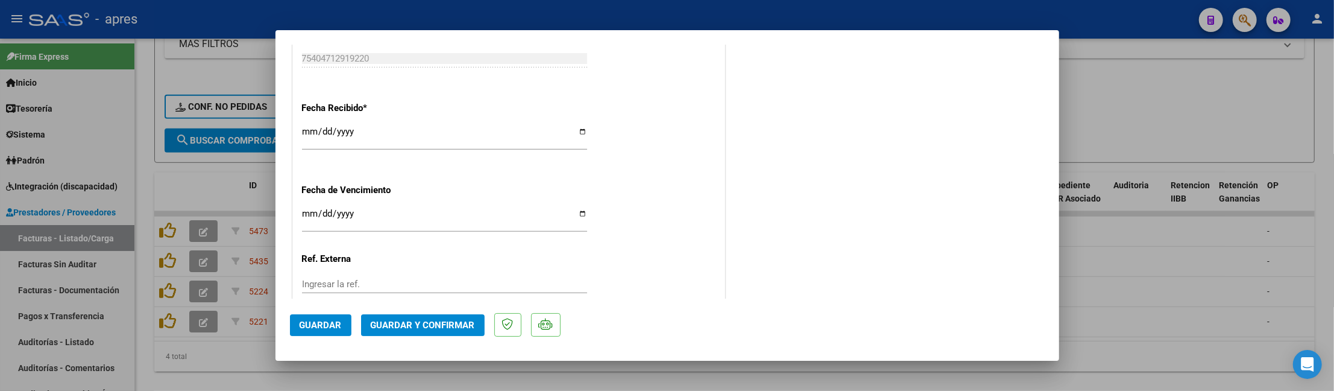
scroll to position [912, 0]
click at [437, 316] on button "Guardar y Confirmar" at bounding box center [423, 325] width 124 height 22
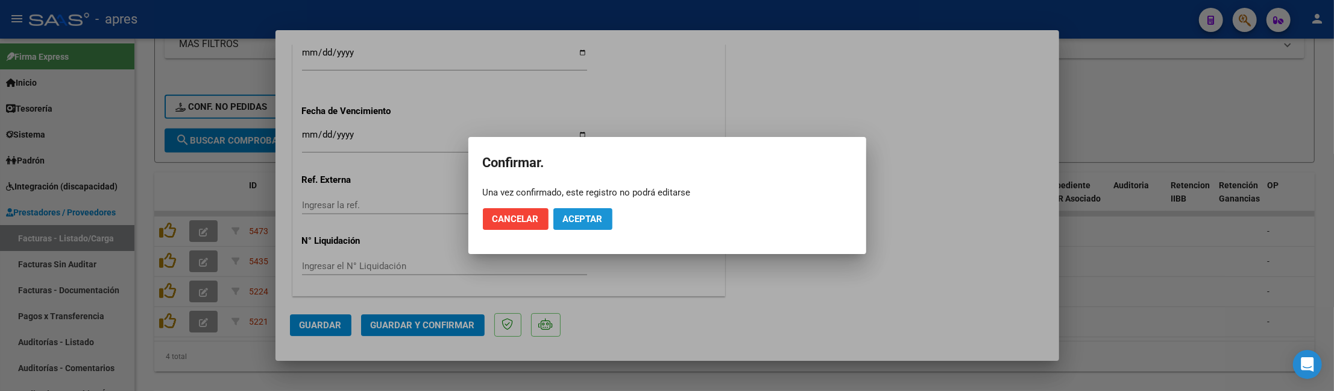
click at [585, 217] on span "Aceptar" at bounding box center [583, 218] width 40 height 11
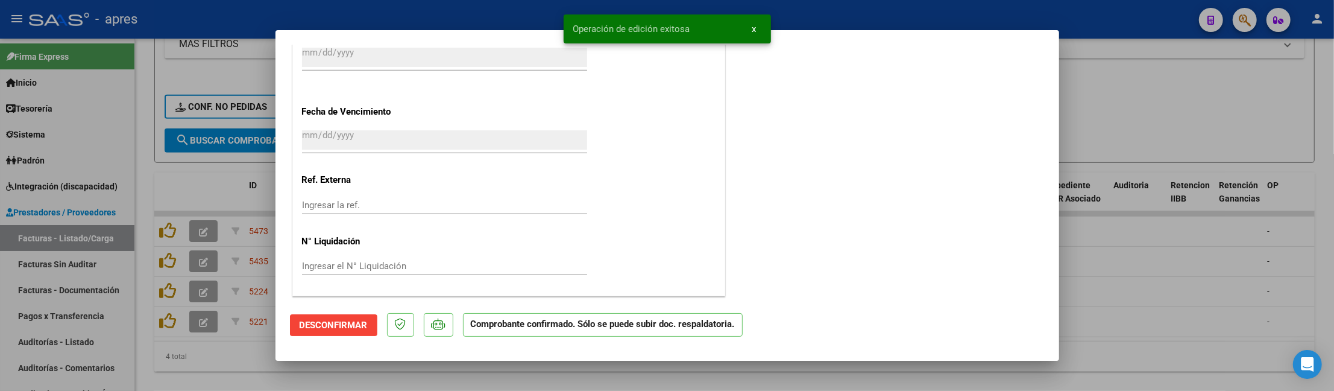
click at [271, 360] on div at bounding box center [667, 195] width 1334 height 391
type input "$ 0,00"
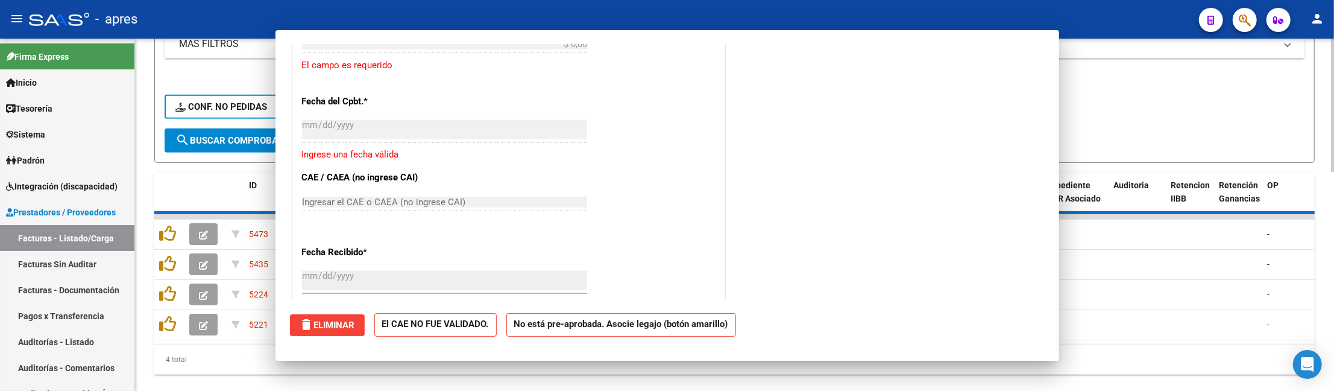
scroll to position [1062, 0]
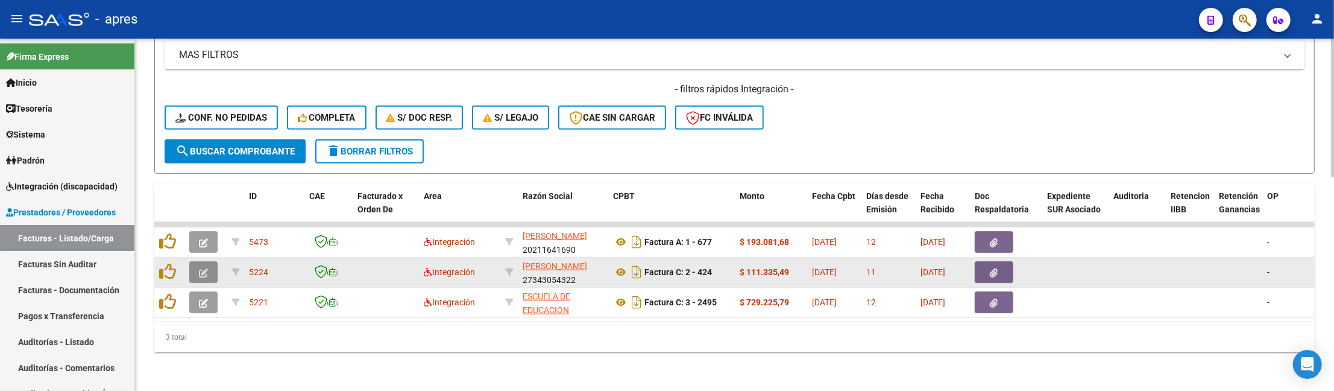
click at [206, 268] on icon "button" at bounding box center [203, 272] width 9 height 9
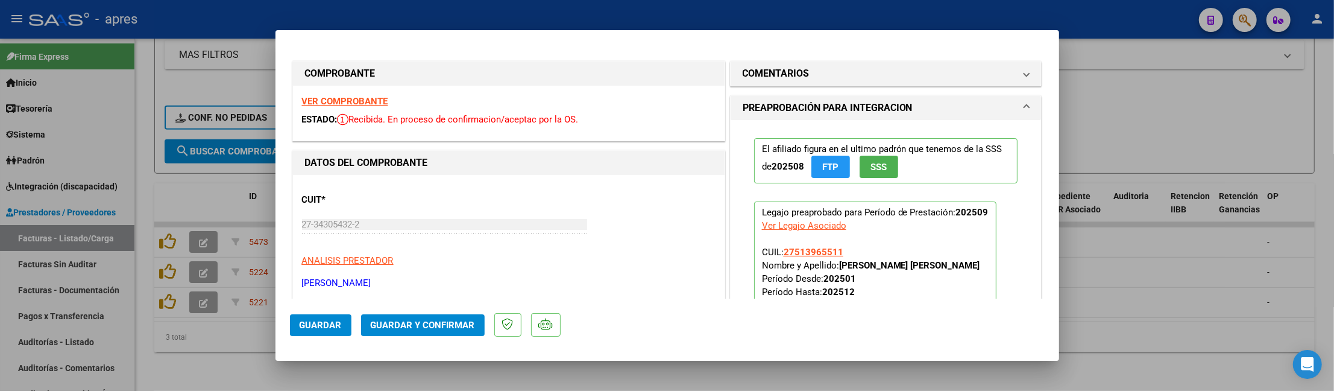
click at [317, 100] on strong "VER COMPROBANTE" at bounding box center [345, 101] width 86 height 11
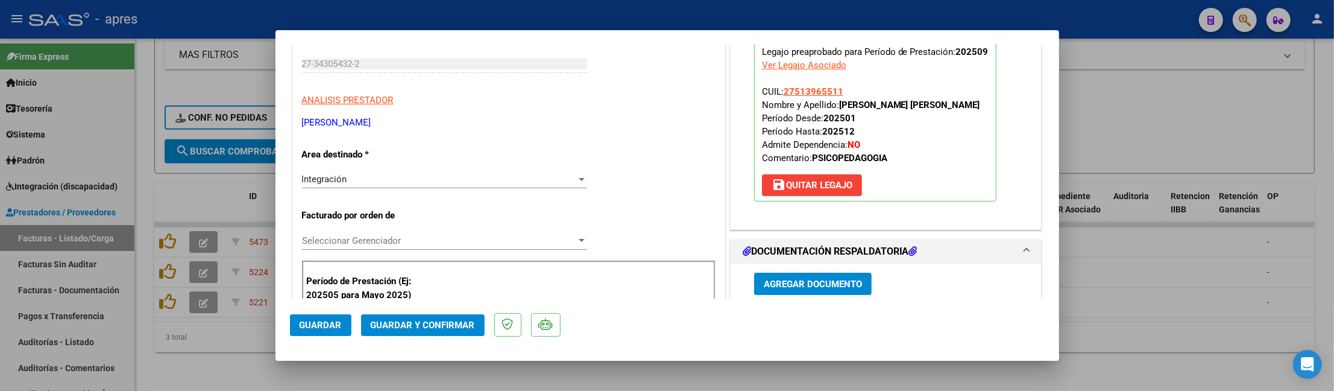
scroll to position [401, 0]
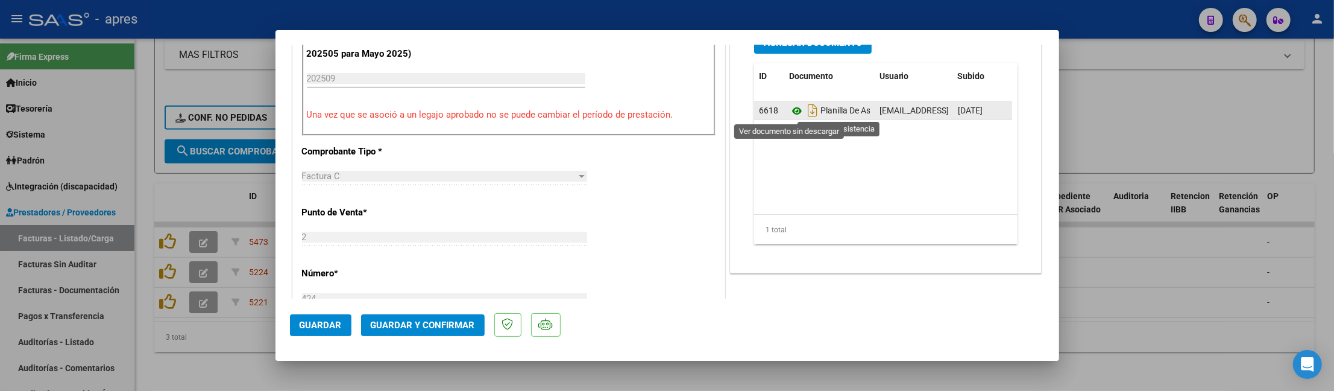
click at [789, 111] on icon at bounding box center [797, 111] width 16 height 14
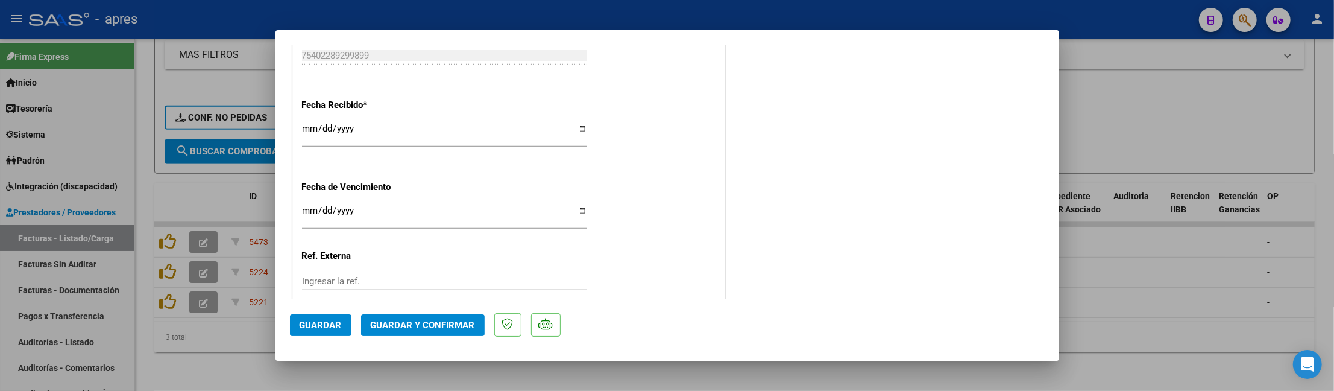
scroll to position [884, 0]
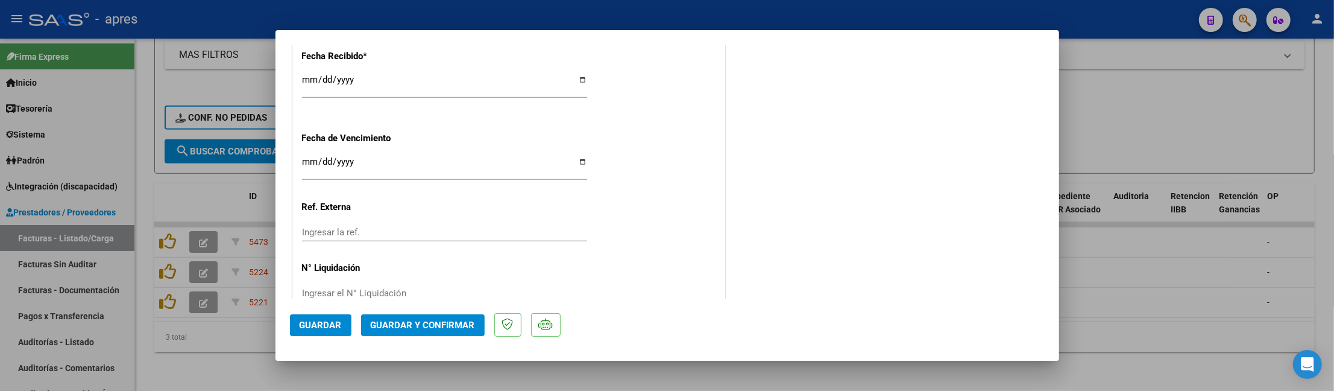
click at [307, 165] on input "Ingresar la fecha" at bounding box center [444, 166] width 285 height 19
type input "2025-10-12"
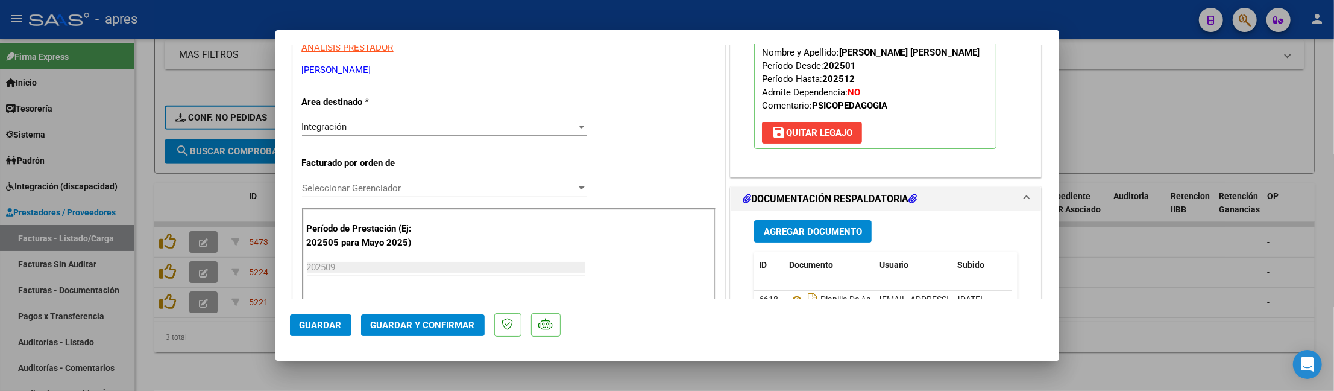
scroll to position [241, 0]
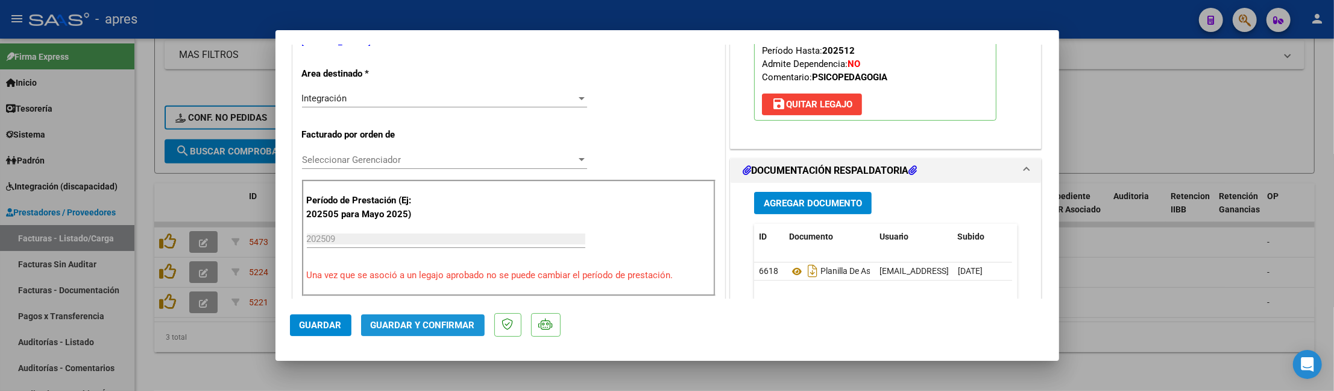
click at [449, 329] on span "Guardar y Confirmar" at bounding box center [423, 324] width 104 height 11
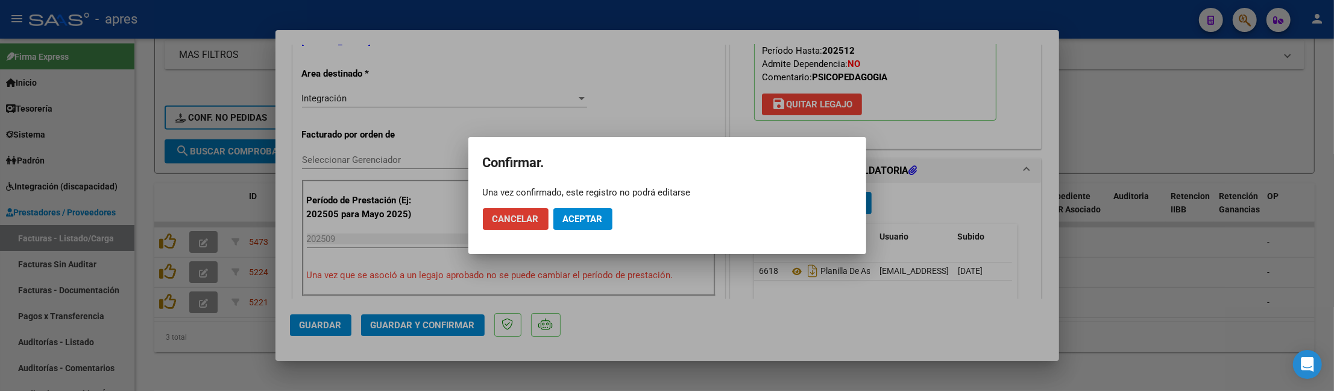
click at [577, 215] on span "Aceptar" at bounding box center [583, 218] width 40 height 11
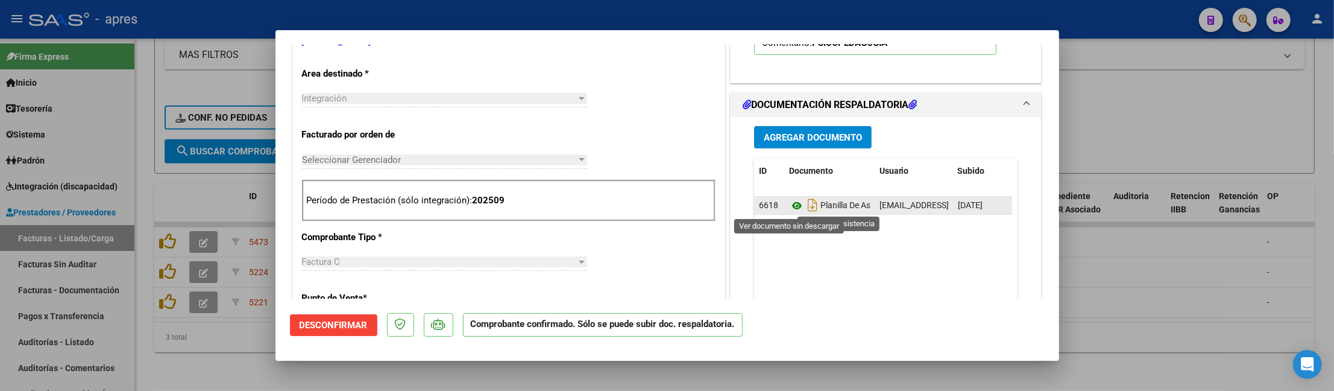
click at [789, 206] on icon at bounding box center [797, 205] width 16 height 14
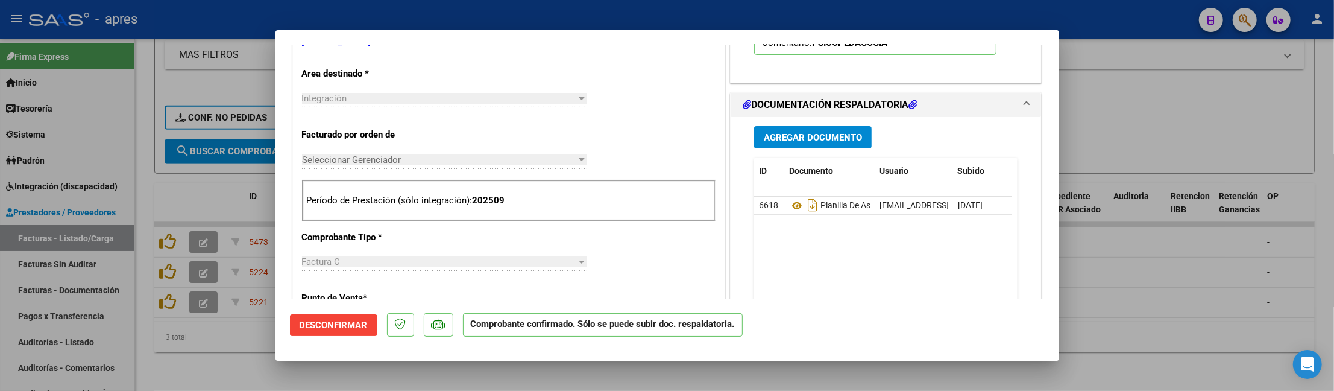
click at [231, 367] on div at bounding box center [667, 195] width 1334 height 391
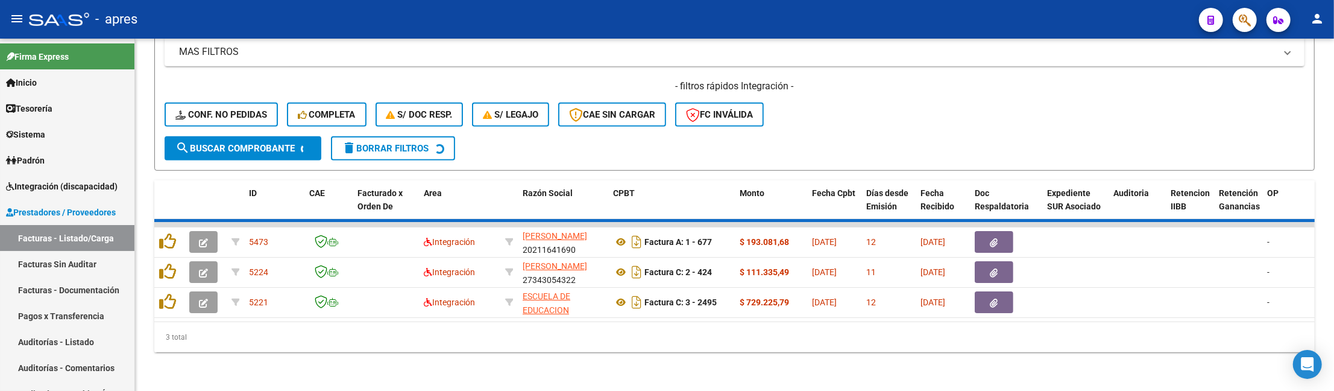
scroll to position [512, 0]
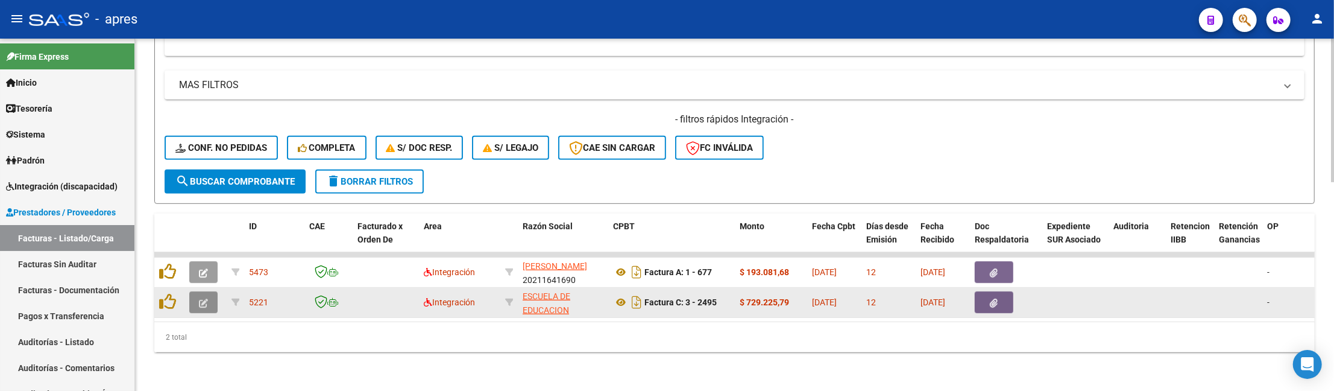
click at [210, 291] on button "button" at bounding box center [203, 302] width 28 height 22
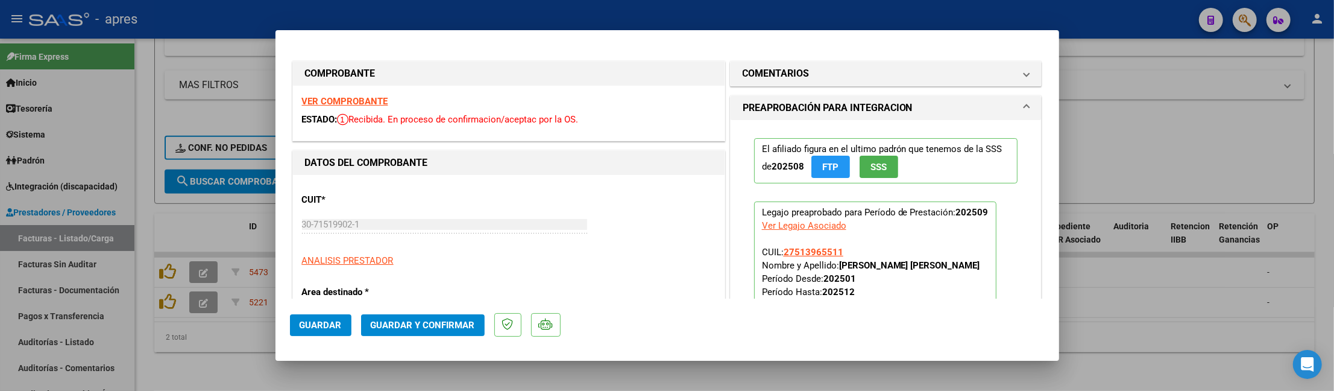
click at [352, 100] on strong "VER COMPROBANTE" at bounding box center [345, 101] width 86 height 11
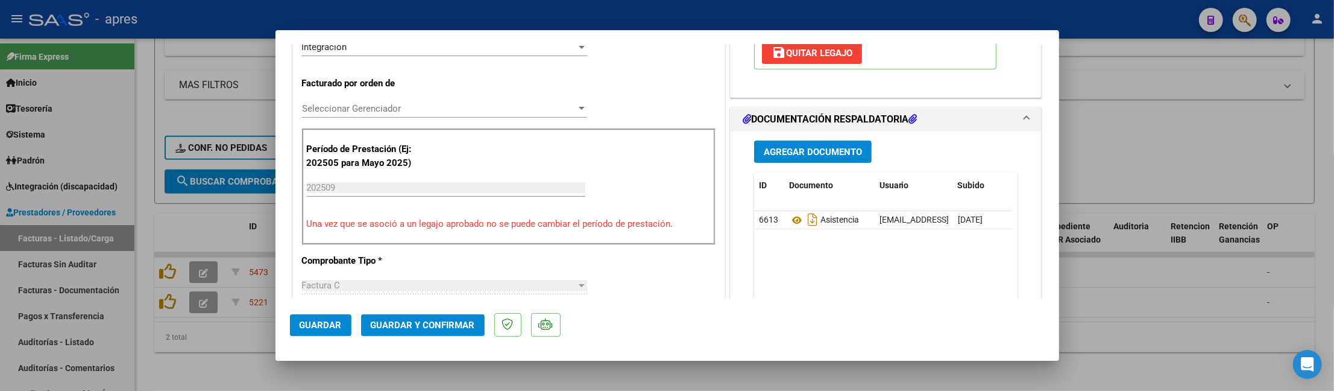
scroll to position [321, 0]
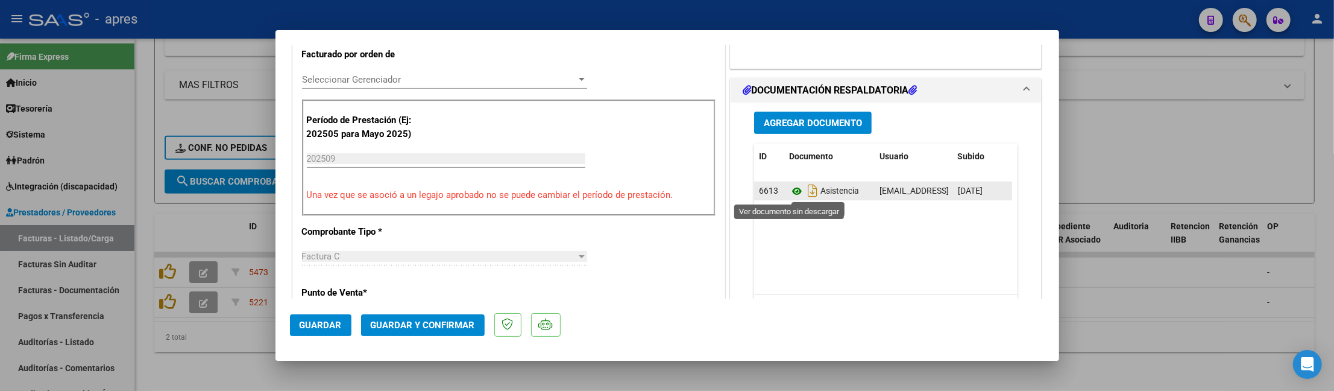
click at [791, 188] on icon at bounding box center [797, 191] width 16 height 14
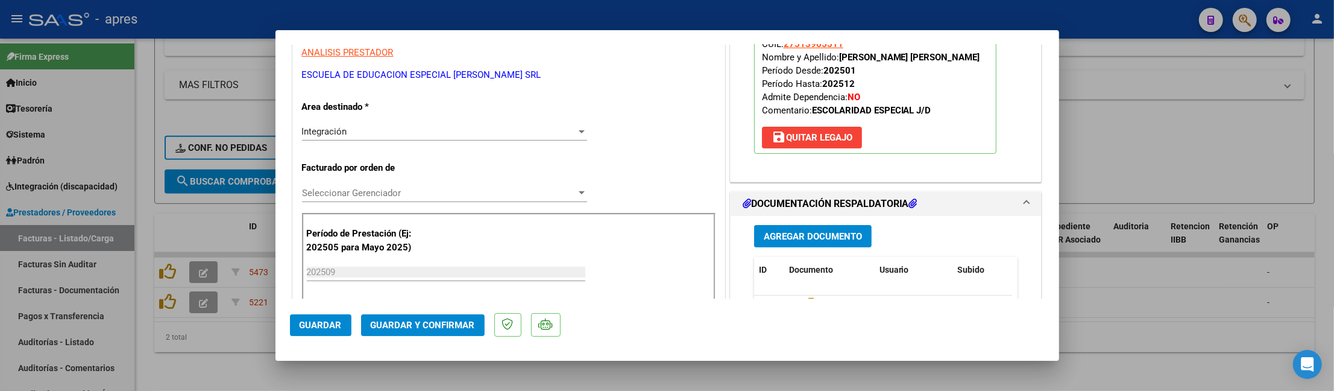
scroll to position [109, 0]
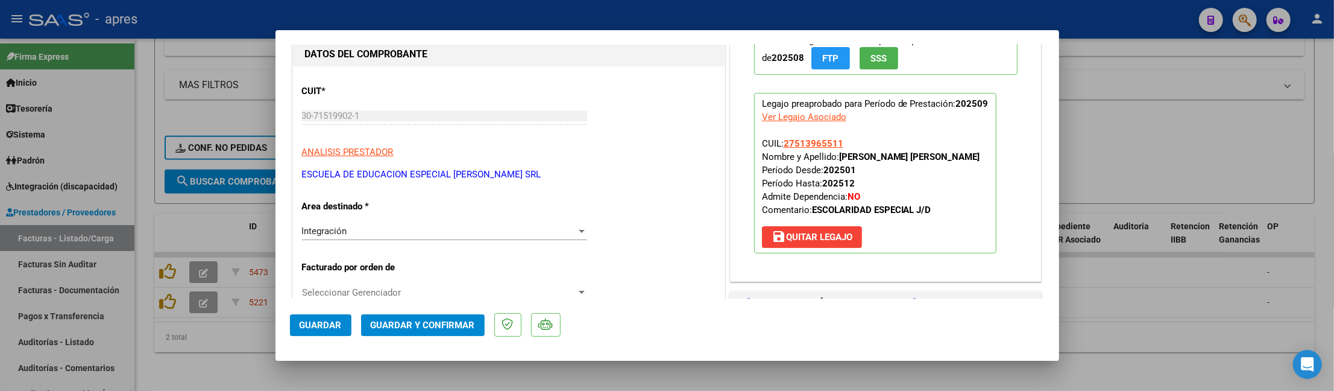
click at [427, 328] on span "Guardar y Confirmar" at bounding box center [423, 324] width 104 height 11
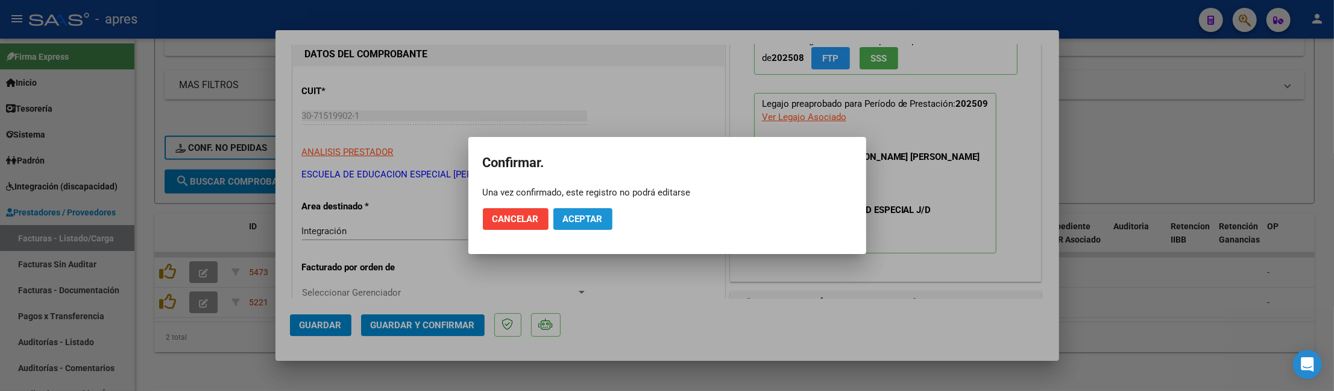
click at [596, 216] on span "Aceptar" at bounding box center [583, 218] width 40 height 11
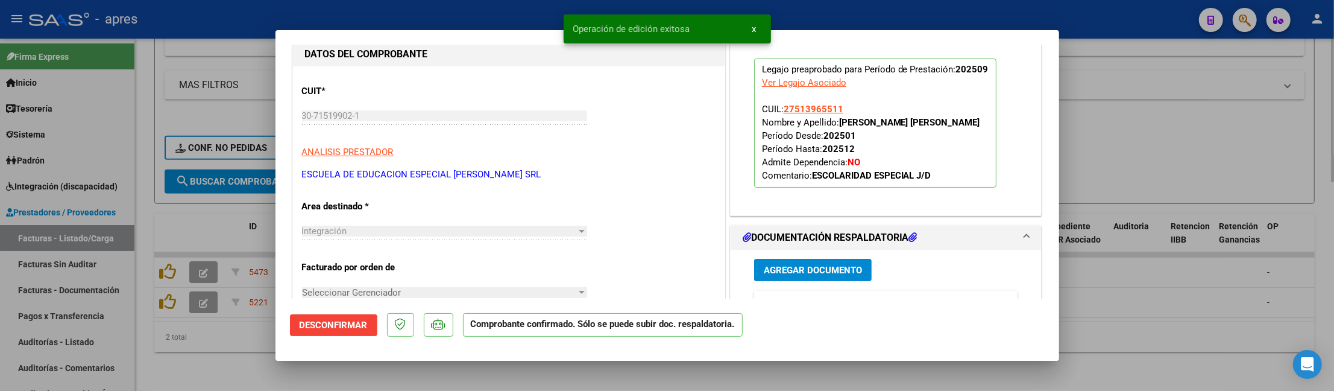
click at [301, 370] on div at bounding box center [667, 195] width 1334 height 391
type input "$ 0,00"
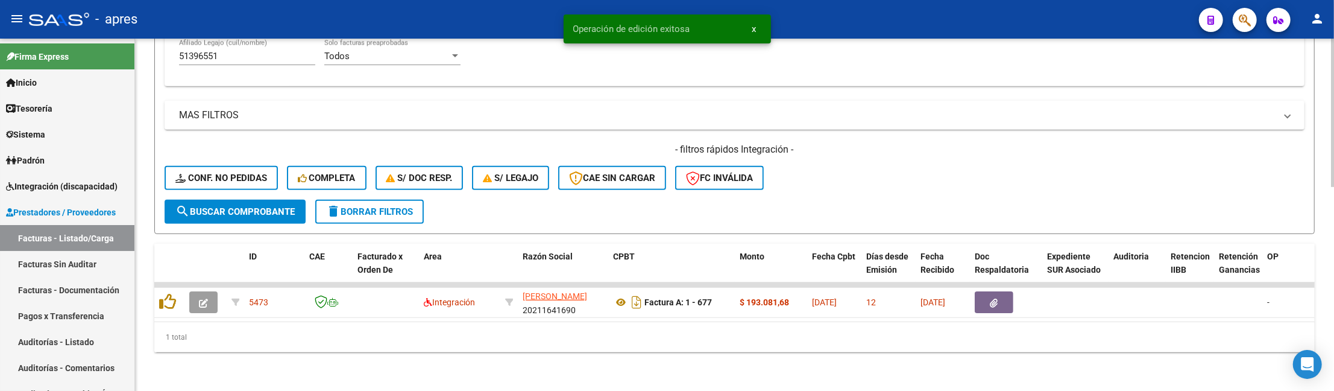
scroll to position [482, 0]
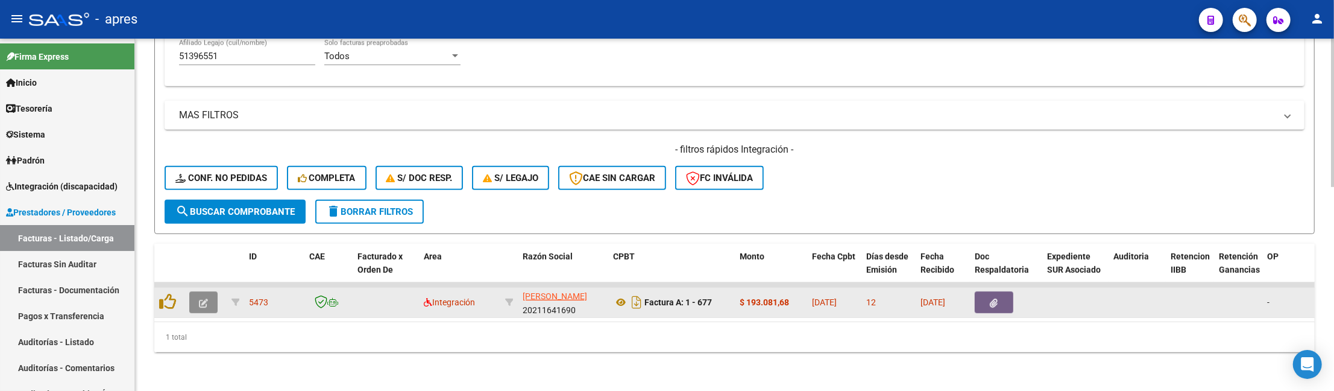
click at [199, 298] on icon "button" at bounding box center [203, 302] width 9 height 9
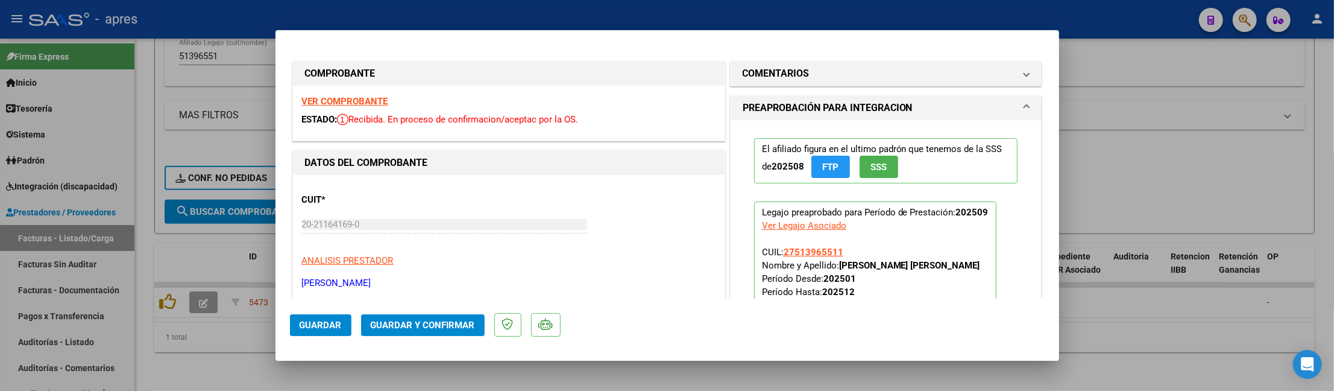
click at [373, 99] on strong "VER COMPROBANTE" at bounding box center [345, 101] width 86 height 11
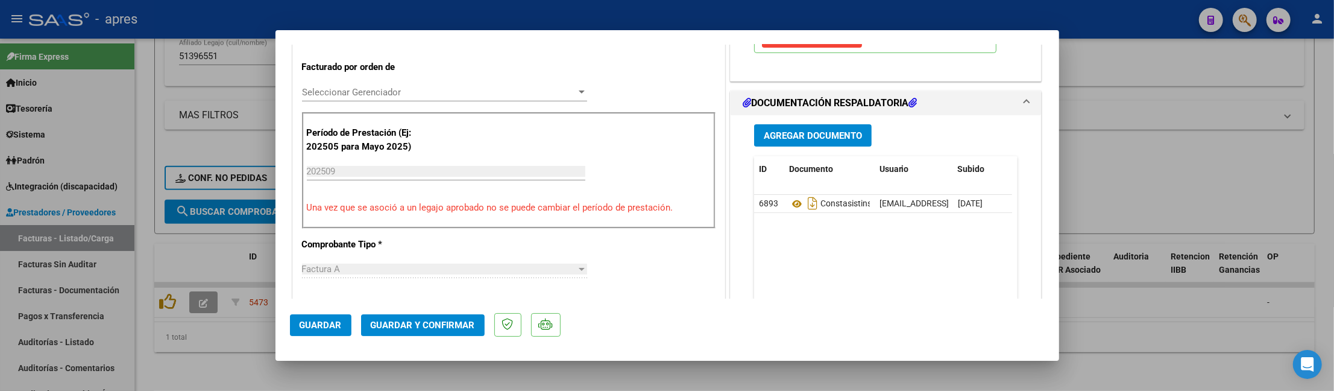
scroll to position [321, 0]
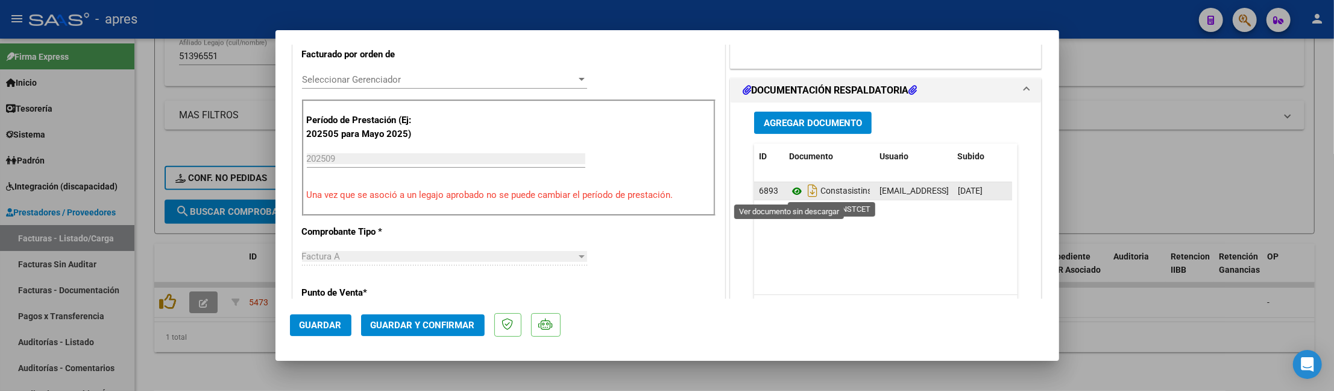
click at [789, 188] on icon at bounding box center [797, 191] width 16 height 14
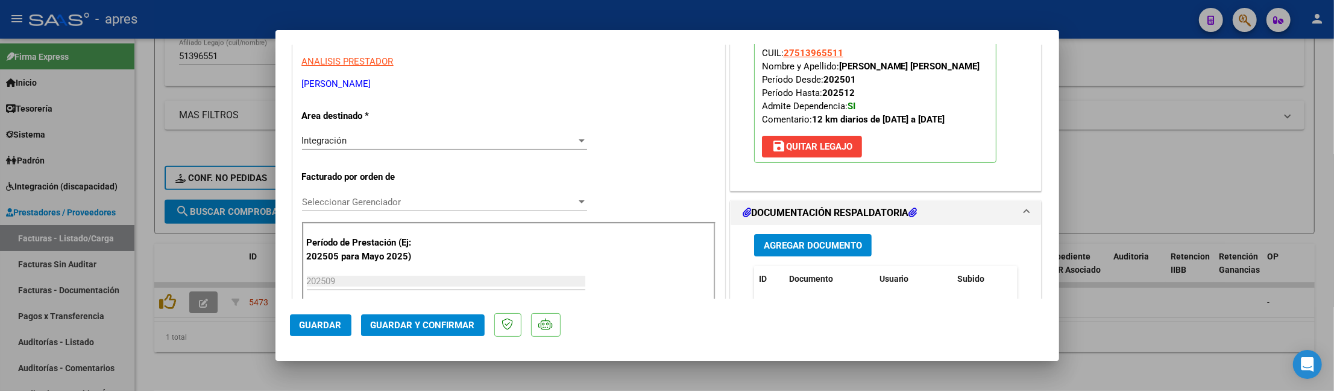
scroll to position [189, 0]
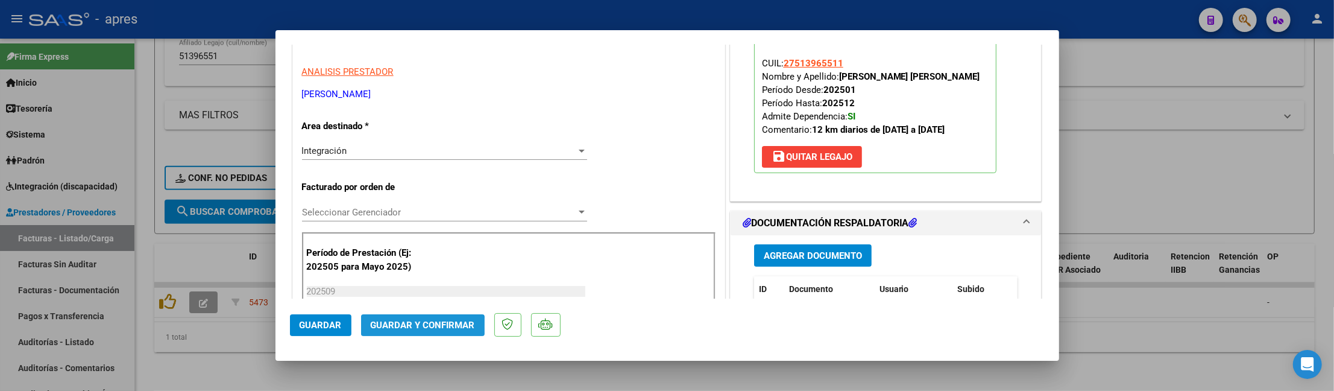
click at [403, 326] on span "Guardar y Confirmar" at bounding box center [423, 324] width 104 height 11
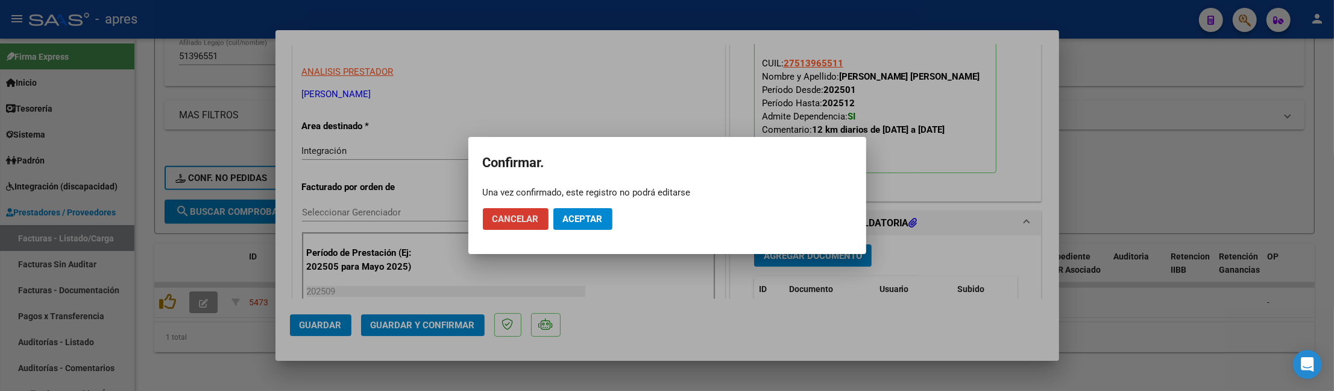
drag, startPoint x: 580, startPoint y: 215, endPoint x: 609, endPoint y: 160, distance: 62.0
click at [579, 215] on span "Aceptar" at bounding box center [583, 218] width 40 height 11
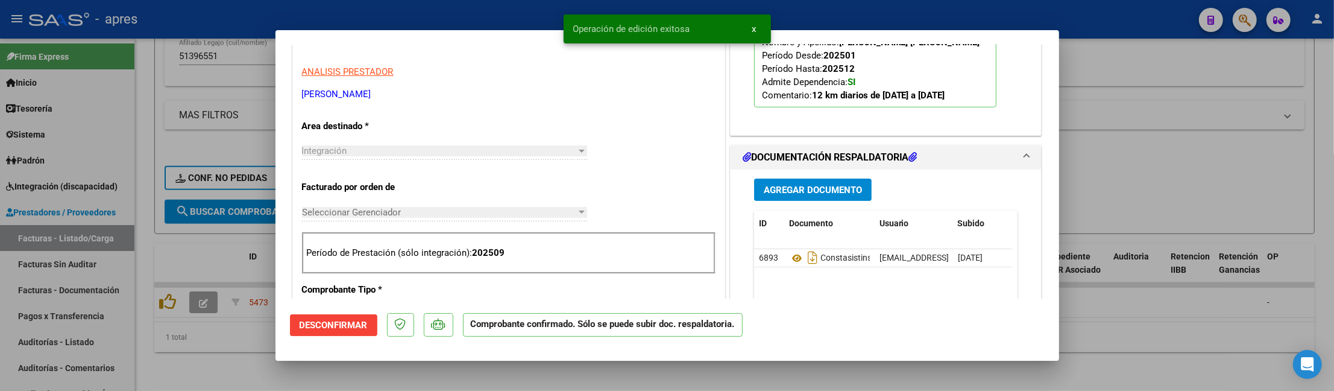
click at [285, 365] on div at bounding box center [667, 195] width 1334 height 391
type input "$ 0,00"
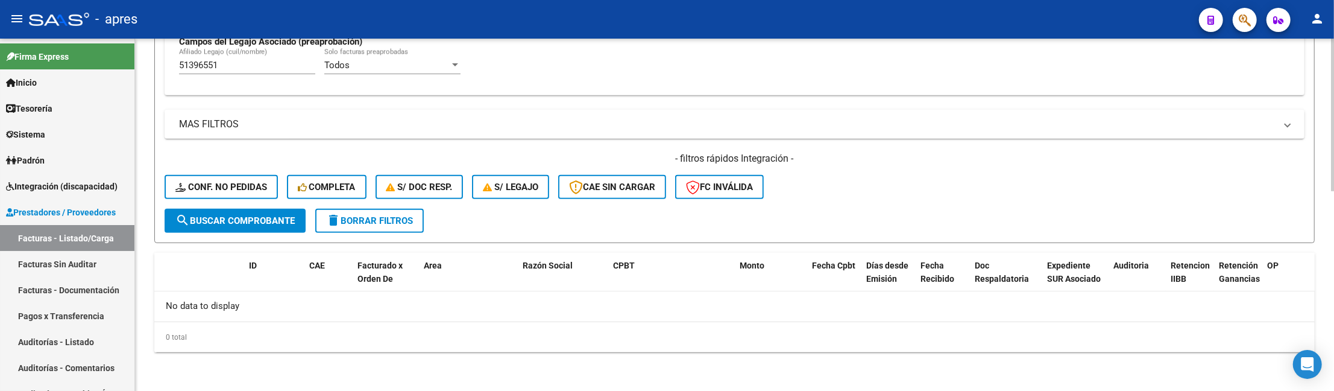
scroll to position [461, 0]
drag, startPoint x: 264, startPoint y: 65, endPoint x: 68, endPoint y: 102, distance: 200.0
click at [68, 102] on mat-sidenav-container "Firma Express Inicio Calendario SSS Instructivos Contacto OS Tesorería Extracto…" at bounding box center [667, 215] width 1334 height 352
paste input "7096749"
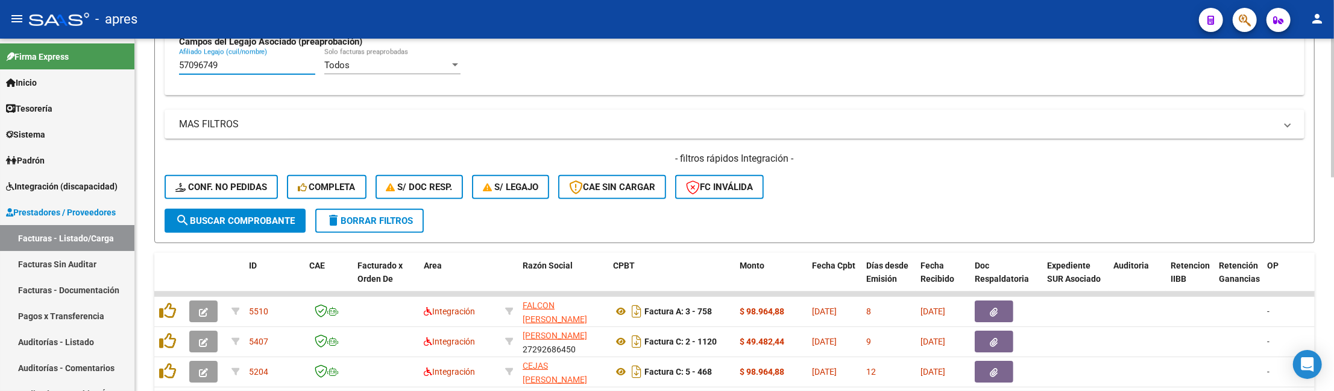
scroll to position [541, 0]
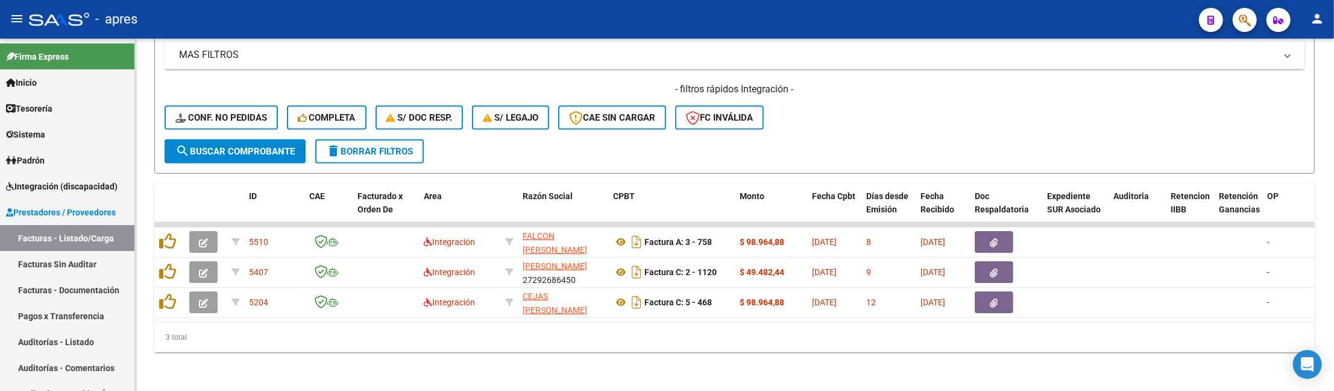
type input "57096749"
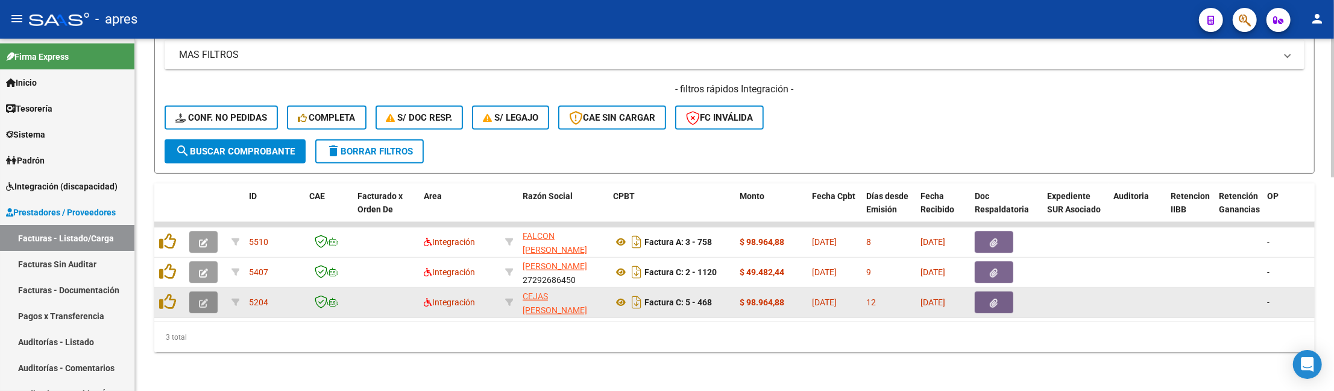
click at [195, 300] on button "button" at bounding box center [203, 302] width 28 height 22
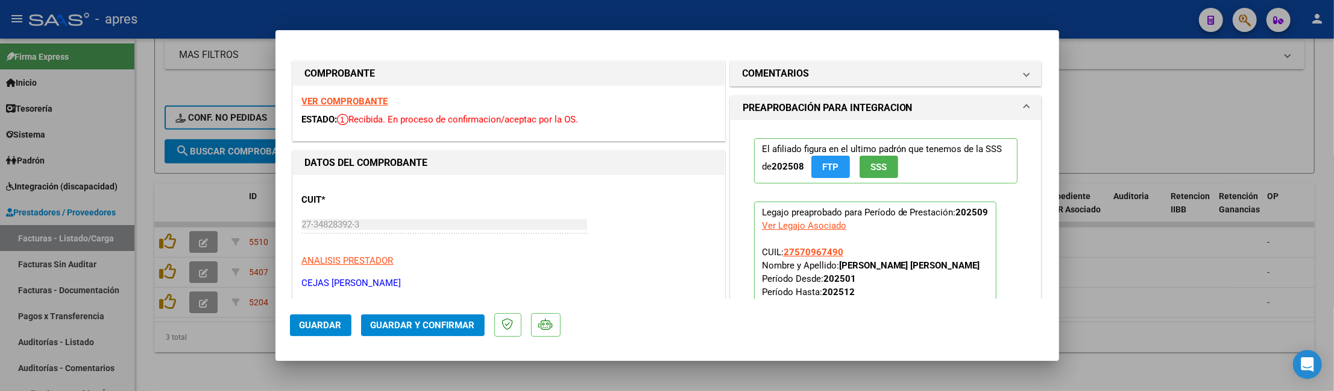
click at [380, 99] on strong "VER COMPROBANTE" at bounding box center [345, 101] width 86 height 11
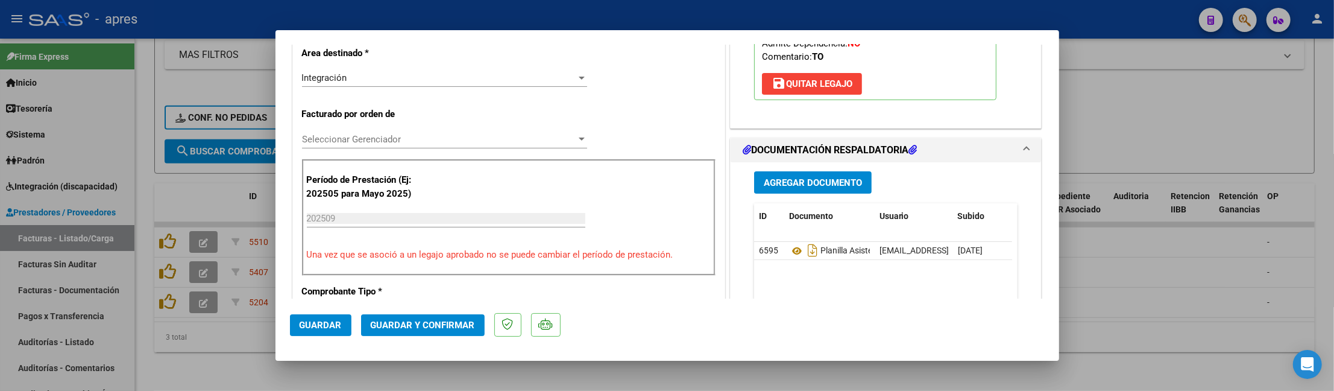
scroll to position [401, 0]
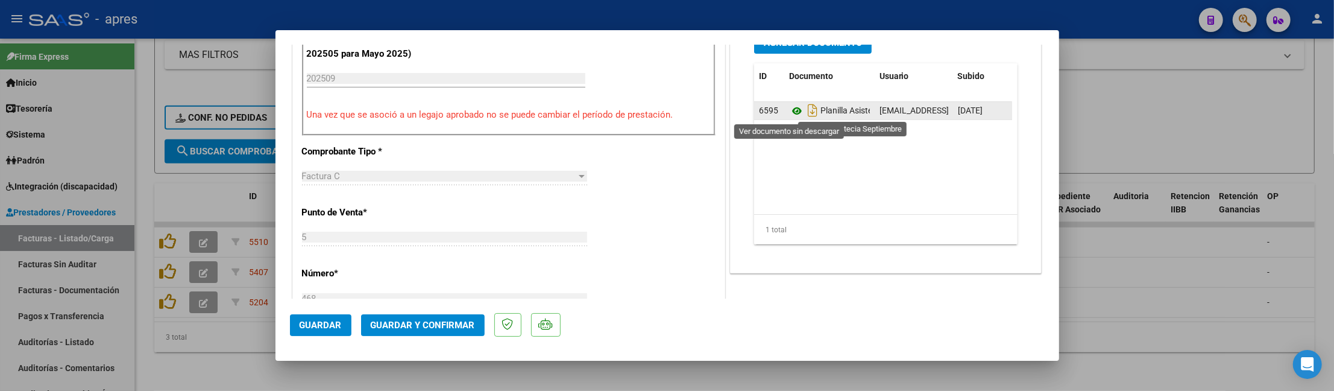
click at [789, 111] on icon at bounding box center [797, 111] width 16 height 14
